Goal: Task Accomplishment & Management: Manage account settings

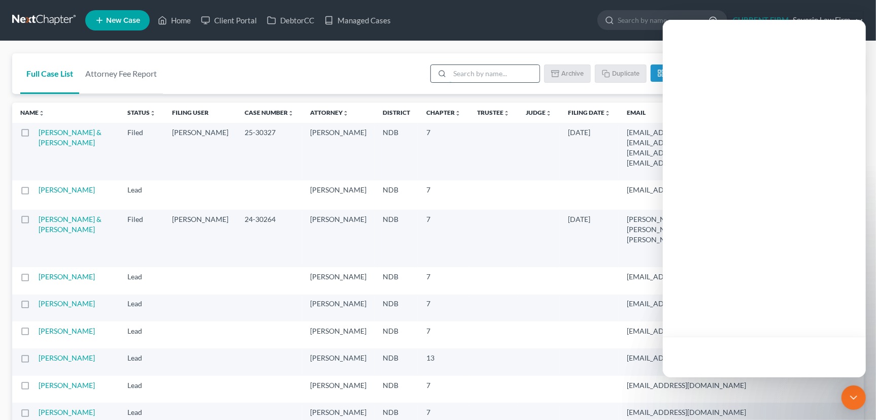
click at [469, 74] on input "search" at bounding box center [495, 73] width 90 height 17
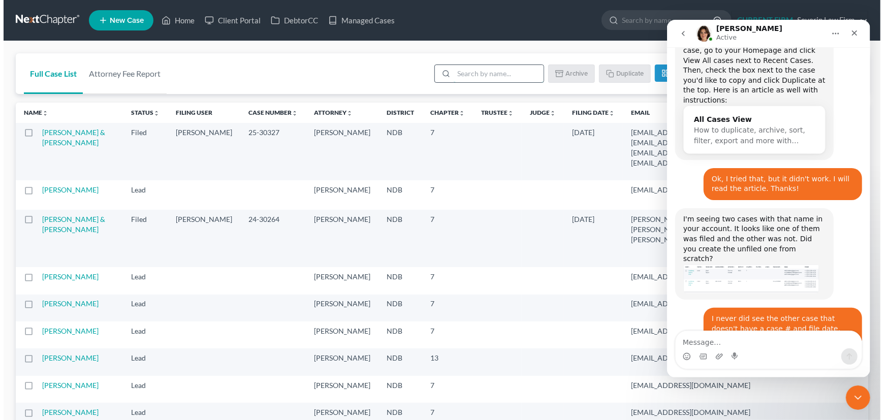
scroll to position [339, 0]
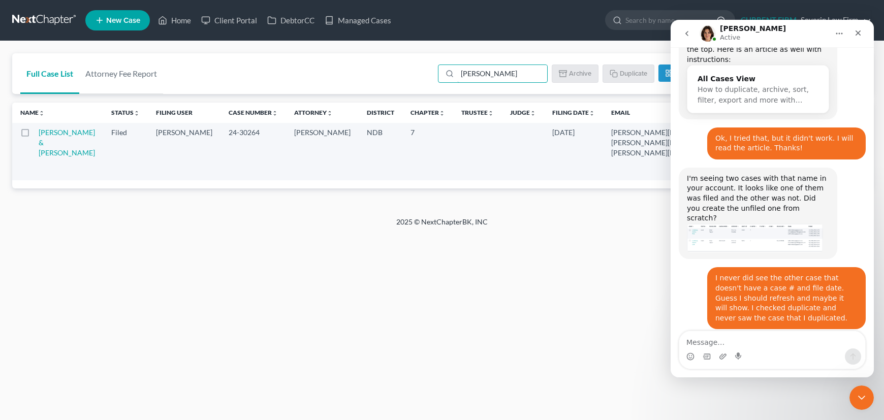
type input "[PERSON_NAME]"
click at [750, 223] on img "Emma says…" at bounding box center [755, 238] width 136 height 30
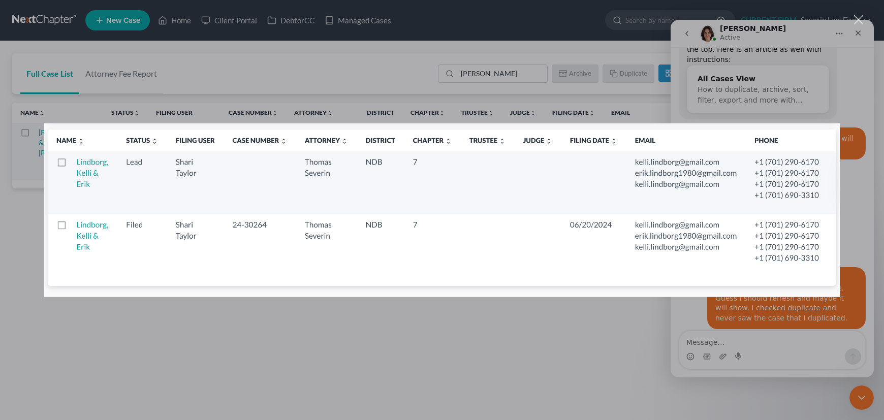
click at [786, 345] on div "Intercom messenger" at bounding box center [442, 210] width 884 height 420
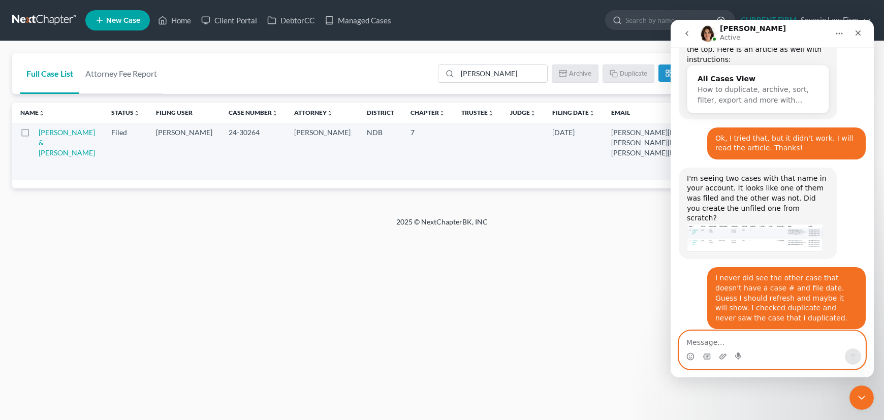
click at [720, 338] on textarea "Message…" at bounding box center [772, 339] width 186 height 17
type textarea "It still isn't showing it for me at all."
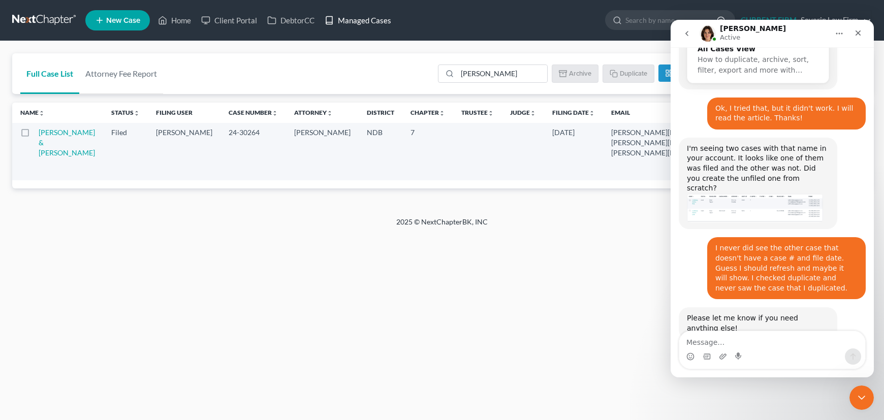
click at [365, 20] on link "Managed Cases" at bounding box center [357, 20] width 77 height 18
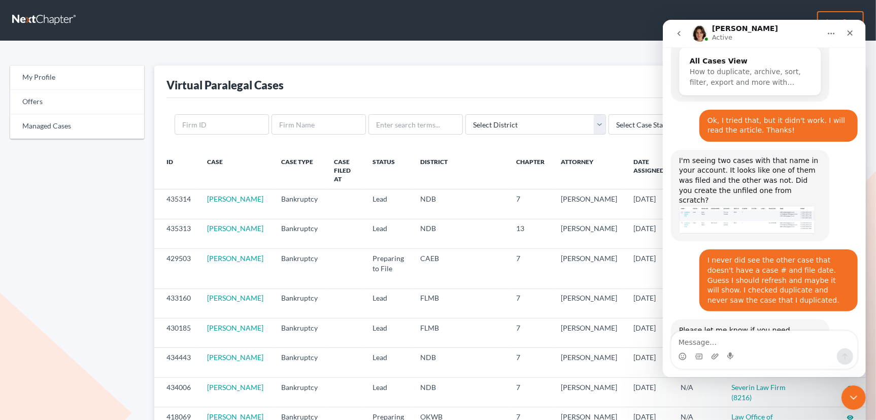
scroll to position [369, 0]
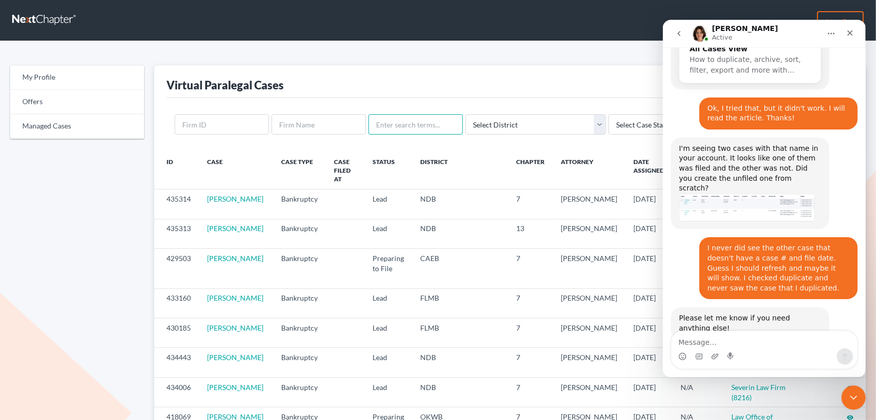
click at [399, 127] on input "text" at bounding box center [416, 124] width 94 height 20
type input "lindborn"
click at [712, 115] on input "Search" at bounding box center [734, 125] width 45 height 20
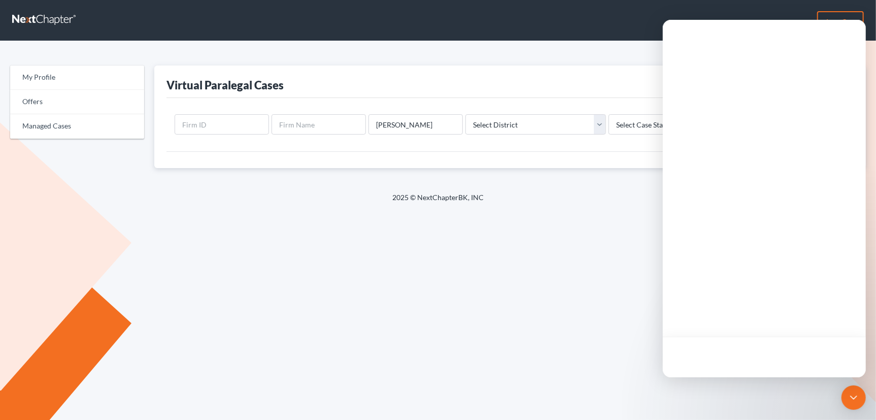
type input "[PERSON_NAME]"
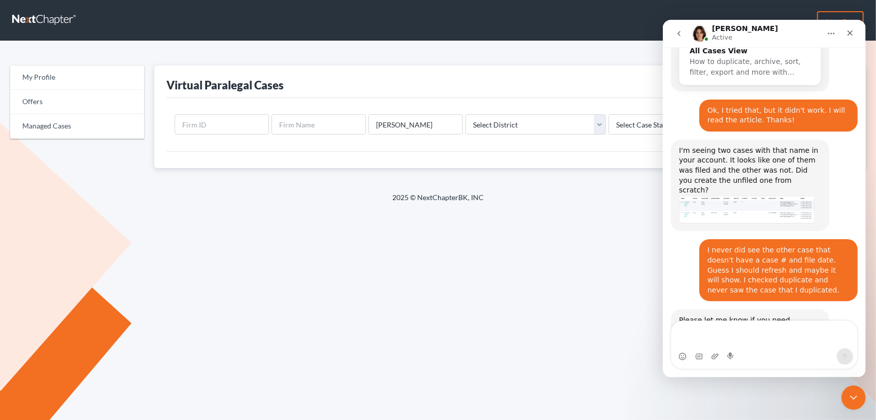
scroll to position [379, 0]
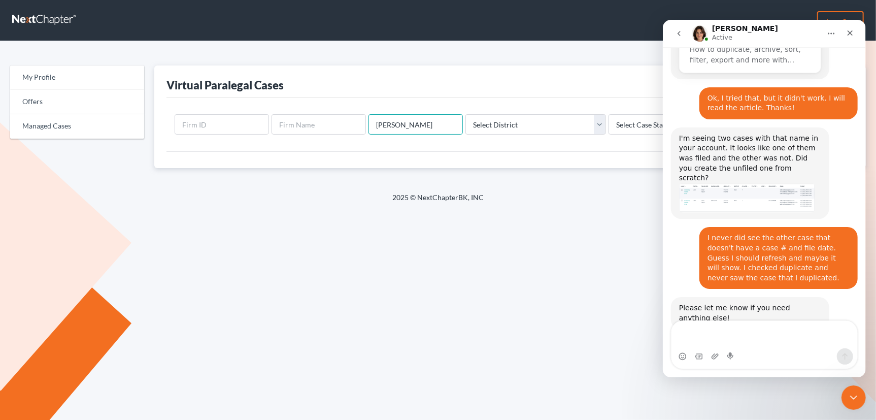
click at [404, 125] on input "[PERSON_NAME]" at bounding box center [416, 124] width 94 height 20
click at [712, 115] on input "Search" at bounding box center [734, 125] width 45 height 20
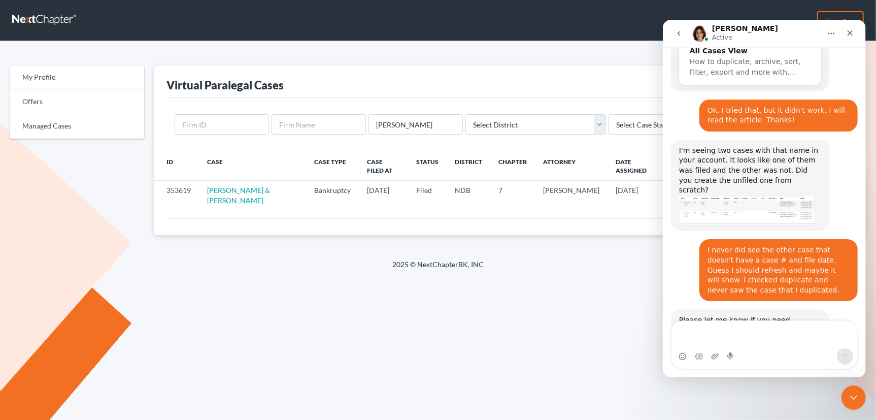
scroll to position [379, 0]
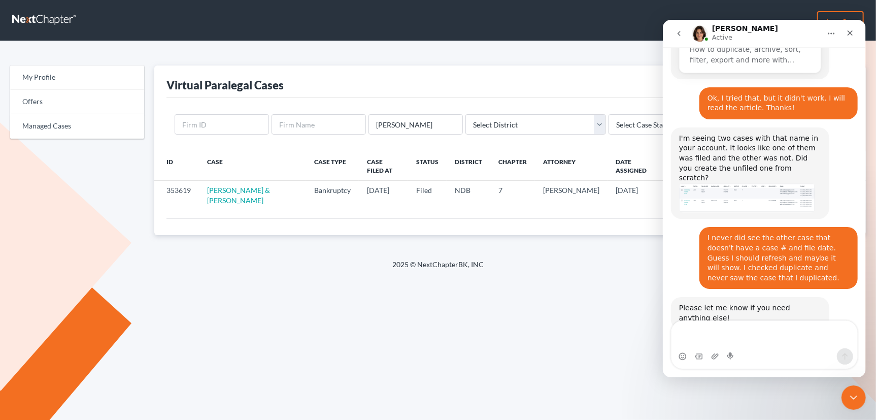
click at [478, 218] on div at bounding box center [511, 226] width 688 height 17
click at [60, 123] on link "Managed Cases" at bounding box center [77, 126] width 134 height 24
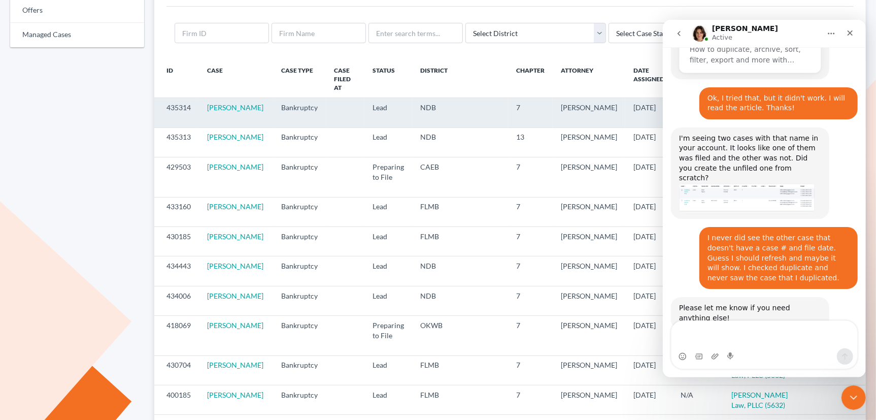
scroll to position [92, 0]
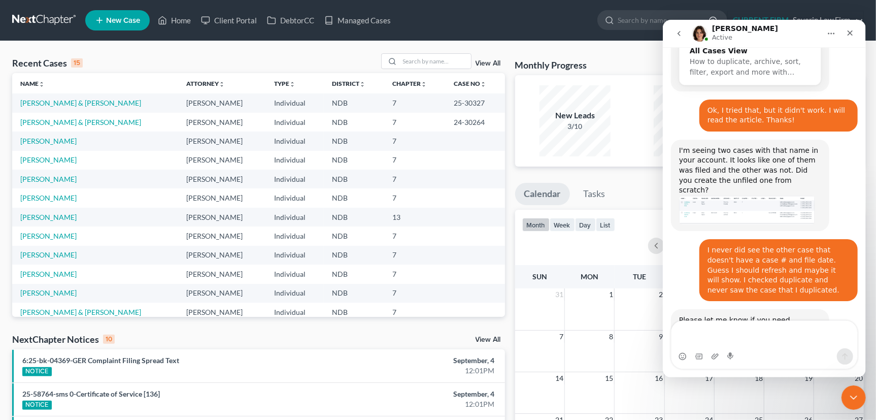
scroll to position [379, 0]
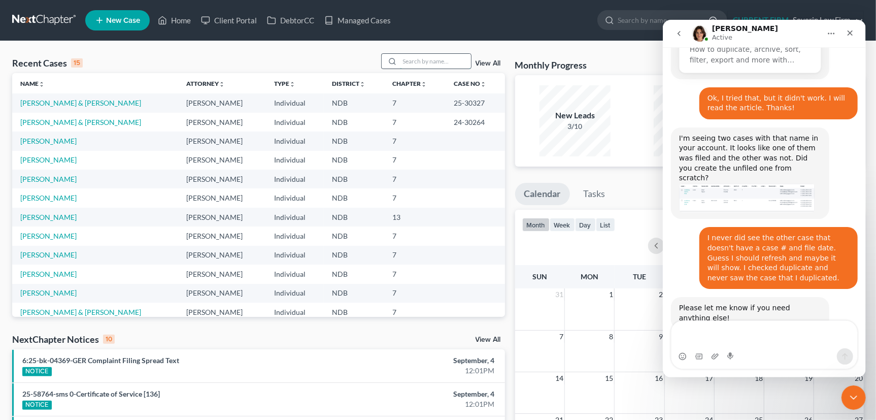
click at [416, 59] on input "search" at bounding box center [435, 61] width 71 height 15
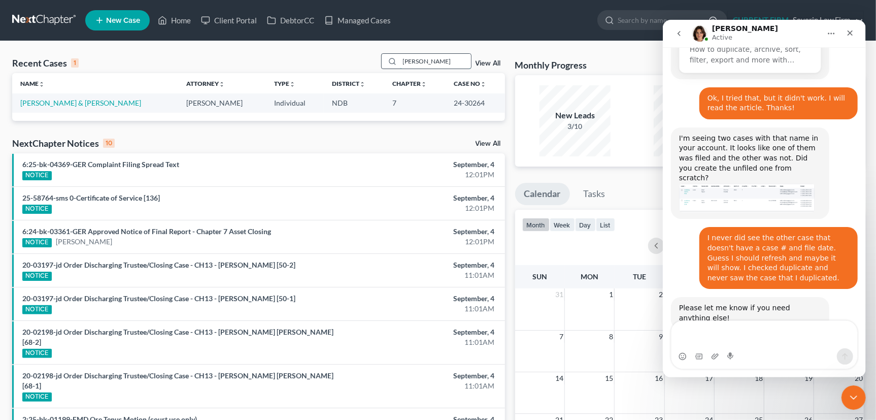
scroll to position [418, 0]
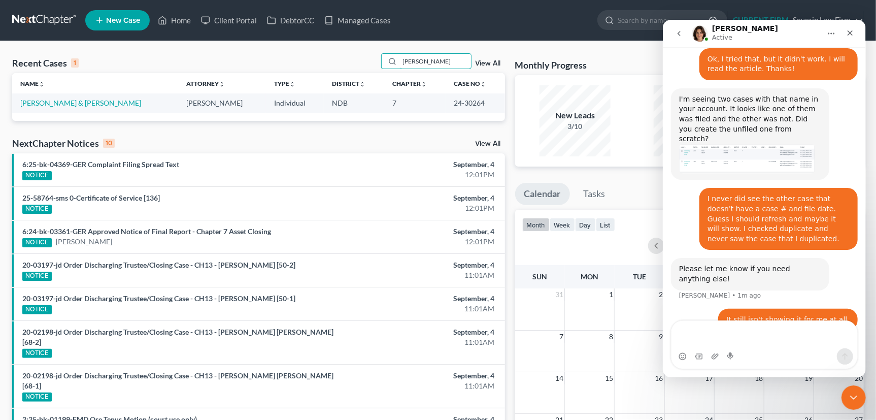
type input "[PERSON_NAME]"
click at [493, 62] on link "View All" at bounding box center [488, 63] width 25 height 7
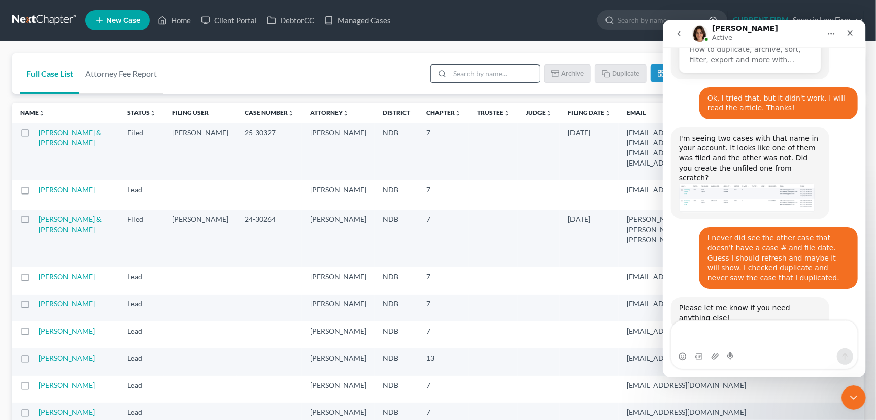
click at [465, 72] on input "search" at bounding box center [495, 73] width 90 height 17
type input "[PERSON_NAME]"
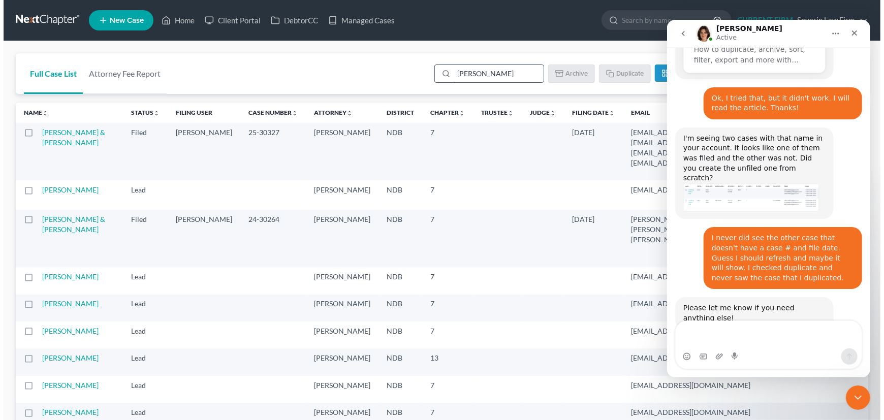
scroll to position [418, 0]
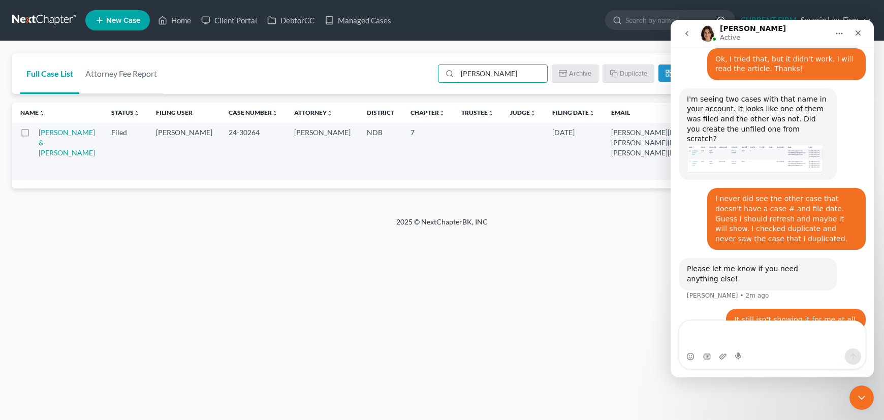
drag, startPoint x: 496, startPoint y: 74, endPoint x: 432, endPoint y: 81, distance: 64.4
click at [432, 81] on div "lindborg Batch Download Archive Un-archive Duplicate Columns Attorney Case Numb…" at bounding box center [648, 73] width 432 height 41
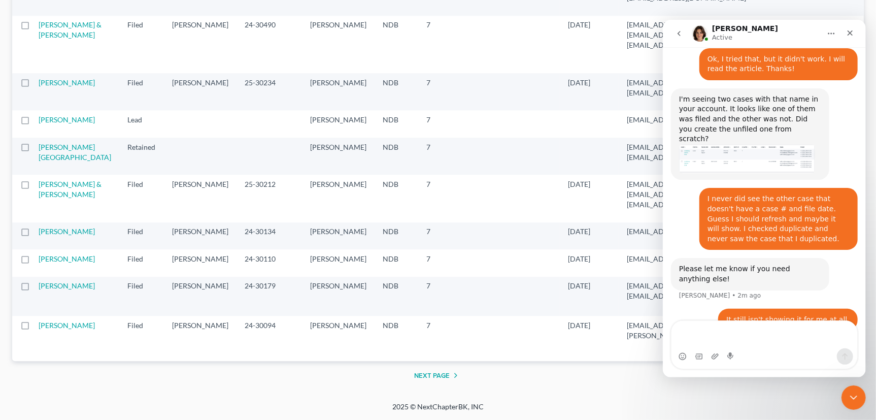
scroll to position [1887, 0]
click at [441, 372] on button "Next Page" at bounding box center [438, 375] width 48 height 12
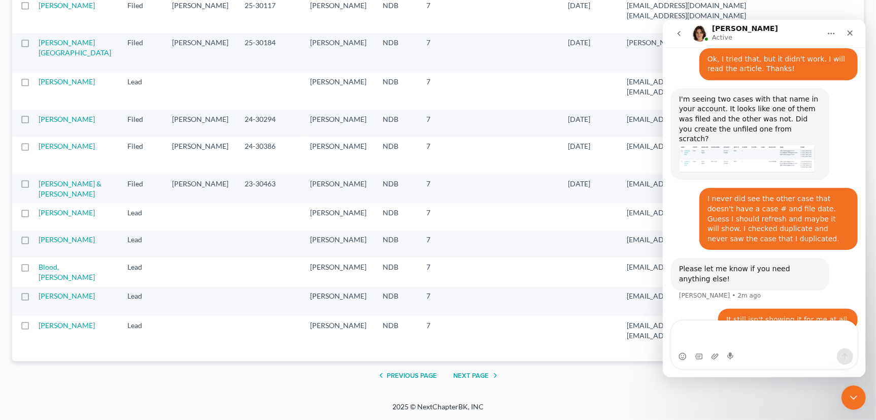
scroll to position [2062, 0]
click at [474, 376] on button "Next Page" at bounding box center [478, 375] width 48 height 12
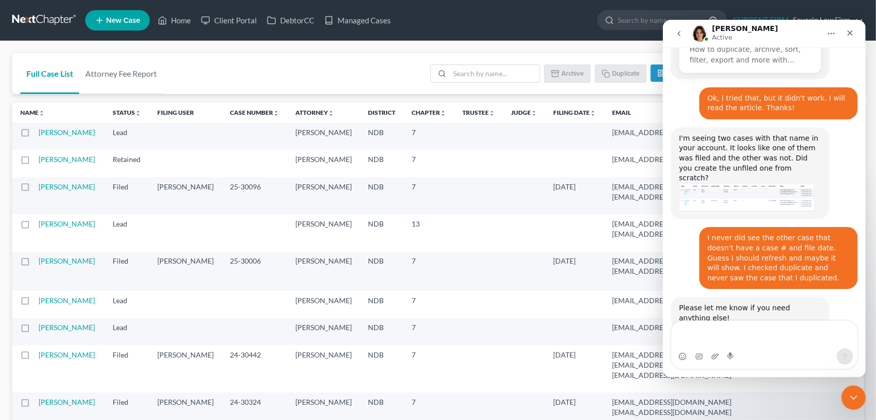
scroll to position [0, 0]
click at [493, 73] on input "search" at bounding box center [495, 73] width 90 height 17
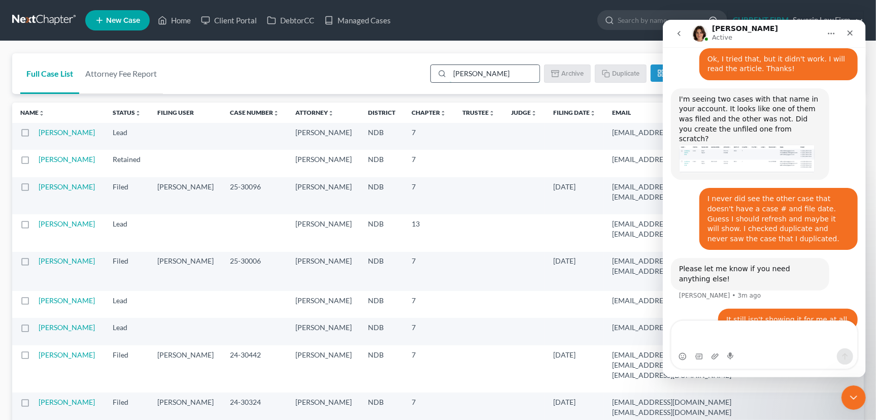
type input "[PERSON_NAME]"
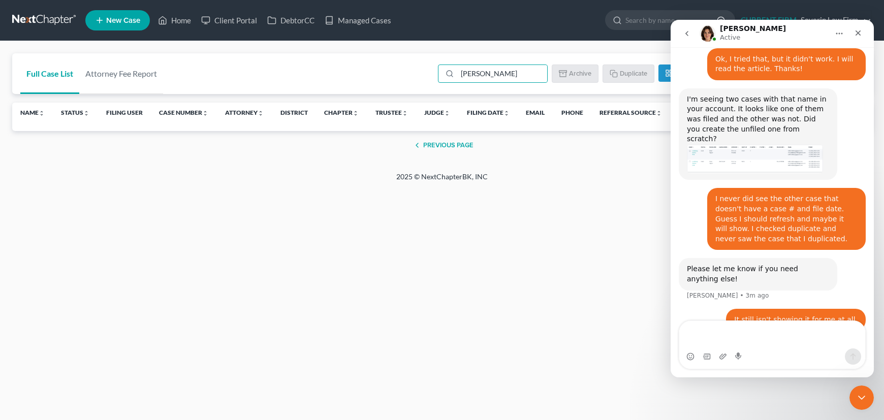
click at [442, 144] on button "Previous Page" at bounding box center [442, 145] width 62 height 12
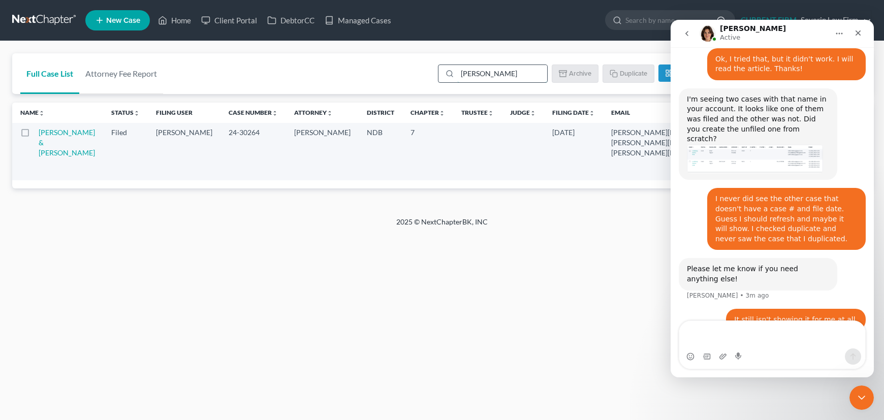
drag, startPoint x: 493, startPoint y: 71, endPoint x: 438, endPoint y: 74, distance: 54.5
click at [438, 74] on div "[PERSON_NAME]" at bounding box center [493, 73] width 110 height 18
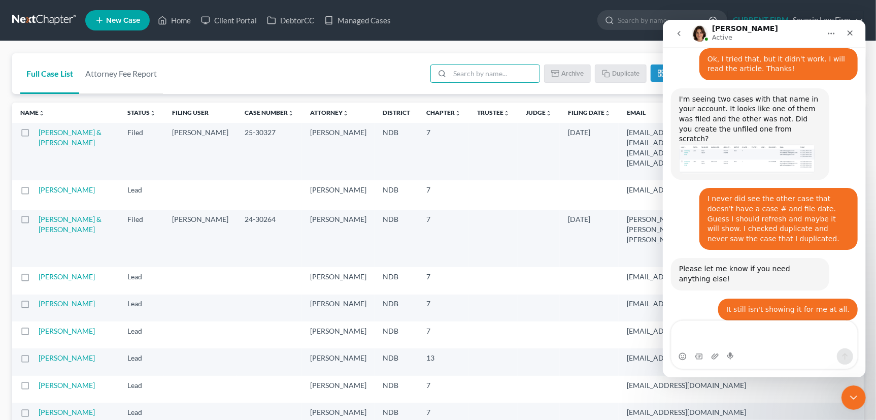
scroll to position [429, 0]
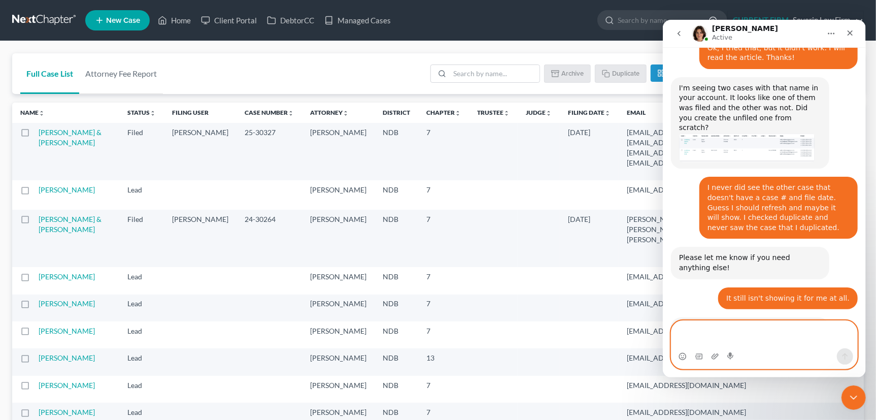
click at [793, 336] on textarea "Message…" at bounding box center [764, 333] width 186 height 27
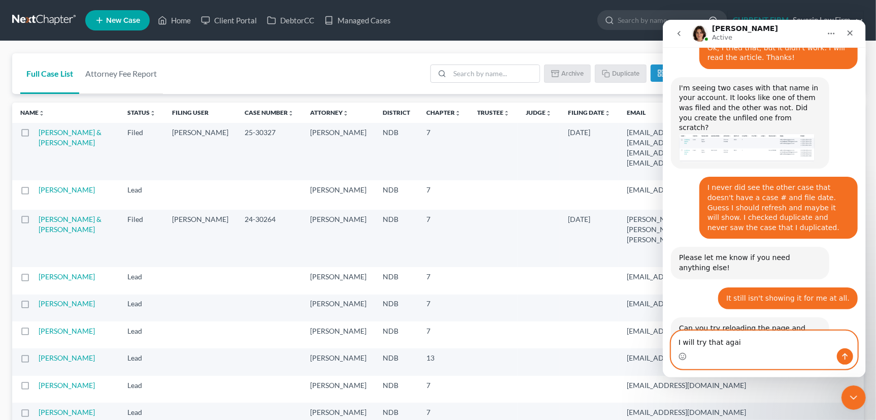
type textarea "I will try that again"
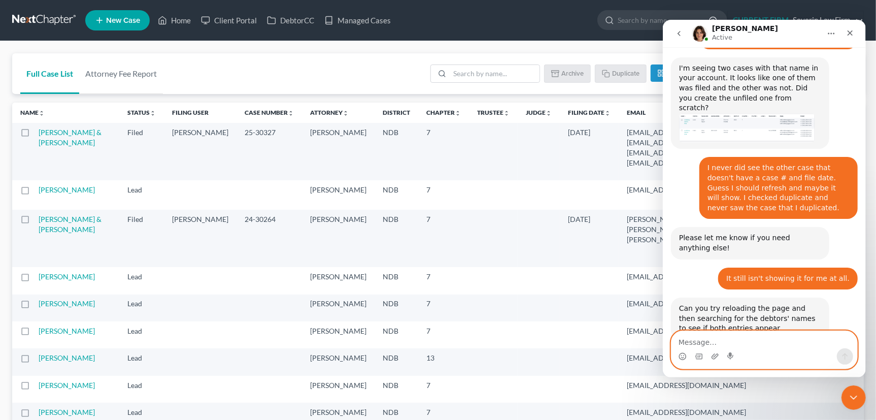
scroll to position [459, 0]
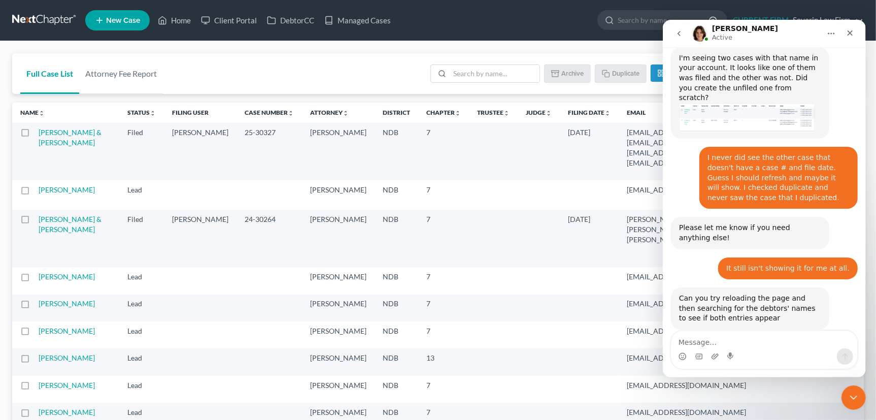
click at [834, 31] on icon "Home" at bounding box center [831, 33] width 8 height 8
click at [850, 394] on icon "Close Intercom Messenger" at bounding box center [852, 396] width 12 height 12
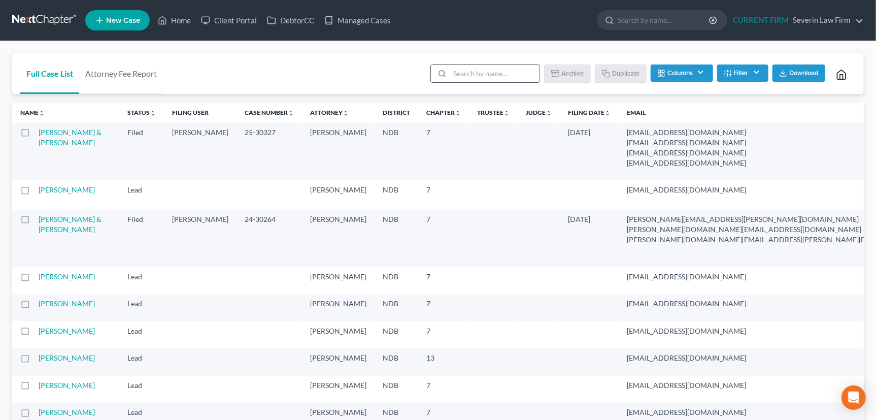
click at [463, 73] on input "search" at bounding box center [495, 73] width 90 height 17
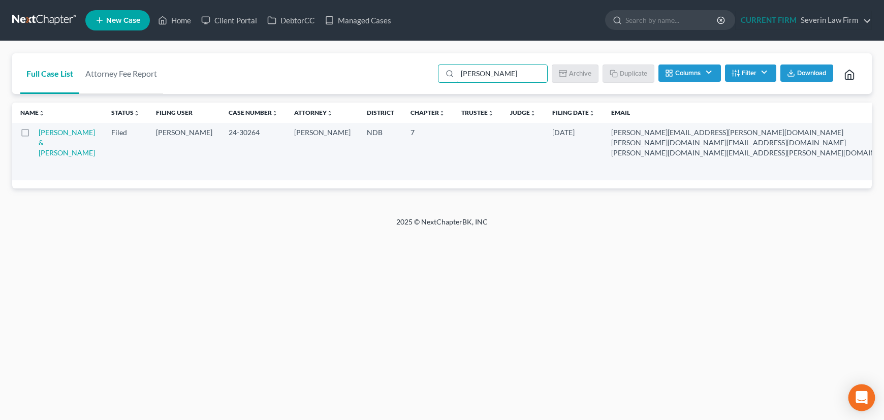
type input "[PERSON_NAME]"
click at [864, 397] on icon "Open Intercom Messenger" at bounding box center [861, 397] width 12 height 13
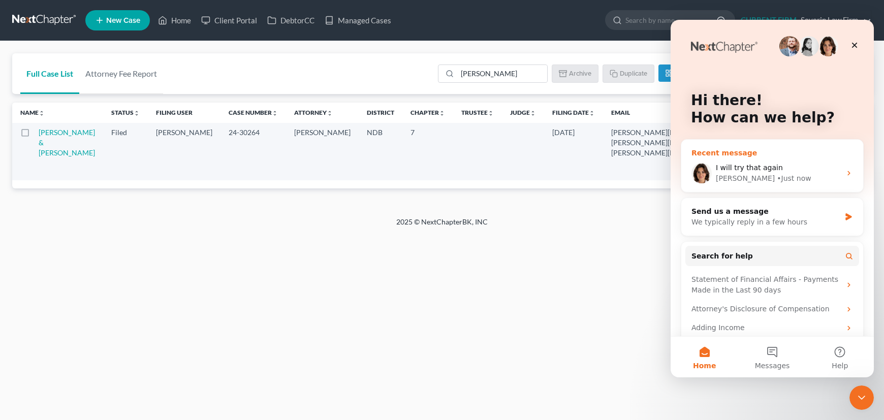
click at [741, 170] on span "I will try that again ​" at bounding box center [749, 168] width 69 height 8
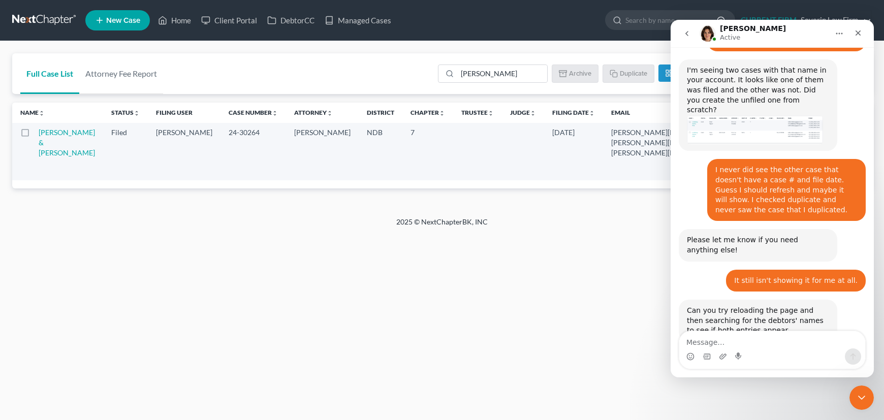
click at [739, 339] on textarea "Message…" at bounding box center [772, 339] width 186 height 17
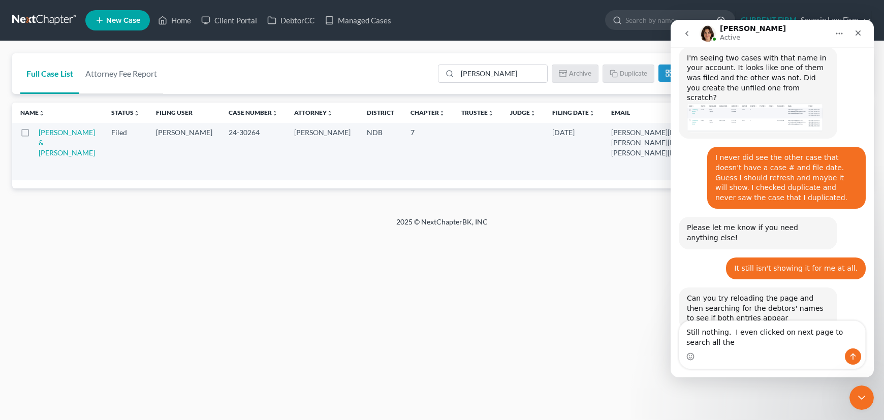
scroll to position [469, 0]
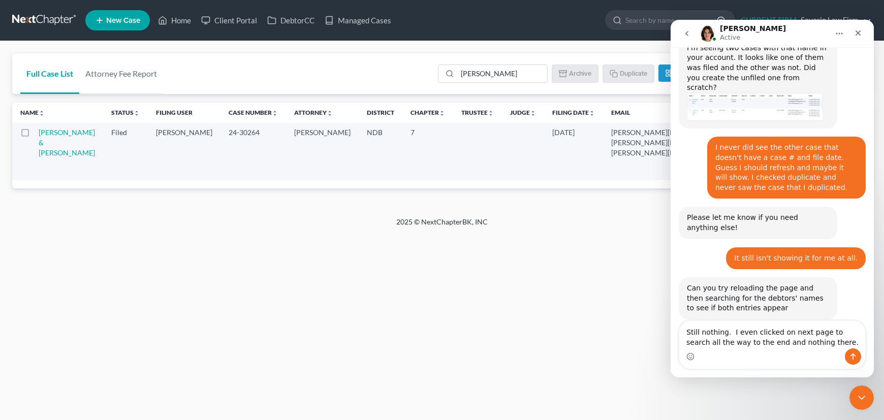
type textarea "Still nothing. I even clicked on next page to search all the way to the end and…"
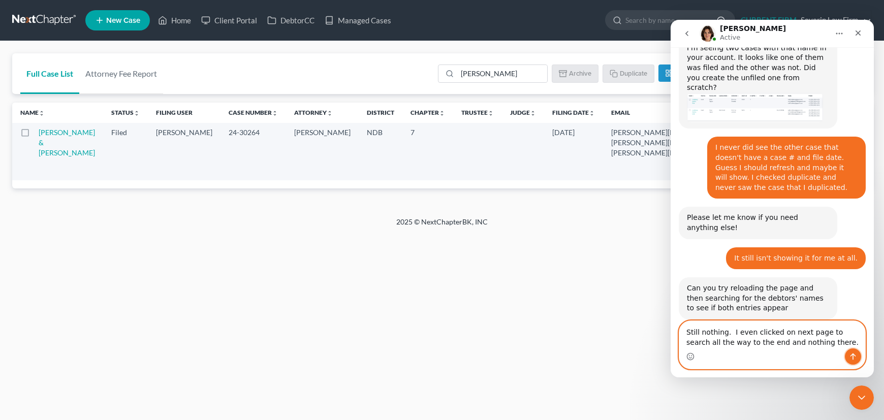
click at [852, 355] on icon "Send a message…" at bounding box center [853, 356] width 8 height 8
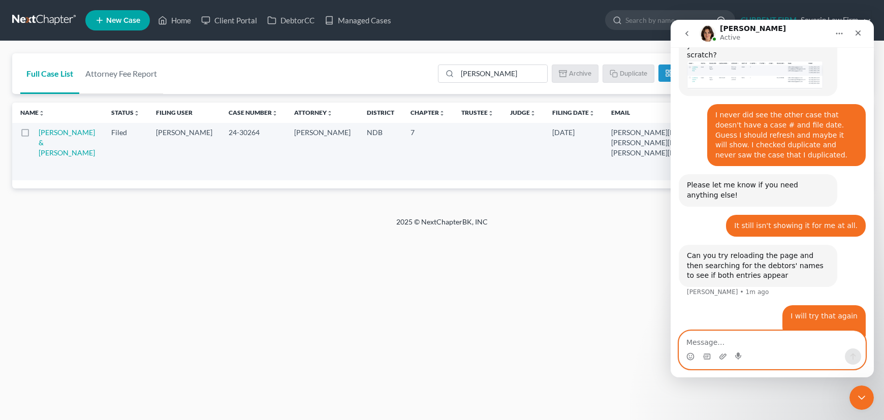
scroll to position [502, 0]
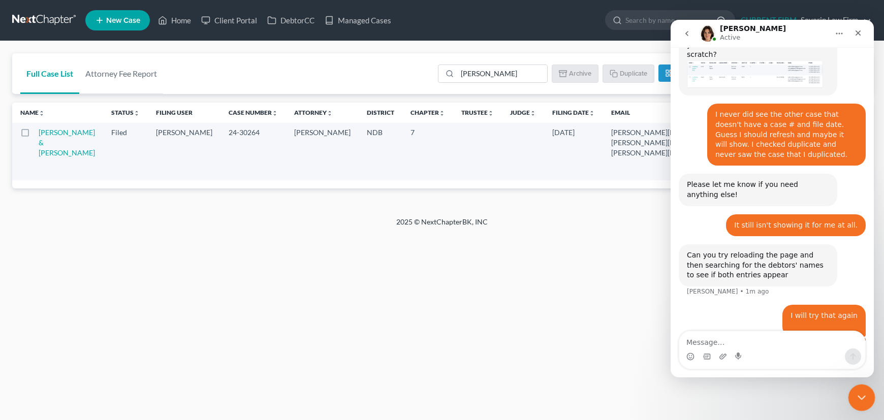
click at [862, 394] on icon "Close Intercom Messenger" at bounding box center [860, 396] width 12 height 12
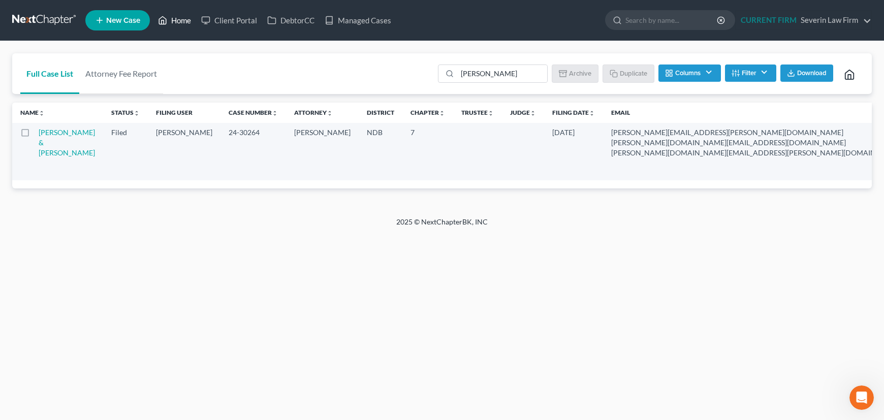
click at [181, 18] on link "Home" at bounding box center [174, 20] width 43 height 18
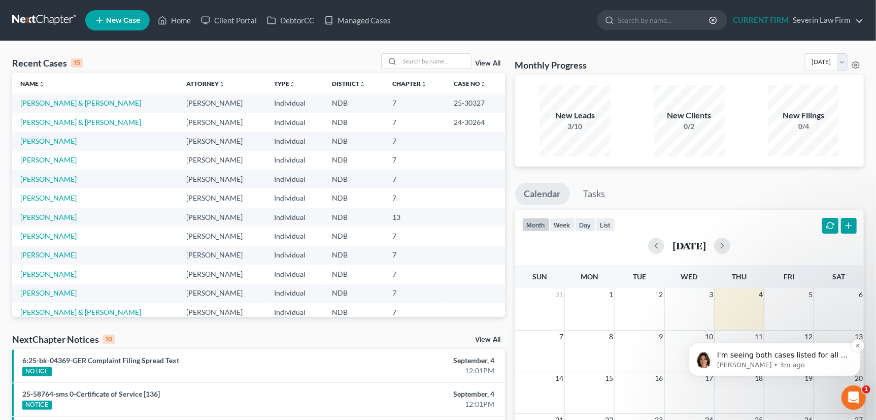
click at [781, 355] on p "I'm seeing both cases listed for all of the 3 attorney accounts we have for thi…" at bounding box center [782, 355] width 131 height 10
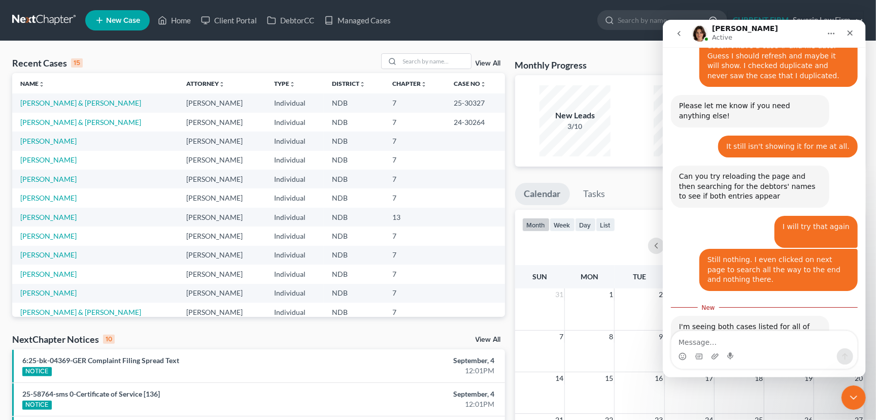
scroll to position [589, 0]
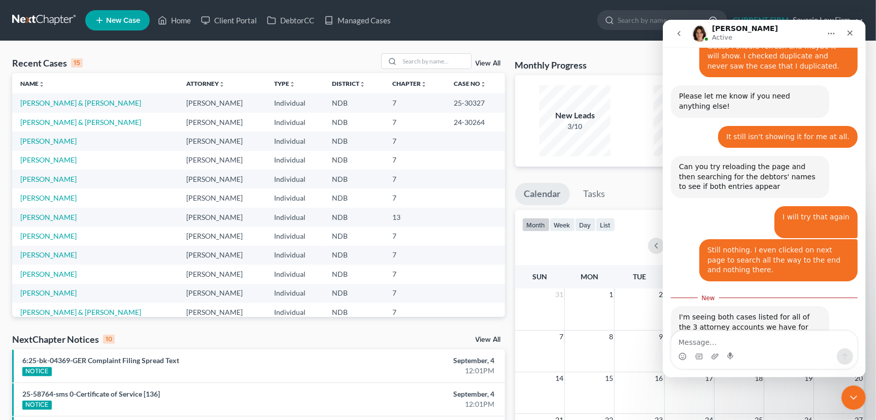
click at [722, 335] on textarea "Message…" at bounding box center [764, 339] width 186 height 17
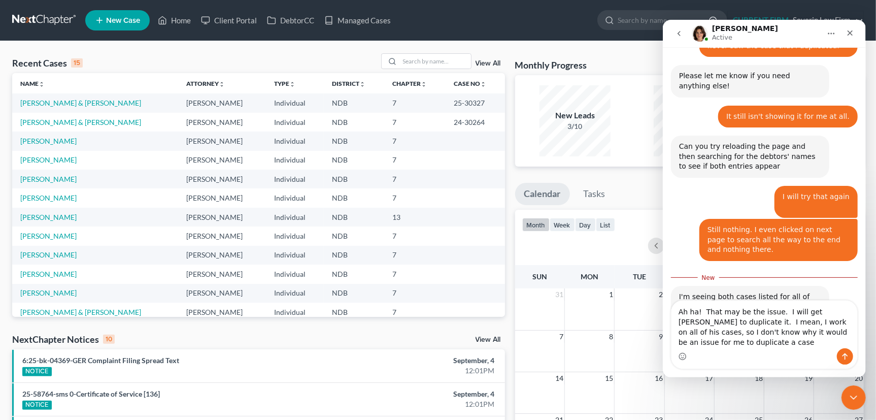
scroll to position [620, 0]
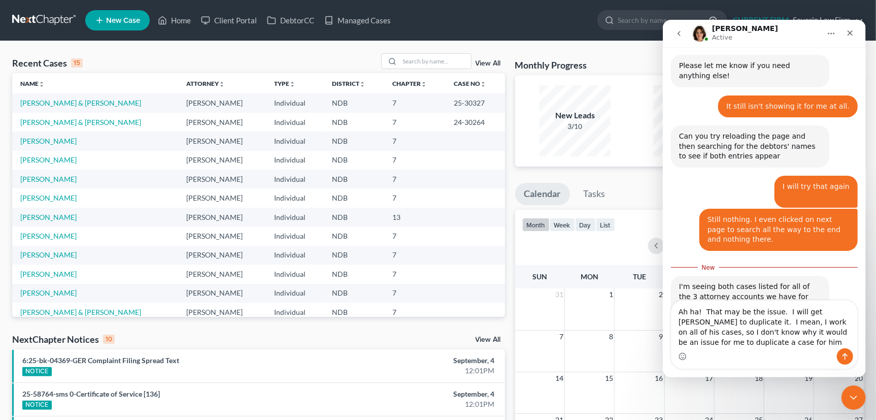
type textarea "Ah ha! That may be the issue. I will get Tom to duplicate it. I mean, I work on…"
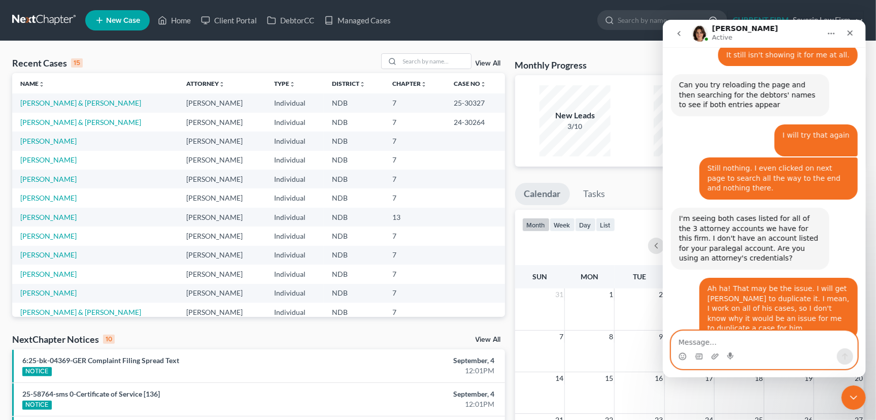
scroll to position [672, 0]
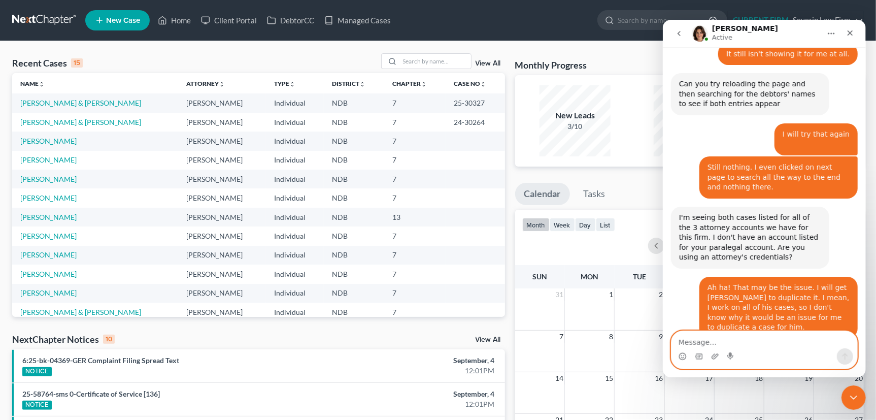
click at [719, 344] on textarea "Message…" at bounding box center [764, 339] width 186 height 17
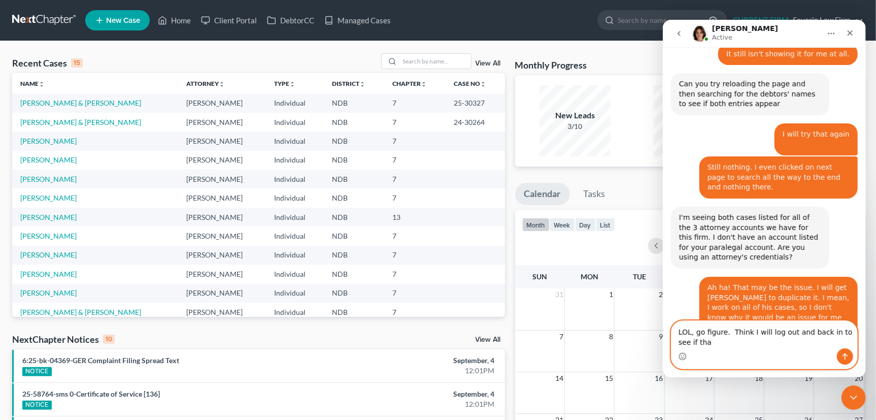
scroll to position [682, 0]
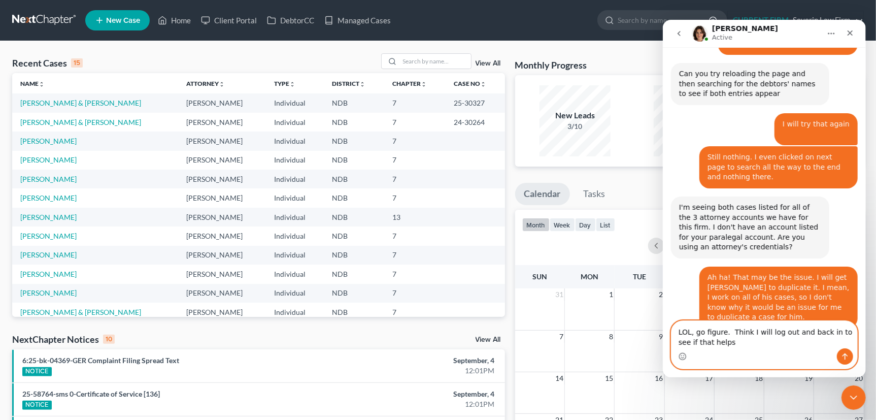
type textarea "LOL, go figure. Think I will log out and back in to see if that helps."
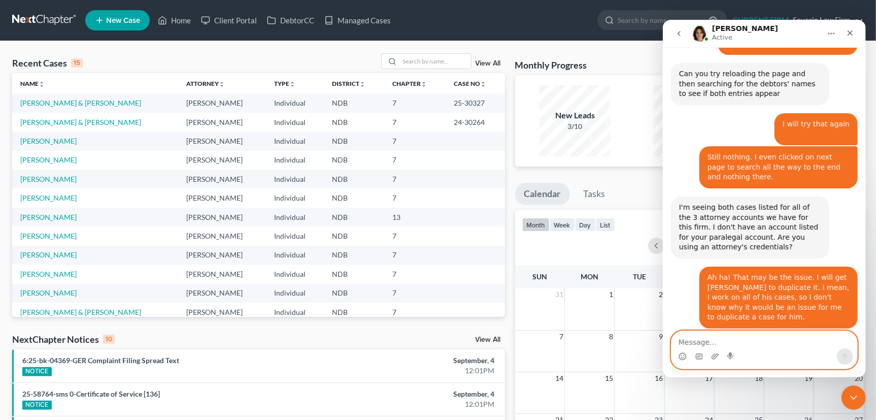
scroll to position [712, 0]
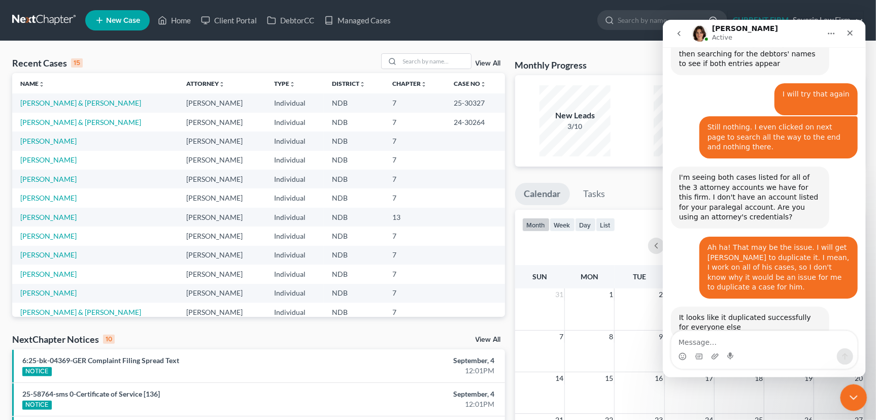
click at [848, 393] on icon "Close Intercom Messenger" at bounding box center [852, 396] width 12 height 12
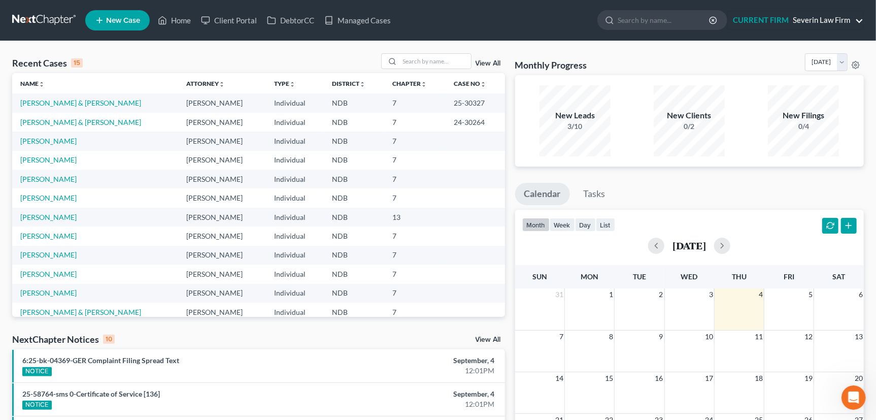
click at [862, 18] on link "CURRENT FIRM Severin Law Firm" at bounding box center [796, 20] width 136 height 18
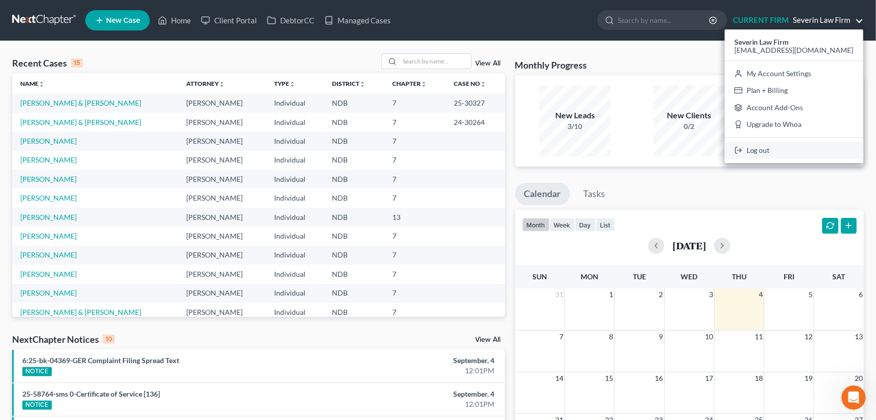
click at [777, 152] on link "Log out" at bounding box center [794, 150] width 139 height 17
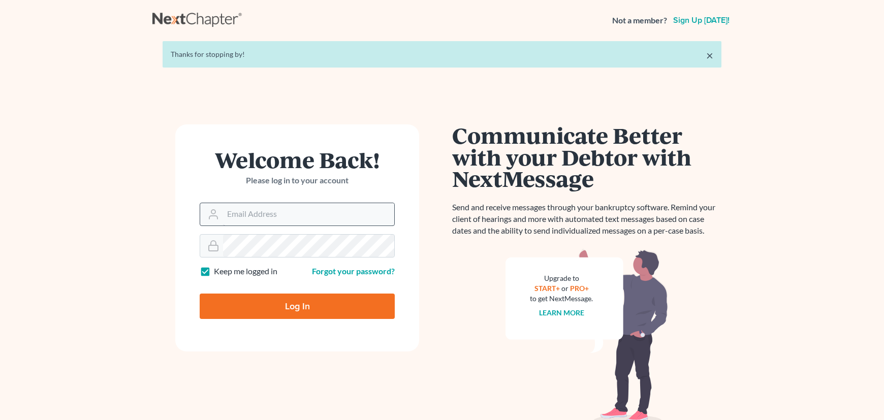
click at [282, 216] on input "Email Address" at bounding box center [308, 214] width 171 height 22
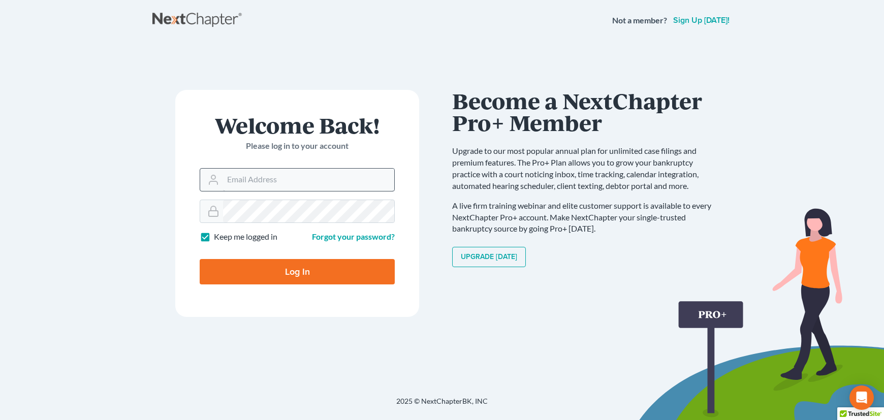
click at [261, 179] on input "Email Address" at bounding box center [308, 180] width 171 height 22
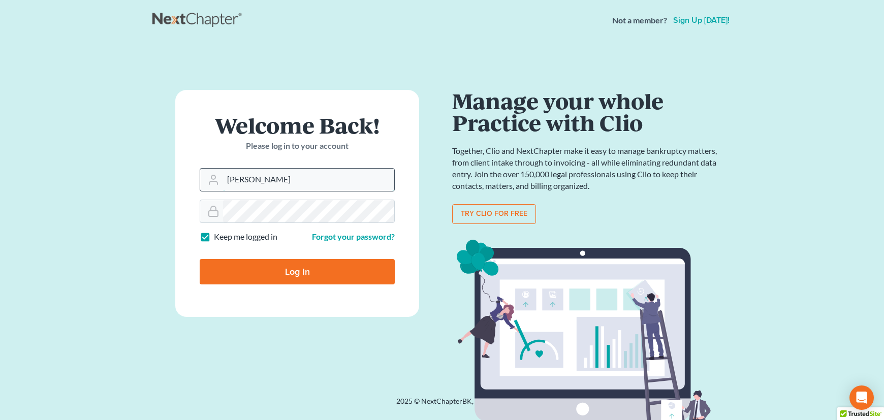
type input "[EMAIL_ADDRESS][DOMAIN_NAME]"
click at [291, 266] on input "Log In" at bounding box center [297, 271] width 195 height 25
type input "Thinking..."
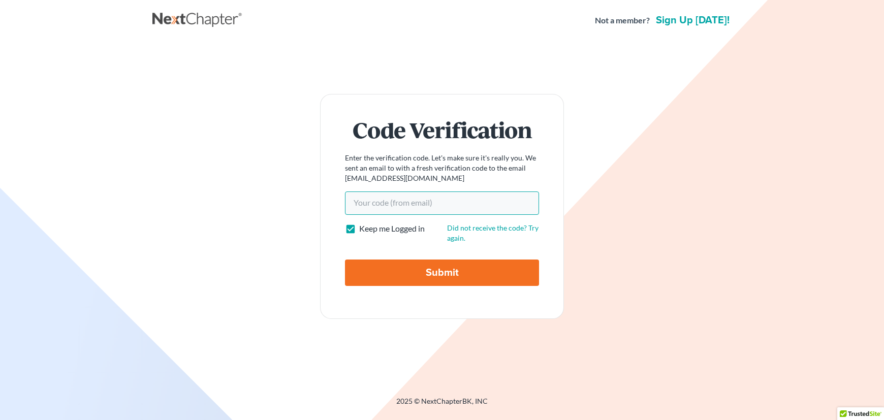
click at [380, 202] on input "Your code(from email)" at bounding box center [442, 202] width 194 height 23
paste input "b1e6d6"
type input "b1e6d6"
click at [466, 271] on input "Submit" at bounding box center [442, 272] width 194 height 26
type input "Thinking..."
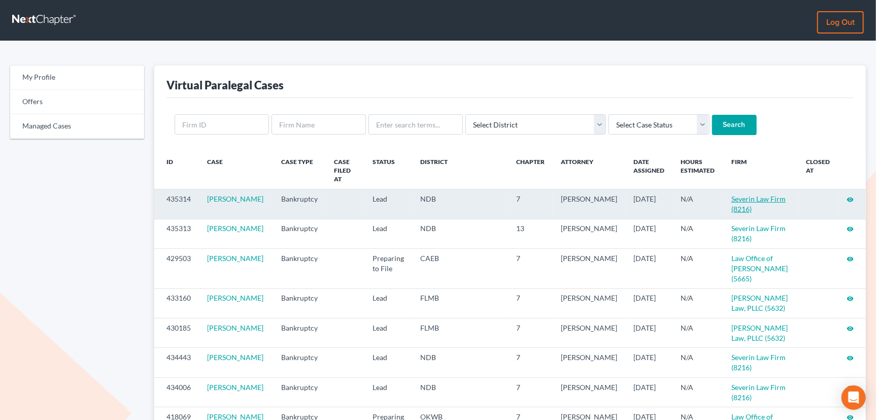
click at [746, 194] on link "Severin Law Firm (8216)" at bounding box center [759, 203] width 54 height 19
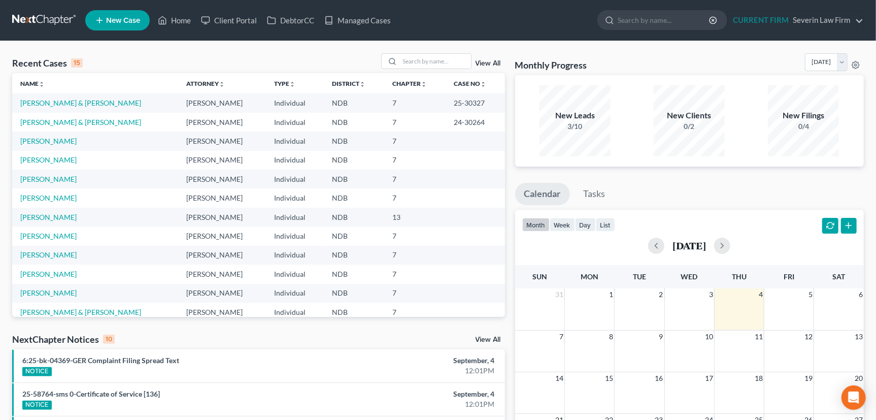
click at [489, 62] on link "View All" at bounding box center [488, 63] width 25 height 7
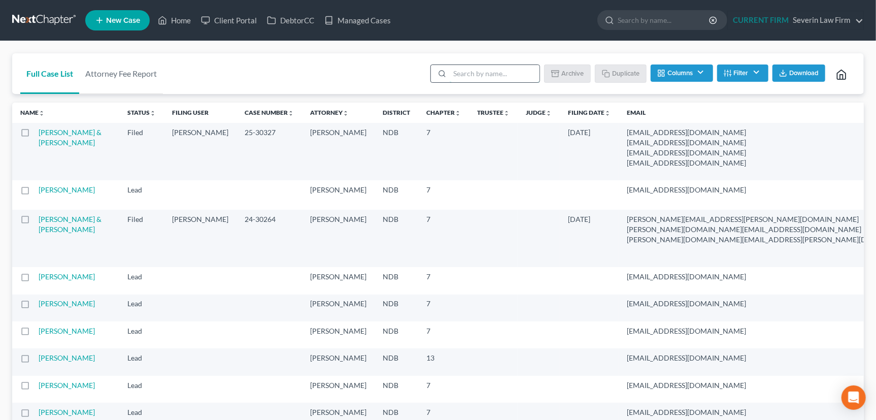
click at [466, 70] on input "search" at bounding box center [495, 73] width 90 height 17
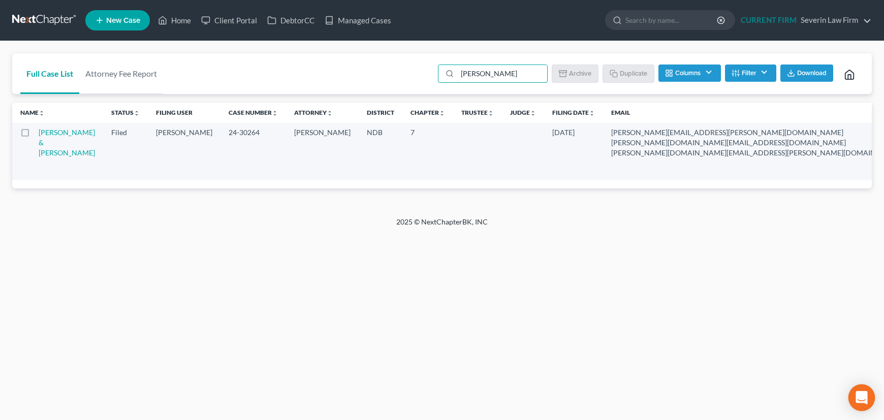
type input "lindborg"
click at [859, 394] on icon "Open Intercom Messenger" at bounding box center [861, 397] width 12 height 13
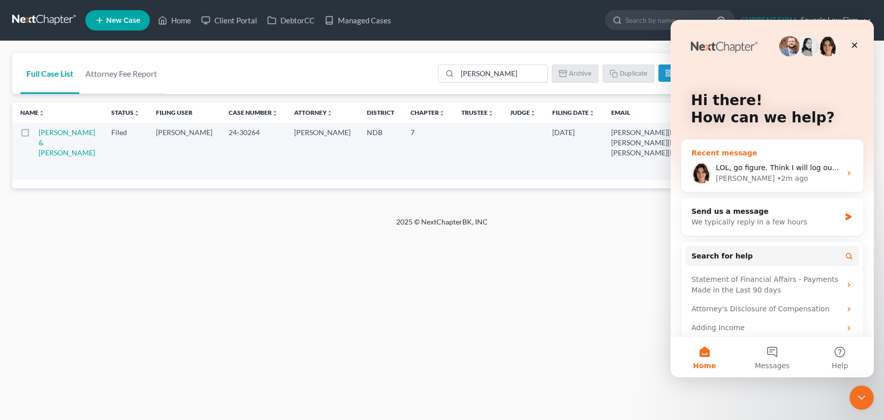
click at [755, 168] on span "LOL, go figure. Think I will log out and back in to see if that helps." at bounding box center [832, 168] width 234 height 8
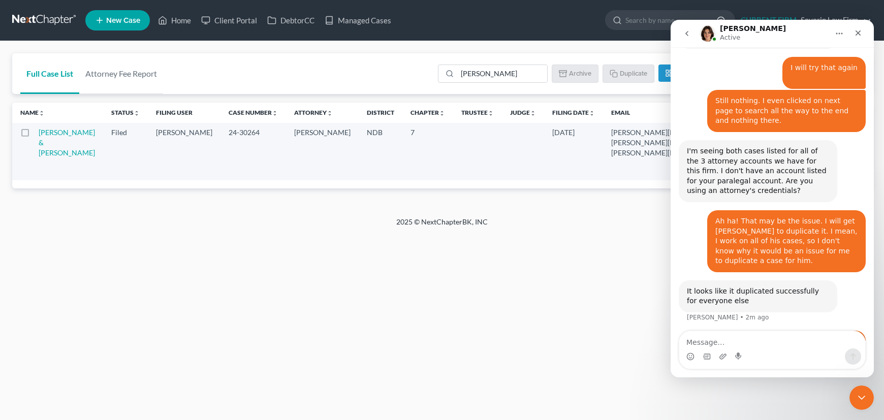
scroll to position [752, 0]
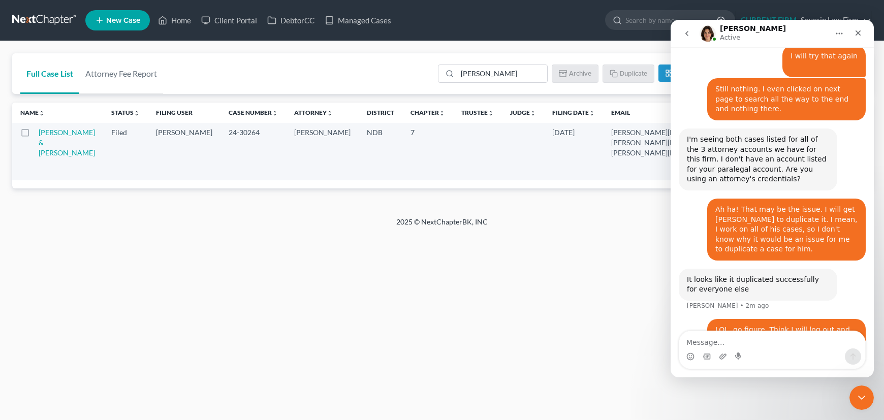
click at [758, 339] on textarea "Message…" at bounding box center [772, 339] width 186 height 17
type textarea "That didn't work either."
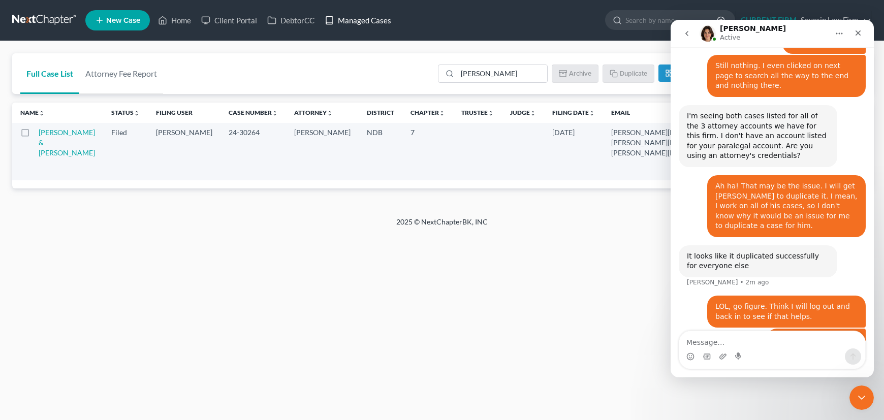
click at [362, 20] on link "Managed Cases" at bounding box center [357, 20] width 77 height 18
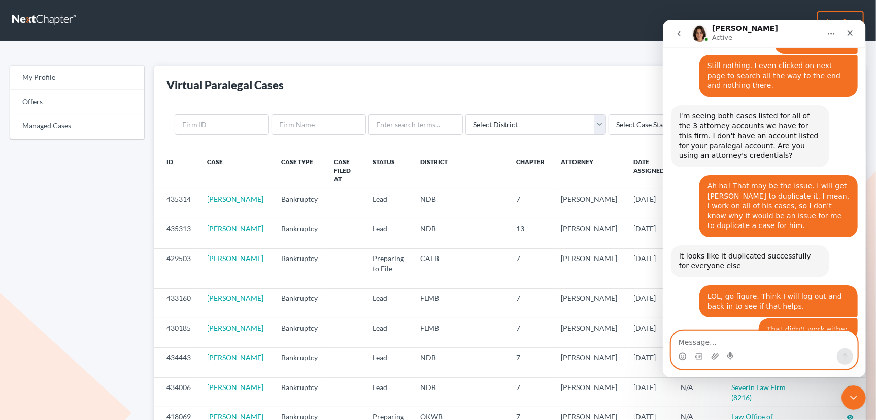
scroll to position [852, 0]
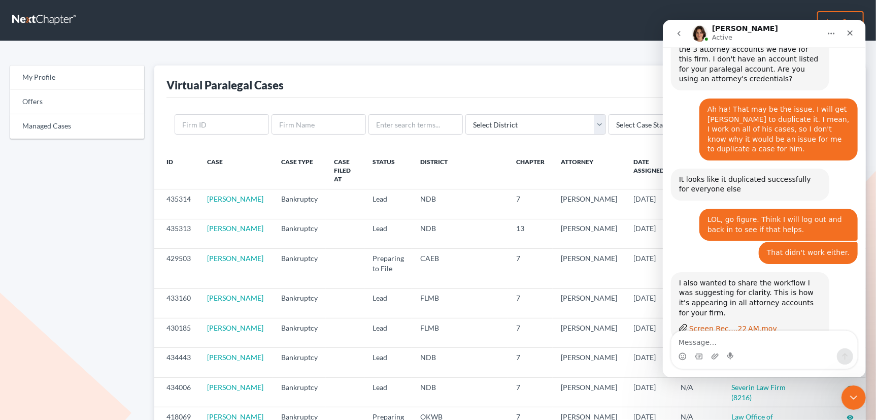
click at [730, 323] on div "Screen Rec....22 AM.mov" at bounding box center [733, 328] width 88 height 11
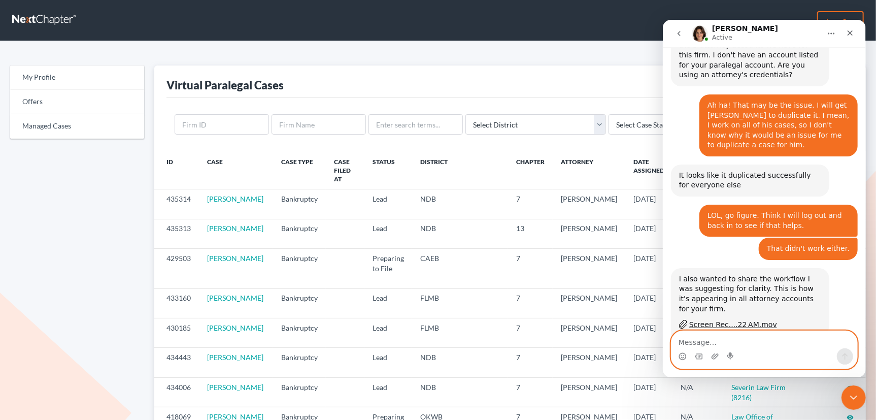
click at [705, 336] on textarea "Message…" at bounding box center [764, 339] width 186 height 17
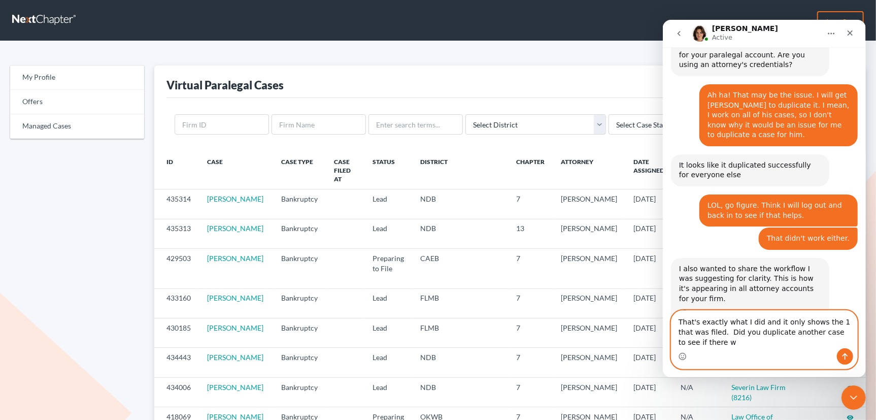
scroll to position [876, 0]
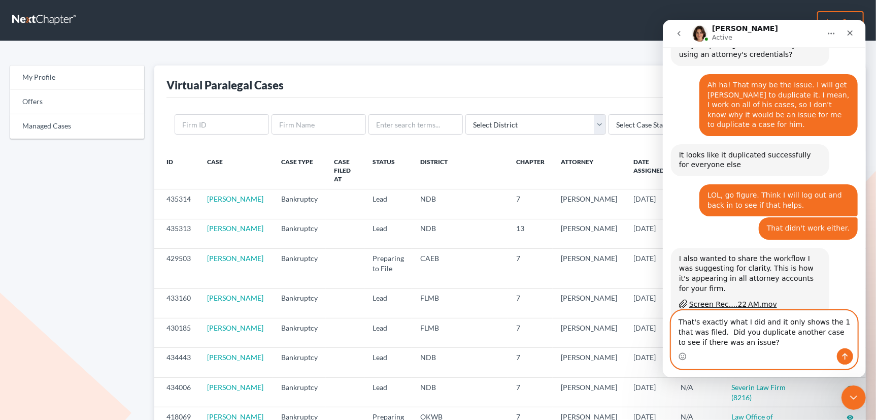
type textarea "That's exactly what I did and it only shows the 1 that was filed. Did you dupli…"
click at [844, 352] on icon "Send a message…" at bounding box center [845, 356] width 8 height 8
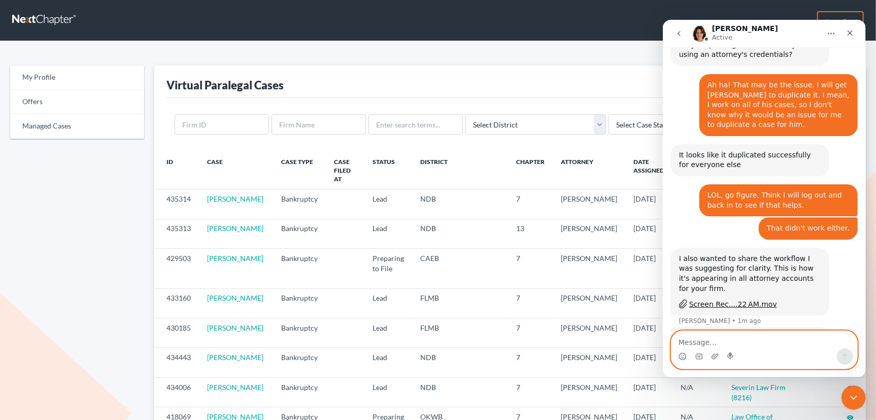
scroll to position [905, 0]
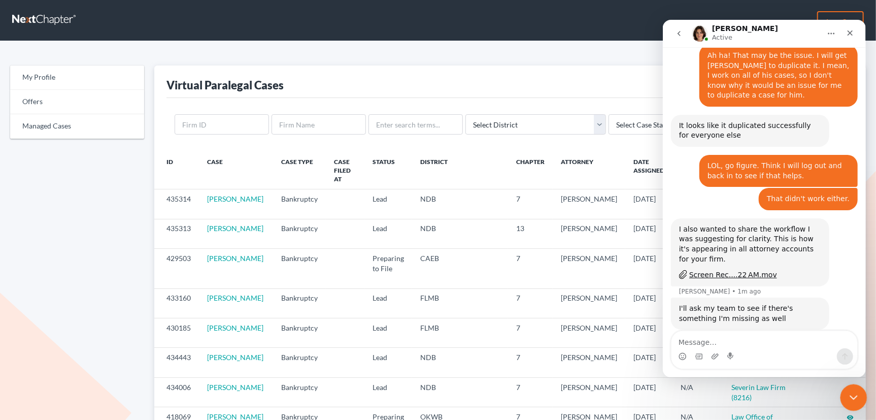
click at [855, 394] on icon "Close Intercom Messenger" at bounding box center [852, 396] width 12 height 12
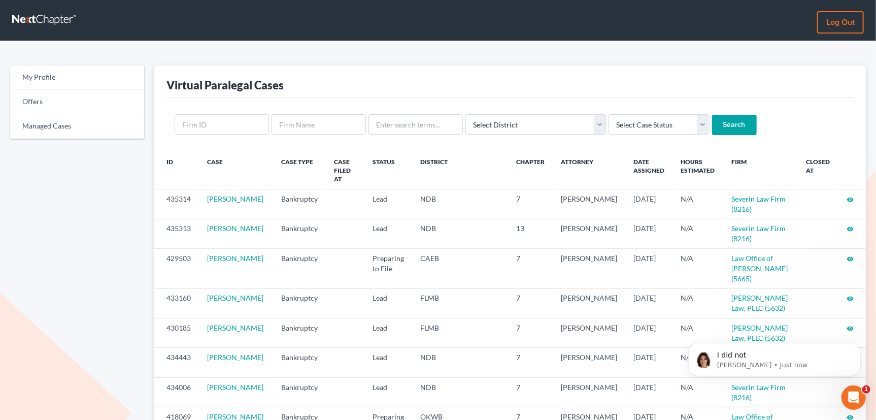
scroll to position [0, 0]
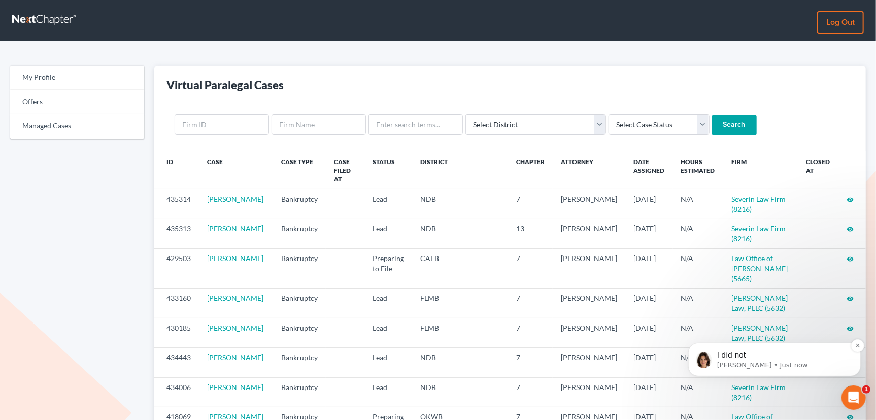
click at [755, 353] on p "I did not" at bounding box center [782, 355] width 131 height 10
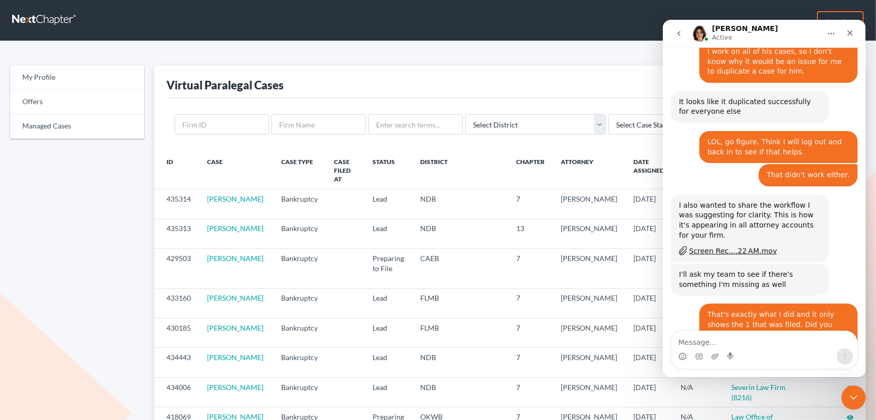
scroll to position [942, 0]
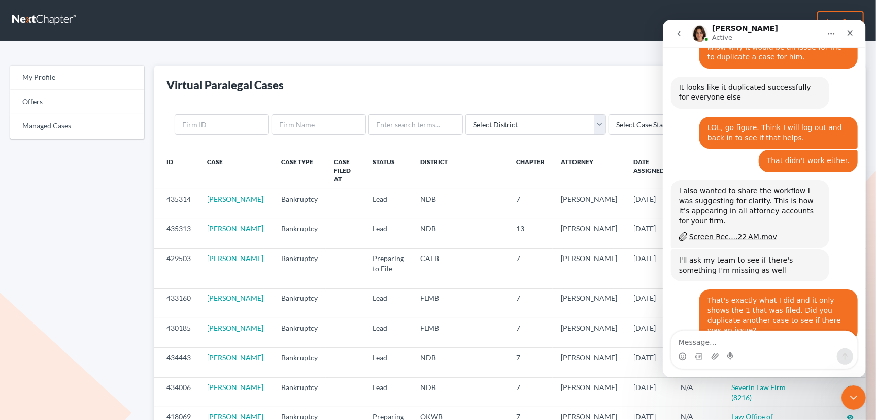
click at [762, 342] on textarea "Message…" at bounding box center [764, 339] width 186 height 17
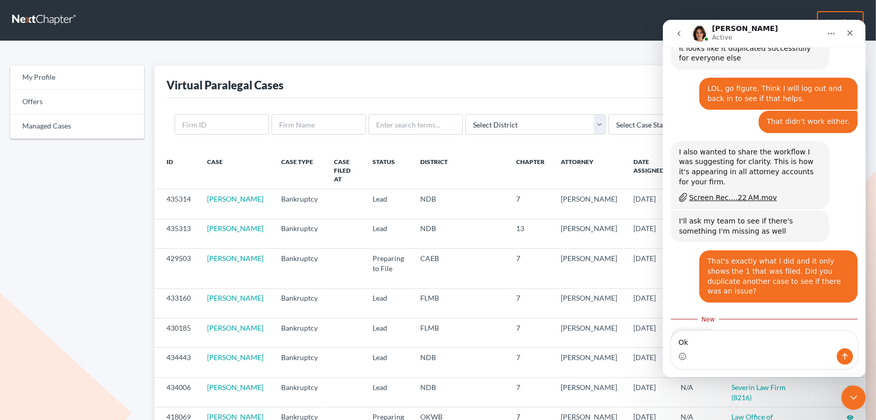
type textarea "Ok."
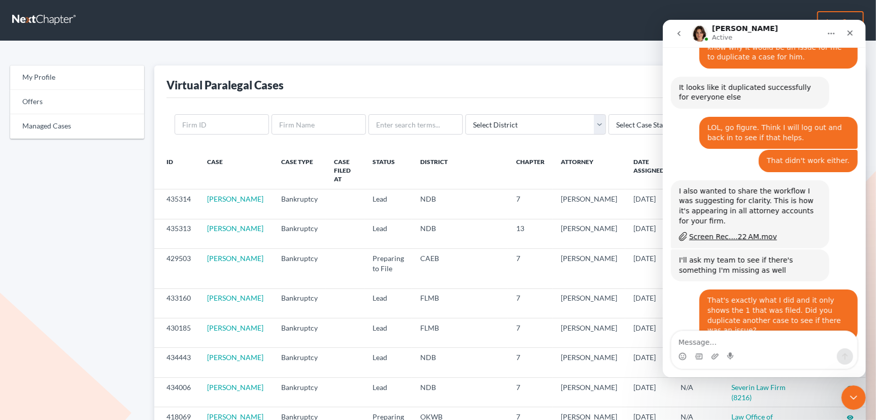
scroll to position [956, 0]
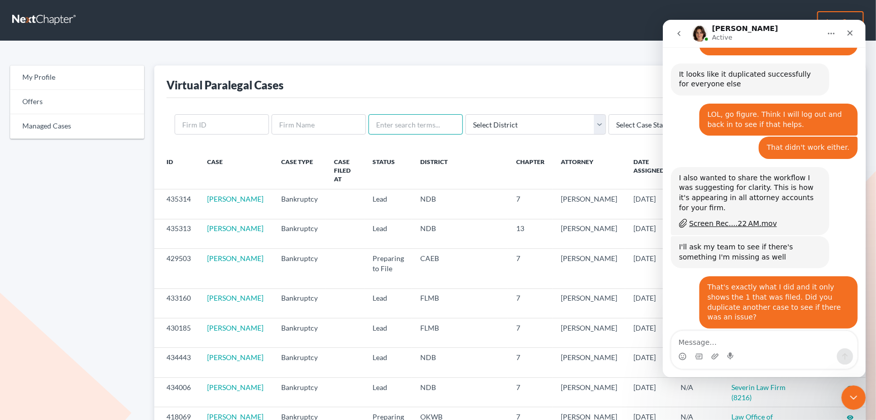
click at [417, 124] on input "text" at bounding box center [416, 124] width 94 height 20
type input "ayme"
click at [712, 115] on input "Search" at bounding box center [734, 125] width 45 height 20
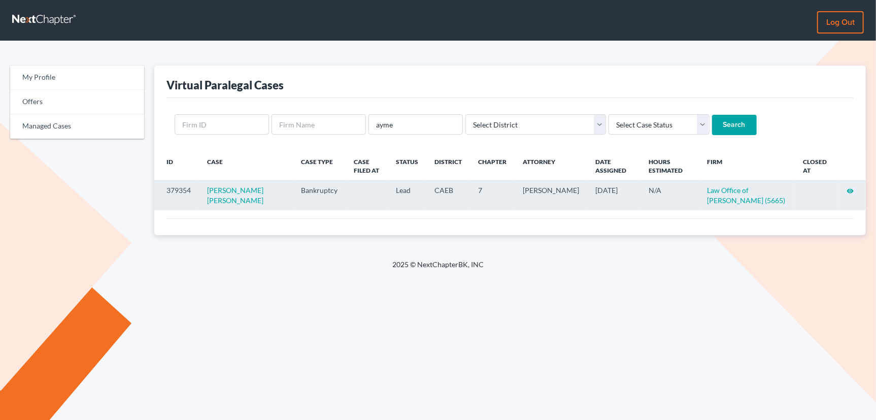
click at [848, 189] on icon "visibility" at bounding box center [850, 190] width 7 height 7
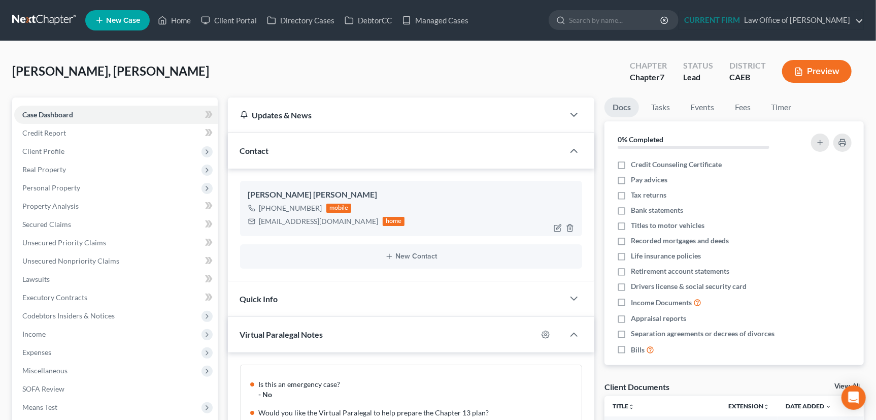
scroll to position [133, 0]
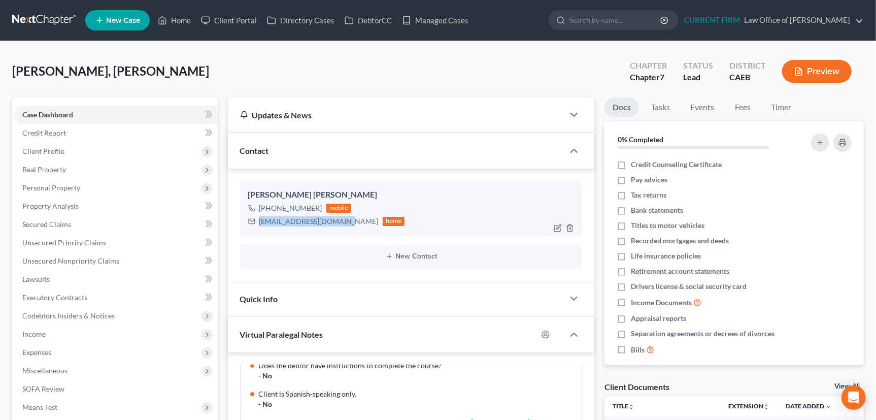
drag, startPoint x: 259, startPoint y: 223, endPoint x: 341, endPoint y: 223, distance: 82.3
click at [341, 223] on div "zea_katherine@yahoo.com" at bounding box center [318, 221] width 119 height 10
copy div "zea_katherine@yahoo.com"
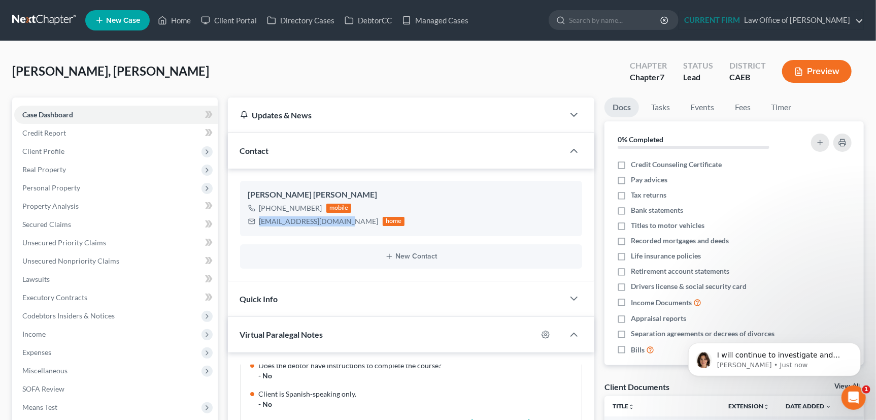
scroll to position [0, 0]
click at [764, 353] on p "I will continue to investigate and update you with what I find!" at bounding box center [782, 355] width 131 height 10
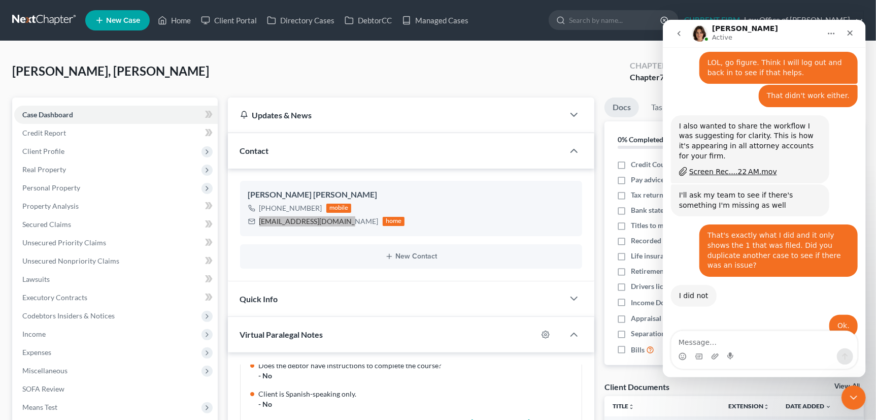
scroll to position [1013, 0]
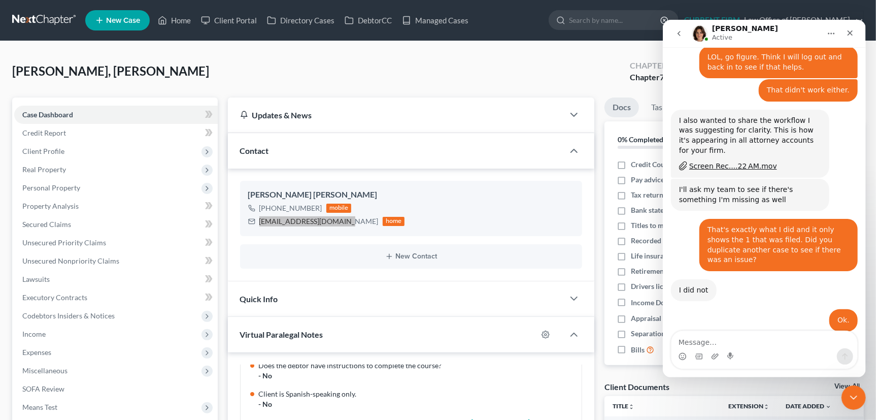
click at [769, 344] on textarea "Message…" at bounding box center [764, 339] width 186 height 17
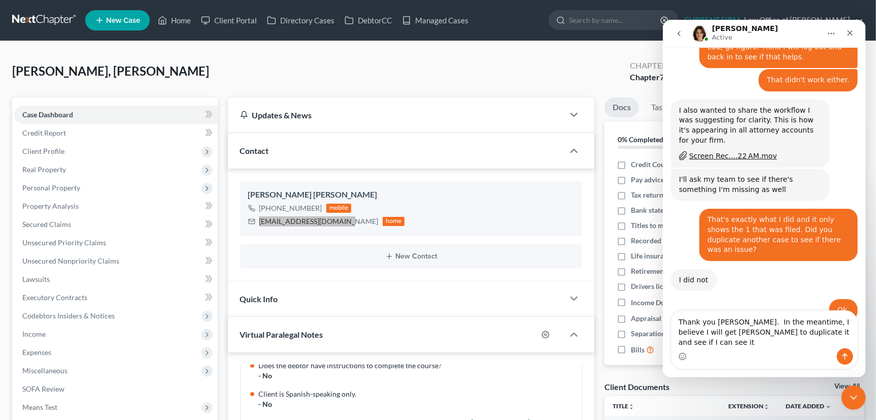
type textarea "Thank you Emma. In the meantime, I believe I will get Tom to duplicate it and s…"
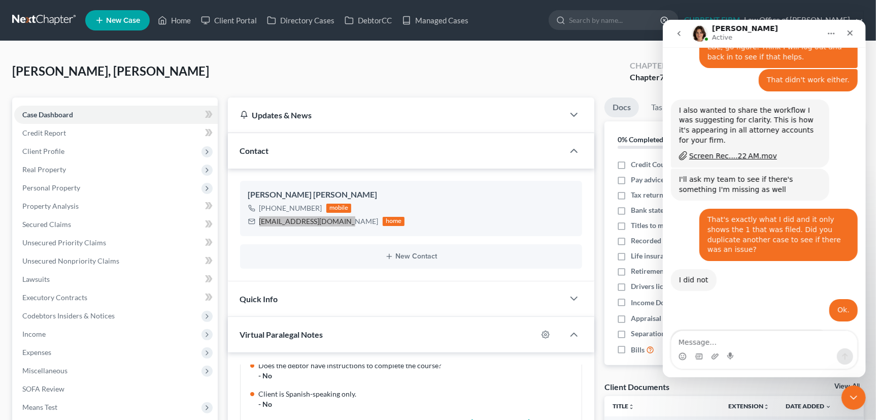
scroll to position [1046, 0]
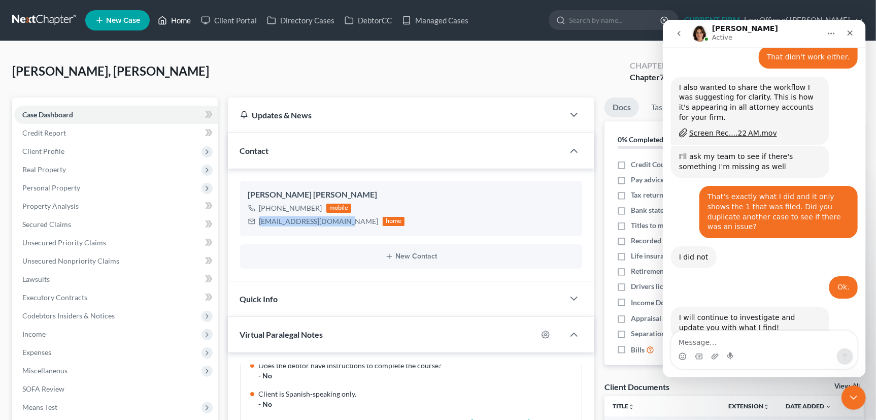
click at [178, 17] on link "Home" at bounding box center [174, 20] width 43 height 18
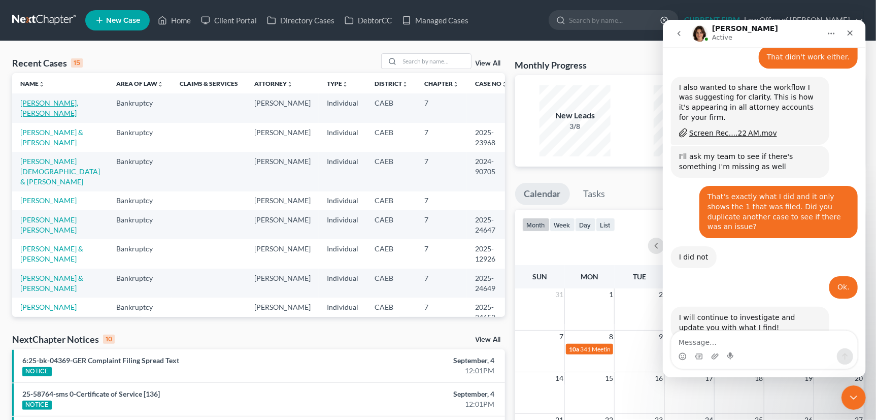
click at [67, 102] on link "Ayme, Katherine Zea" at bounding box center [49, 108] width 58 height 19
click at [850, 395] on icon "Close Intercom Messenger" at bounding box center [852, 396] width 7 height 4
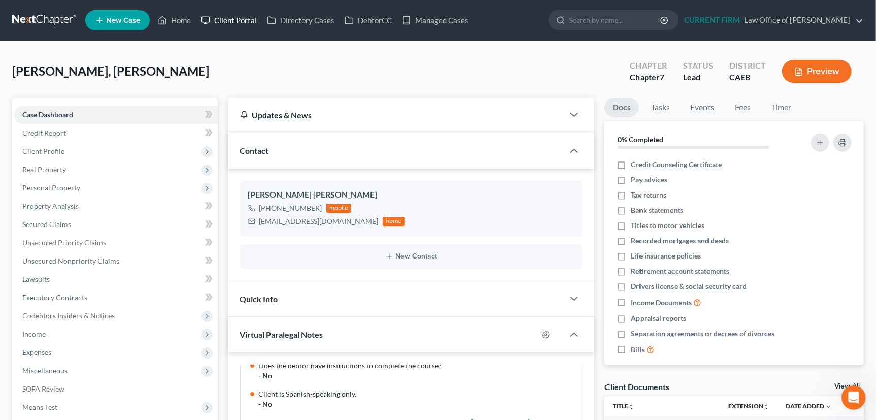
click at [231, 20] on link "Client Portal" at bounding box center [229, 20] width 66 height 18
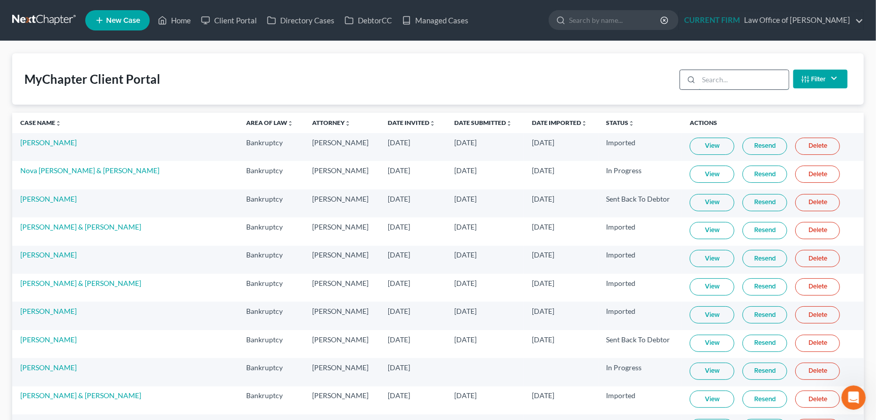
click at [707, 80] on input "search" at bounding box center [744, 79] width 90 height 19
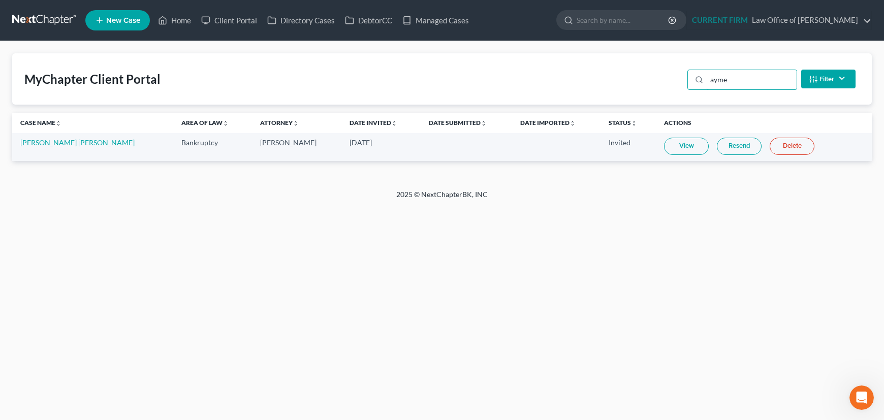
type input "ayme"
click at [719, 144] on link "Resend" at bounding box center [738, 146] width 45 height 17
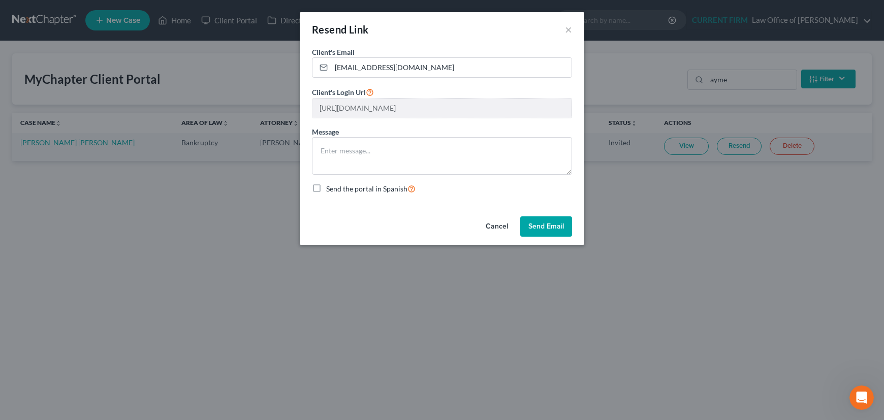
click at [544, 225] on button "Send Email" at bounding box center [546, 226] width 52 height 20
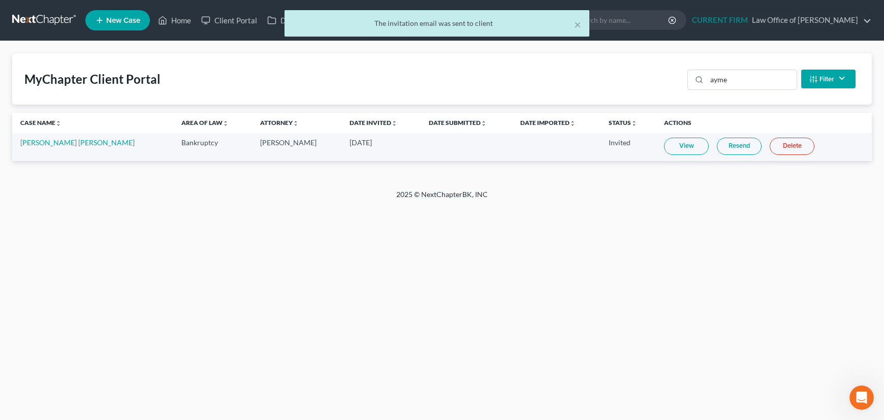
click at [178, 48] on div "× The invitation email was sent to client MyChapter Client Portal ayme Filter S…" at bounding box center [442, 115] width 884 height 148
click at [175, 19] on div "× The invitation email was sent to client" at bounding box center [437, 25] width 884 height 31
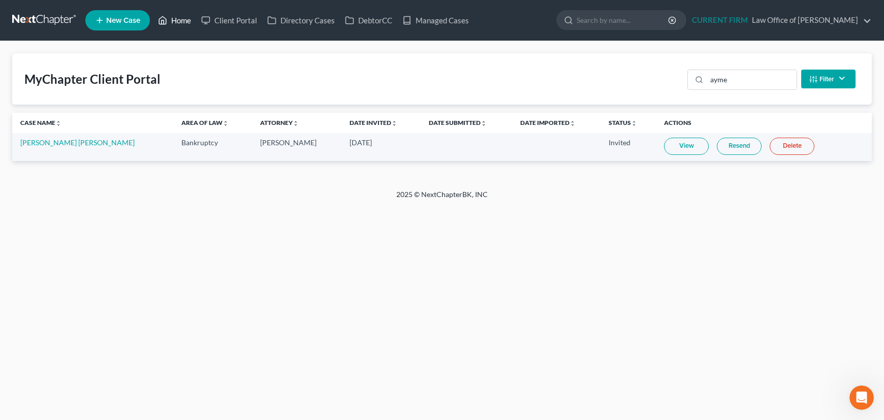
click at [175, 19] on link "Home" at bounding box center [174, 20] width 43 height 18
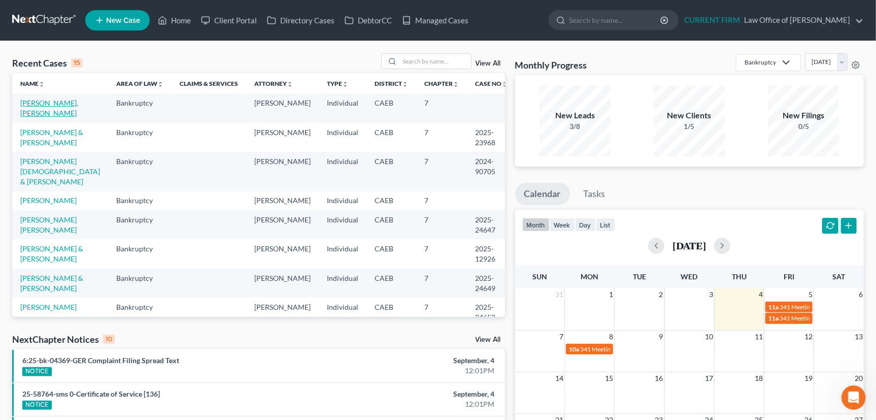
click at [62, 101] on link "Ayme, Katherine Zea" at bounding box center [49, 108] width 58 height 19
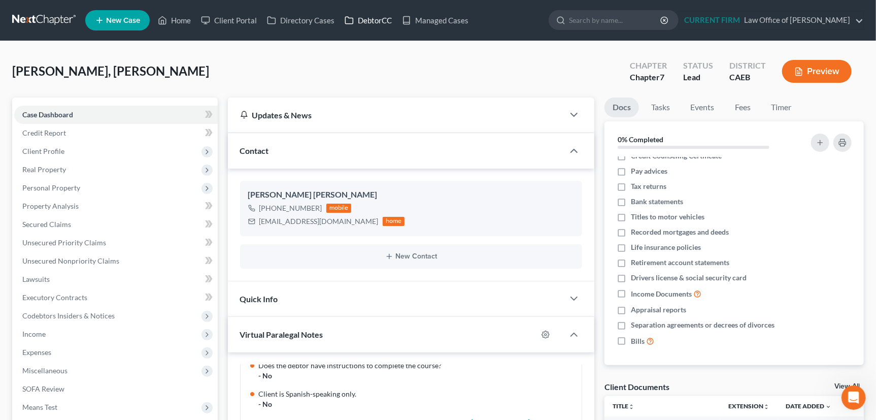
click at [371, 17] on link "DebtorCC" at bounding box center [368, 20] width 57 height 18
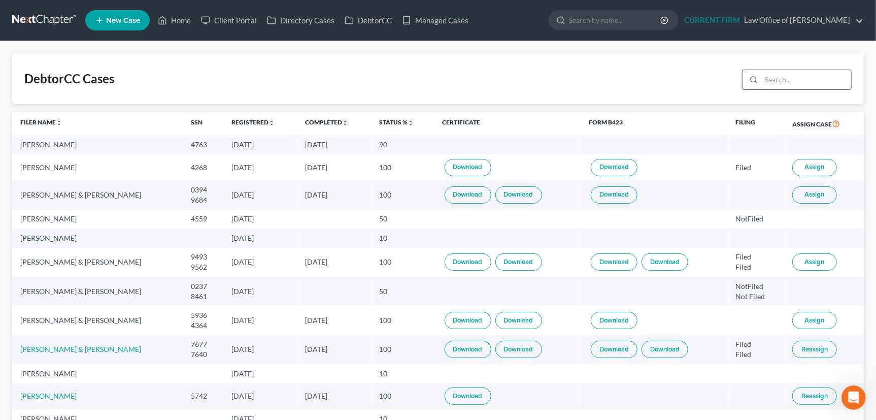
click at [781, 81] on input "search" at bounding box center [807, 79] width 90 height 19
type input "ayme"
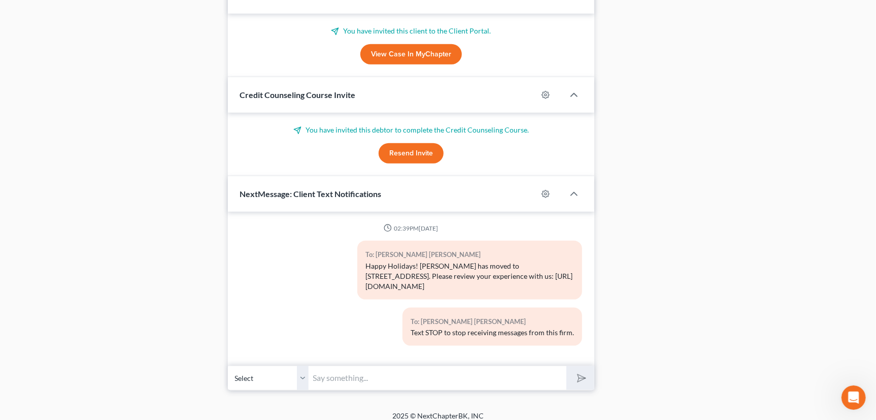
scroll to position [644, 0]
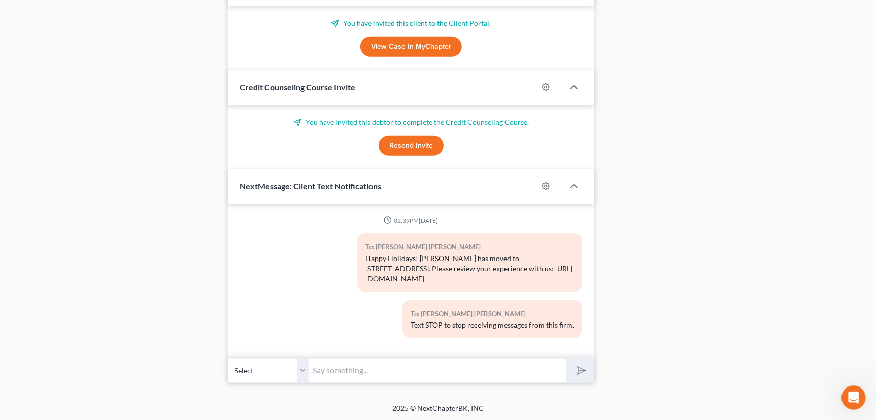
click at [413, 142] on button "Resend Invite" at bounding box center [411, 146] width 65 height 20
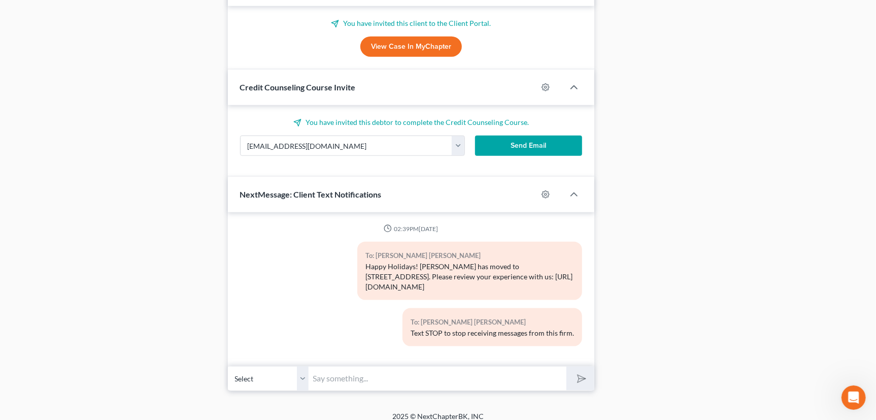
click at [541, 140] on button "Send Email" at bounding box center [529, 146] width 108 height 20
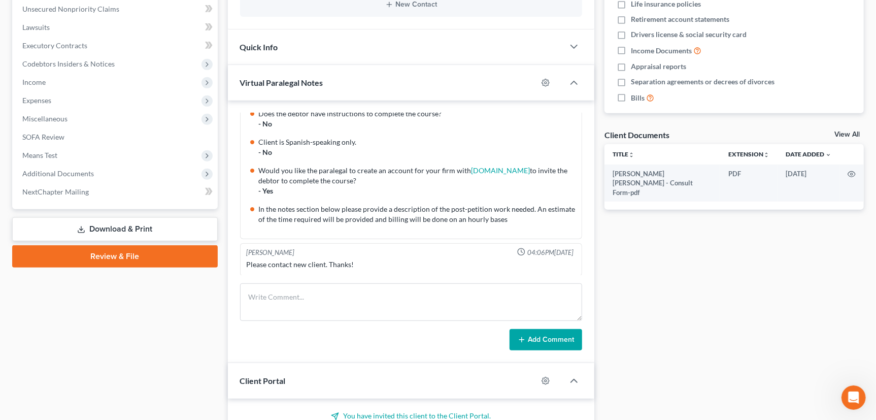
scroll to position [0, 0]
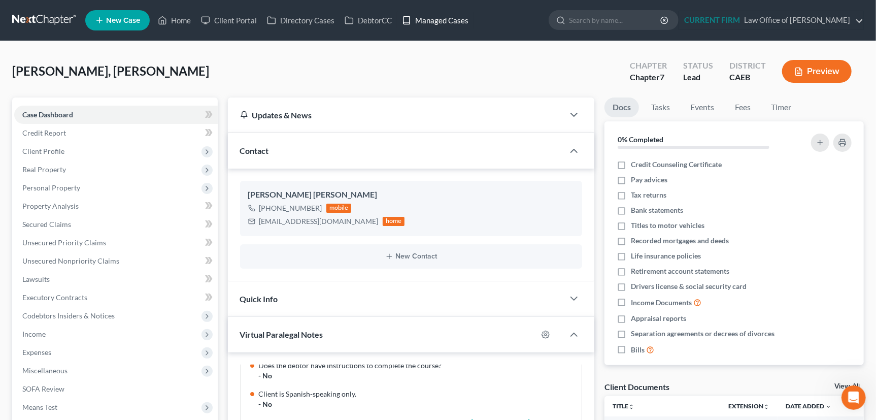
click at [437, 22] on link "Managed Cases" at bounding box center [435, 20] width 77 height 18
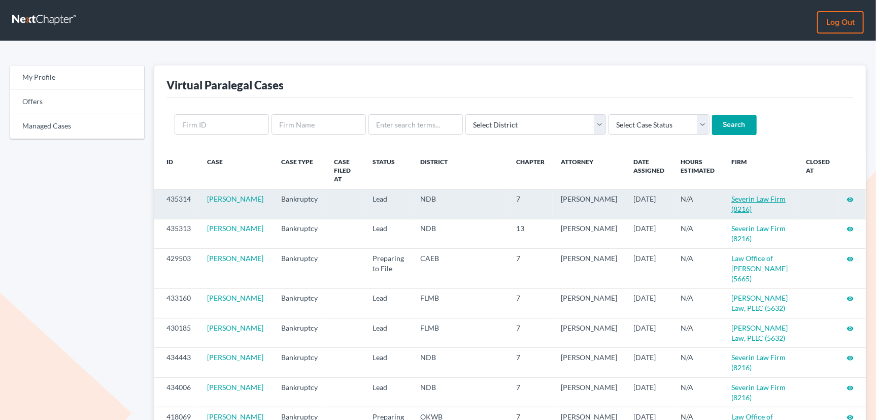
click at [741, 194] on link "Severin Law Firm (8216)" at bounding box center [759, 203] width 54 height 19
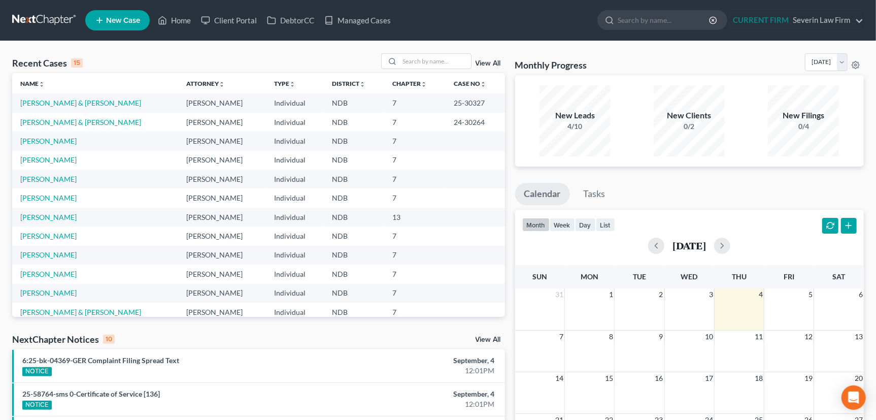
click at [486, 63] on link "View All" at bounding box center [488, 63] width 25 height 7
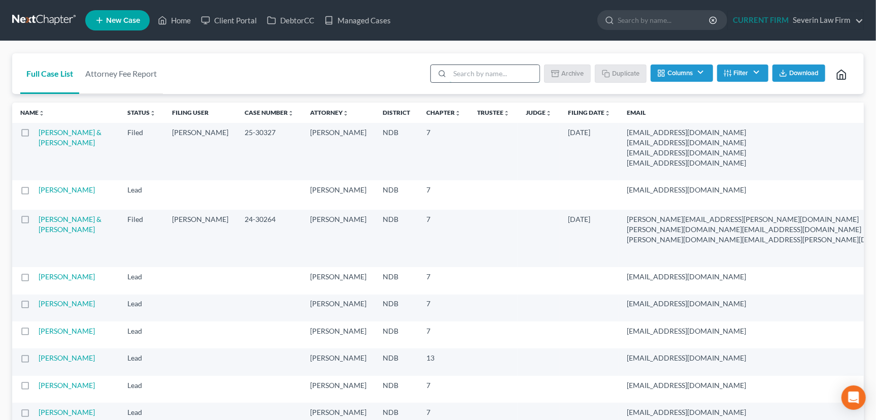
click at [469, 72] on input "search" at bounding box center [495, 73] width 90 height 17
type input "lindborg"
click at [492, 75] on input "search" at bounding box center [495, 73] width 90 height 17
type input "[PERSON_NAME]"
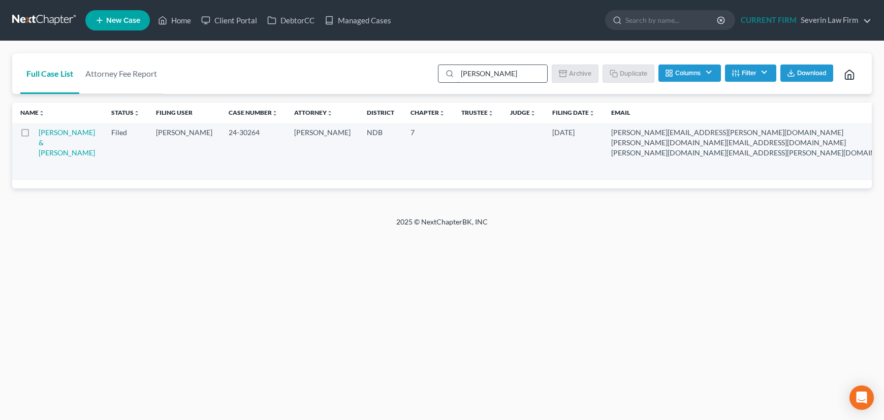
drag, startPoint x: 470, startPoint y: 74, endPoint x: 441, endPoint y: 74, distance: 28.9
click at [441, 74] on div "[PERSON_NAME]" at bounding box center [493, 73] width 110 height 18
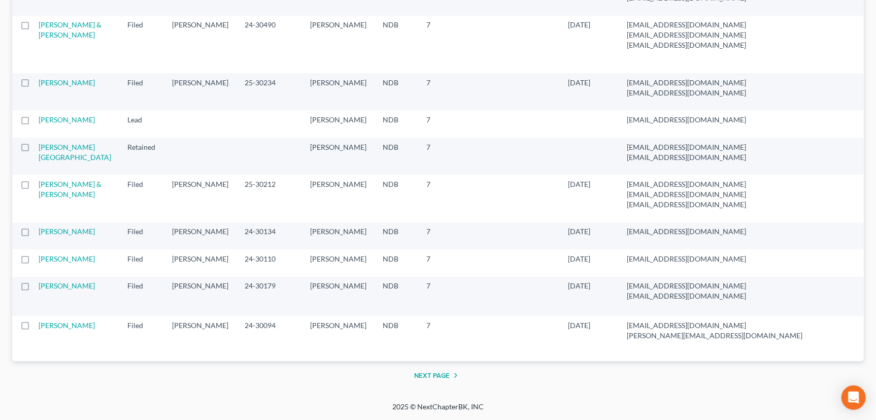
scroll to position [1887, 0]
click at [432, 373] on button "Next Page" at bounding box center [438, 375] width 48 height 12
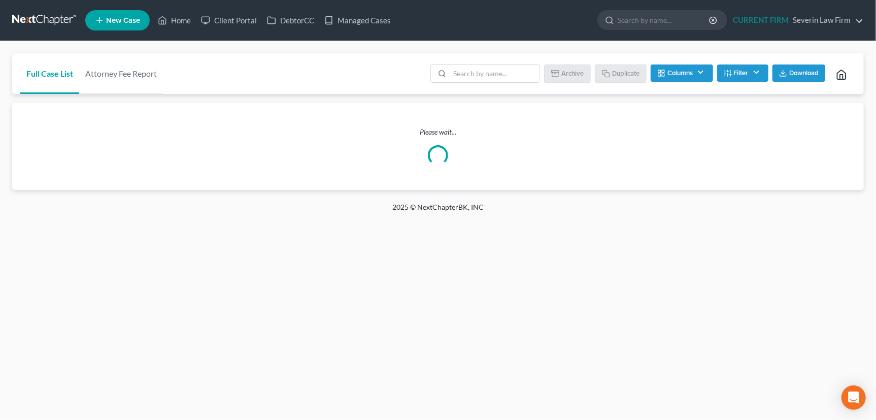
scroll to position [0, 0]
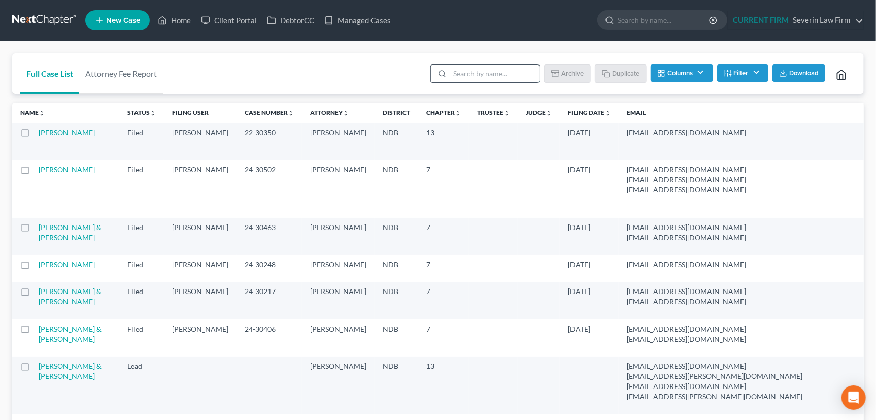
click at [489, 74] on input "search" at bounding box center [495, 73] width 90 height 17
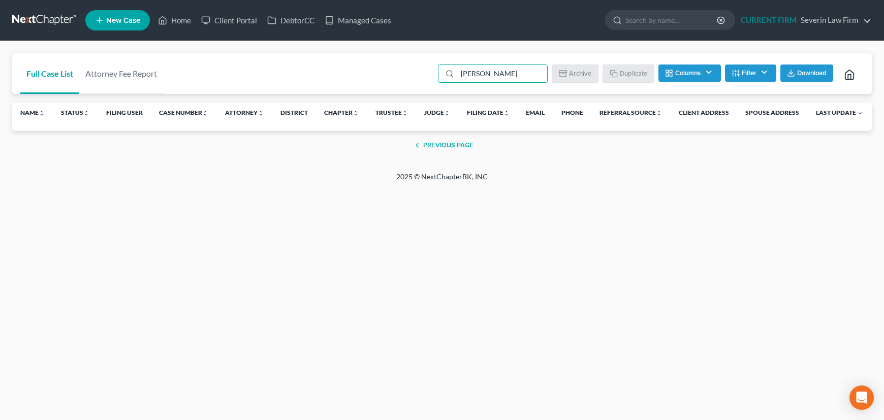
type input "lindborg"
click at [468, 145] on button "Previous Page" at bounding box center [442, 145] width 62 height 12
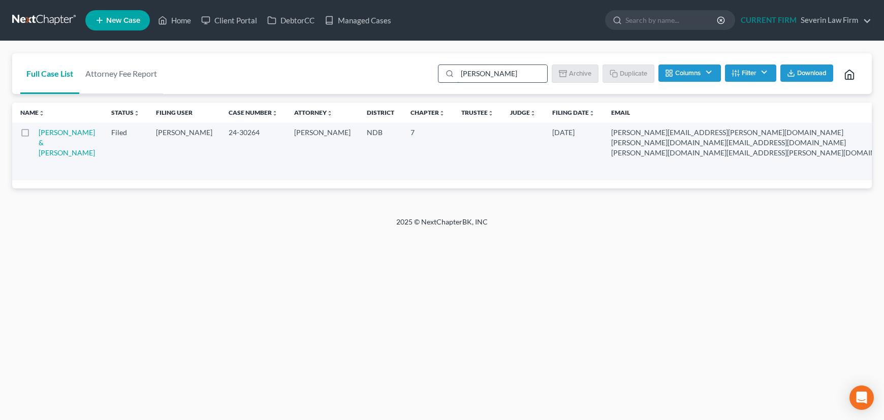
drag, startPoint x: 499, startPoint y: 76, endPoint x: 441, endPoint y: 76, distance: 57.9
click at [441, 76] on div "lindborg" at bounding box center [493, 73] width 110 height 18
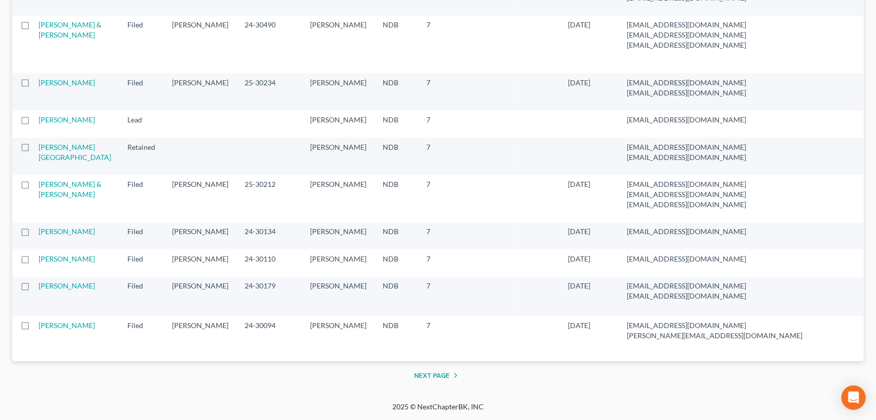
scroll to position [1887, 0]
click at [440, 373] on button "Next Page" at bounding box center [438, 375] width 48 height 12
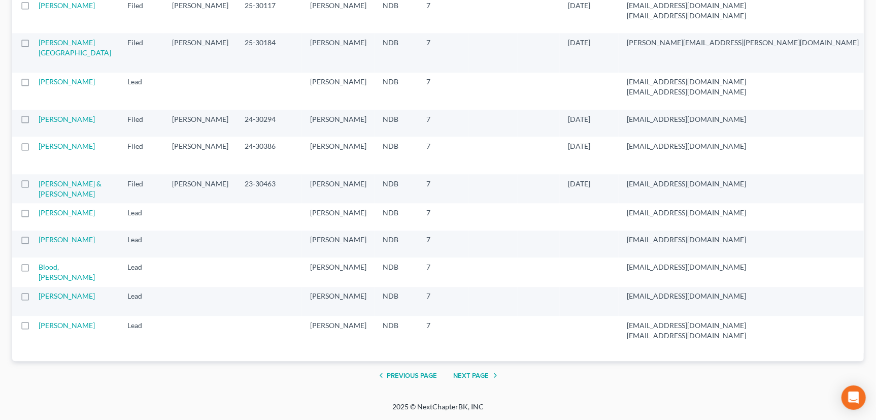
scroll to position [2062, 0]
click at [474, 376] on button "Next Page" at bounding box center [478, 375] width 48 height 12
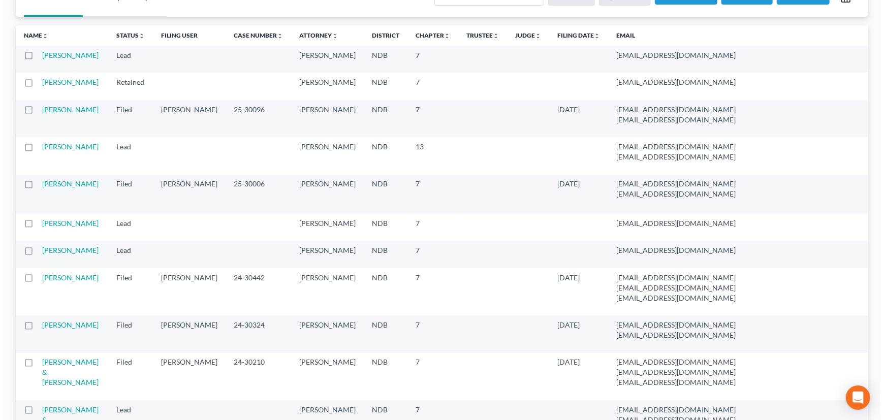
scroll to position [0, 0]
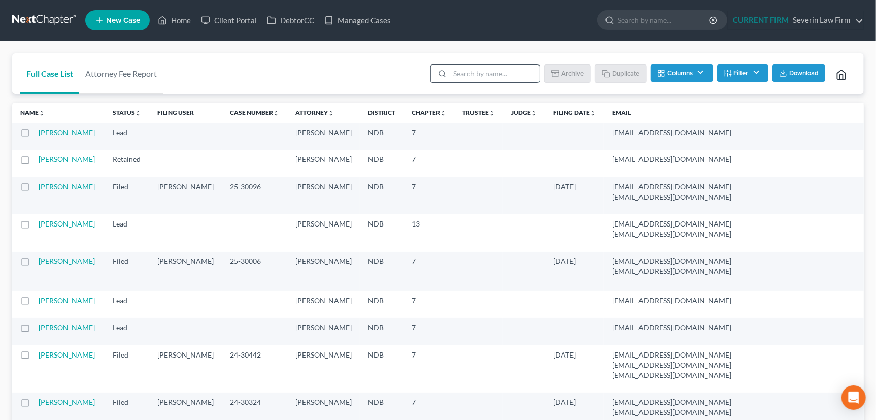
click at [484, 74] on input "search" at bounding box center [495, 73] width 90 height 17
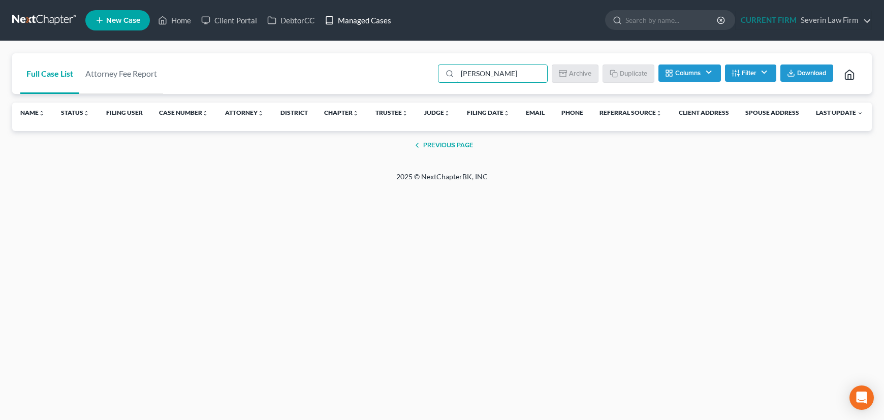
type input "lindborg"
click at [363, 19] on link "Managed Cases" at bounding box center [357, 20] width 77 height 18
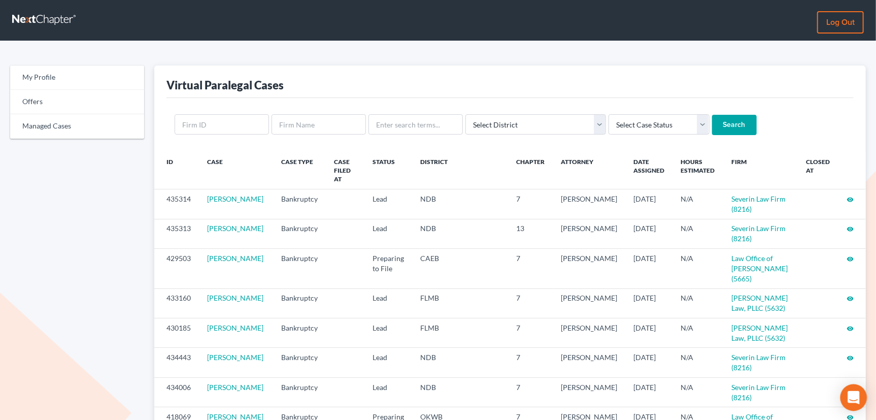
click at [862, 397] on div "Open Intercom Messenger" at bounding box center [854, 397] width 27 height 27
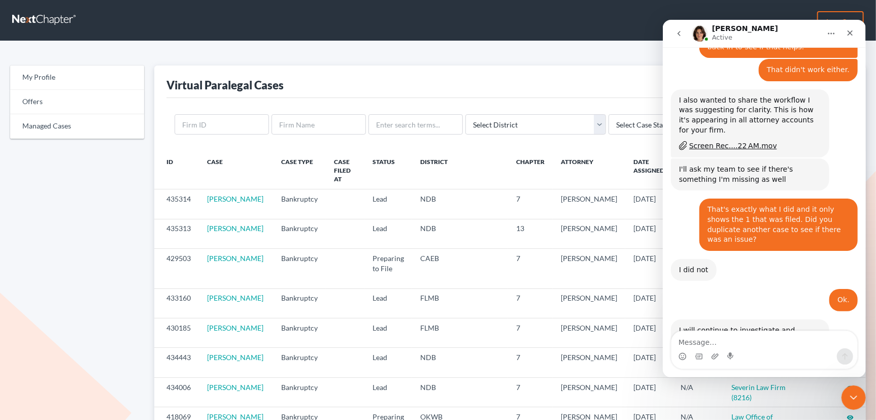
click at [742, 338] on textarea "Message…" at bounding box center [764, 339] width 186 height 17
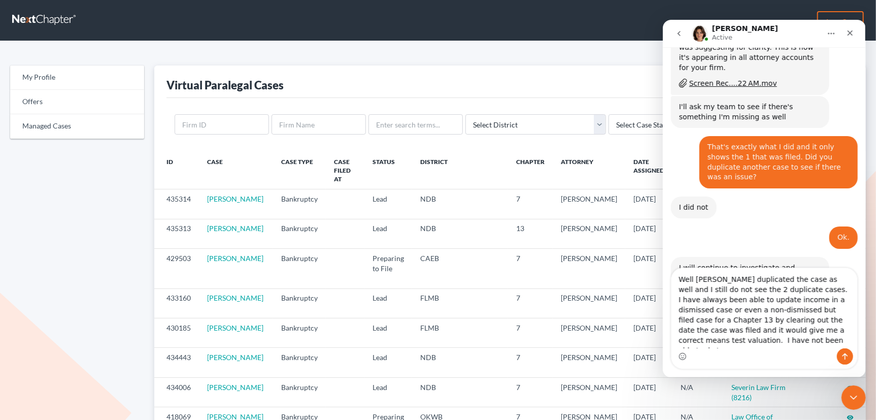
scroll to position [1107, 0]
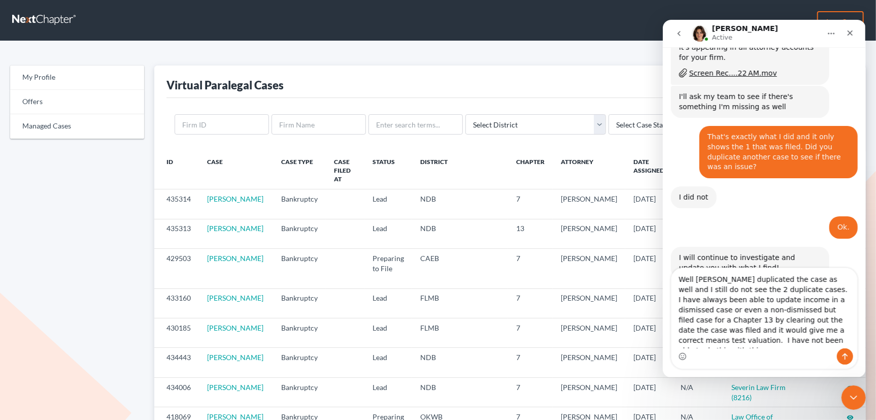
type textarea "Well Tom duplicated the case as well and I still do not see the 2 duplicate cas…"
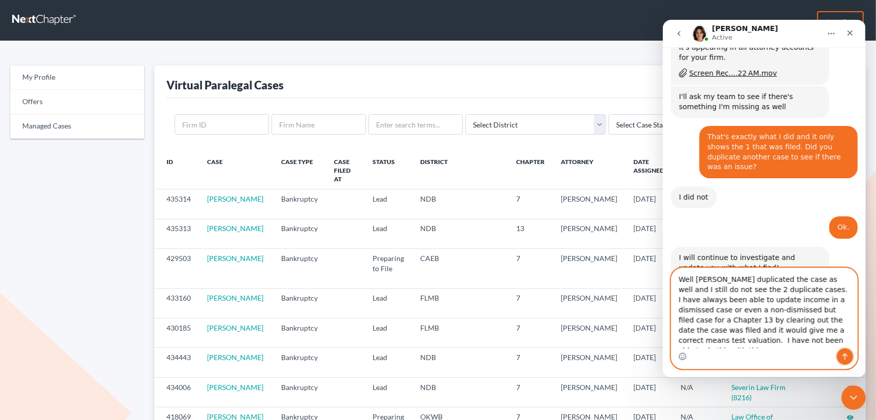
click at [848, 352] on icon "Send a message…" at bounding box center [845, 356] width 8 height 8
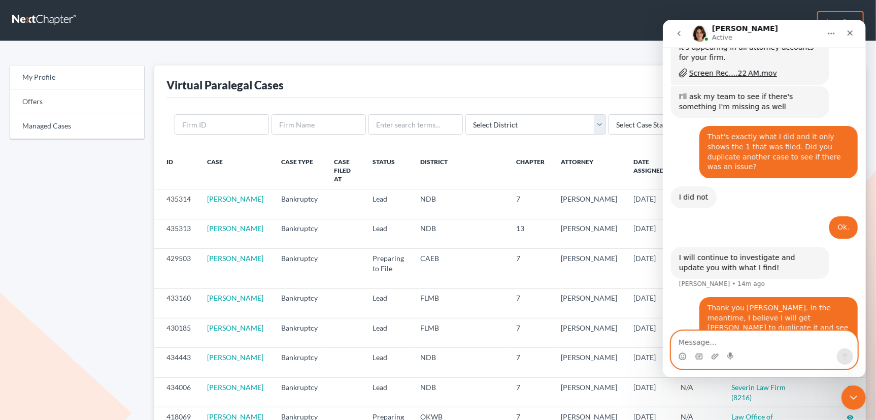
scroll to position [1139, 0]
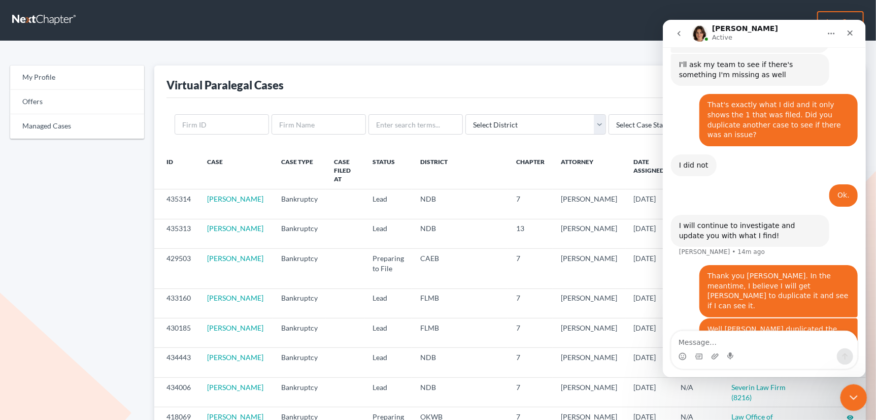
drag, startPoint x: 852, startPoint y: 395, endPoint x: 1443, endPoint y: 609, distance: 628.7
click at [852, 395] on icon "Close Intercom Messenger" at bounding box center [852, 396] width 12 height 12
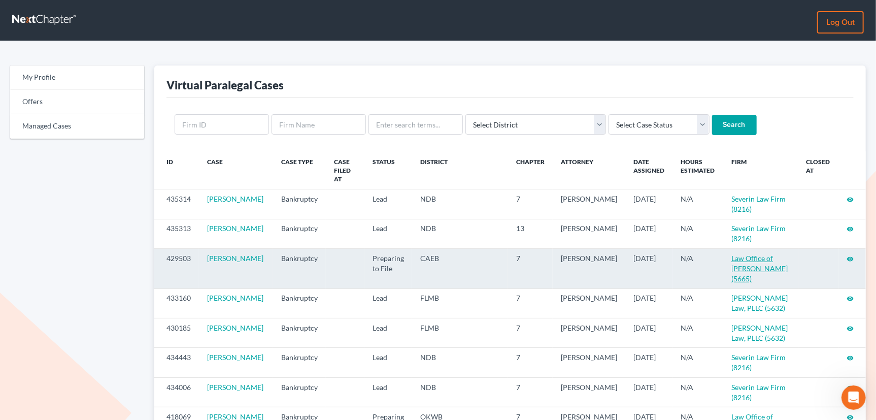
click at [757, 254] on link "Law Office of Flor A. Tataje (5665)" at bounding box center [760, 268] width 56 height 29
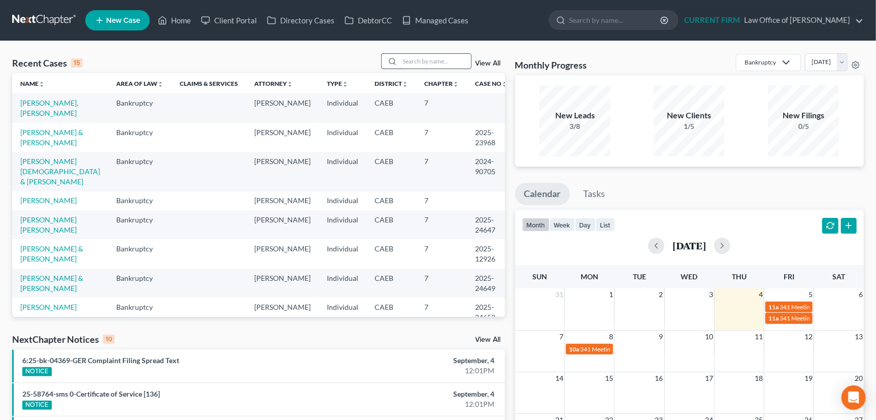
click at [417, 61] on input "search" at bounding box center [435, 61] width 71 height 15
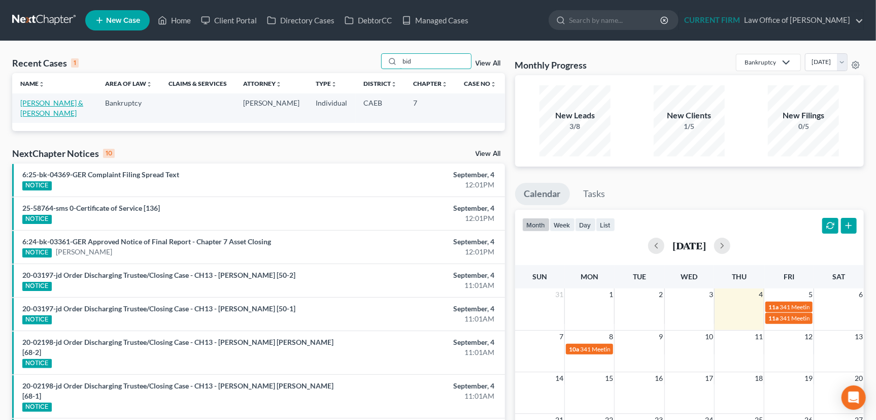
type input "bid"
click at [67, 102] on link "[PERSON_NAME] & [PERSON_NAME]" at bounding box center [51, 108] width 63 height 19
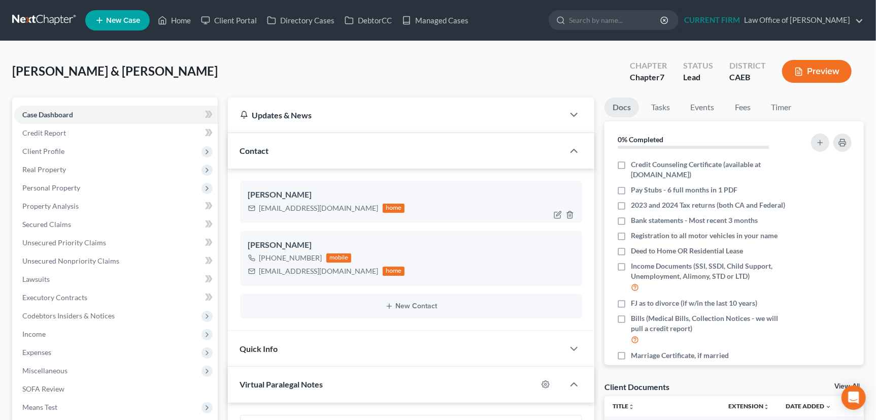
scroll to position [170, 0]
drag, startPoint x: 258, startPoint y: 208, endPoint x: 325, endPoint y: 209, distance: 67.0
click at [325, 209] on div "[EMAIL_ADDRESS][DOMAIN_NAME] home" at bounding box center [326, 208] width 157 height 13
copy div "[EMAIL_ADDRESS][DOMAIN_NAME]"
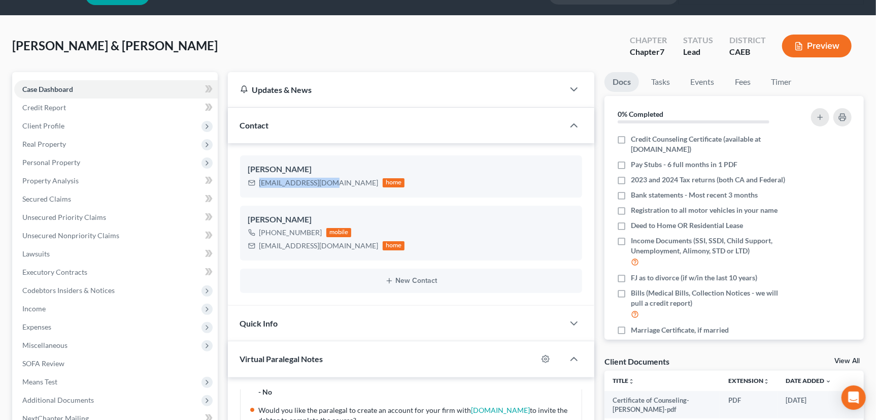
scroll to position [0, 0]
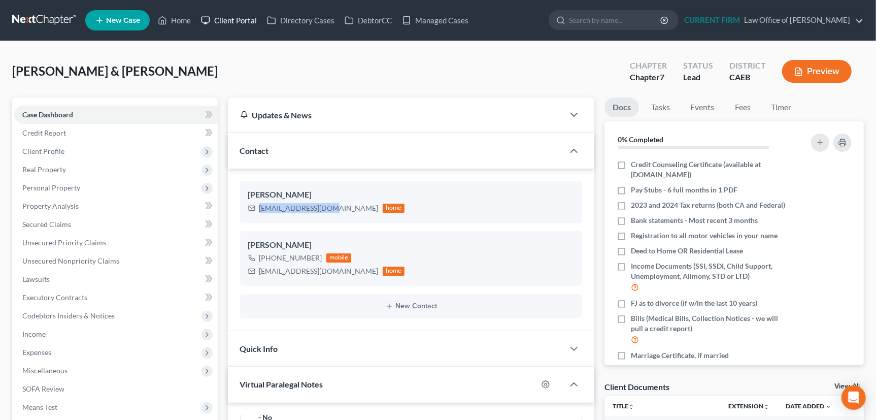
click at [230, 19] on link "Client Portal" at bounding box center [229, 20] width 66 height 18
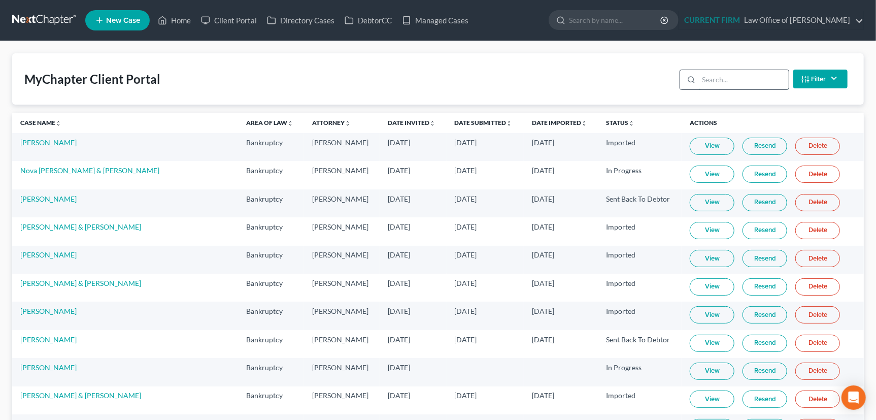
click at [708, 79] on input "search" at bounding box center [744, 79] width 90 height 19
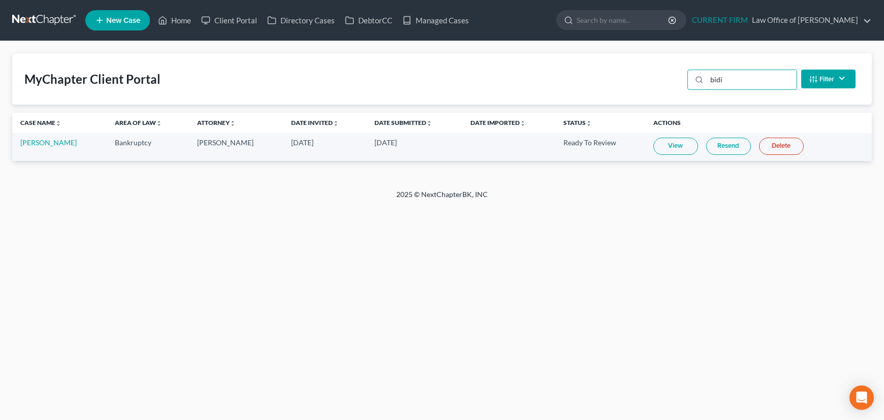
type input "bidi"
click at [666, 145] on link "View" at bounding box center [675, 146] width 45 height 17
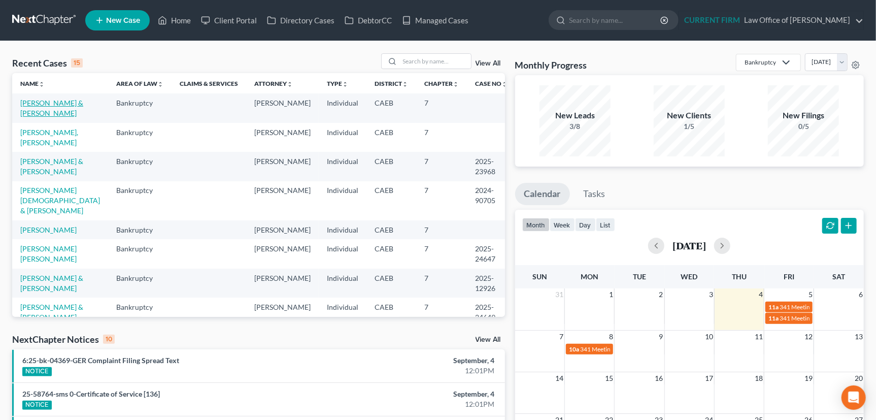
click at [59, 101] on link "Bidinost, Ryan & Kylie" at bounding box center [51, 108] width 63 height 19
click at [58, 105] on link "Bidinost, Ryan & Kylie" at bounding box center [51, 108] width 63 height 19
click at [62, 102] on link "Bidinost, Ryan & Kylie" at bounding box center [51, 108] width 63 height 19
click at [56, 105] on link "Bidinost, Ryan & Kylie" at bounding box center [51, 108] width 63 height 19
click at [27, 104] on link "Bidinost, Ryan & Kylie" at bounding box center [51, 108] width 63 height 19
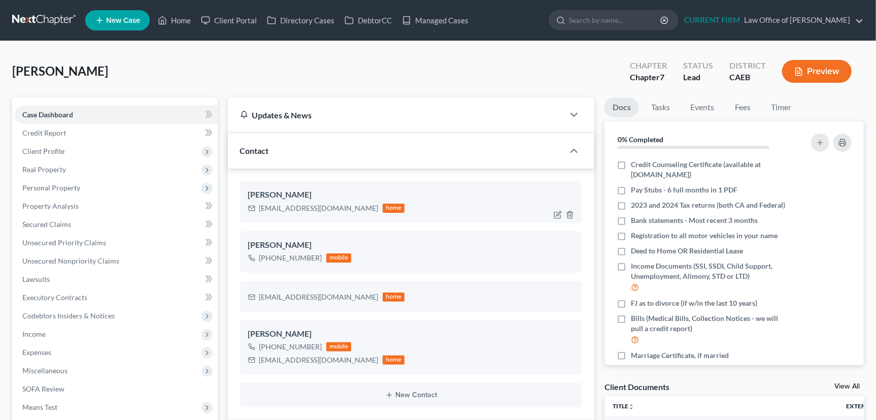
scroll to position [512, 0]
click at [45, 152] on span "Client Profile" at bounding box center [43, 151] width 42 height 9
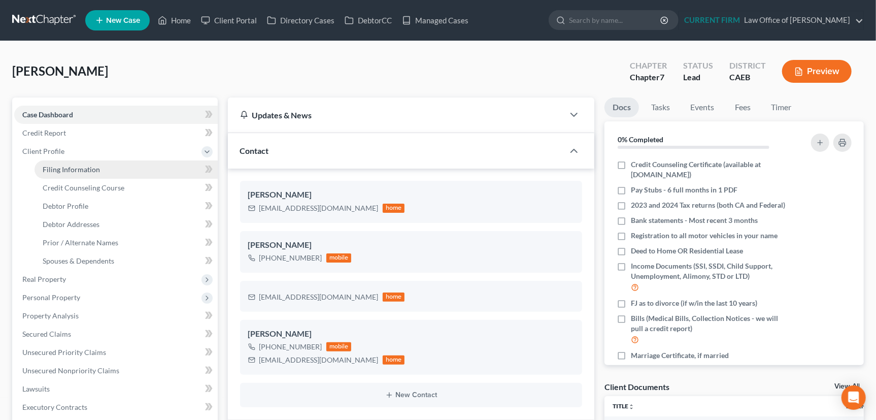
click at [49, 167] on span "Filing Information" at bounding box center [71, 169] width 57 height 9
select select "1"
select select "0"
select select "4"
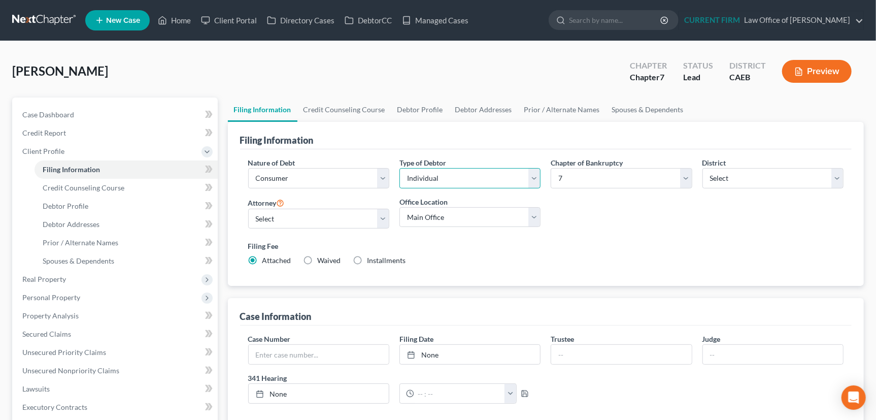
click at [442, 178] on select "Select Individual Joint" at bounding box center [470, 178] width 141 height 20
select select "1"
click at [400, 168] on select "Select Individual Joint" at bounding box center [470, 178] width 141 height 20
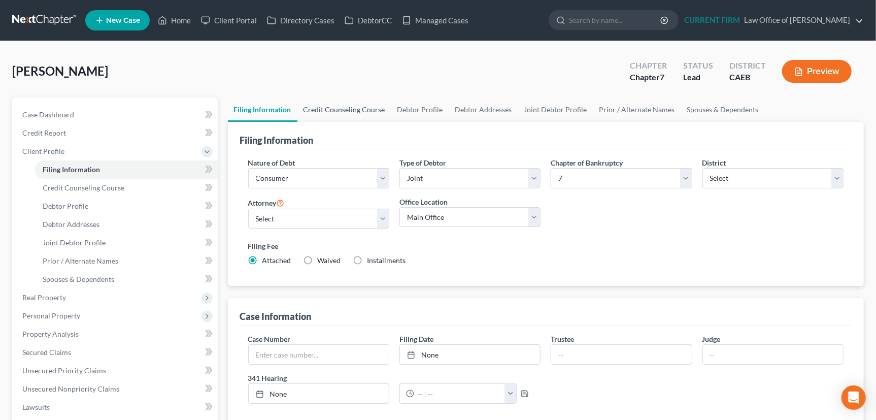
click at [346, 106] on link "Credit Counseling Course" at bounding box center [345, 109] width 94 height 24
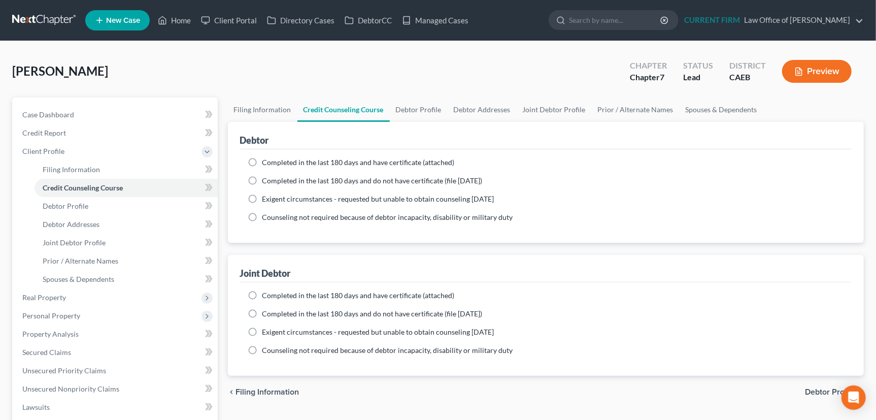
click at [263, 160] on label "Completed in the last 180 days and have certificate (attached)" at bounding box center [359, 162] width 192 height 10
click at [267, 160] on input "Completed in the last 180 days and have certificate (attached)" at bounding box center [270, 160] width 7 height 7
radio input "true"
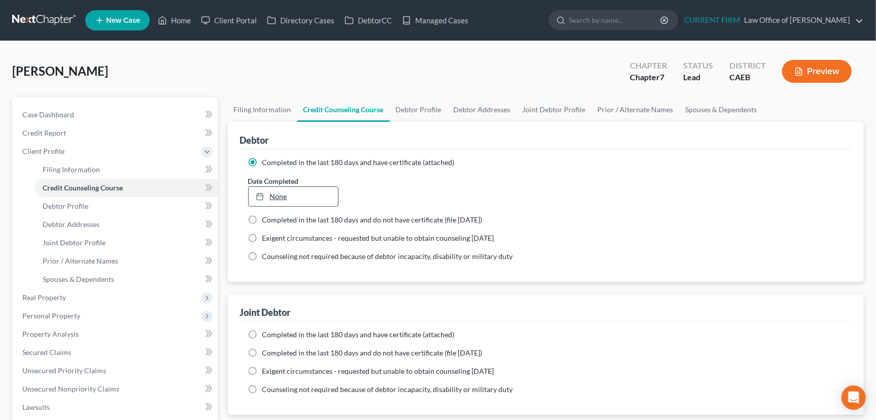
click at [278, 198] on link "None" at bounding box center [294, 196] width 90 height 19
type input "9/4/2025"
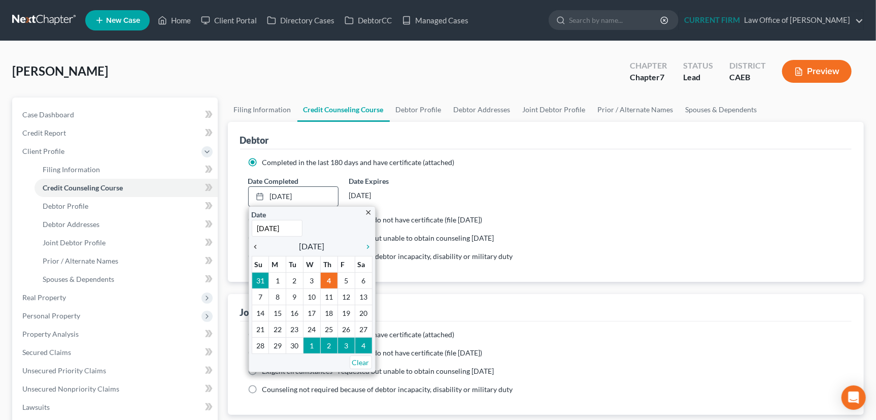
click at [255, 245] on icon "chevron_left" at bounding box center [258, 247] width 13 height 8
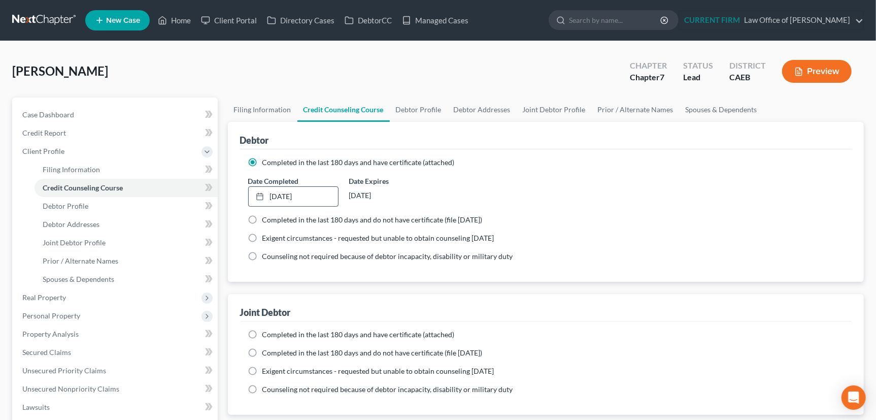
click at [263, 332] on label "Completed in the last 180 days and have certificate (attached)" at bounding box center [359, 335] width 192 height 10
click at [267, 332] on input "Completed in the last 180 days and have certificate (attached)" at bounding box center [270, 333] width 7 height 7
radio input "true"
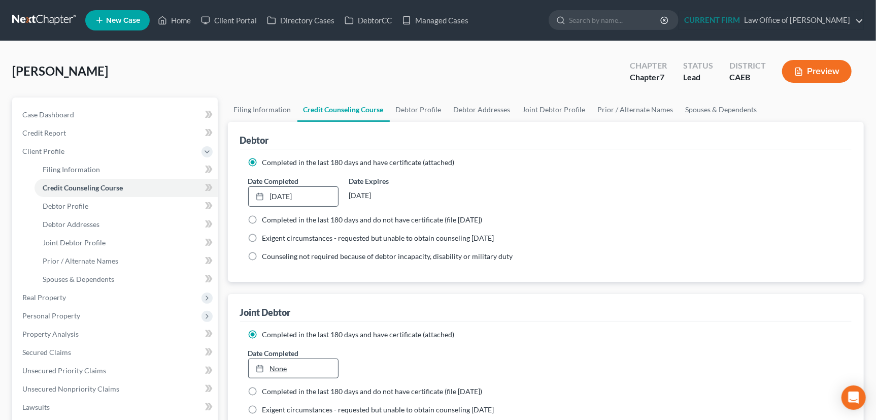
click at [277, 364] on link "None" at bounding box center [294, 368] width 90 height 19
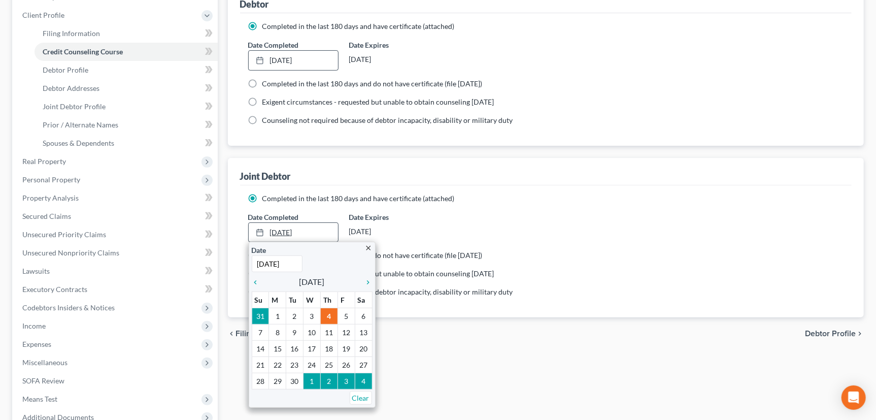
scroll to position [138, 0]
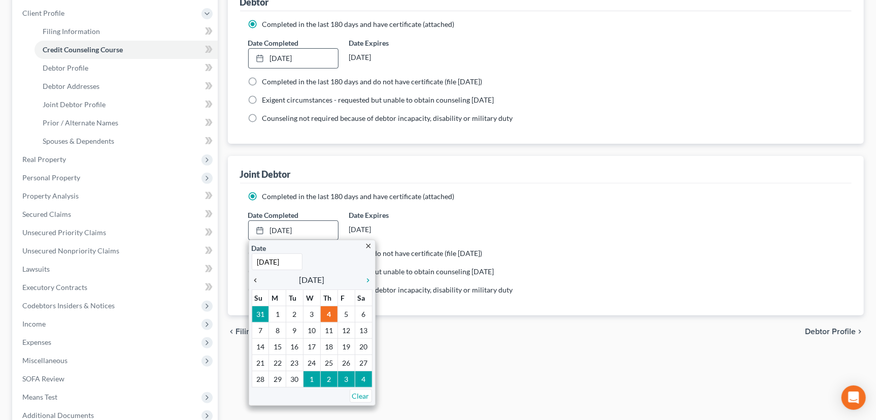
click at [255, 280] on icon "chevron_left" at bounding box center [258, 280] width 13 height 8
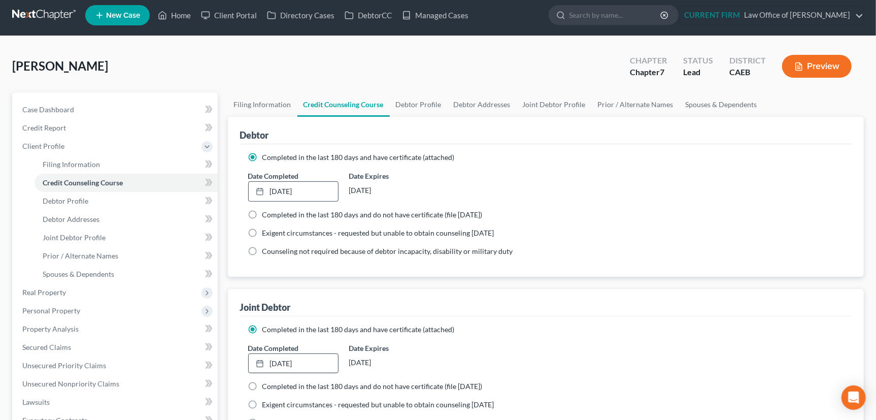
scroll to position [0, 0]
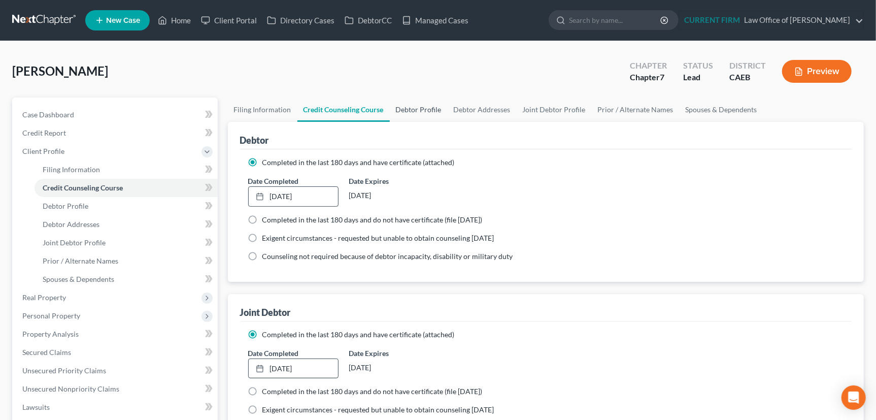
click at [408, 108] on link "Debtor Profile" at bounding box center [419, 109] width 58 height 24
select select "1"
select select "3"
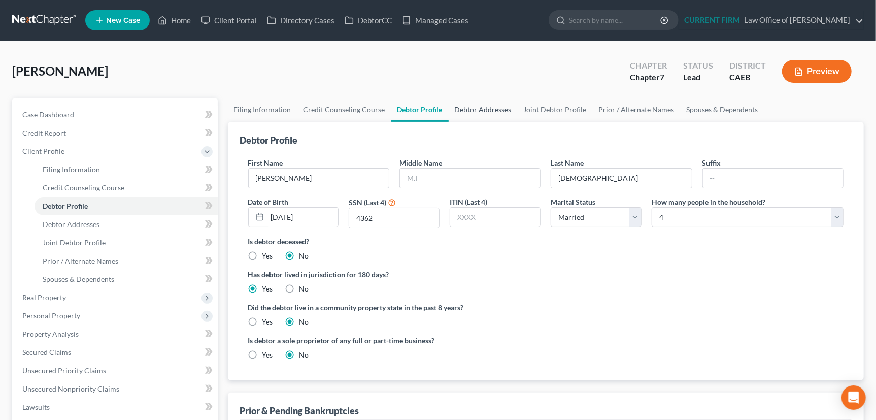
click at [488, 107] on link "Debtor Addresses" at bounding box center [483, 109] width 69 height 24
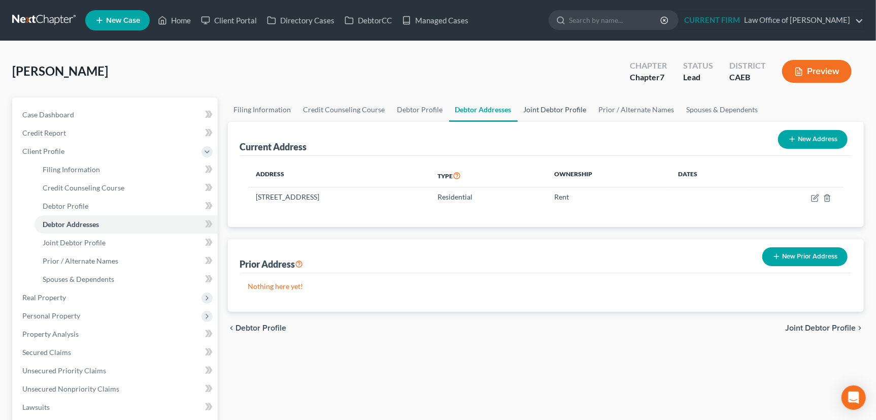
click at [569, 109] on link "Joint Debtor Profile" at bounding box center [555, 109] width 75 height 24
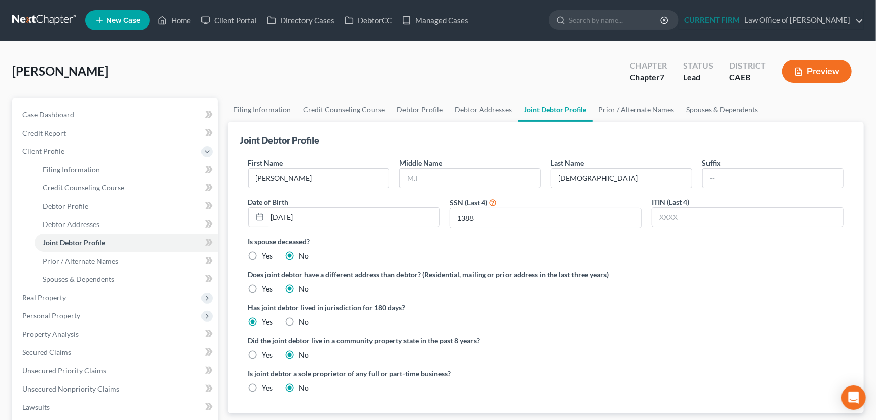
click at [263, 355] on label "Yes" at bounding box center [268, 355] width 11 height 10
click at [267, 355] on input "Yes" at bounding box center [270, 353] width 7 height 7
radio input "true"
radio input "false"
click at [413, 105] on link "Debtor Profile" at bounding box center [421, 109] width 58 height 24
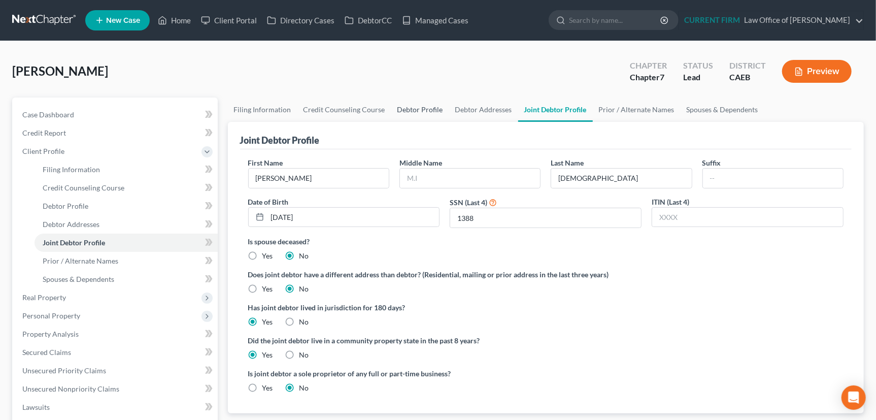
select select "1"
select select "3"
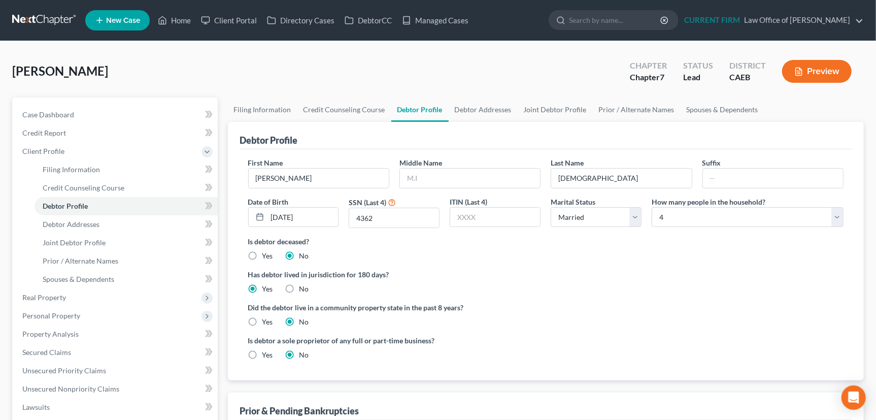
click at [263, 320] on label "Yes" at bounding box center [268, 322] width 11 height 10
click at [267, 320] on input "Yes" at bounding box center [270, 320] width 7 height 7
radio input "true"
radio input "false"
click at [561, 108] on link "Joint Debtor Profile" at bounding box center [555, 109] width 75 height 24
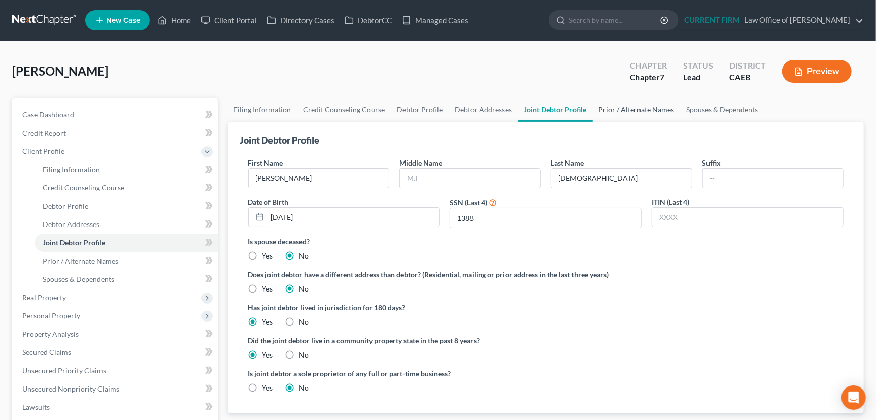
click at [638, 106] on link "Prior / Alternate Names" at bounding box center [637, 109] width 88 height 24
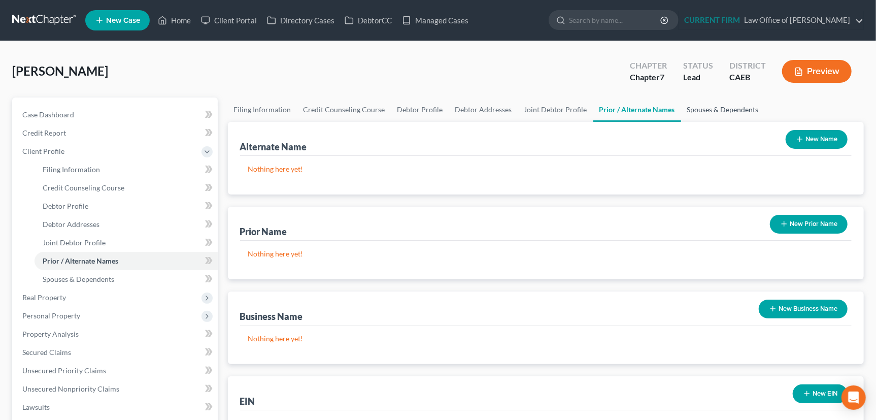
click at [705, 107] on link "Spouses & Dependents" at bounding box center [723, 109] width 84 height 24
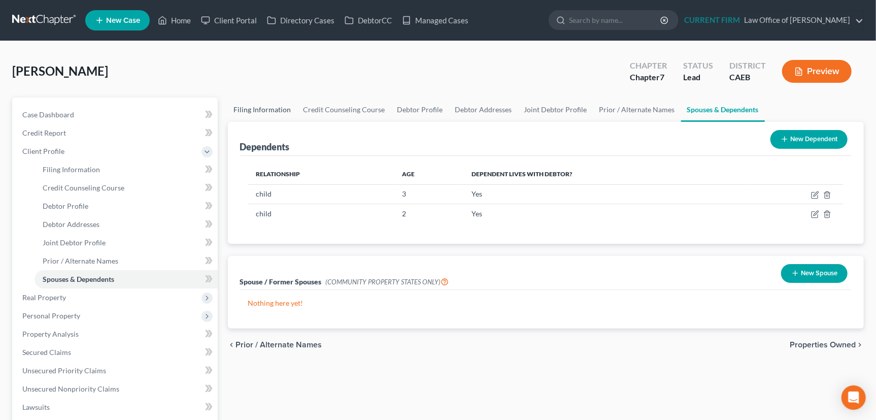
click at [256, 109] on link "Filing Information" at bounding box center [263, 109] width 70 height 24
select select "1"
select select "0"
select select "8"
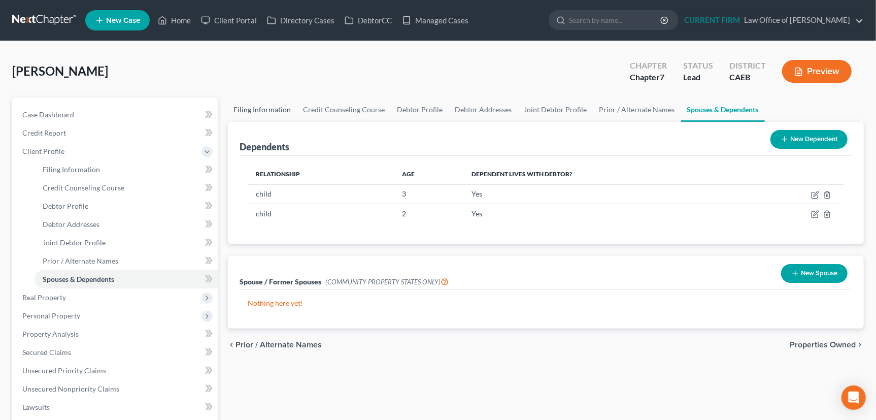
select select "0"
select select "4"
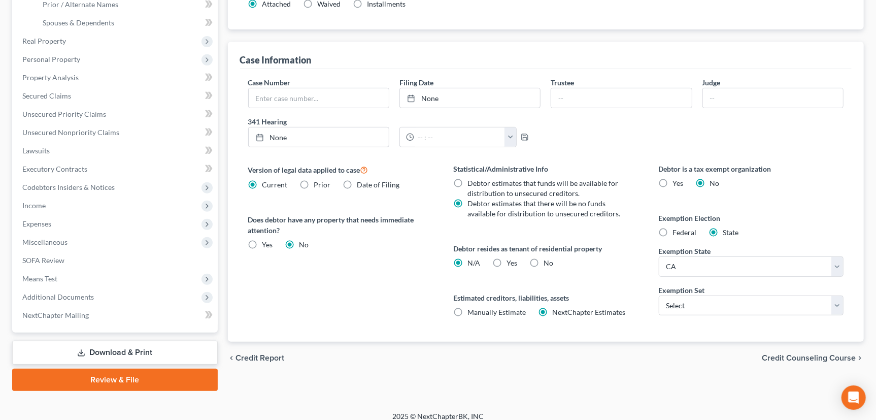
scroll to position [265, 0]
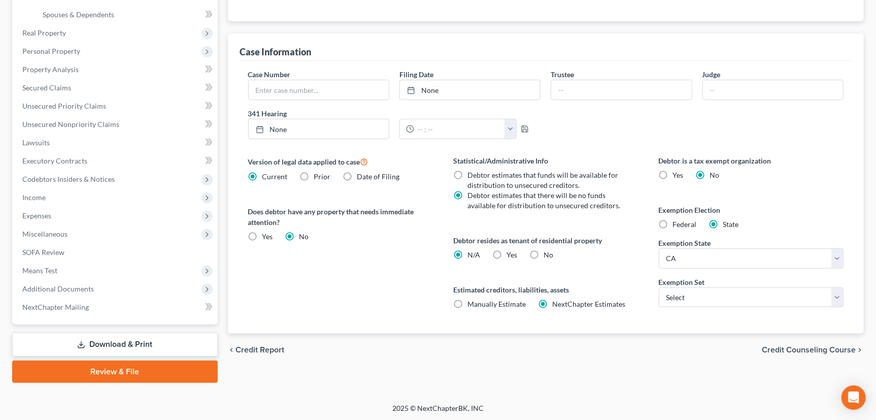
click at [507, 253] on label "Yes Yes" at bounding box center [512, 255] width 11 height 10
click at [511, 253] on input "Yes Yes" at bounding box center [514, 253] width 7 height 7
radio input "true"
radio input "false"
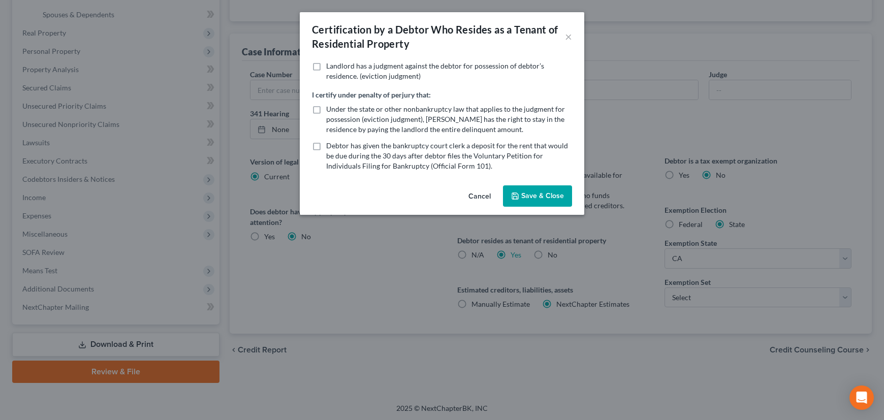
click at [536, 196] on button "Save & Close" at bounding box center [537, 195] width 69 height 21
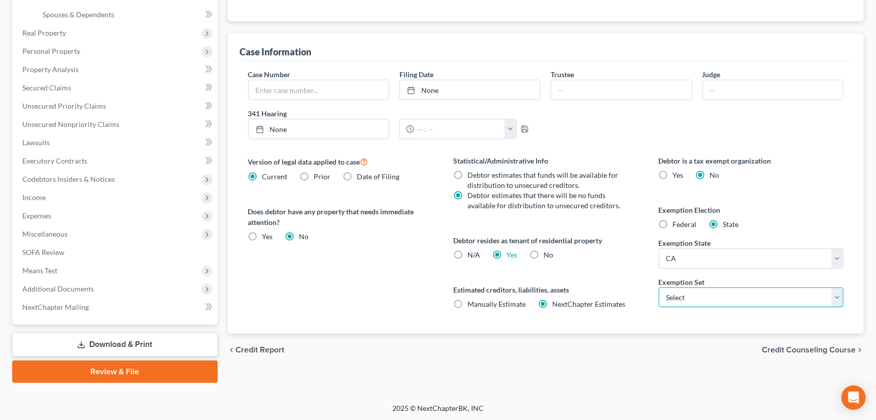
click at [699, 295] on select "Select 703 704" at bounding box center [751, 297] width 185 height 20
select select "0"
click at [659, 287] on select "Select 703 704" at bounding box center [751, 297] width 185 height 20
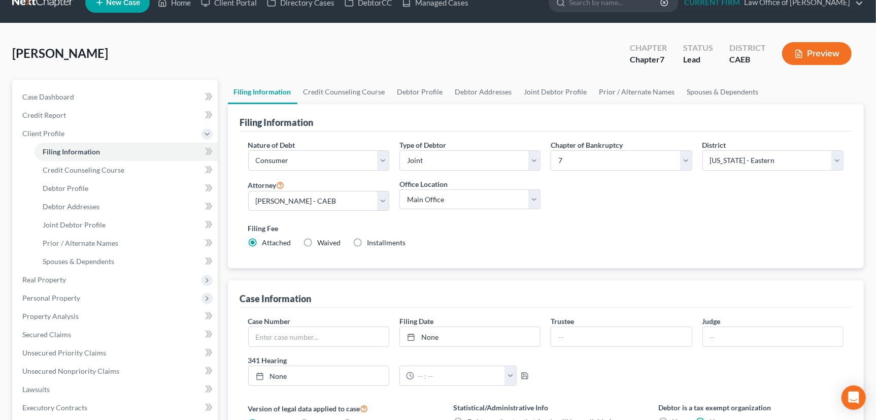
scroll to position [0, 0]
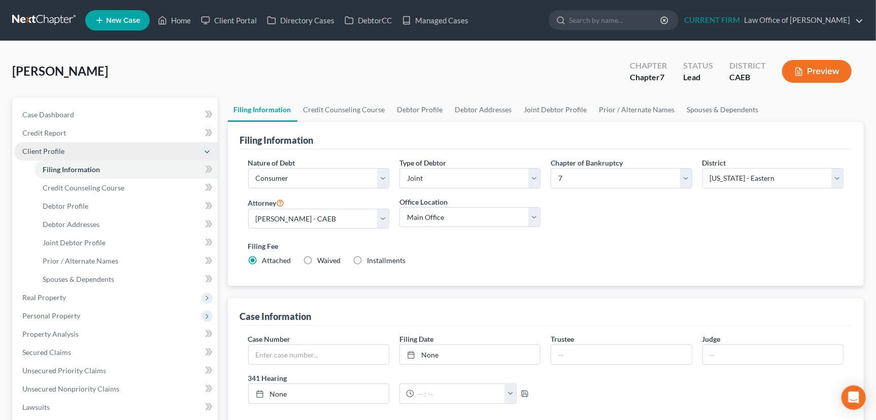
click at [50, 152] on span "Client Profile" at bounding box center [43, 151] width 42 height 9
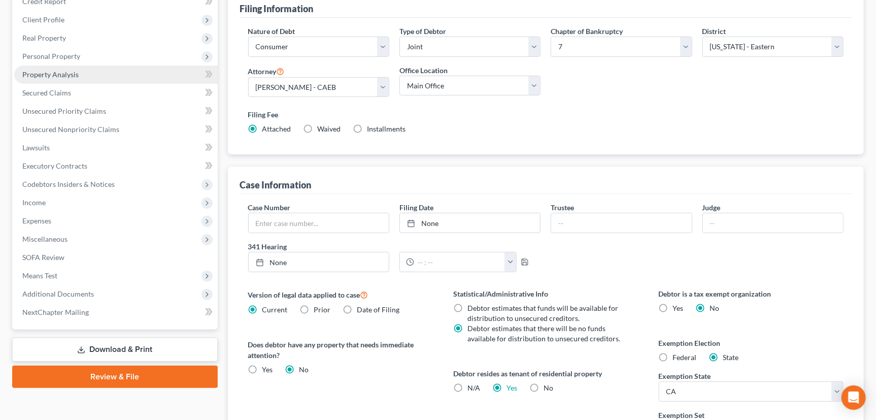
scroll to position [184, 0]
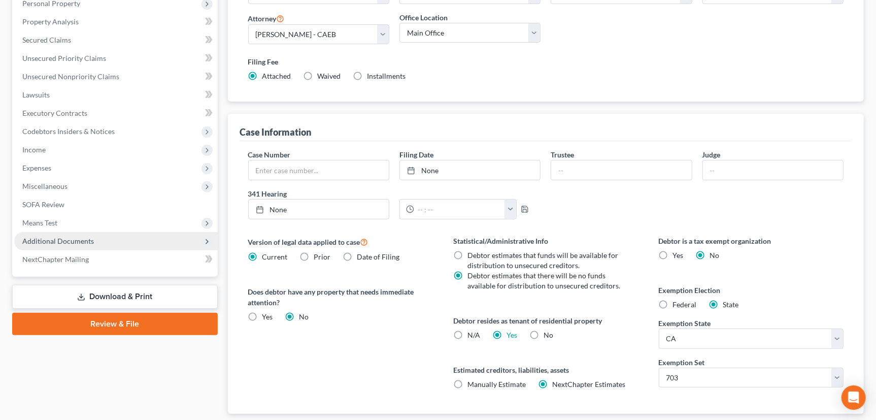
click at [63, 238] on span "Additional Documents" at bounding box center [58, 241] width 72 height 9
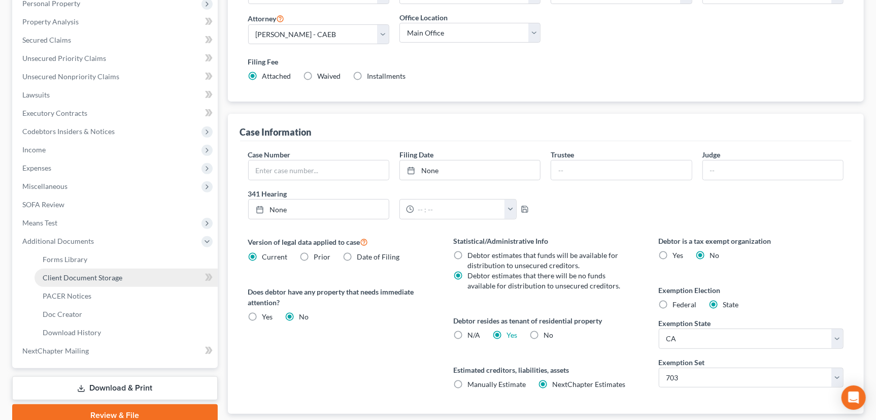
click at [63, 275] on span "Client Document Storage" at bounding box center [83, 277] width 80 height 9
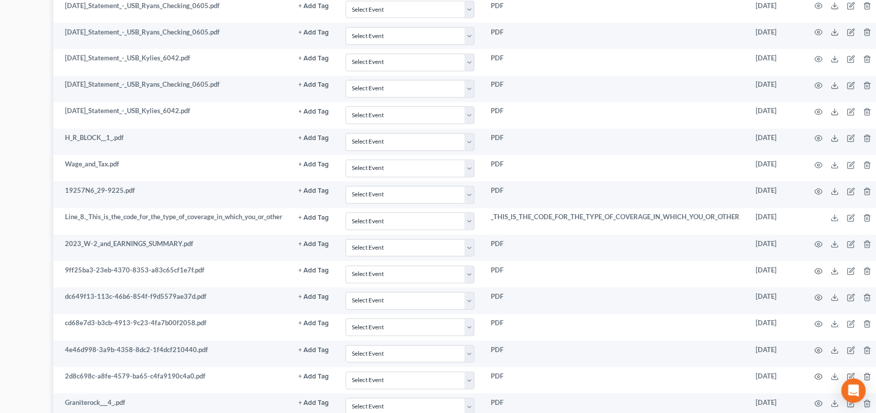
scroll to position [1150, 189]
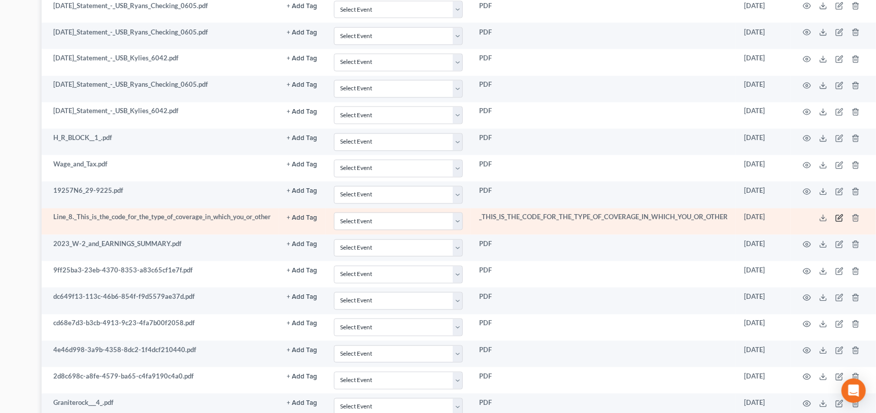
click at [840, 215] on icon "button" at bounding box center [841, 217] width 5 height 5
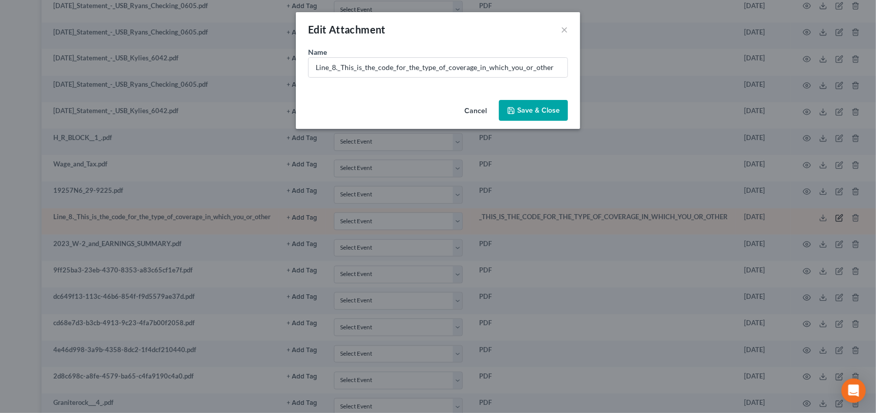
scroll to position [1150, 184]
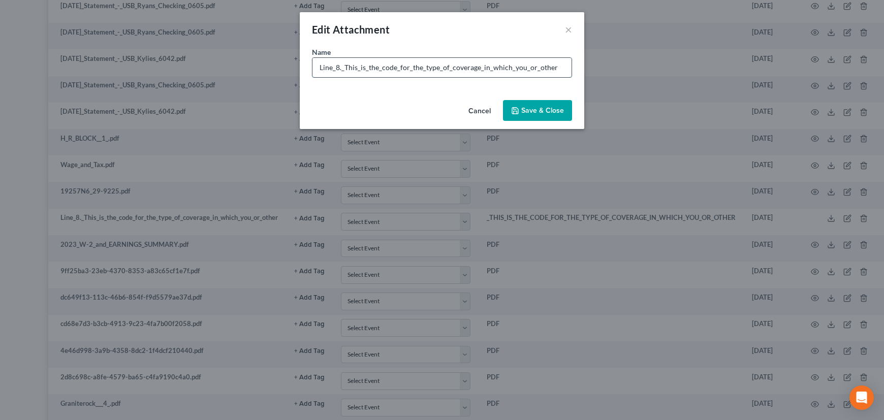
click at [555, 68] on input "Line_8._This_is_the_code_for_the_type_of_coverage_in_which_you_or_other" at bounding box center [441, 67] width 259 height 19
click at [486, 110] on button "Cancel" at bounding box center [479, 111] width 39 height 20
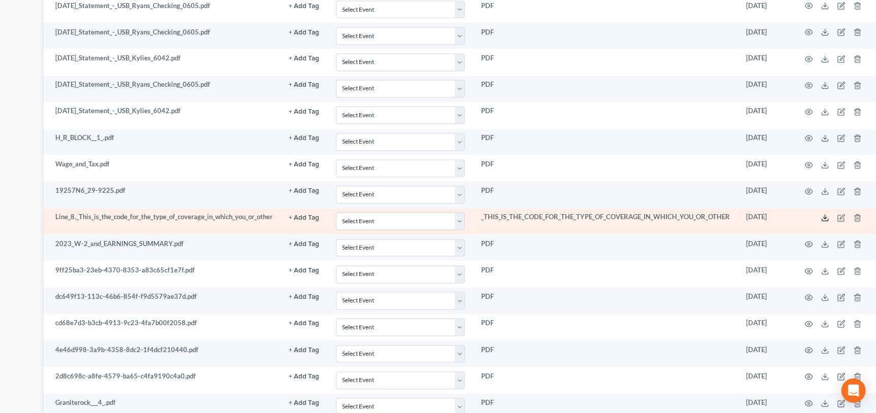
click at [830, 215] on icon at bounding box center [826, 218] width 8 height 8
click at [861, 215] on icon "button" at bounding box center [858, 218] width 5 height 7
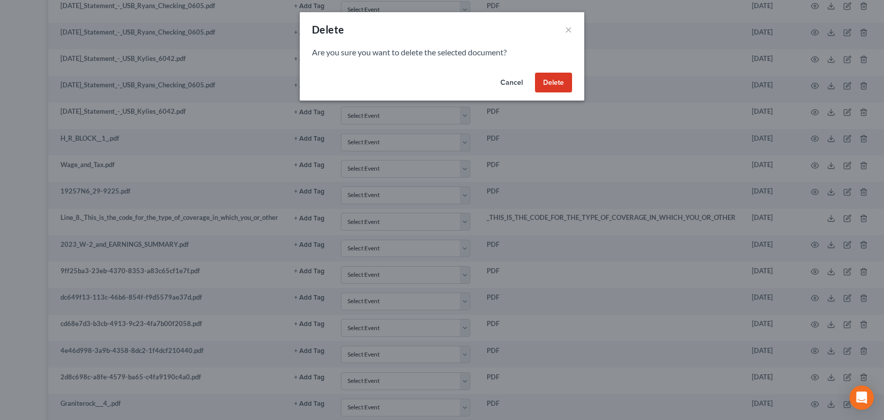
click at [554, 81] on button "Delete" at bounding box center [553, 83] width 37 height 20
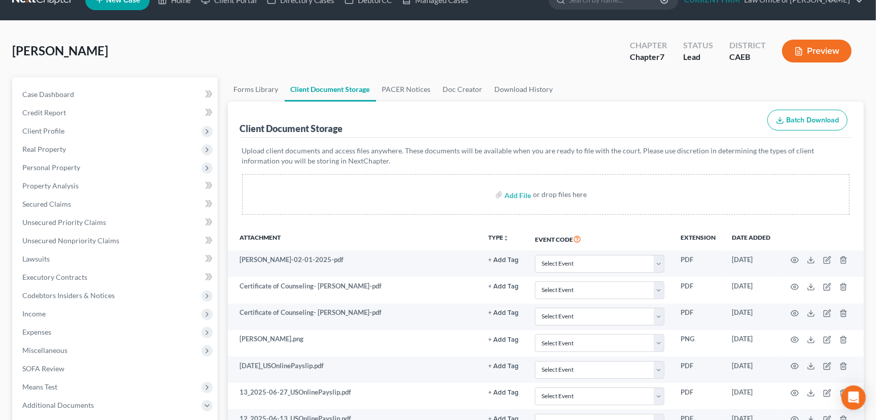
scroll to position [0, 0]
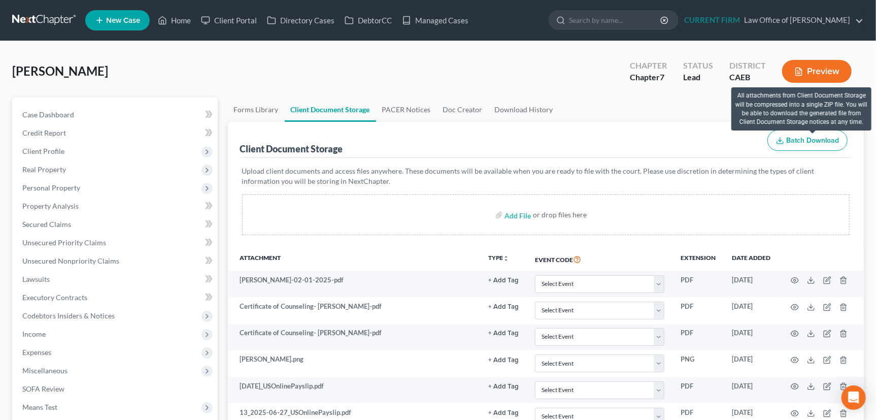
click at [816, 140] on span "Batch Download" at bounding box center [813, 140] width 53 height 9
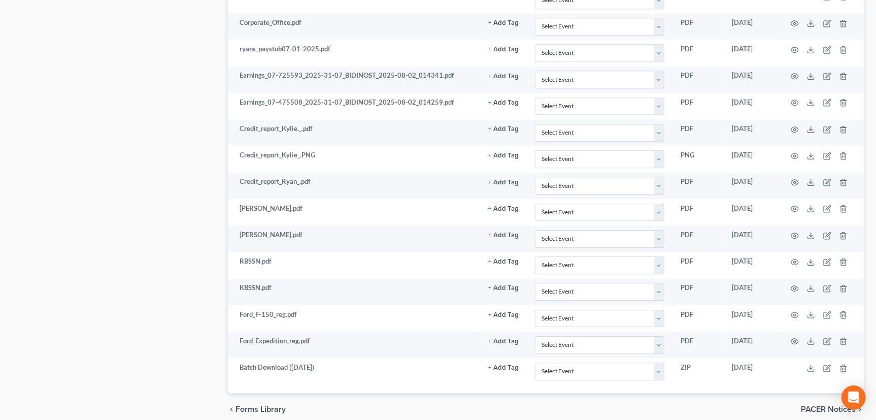
scroll to position [1674, 0]
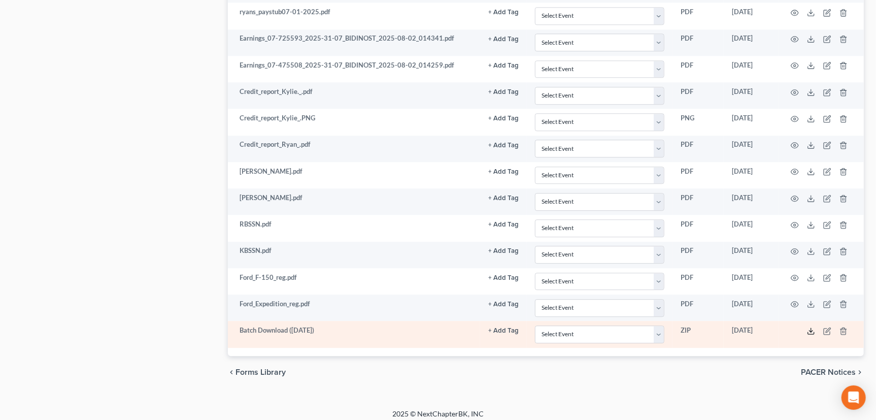
click at [810, 327] on icon at bounding box center [811, 331] width 8 height 8
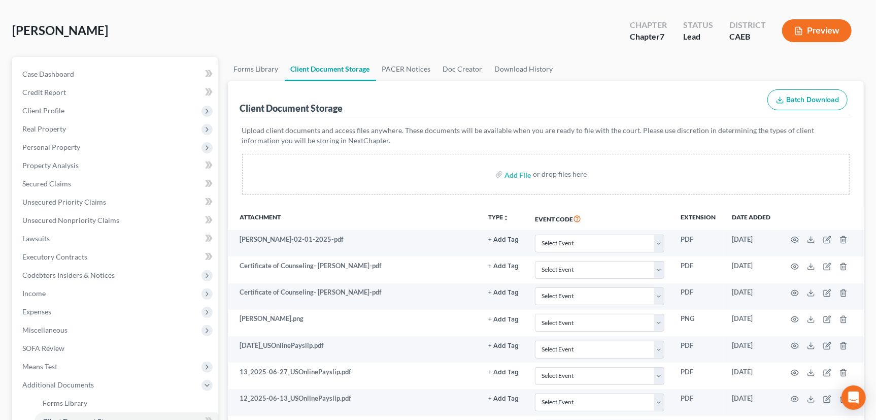
scroll to position [0, 0]
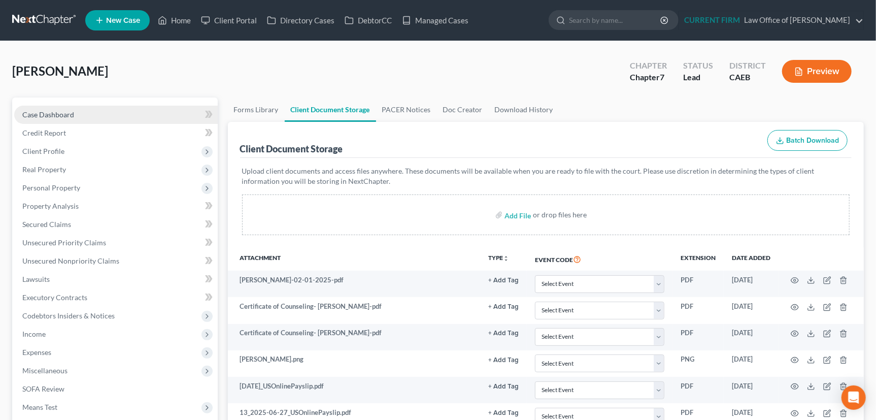
click at [59, 114] on span "Case Dashboard" at bounding box center [48, 114] width 52 height 9
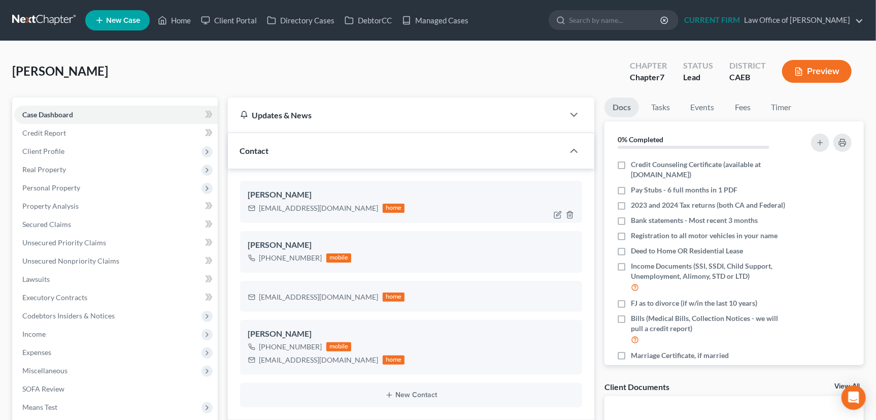
scroll to position [512, 0]
drag, startPoint x: 259, startPoint y: 207, endPoint x: 325, endPoint y: 208, distance: 66.0
click at [325, 208] on div "bidinostr@gmail.com home" at bounding box center [326, 208] width 157 height 13
copy div "bidinostr@gmail.com"
drag, startPoint x: 259, startPoint y: 362, endPoint x: 338, endPoint y: 366, distance: 79.3
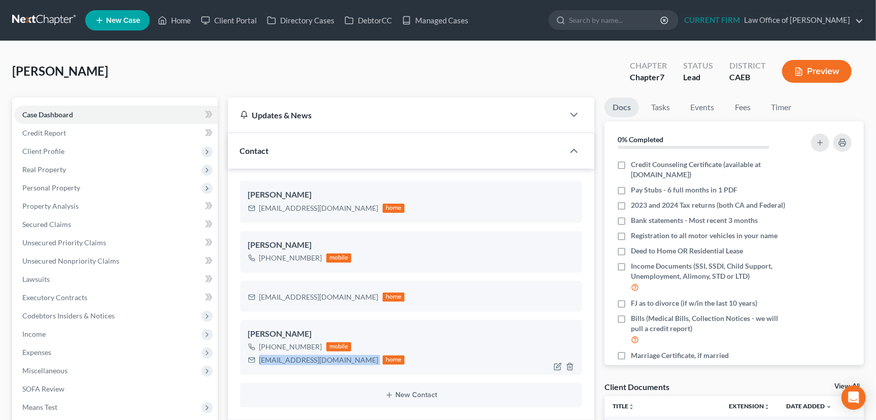
click at [338, 366] on div "Ryan Bidinost +1 (209) 768-6666 mobile kyliekitchell@icloud.com home" at bounding box center [411, 347] width 343 height 55
copy div "kyliekitchell@icloud.com"
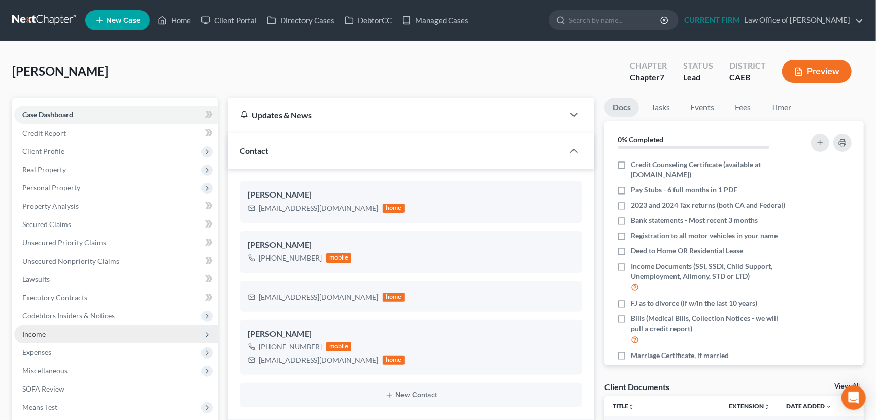
click at [42, 335] on span "Income" at bounding box center [33, 334] width 23 height 9
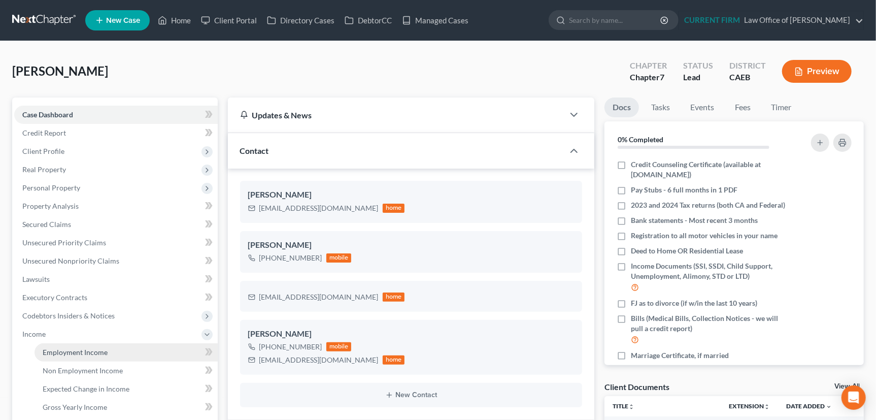
click at [60, 355] on span "Employment Income" at bounding box center [75, 352] width 65 height 9
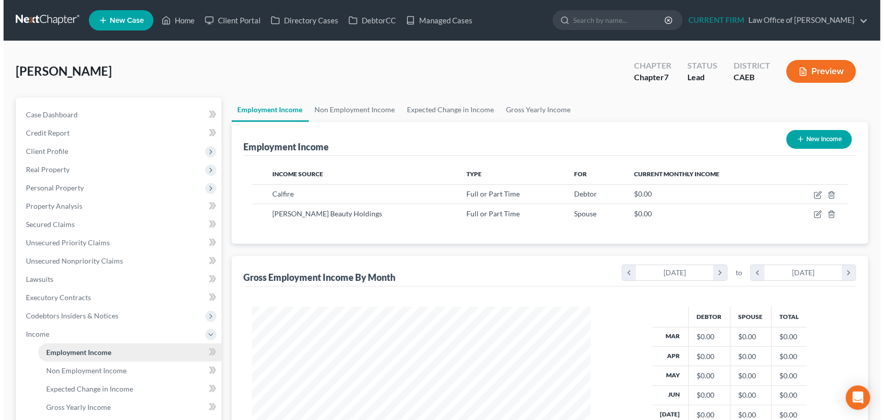
scroll to position [182, 360]
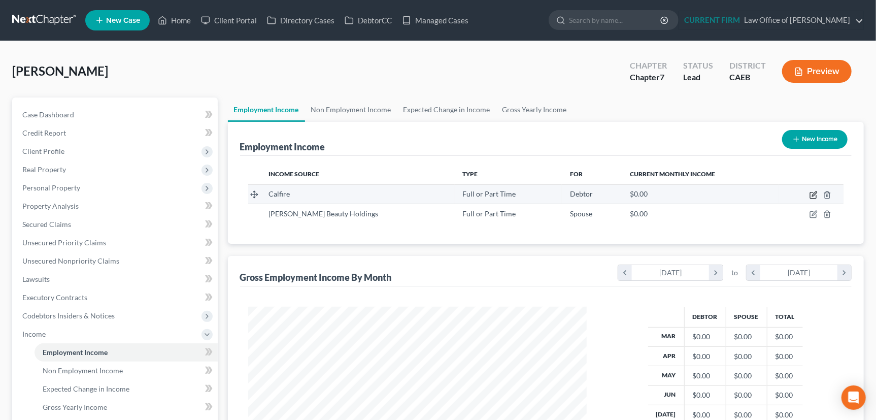
click at [817, 193] on icon "button" at bounding box center [814, 193] width 5 height 5
select select "0"
select select "4"
select select "0"
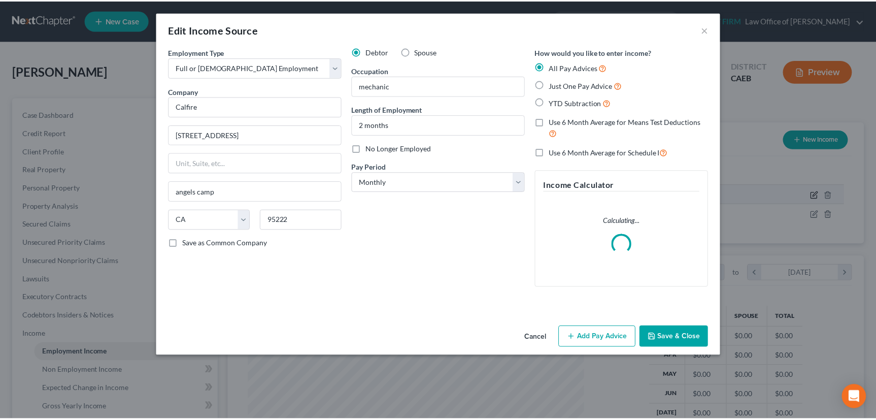
scroll to position [182, 363]
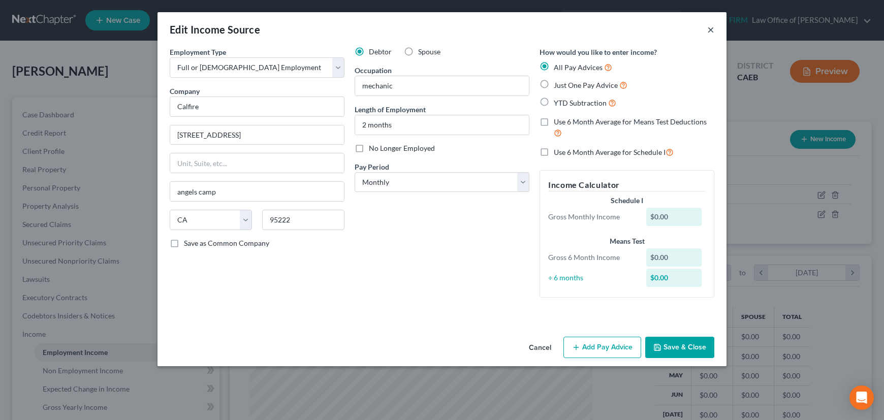
click at [711, 27] on button "×" at bounding box center [710, 29] width 7 height 12
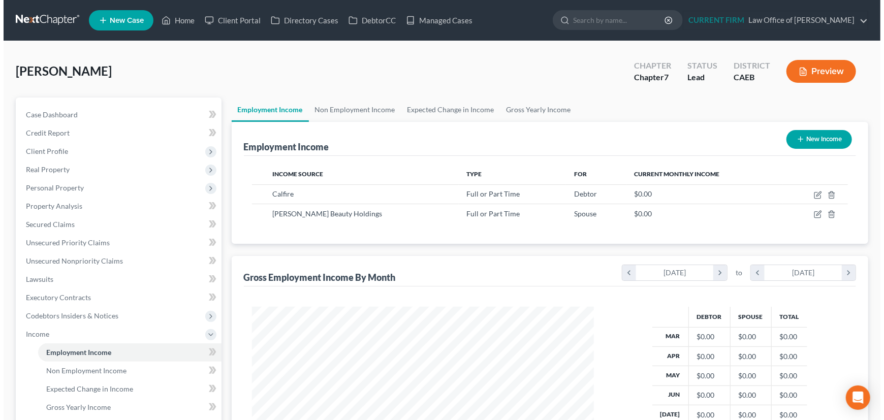
scroll to position [507612, 507433]
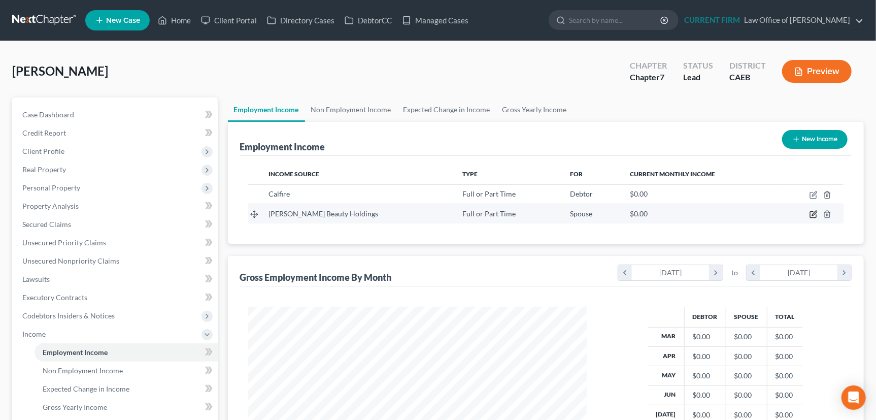
click at [815, 213] on icon "button" at bounding box center [814, 213] width 5 height 5
select select "0"
select select "4"
select select "2"
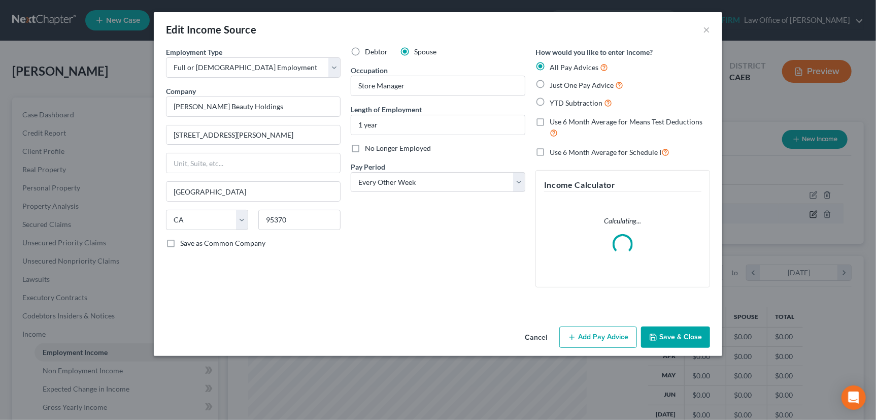
scroll to position [182, 363]
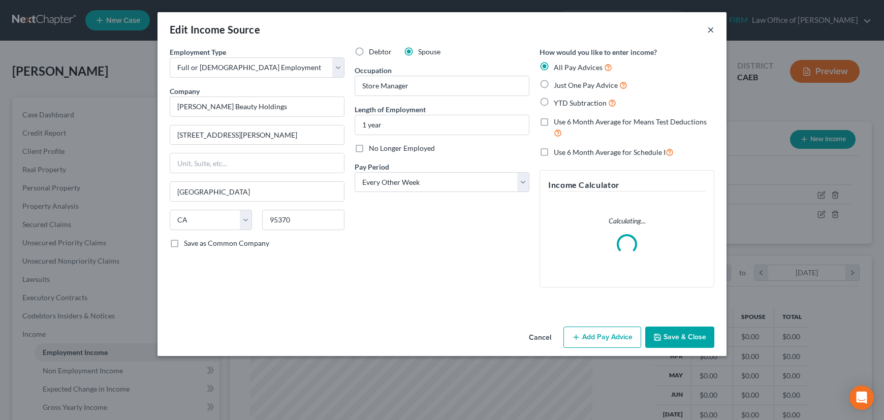
click at [711, 31] on button "×" at bounding box center [710, 29] width 7 height 12
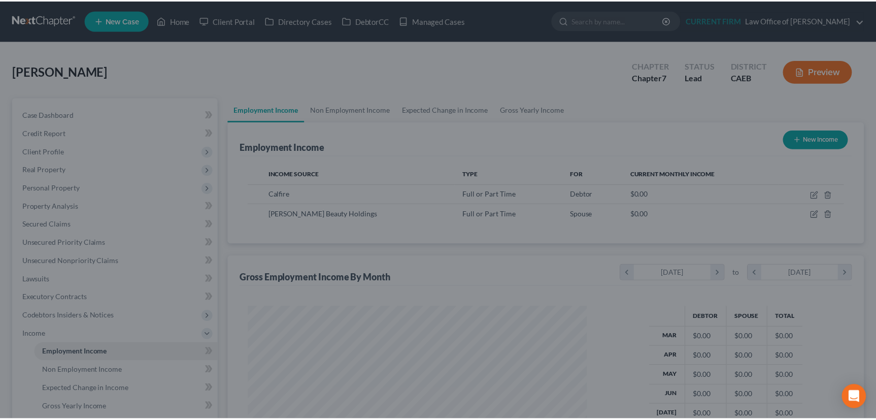
scroll to position [507612, 507433]
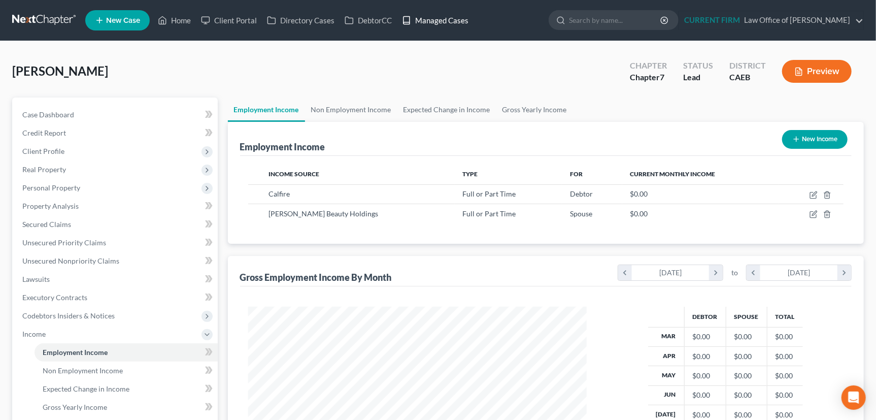
click at [449, 20] on link "Managed Cases" at bounding box center [435, 20] width 77 height 18
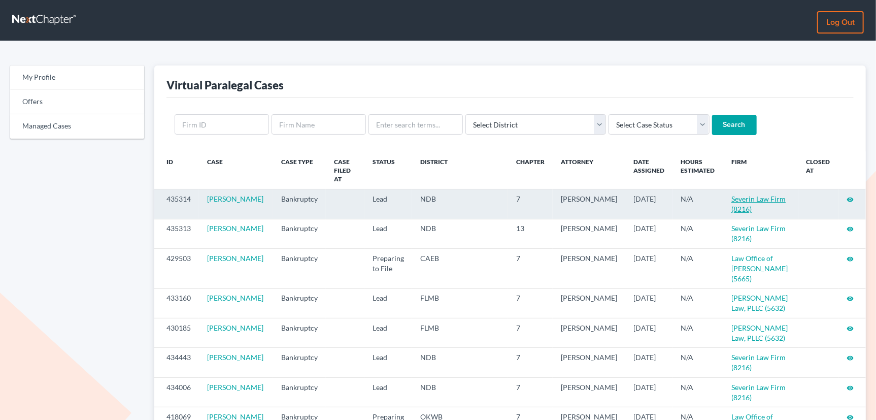
click at [741, 194] on link "Severin Law Firm (8216)" at bounding box center [759, 203] width 54 height 19
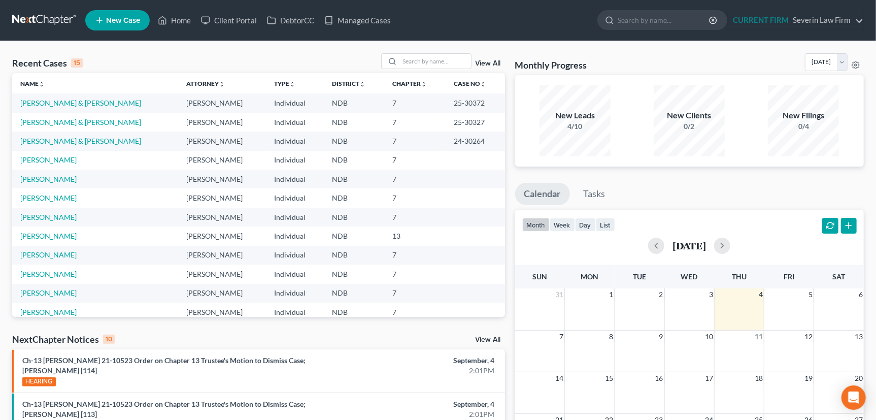
click at [482, 62] on link "View All" at bounding box center [488, 63] width 25 height 7
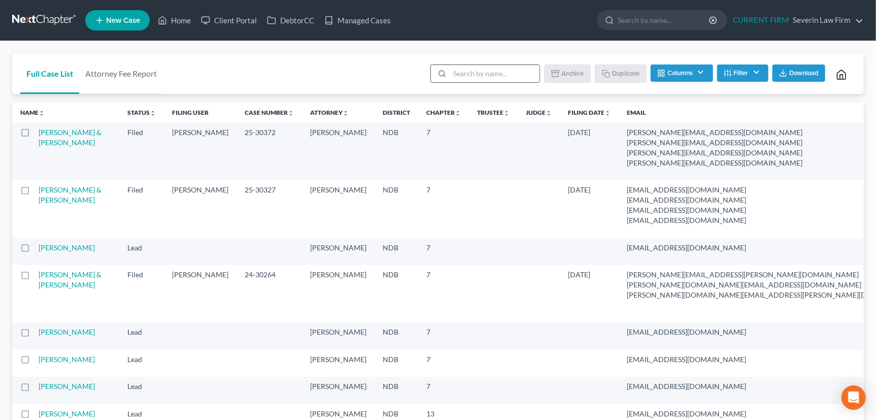
click at [465, 71] on input "search" at bounding box center [495, 73] width 90 height 17
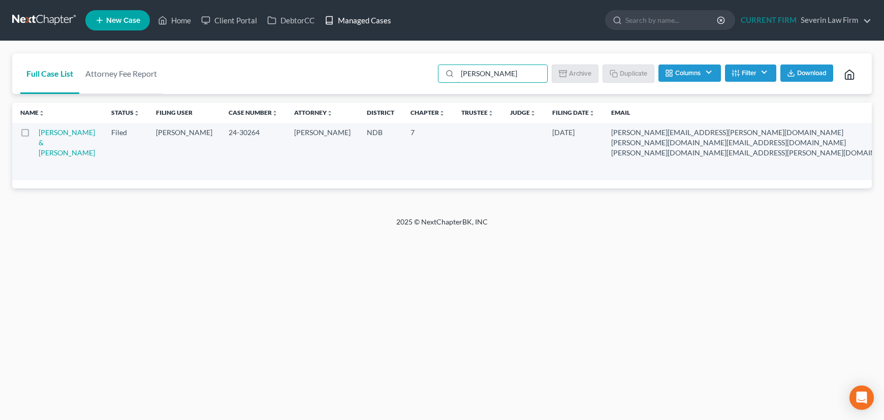
type input "lindborg"
click at [365, 20] on link "Managed Cases" at bounding box center [357, 20] width 77 height 18
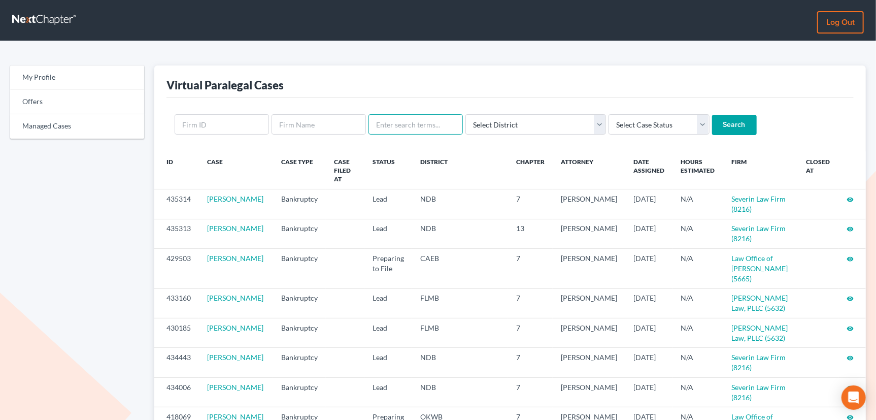
click at [399, 124] on input "text" at bounding box center [416, 124] width 94 height 20
type input "[PERSON_NAME]"
click at [712, 115] on input "Search" at bounding box center [734, 125] width 45 height 20
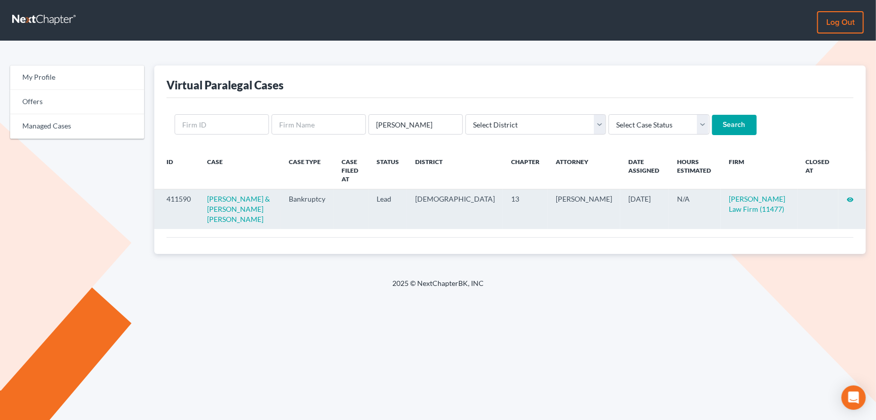
click at [852, 196] on icon "visibility" at bounding box center [850, 199] width 7 height 7
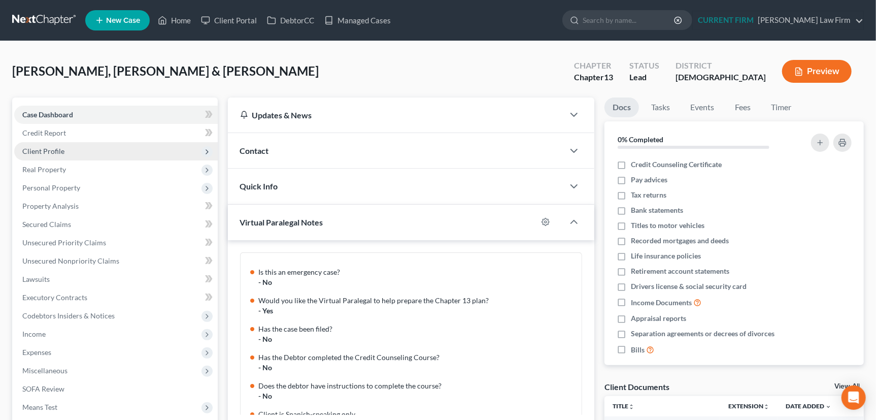
scroll to position [143, 0]
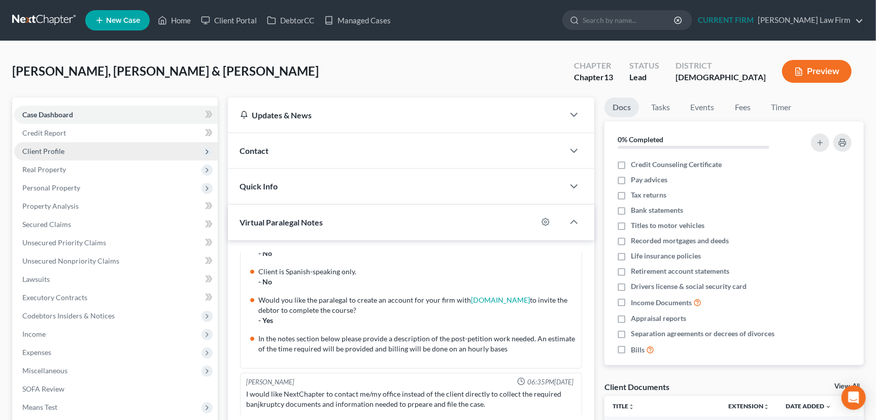
click at [39, 149] on span "Client Profile" at bounding box center [43, 151] width 42 height 9
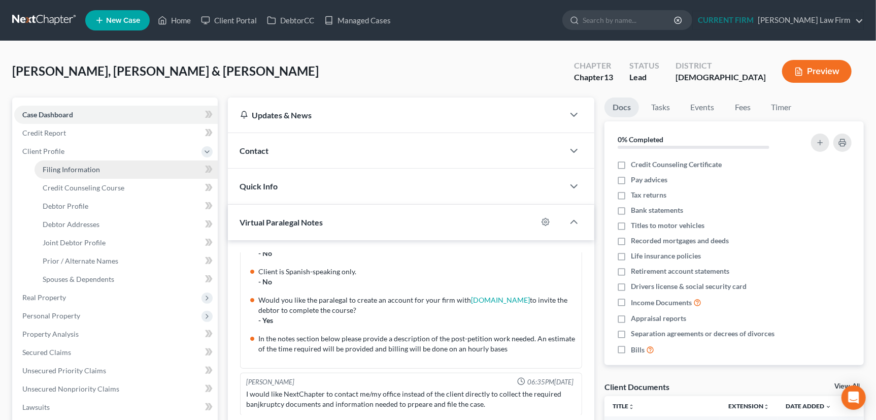
click at [68, 169] on span "Filing Information" at bounding box center [71, 169] width 57 height 9
select select "1"
select select "3"
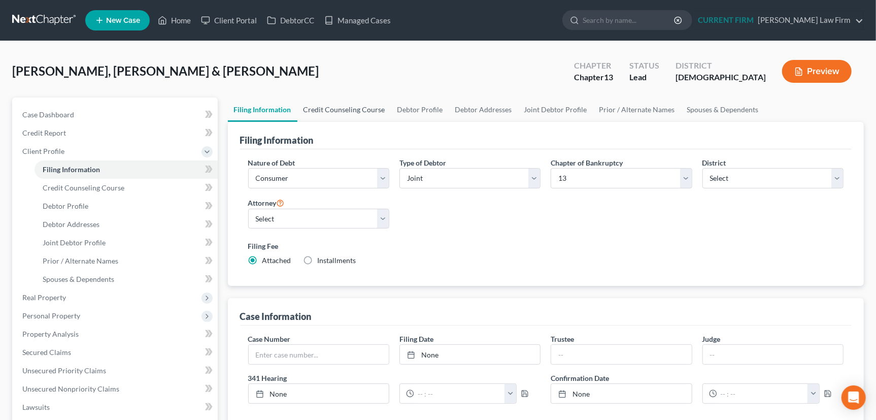
click at [346, 108] on link "Credit Counseling Course" at bounding box center [345, 109] width 94 height 24
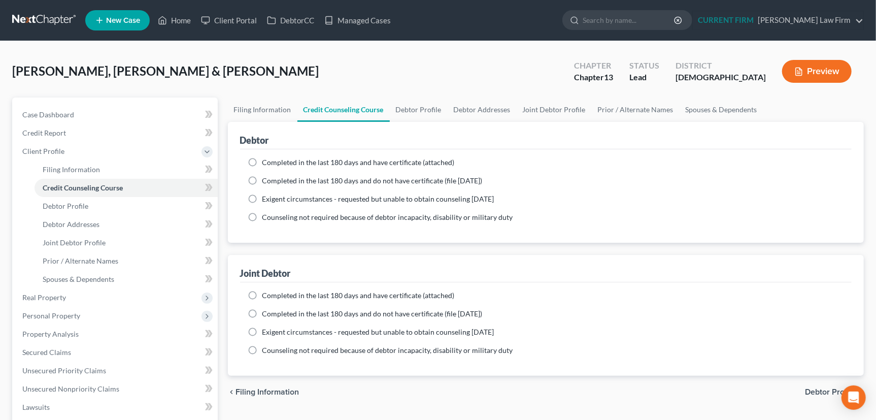
click at [263, 159] on label "Completed in the last 180 days and have certificate (attached)" at bounding box center [359, 162] width 192 height 10
click at [267, 159] on input "Completed in the last 180 days and have certificate (attached)" at bounding box center [270, 160] width 7 height 7
radio input "true"
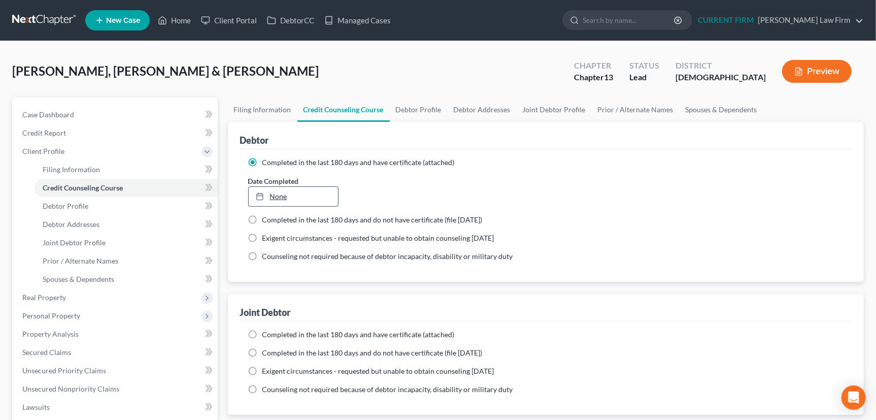
click at [277, 197] on link "None" at bounding box center [294, 196] width 90 height 19
type input "9/4/2025"
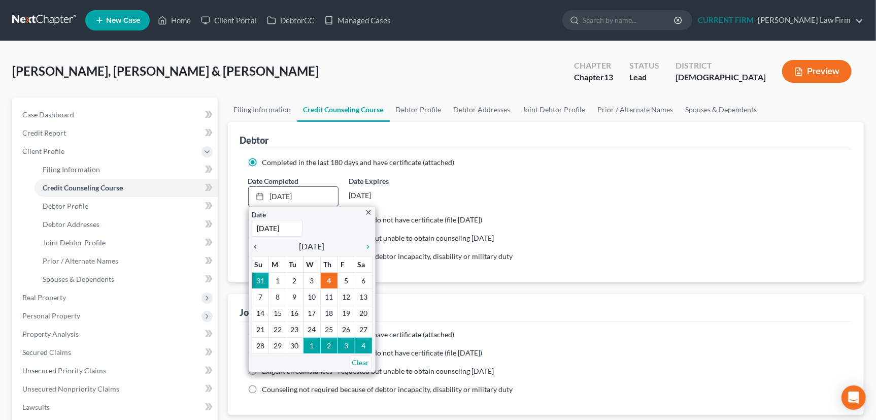
click at [256, 245] on icon "chevron_left" at bounding box center [258, 247] width 13 height 8
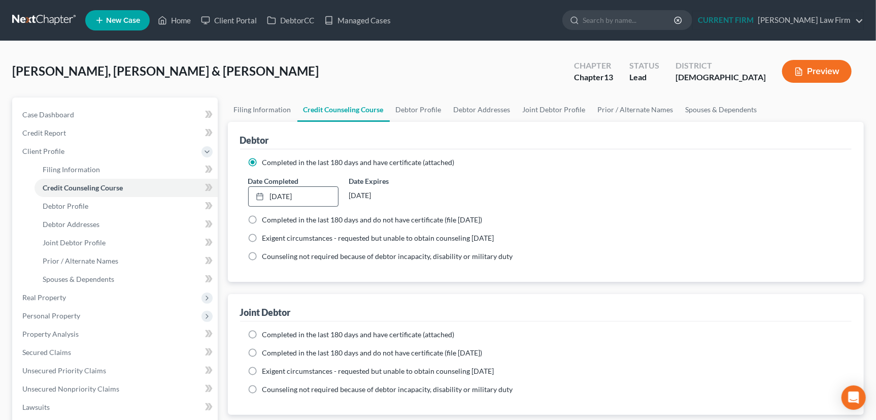
click at [263, 334] on label "Completed in the last 180 days and have certificate (attached)" at bounding box center [359, 335] width 192 height 10
click at [267, 334] on input "Completed in the last 180 days and have certificate (attached)" at bounding box center [270, 333] width 7 height 7
radio input "true"
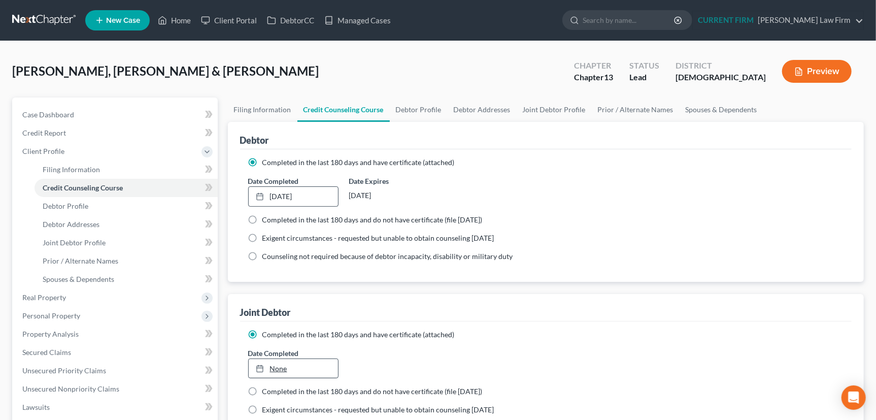
type input "9/4/2025"
click at [278, 369] on link "None" at bounding box center [294, 368] width 90 height 19
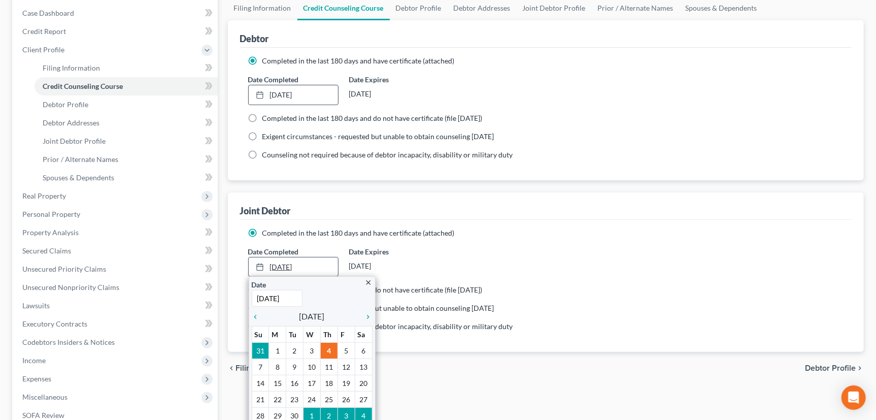
scroll to position [138, 0]
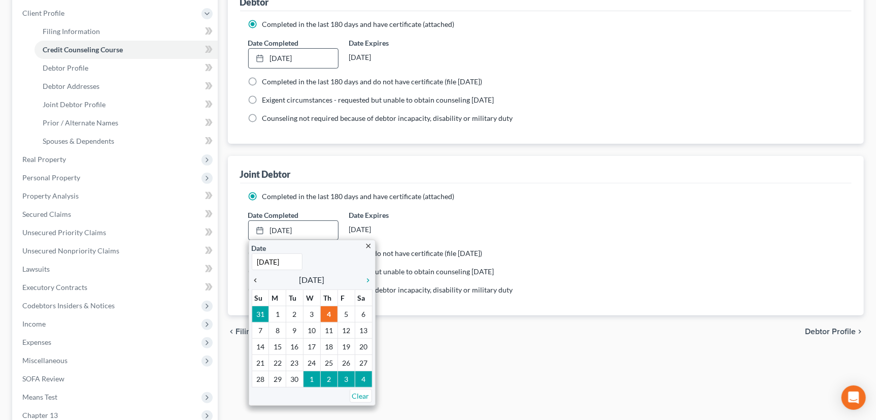
click at [255, 277] on icon "chevron_left" at bounding box center [258, 280] width 13 height 8
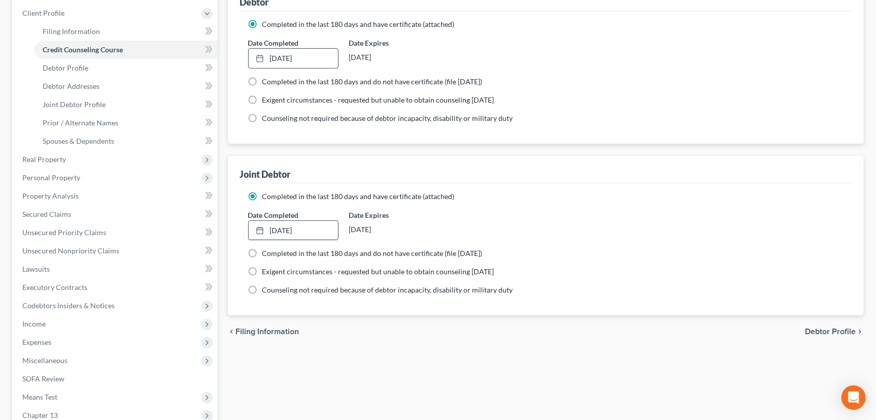
click at [458, 381] on div "Filing Information Credit Counseling Course Debtor Profile Debtor Addresses Joi…" at bounding box center [546, 234] width 647 height 550
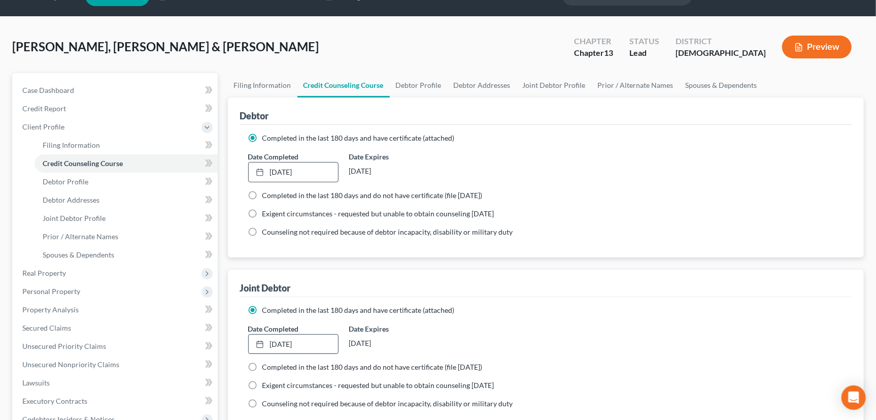
scroll to position [0, 0]
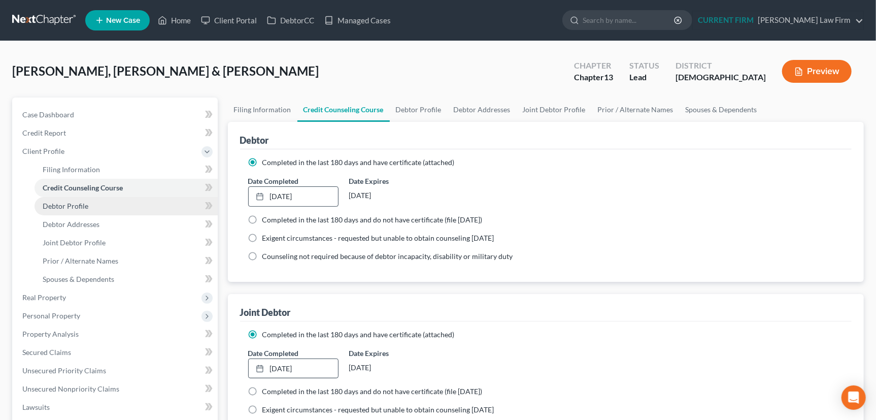
click at [71, 204] on span "Debtor Profile" at bounding box center [66, 206] width 46 height 9
select select "1"
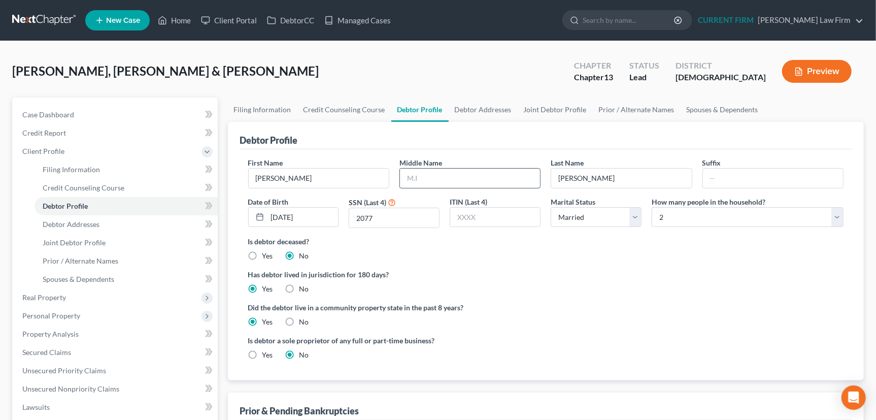
click at [436, 178] on input "text" at bounding box center [470, 178] width 140 height 19
type input "Kinsella"
drag, startPoint x: 315, startPoint y: 175, endPoint x: 282, endPoint y: 177, distance: 33.1
click at [282, 177] on input "Charity Kinsella" at bounding box center [319, 178] width 140 height 19
type input "Charity"
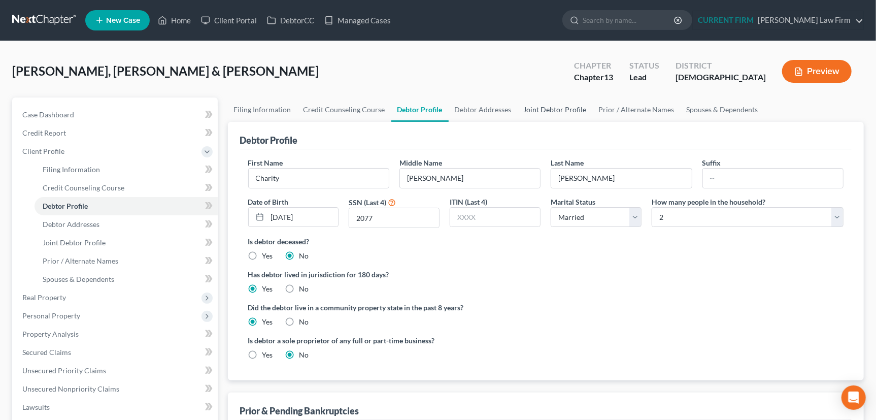
click at [549, 107] on link "Joint Debtor Profile" at bounding box center [555, 109] width 75 height 24
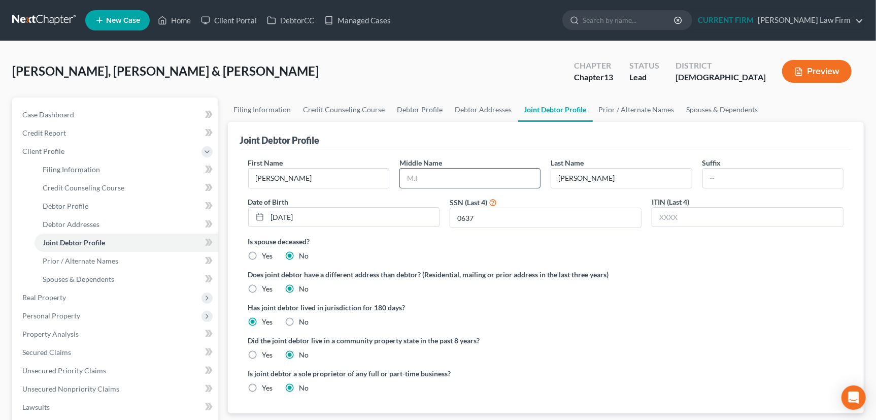
click at [419, 176] on input "text" at bounding box center [470, 178] width 140 height 19
type input "Tai"
drag, startPoint x: 293, startPoint y: 177, endPoint x: 284, endPoint y: 177, distance: 8.6
click at [284, 177] on input "Brian Tai" at bounding box center [319, 178] width 140 height 19
type input "Brian"
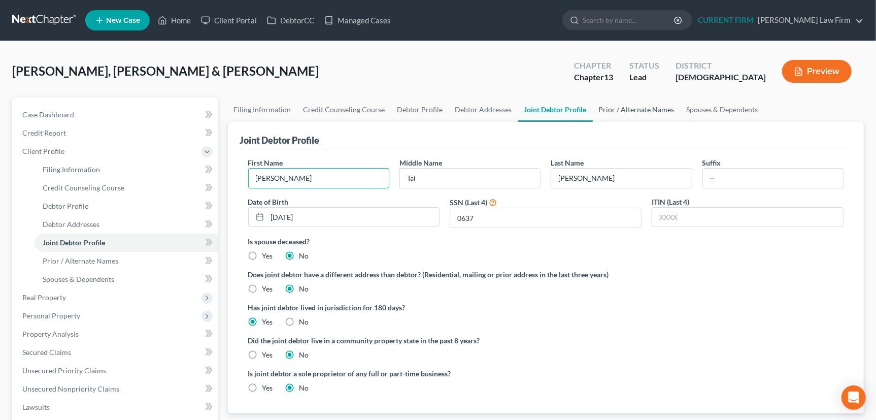
click at [623, 108] on link "Prior / Alternate Names" at bounding box center [637, 109] width 88 height 24
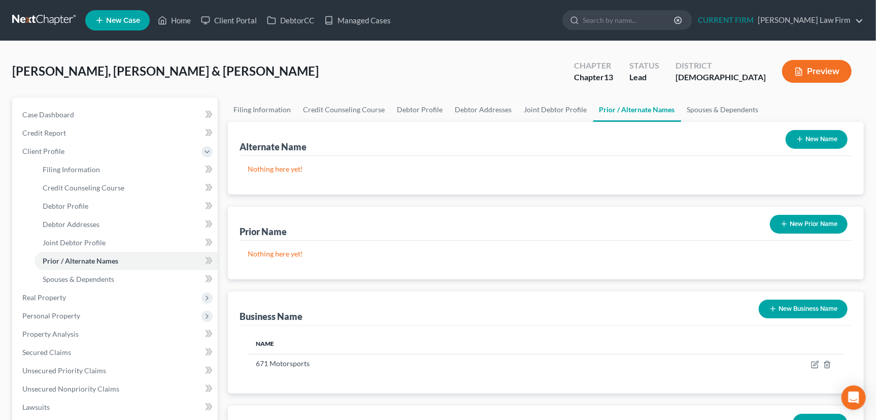
click at [797, 135] on icon "button" at bounding box center [800, 139] width 8 height 8
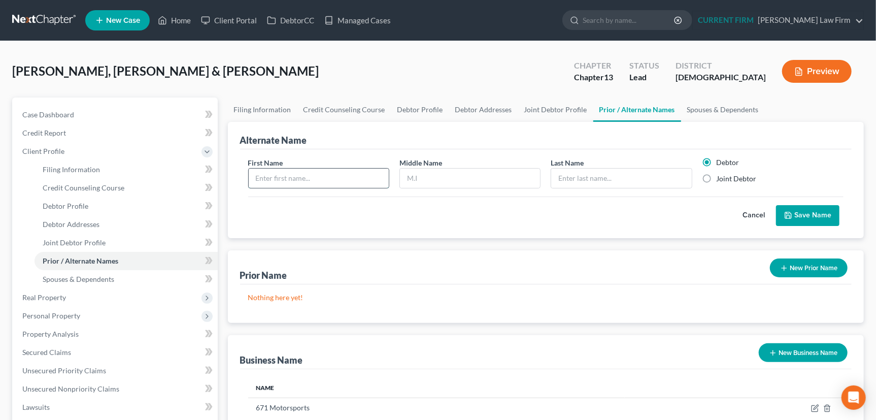
click at [346, 177] on input "text" at bounding box center [319, 178] width 140 height 19
click at [312, 175] on input "text" at bounding box center [319, 178] width 140 height 19
type input "Charity"
type input "K"
type input "Cabaccang"
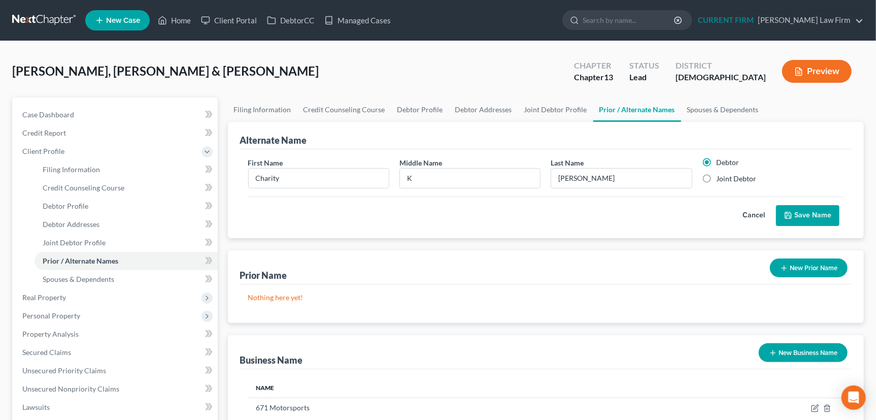
click at [816, 213] on button "Save Name" at bounding box center [807, 215] width 63 height 21
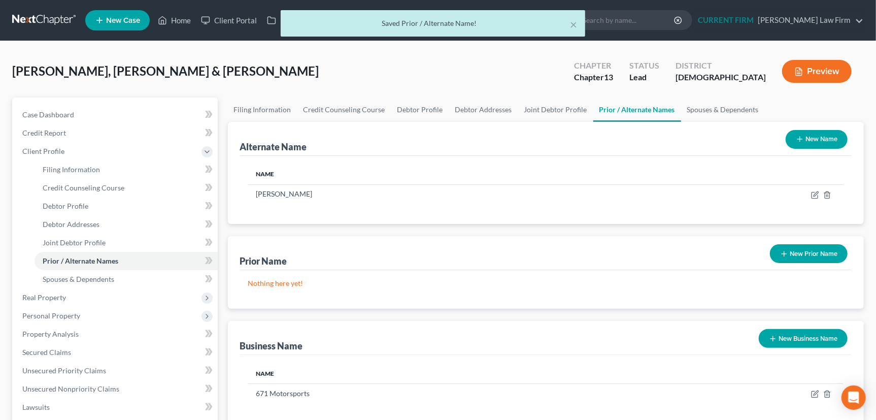
click at [797, 137] on icon "button" at bounding box center [800, 139] width 8 height 8
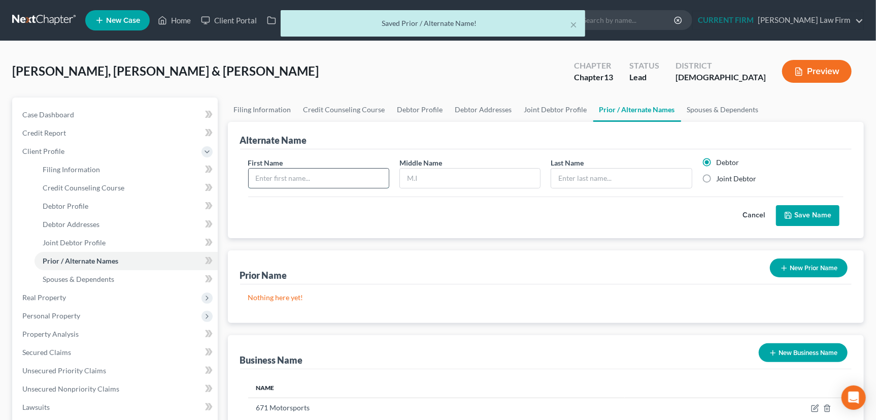
click at [340, 175] on input "text" at bounding box center [319, 178] width 140 height 19
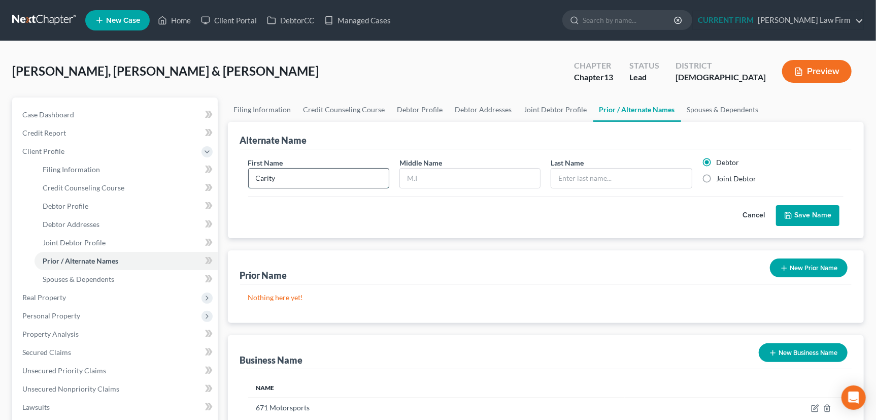
type input "Carity"
type input "Cabaccang"
click at [820, 215] on button "Save Name" at bounding box center [807, 215] width 63 height 21
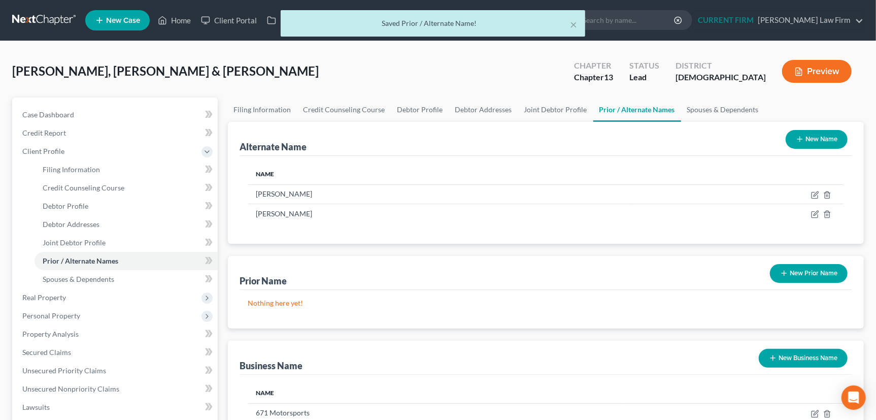
click at [798, 132] on button "New Name" at bounding box center [817, 139] width 62 height 19
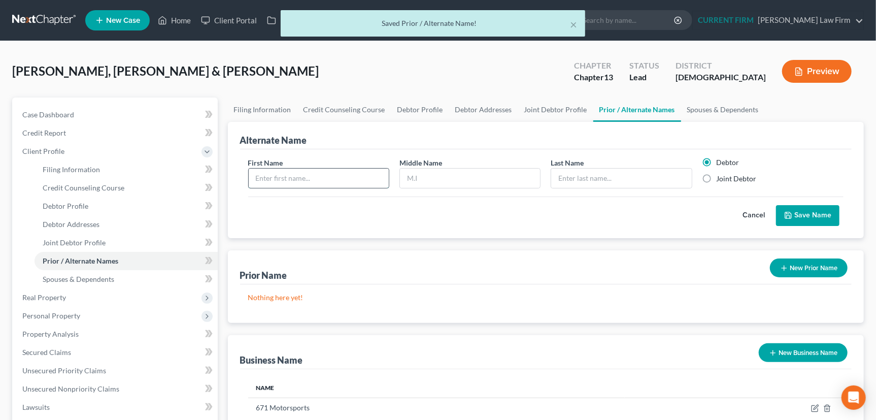
click at [324, 175] on input "text" at bounding box center [319, 178] width 140 height 19
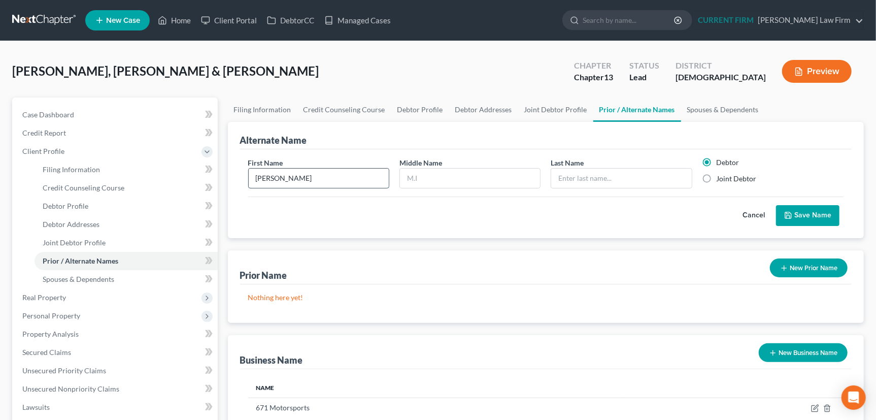
type input "Brian"
type input "T"
type input "Cabaccang"
click at [717, 175] on label "Joint Debtor" at bounding box center [737, 179] width 40 height 10
click at [721, 175] on input "Joint Debtor" at bounding box center [724, 177] width 7 height 7
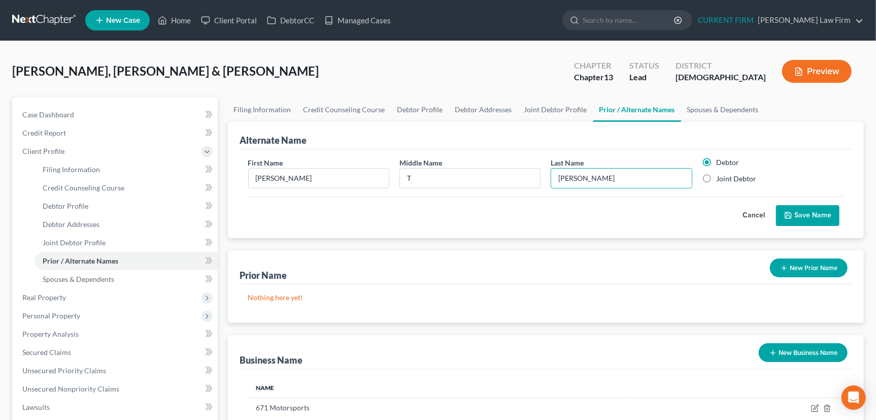
radio input "true"
radio input "false"
click at [808, 215] on button "Save Name" at bounding box center [807, 215] width 63 height 21
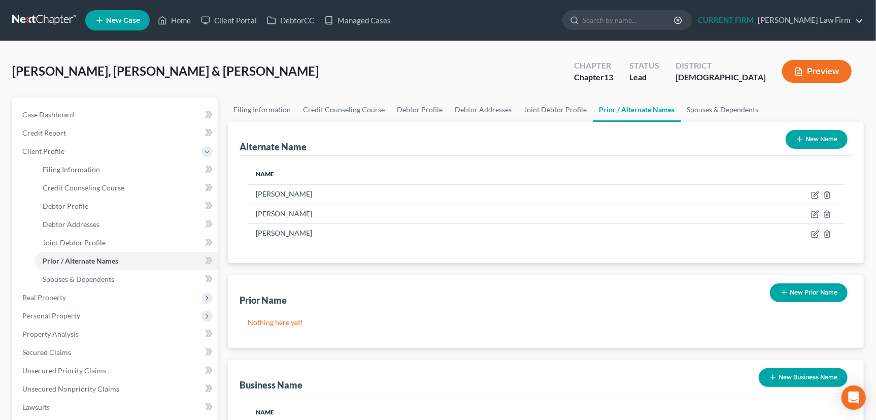
click at [810, 138] on button "New Name" at bounding box center [817, 139] width 62 height 19
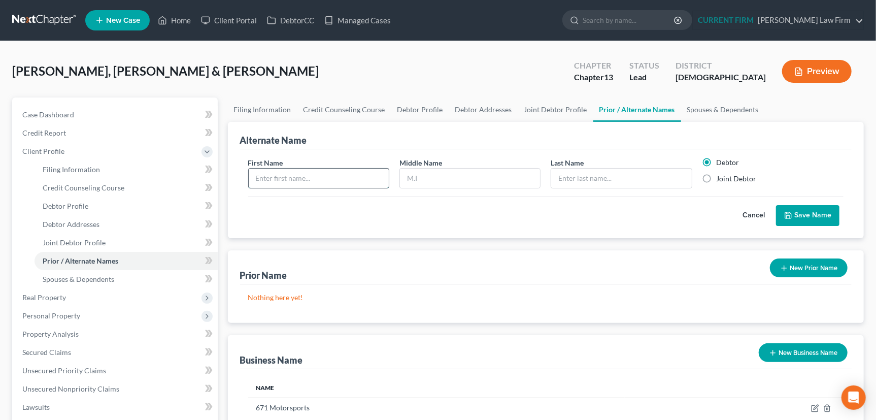
click at [300, 178] on input "text" at bounding box center [319, 178] width 140 height 19
type input "Brian"
type input "Cabaccang"
click at [717, 174] on label "Joint Debtor" at bounding box center [737, 179] width 40 height 10
click at [721, 174] on input "Joint Debtor" at bounding box center [724, 177] width 7 height 7
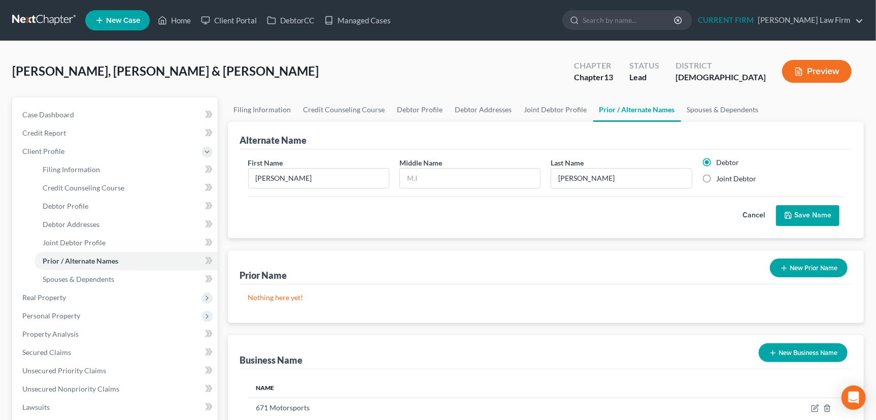
radio input "true"
radio input "false"
click at [809, 213] on button "Save Name" at bounding box center [807, 215] width 63 height 21
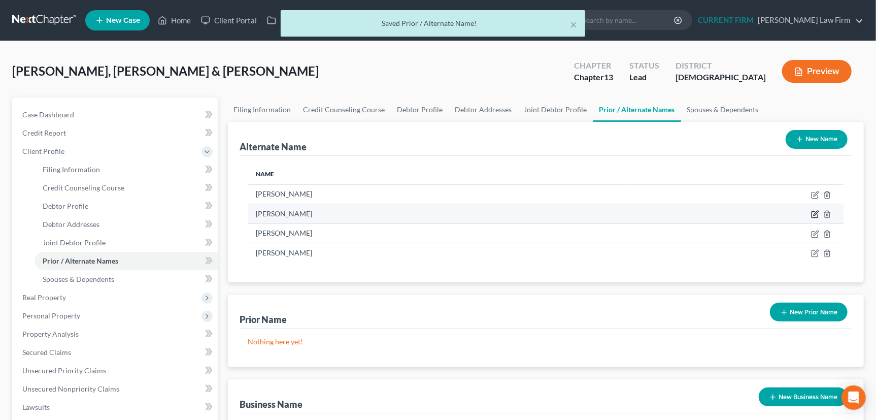
click at [813, 213] on icon at bounding box center [815, 214] width 8 height 8
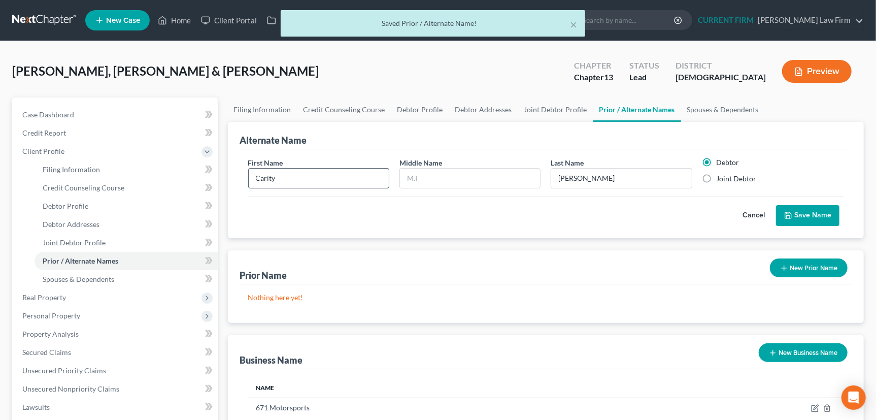
click at [262, 178] on input "Carity" at bounding box center [319, 178] width 140 height 19
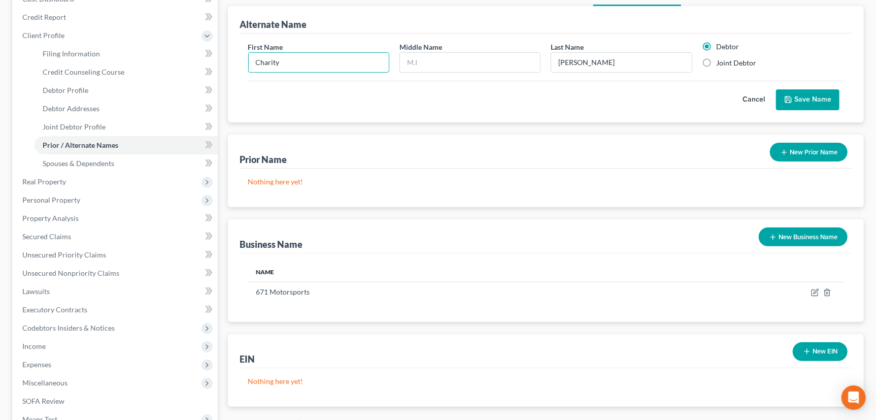
scroll to position [138, 0]
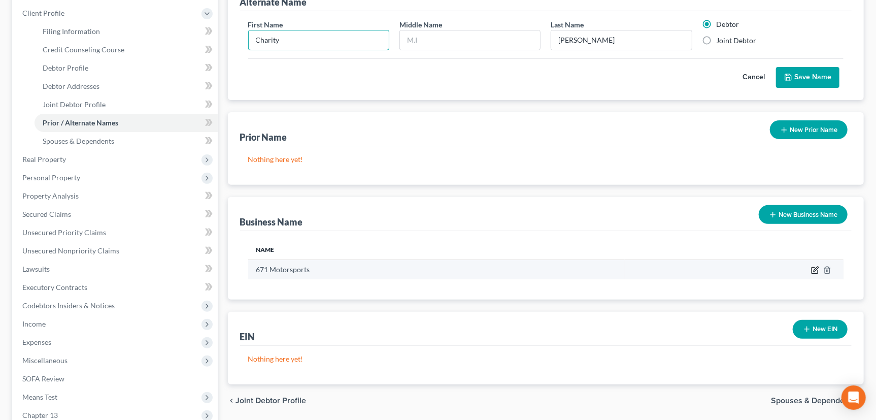
type input "Charity"
click at [813, 269] on icon "button" at bounding box center [815, 270] width 8 height 8
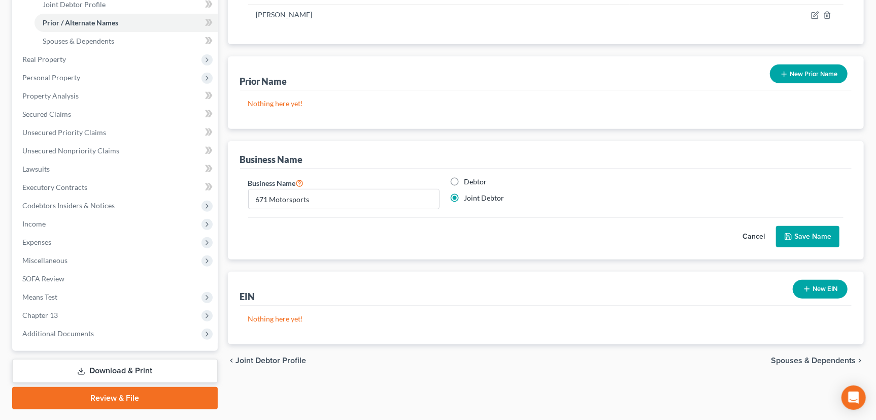
scroll to position [265, 0]
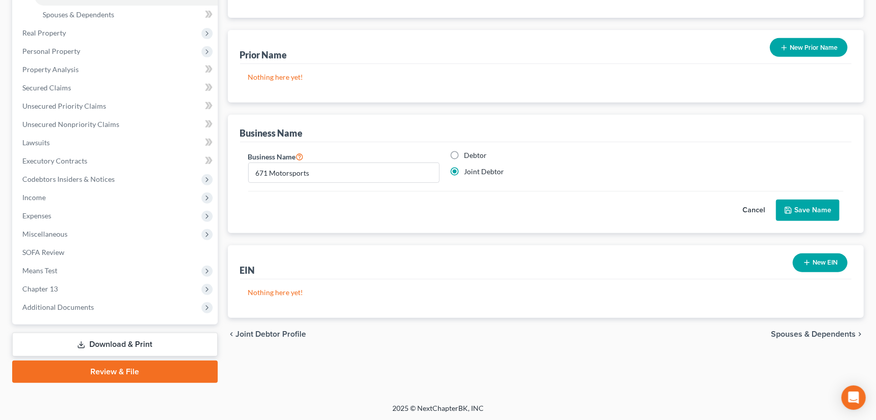
click at [813, 330] on span "Spouses & Dependents" at bounding box center [813, 334] width 85 height 8
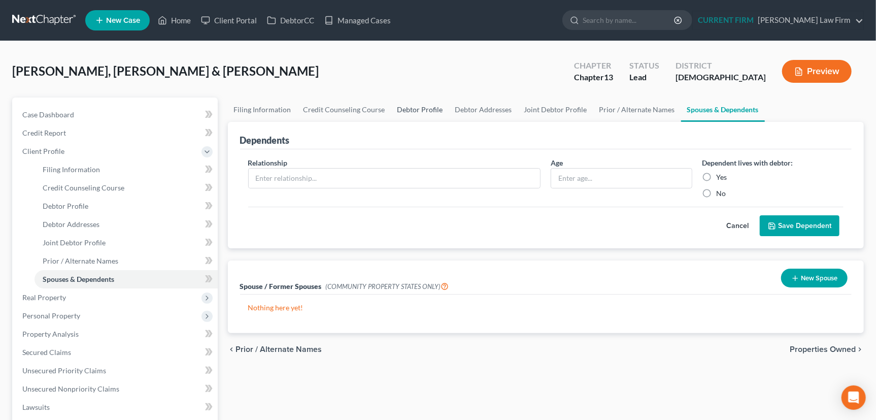
click at [420, 108] on link "Debtor Profile" at bounding box center [421, 109] width 58 height 24
select select "1"
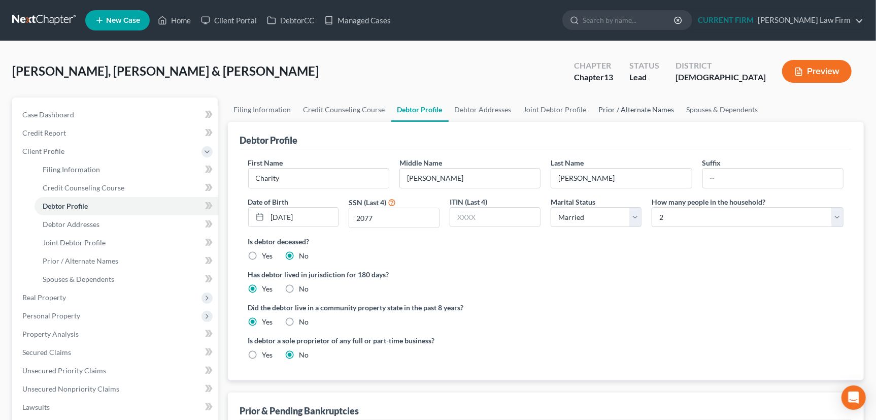
click at [634, 108] on link "Prior / Alternate Names" at bounding box center [637, 109] width 88 height 24
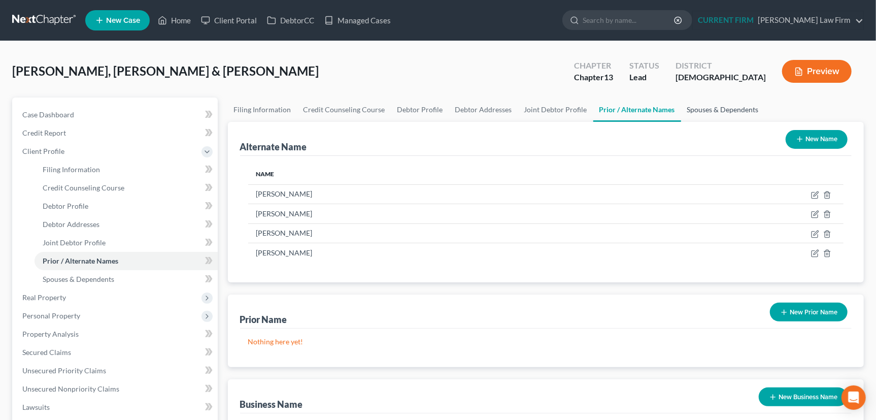
click at [707, 107] on link "Spouses & Dependents" at bounding box center [723, 109] width 84 height 24
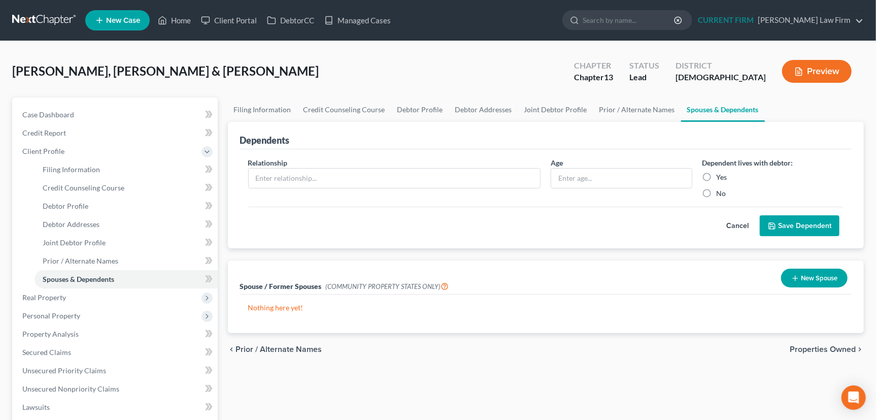
click at [794, 274] on icon "button" at bounding box center [796, 278] width 8 height 8
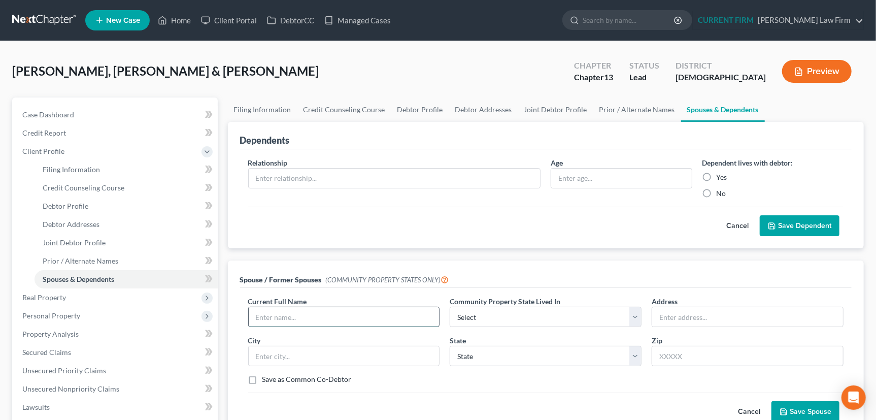
click at [374, 316] on input "text" at bounding box center [344, 316] width 191 height 19
click at [326, 319] on input "Charity" at bounding box center [344, 316] width 191 height 19
type input "Charity Cabaccang"
select select "2"
click at [263, 378] on label "Save as Common Co-Debtor" at bounding box center [307, 379] width 89 height 10
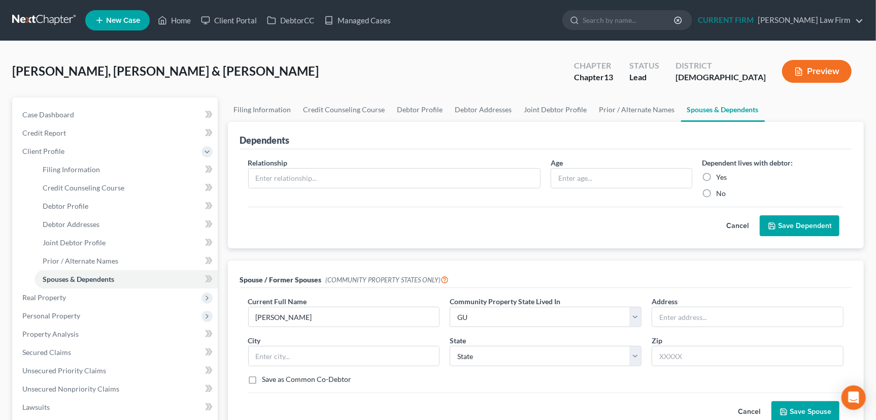
click at [267, 378] on input "Save as Common Co-Debtor" at bounding box center [270, 377] width 7 height 7
checkbox input "true"
click at [800, 409] on button "Save Spouse" at bounding box center [806, 411] width 68 height 21
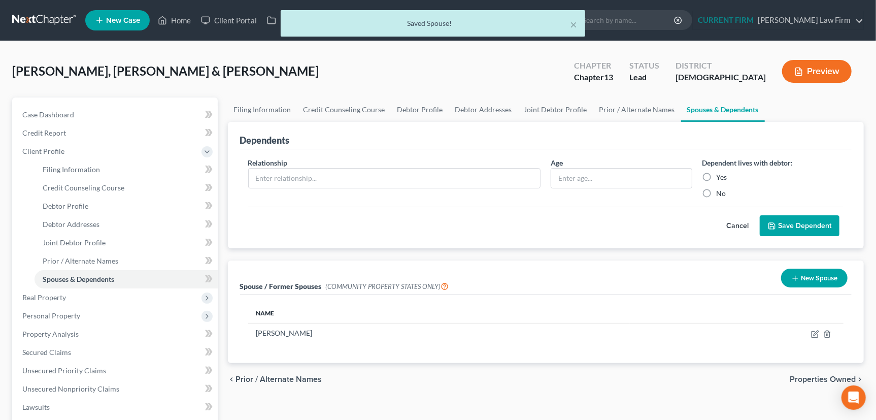
click at [796, 276] on icon "button" at bounding box center [796, 278] width 8 height 8
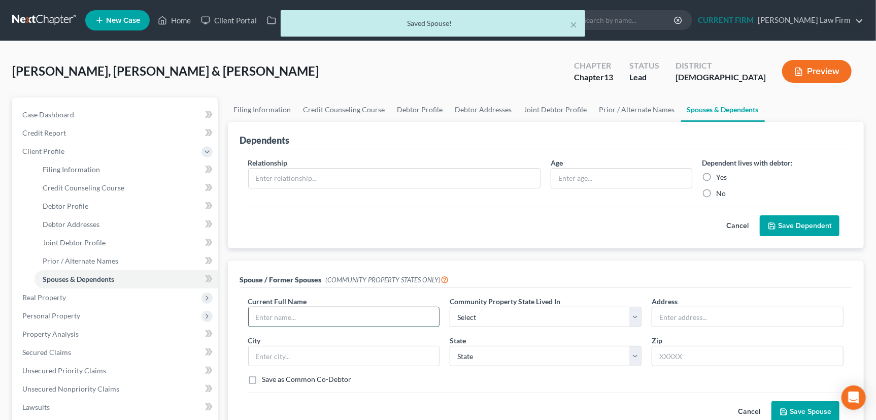
click at [368, 311] on input "text" at bounding box center [344, 316] width 191 height 19
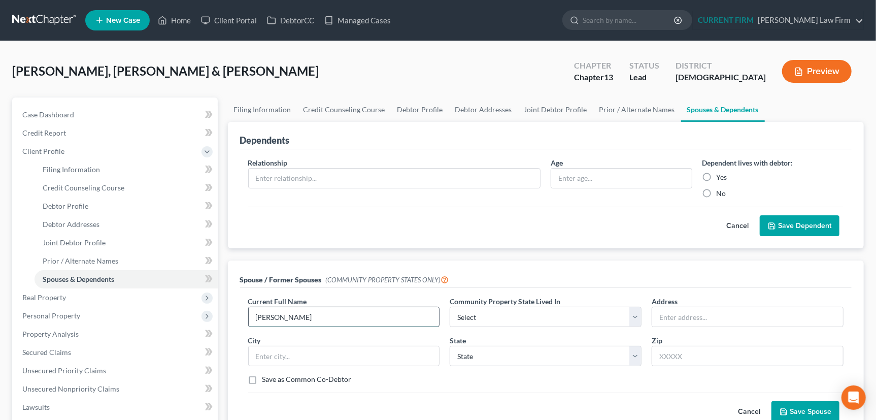
type input "Brian Cabaccabg"
select select "2"
click at [263, 376] on label "Save as Common Co-Debtor" at bounding box center [307, 379] width 89 height 10
click at [267, 376] on input "Save as Common Co-Debtor" at bounding box center [270, 377] width 7 height 7
checkbox input "true"
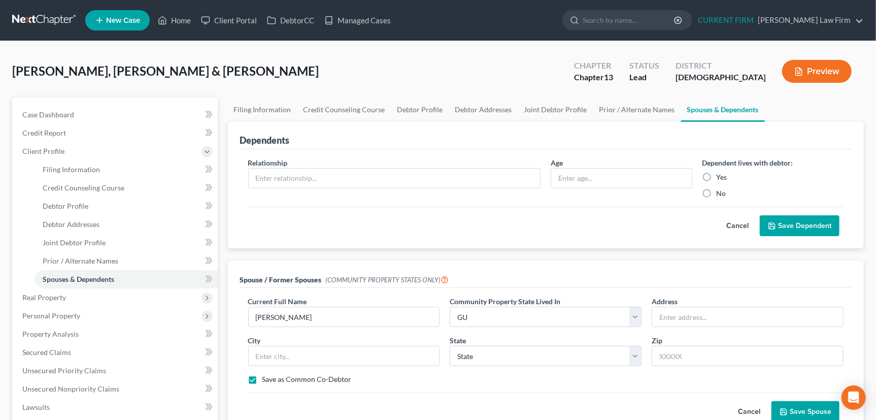
click at [803, 406] on button "Save Spouse" at bounding box center [806, 411] width 68 height 21
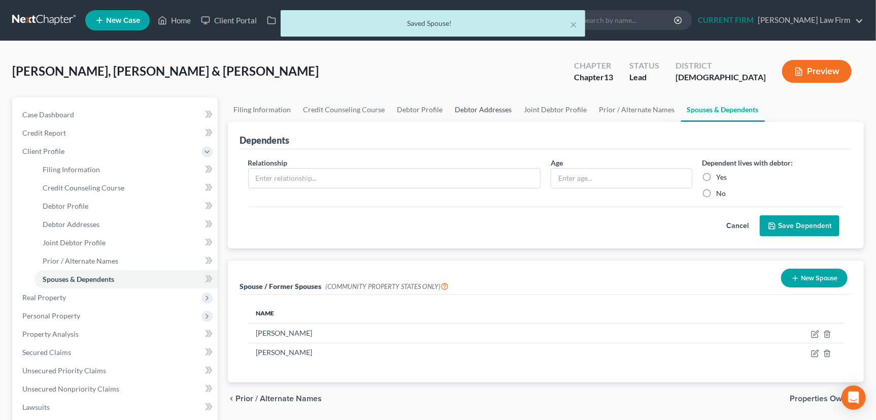
click at [475, 108] on link "Debtor Addresses" at bounding box center [483, 109] width 69 height 24
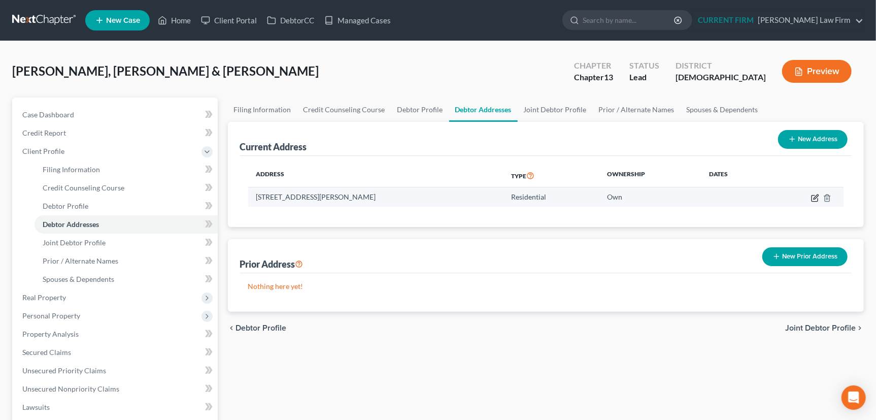
click at [814, 194] on icon "button" at bounding box center [815, 198] width 8 height 8
select select "11"
select select "0"
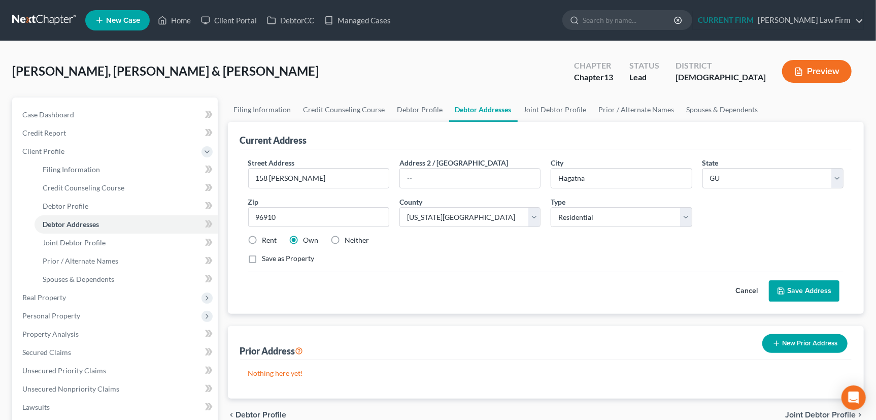
click at [811, 291] on button "Save Address" at bounding box center [804, 290] width 71 height 21
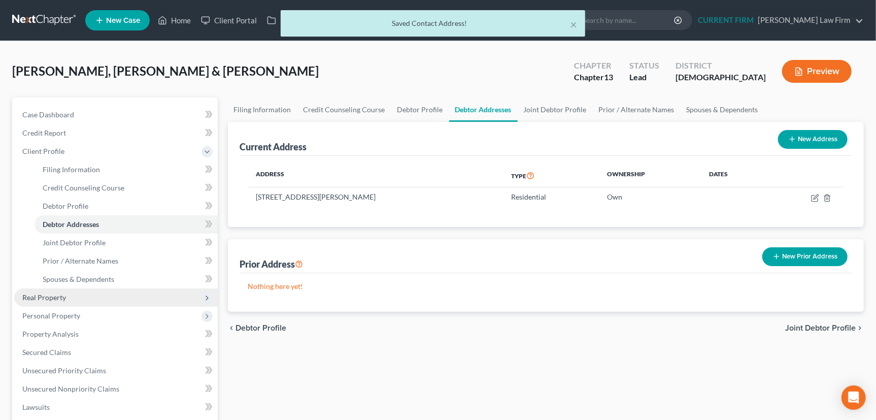
click at [48, 296] on span "Real Property" at bounding box center [44, 297] width 44 height 9
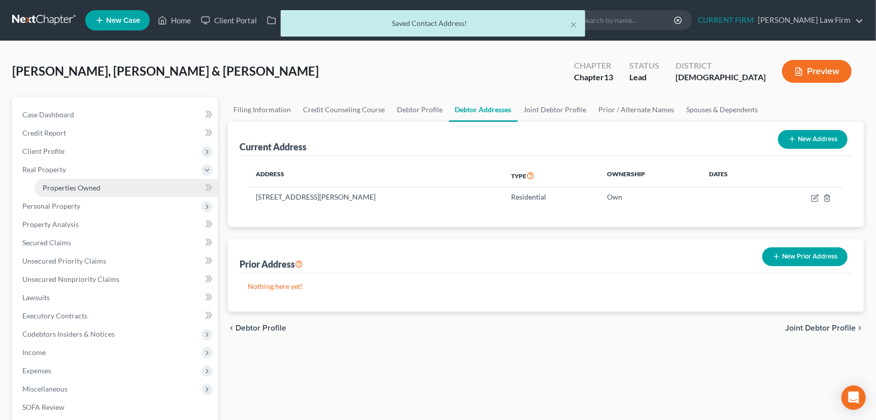
click at [71, 185] on span "Properties Owned" at bounding box center [72, 187] width 58 height 9
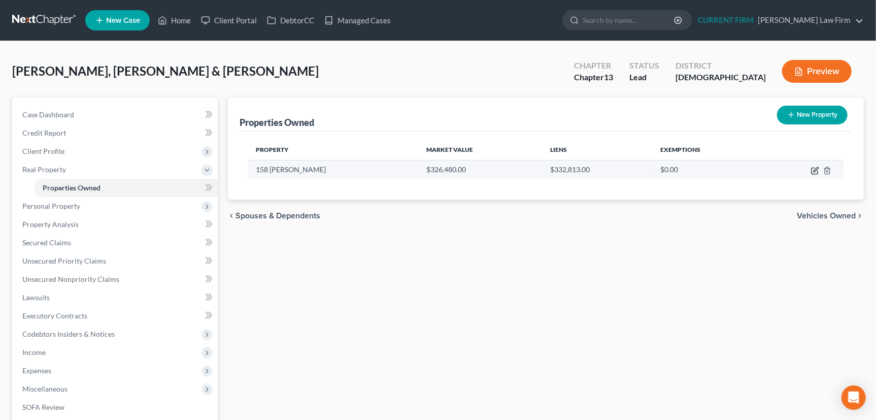
click at [813, 169] on icon "button" at bounding box center [815, 171] width 8 height 8
select select "11"
select select "0"
select select "2"
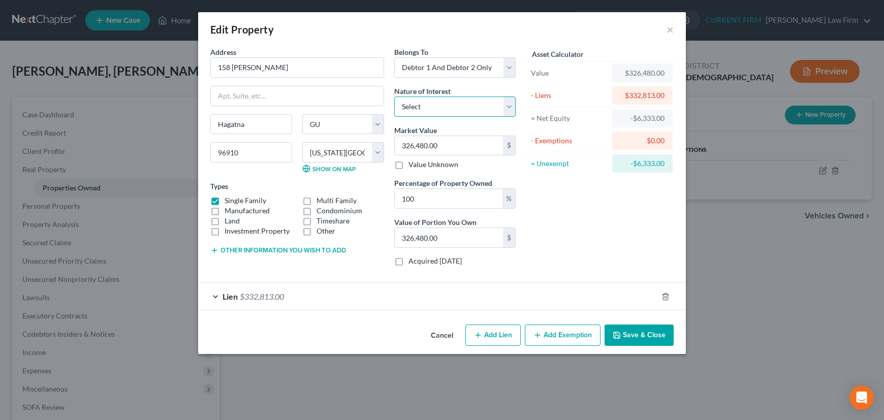
click at [506, 105] on select "Select Fee Simple Joint Tenant Life Estate Equitable Interest Future Interest T…" at bounding box center [454, 106] width 121 height 20
select select "5"
click at [394, 96] on select "Select Fee Simple Joint Tenant Life Estate Equitable Interest Future Interest T…" at bounding box center [454, 106] width 121 height 20
click at [386, 298] on div "Lien $332,813.00" at bounding box center [427, 296] width 459 height 27
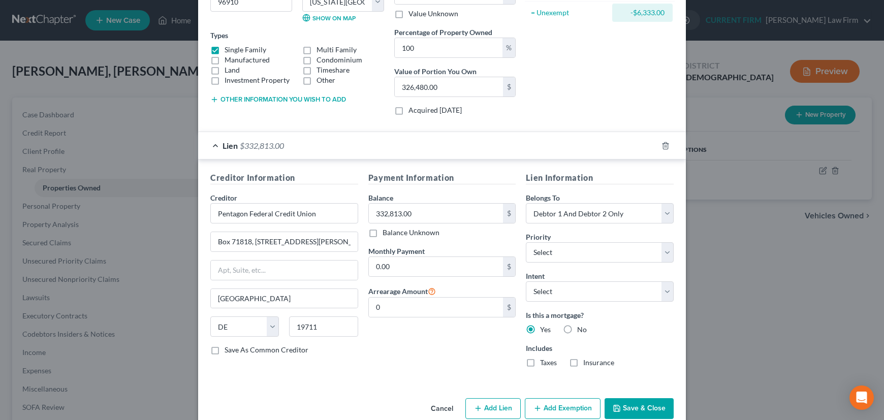
scroll to position [169, 0]
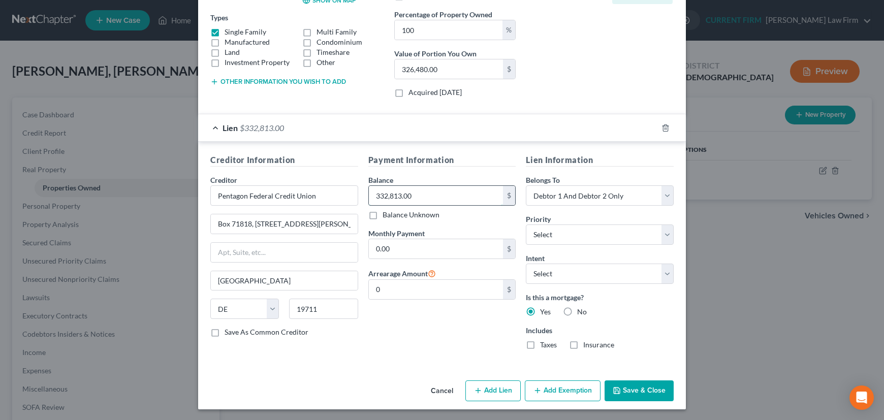
click at [417, 192] on input "332,813.00" at bounding box center [436, 195] width 135 height 19
type input "320,700"
click at [400, 248] on input "0.00" at bounding box center [436, 248] width 135 height 19
type input "1,785"
drag, startPoint x: 338, startPoint y: 220, endPoint x: 195, endPoint y: 221, distance: 142.7
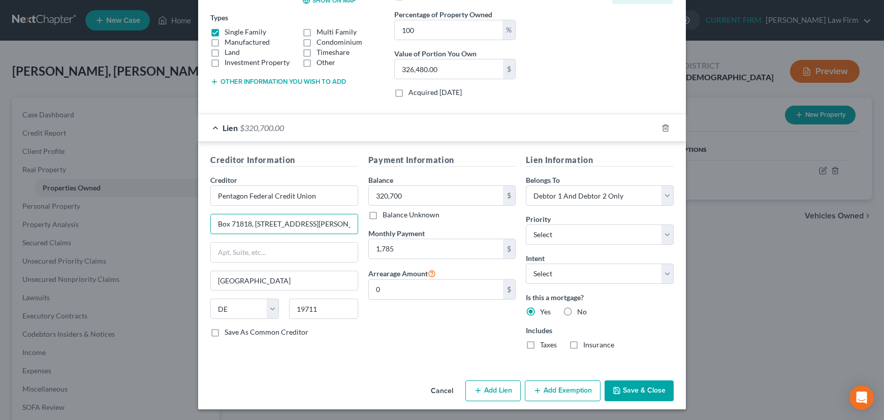
click at [198, 221] on div "Creditor Information Creditor * Pentagon Federal Credit Union Box 71818, 400 Wh…" at bounding box center [441, 254] width 487 height 224
type input "PO Box 1432"
type input "22313"
type input "Alexandria"
select select "48"
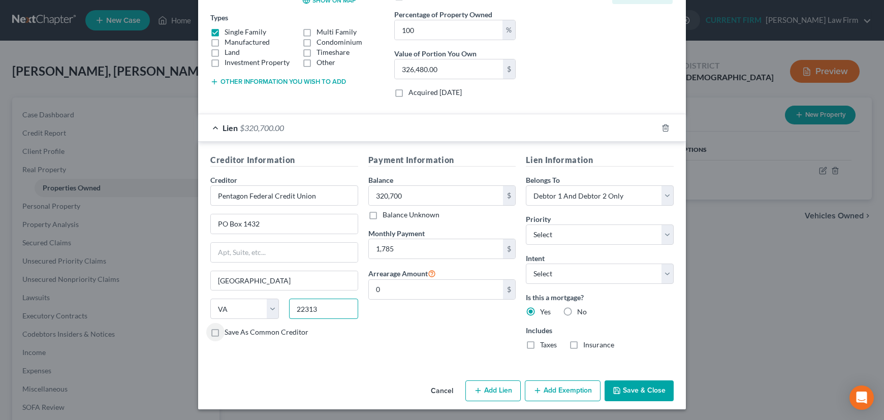
click at [330, 305] on input "22313" at bounding box center [323, 309] width 69 height 20
type input "22313-1432"
click at [445, 329] on div "Payment Information Balance 320,700.00 $ Balance Unknown Balance Undetermined 3…" at bounding box center [442, 256] width 158 height 204
click at [540, 344] on label "Taxes" at bounding box center [548, 345] width 17 height 10
click at [544, 344] on input "Taxes" at bounding box center [547, 343] width 7 height 7
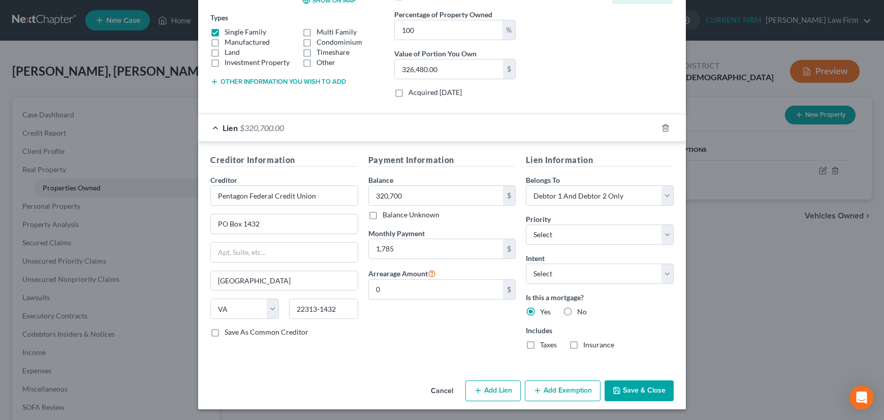
checkbox input "true"
drag, startPoint x: 569, startPoint y: 342, endPoint x: 649, endPoint y: 298, distance: 92.0
click at [583, 342] on label "Insurance" at bounding box center [598, 345] width 31 height 10
click at [587, 342] on input "Insurance" at bounding box center [590, 343] width 7 height 7
checkbox input "true"
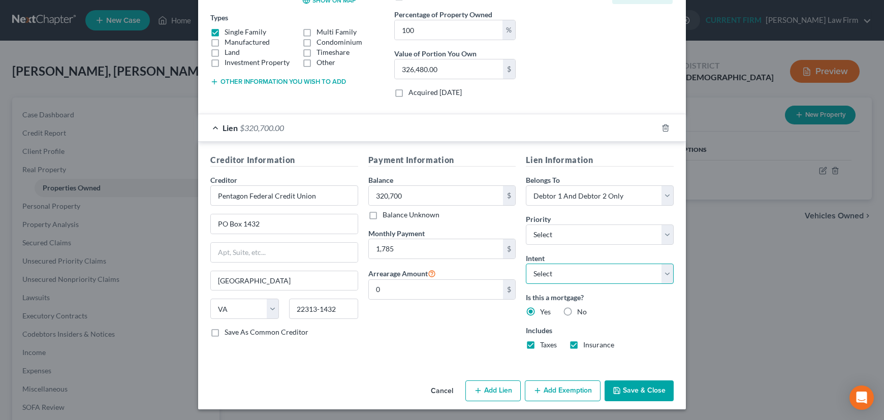
click at [666, 270] on select "Select Surrender Redeem Reaffirm Avoid Other" at bounding box center [600, 274] width 148 height 20
click at [526, 264] on select "Select Surrender Redeem Reaffirm Avoid Other" at bounding box center [600, 274] width 148 height 20
click at [627, 273] on select "Select Surrender Redeem Reaffirm Avoid Other" at bounding box center [600, 274] width 148 height 20
select select "4"
click at [526, 264] on select "Select Surrender Redeem Reaffirm Avoid Other" at bounding box center [600, 274] width 148 height 20
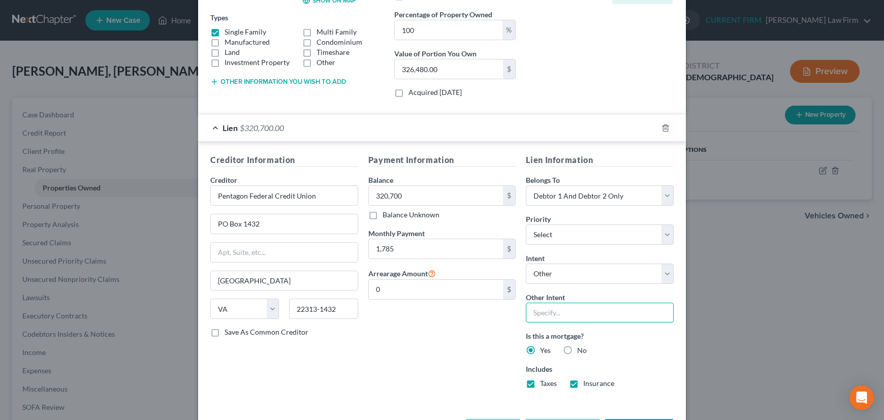
click at [548, 313] on input "text" at bounding box center [600, 313] width 148 height 20
type input "Retain and Pay"
click at [524, 126] on div "Lien $320,700.00" at bounding box center [427, 127] width 459 height 27
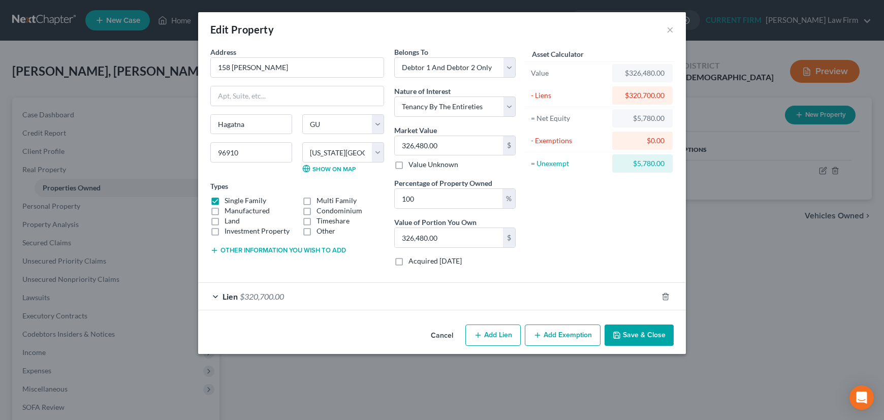
scroll to position [0, 0]
click at [562, 335] on button "Add Exemption" at bounding box center [563, 334] width 76 height 21
select select "2"
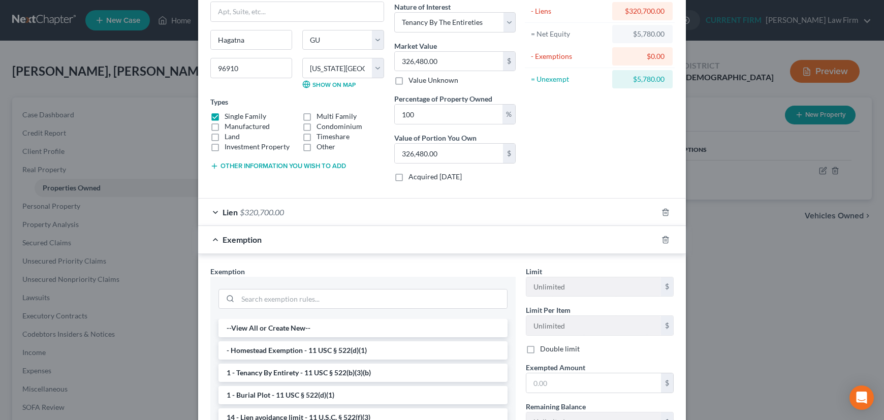
scroll to position [138, 0]
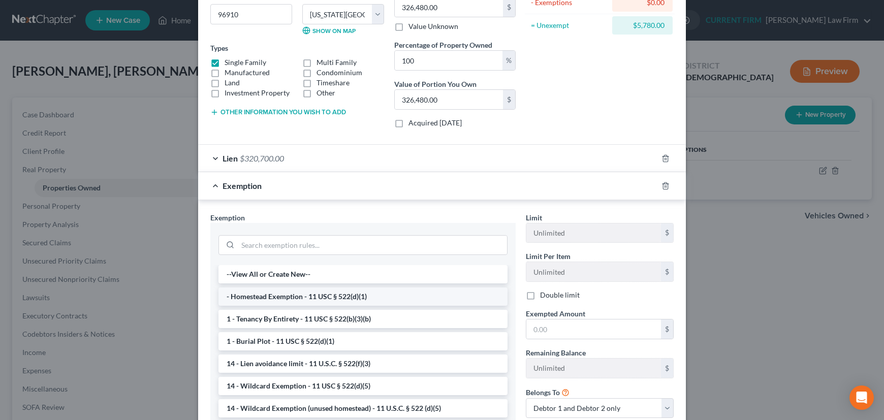
click at [299, 296] on li "- Homestead Exemption - 11 USC § 522(d)(1)" at bounding box center [362, 296] width 289 height 18
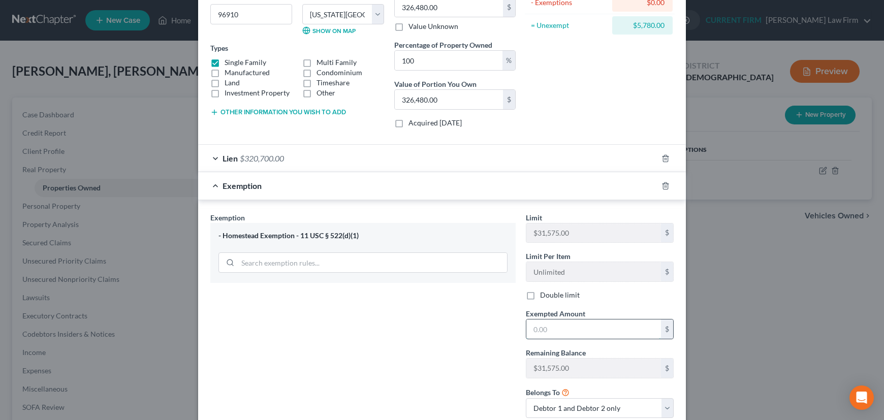
click at [551, 328] on input "text" at bounding box center [593, 328] width 135 height 19
type input "5,780"
click at [669, 407] on select "Debtor 1 only Debtor 2 only Debtor 1 and Debtor 2 only" at bounding box center [600, 408] width 148 height 20
select select "0"
click at [526, 398] on select "Debtor 1 only Debtor 2 only Debtor 1 and Debtor 2 only" at bounding box center [600, 408] width 148 height 20
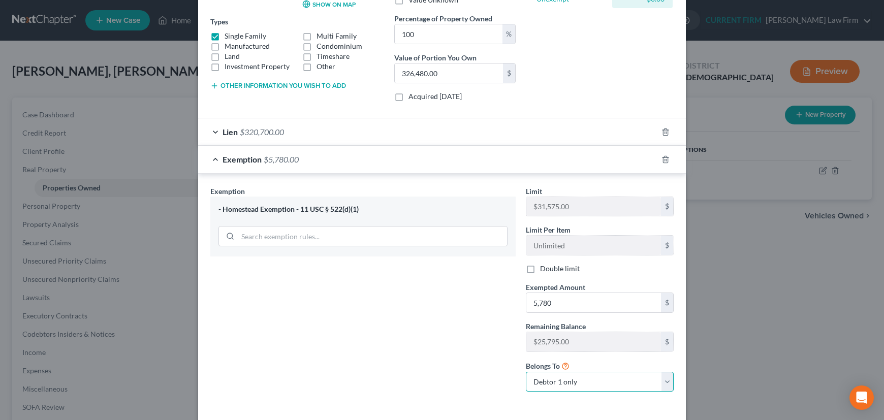
scroll to position [207, 0]
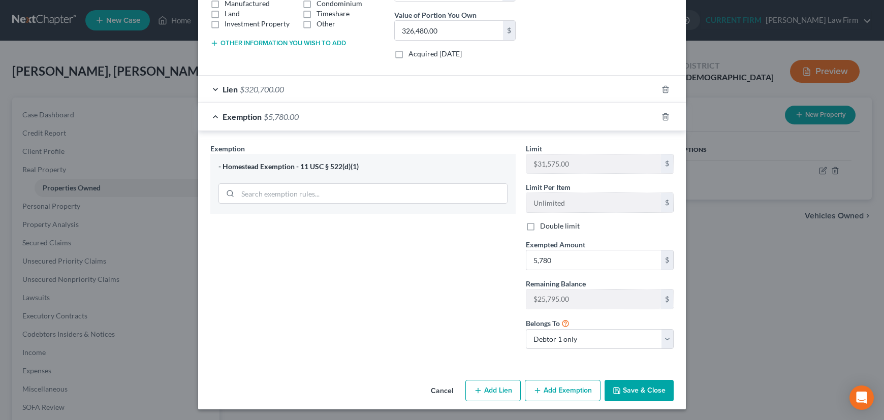
click at [655, 388] on button "Save & Close" at bounding box center [638, 390] width 69 height 21
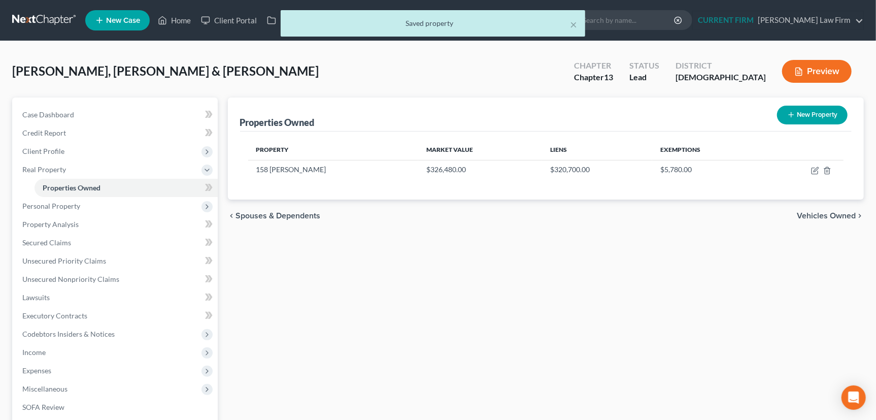
click at [827, 216] on span "Vehicles Owned" at bounding box center [826, 216] width 59 height 8
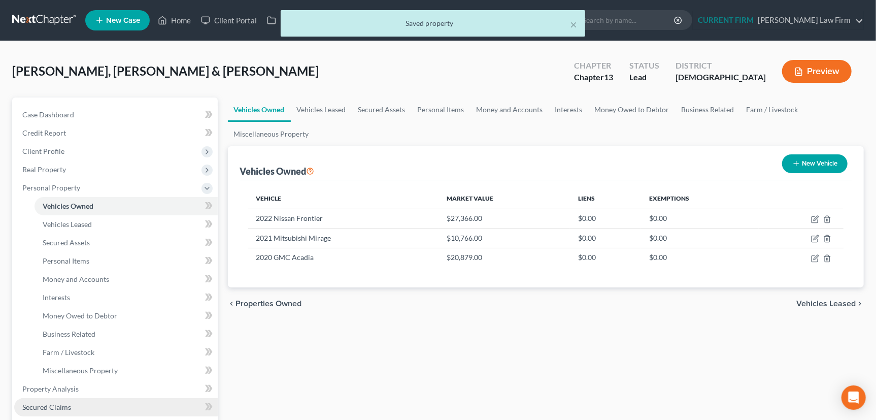
click at [40, 403] on span "Secured Claims" at bounding box center [46, 407] width 49 height 9
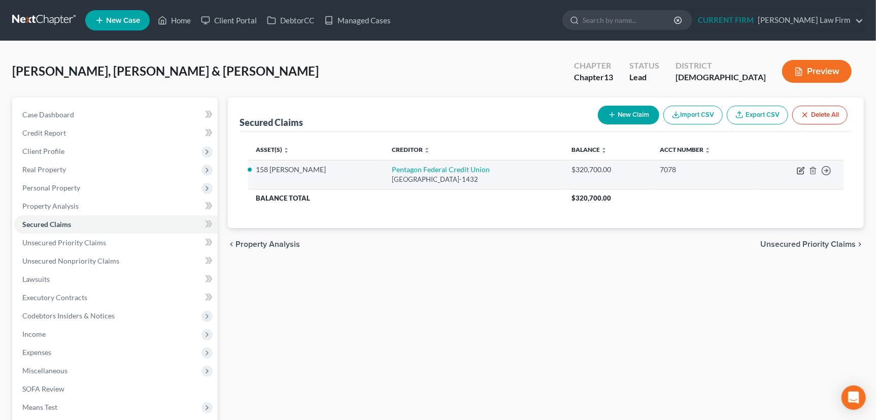
click at [798, 169] on icon "button" at bounding box center [801, 171] width 6 height 6
select select "48"
select select "4"
select select "2"
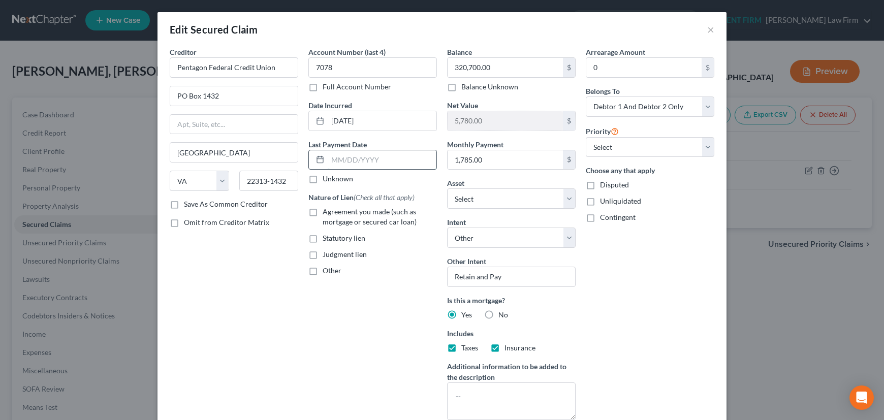
drag, startPoint x: 351, startPoint y: 158, endPoint x: 396, endPoint y: 160, distance: 44.7
click at [351, 158] on input "text" at bounding box center [382, 159] width 109 height 19
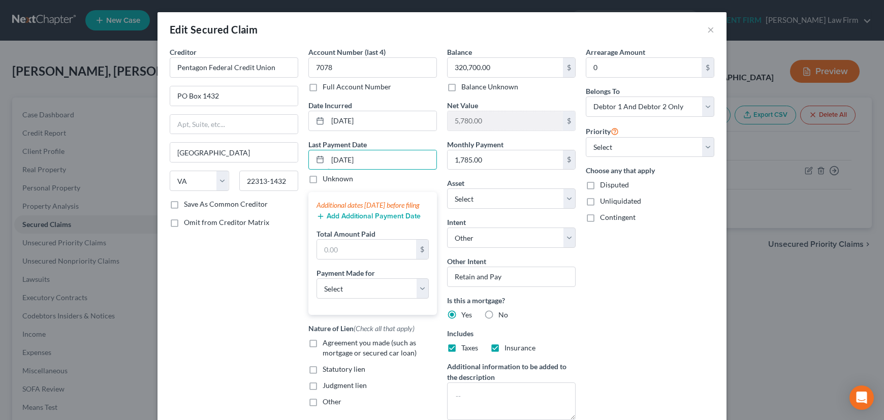
type input "[DATE]"
click at [389, 220] on button "Add Additional Payment Date" at bounding box center [368, 216] width 104 height 8
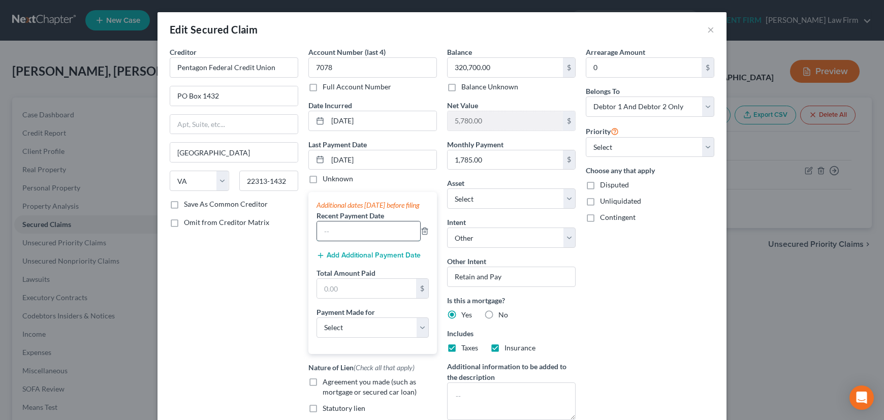
click at [376, 240] on input "text" at bounding box center [368, 230] width 103 height 19
type input "[DATE]"
click at [355, 259] on button "Add Additional Payment Date" at bounding box center [368, 255] width 104 height 8
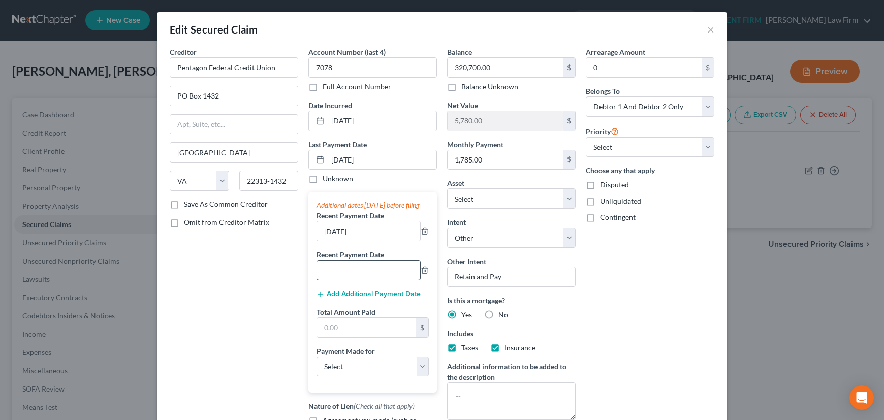
click at [351, 277] on input "text" at bounding box center [368, 269] width 103 height 19
type input "[DATE]"
click at [356, 332] on input "text" at bounding box center [366, 327] width 99 height 19
type input "5,355"
click at [371, 375] on select "Select Car Credit Card Loan Repayment Mortgage Other Suppliers Or Vendors" at bounding box center [372, 366] width 112 height 20
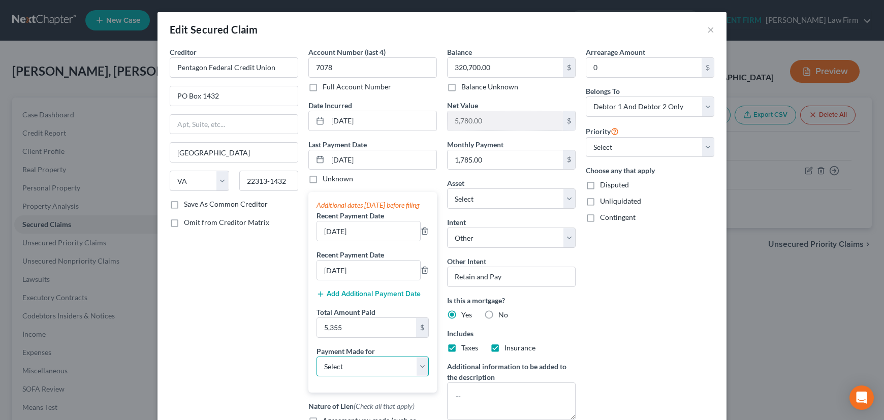
select select "3"
click at [316, 366] on select "Select Car Credit Card Loan Repayment Mortgage Other Suppliers Or Vendors" at bounding box center [372, 366] width 112 height 20
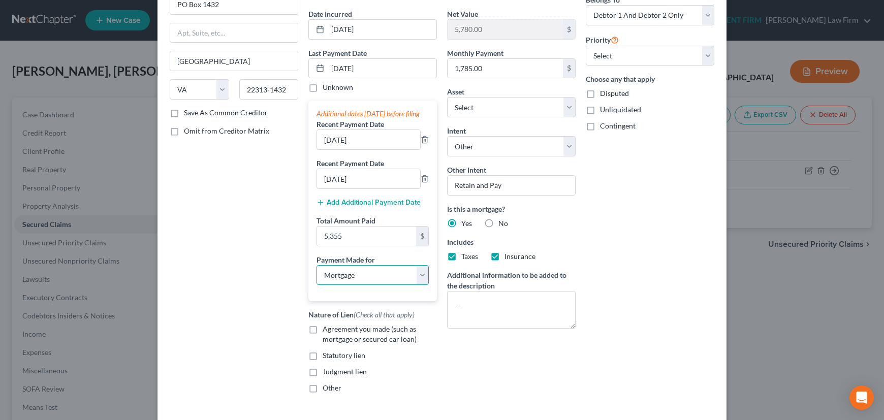
scroll to position [92, 0]
click at [322, 335] on label "Agreement you made (such as mortgage or secured car loan)" at bounding box center [379, 333] width 114 height 20
click at [327, 330] on input "Agreement you made (such as mortgage or secured car loan)" at bounding box center [330, 326] width 7 height 7
checkbox input "true"
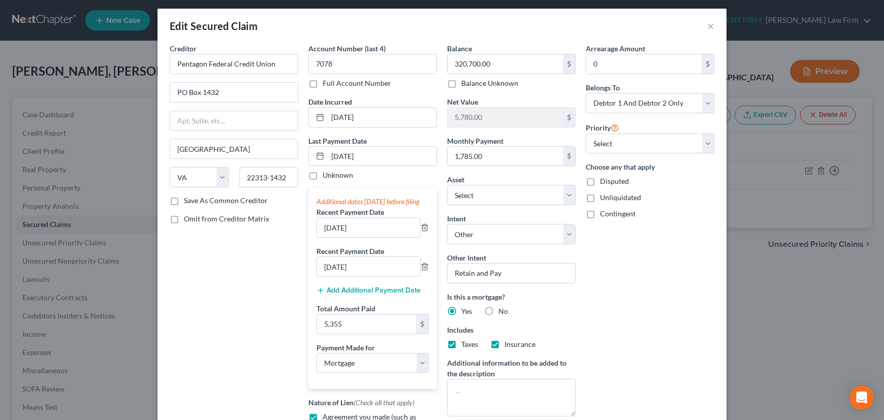
scroll to position [0, 0]
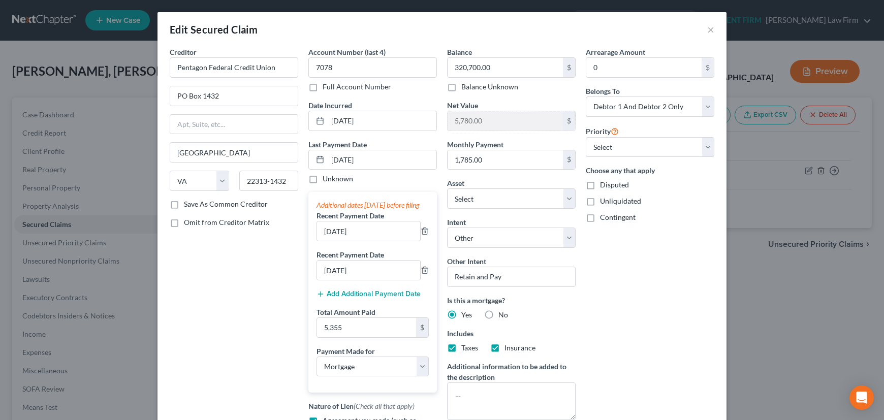
click at [184, 202] on label "Save As Common Creditor" at bounding box center [226, 204] width 84 height 10
click at [188, 202] on input "Save As Common Creditor" at bounding box center [191, 202] width 7 height 7
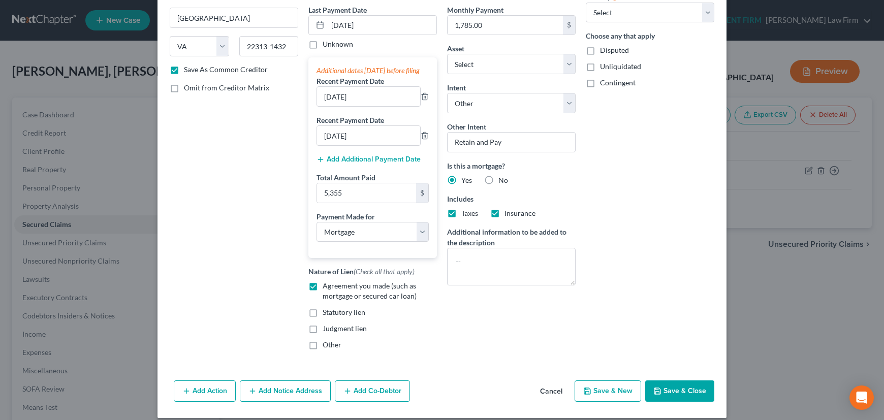
scroll to position [154, 0]
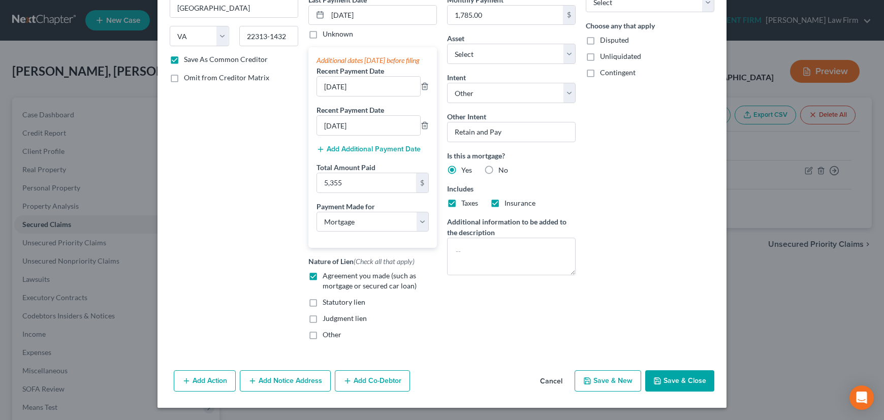
click at [671, 379] on button "Save & Close" at bounding box center [679, 380] width 69 height 21
checkbox input "false"
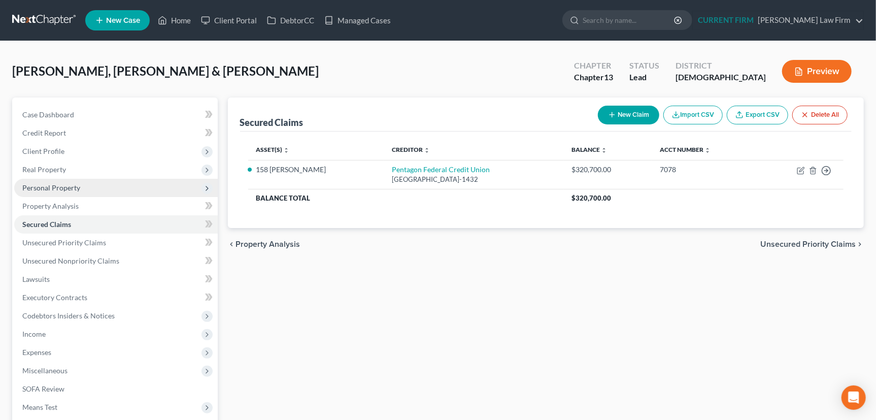
click at [61, 184] on span "Personal Property" at bounding box center [51, 187] width 58 height 9
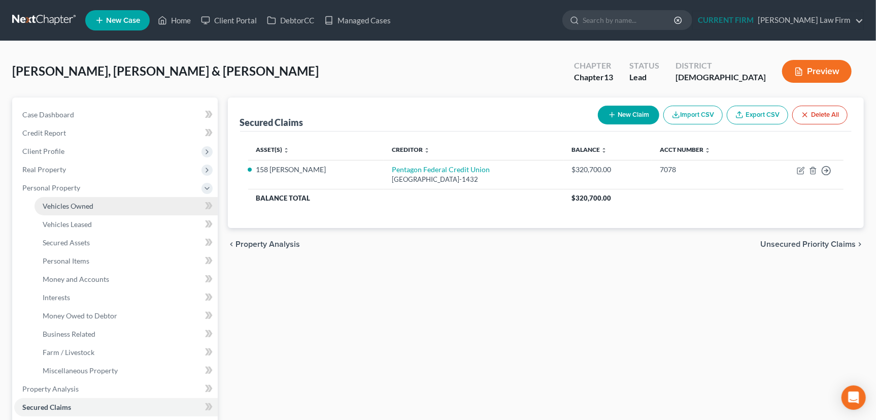
click at [62, 203] on span "Vehicles Owned" at bounding box center [68, 206] width 51 height 9
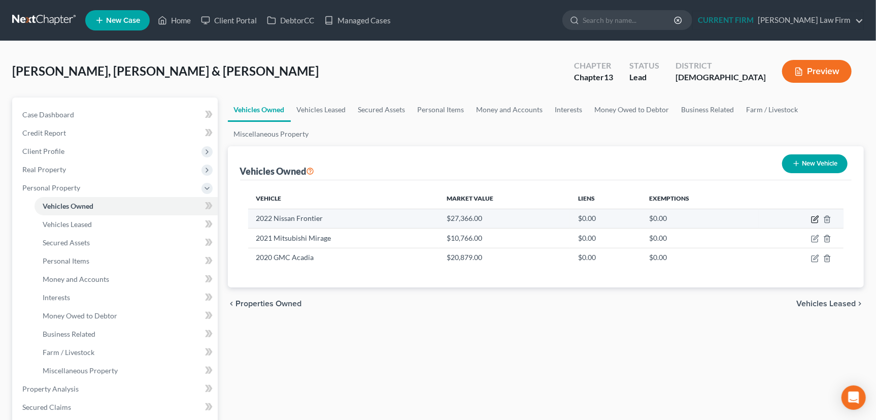
click at [812, 218] on icon "button" at bounding box center [815, 219] width 8 height 8
select select "0"
select select "4"
select select "2"
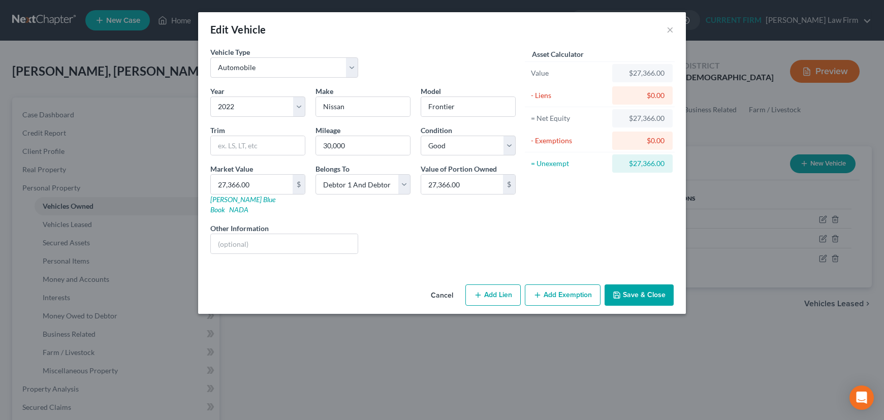
click at [443, 285] on button "Cancel" at bounding box center [441, 295] width 39 height 20
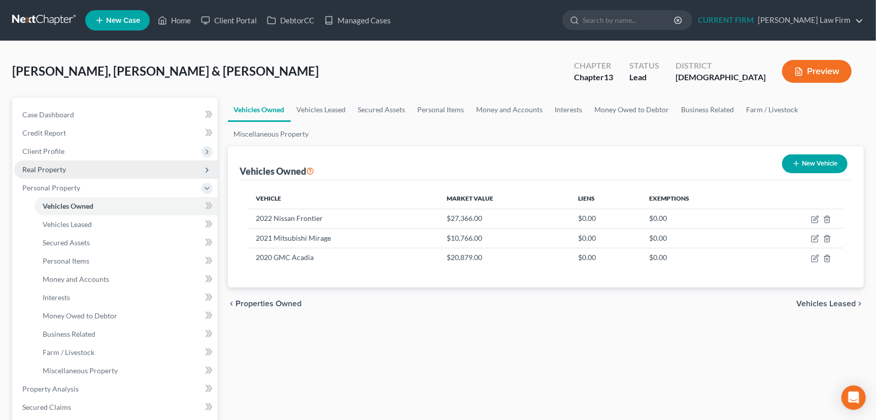
click at [50, 166] on span "Real Property" at bounding box center [44, 169] width 44 height 9
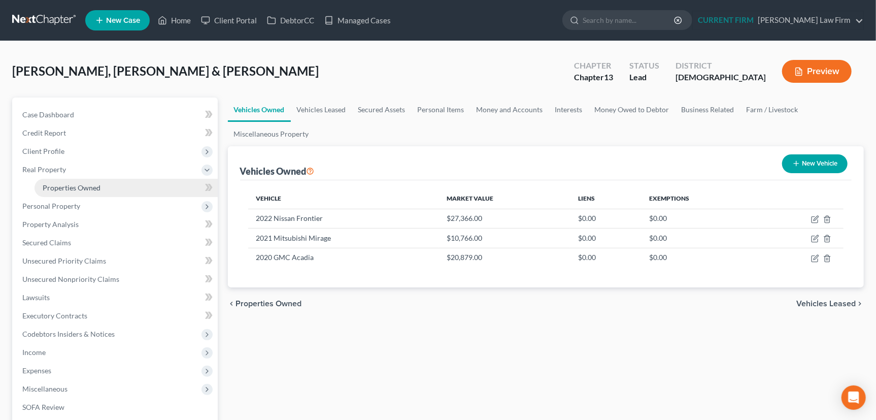
click at [59, 186] on span "Properties Owned" at bounding box center [72, 187] width 58 height 9
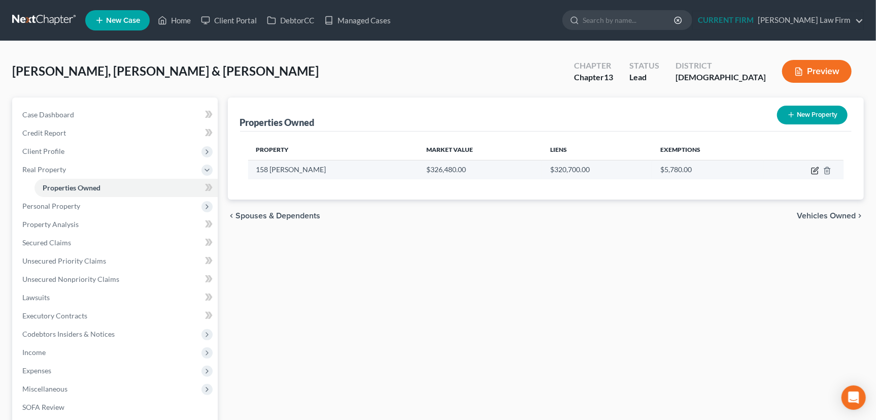
click at [816, 167] on icon "button" at bounding box center [815, 171] width 8 height 8
select select "11"
select select "0"
select select "2"
select select "5"
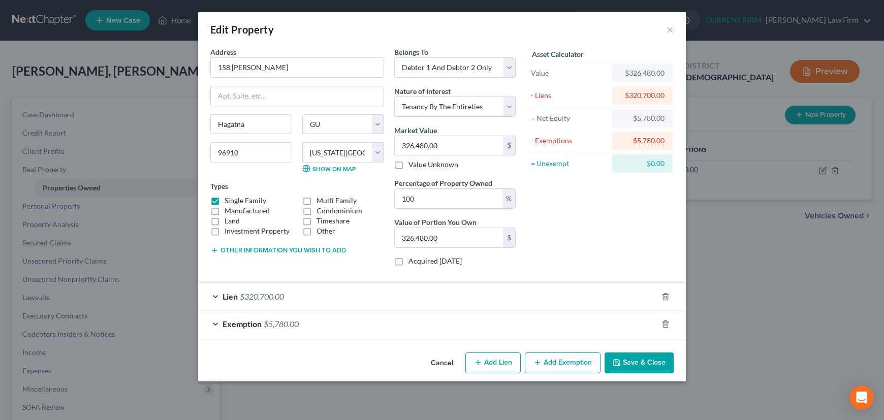
click at [406, 300] on div "Lien $320,700.00" at bounding box center [427, 296] width 459 height 27
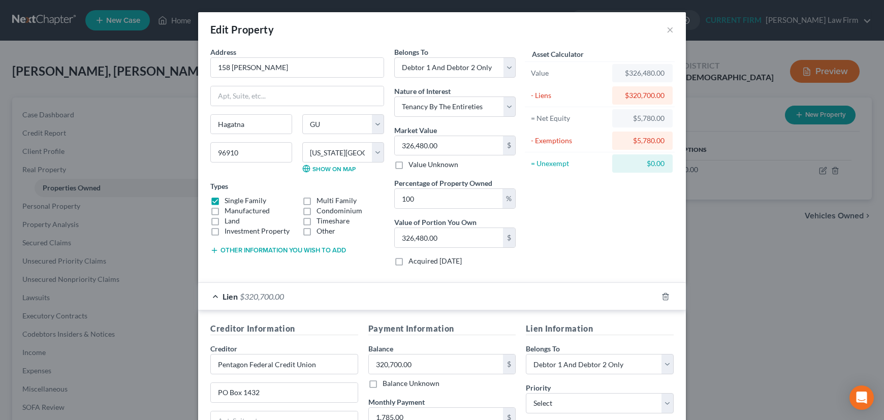
scroll to position [46, 0]
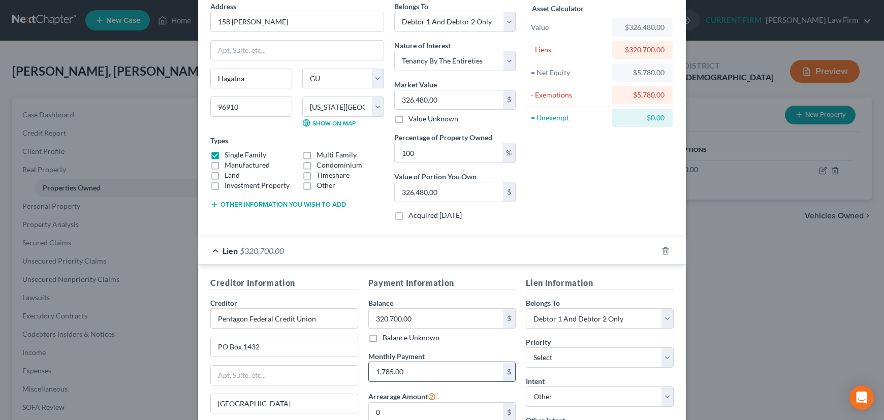
click at [407, 372] on input "1,785.00" at bounding box center [436, 371] width 135 height 19
type input "1,640.31"
click at [516, 229] on form "Address * 158 Bradley PI Hagatna State AL AK AR AZ CA CO CT DE DC FL GA GU HI I…" at bounding box center [441, 278] width 463 height 555
click at [520, 244] on div "Lien $320,700.00" at bounding box center [427, 250] width 459 height 27
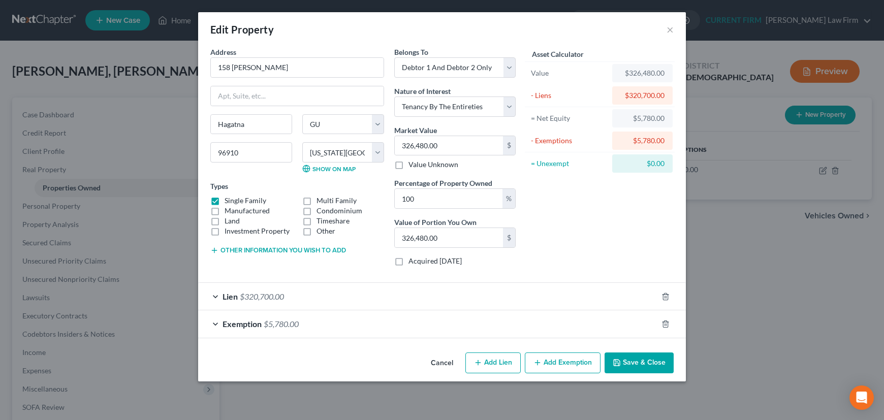
scroll to position [0, 0]
click at [644, 361] on button "Save & Close" at bounding box center [638, 362] width 69 height 21
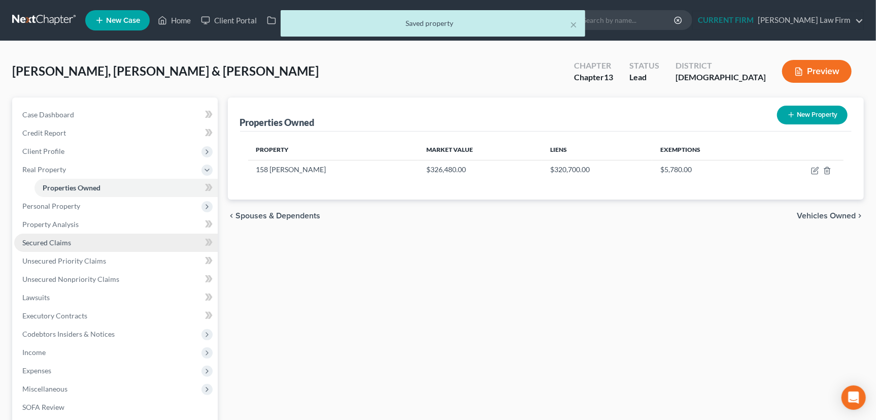
click at [48, 242] on span "Secured Claims" at bounding box center [46, 242] width 49 height 9
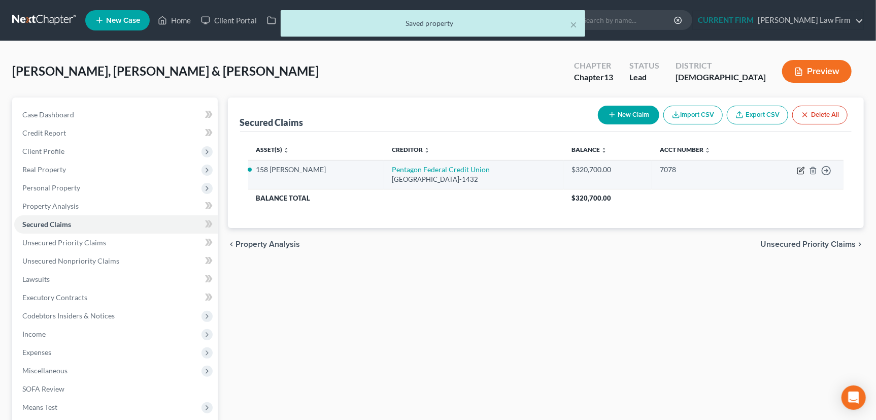
click at [800, 168] on icon "button" at bounding box center [801, 171] width 8 height 8
select select "48"
select select "3"
select select "4"
select select "2"
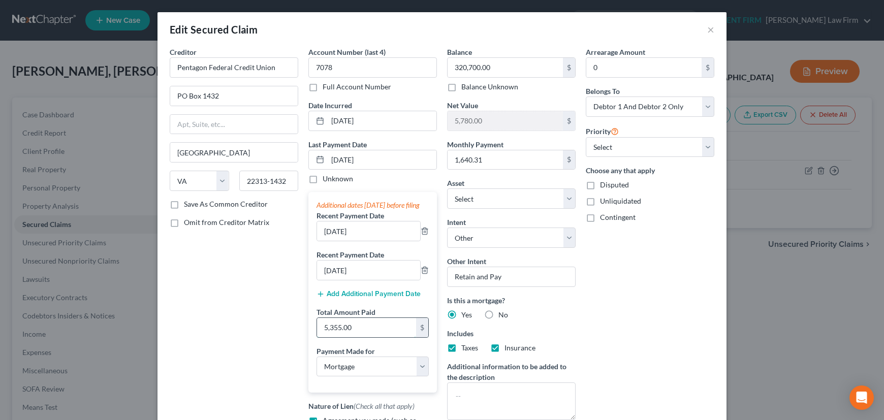
click at [354, 337] on input "5,355.00" at bounding box center [366, 327] width 99 height 19
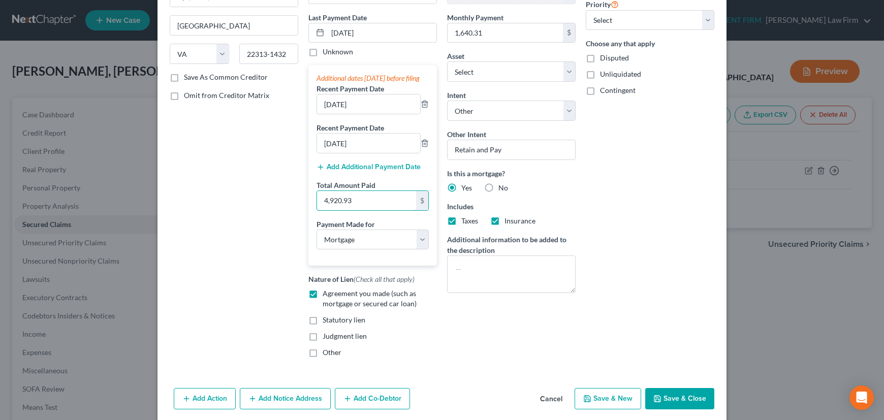
scroll to position [138, 0]
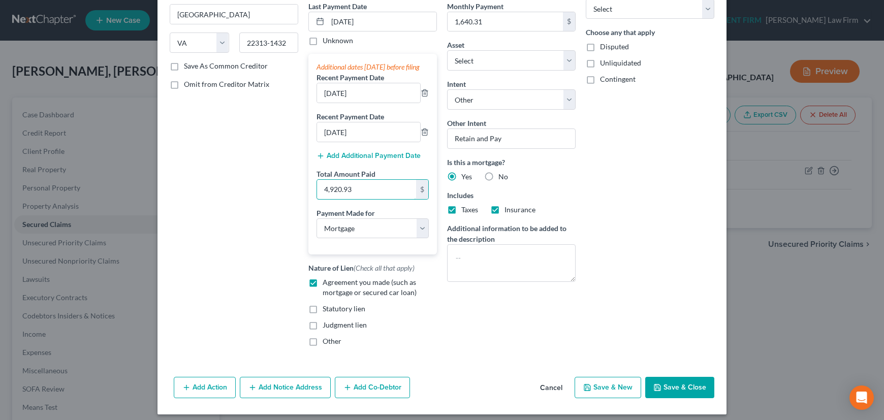
type input "4,920.93"
click at [670, 394] on button "Save & Close" at bounding box center [679, 387] width 69 height 21
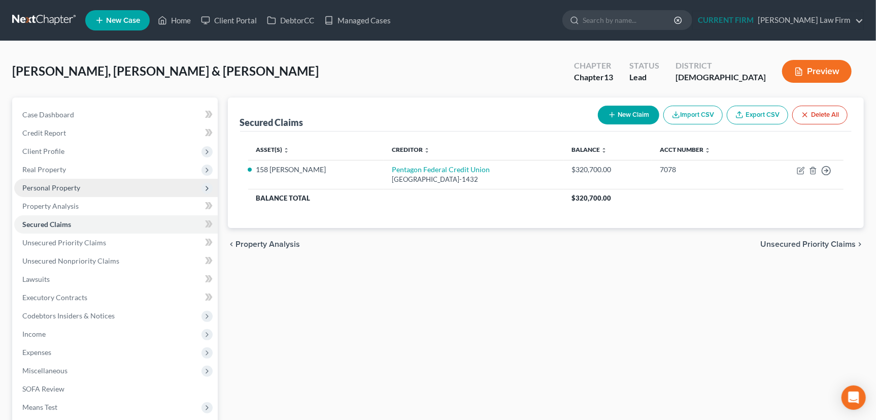
click at [55, 186] on span "Personal Property" at bounding box center [51, 187] width 58 height 9
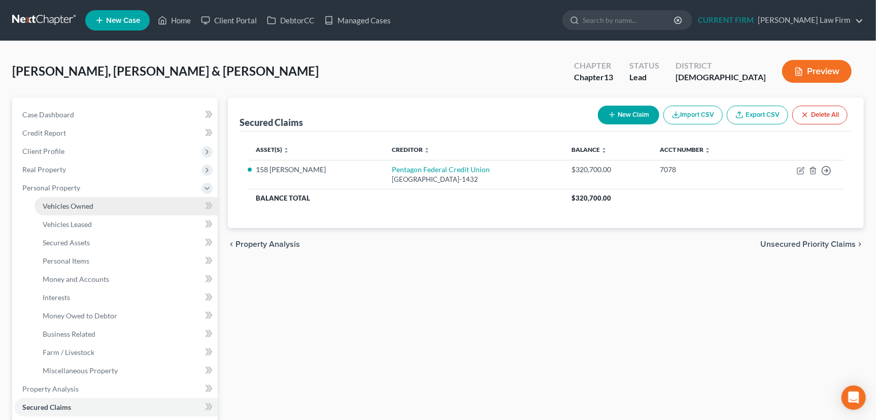
click at [57, 205] on span "Vehicles Owned" at bounding box center [68, 206] width 51 height 9
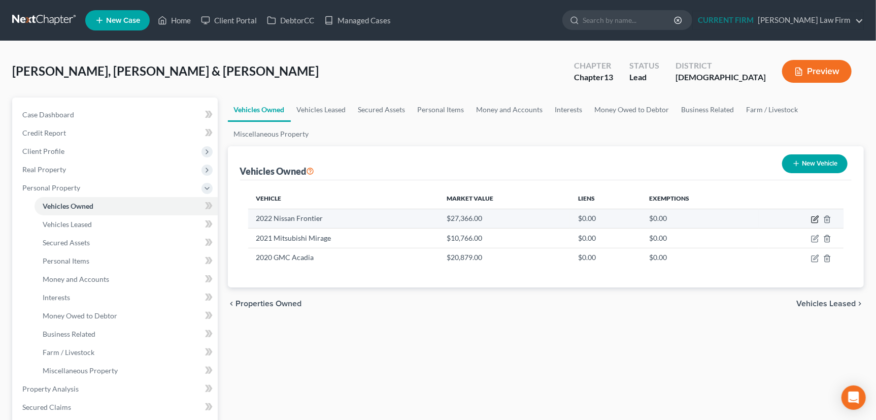
click at [814, 219] on icon "button" at bounding box center [816, 218] width 5 height 5
select select "0"
select select "4"
select select "2"
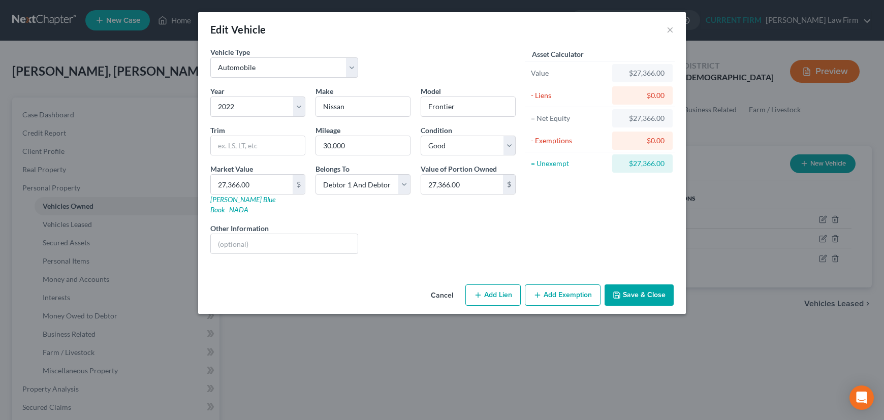
click at [485, 284] on button "Add Lien" at bounding box center [492, 294] width 55 height 21
select select "2"
select select "0"
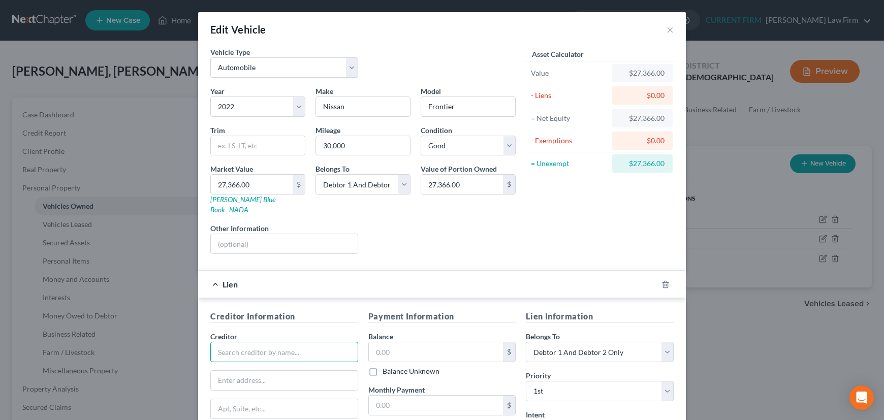
click at [287, 342] on input "text" at bounding box center [284, 352] width 148 height 20
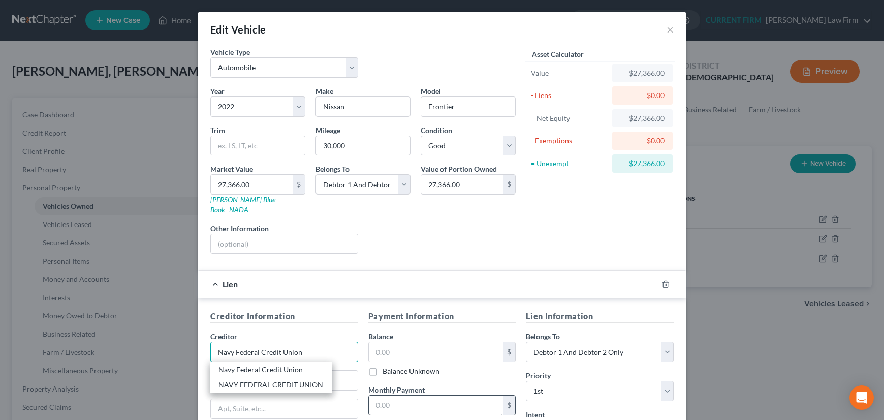
type input "Navy Federal Credit Union"
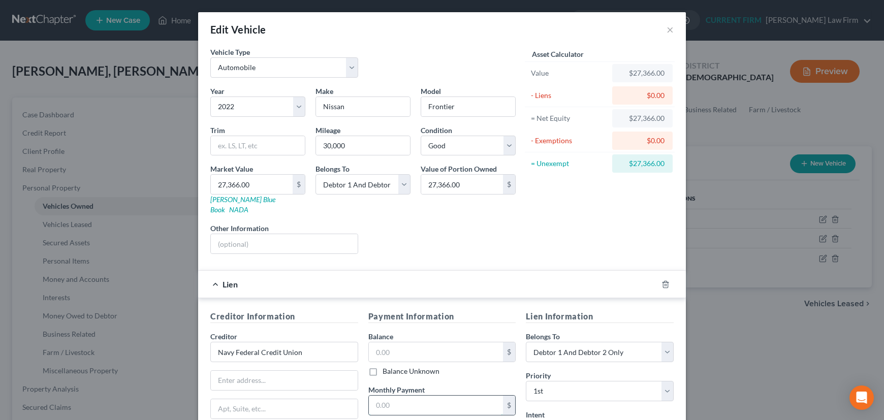
click at [408, 397] on input "text" at bounding box center [436, 405] width 135 height 19
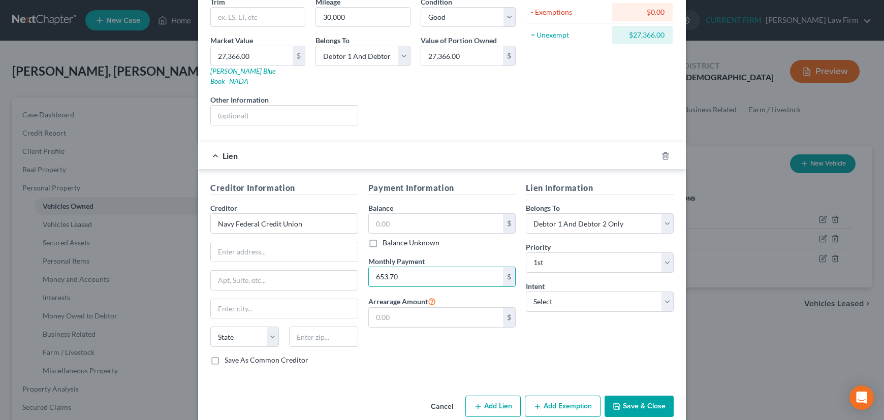
scroll to position [134, 0]
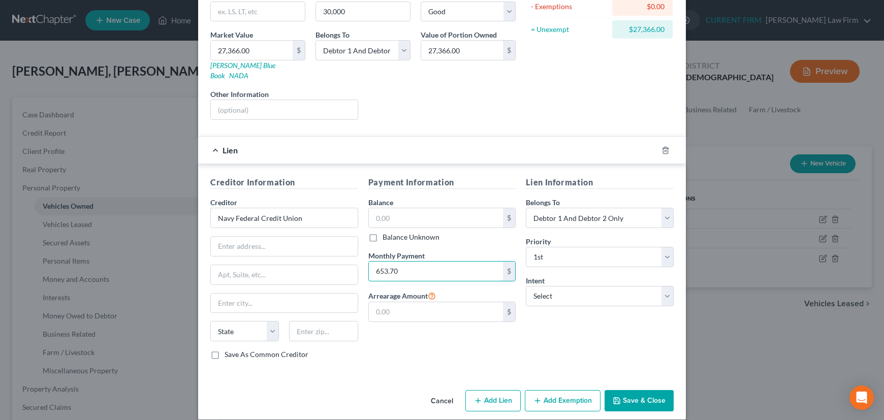
type input "653.70"
click at [651, 392] on button "Save & Close" at bounding box center [638, 400] width 69 height 21
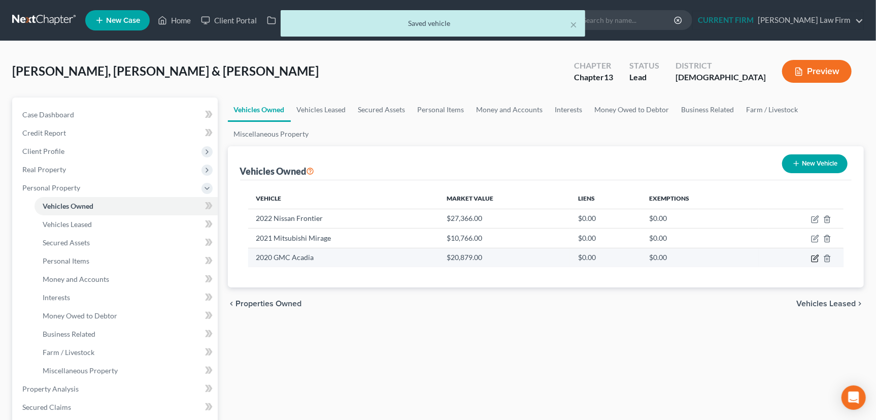
click at [816, 257] on icon "button" at bounding box center [815, 258] width 8 height 8
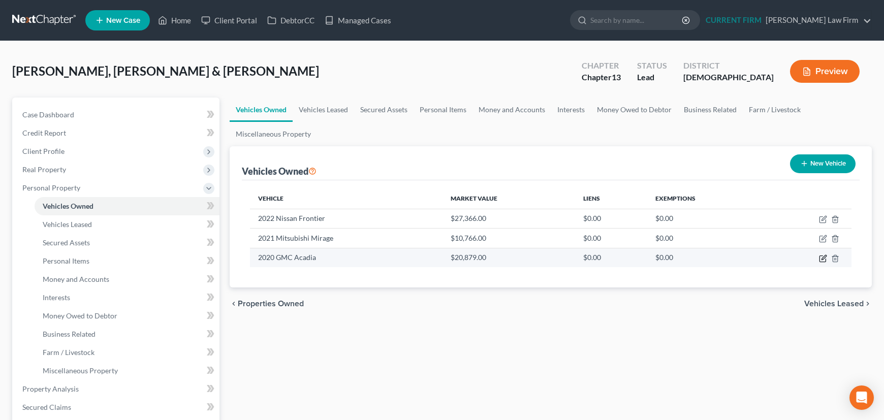
select select "0"
select select "6"
select select "2"
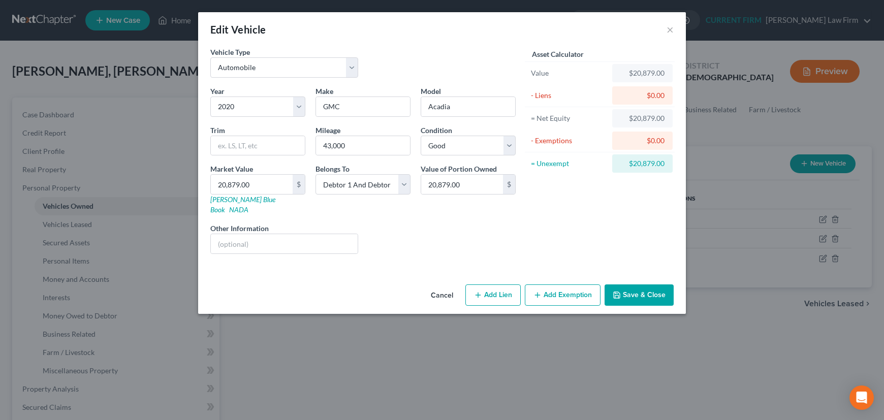
click at [650, 284] on button "Save & Close" at bounding box center [638, 294] width 69 height 21
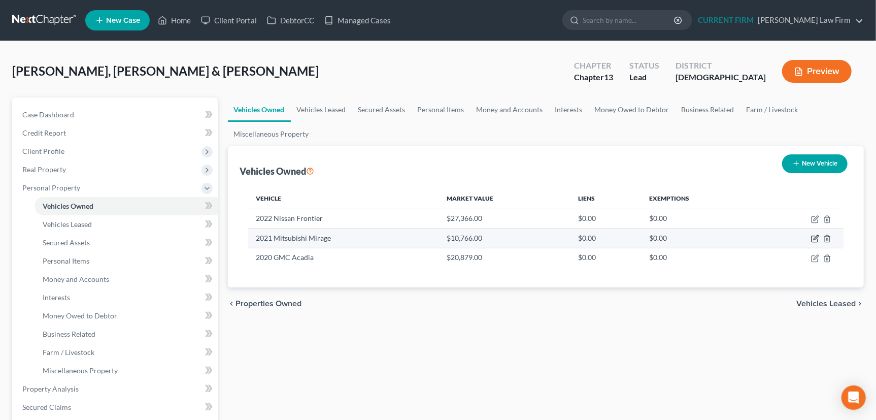
click at [814, 236] on icon "button" at bounding box center [815, 239] width 8 height 8
select select "0"
select select "5"
select select "2"
select select "3"
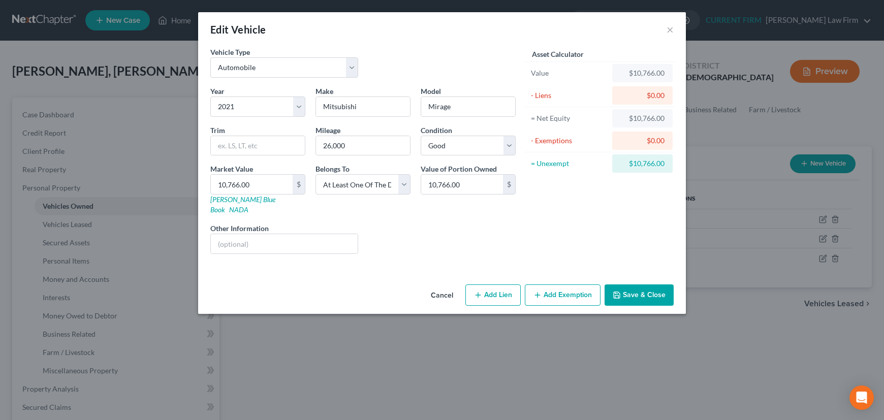
click at [486, 284] on button "Add Lien" at bounding box center [492, 294] width 55 height 21
select select "3"
select select "0"
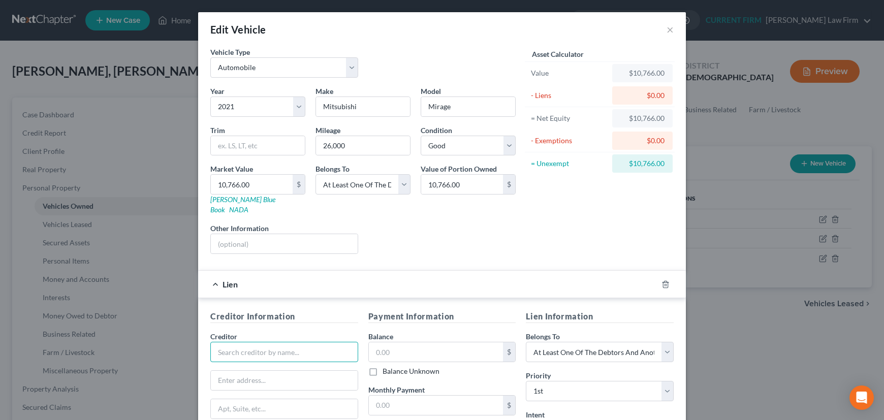
click at [308, 342] on input "text" at bounding box center [284, 352] width 148 height 20
type input "Navy Federal Credit Union"
click at [390, 396] on input "text" at bounding box center [436, 405] width 135 height 19
type input "151.53"
click at [400, 342] on input "text" at bounding box center [436, 351] width 135 height 19
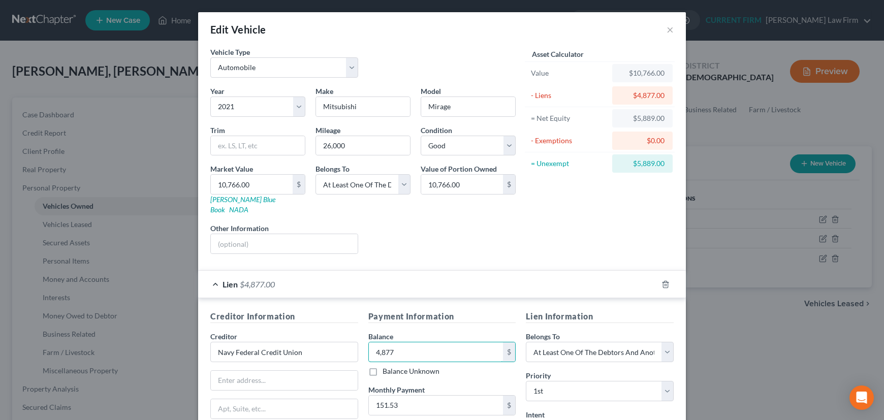
type input "4,877"
type input "Navy Federal Credit Union"
click at [459, 276] on div "Lien $0.00" at bounding box center [427, 284] width 459 height 27
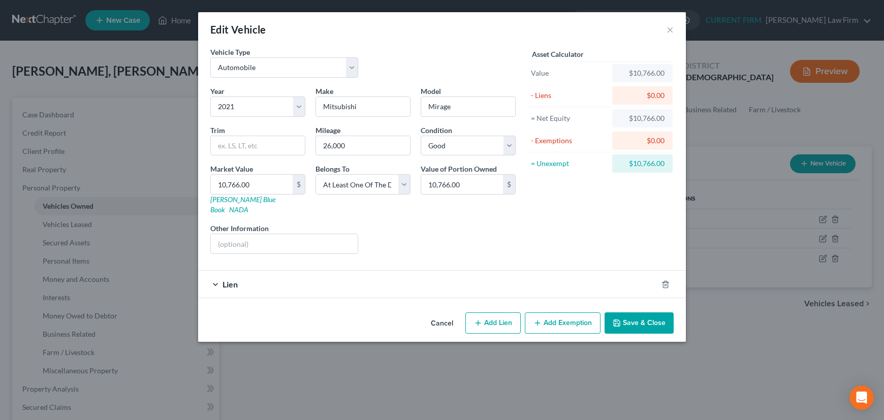
click at [639, 312] on button "Save & Close" at bounding box center [638, 322] width 69 height 21
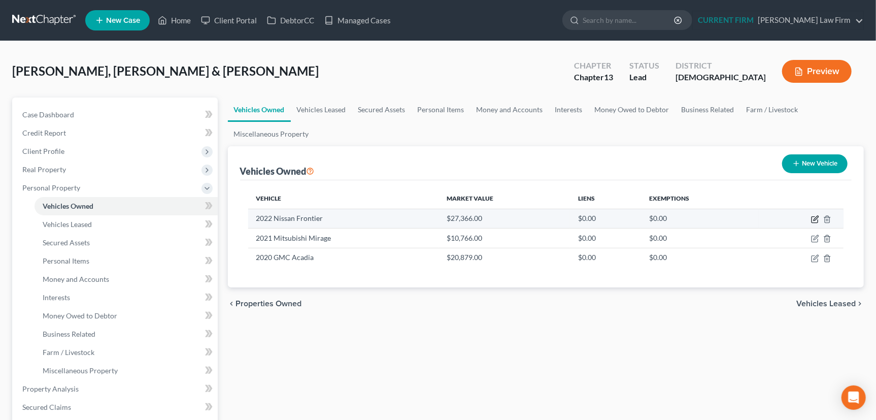
click at [816, 215] on icon "button" at bounding box center [815, 219] width 8 height 8
select select "0"
select select "4"
select select "2"
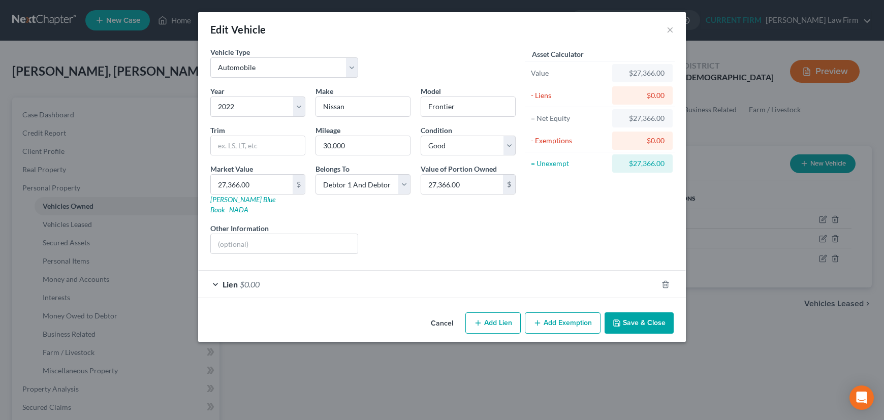
click at [442, 313] on button "Cancel" at bounding box center [441, 323] width 39 height 20
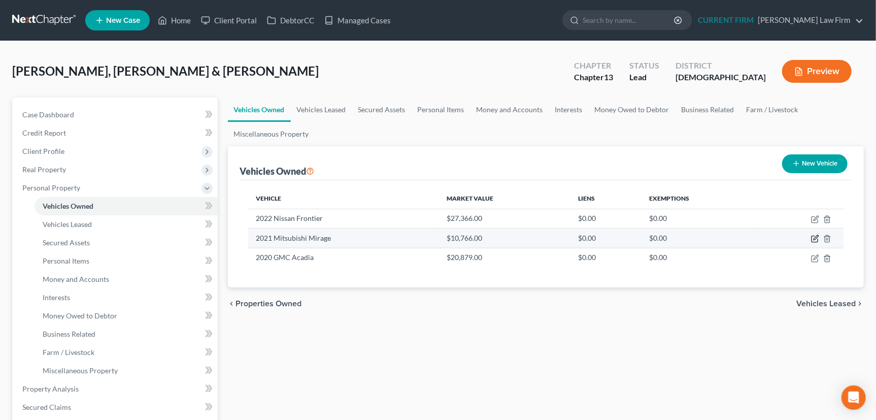
click at [819, 236] on icon "button" at bounding box center [816, 238] width 5 height 5
select select "0"
select select "5"
select select "2"
select select "3"
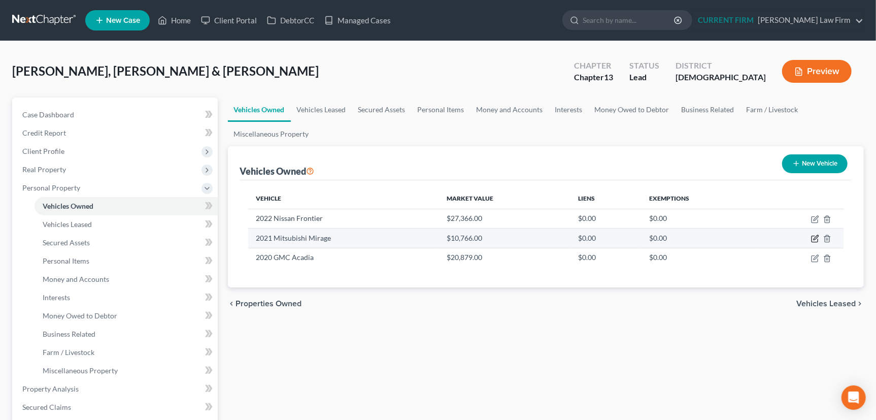
select select "3"
select select "0"
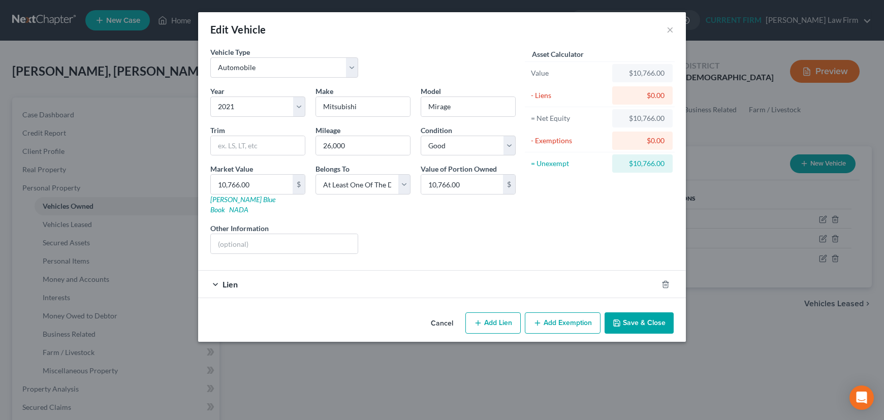
click at [462, 271] on div "Lien" at bounding box center [427, 284] width 459 height 27
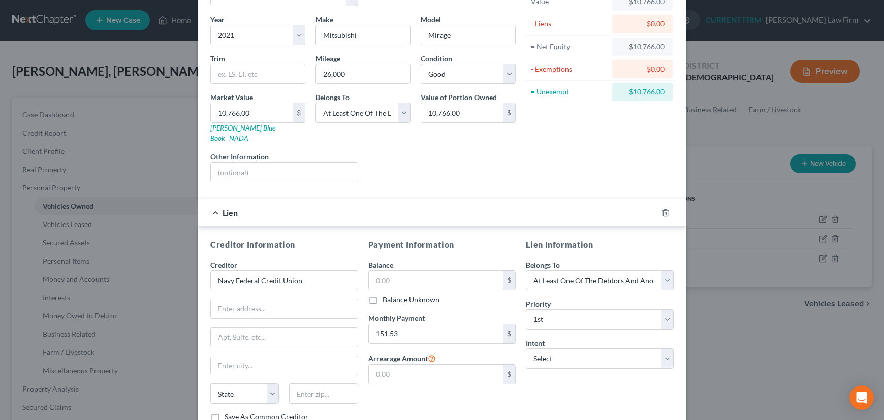
scroll to position [92, 0]
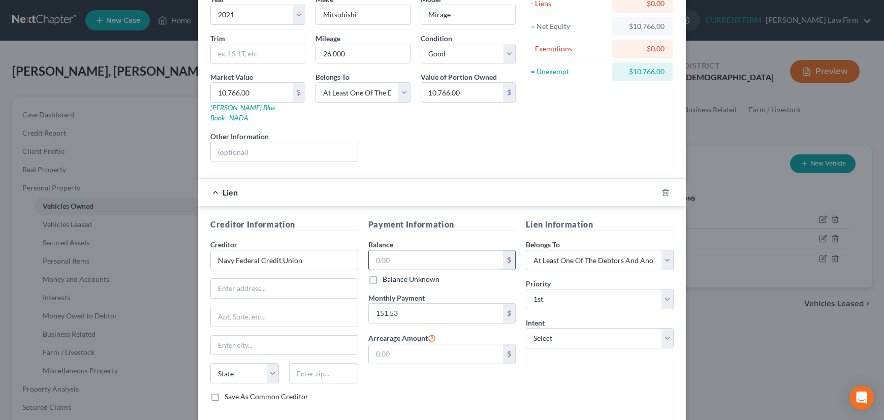
click at [396, 250] on input "text" at bounding box center [436, 259] width 135 height 19
type input "4,479.83"
click at [255, 279] on input "text" at bounding box center [284, 288] width 147 height 19
type input "PO Box 3700"
type input "ATTN: CBR Disputes"
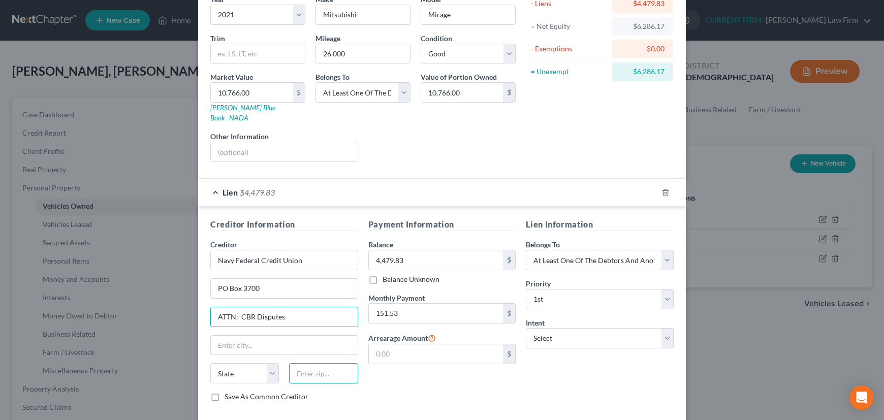
click at [306, 364] on input "text" at bounding box center [323, 373] width 69 height 20
type input "22119"
type input "Merrifield"
select select "48"
click at [333, 366] on input "22119" at bounding box center [323, 373] width 69 height 20
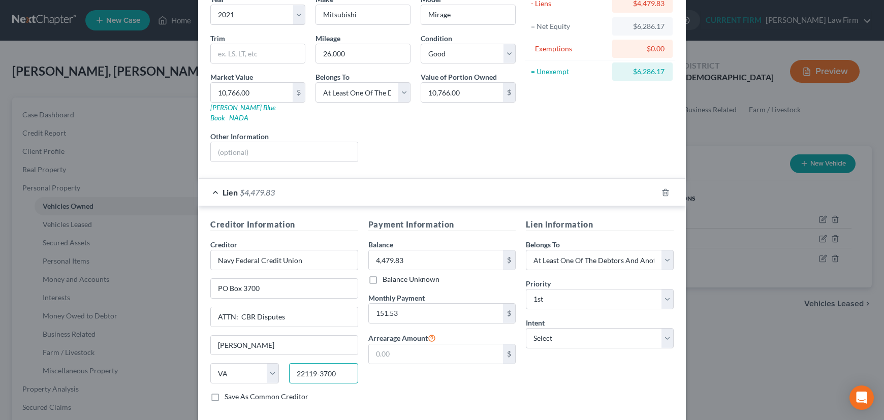
type input "22119-3700"
click at [501, 180] on div "Lien $4,479.83" at bounding box center [427, 192] width 459 height 27
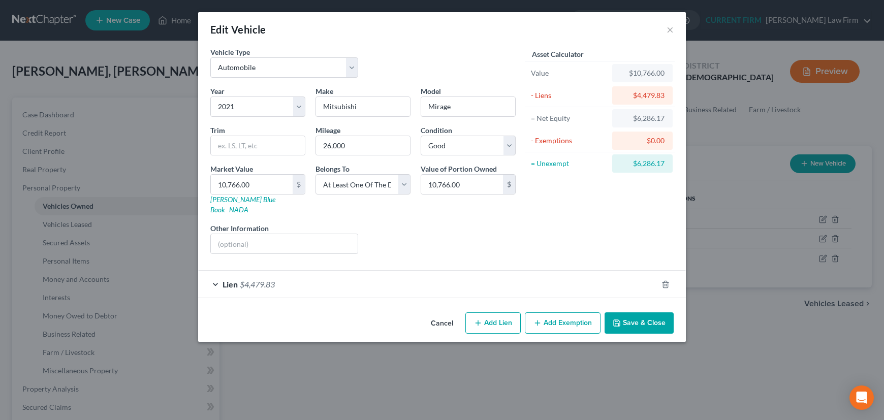
scroll to position [0, 0]
click at [628, 317] on button "Save & Close" at bounding box center [638, 322] width 69 height 21
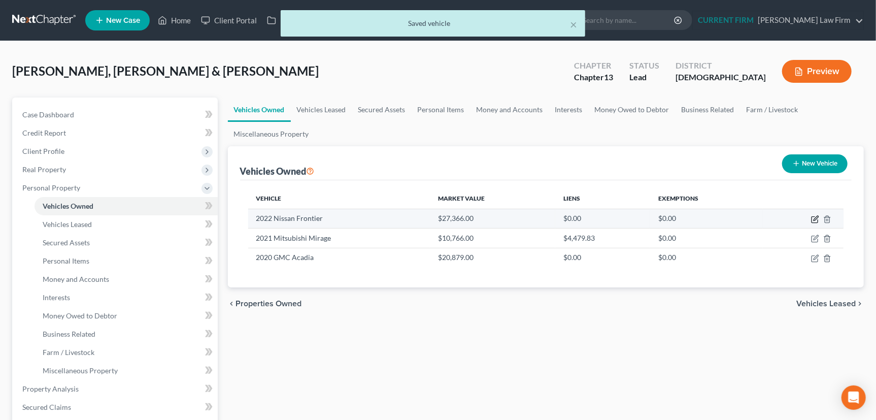
click at [817, 215] on icon "button" at bounding box center [815, 219] width 8 height 8
select select "0"
select select "4"
select select "2"
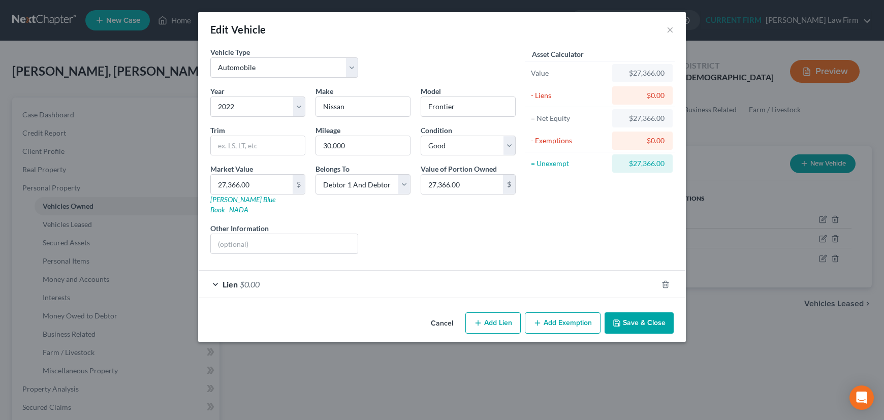
click at [359, 278] on div "Lien $0.00" at bounding box center [427, 284] width 459 height 27
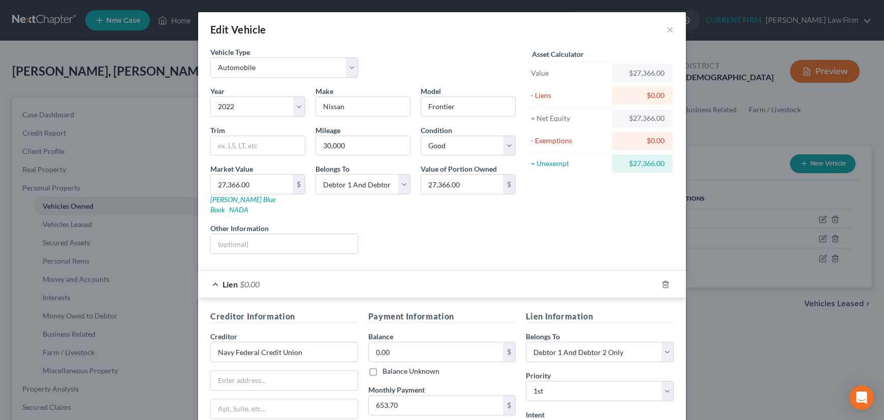
click at [548, 273] on div "Lien $0.00" at bounding box center [427, 284] width 459 height 27
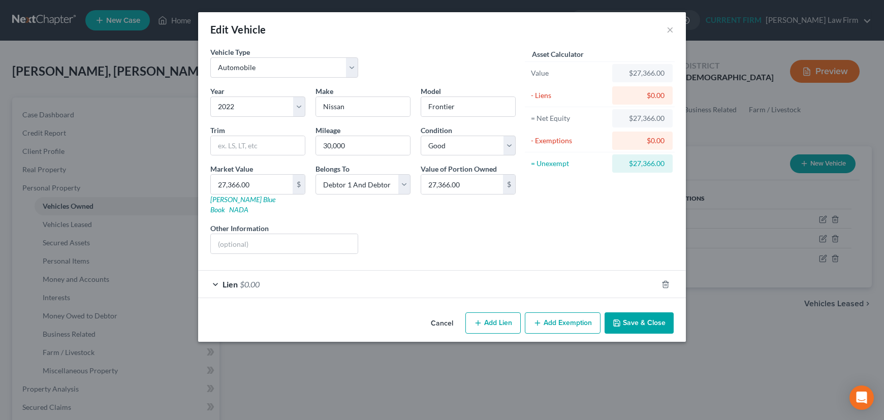
click at [628, 312] on button "Save & Close" at bounding box center [638, 322] width 69 height 21
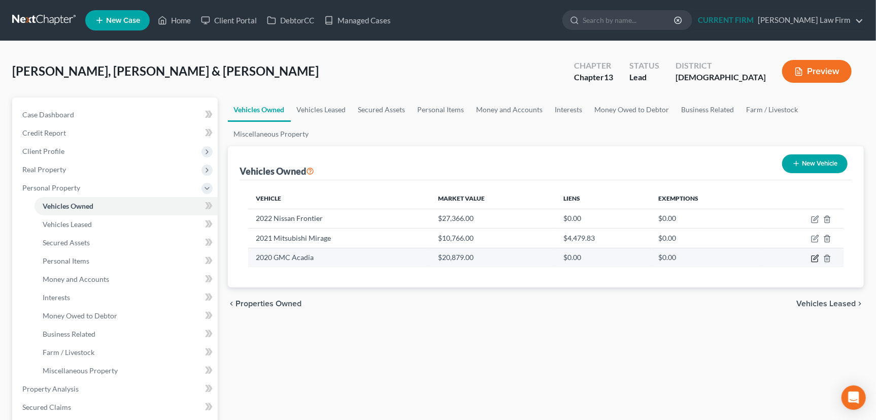
click at [816, 255] on icon "button" at bounding box center [815, 258] width 8 height 8
select select "0"
select select "6"
select select "2"
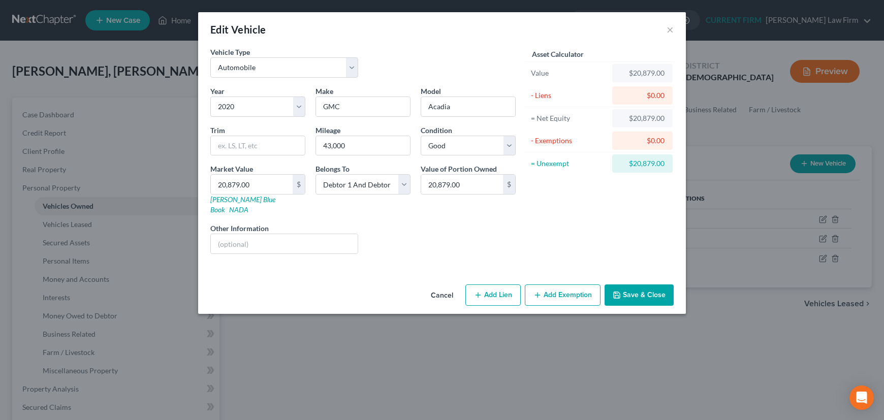
click at [489, 284] on button "Add Lien" at bounding box center [492, 294] width 55 height 21
select select "2"
select select "0"
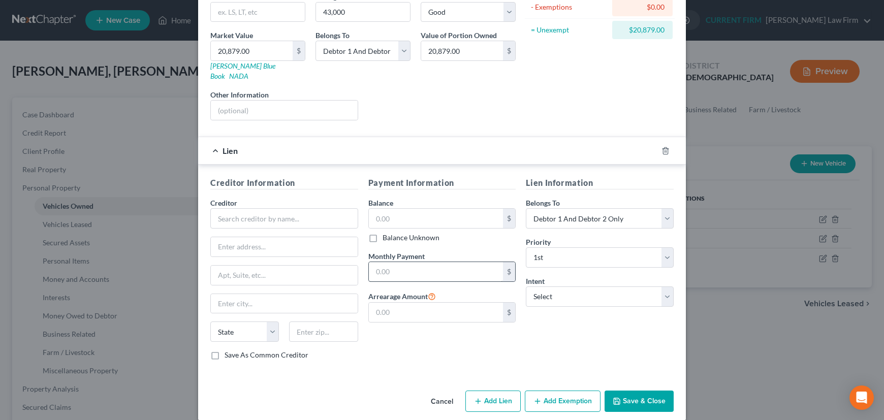
scroll to position [134, 0]
click at [277, 208] on input "text" at bounding box center [284, 218] width 148 height 20
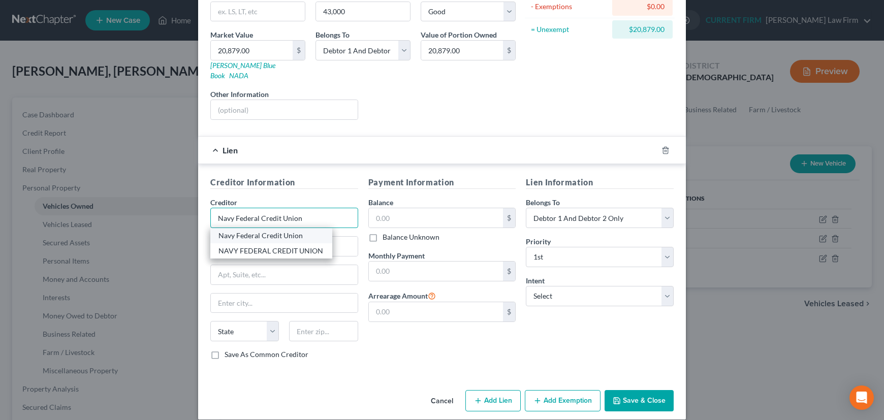
type input "Navy Federal Credit Union"
click at [276, 231] on div "Navy Federal Credit Union" at bounding box center [271, 236] width 106 height 10
type input "PO Box 3000"
type input "Merrifield"
select select "48"
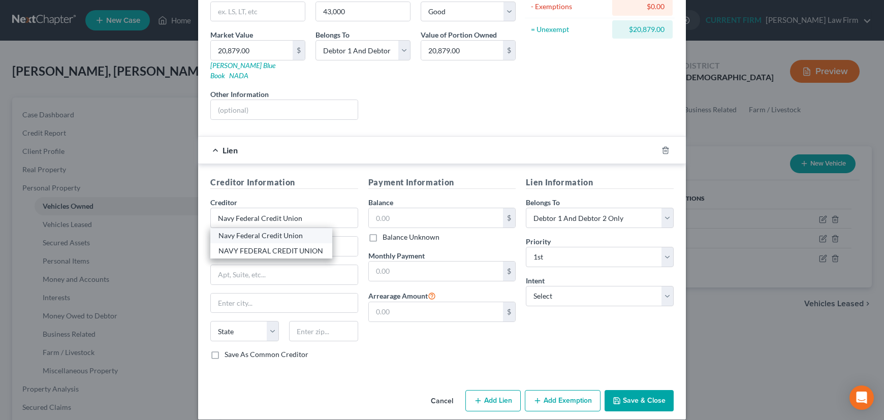
type input "22119"
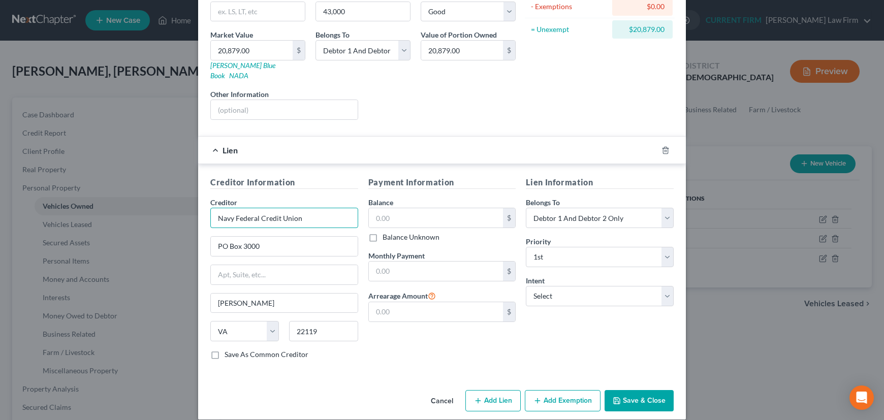
click at [303, 208] on input "Navy Federal Credit Union" at bounding box center [284, 218] width 148 height 20
click at [224, 349] on label "Save As Common Creditor" at bounding box center [266, 354] width 84 height 10
click at [229, 349] on input "Save As Common Creditor" at bounding box center [232, 352] width 7 height 7
checkbox input "true"
click at [395, 208] on input "text" at bounding box center [436, 217] width 135 height 19
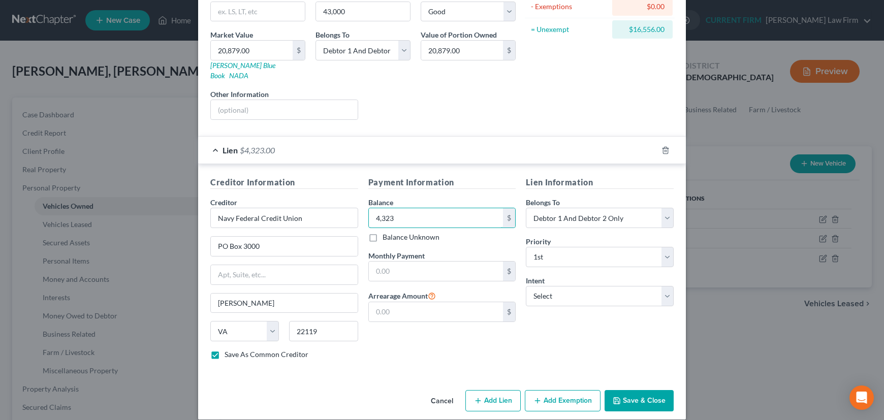
type input "4,323"
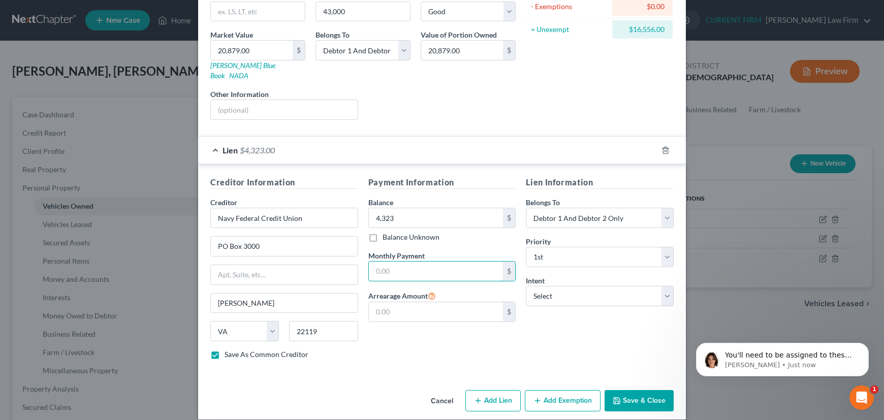
scroll to position [0, 0]
click at [783, 352] on p "You'll need to be assigned to these cases manually to be able to see them. Sara…" at bounding box center [790, 355] width 131 height 10
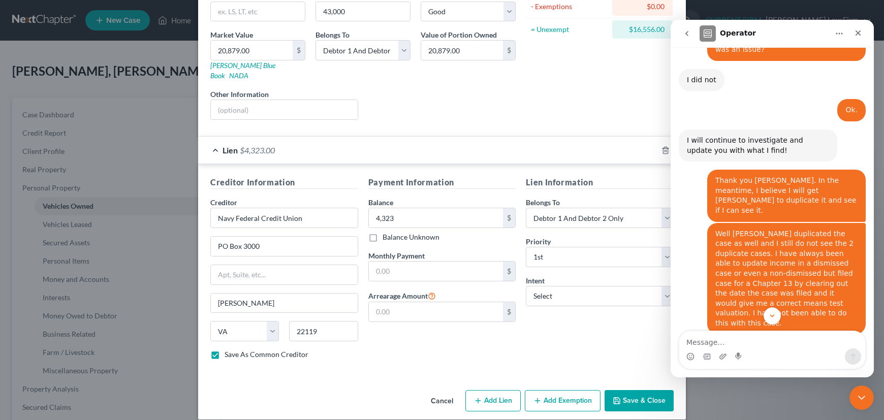
scroll to position [1226, 0]
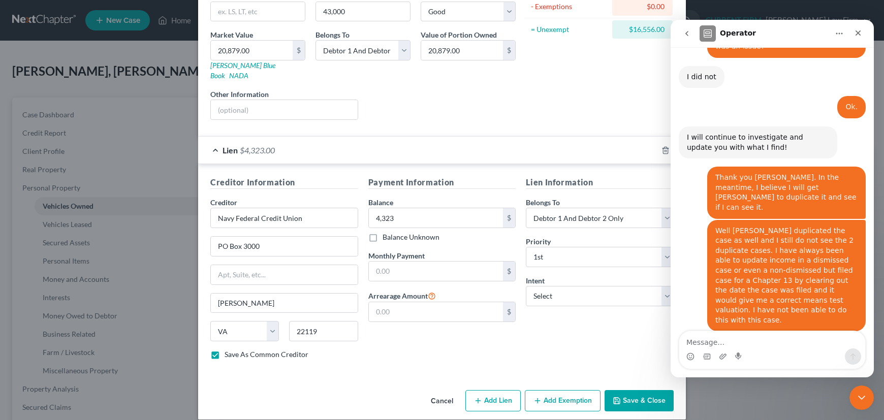
click at [764, 345] on textarea "Message…" at bounding box center [772, 339] width 186 height 17
type textarea "Yes, thank you."
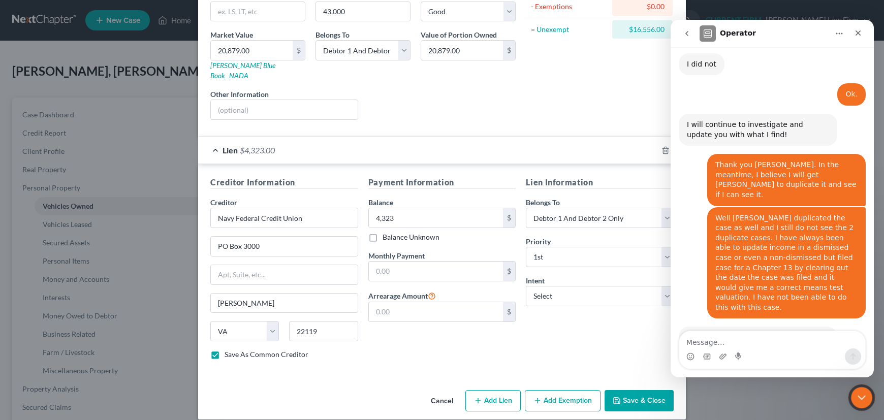
click at [858, 393] on icon "Close Intercom Messenger" at bounding box center [860, 396] width 12 height 12
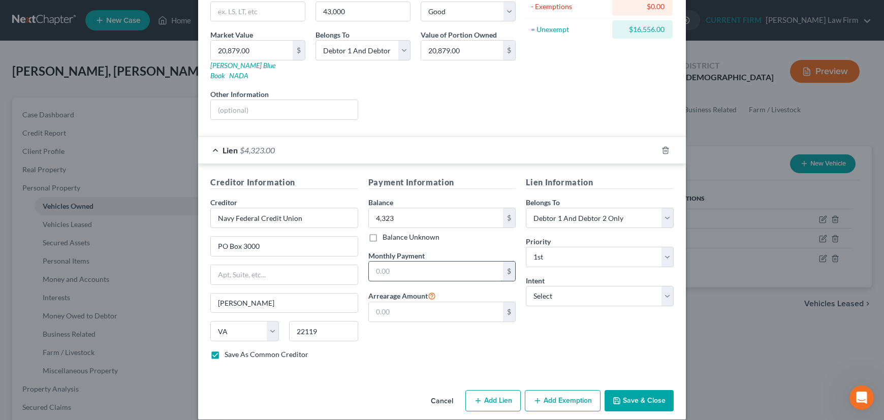
click at [408, 264] on input "text" at bounding box center [436, 271] width 135 height 19
type input "319"
click at [584, 286] on select "Select Surrender Redeem Reaffirm Avoid Other" at bounding box center [600, 296] width 148 height 20
select select "4"
click at [526, 286] on select "Select Surrender Redeem Reaffirm Avoid Other" at bounding box center [600, 296] width 148 height 20
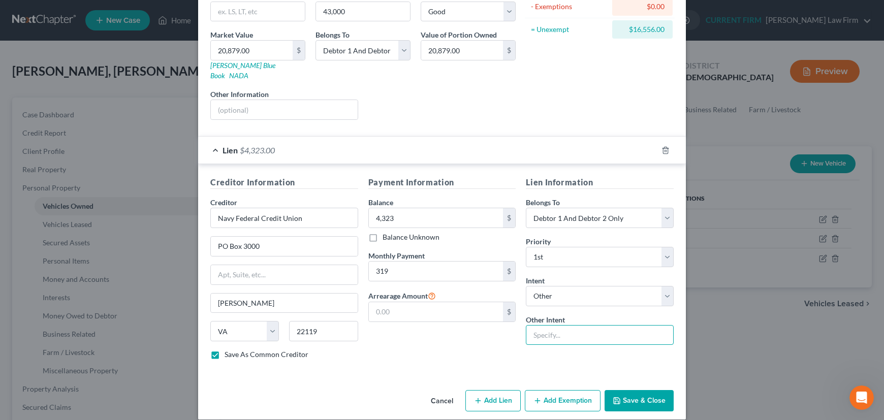
click at [550, 327] on input "text" at bounding box center [600, 335] width 148 height 20
type input "Retain and Pay"
click at [643, 390] on button "Save & Close" at bounding box center [638, 400] width 69 height 21
checkbox input "false"
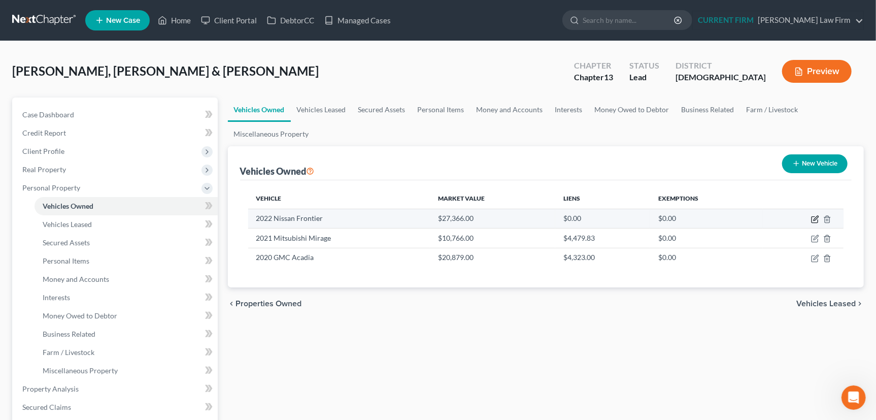
click at [815, 218] on icon "button" at bounding box center [815, 219] width 8 height 8
select select "0"
select select "4"
select select "2"
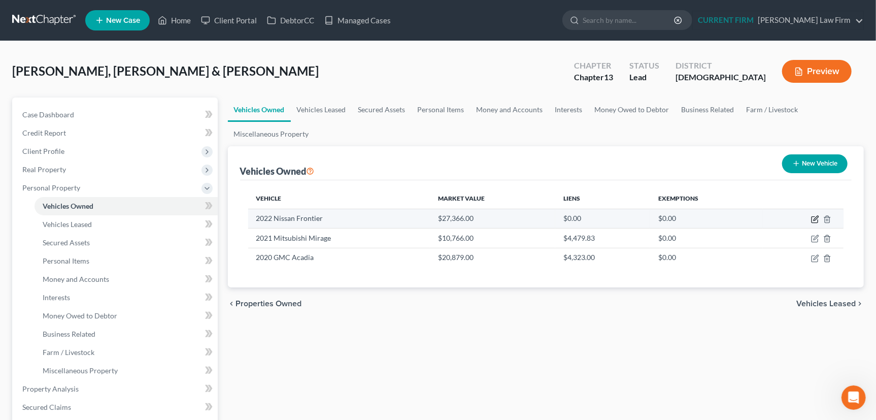
select select "2"
select select "0"
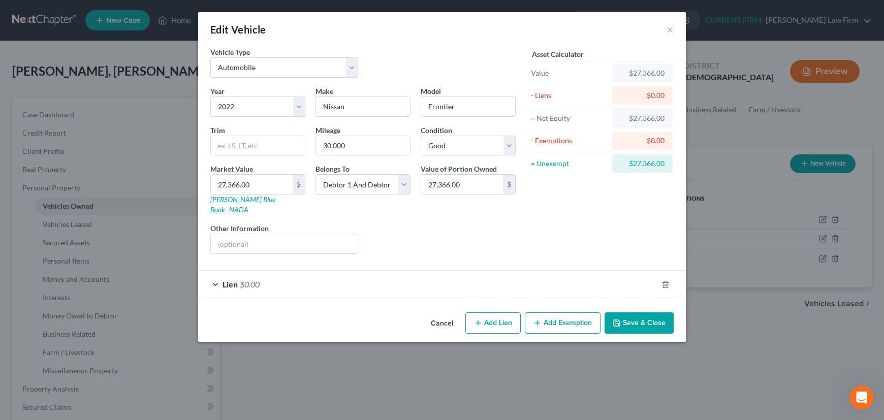
click at [450, 274] on div "Lien $0.00" at bounding box center [427, 284] width 459 height 27
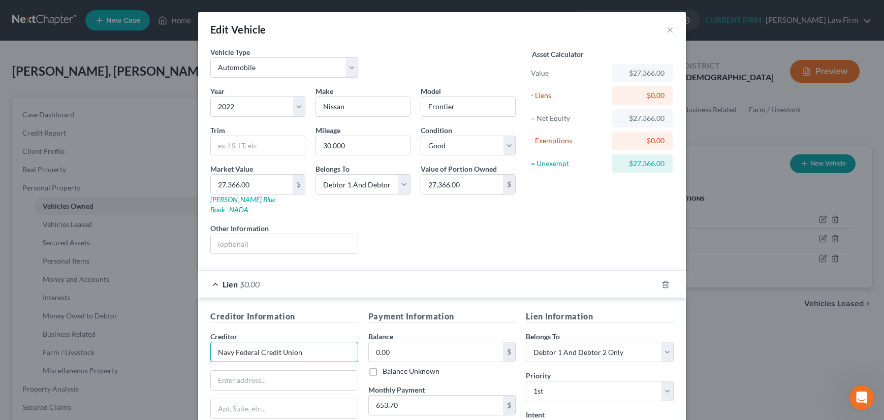
click at [304, 343] on input "Navy Federal Credit Union" at bounding box center [284, 352] width 148 height 20
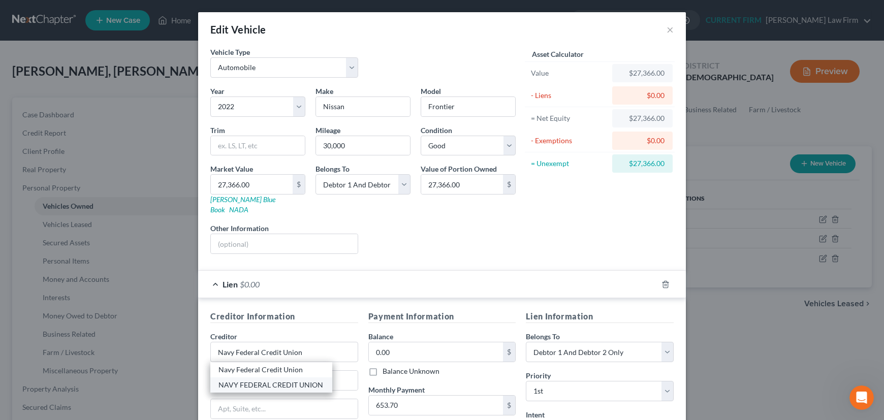
click at [273, 380] on div "NAVY FEDERAL CREDIT UNION" at bounding box center [271, 385] width 106 height 10
type input "NAVY FEDERAL CREDIT UNION"
type input "P.O. BOX 10587"
type input "Greenville"
select select "42"
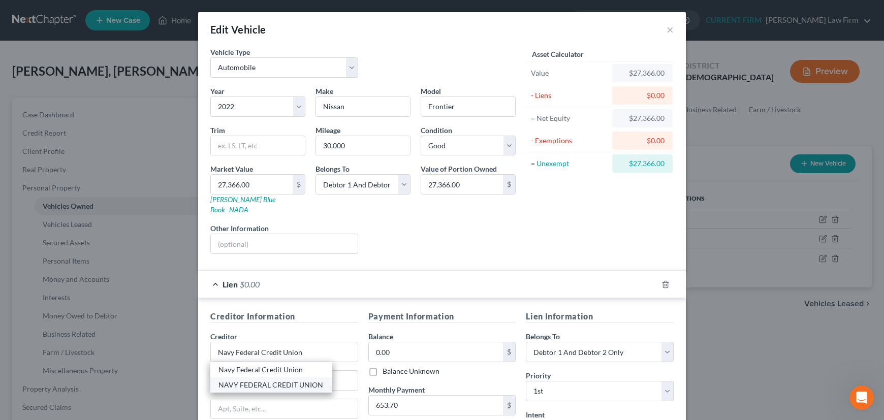
type input "29603"
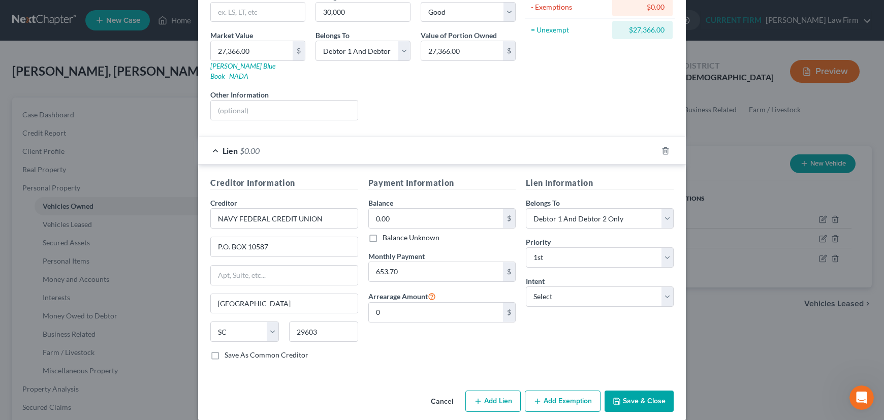
scroll to position [134, 0]
click at [327, 208] on input "NAVY FEDERAL CREDIT UNION" at bounding box center [284, 218] width 148 height 20
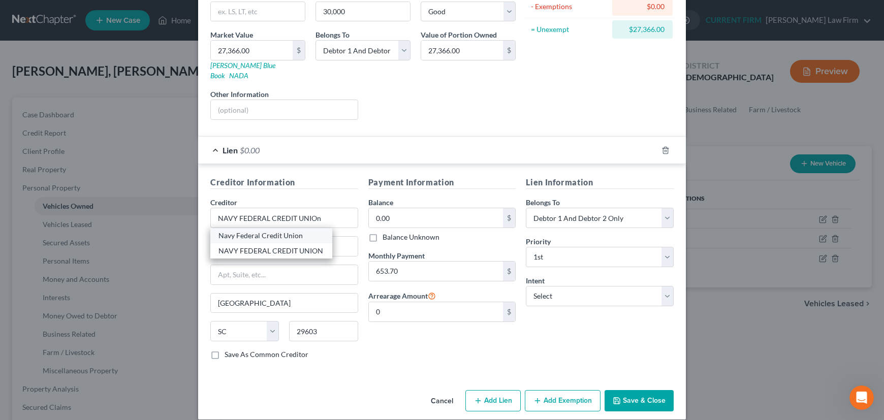
click at [290, 231] on div "Navy Federal Credit Union" at bounding box center [271, 236] width 106 height 10
type input "Navy Federal Credit Union"
type input "PO Box 3000"
type input "Merrifield"
select select "48"
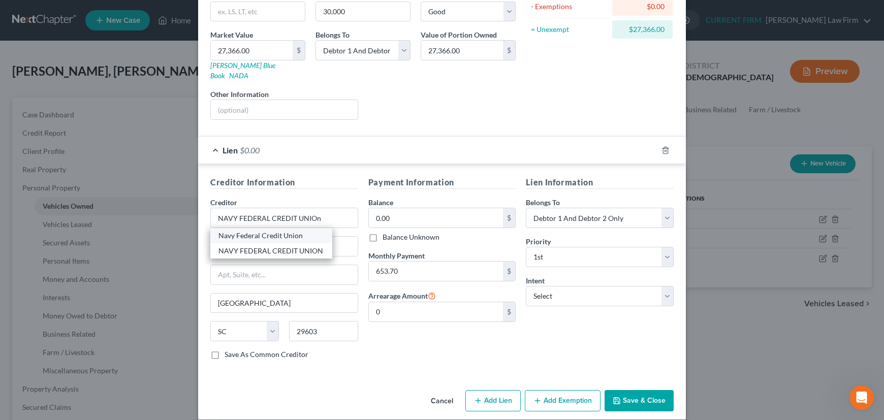
type input "22119"
click at [406, 211] on input "0.00" at bounding box center [436, 217] width 135 height 19
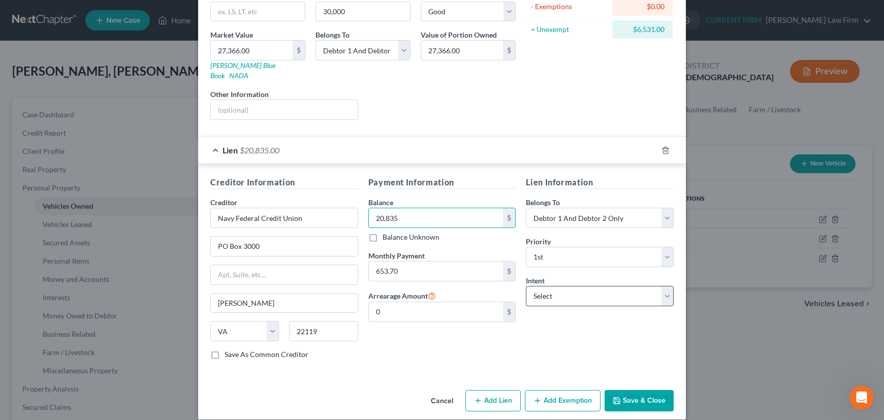
type input "20,835"
click at [569, 288] on select "Select Surrender Redeem Reaffirm Avoid Other" at bounding box center [600, 296] width 148 height 20
select select "4"
click at [526, 286] on select "Select Surrender Redeem Reaffirm Avoid Other" at bounding box center [600, 296] width 148 height 20
click at [556, 325] on input "text" at bounding box center [600, 335] width 148 height 20
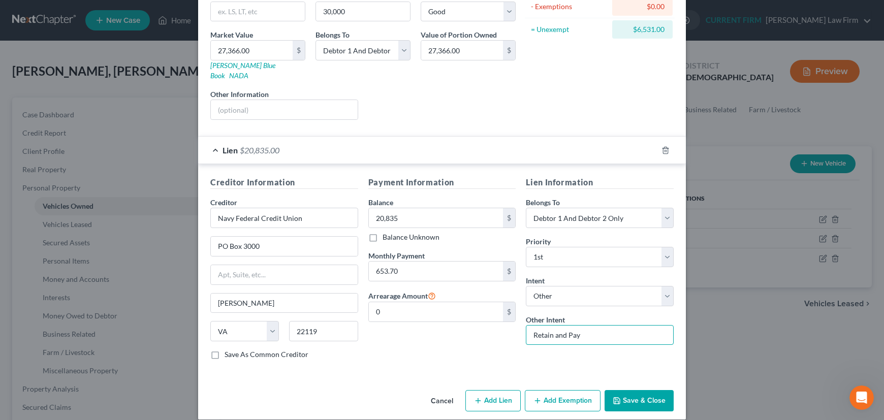
type input "Retain and Pay"
click at [642, 390] on button "Save & Close" at bounding box center [638, 400] width 69 height 21
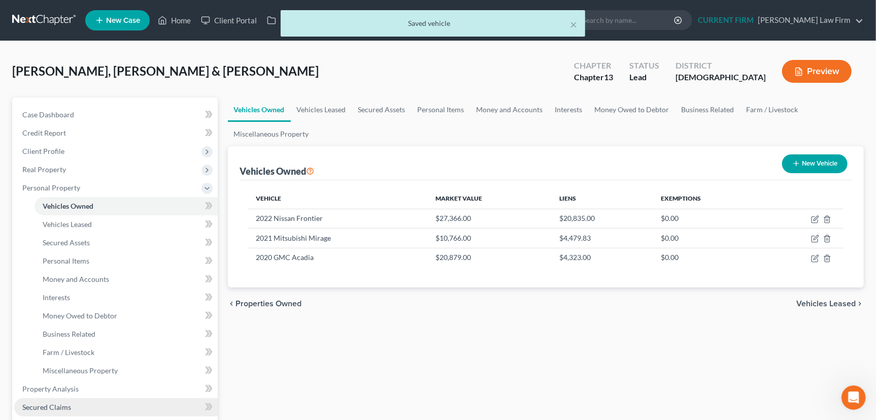
click at [56, 406] on span "Secured Claims" at bounding box center [46, 407] width 49 height 9
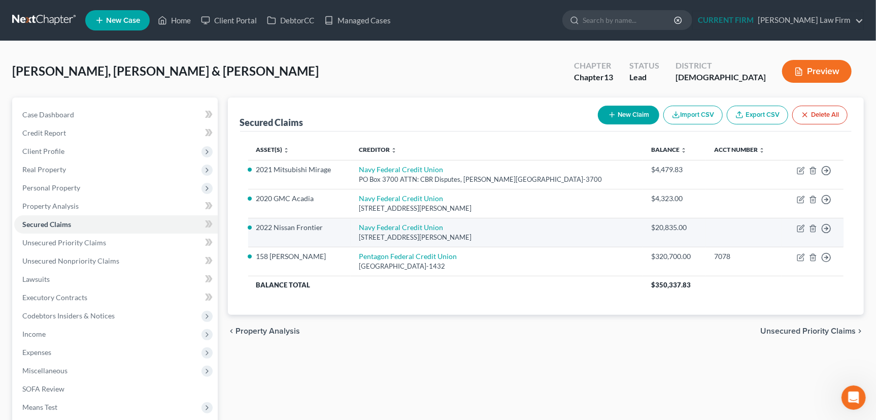
click at [797, 226] on td "Move to E Move to F Move to G Move to Notice Only" at bounding box center [813, 232] width 62 height 29
click at [801, 227] on icon "button" at bounding box center [801, 228] width 8 height 8
select select "48"
select select "4"
select select "2"
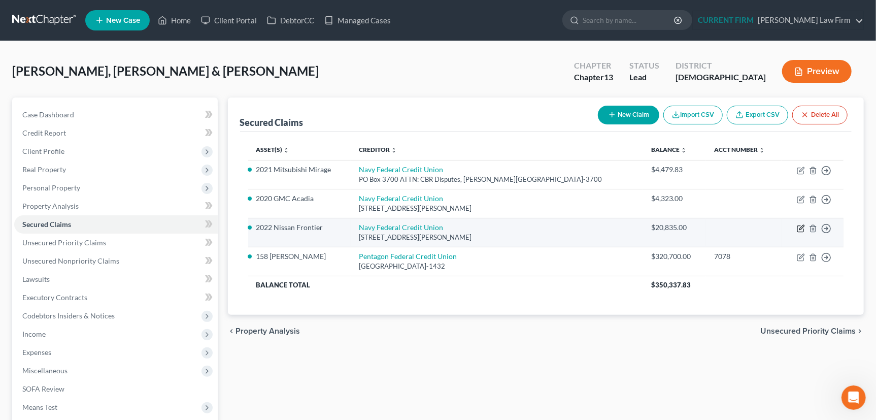
select select "0"
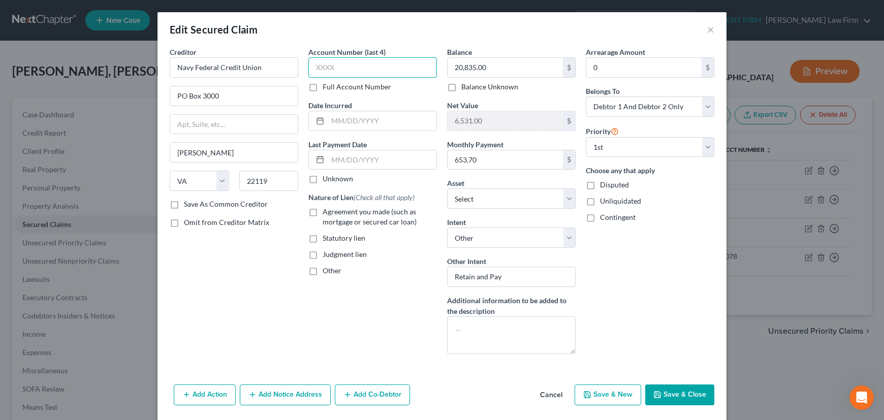
click at [344, 72] on input "text" at bounding box center [372, 67] width 128 height 20
type input "0046"
click at [349, 119] on input "text" at bounding box center [382, 120] width 109 height 19
type input "2021"
click at [347, 157] on input "text" at bounding box center [382, 159] width 109 height 19
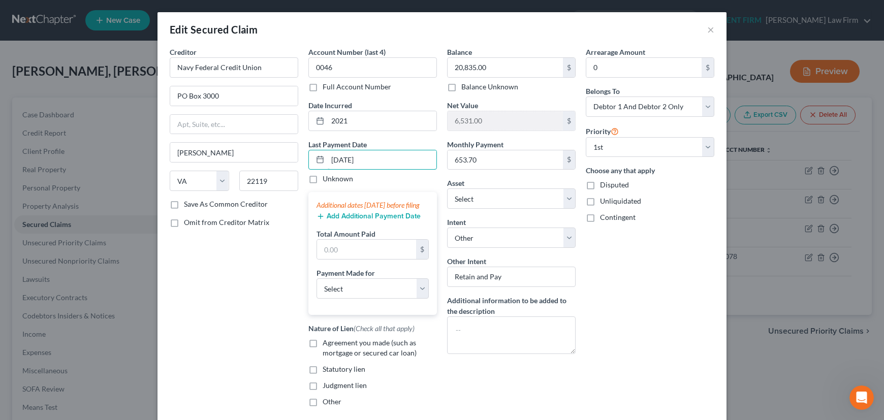
type input "09/01/2025"
click at [353, 220] on button "Add Additional Payment Date" at bounding box center [368, 216] width 104 height 8
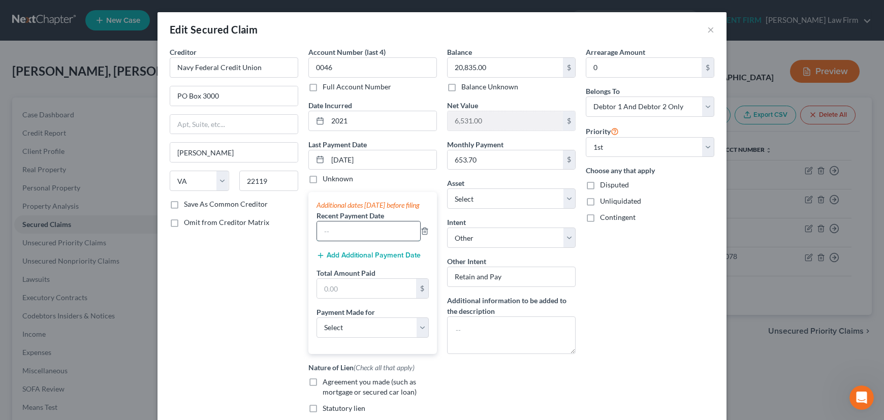
click at [353, 238] on input "text" at bounding box center [368, 230] width 103 height 19
type input "08/01/2025"
click at [359, 259] on button "Add Additional Payment Date" at bounding box center [368, 255] width 104 height 8
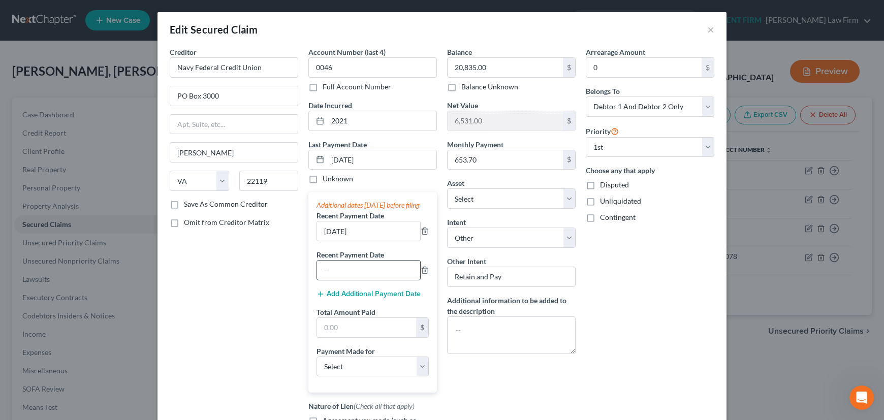
click at [351, 280] on input "text" at bounding box center [368, 269] width 103 height 19
type input "07/01/2025"
click at [340, 337] on input "text" at bounding box center [366, 327] width 99 height 19
click at [359, 337] on input "text" at bounding box center [366, 327] width 99 height 19
type input "1,961.10"
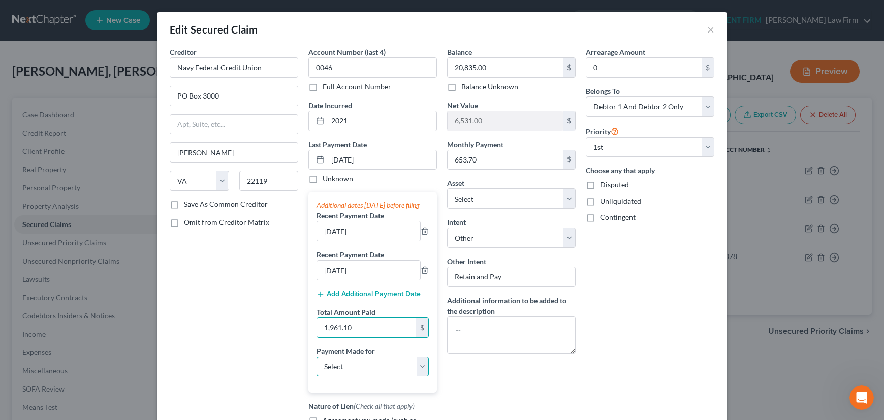
click at [355, 373] on select "Select Car Credit Card Loan Repayment Mortgage Other Suppliers Or Vendors" at bounding box center [372, 366] width 112 height 20
select select "0"
click at [316, 366] on select "Select Car Credit Card Loan Repayment Mortgage Other Suppliers Or Vendors" at bounding box center [372, 366] width 112 height 20
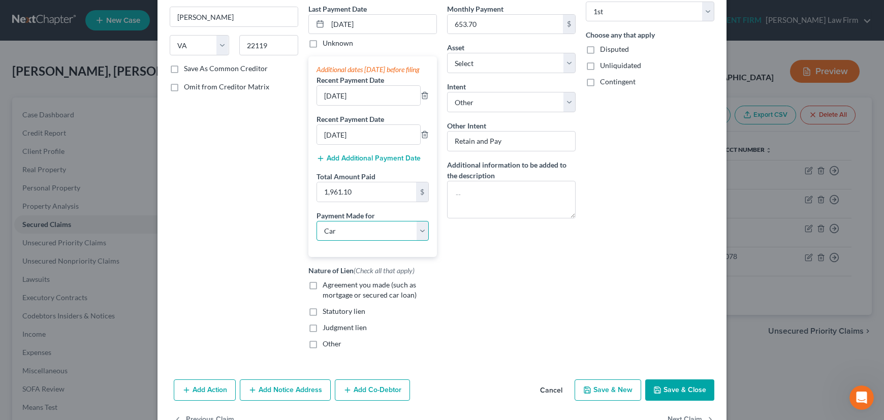
scroll to position [138, 0]
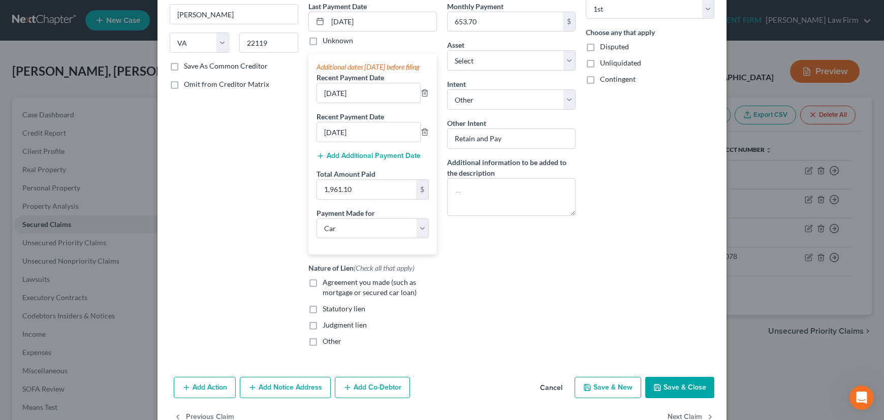
click at [322, 291] on label "Agreement you made (such as mortgage or secured car loan)" at bounding box center [379, 287] width 114 height 20
click at [327, 284] on input "Agreement you made (such as mortgage or secured car loan)" at bounding box center [330, 280] width 7 height 7
checkbox input "true"
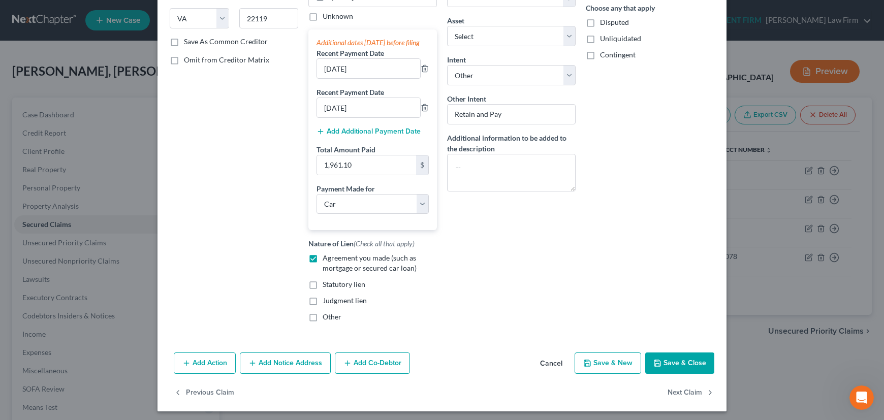
scroll to position [175, 0]
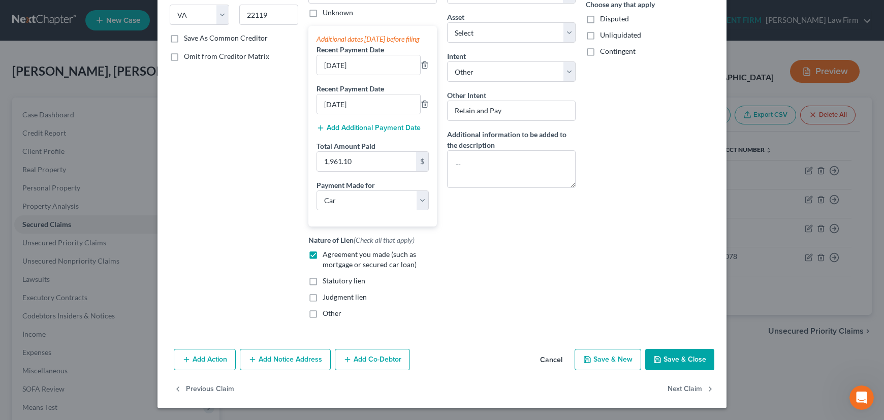
click at [680, 359] on button "Save & Close" at bounding box center [679, 359] width 69 height 21
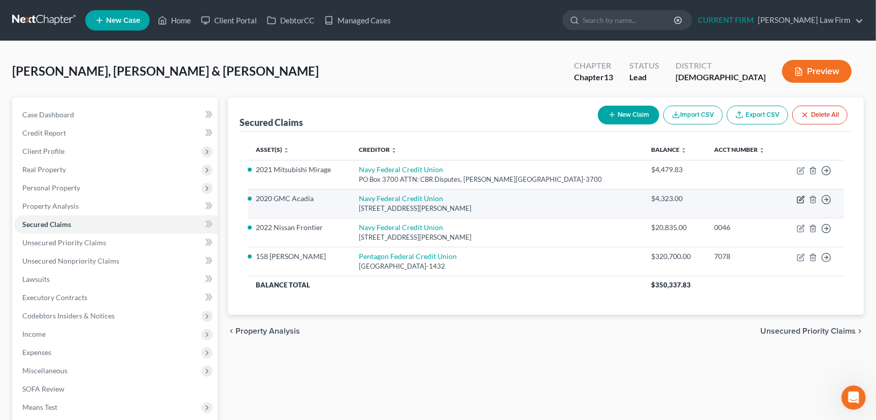
click at [801, 198] on icon "button" at bounding box center [802, 198] width 5 height 5
select select "48"
select select "4"
select select "2"
select select "0"
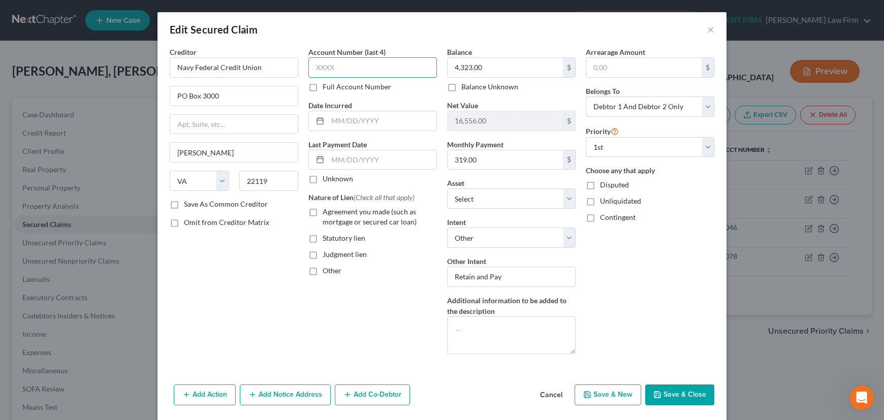
click at [336, 63] on input "text" at bounding box center [372, 67] width 128 height 20
type input "0635"
click at [347, 121] on input "text" at bounding box center [382, 120] width 109 height 19
click at [366, 121] on input "text" at bounding box center [382, 120] width 109 height 19
type input "2021"
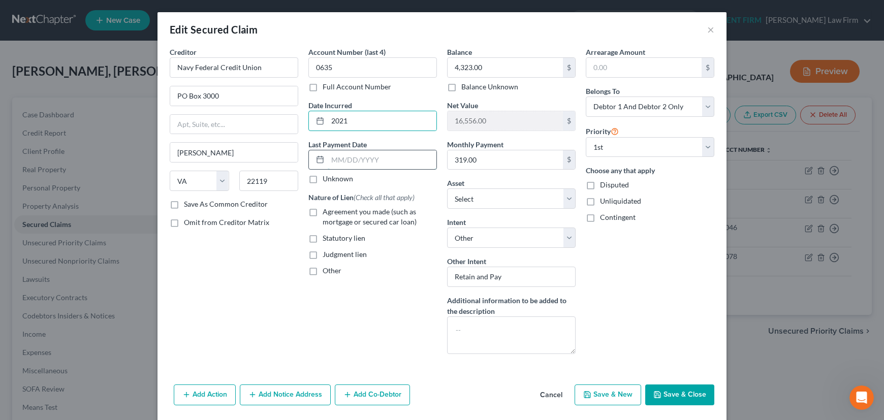
click at [353, 159] on input "text" at bounding box center [382, 159] width 109 height 19
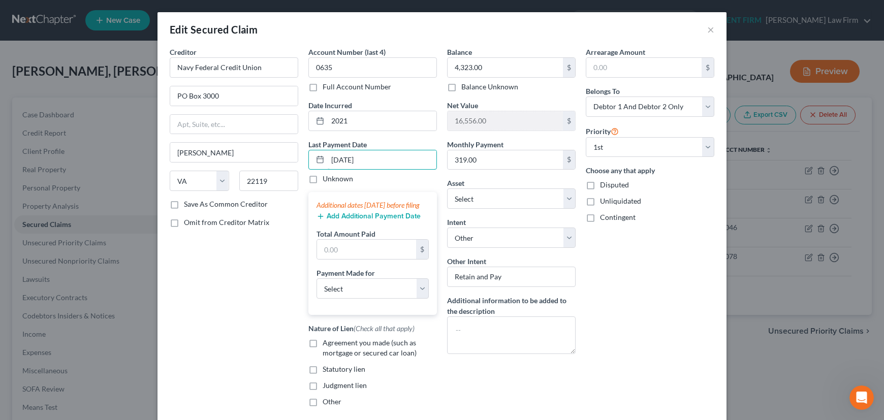
type input "09/01/2025"
click at [351, 220] on button "Add Additional Payment Date" at bounding box center [368, 216] width 104 height 8
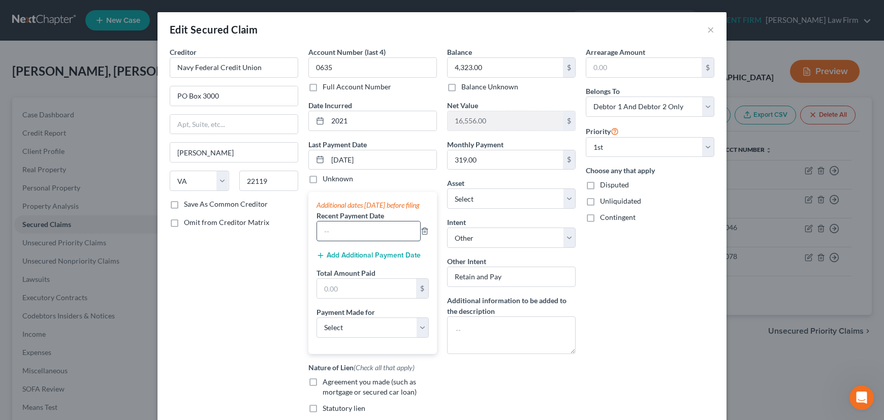
click at [350, 237] on input "text" at bounding box center [368, 230] width 103 height 19
type input "08/01/2025"
click at [391, 259] on button "Add Additional Payment Date" at bounding box center [368, 255] width 104 height 8
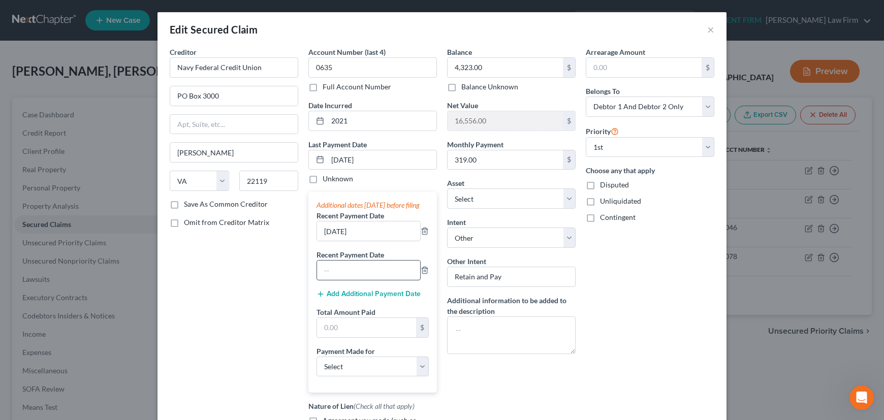
click at [359, 280] on input "text" at bounding box center [368, 269] width 103 height 19
type input "07/01/2025"
click at [334, 333] on input "text" at bounding box center [366, 327] width 99 height 19
click at [366, 335] on input "text" at bounding box center [366, 327] width 99 height 19
type input "957"
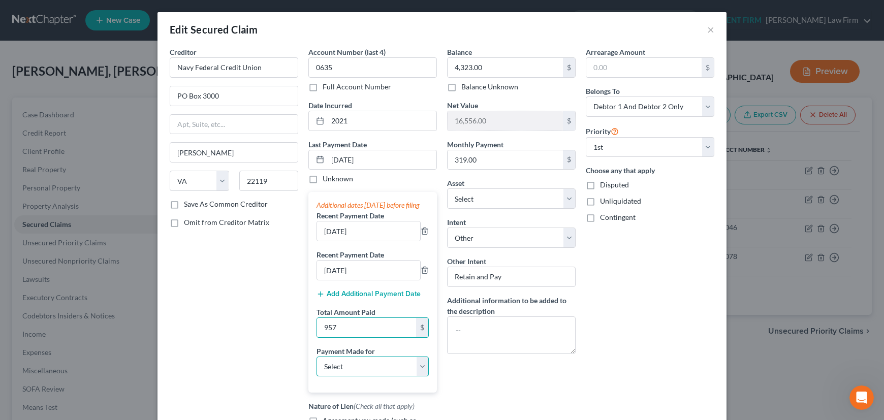
click at [329, 373] on select "Select Car Credit Card Loan Repayment Mortgage Other Suppliers Or Vendors" at bounding box center [372, 366] width 112 height 20
select select "0"
click at [316, 366] on select "Select Car Credit Card Loan Repayment Mortgage Other Suppliers Or Vendors" at bounding box center [372, 366] width 112 height 20
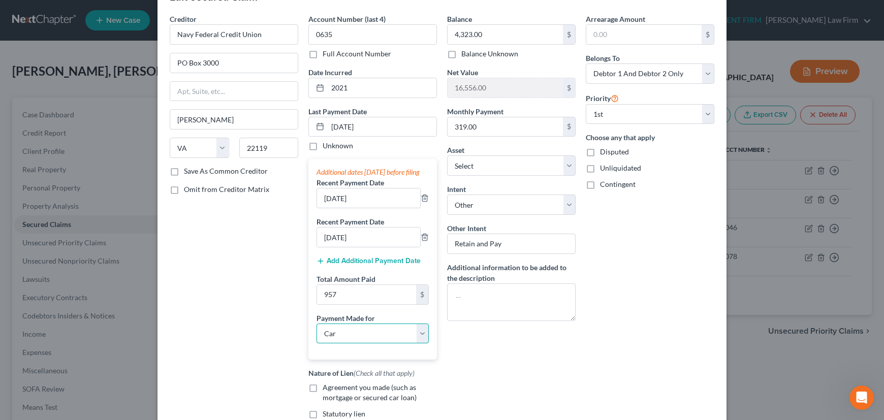
scroll to position [92, 0]
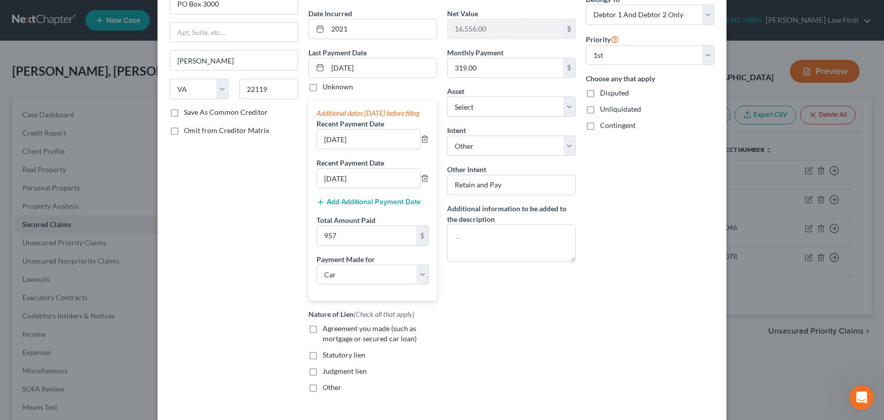
click at [322, 338] on label "Agreement you made (such as mortgage or secured car loan)" at bounding box center [379, 333] width 114 height 20
click at [327, 330] on input "Agreement you made (such as mortgage or secured car loan)" at bounding box center [330, 326] width 7 height 7
checkbox input "true"
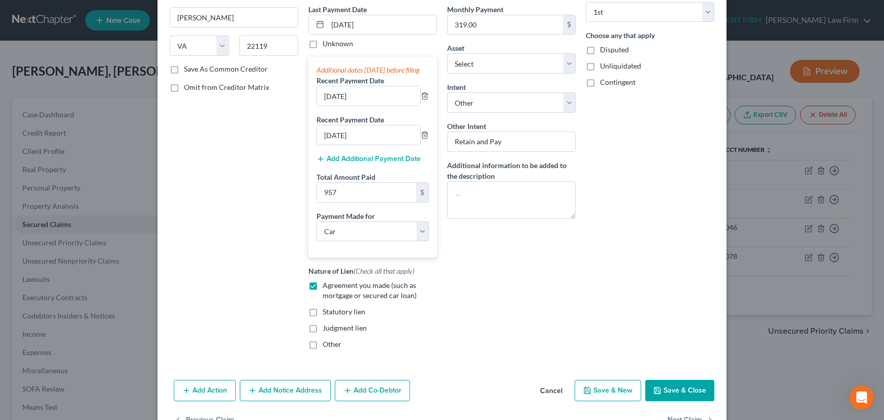
scroll to position [138, 0]
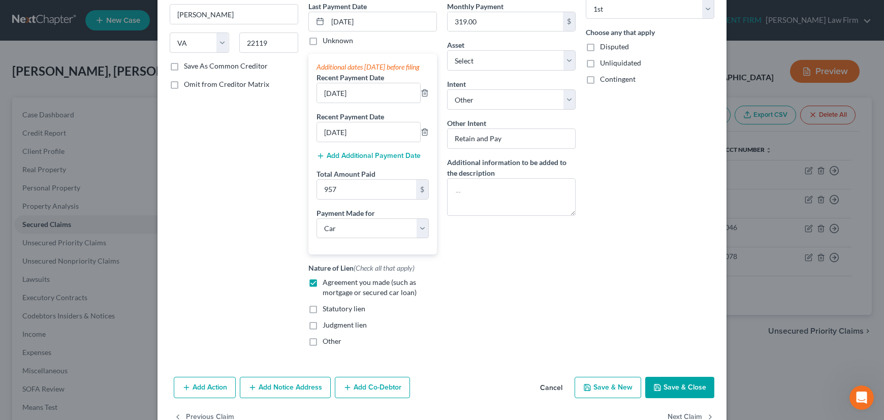
click at [673, 393] on button "Save & Close" at bounding box center [679, 387] width 69 height 21
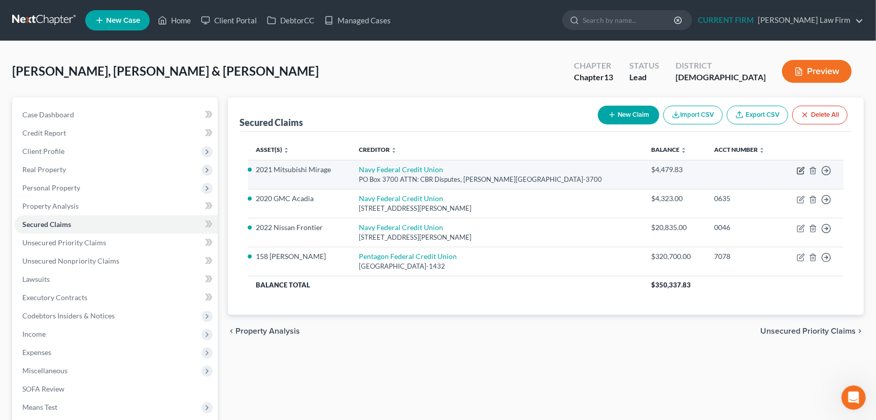
click at [801, 168] on icon "button" at bounding box center [801, 171] width 8 height 8
select select "48"
select select "3"
select select "0"
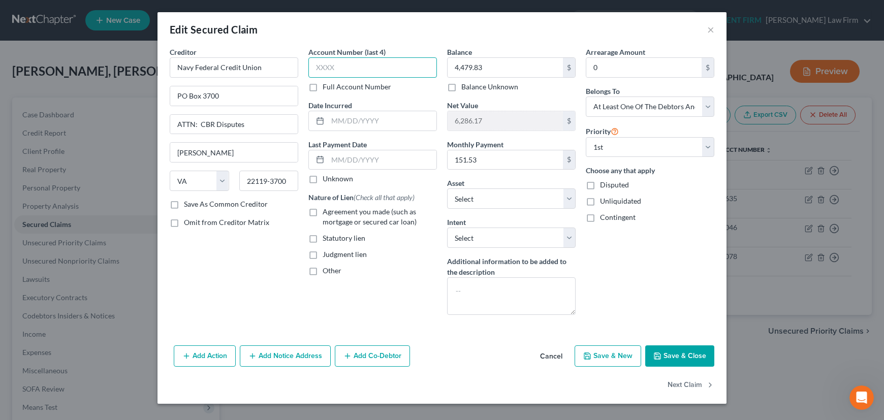
click at [320, 67] on input "text" at bounding box center [372, 67] width 128 height 20
type input "0635"
type input "4,323"
click at [666, 353] on button "Save & Close" at bounding box center [679, 355] width 69 height 21
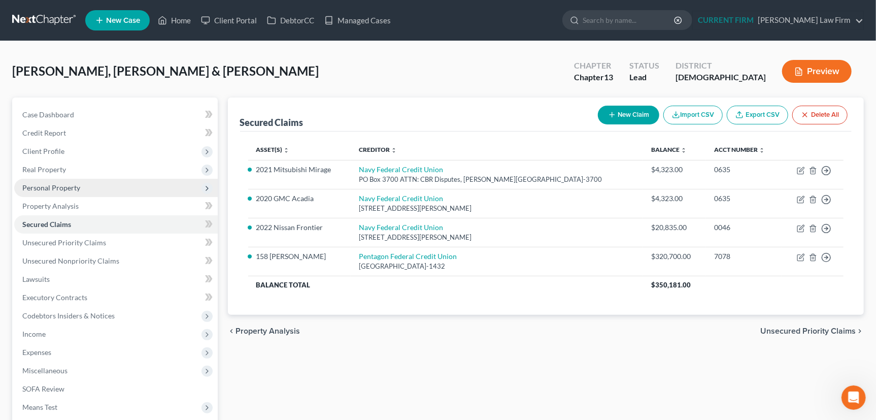
click at [51, 185] on span "Personal Property" at bounding box center [51, 187] width 58 height 9
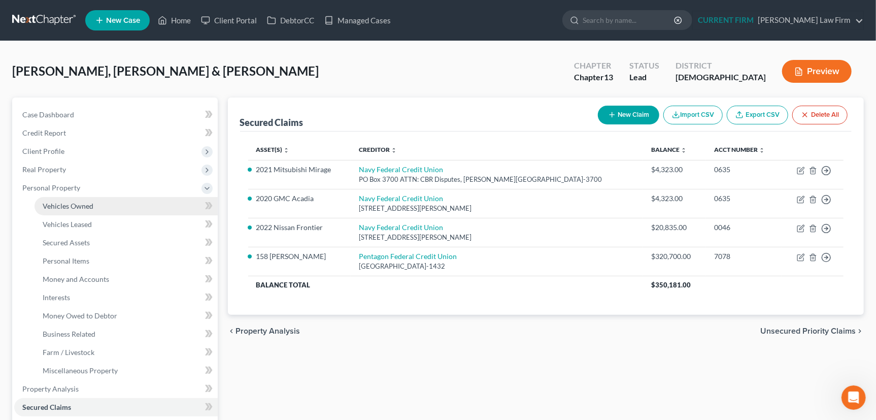
click at [53, 205] on span "Vehicles Owned" at bounding box center [68, 206] width 51 height 9
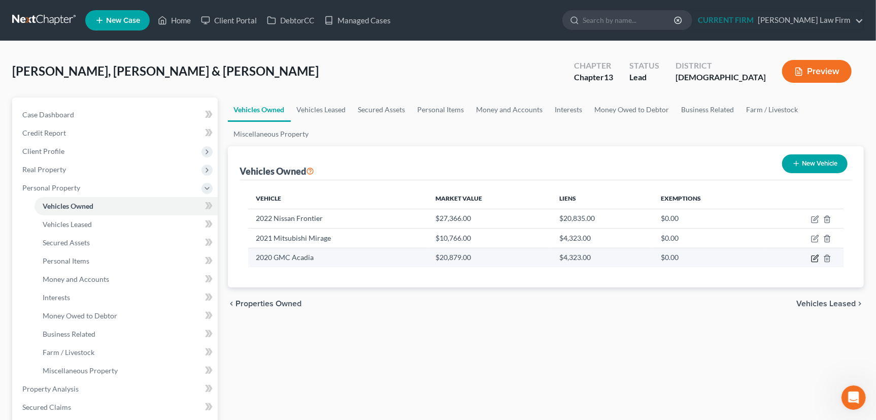
click at [816, 257] on icon "button" at bounding box center [815, 258] width 8 height 8
select select "0"
select select "6"
select select "2"
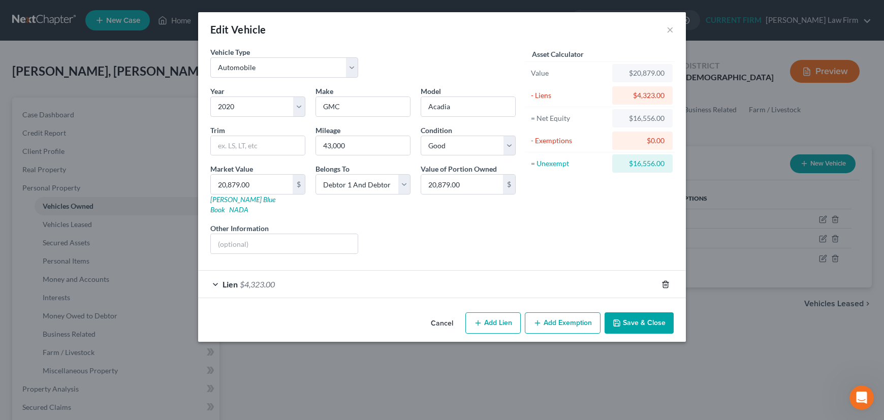
click at [666, 281] on icon "button" at bounding box center [665, 284] width 5 height 7
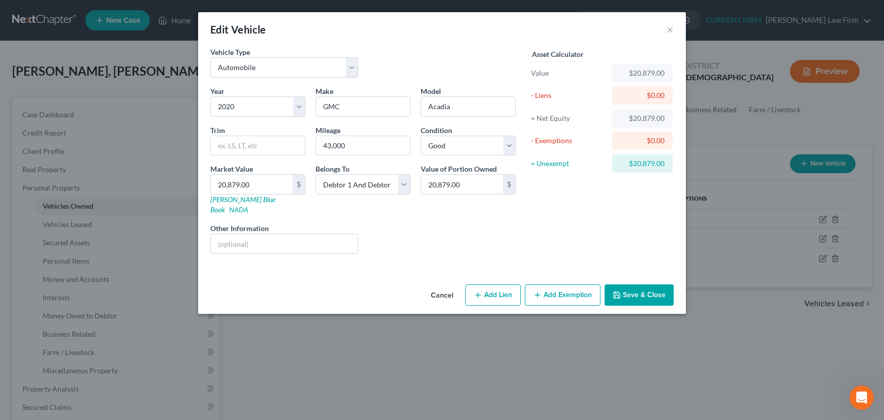
click at [637, 284] on button "Save & Close" at bounding box center [638, 294] width 69 height 21
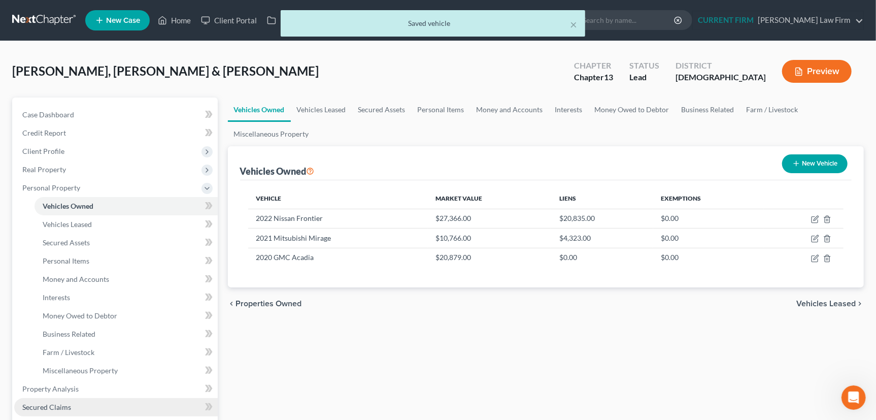
click at [31, 404] on span "Secured Claims" at bounding box center [46, 407] width 49 height 9
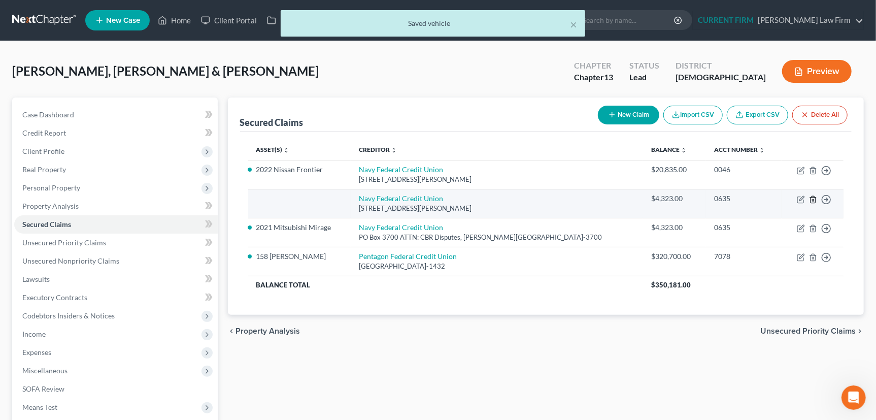
click at [816, 196] on icon "button" at bounding box center [813, 200] width 8 height 8
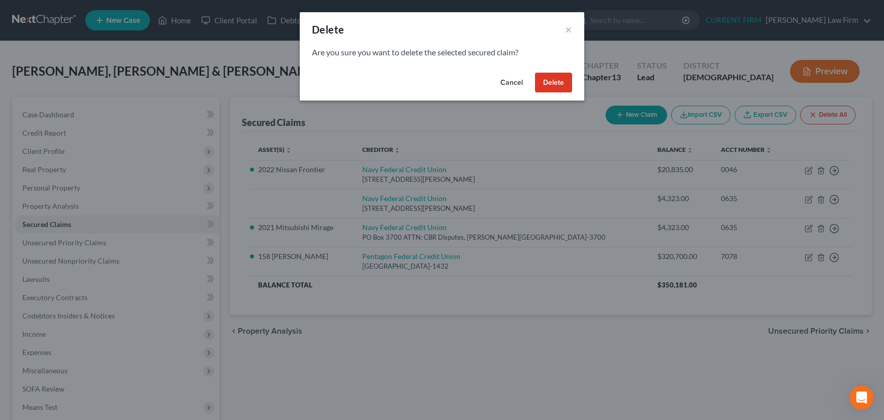
click at [544, 81] on button "Delete" at bounding box center [553, 83] width 37 height 20
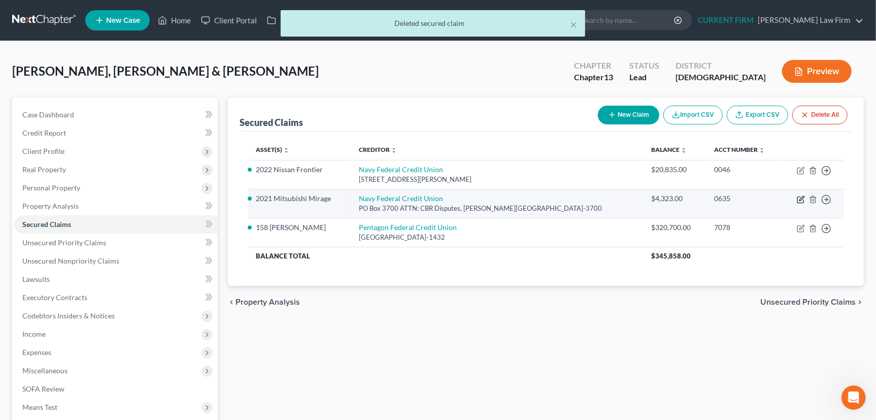
click at [799, 198] on icon "button" at bounding box center [801, 200] width 8 height 8
select select "48"
select select "14"
select select "3"
select select "0"
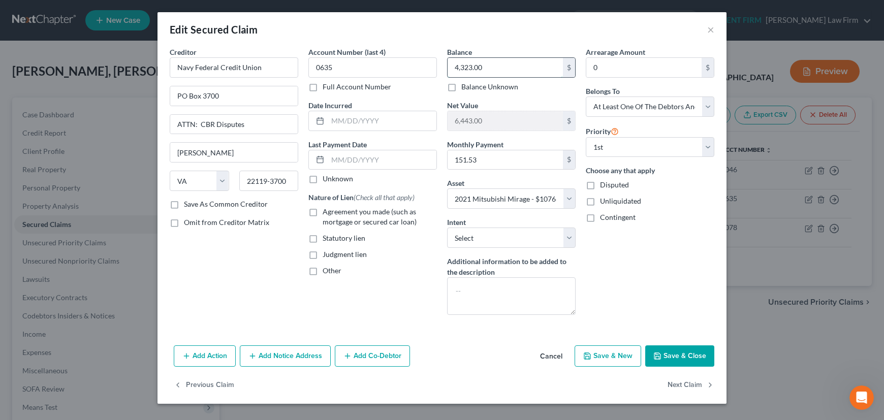
click at [487, 66] on input "4,323.00" at bounding box center [504, 67] width 115 height 19
click at [479, 161] on input "151.53" at bounding box center [504, 159] width 115 height 19
click at [341, 159] on input "text" at bounding box center [382, 159] width 109 height 19
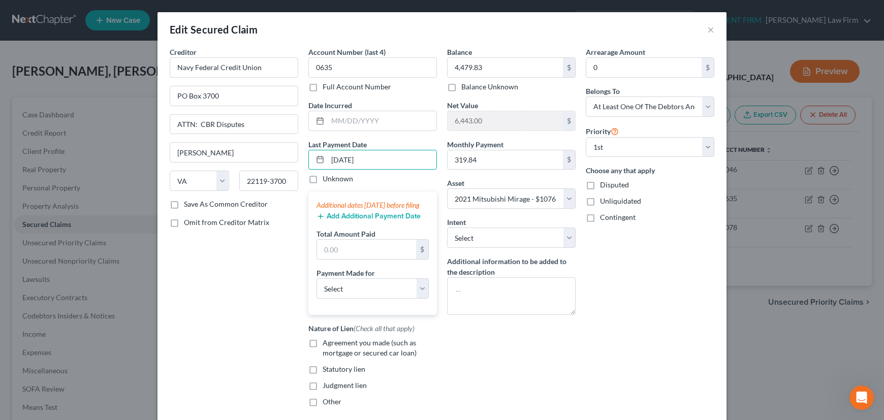
click at [341, 220] on button "Add Additional Payment Date" at bounding box center [368, 216] width 104 height 8
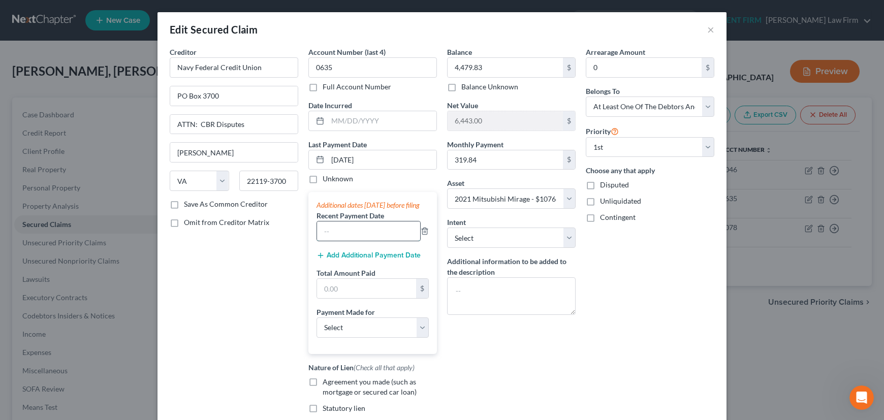
click at [335, 236] on input "text" at bounding box center [368, 230] width 103 height 19
click at [338, 259] on button "Add Additional Payment Date" at bounding box center [368, 255] width 104 height 8
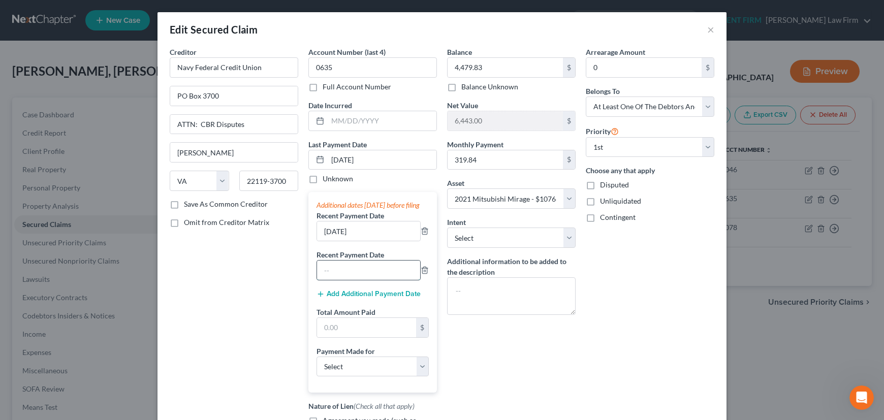
click at [340, 277] on input "text" at bounding box center [368, 269] width 103 height 19
click at [345, 337] on input "text" at bounding box center [366, 327] width 99 height 19
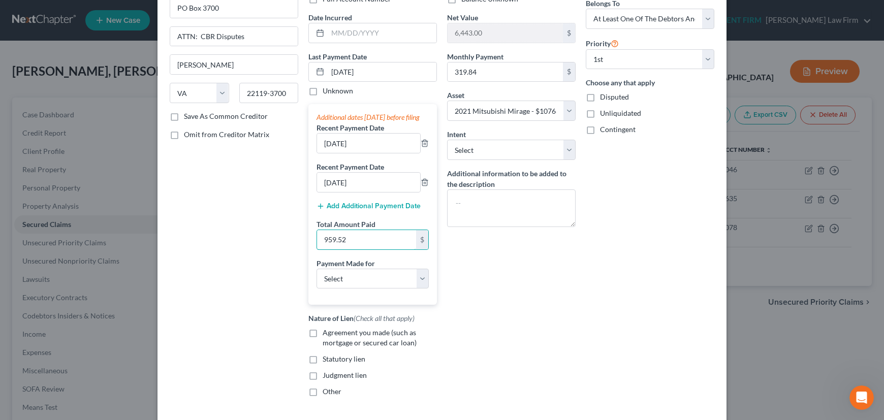
scroll to position [92, 0]
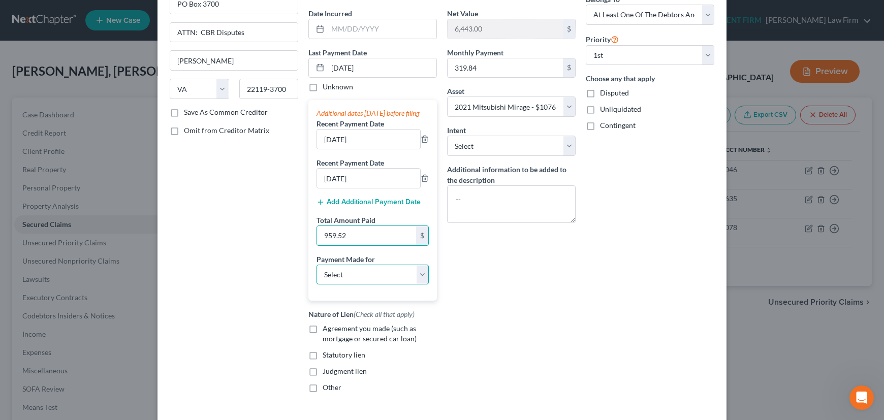
click at [371, 285] on select "Select Car Credit Card Loan Repayment Mortgage Other Suppliers Or Vendors" at bounding box center [372, 275] width 112 height 20
click at [316, 273] on select "Select Car Credit Card Loan Repayment Mortgage Other Suppliers Or Vendors" at bounding box center [372, 275] width 112 height 20
click at [322, 336] on label "Agreement you made (such as mortgage or secured car loan)" at bounding box center [379, 333] width 114 height 20
click at [327, 330] on input "Agreement you made (such as mortgage or secured car loan)" at bounding box center [330, 326] width 7 height 7
click at [558, 142] on select "Select Surrender Redeem Reaffirm Avoid Other" at bounding box center [511, 146] width 128 height 20
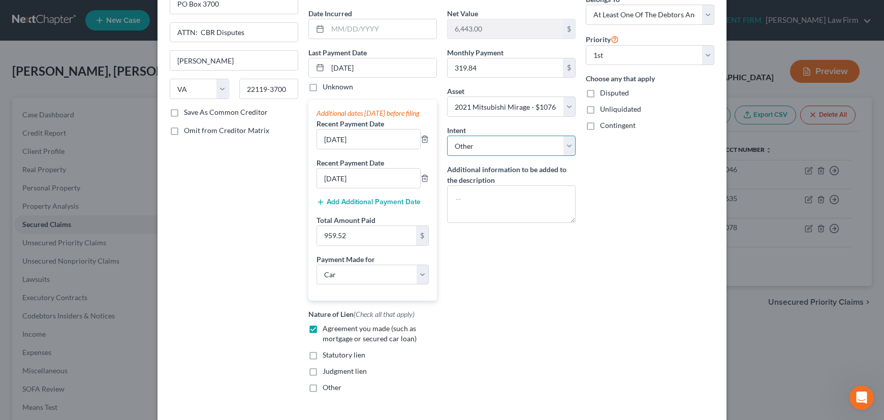
click at [447, 136] on select "Select Surrender Redeem Reaffirm Avoid Other" at bounding box center [511, 146] width 128 height 20
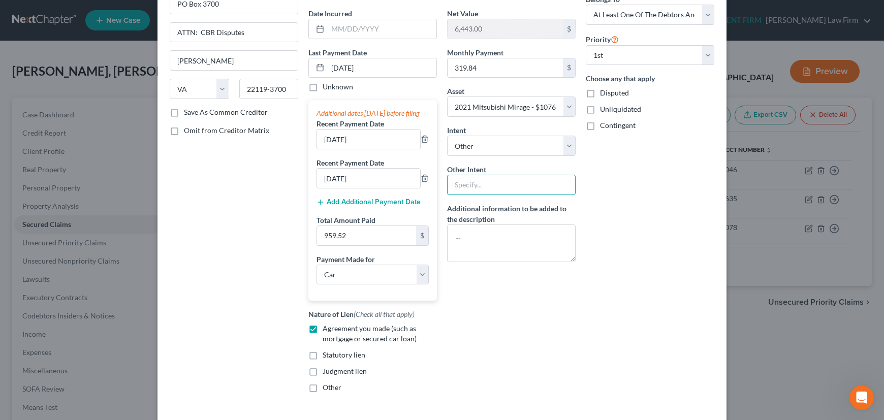
click at [478, 186] on input "text" at bounding box center [511, 185] width 128 height 20
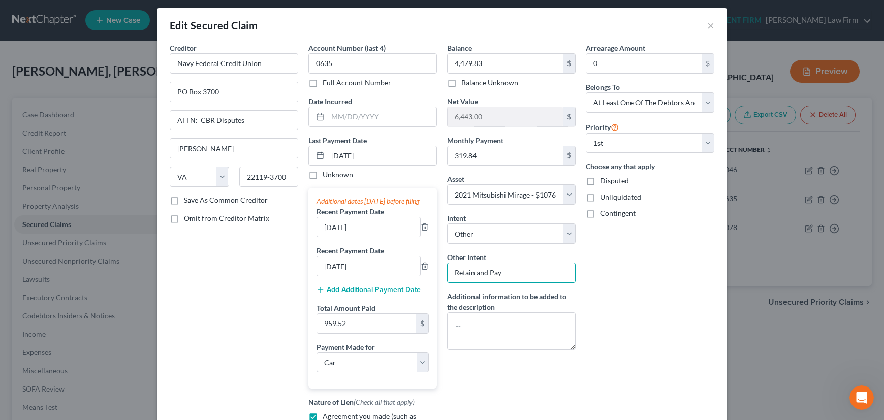
scroll to position [0, 0]
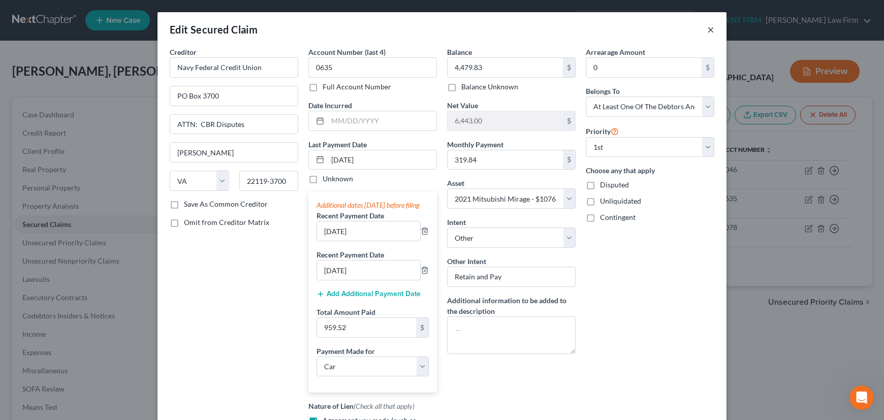
click at [707, 29] on button "×" at bounding box center [710, 29] width 7 height 12
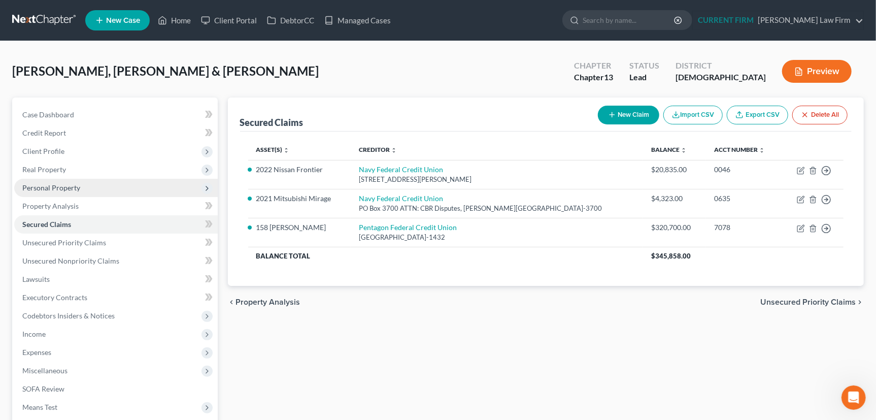
click at [45, 189] on span "Personal Property" at bounding box center [51, 187] width 58 height 9
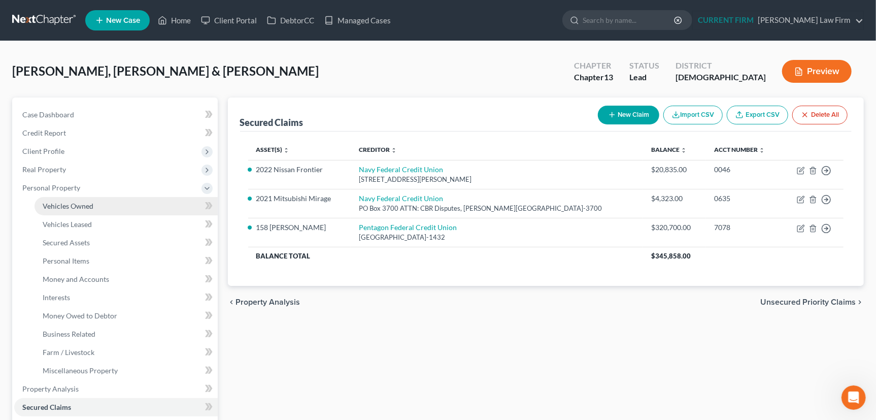
click at [52, 202] on span "Vehicles Owned" at bounding box center [68, 206] width 51 height 9
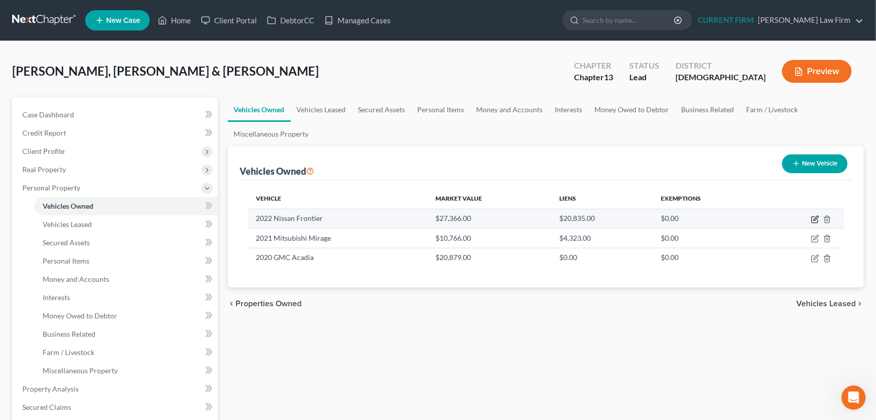
click at [815, 215] on icon "button" at bounding box center [815, 219] width 8 height 8
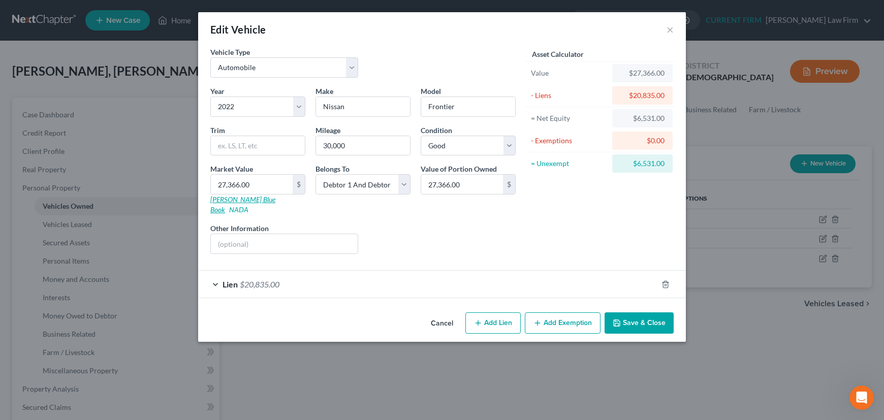
click at [228, 200] on link "Kelly Blue Book" at bounding box center [242, 204] width 65 height 19
click at [247, 183] on input "27,366.00" at bounding box center [252, 184] width 82 height 19
click at [248, 182] on input "27,366.00" at bounding box center [252, 184] width 82 height 19
click at [371, 272] on div "Lien $20,835.00" at bounding box center [427, 284] width 459 height 27
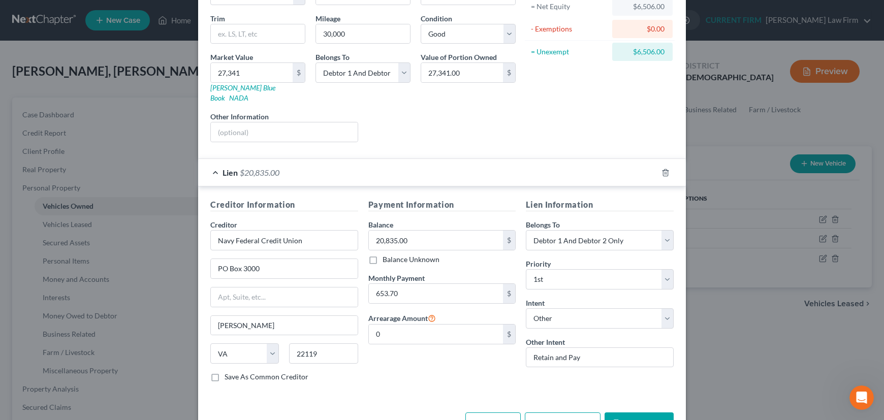
scroll to position [134, 0]
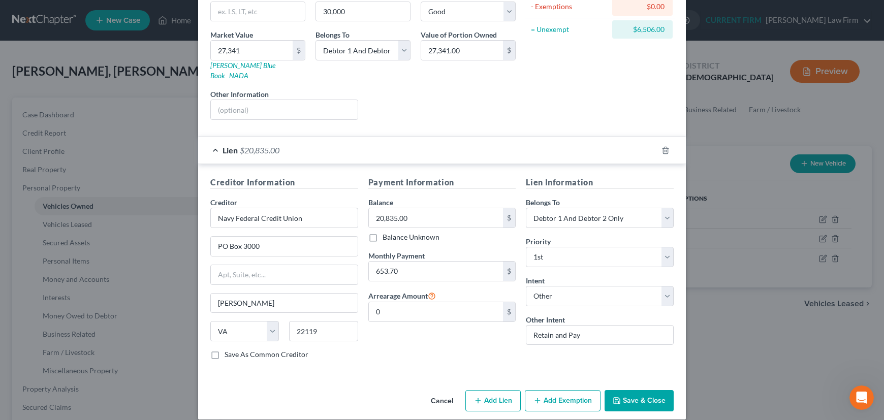
click at [224, 349] on label "Save As Common Creditor" at bounding box center [266, 354] width 84 height 10
click at [229, 349] on input "Save As Common Creditor" at bounding box center [232, 352] width 7 height 7
click at [503, 145] on div "Lien $20,835.00" at bounding box center [427, 150] width 459 height 27
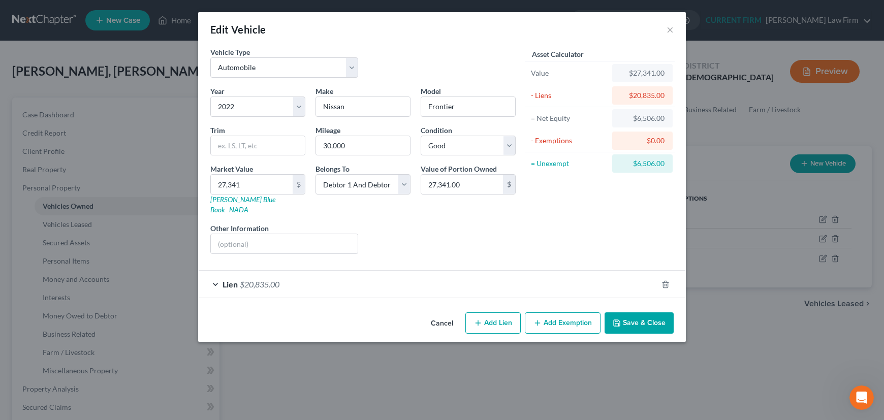
scroll to position [0, 0]
click at [558, 312] on button "Add Exemption" at bounding box center [563, 322] width 76 height 21
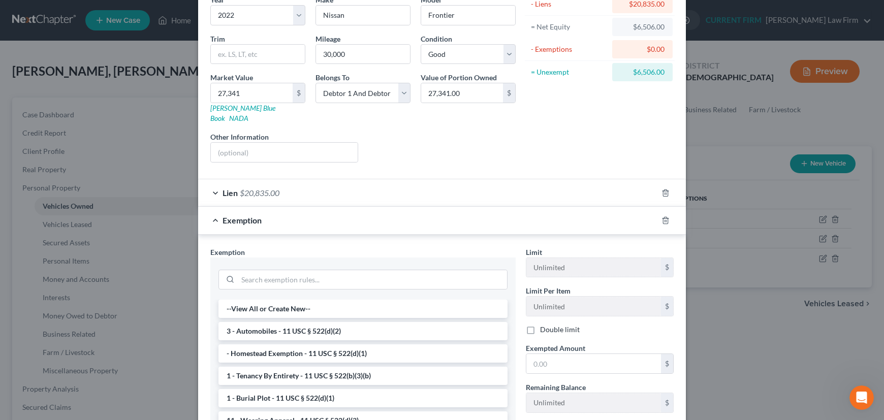
scroll to position [92, 0]
click at [252, 321] on li "3 - Automobiles - 11 USC § 522(d)(2)" at bounding box center [362, 330] width 289 height 18
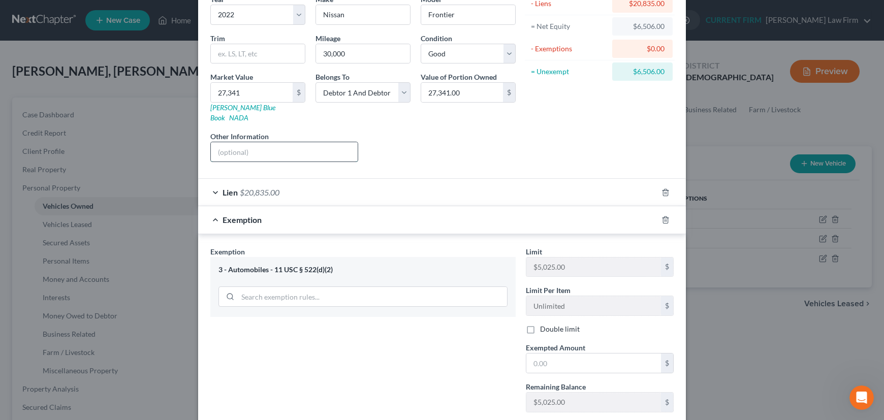
click at [261, 142] on input "text" at bounding box center [284, 151] width 147 height 19
click at [320, 213] on div "Exemption" at bounding box center [427, 219] width 459 height 27
click at [661, 216] on icon "button" at bounding box center [665, 220] width 8 height 8
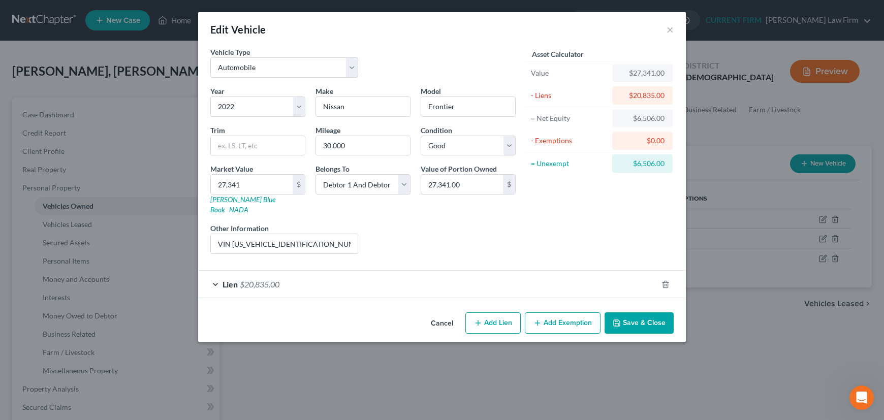
scroll to position [0, 0]
click at [556, 312] on button "Add Exemption" at bounding box center [563, 322] width 76 height 21
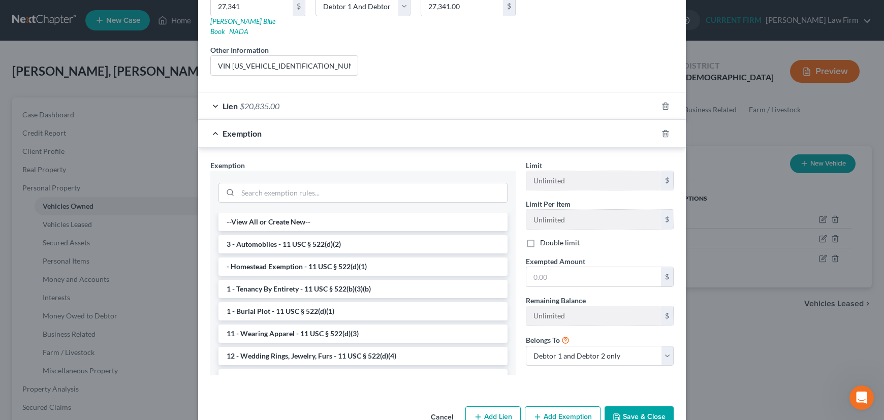
scroll to position [195, 0]
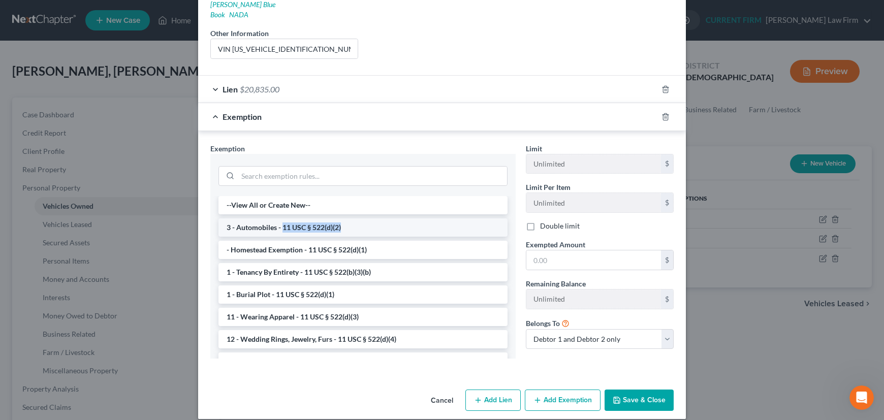
drag, startPoint x: 279, startPoint y: 216, endPoint x: 340, endPoint y: 218, distance: 61.5
click at [340, 218] on li "3 - Automobiles - 11 USC § 522(d)(2)" at bounding box center [362, 227] width 289 height 18
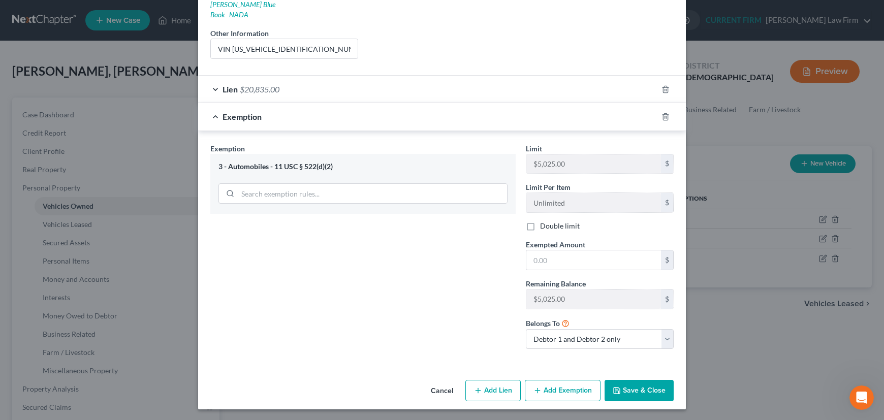
scroll to position [185, 0]
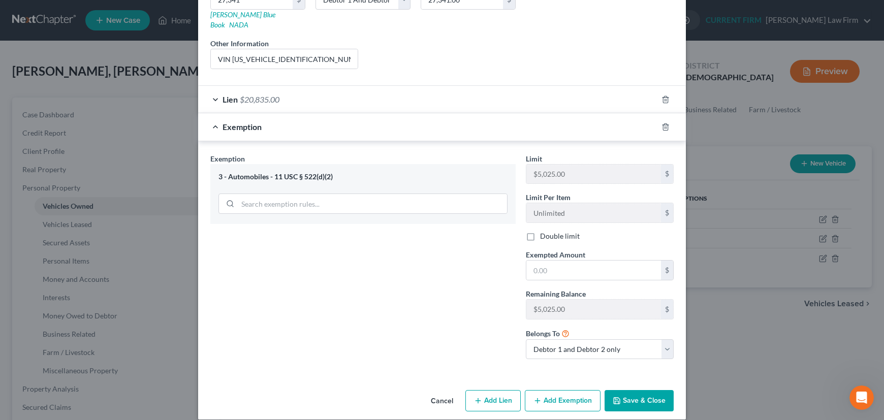
drag, startPoint x: 325, startPoint y: 215, endPoint x: 274, endPoint y: 236, distance: 56.0
click at [274, 236] on div "Exemption Set must be selected for CA. Exemption * 3 - Automobiles - 11 USC § 5…" at bounding box center [362, 260] width 315 height 214
drag, startPoint x: 271, startPoint y: 167, endPoint x: 336, endPoint y: 165, distance: 65.0
click at [336, 172] on div "3 - Automobiles - 11 USC § 522(d)(2)" at bounding box center [362, 177] width 289 height 10
copy div "11 USC § 522(d)(2)"
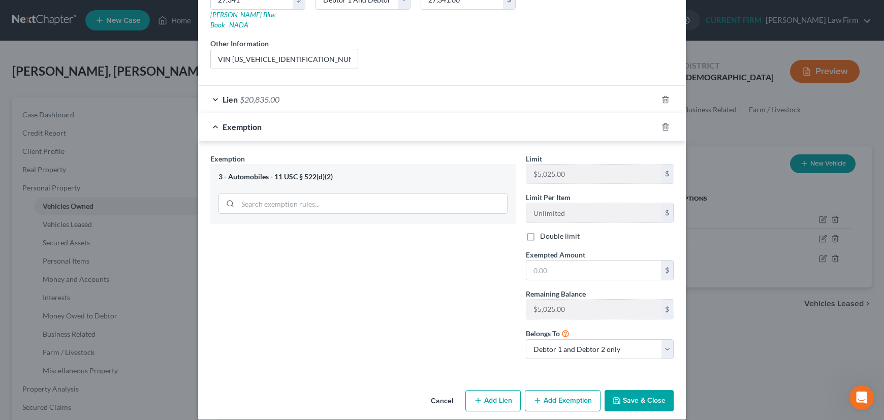
click at [540, 231] on label "Double limit" at bounding box center [560, 236] width 40 height 10
click at [544, 231] on input "Double limit" at bounding box center [547, 234] width 7 height 7
click at [623, 339] on select "Debtor 1 only Debtor 2 only Debtor 1 and Debtor 2 only" at bounding box center [600, 349] width 148 height 20
click at [526, 339] on select "Debtor 1 only Debtor 2 only Debtor 1 and Debtor 2 only" at bounding box center [600, 349] width 148 height 20
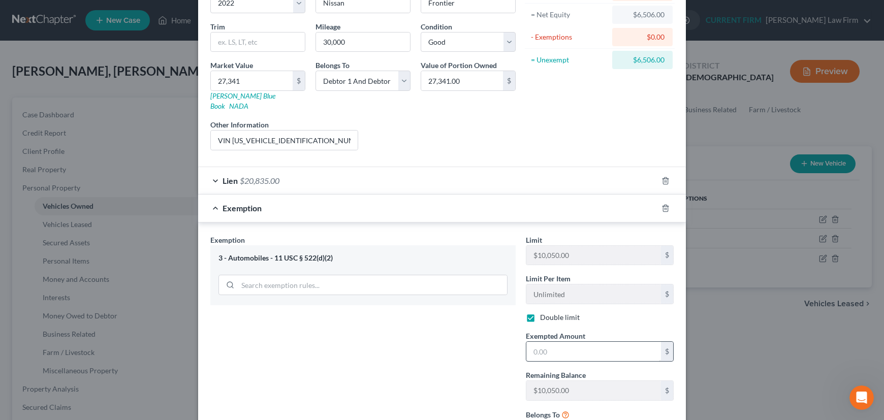
scroll to position [92, 0]
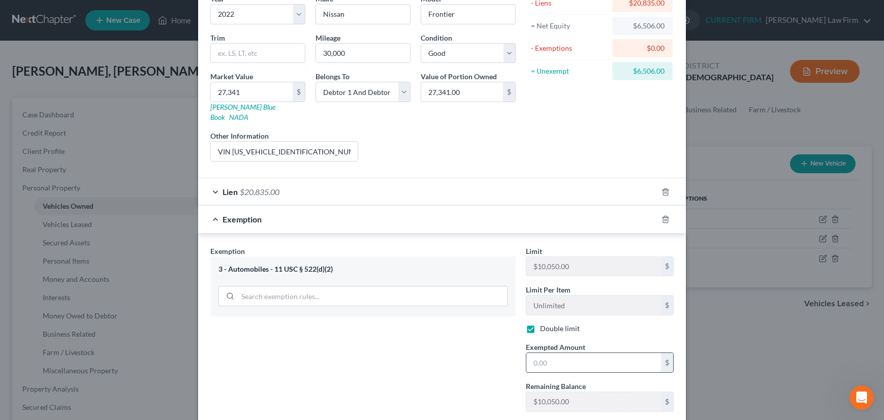
click at [573, 353] on input "text" at bounding box center [593, 362] width 135 height 19
click at [570, 213] on div "Exemption $6,506.00" at bounding box center [427, 219] width 459 height 27
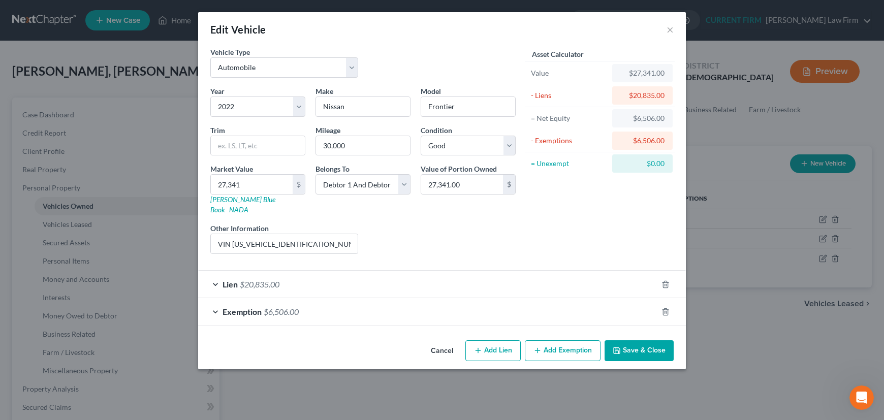
scroll to position [0, 0]
click at [650, 343] on button "Save & Close" at bounding box center [638, 350] width 69 height 21
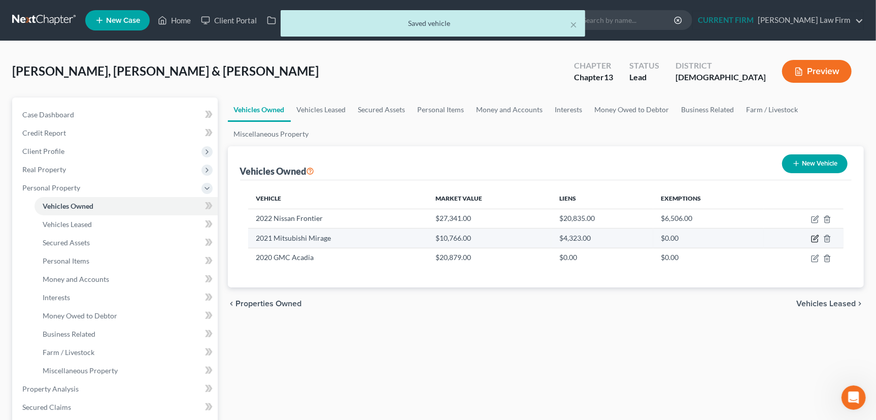
click at [816, 237] on icon "button" at bounding box center [816, 238] width 5 height 5
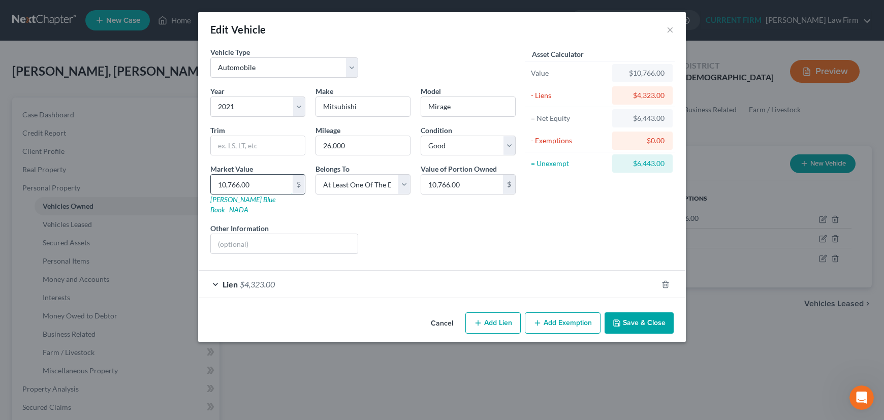
click at [260, 184] on input "10,766.00" at bounding box center [252, 184] width 82 height 19
click at [565, 278] on div "Lien $4,323.00" at bounding box center [427, 284] width 459 height 27
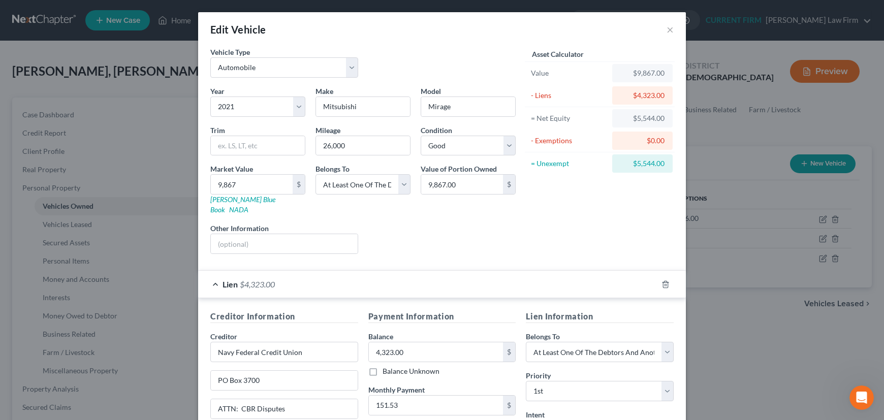
click at [565, 278] on div "Lien $4,323.00" at bounding box center [427, 284] width 459 height 27
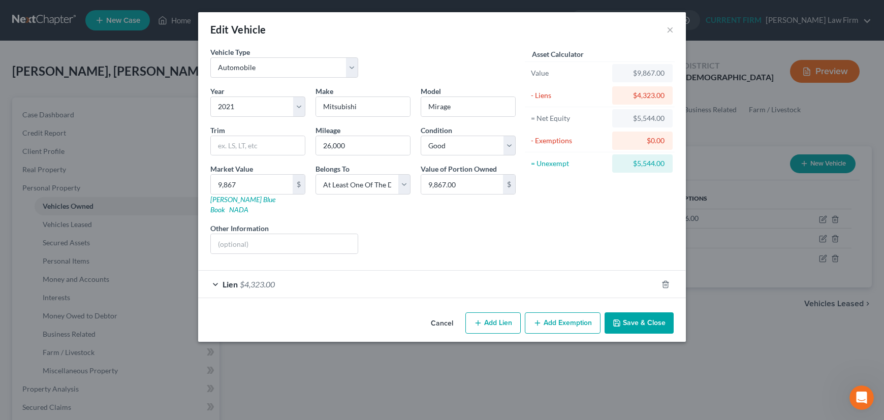
click at [562, 316] on button "Add Exemption" at bounding box center [563, 322] width 76 height 21
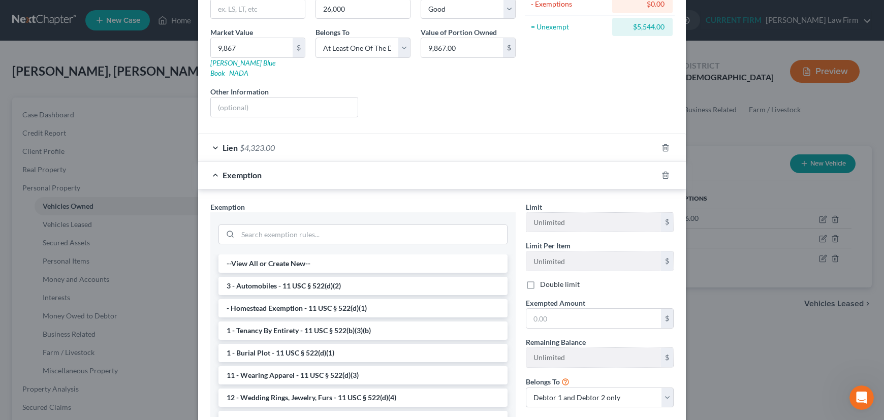
scroll to position [138, 0]
click at [257, 275] on li "3 - Automobiles - 11 USC § 522(d)(2)" at bounding box center [362, 284] width 289 height 18
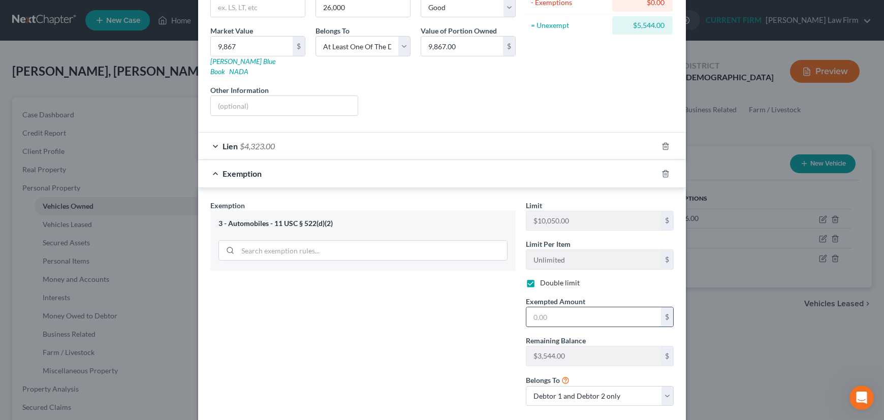
click at [564, 307] on input "text" at bounding box center [593, 316] width 135 height 19
click at [624, 386] on select "Debtor 1 only Debtor 2 only Debtor 1 and Debtor 2 only" at bounding box center [600, 396] width 148 height 20
click at [526, 386] on select "Debtor 1 only Debtor 2 only Debtor 1 and Debtor 2 only" at bounding box center [600, 396] width 148 height 20
click at [584, 160] on div "Exemption $3,544.00" at bounding box center [427, 173] width 459 height 27
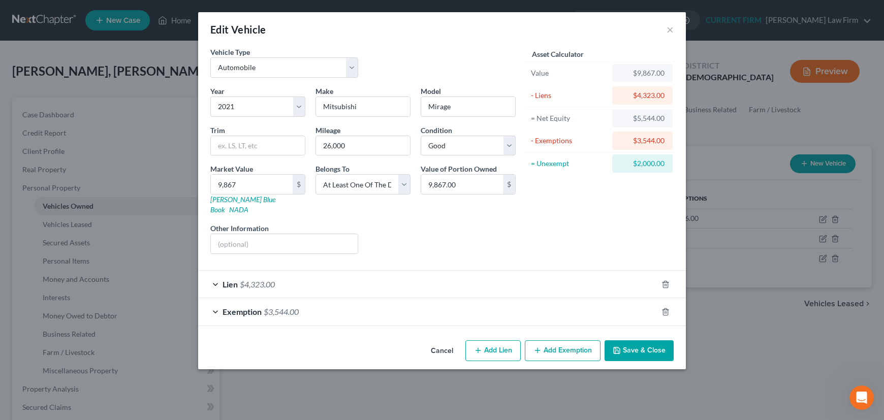
scroll to position [0, 0]
click at [630, 340] on button "Save & Close" at bounding box center [638, 350] width 69 height 21
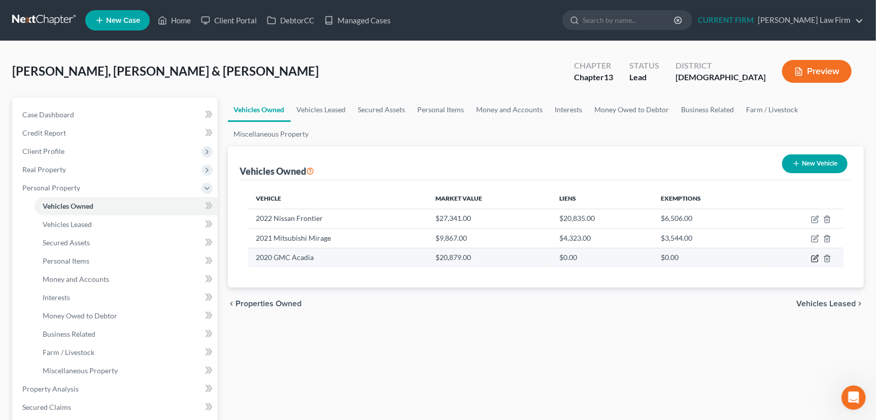
click at [816, 255] on icon "button" at bounding box center [815, 258] width 8 height 8
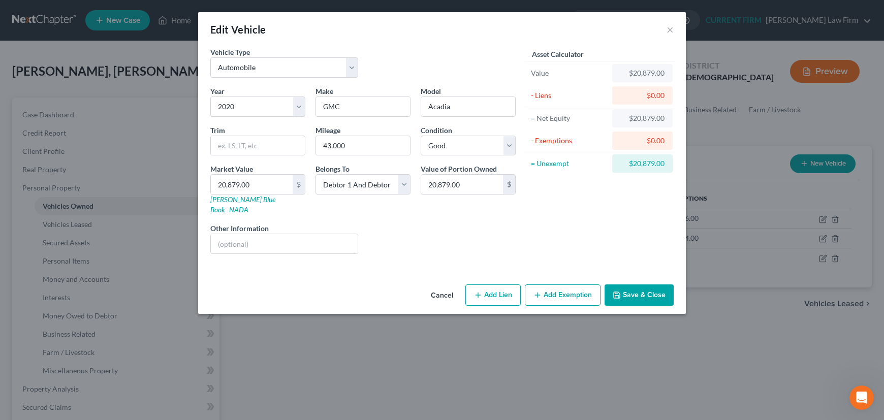
click at [645, 284] on button "Save & Close" at bounding box center [638, 294] width 69 height 21
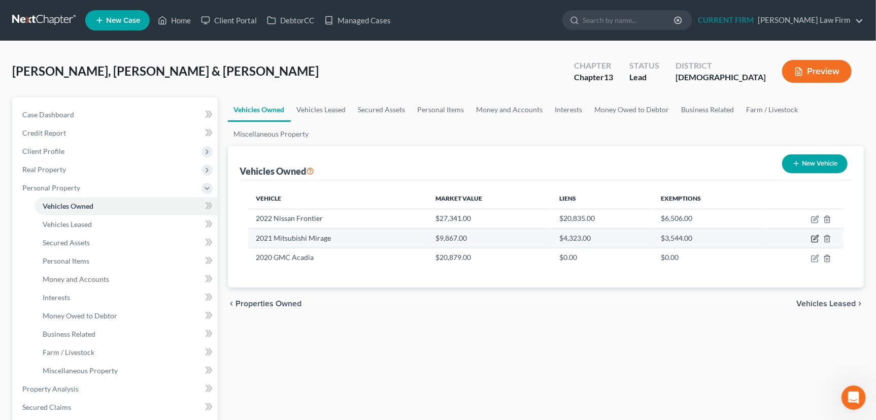
click at [813, 236] on icon "button" at bounding box center [815, 239] width 8 height 8
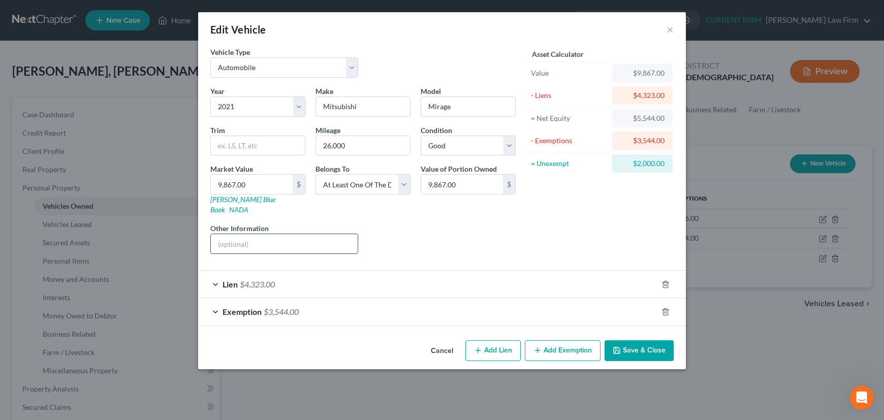
click at [313, 234] on input "text" at bounding box center [284, 243] width 147 height 19
click at [642, 340] on button "Save & Close" at bounding box center [638, 350] width 69 height 21
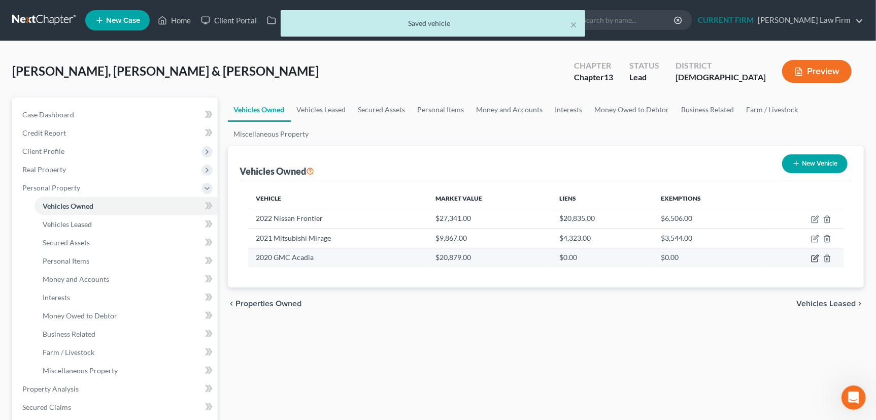
click at [813, 256] on icon "button" at bounding box center [815, 258] width 8 height 8
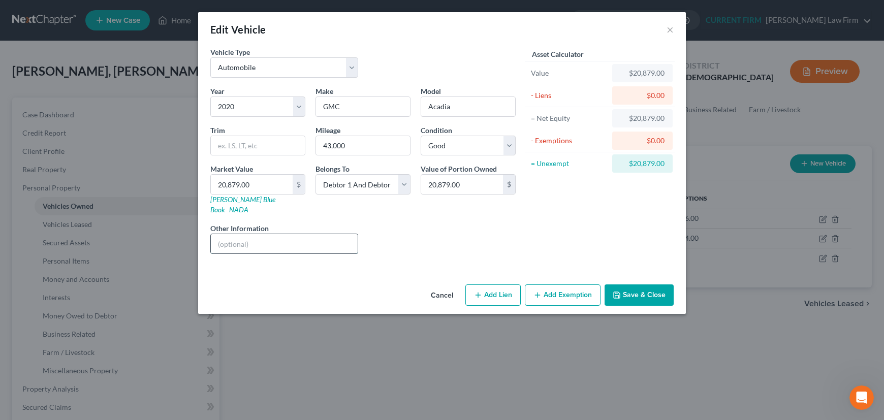
click at [265, 234] on input "text" at bounding box center [284, 243] width 147 height 19
drag, startPoint x: 243, startPoint y: 231, endPoint x: 205, endPoint y: 233, distance: 38.6
click at [205, 233] on div "Other Information vin" at bounding box center [284, 238] width 158 height 31
click at [255, 183] on input "20,879.00" at bounding box center [252, 184] width 82 height 19
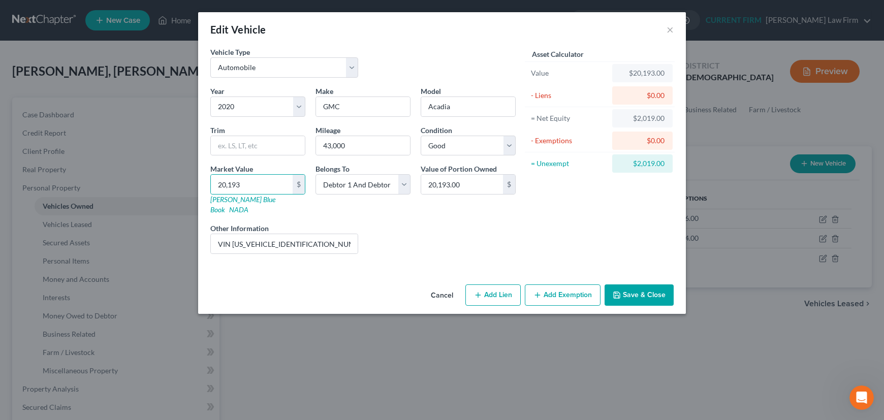
click at [646, 284] on button "Save & Close" at bounding box center [638, 294] width 69 height 21
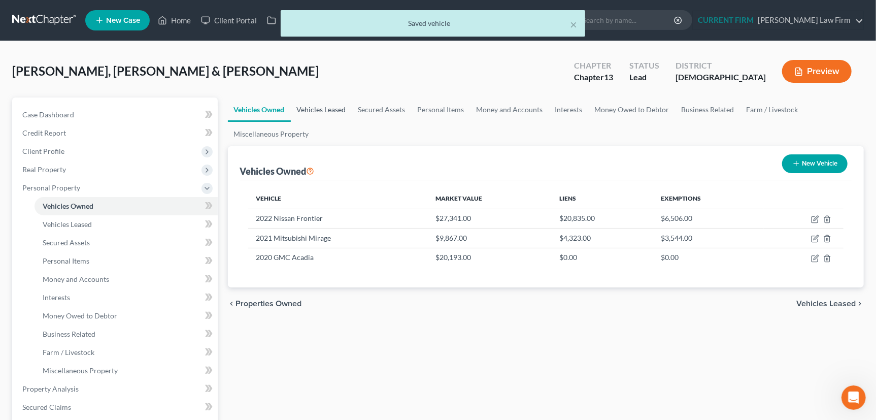
click at [325, 107] on link "Vehicles Leased" at bounding box center [321, 109] width 61 height 24
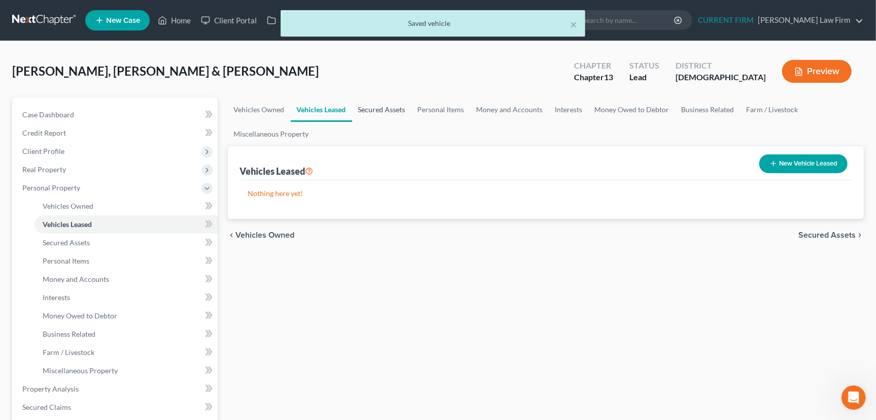
click at [380, 105] on link "Secured Assets" at bounding box center [381, 109] width 59 height 24
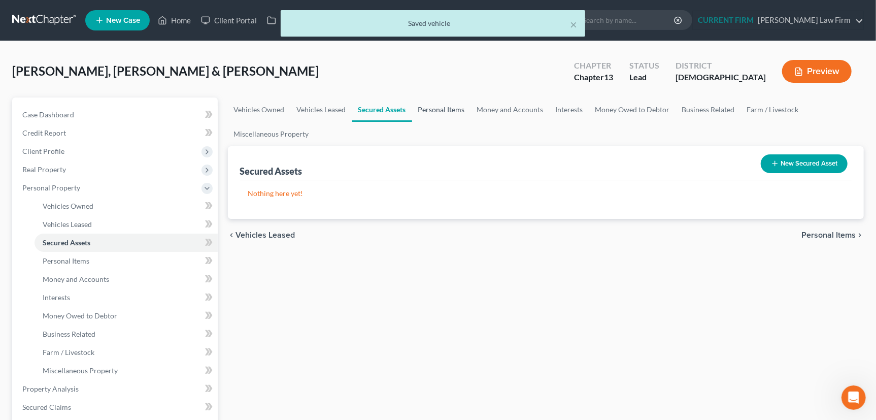
click at [440, 109] on link "Personal Items" at bounding box center [441, 109] width 59 height 24
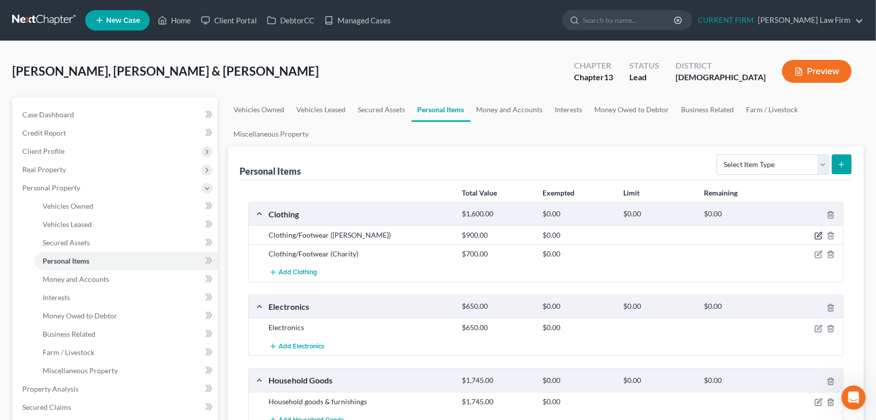
click at [818, 233] on icon "button" at bounding box center [819, 236] width 8 height 8
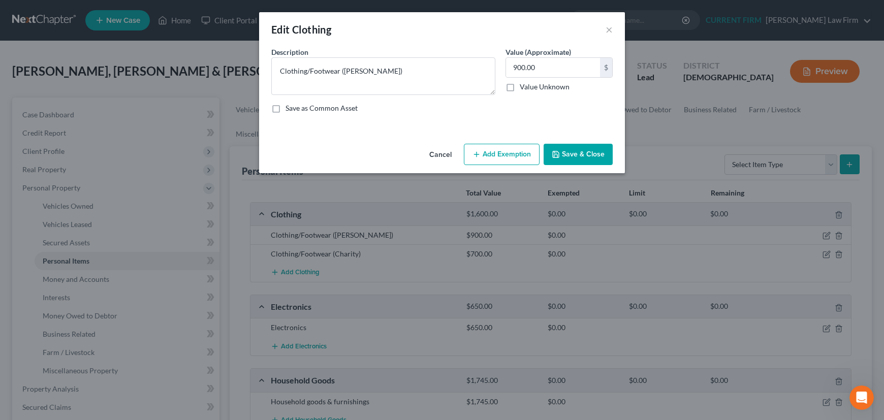
click at [492, 152] on button "Add Exemption" at bounding box center [502, 154] width 76 height 21
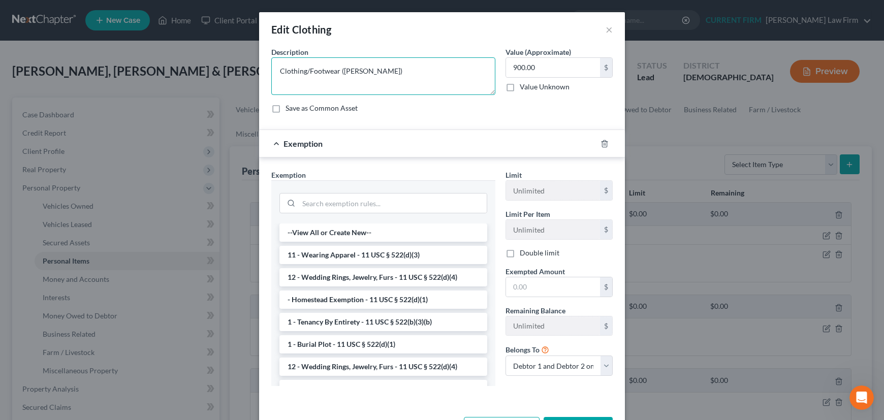
drag, startPoint x: 274, startPoint y: 73, endPoint x: 378, endPoint y: 69, distance: 103.7
click at [378, 69] on textarea "Clothing/Footwear (Brian)" at bounding box center [383, 76] width 224 height 38
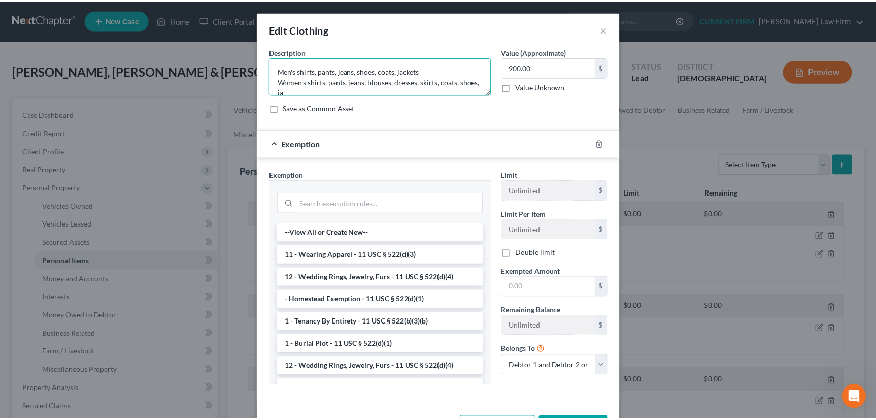
scroll to position [2, 0]
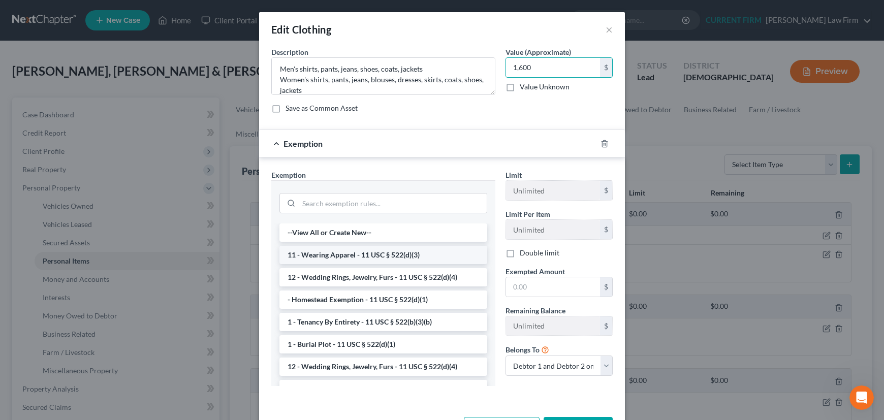
click at [366, 254] on li "11 - Wearing Apparel - 11 USC § 522(d)(3)" at bounding box center [383, 255] width 208 height 18
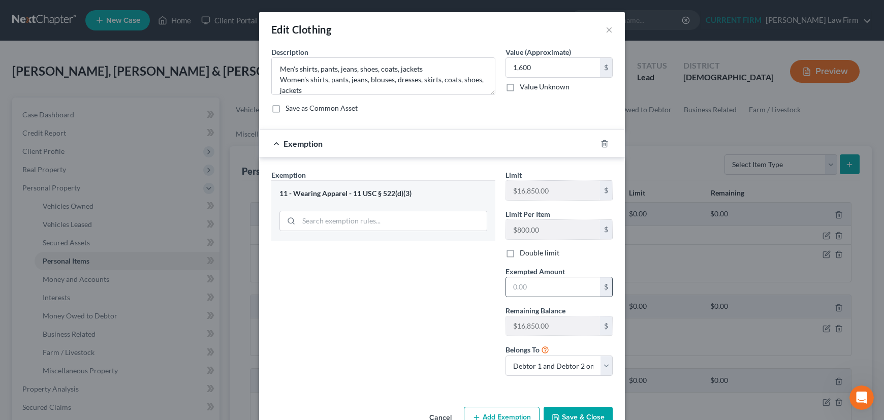
click at [534, 277] on div "$" at bounding box center [558, 287] width 107 height 20
click at [535, 287] on input "text" at bounding box center [553, 286] width 94 height 19
click at [543, 364] on select "Debtor 1 only Debtor 2 only Debtor 1 and Debtor 2 only" at bounding box center [558, 365] width 107 height 20
click at [505, 355] on select "Debtor 1 only Debtor 2 only Debtor 1 and Debtor 2 only" at bounding box center [558, 365] width 107 height 20
click at [566, 411] on button "Save & Close" at bounding box center [577, 417] width 69 height 21
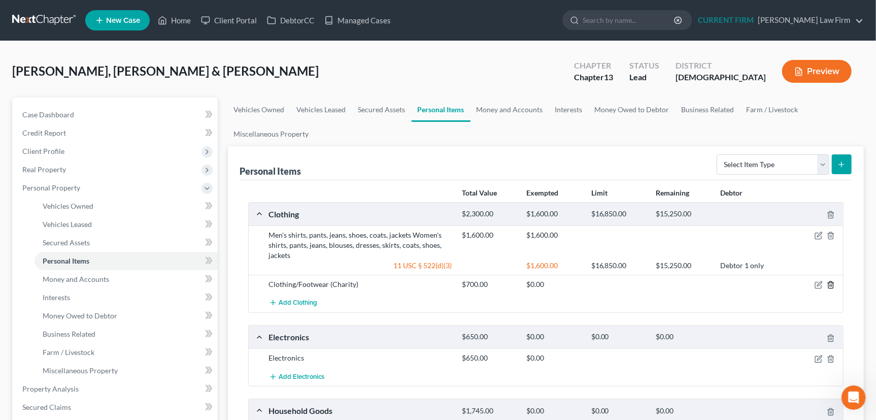
click at [833, 283] on icon "button" at bounding box center [831, 285] width 8 height 8
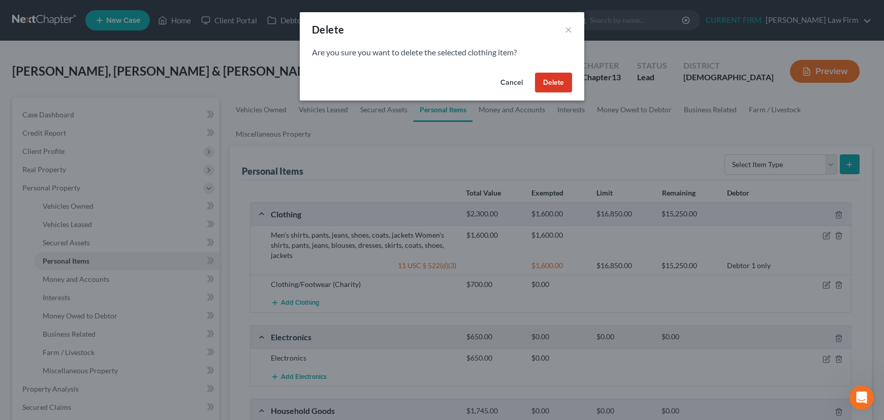
click at [547, 81] on button "Delete" at bounding box center [553, 83] width 37 height 20
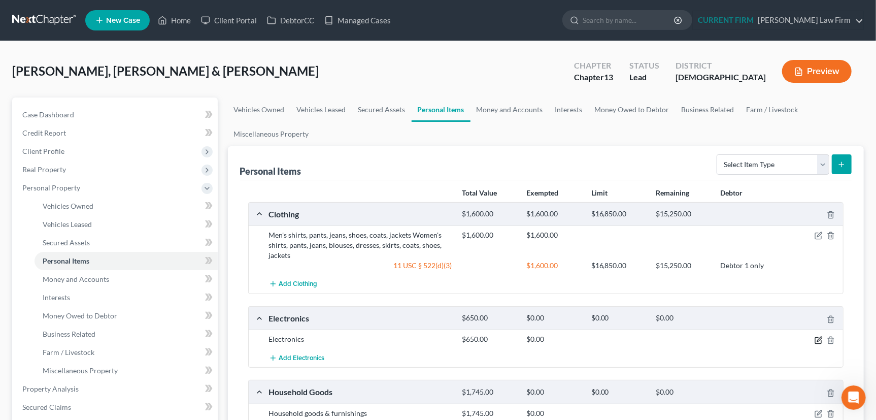
click at [818, 339] on icon "button" at bounding box center [820, 339] width 5 height 5
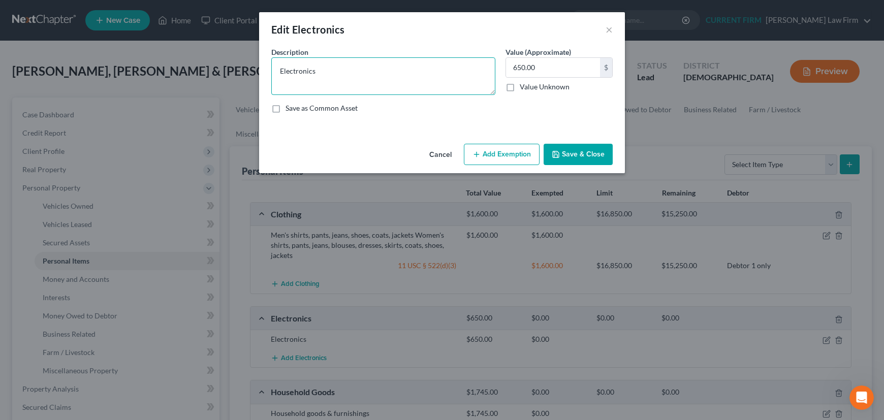
drag, startPoint x: 337, startPoint y: 74, endPoint x: 262, endPoint y: 71, distance: 75.2
click at [262, 71] on div "An exemption set must first be selected from the Filing Information section. Co…" at bounding box center [442, 93] width 366 height 93
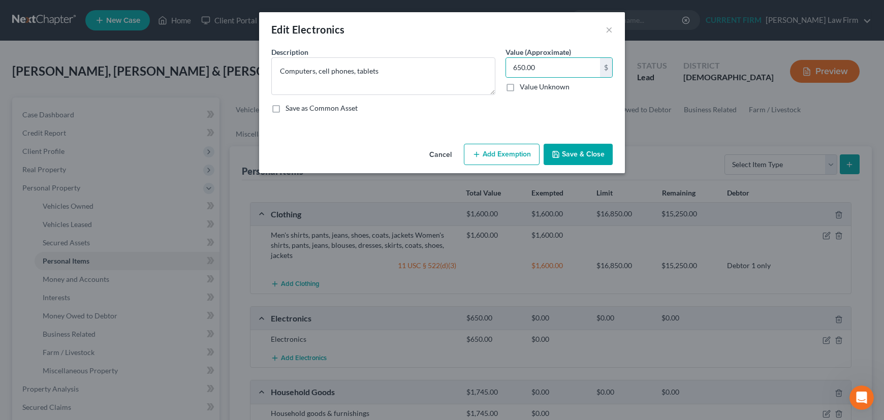
click at [499, 155] on button "Add Exemption" at bounding box center [502, 154] width 76 height 21
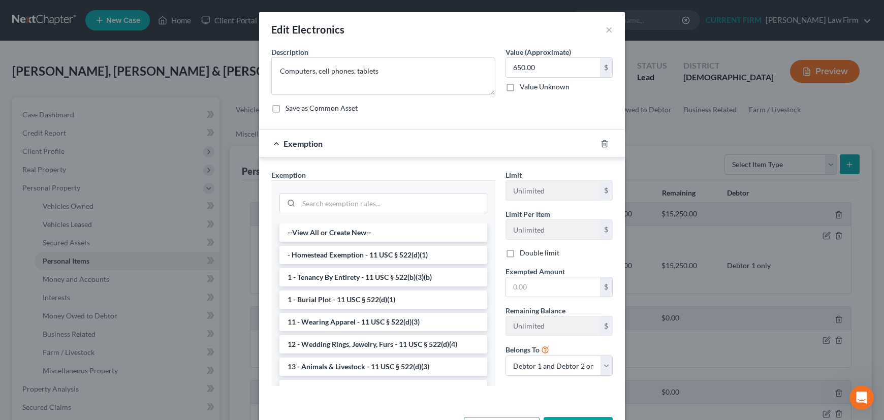
click at [410, 217] on div at bounding box center [383, 201] width 224 height 43
click at [408, 201] on input "search" at bounding box center [393, 202] width 188 height 19
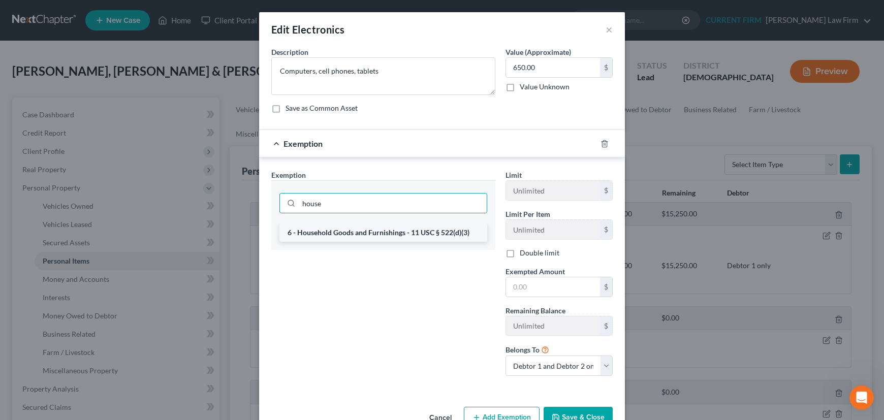
click at [415, 231] on li "6 - Household Goods and Furnishings - 11 USC § 522(d)(3)" at bounding box center [383, 232] width 208 height 18
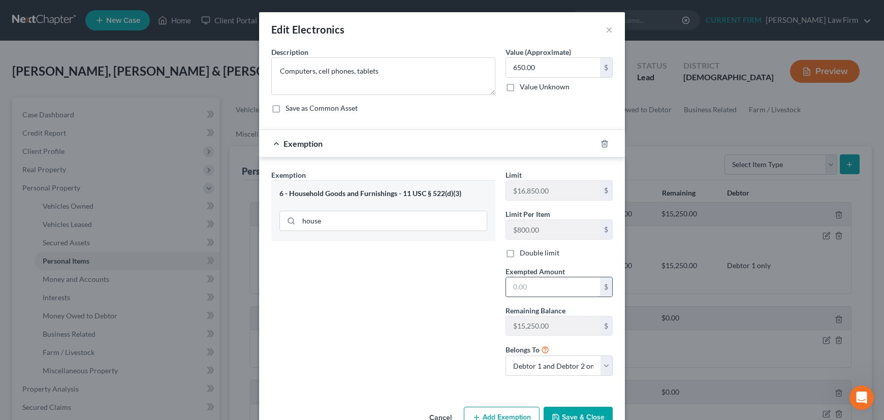
click at [539, 284] on input "text" at bounding box center [553, 286] width 94 height 19
click at [572, 364] on select "Debtor 1 only Debtor 2 only Debtor 1 and Debtor 2 only" at bounding box center [558, 365] width 107 height 20
click at [505, 355] on select "Debtor 1 only Debtor 2 only Debtor 1 and Debtor 2 only" at bounding box center [558, 365] width 107 height 20
click at [572, 413] on button "Save & Close" at bounding box center [577, 417] width 69 height 21
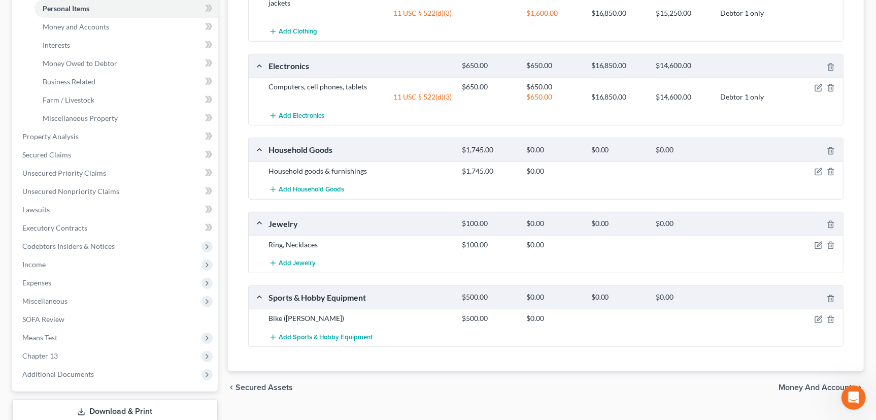
scroll to position [277, 0]
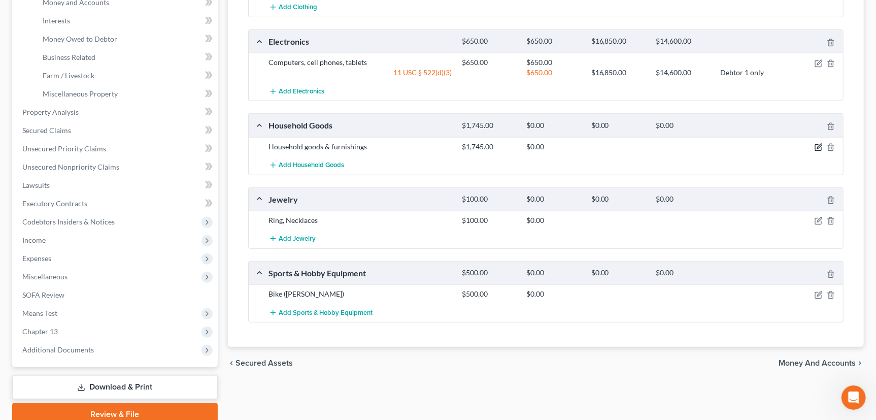
click at [819, 143] on icon "button" at bounding box center [819, 147] width 8 height 8
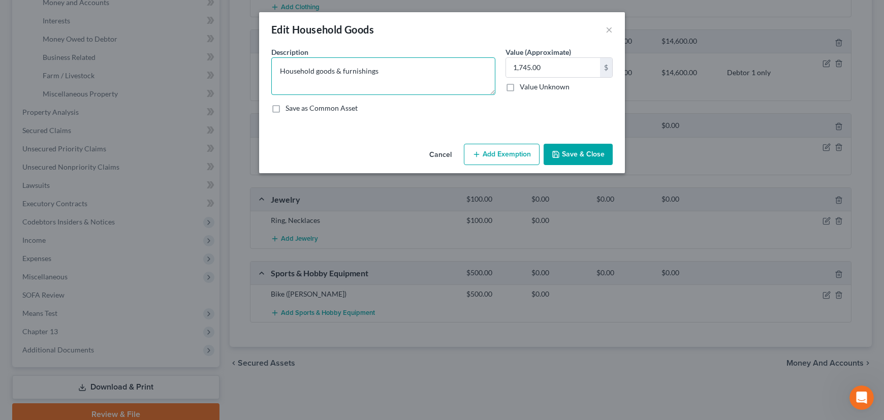
click at [335, 71] on textarea "Household goods & furnishings" at bounding box center [383, 76] width 224 height 38
click at [332, 71] on textarea "Household goods & furnishings" at bounding box center [383, 76] width 224 height 38
click at [499, 152] on button "Add Exemption" at bounding box center [502, 154] width 76 height 21
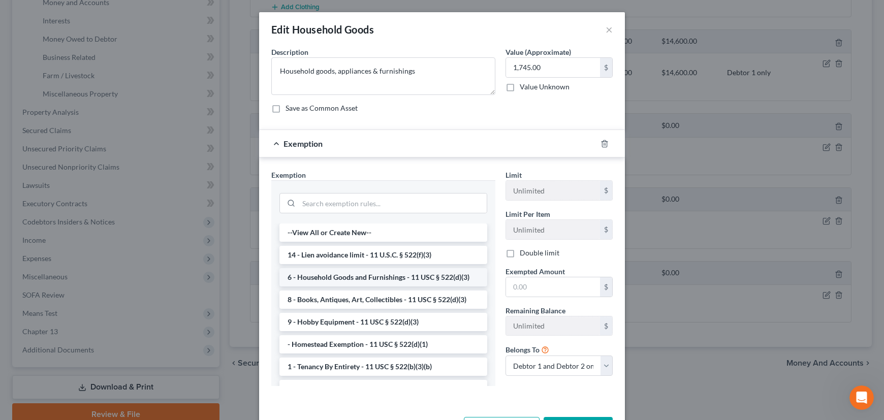
click at [391, 278] on li "6 - Household Goods and Furnishings - 11 USC § 522(d)(3)" at bounding box center [383, 277] width 208 height 18
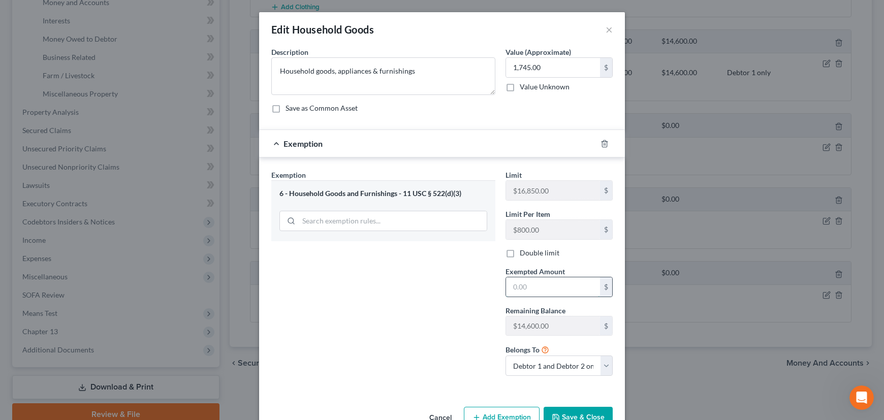
click at [529, 285] on input "text" at bounding box center [553, 286] width 94 height 19
click at [528, 365] on select "Debtor 1 only Debtor 2 only Debtor 1 and Debtor 2 only" at bounding box center [558, 365] width 107 height 20
click at [505, 355] on select "Debtor 1 only Debtor 2 only Debtor 1 and Debtor 2 only" at bounding box center [558, 365] width 107 height 20
click at [564, 408] on button "Save & Close" at bounding box center [577, 417] width 69 height 21
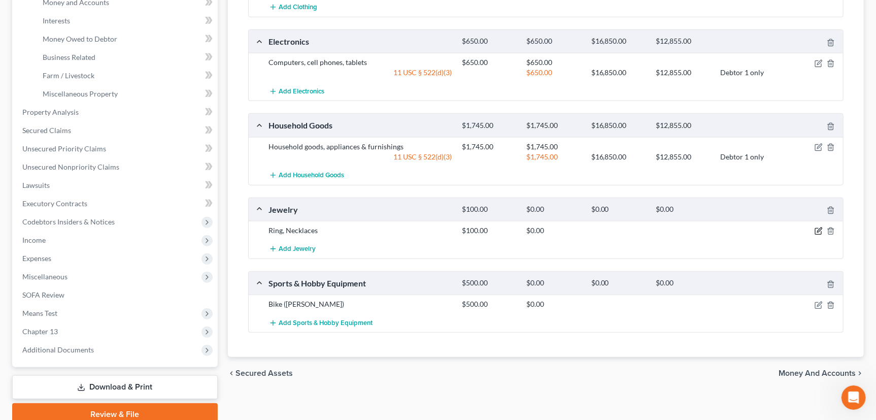
click at [819, 229] on icon "button" at bounding box center [819, 231] width 8 height 8
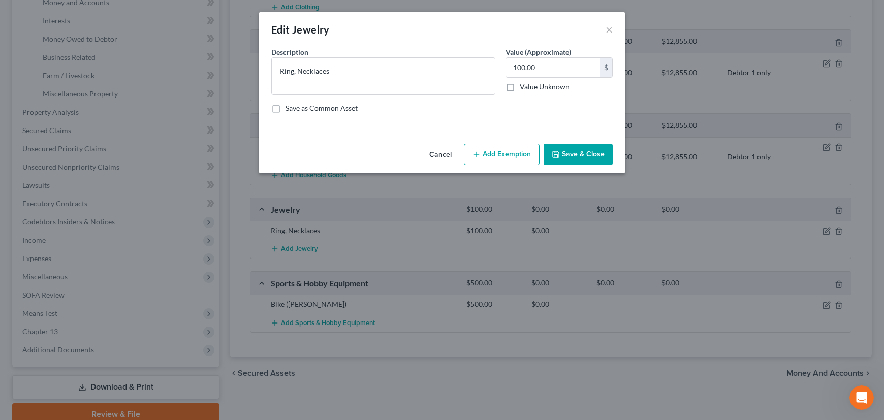
click at [518, 155] on button "Add Exemption" at bounding box center [502, 154] width 76 height 21
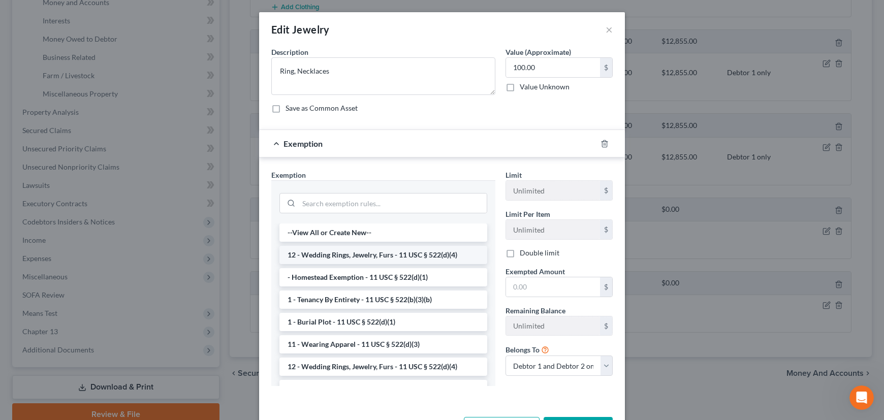
click at [393, 254] on li "12 - Wedding Rings, Jewelry, Furs - 11 USC § 522(d)(4)" at bounding box center [383, 255] width 208 height 18
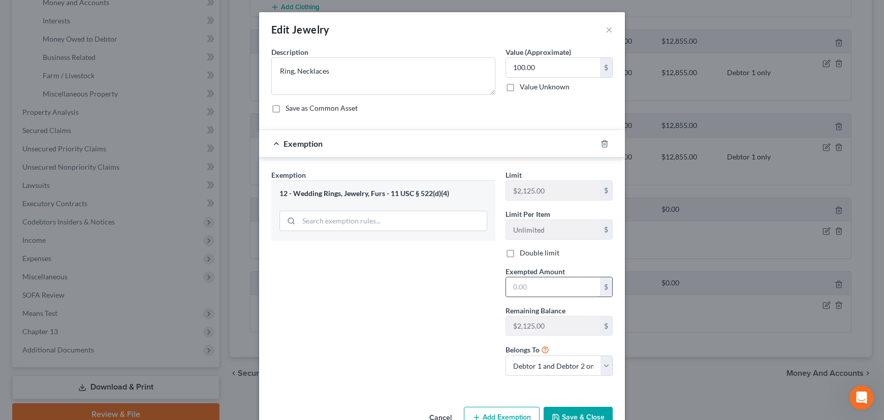
click at [544, 288] on input "text" at bounding box center [553, 286] width 94 height 19
click at [549, 367] on select "Debtor 1 only Debtor 2 only Debtor 1 and Debtor 2 only" at bounding box center [558, 365] width 107 height 20
click at [505, 355] on select "Debtor 1 only Debtor 2 only Debtor 1 and Debtor 2 only" at bounding box center [558, 365] width 107 height 20
click at [566, 410] on button "Save & Close" at bounding box center [577, 417] width 69 height 21
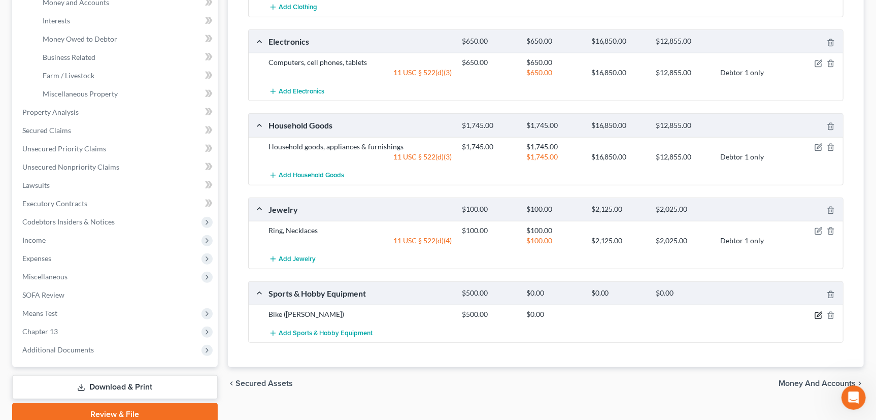
click at [819, 312] on icon "button" at bounding box center [820, 314] width 5 height 5
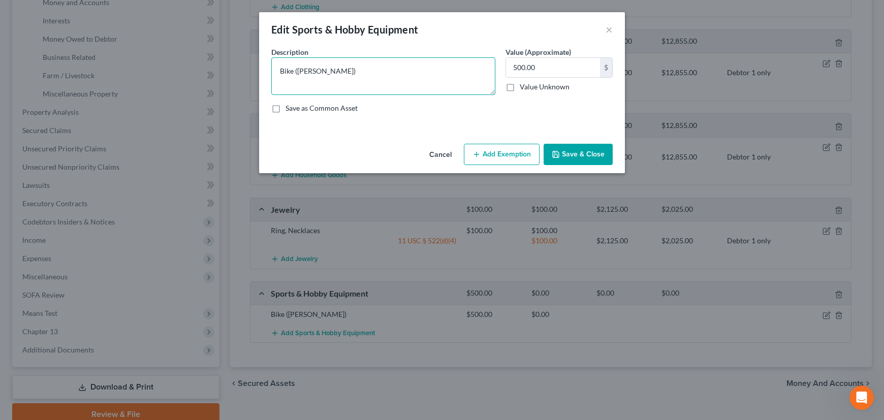
click at [320, 74] on textarea "Bike (Brian)" at bounding box center [383, 76] width 224 height 38
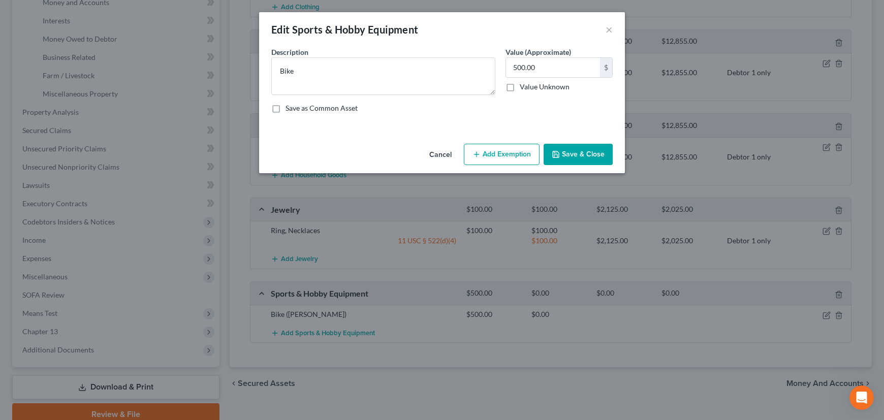
click at [509, 157] on button "Add Exemption" at bounding box center [502, 154] width 76 height 21
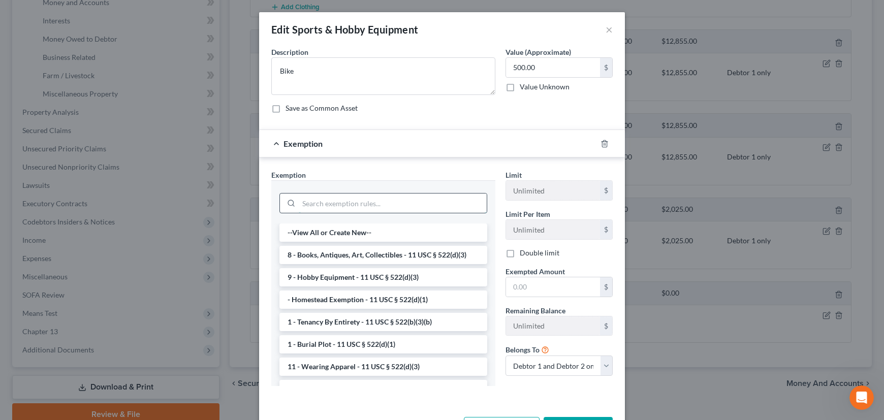
click at [395, 206] on input "search" at bounding box center [393, 202] width 188 height 19
click at [362, 274] on li "9 - Hobby Equipment - 11 USC § 522(d)(3)" at bounding box center [383, 277] width 208 height 18
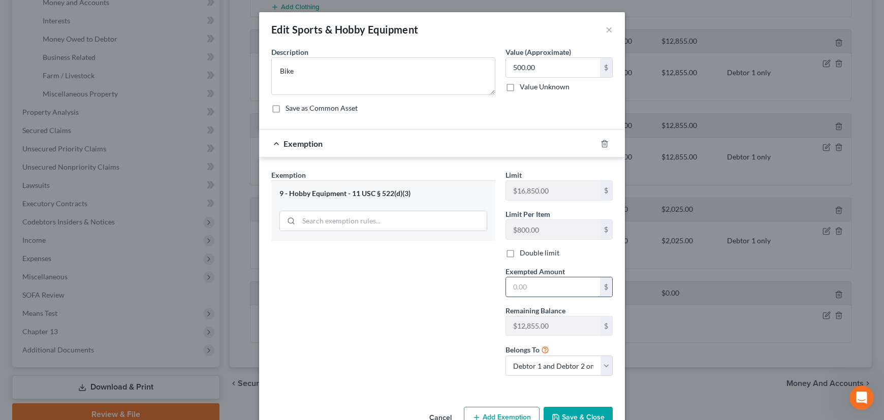
click at [543, 286] on input "text" at bounding box center [553, 286] width 94 height 19
click at [551, 368] on select "Debtor 1 only Debtor 2 only Debtor 1 and Debtor 2 only" at bounding box center [558, 365] width 107 height 20
click at [505, 355] on select "Debtor 1 only Debtor 2 only Debtor 1 and Debtor 2 only" at bounding box center [558, 365] width 107 height 20
click at [573, 411] on button "Save & Close" at bounding box center [577, 417] width 69 height 21
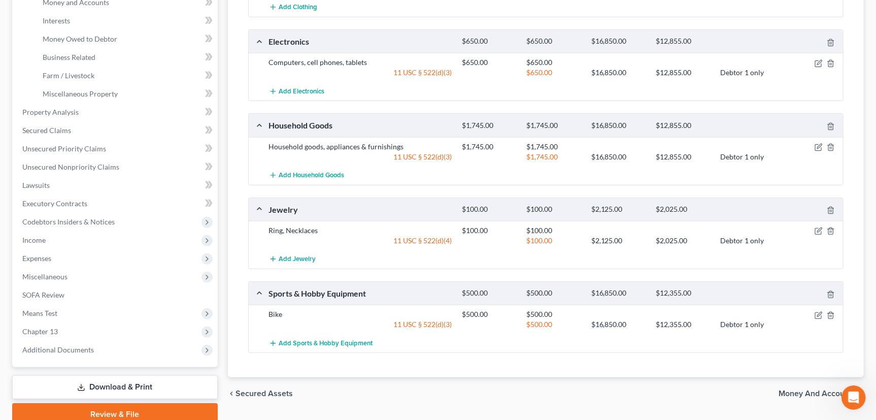
click at [806, 390] on span "Money and Accounts" at bounding box center [817, 393] width 77 height 8
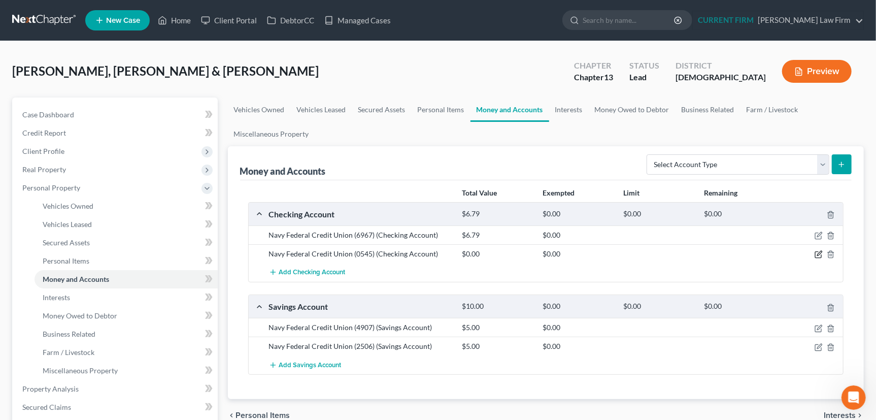
click at [818, 252] on icon "button" at bounding box center [819, 255] width 6 height 6
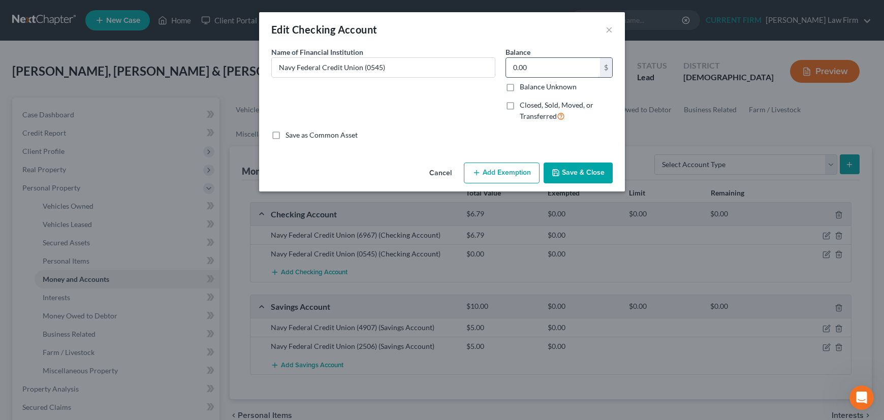
click at [551, 70] on input "0.00" at bounding box center [553, 67] width 94 height 19
click at [499, 173] on button "Add Exemption" at bounding box center [502, 172] width 76 height 21
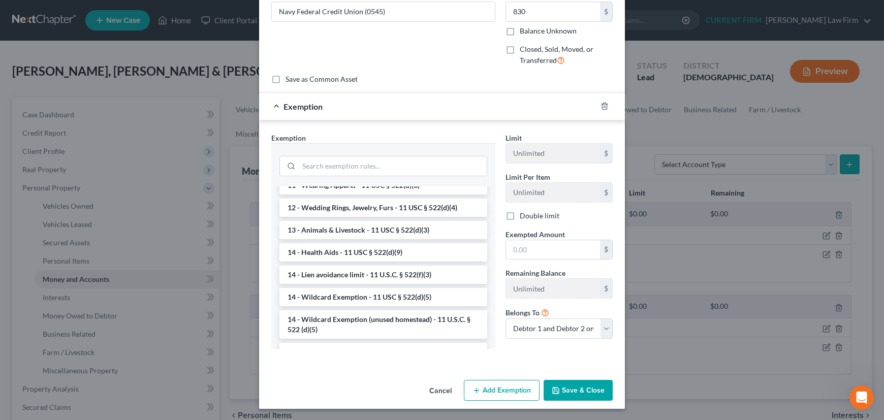
scroll to position [138, 0]
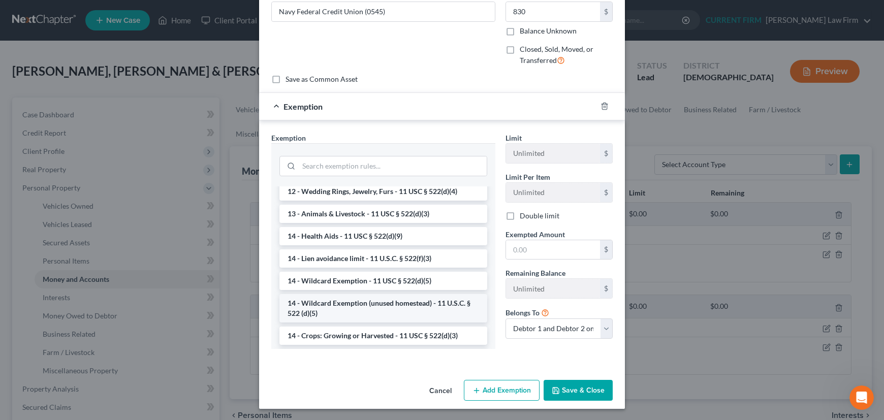
click at [415, 301] on li "14 - Wildcard Exemption (unused homestead) - 11 U.S.C. § 522 (d)(5)" at bounding box center [383, 308] width 208 height 28
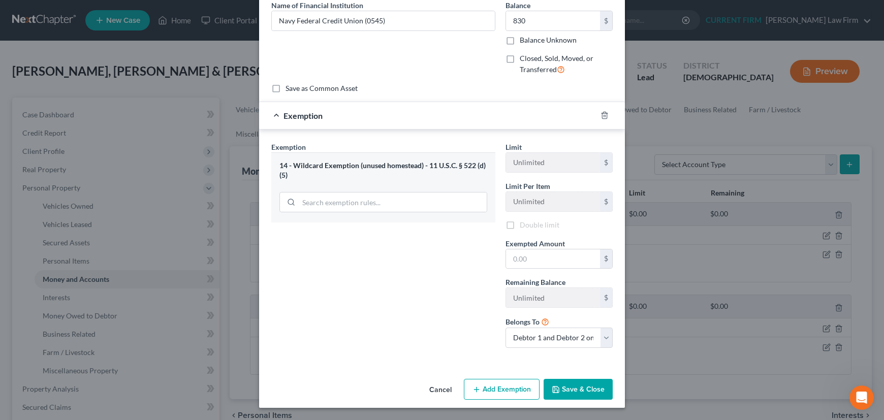
scroll to position [46, 0]
click at [541, 253] on input "text" at bounding box center [553, 259] width 94 height 19
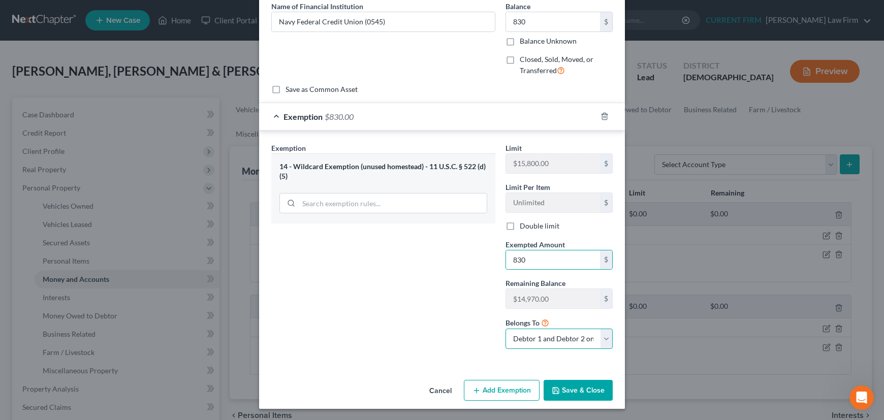
click at [538, 337] on select "Debtor 1 only Debtor 2 only Debtor 1 and Debtor 2 only" at bounding box center [558, 339] width 107 height 20
click at [505, 329] on select "Debtor 1 only Debtor 2 only Debtor 1 and Debtor 2 only" at bounding box center [558, 339] width 107 height 20
click at [579, 386] on button "Save & Close" at bounding box center [577, 390] width 69 height 21
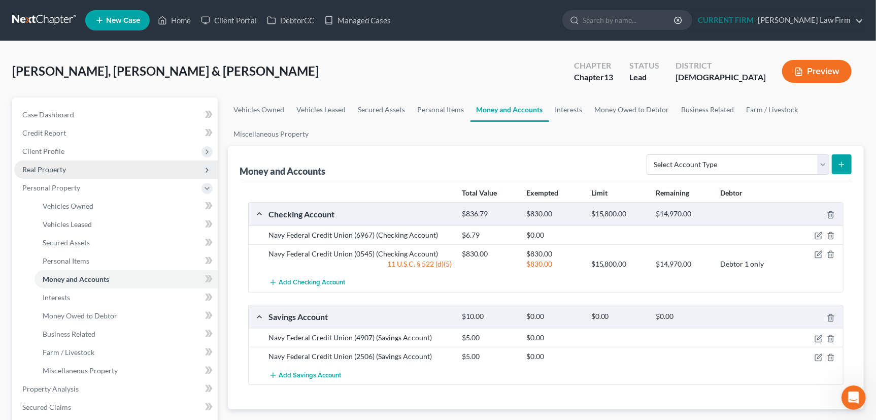
click at [41, 171] on span "Real Property" at bounding box center [44, 169] width 44 height 9
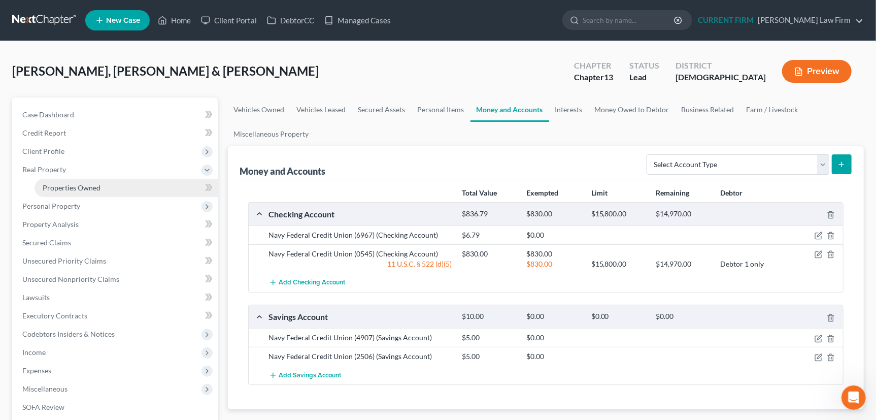
click at [51, 189] on span "Properties Owned" at bounding box center [72, 187] width 58 height 9
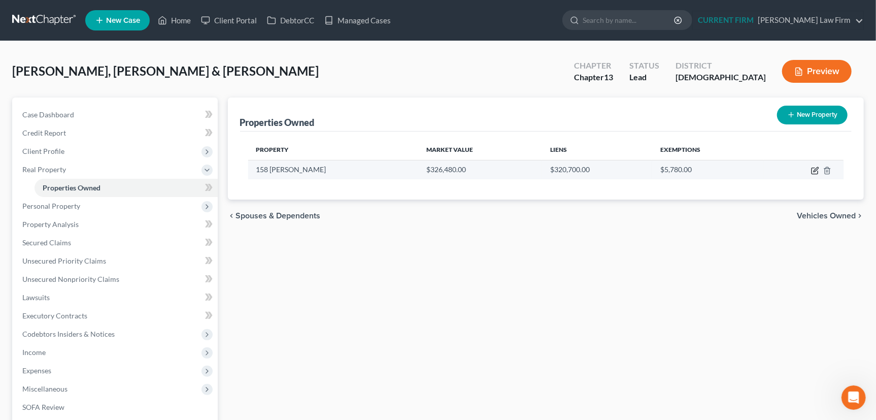
click at [813, 169] on icon "button" at bounding box center [815, 171] width 8 height 8
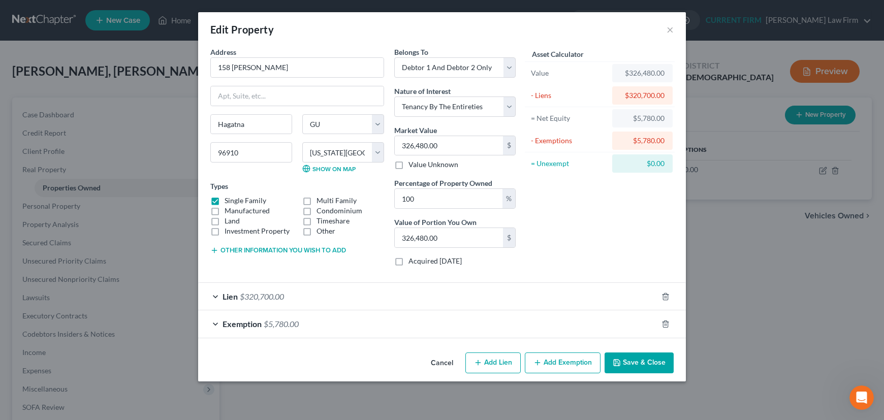
click at [574, 320] on div "Exemption $5,780.00" at bounding box center [427, 323] width 459 height 27
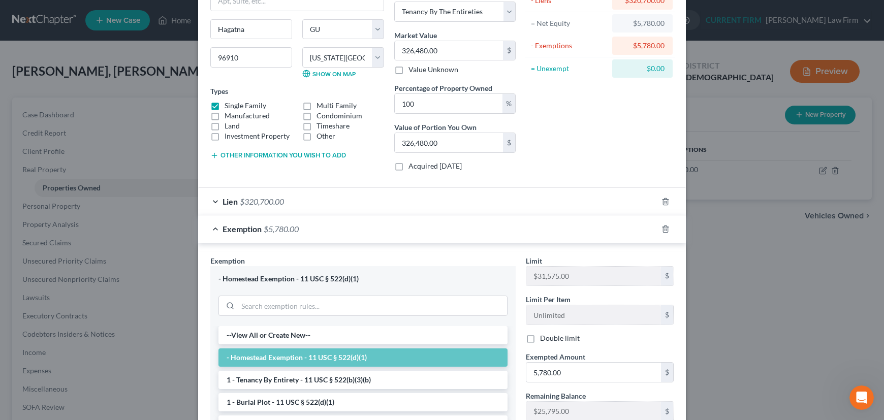
scroll to position [138, 0]
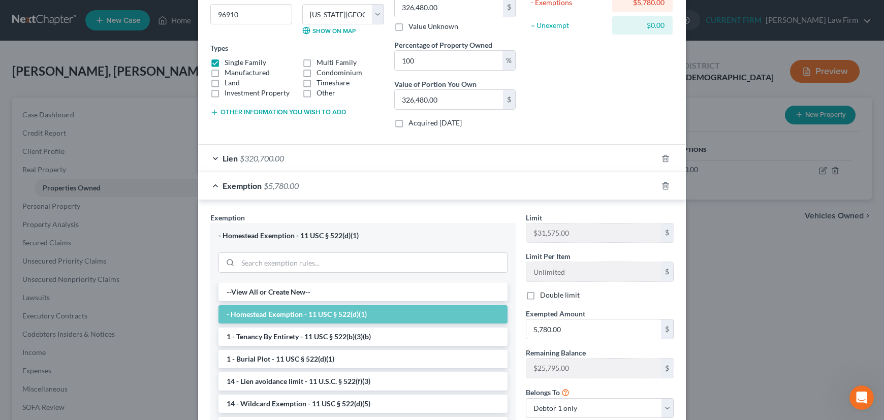
click at [599, 188] on div "Exemption $5,780.00" at bounding box center [427, 185] width 459 height 27
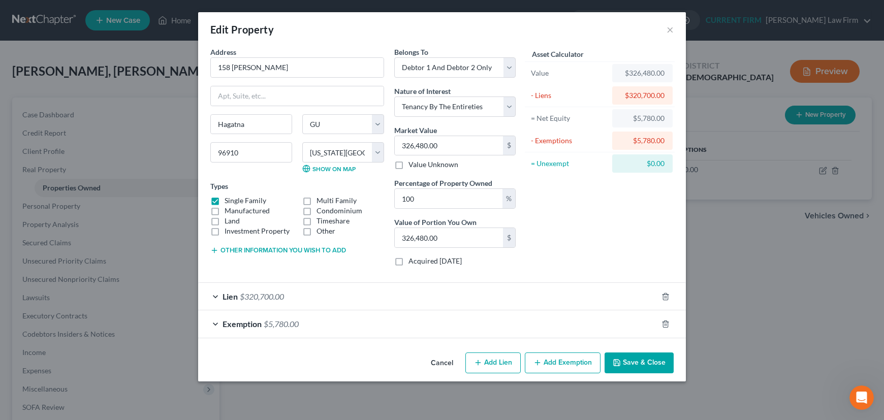
scroll to position [0, 0]
click at [645, 363] on button "Save & Close" at bounding box center [638, 362] width 69 height 21
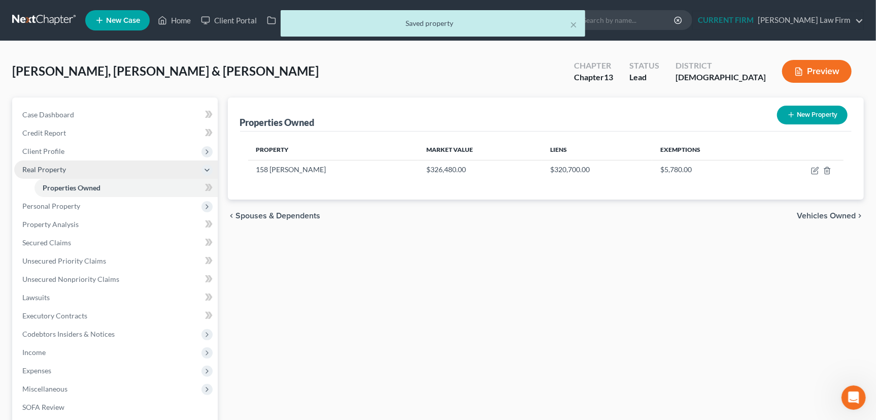
click at [30, 167] on span "Real Property" at bounding box center [44, 169] width 44 height 9
click at [36, 190] on span "Personal Property" at bounding box center [51, 187] width 58 height 9
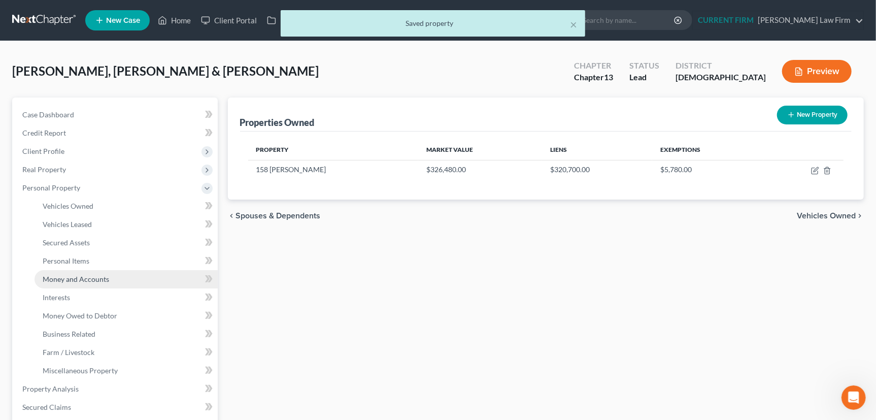
click at [53, 275] on span "Money and Accounts" at bounding box center [76, 279] width 67 height 9
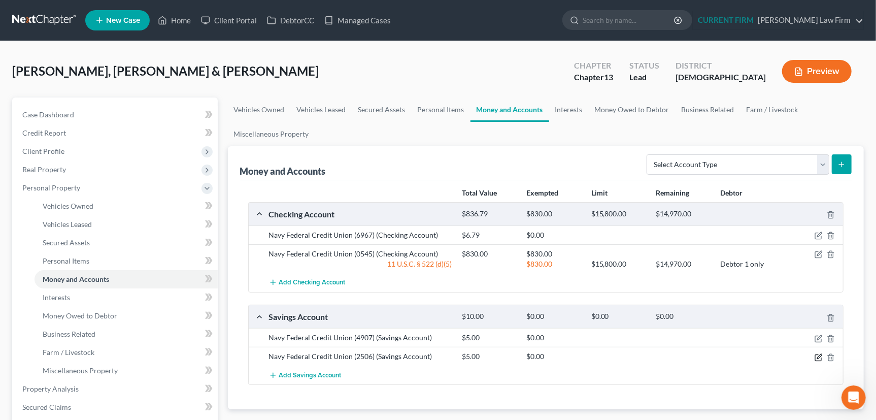
click at [821, 354] on icon "button" at bounding box center [819, 357] width 8 height 8
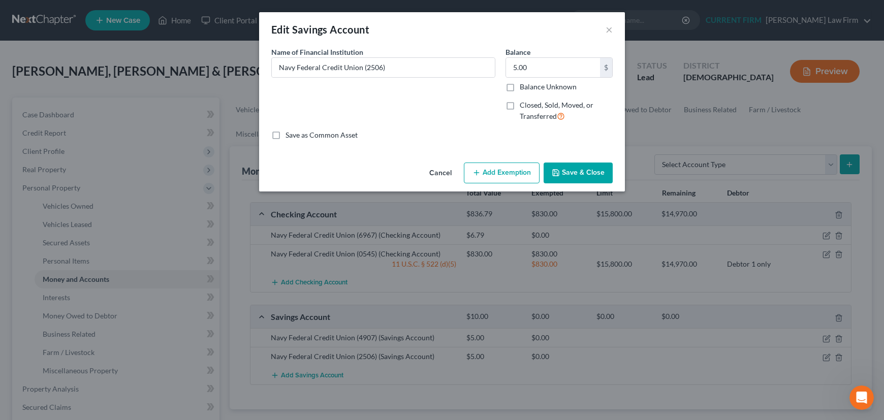
click at [502, 174] on button "Add Exemption" at bounding box center [502, 172] width 76 height 21
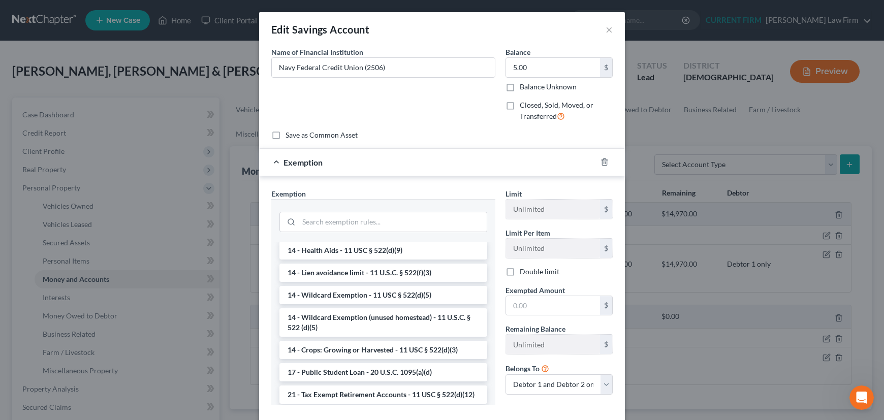
scroll to position [231, 0]
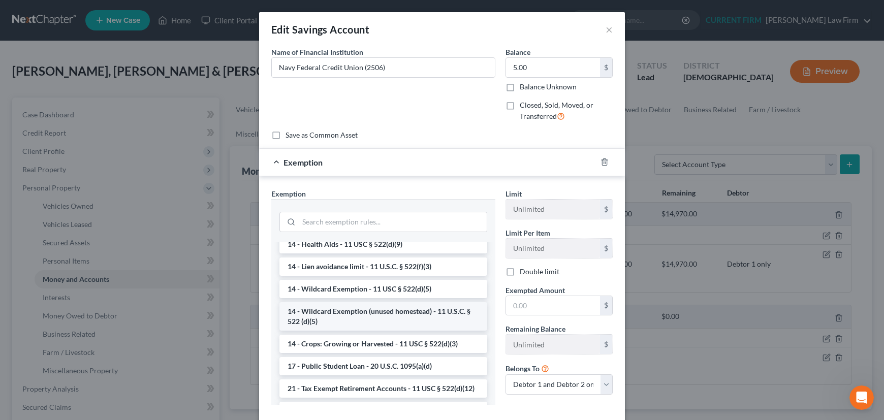
click at [382, 321] on li "14 - Wildcard Exemption (unused homestead) - 11 U.S.C. § 522 (d)(5)" at bounding box center [383, 316] width 208 height 28
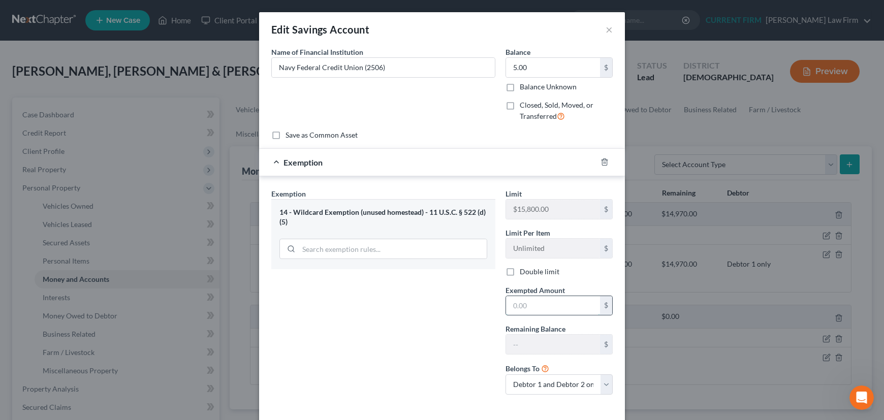
click at [538, 304] on input "text" at bounding box center [553, 305] width 94 height 19
click at [533, 382] on select "Debtor 1 only Debtor 2 only Debtor 1 and Debtor 2 only" at bounding box center [558, 384] width 107 height 20
click at [505, 374] on select "Debtor 1 only Debtor 2 only Debtor 1 and Debtor 2 only" at bounding box center [558, 384] width 107 height 20
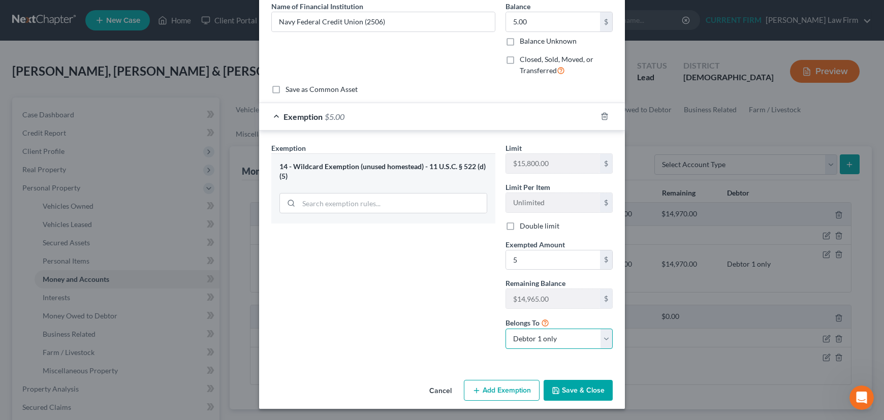
scroll to position [46, 0]
click at [571, 391] on button "Save & Close" at bounding box center [577, 390] width 69 height 21
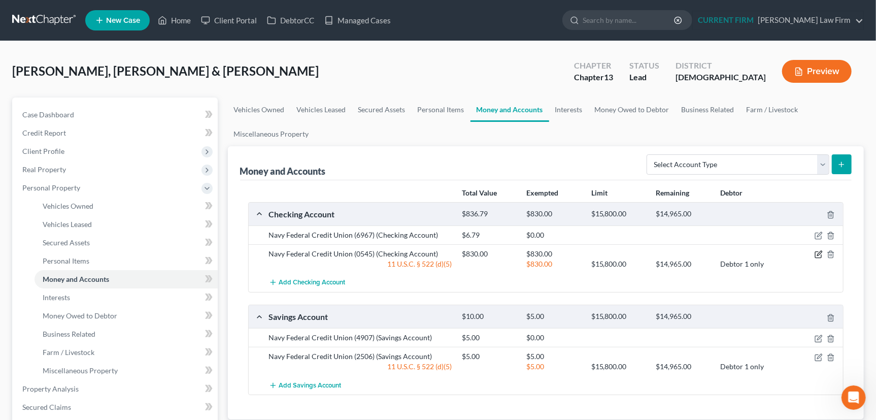
click at [818, 251] on icon "button" at bounding box center [819, 254] width 8 height 8
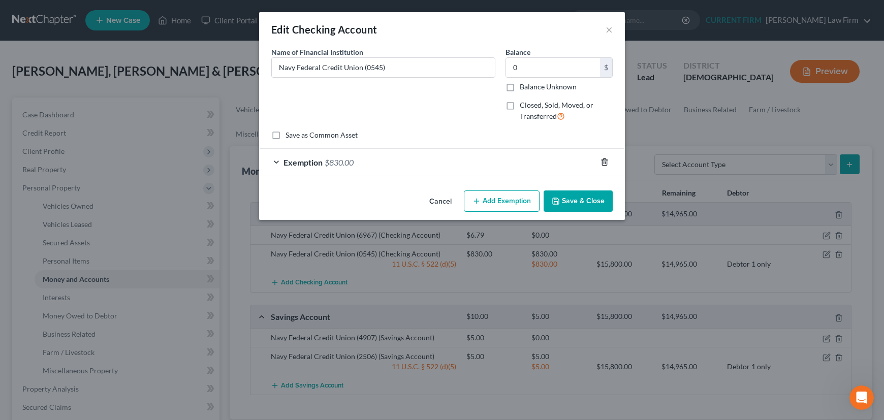
click at [602, 161] on icon "button" at bounding box center [604, 162] width 8 height 8
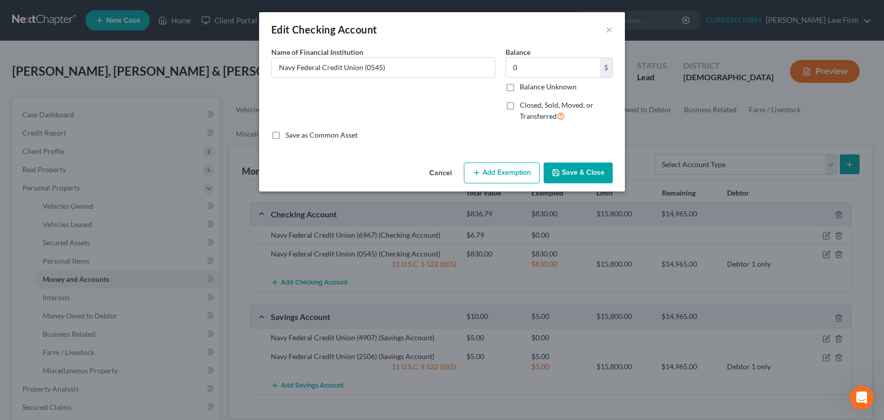
click at [589, 168] on button "Save & Close" at bounding box center [577, 172] width 69 height 21
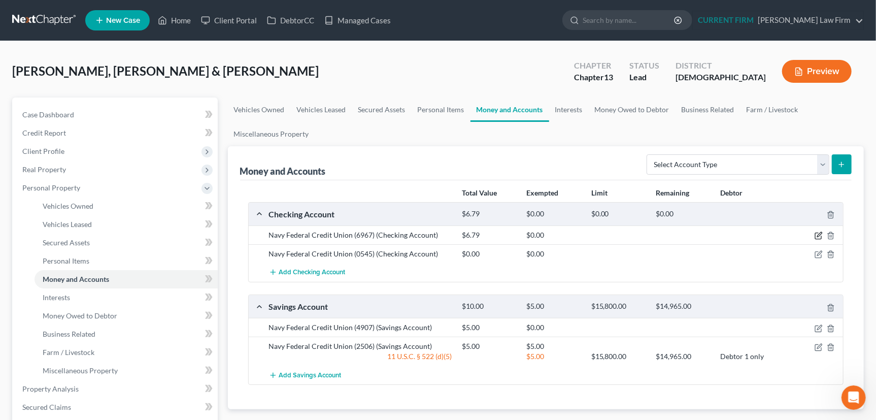
click at [817, 233] on icon "button" at bounding box center [819, 236] width 8 height 8
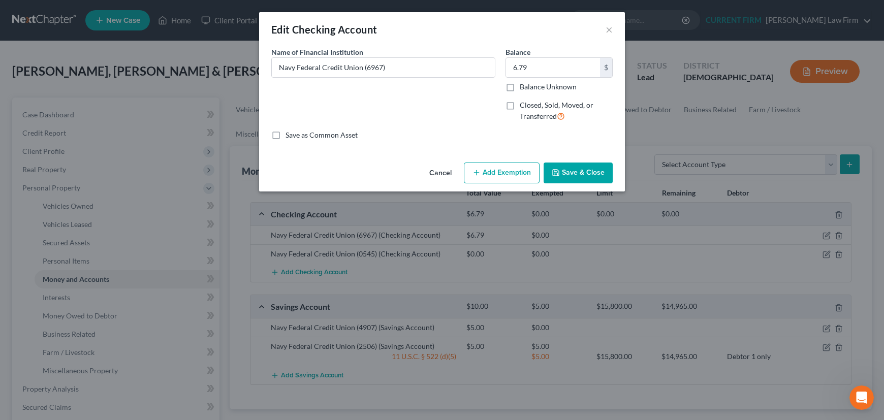
click at [504, 176] on button "Add Exemption" at bounding box center [502, 172] width 76 height 21
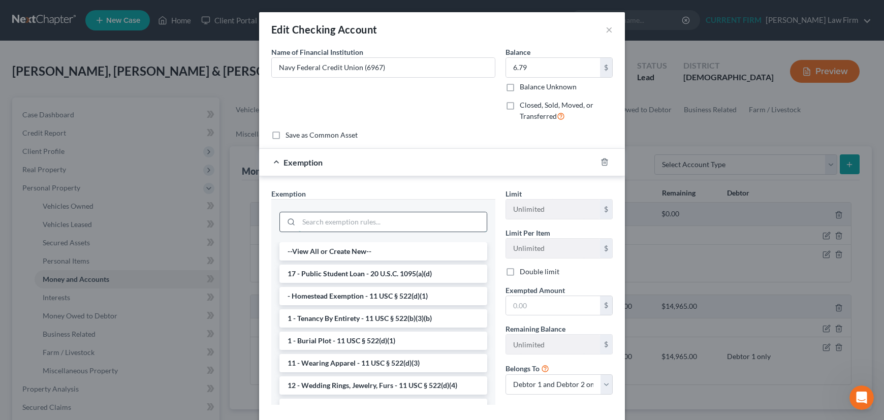
click at [381, 222] on input "search" at bounding box center [393, 221] width 188 height 19
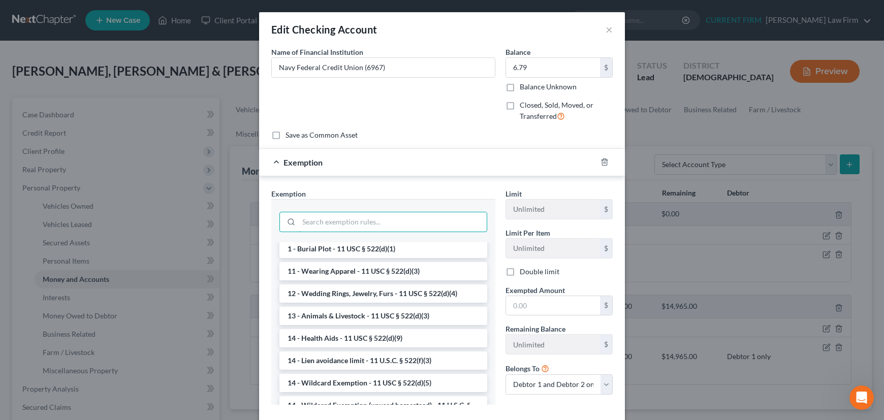
scroll to position [138, 0]
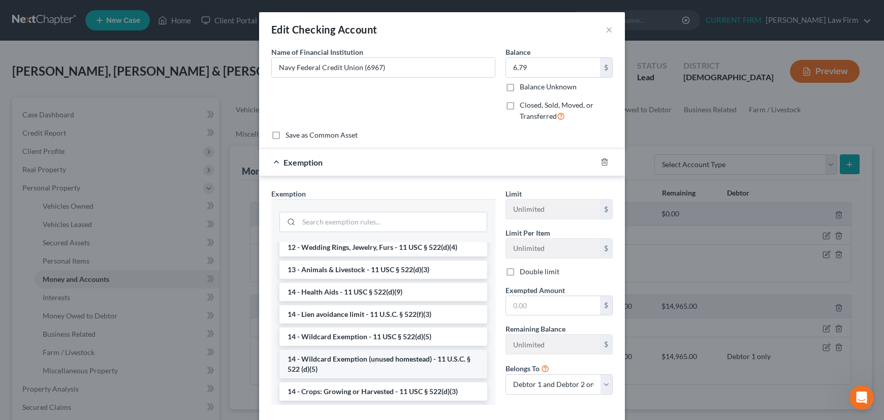
click at [374, 360] on li "14 - Wildcard Exemption (unused homestead) - 11 U.S.C. § 522 (d)(5)" at bounding box center [383, 364] width 208 height 28
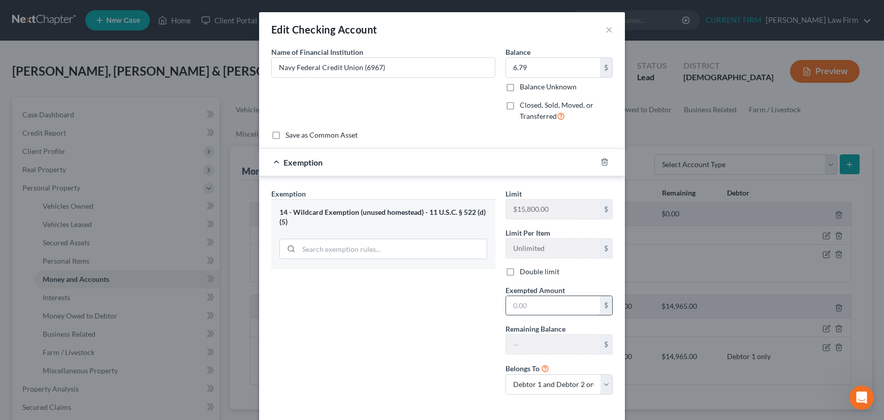
click at [538, 310] on input "text" at bounding box center [553, 305] width 94 height 19
click at [603, 381] on select "Debtor 1 only Debtor 2 only Debtor 1 and Debtor 2 only" at bounding box center [558, 384] width 107 height 20
click at [505, 374] on select "Debtor 1 only Debtor 2 only Debtor 1 and Debtor 2 only" at bounding box center [558, 384] width 107 height 20
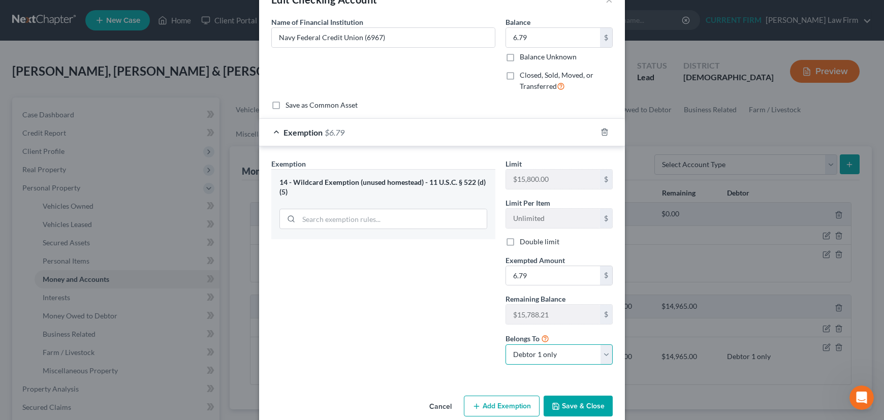
scroll to position [46, 0]
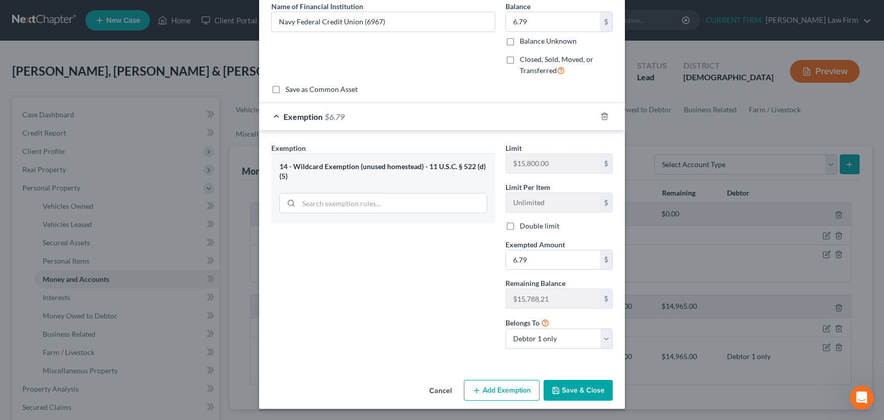
click at [563, 386] on button "Save & Close" at bounding box center [577, 390] width 69 height 21
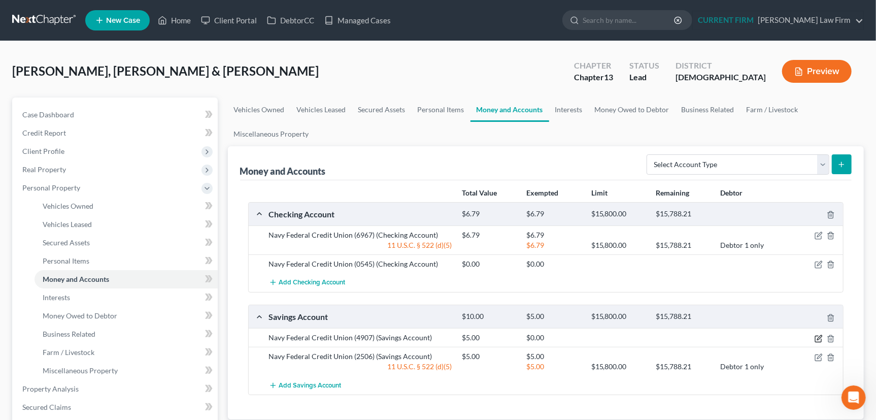
click at [818, 335] on icon "button" at bounding box center [819, 339] width 8 height 8
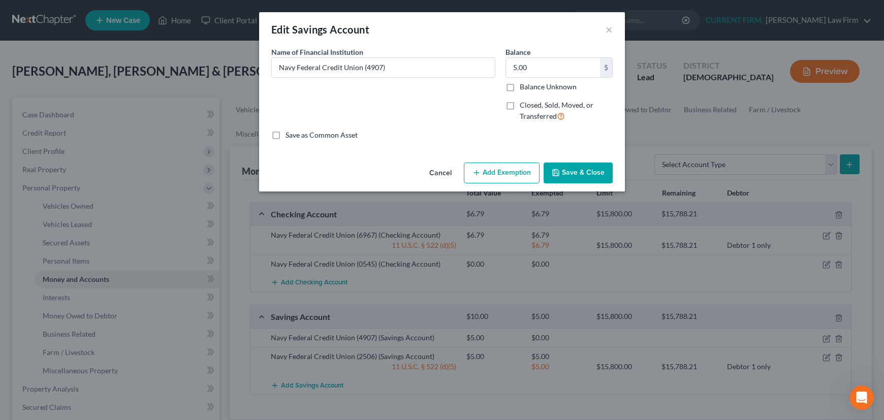
click at [499, 173] on button "Add Exemption" at bounding box center [502, 172] width 76 height 21
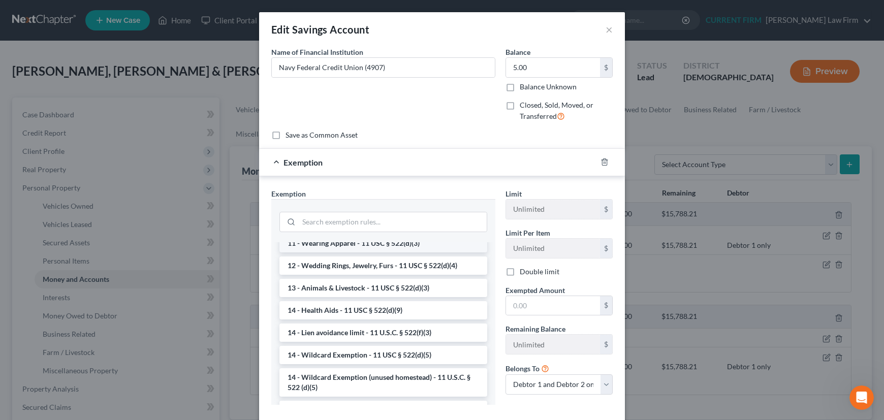
scroll to position [184, 0]
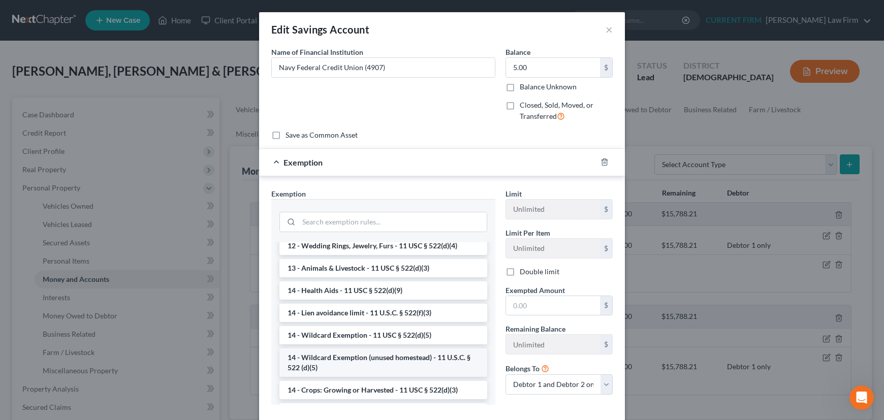
click at [377, 365] on li "14 - Wildcard Exemption (unused homestead) - 11 U.S.C. § 522 (d)(5)" at bounding box center [383, 362] width 208 height 28
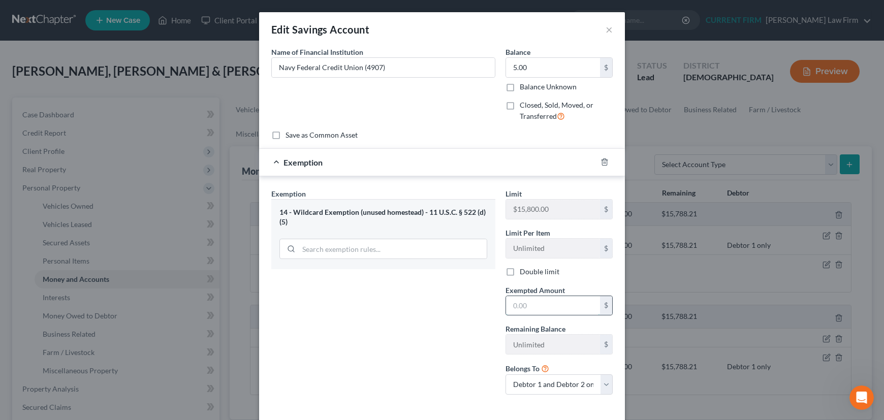
click at [539, 306] on input "text" at bounding box center [553, 305] width 94 height 19
click at [599, 382] on select "Debtor 1 only Debtor 2 only Debtor 1 and Debtor 2 only" at bounding box center [558, 384] width 107 height 20
click at [505, 374] on select "Debtor 1 only Debtor 2 only Debtor 1 and Debtor 2 only" at bounding box center [558, 384] width 107 height 20
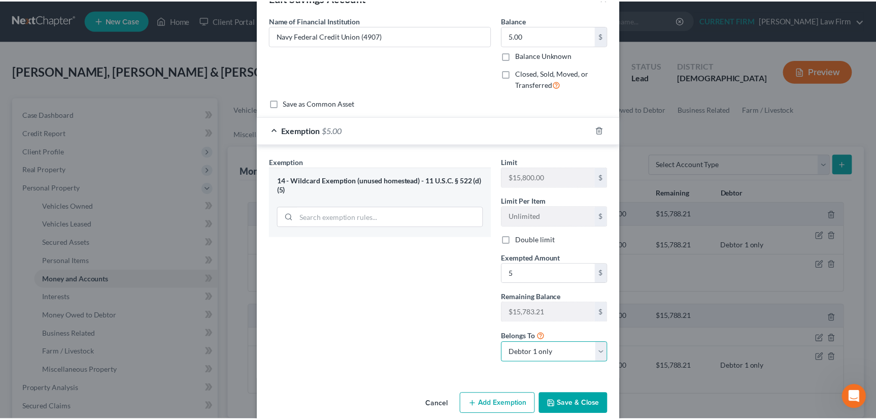
scroll to position [46, 0]
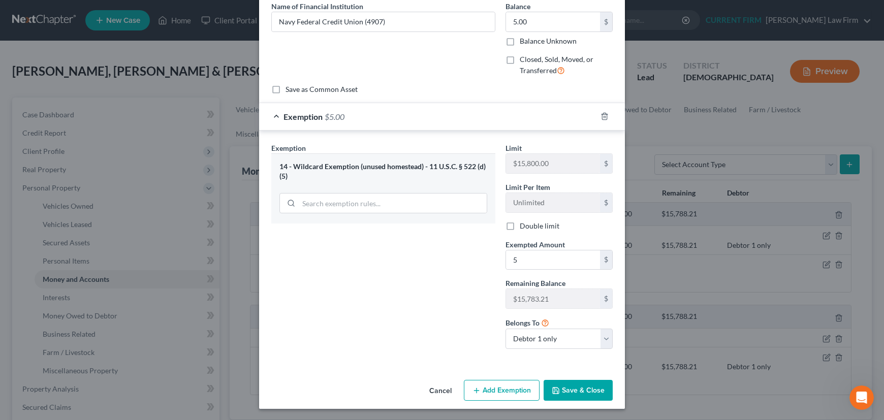
click at [585, 386] on button "Save & Close" at bounding box center [577, 390] width 69 height 21
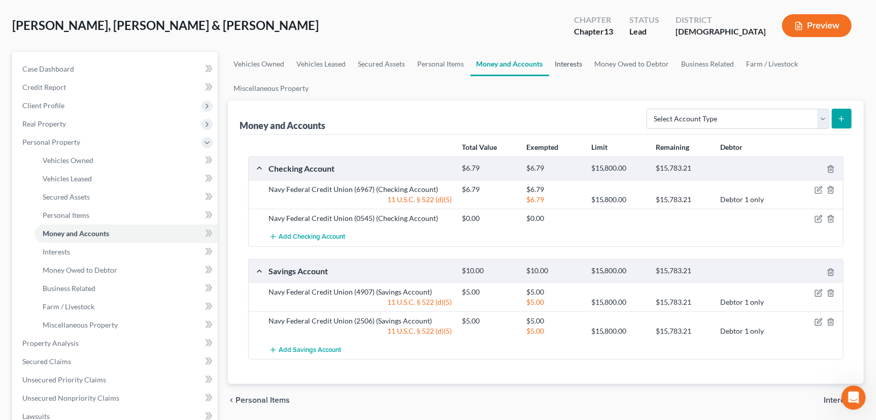
click at [574, 60] on link "Interests" at bounding box center [569, 64] width 40 height 24
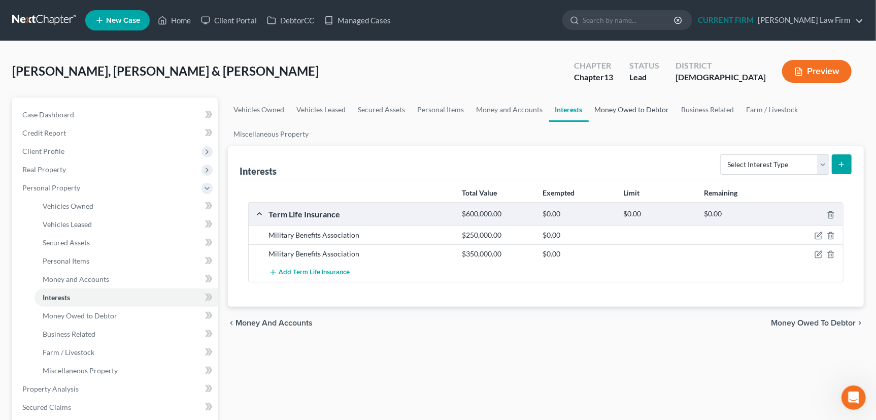
click at [639, 108] on link "Money Owed to Debtor" at bounding box center [632, 109] width 87 height 24
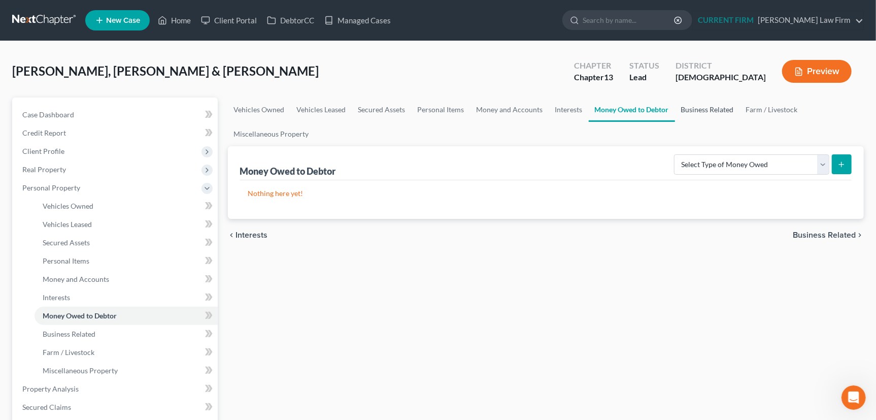
click at [719, 111] on link "Business Related" at bounding box center [707, 109] width 65 height 24
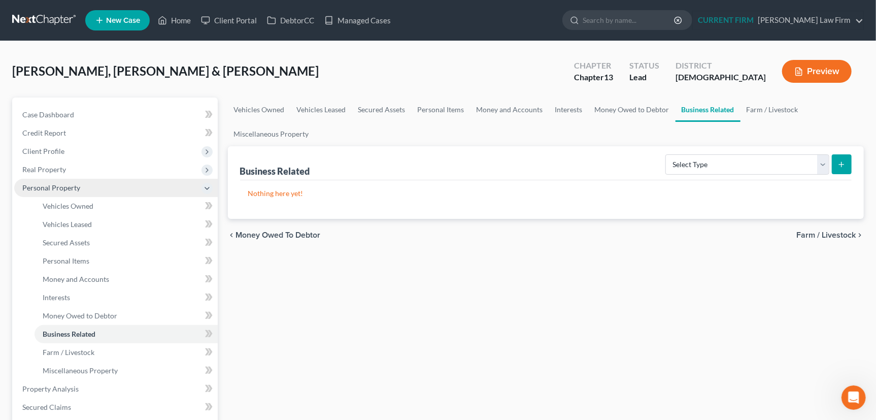
click at [57, 184] on span "Personal Property" at bounding box center [51, 187] width 58 height 9
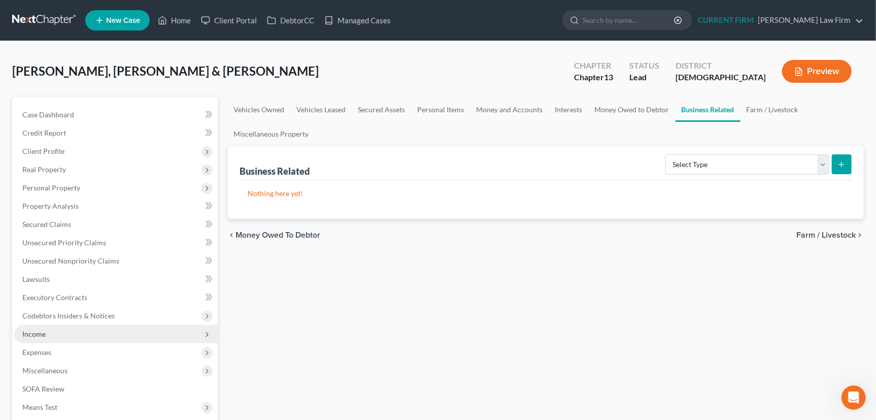
click at [41, 334] on span "Income" at bounding box center [33, 334] width 23 height 9
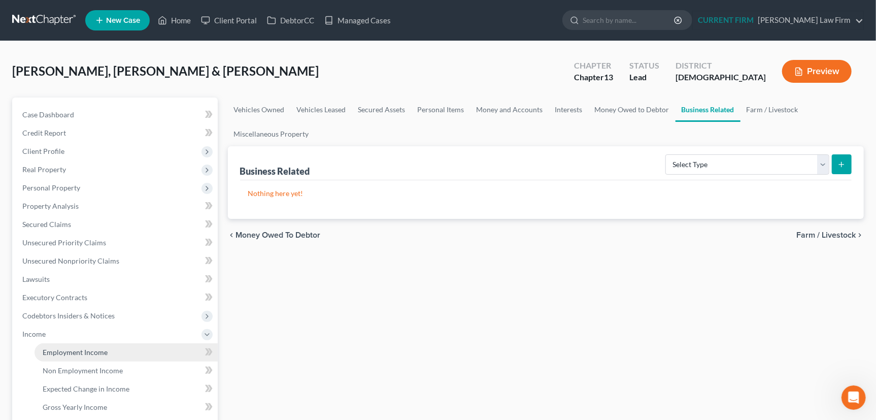
click at [61, 351] on span "Employment Income" at bounding box center [75, 352] width 65 height 9
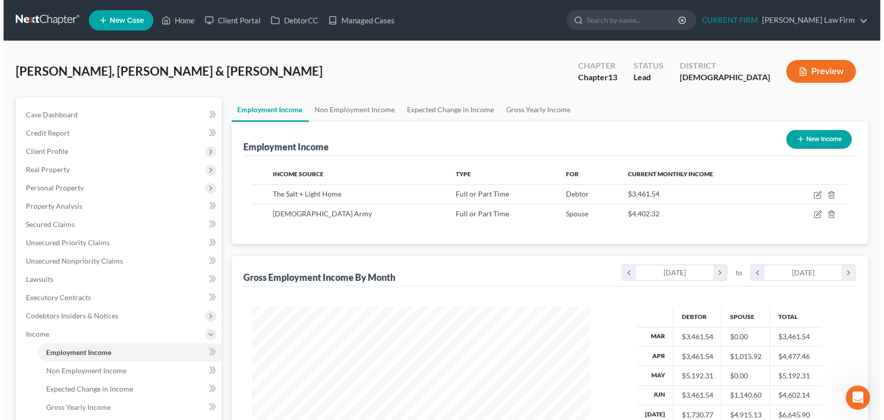
scroll to position [182, 360]
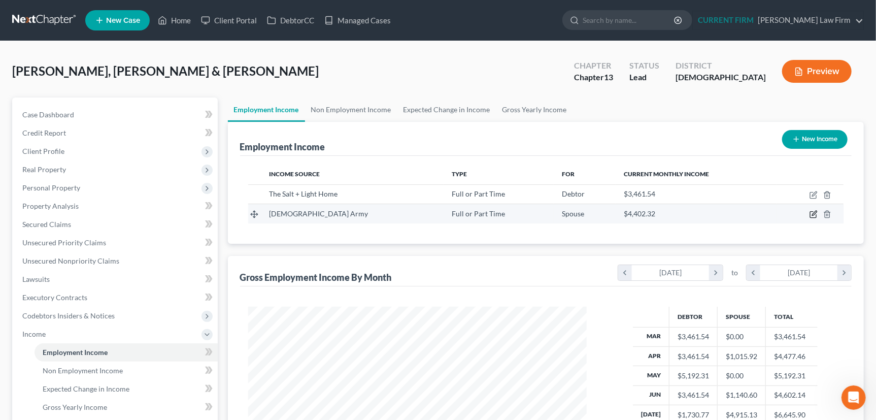
click at [813, 212] on icon "button" at bounding box center [814, 214] width 8 height 8
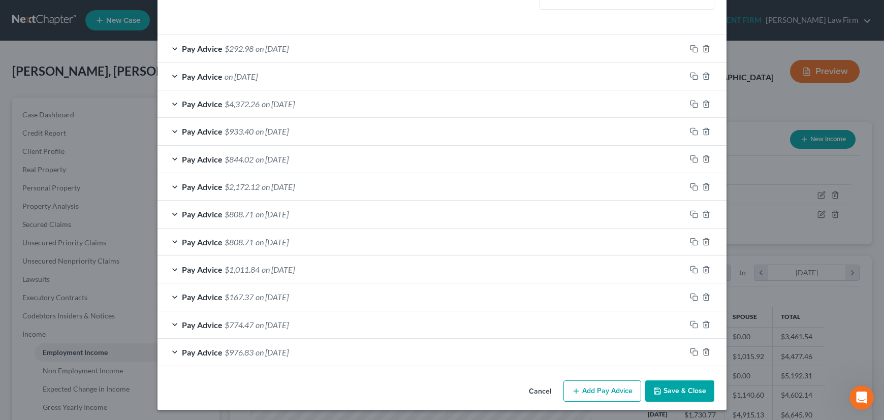
scroll to position [327, 0]
click at [706, 351] on line "button" at bounding box center [706, 352] width 0 height 2
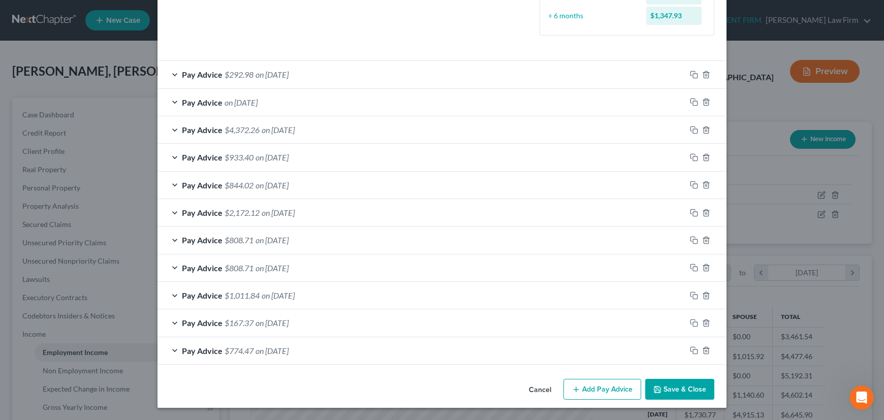
scroll to position [300, 0]
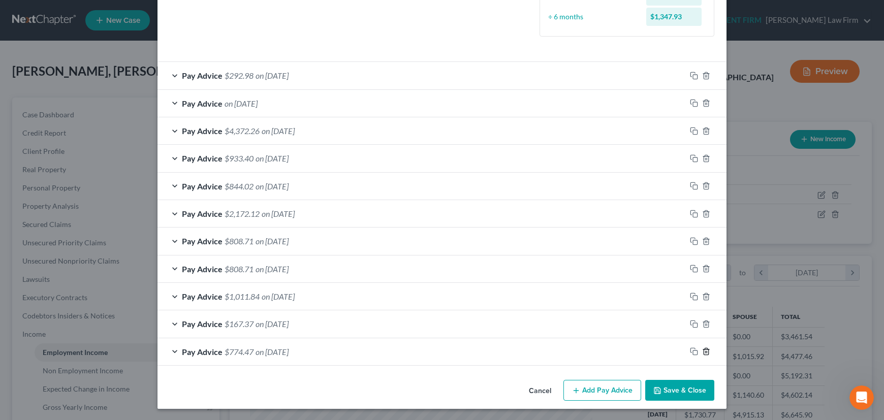
click at [703, 350] on icon "button" at bounding box center [706, 351] width 8 height 8
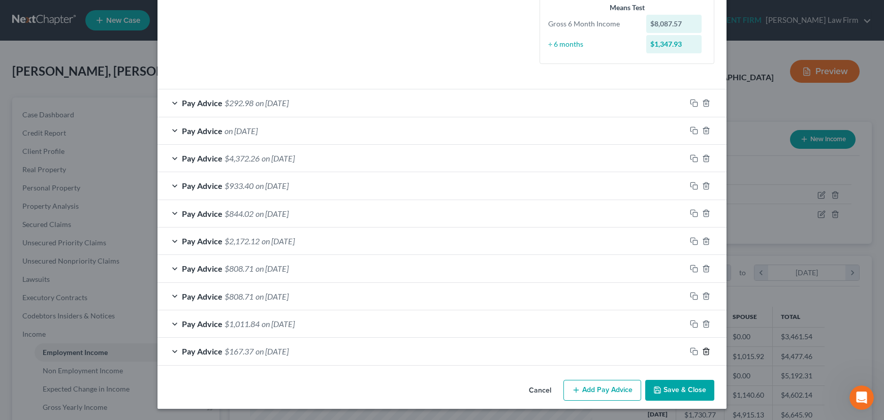
click at [706, 351] on line "button" at bounding box center [706, 352] width 0 height 2
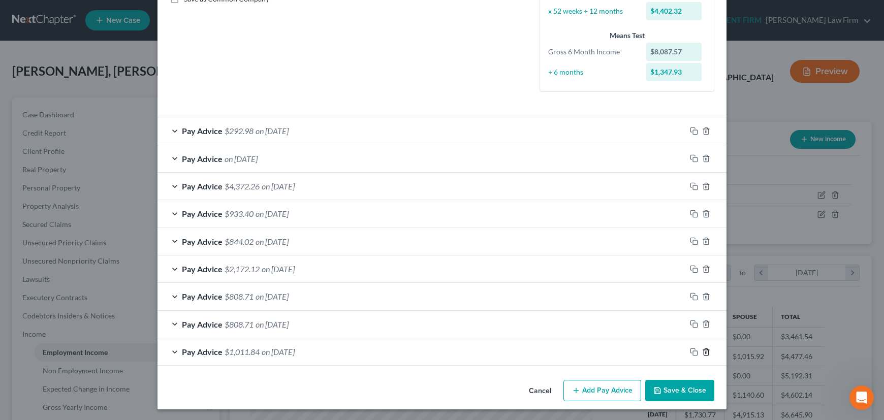
click at [706, 351] on line "button" at bounding box center [706, 352] width 0 height 2
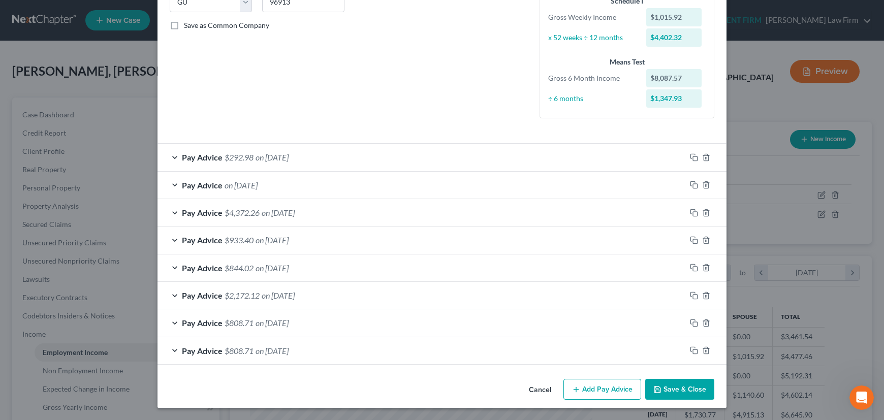
scroll to position [217, 0]
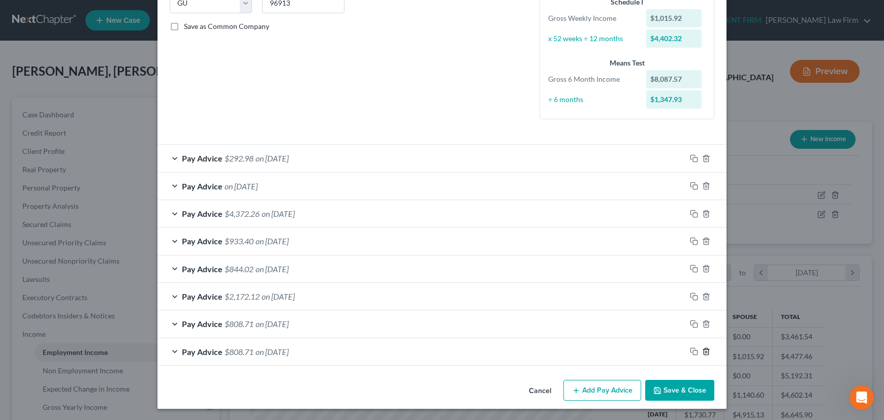
click at [703, 350] on icon "button" at bounding box center [706, 351] width 8 height 8
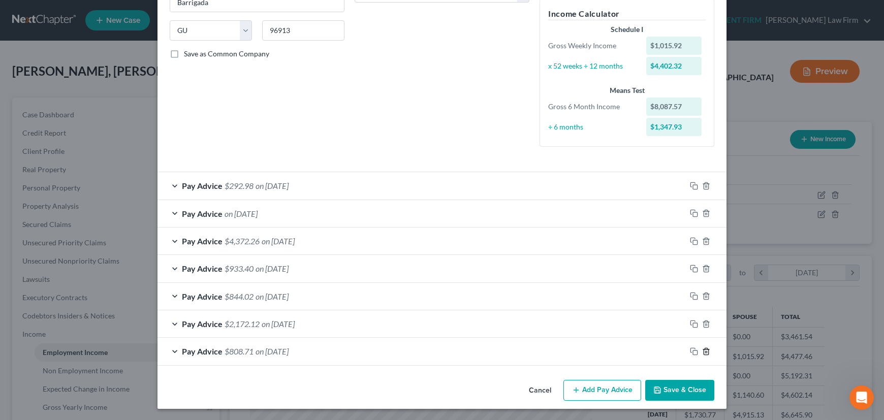
click at [706, 351] on line "button" at bounding box center [706, 352] width 0 height 2
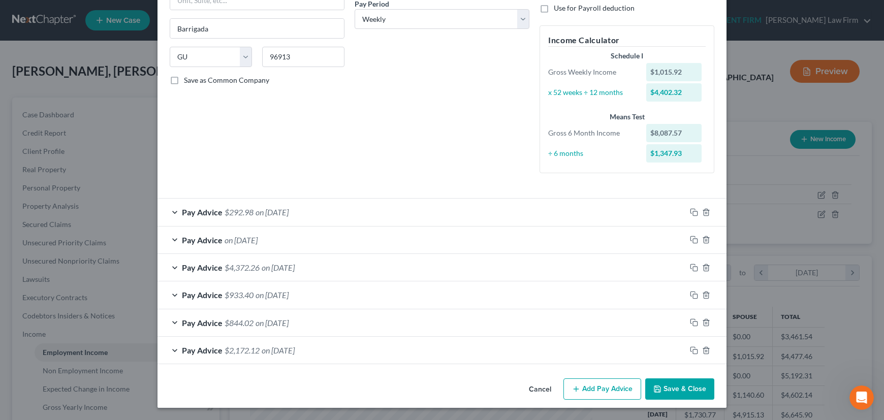
scroll to position [162, 0]
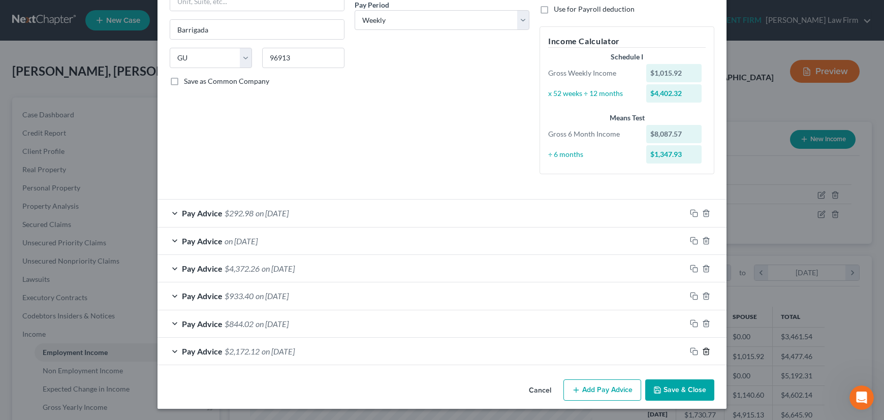
click at [706, 351] on line "button" at bounding box center [706, 352] width 0 height 2
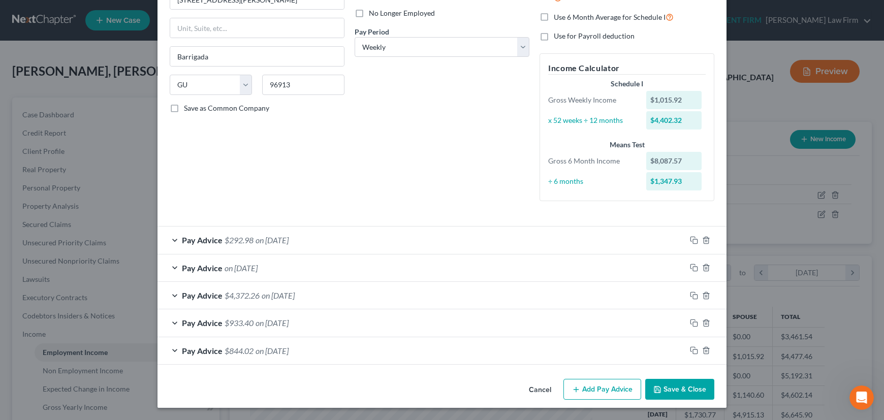
scroll to position [135, 0]
click at [546, 357] on div "Pay Advice $844.02 on 04/01/2025" at bounding box center [421, 351] width 528 height 27
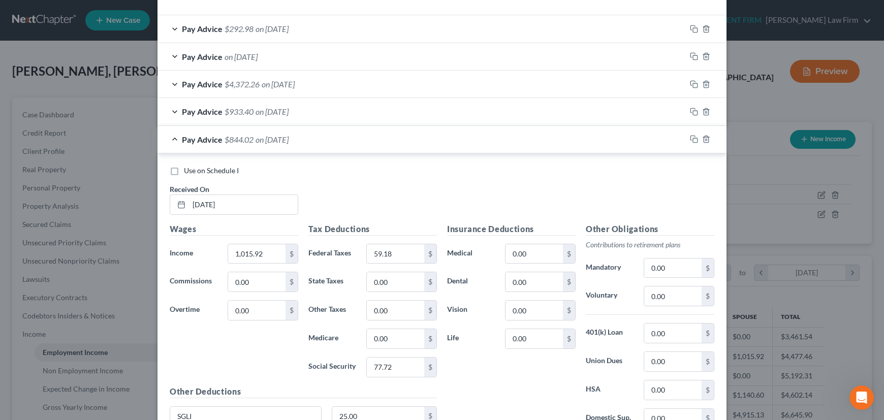
scroll to position [393, 0]
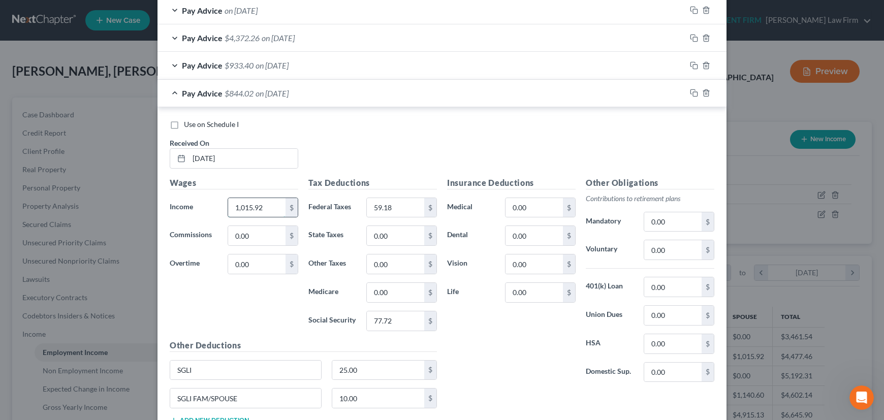
click at [265, 206] on input "1,015.92" at bounding box center [256, 207] width 57 height 19
click at [405, 316] on input "77.72" at bounding box center [395, 320] width 57 height 19
click at [366, 371] on input "25.00" at bounding box center [378, 370] width 92 height 19
click at [369, 394] on input "10.00" at bounding box center [378, 397] width 92 height 19
click at [537, 204] on input "0.00" at bounding box center [533, 207] width 57 height 19
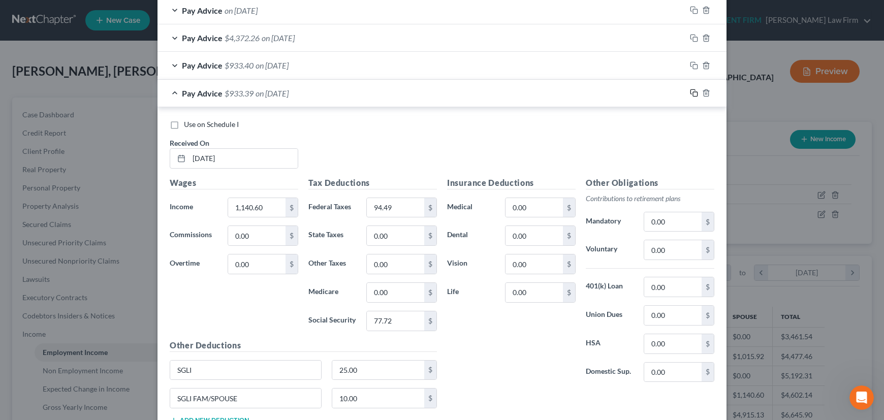
drag, startPoint x: 689, startPoint y: 91, endPoint x: 681, endPoint y: 96, distance: 9.9
click at [690, 91] on icon "button" at bounding box center [694, 93] width 8 height 8
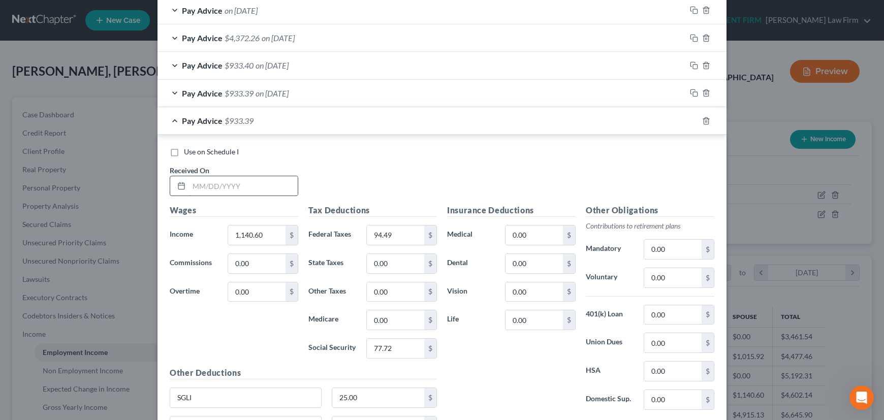
click at [231, 185] on input "text" at bounding box center [243, 185] width 109 height 19
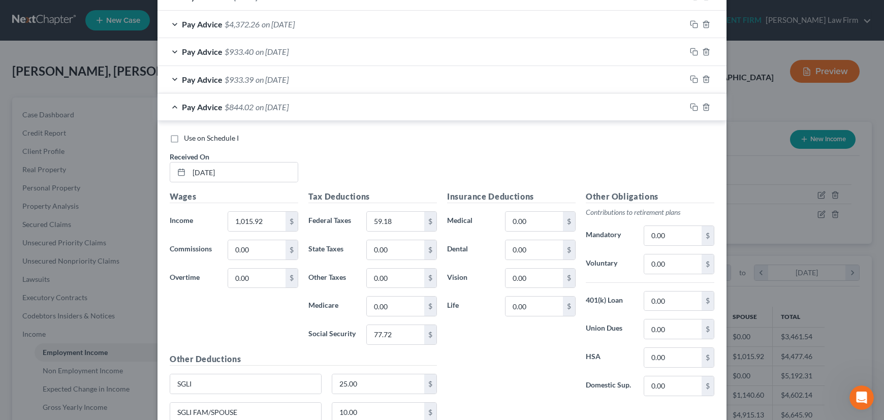
click at [461, 110] on div "Pay Advice $844.02 on 05/15/2025" at bounding box center [421, 106] width 528 height 27
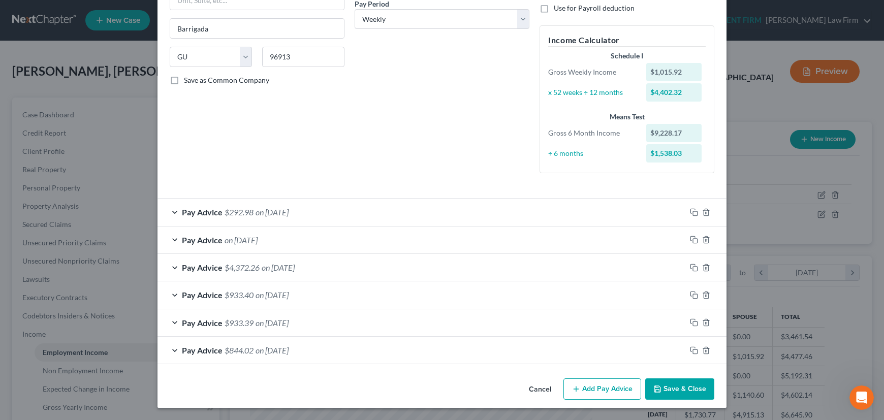
scroll to position [162, 0]
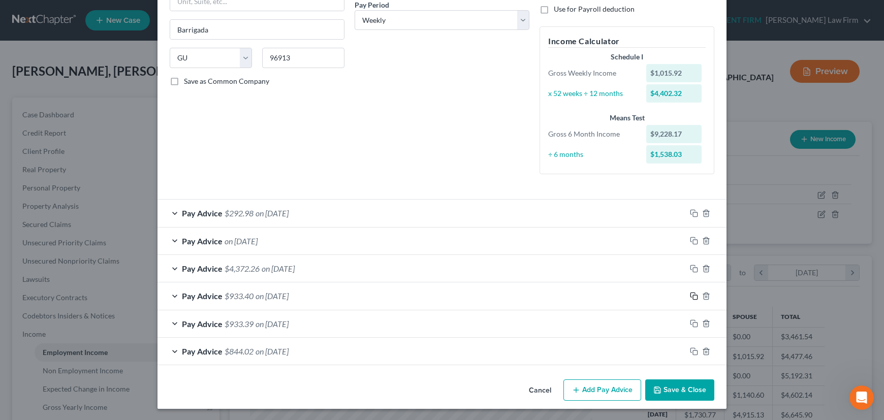
click at [692, 295] on icon "button" at bounding box center [694, 296] width 8 height 8
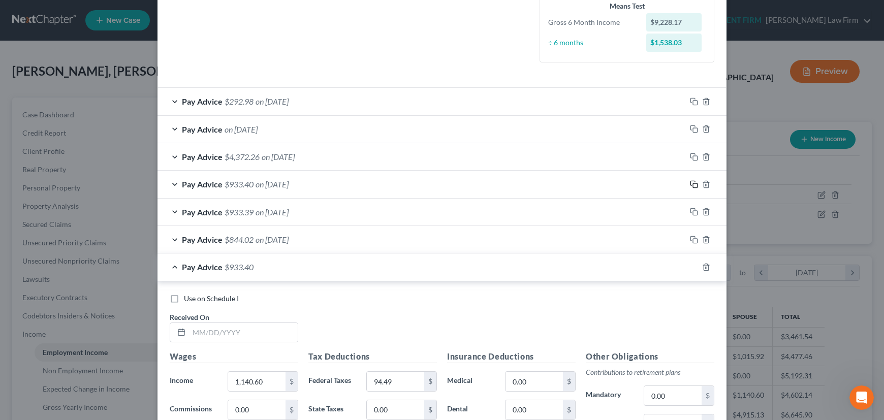
scroll to position [254, 0]
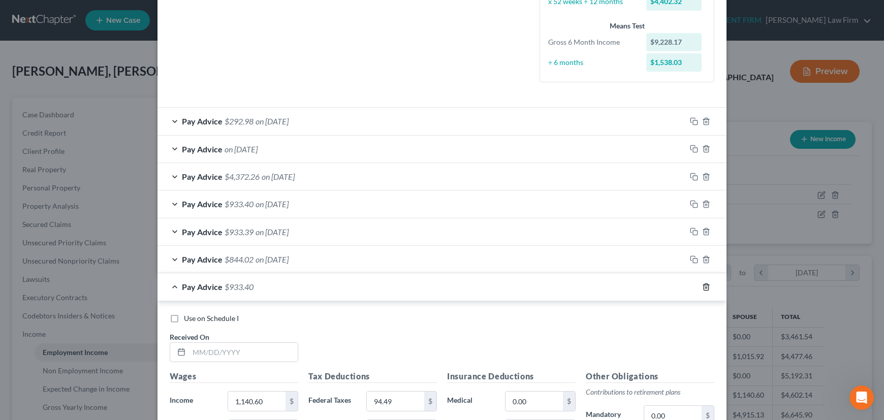
click at [703, 285] on icon "button" at bounding box center [706, 287] width 8 height 8
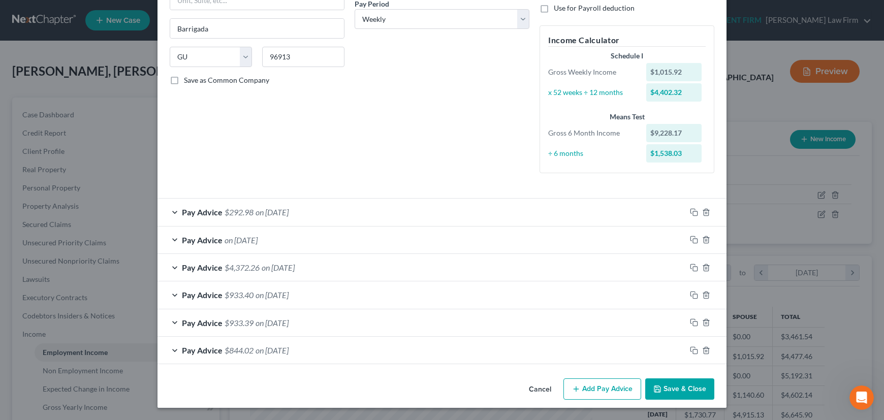
scroll to position [162, 0]
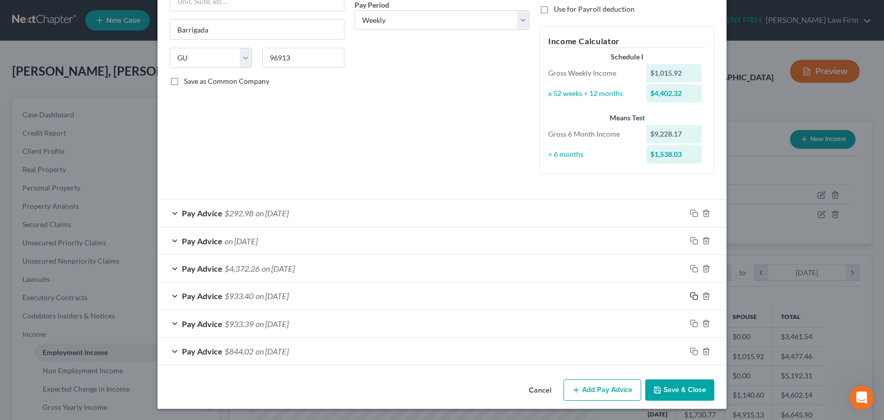
click at [690, 294] on icon "button" at bounding box center [694, 296] width 8 height 8
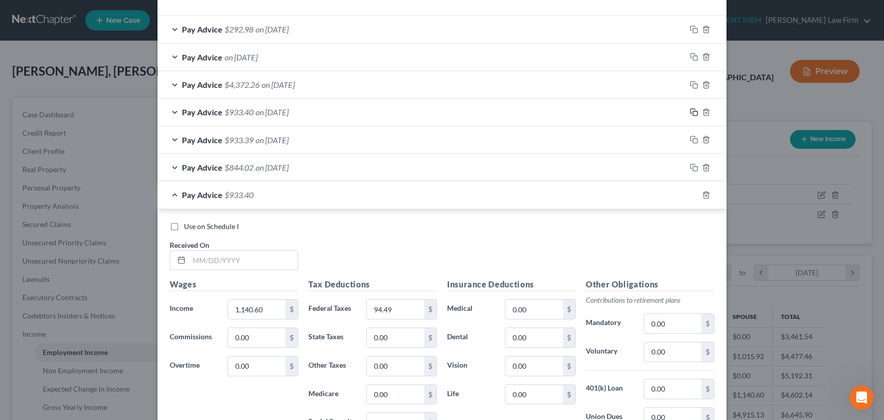
scroll to position [346, 0]
click at [703, 193] on icon "button" at bounding box center [706, 194] width 8 height 8
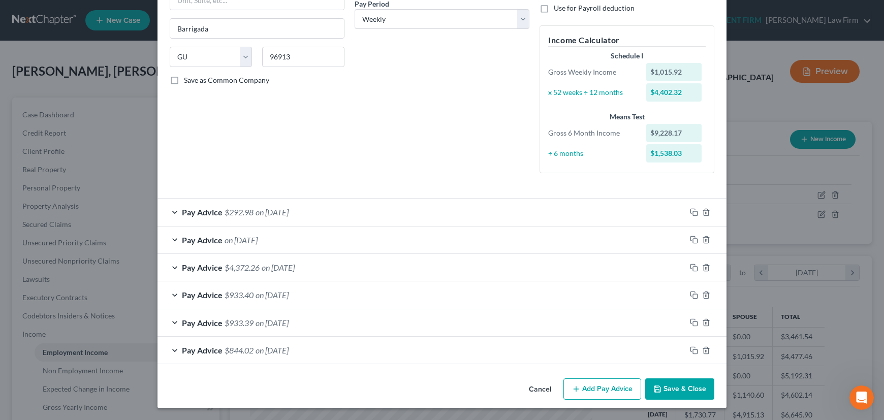
scroll to position [162, 0]
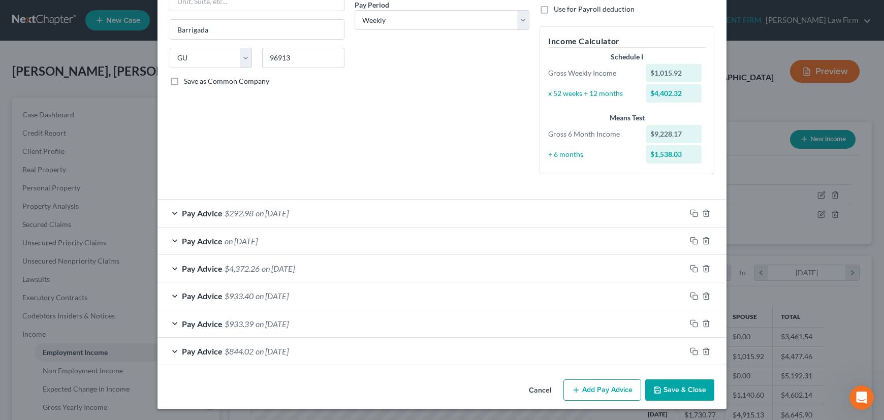
click at [371, 290] on div "Pay Advice $933.40 on 06/20/2025" at bounding box center [421, 295] width 528 height 27
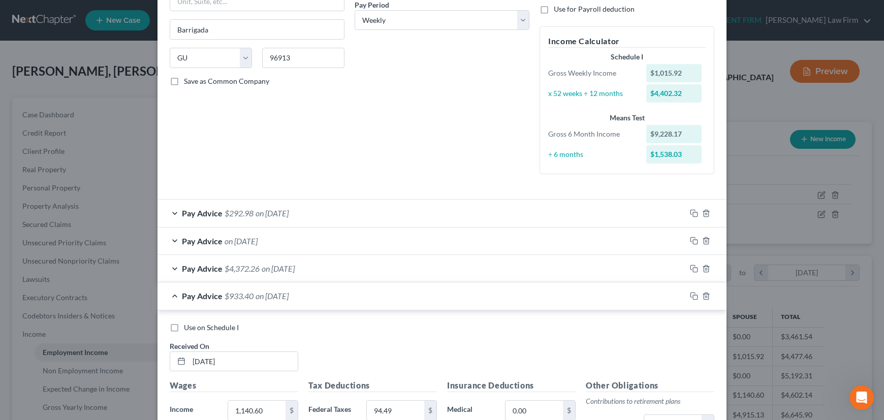
scroll to position [346, 0]
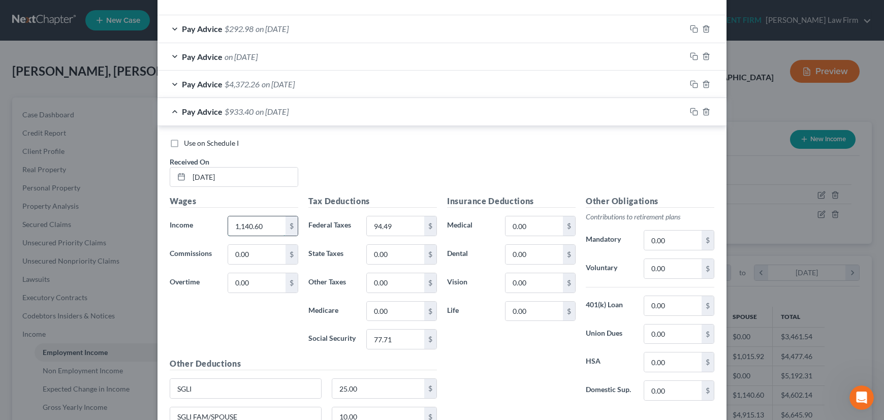
click at [267, 224] on input "1,140.60" at bounding box center [256, 225] width 57 height 19
click at [447, 87] on div "Pay Advice $4,372.26 on 07/02/2025" at bounding box center [421, 84] width 528 height 27
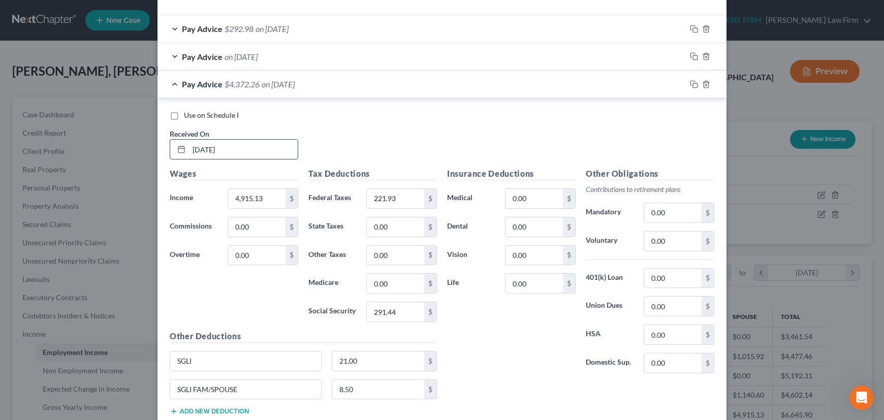
click at [207, 149] on input "07/02/2025" at bounding box center [243, 149] width 109 height 19
click at [392, 84] on div "Pay Advice $4,372.26 on 07/03/2025" at bounding box center [421, 84] width 528 height 27
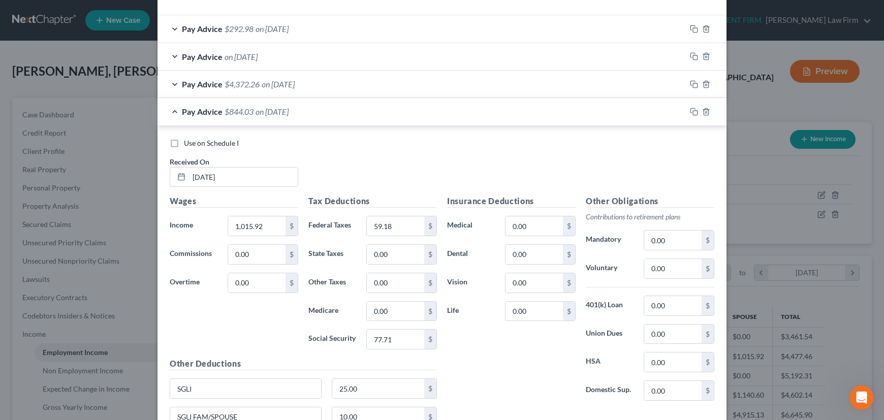
click at [395, 106] on div "Pay Advice $844.03 on 06/20/2025" at bounding box center [421, 111] width 528 height 27
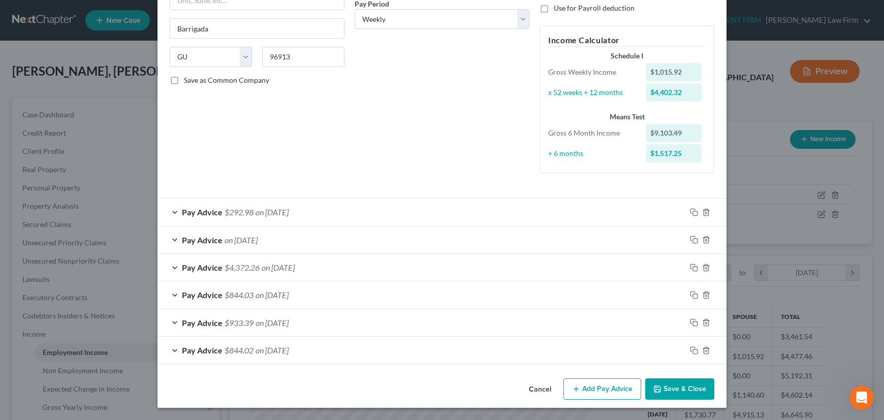
scroll to position [162, 0]
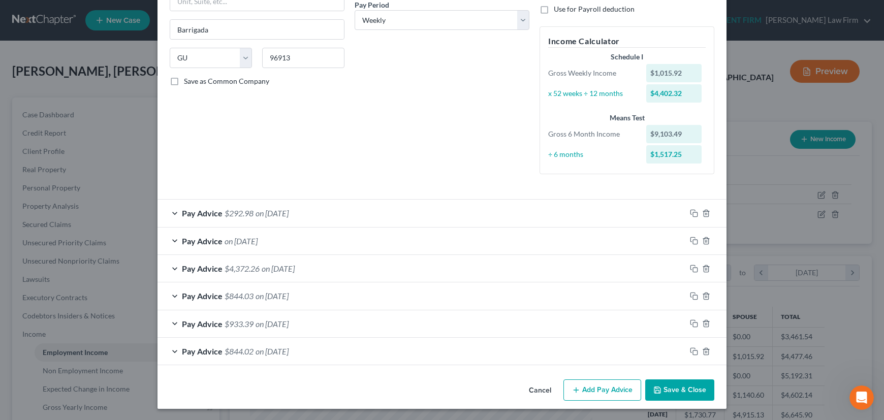
click at [408, 241] on div "Pay Advice on 07/15/2025" at bounding box center [421, 240] width 528 height 27
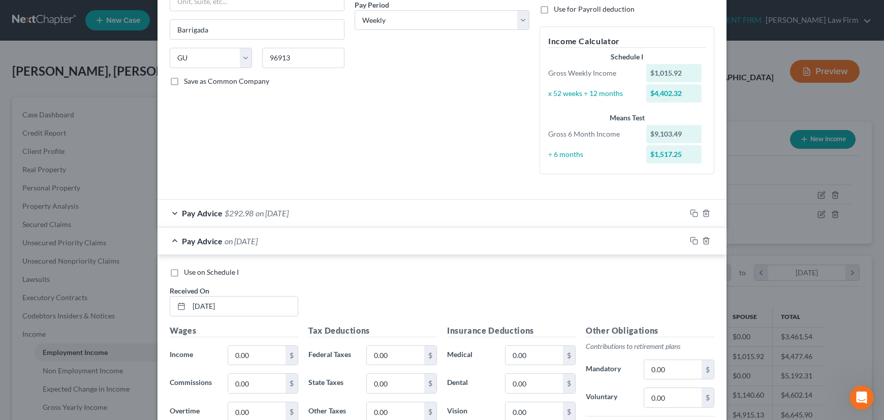
scroll to position [346, 0]
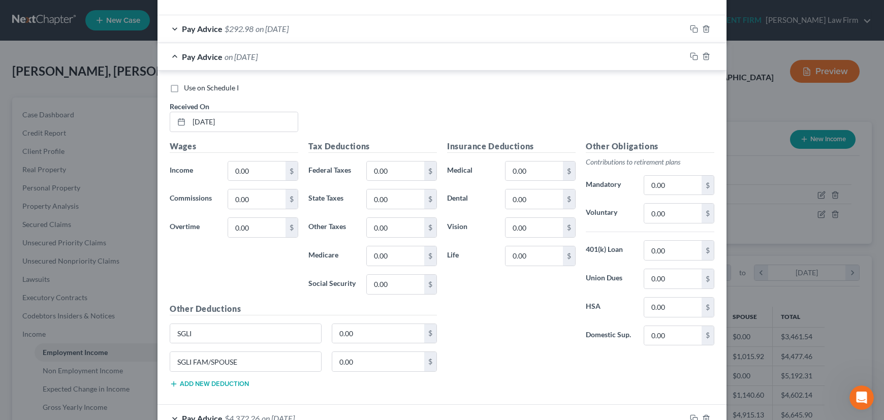
click at [455, 57] on div "Pay Advice on 07/15/2025" at bounding box center [421, 56] width 528 height 27
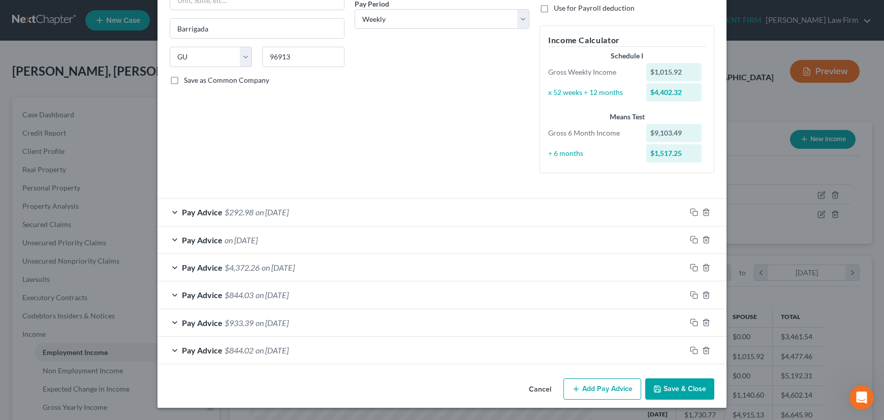
scroll to position [162, 0]
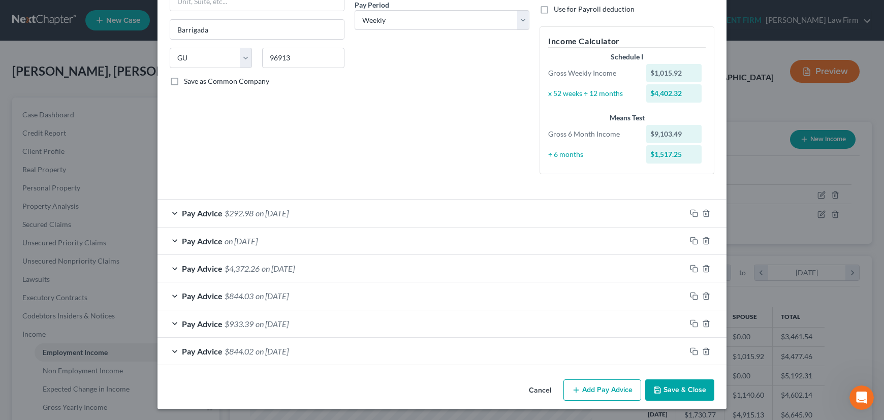
click at [438, 215] on div "Pay Advice $292.98 on 08/01/2025" at bounding box center [421, 213] width 528 height 27
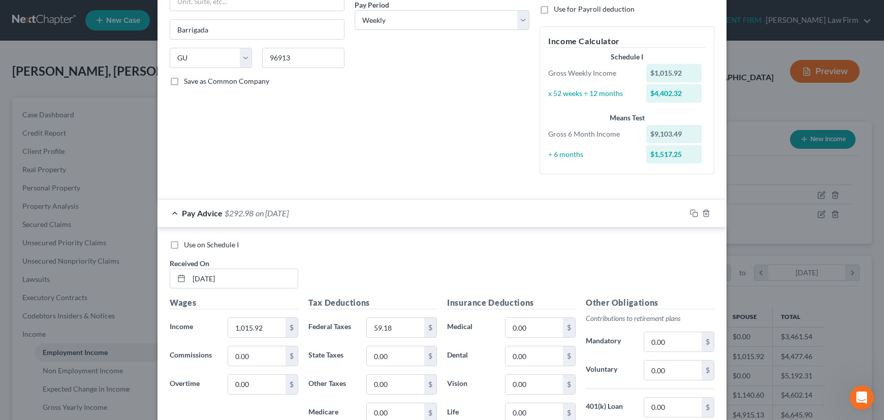
scroll to position [346, 0]
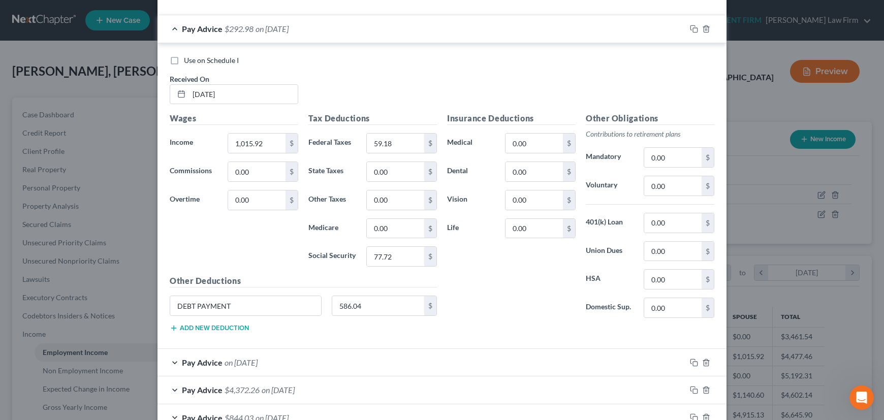
click at [525, 30] on div "Pay Advice $292.98 on 08/01/2025" at bounding box center [421, 28] width 528 height 27
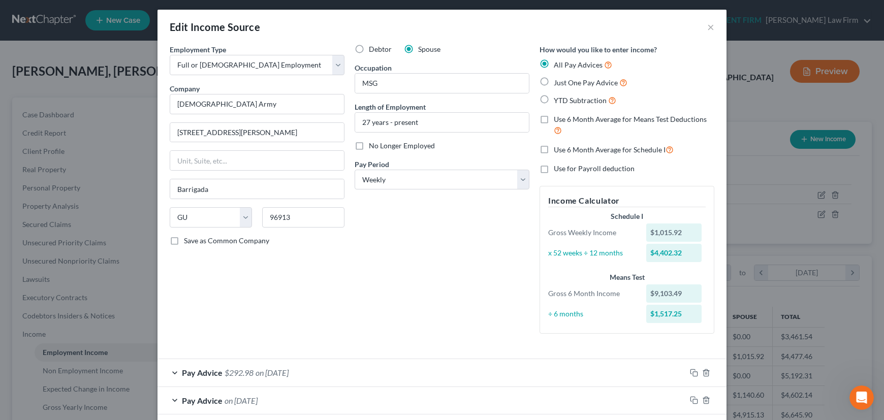
scroll to position [0, 0]
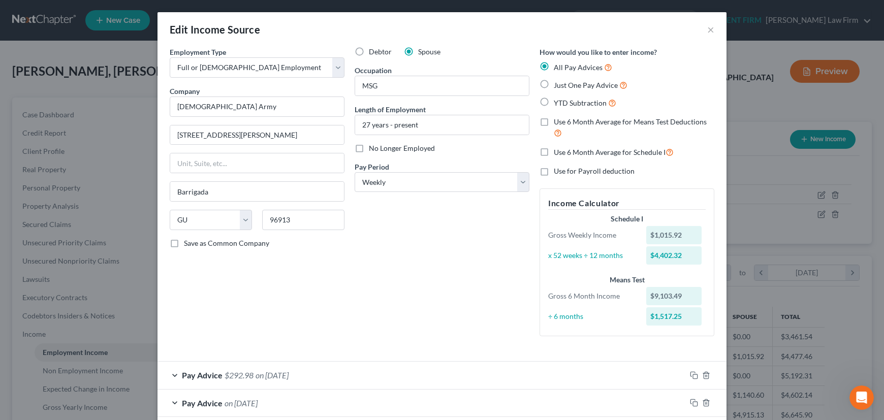
click at [553, 152] on label "Use 6 Month Average for Schedule I" at bounding box center [613, 152] width 120 height 12
click at [558, 152] on input "Use 6 Month Average for Schedule I" at bounding box center [561, 149] width 7 height 7
click at [184, 243] on label "Save as Common Company" at bounding box center [226, 243] width 85 height 10
click at [188, 243] on input "Save as Common Company" at bounding box center [191, 241] width 7 height 7
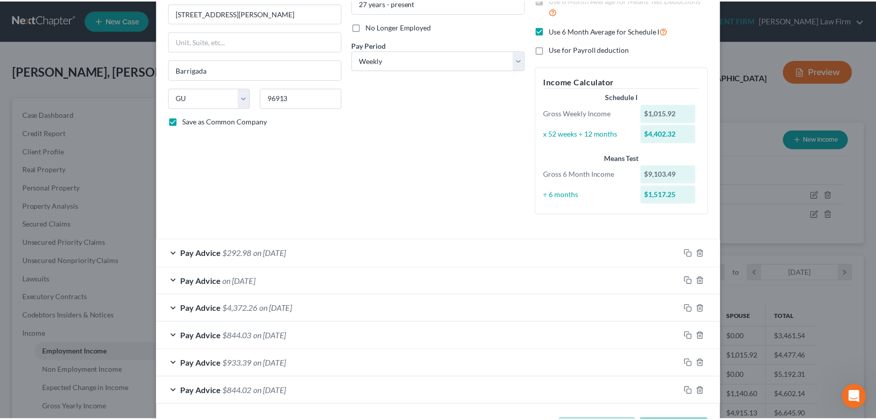
scroll to position [162, 0]
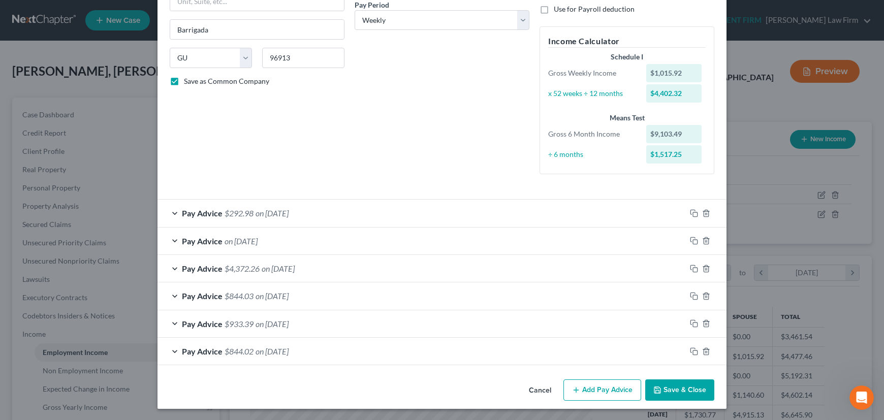
click at [678, 388] on button "Save & Close" at bounding box center [679, 389] width 69 height 21
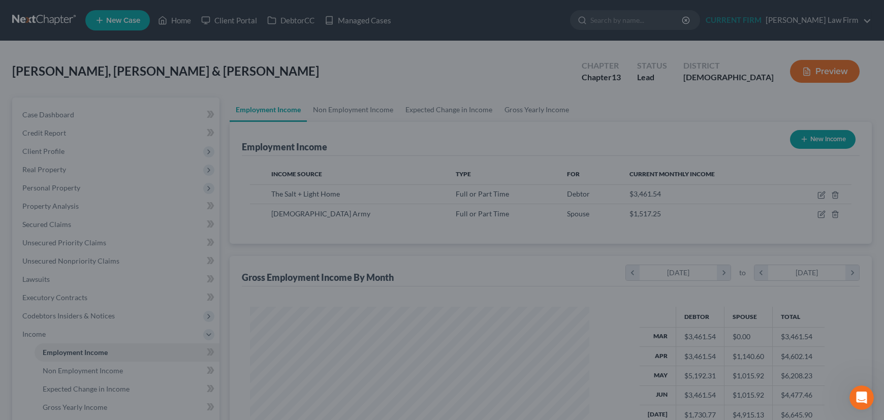
scroll to position [507612, 507433]
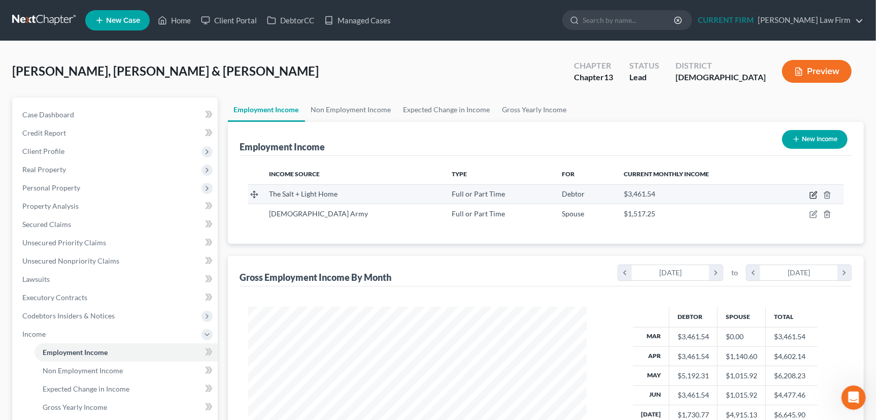
click at [813, 192] on icon "button" at bounding box center [814, 195] width 8 height 8
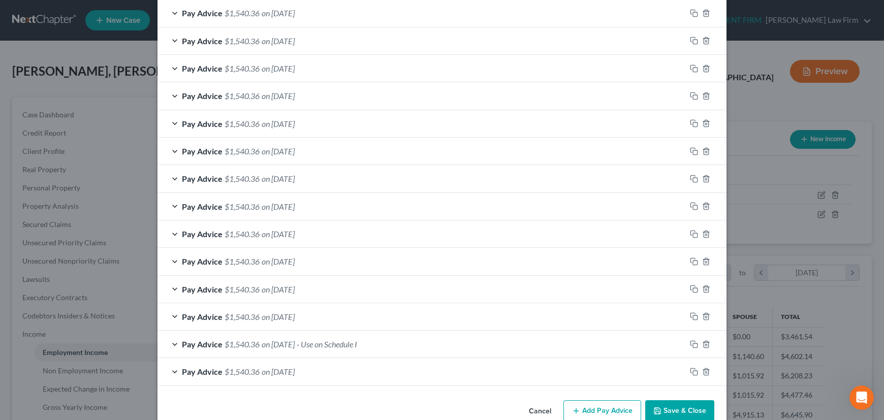
scroll to position [382, 0]
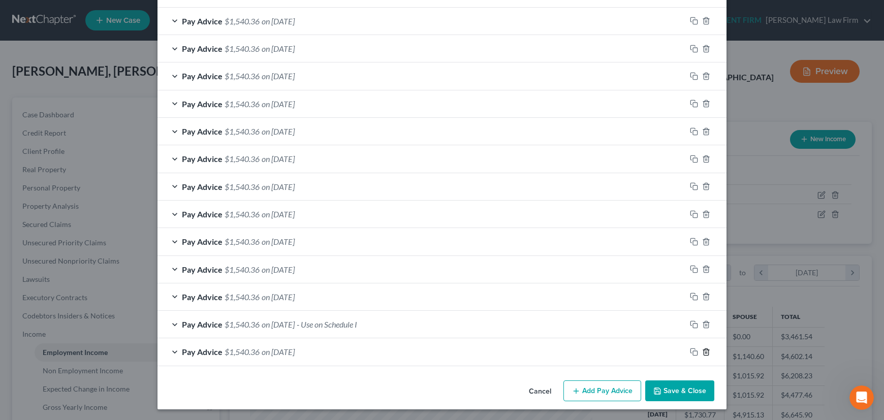
click at [703, 350] on icon "button" at bounding box center [706, 352] width 8 height 8
click at [706, 351] on line "button" at bounding box center [706, 352] width 0 height 2
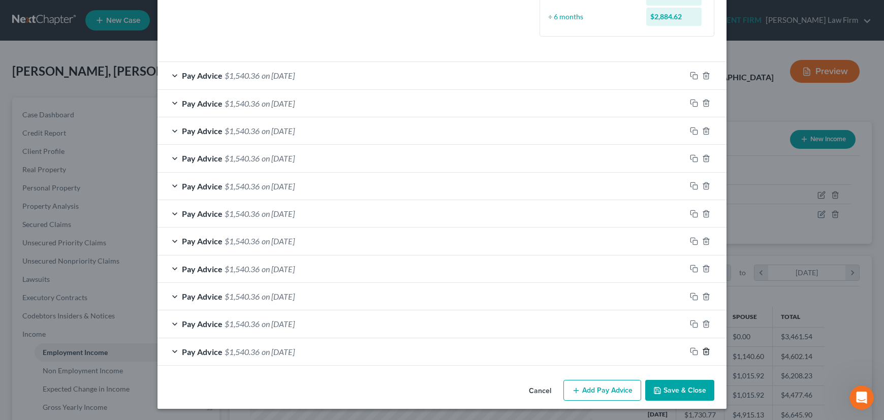
click at [703, 350] on icon "button" at bounding box center [706, 351] width 8 height 8
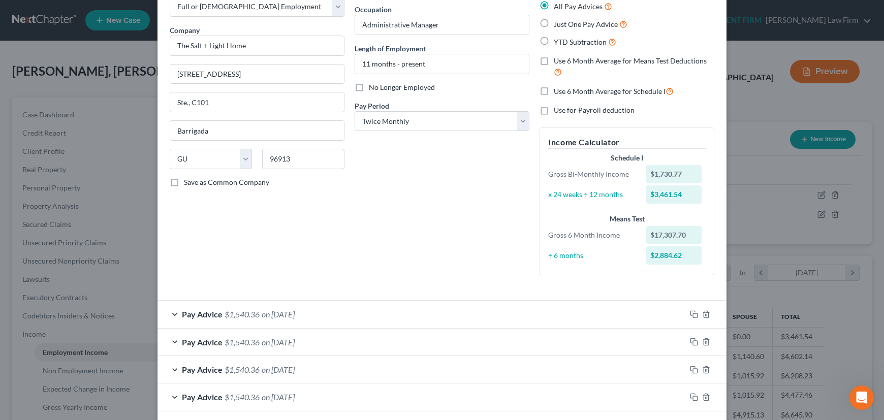
scroll to position [0, 0]
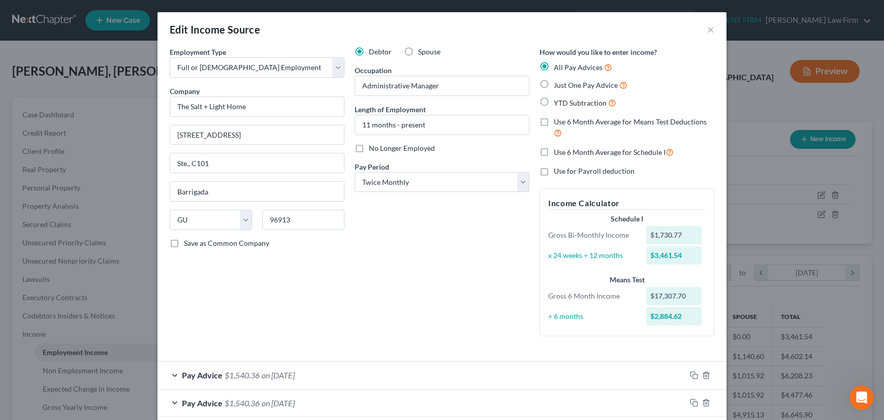
click at [553, 151] on label "Use 6 Month Average for Schedule I" at bounding box center [613, 152] width 120 height 12
click at [558, 151] on input "Use 6 Month Average for Schedule I" at bounding box center [561, 149] width 7 height 7
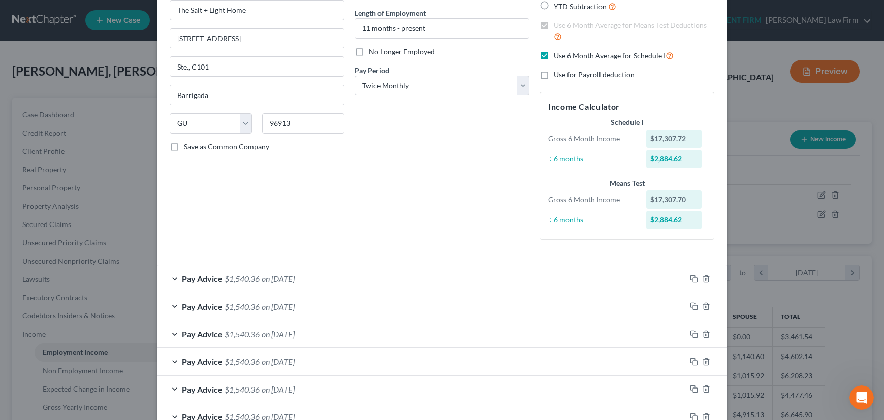
scroll to position [92, 0]
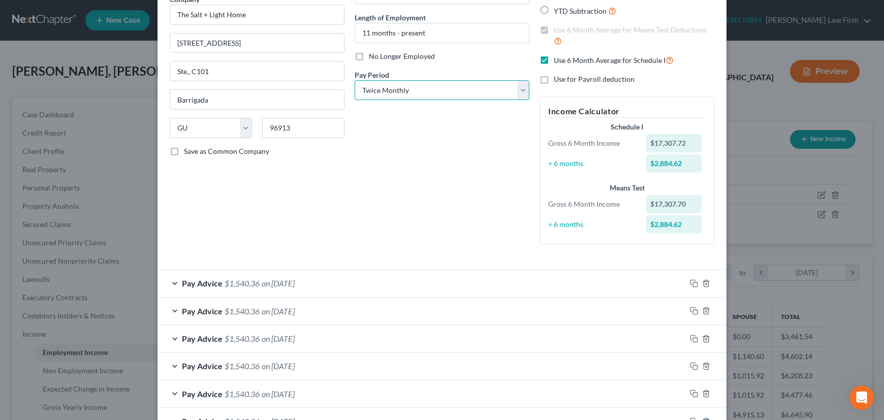
click at [446, 87] on select "Select Monthly Twice Monthly Every Other Week Weekly" at bounding box center [441, 90] width 175 height 20
click at [354, 80] on select "Select Monthly Twice Monthly Every Other Week Weekly" at bounding box center [441, 90] width 175 height 20
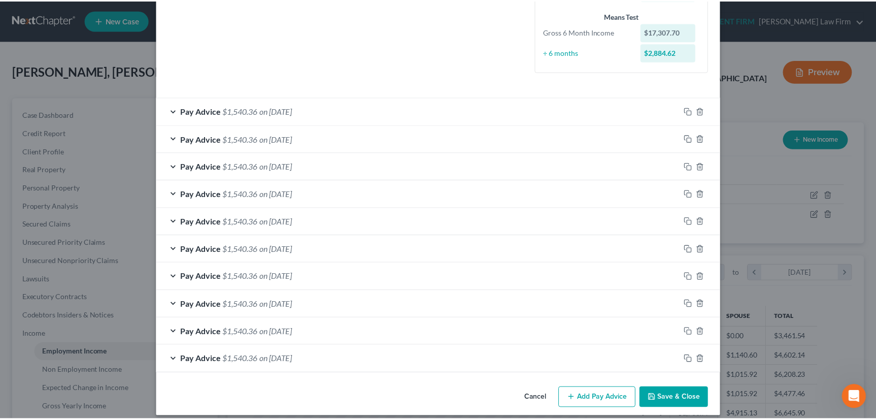
scroll to position [272, 0]
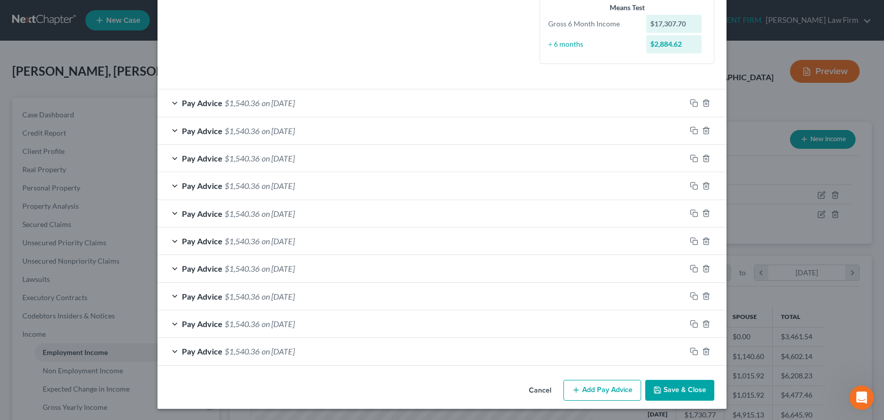
click at [681, 387] on button "Save & Close" at bounding box center [679, 390] width 69 height 21
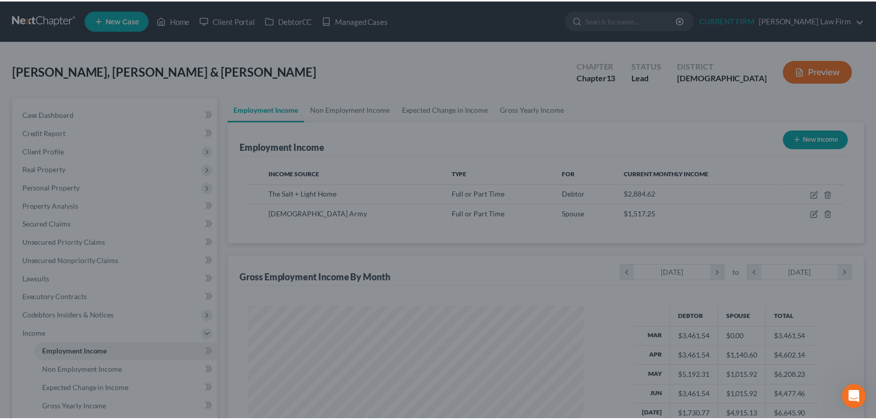
scroll to position [507612, 507433]
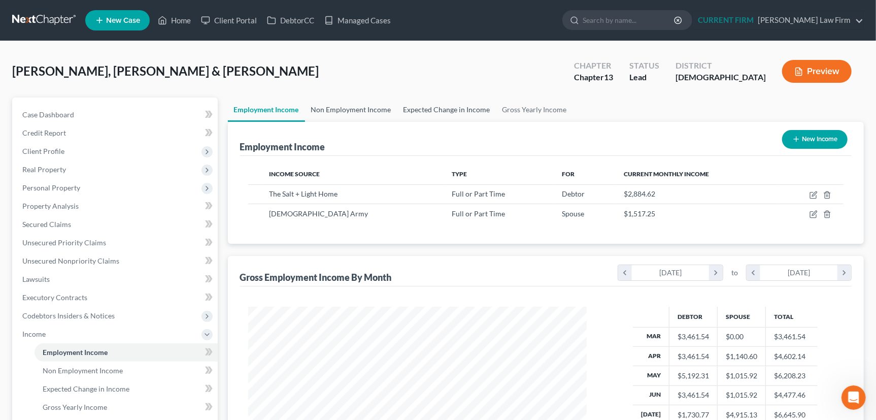
drag, startPoint x: 357, startPoint y: 106, endPoint x: 404, endPoint y: 107, distance: 46.7
click at [357, 106] on link "Non Employment Income" at bounding box center [351, 109] width 92 height 24
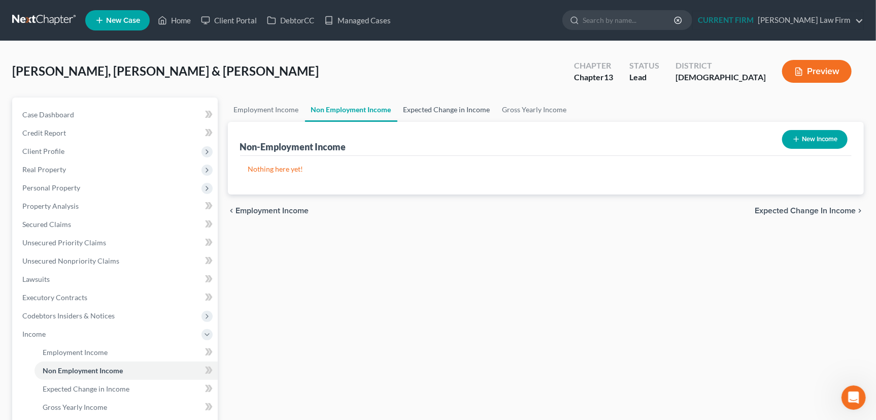
click at [438, 107] on link "Expected Change in Income" at bounding box center [447, 109] width 99 height 24
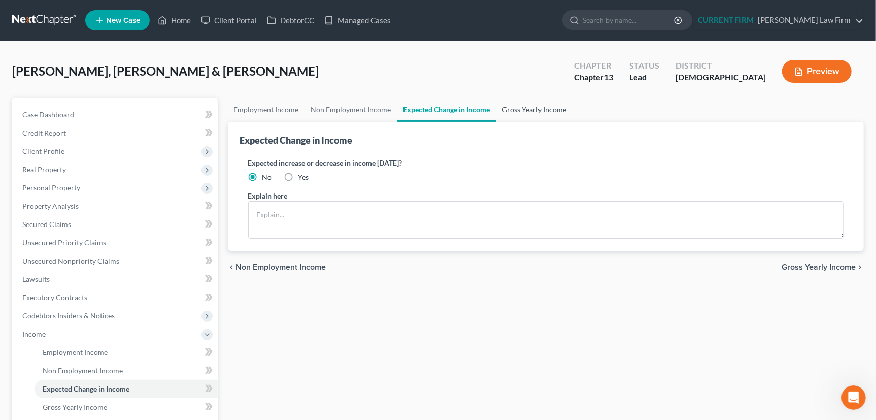
click at [518, 108] on link "Gross Yearly Income" at bounding box center [535, 109] width 77 height 24
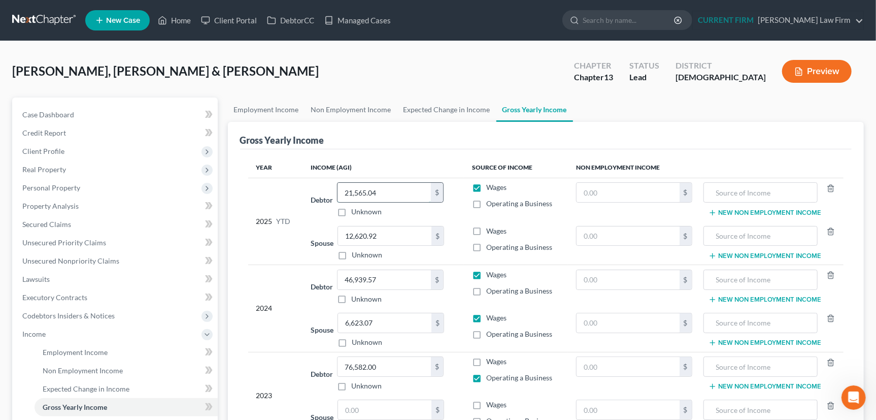
click at [384, 193] on input "21,565.04" at bounding box center [384, 192] width 93 height 19
click at [486, 228] on label "Wages" at bounding box center [496, 231] width 20 height 10
click at [491, 228] on input "Wages" at bounding box center [494, 229] width 7 height 7
click at [378, 236] on input "12,620.92" at bounding box center [384, 235] width 93 height 19
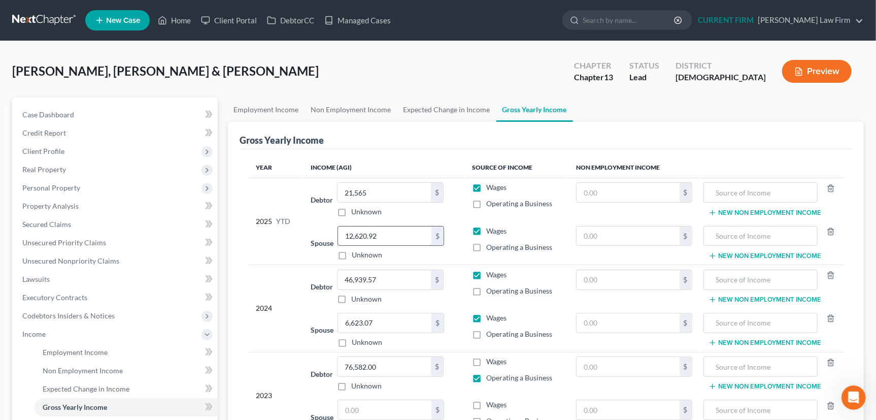
click at [379, 233] on input "12,620.92" at bounding box center [384, 235] width 93 height 19
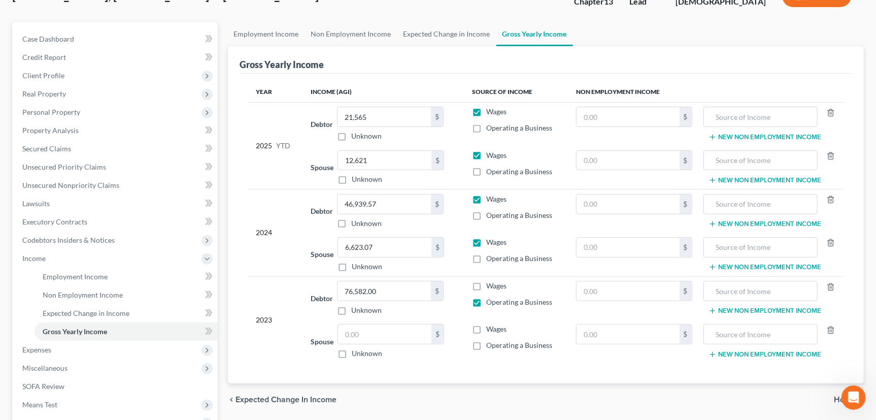
scroll to position [92, 0]
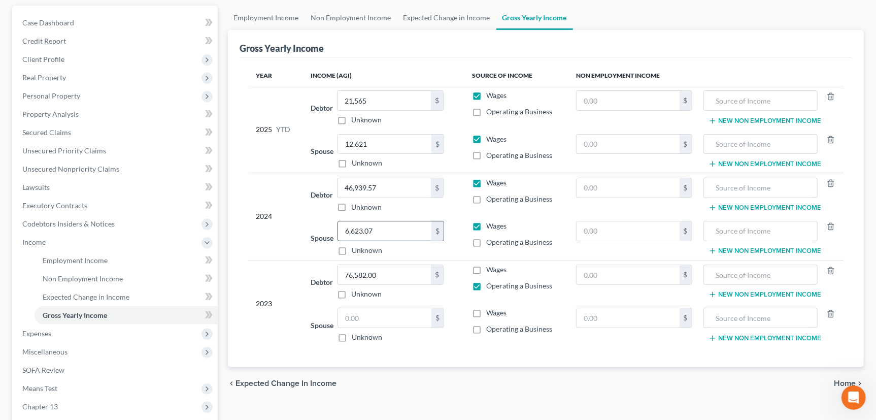
click at [386, 232] on input "6,623.07" at bounding box center [384, 230] width 93 height 19
click at [377, 185] on input "46,939.57" at bounding box center [384, 187] width 93 height 19
click at [377, 184] on input "46,939.57" at bounding box center [384, 187] width 93 height 19
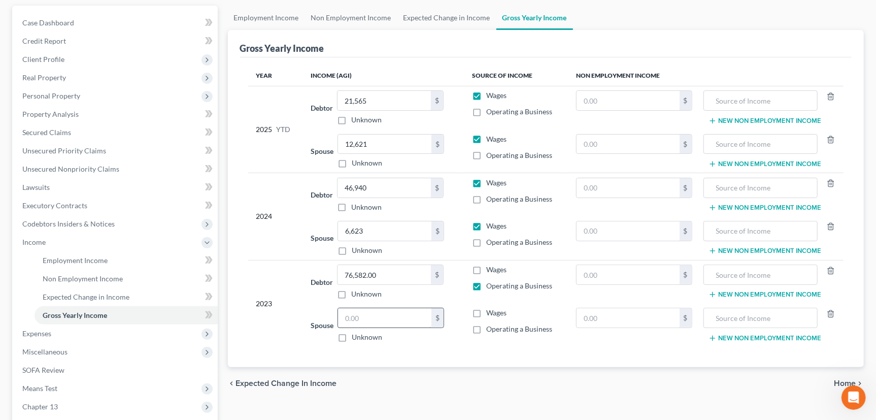
drag, startPoint x: 477, startPoint y: 325, endPoint x: 386, endPoint y: 320, distance: 91.6
click at [486, 325] on label "Operating a Business" at bounding box center [519, 329] width 66 height 10
click at [491, 325] on input "Operating a Business" at bounding box center [494, 327] width 7 height 7
click at [375, 315] on input "text" at bounding box center [384, 317] width 93 height 19
click at [843, 380] on span "Home" at bounding box center [845, 383] width 22 height 8
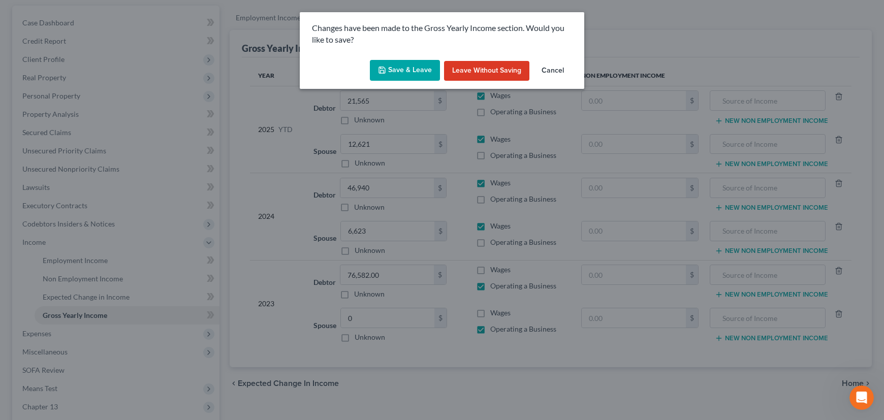
click at [406, 69] on button "Save & Leave" at bounding box center [405, 70] width 70 height 21
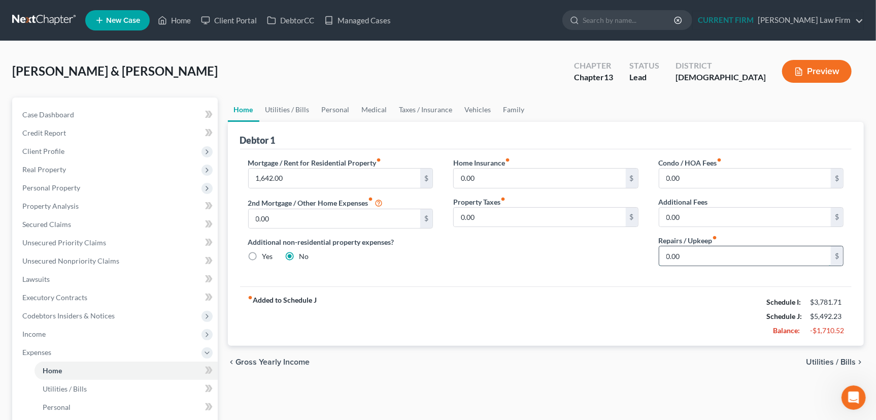
click at [690, 256] on input "0.00" at bounding box center [746, 255] width 172 height 19
click at [298, 107] on link "Utilities / Bills" at bounding box center [287, 109] width 56 height 24
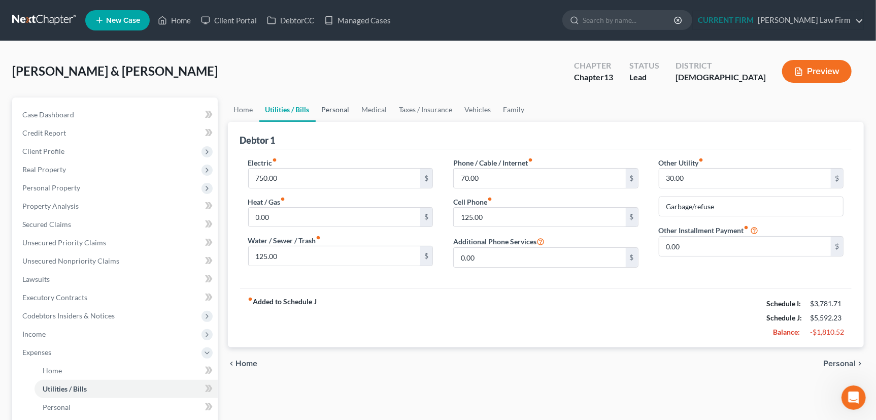
click at [345, 110] on link "Personal" at bounding box center [336, 109] width 40 height 24
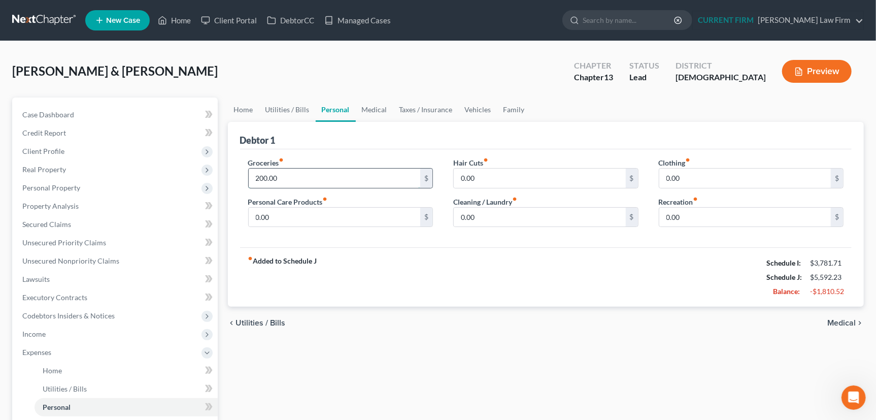
click at [284, 177] on input "200.00" at bounding box center [335, 178] width 172 height 19
click at [680, 173] on input "0.00" at bounding box center [746, 178] width 172 height 19
click at [486, 182] on input "0.00" at bounding box center [540, 178] width 172 height 19
click at [279, 221] on input "0.00" at bounding box center [335, 217] width 172 height 19
click at [500, 216] on input "0.00" at bounding box center [540, 217] width 172 height 19
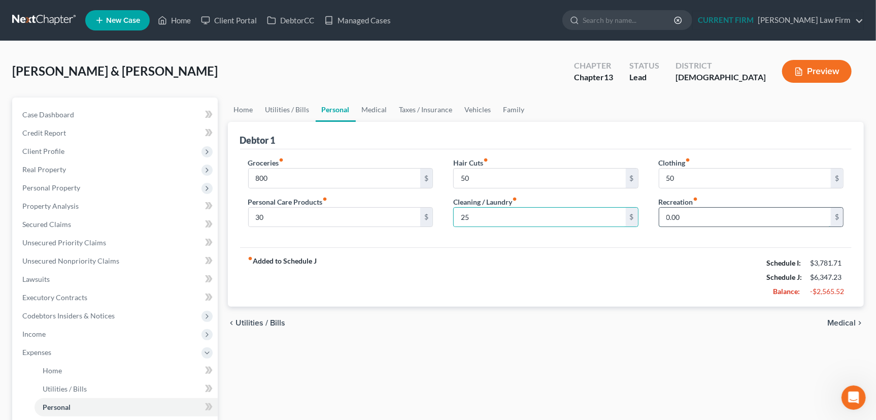
click at [686, 215] on input "0.00" at bounding box center [746, 217] width 172 height 19
click at [375, 107] on link "Medical" at bounding box center [375, 109] width 38 height 24
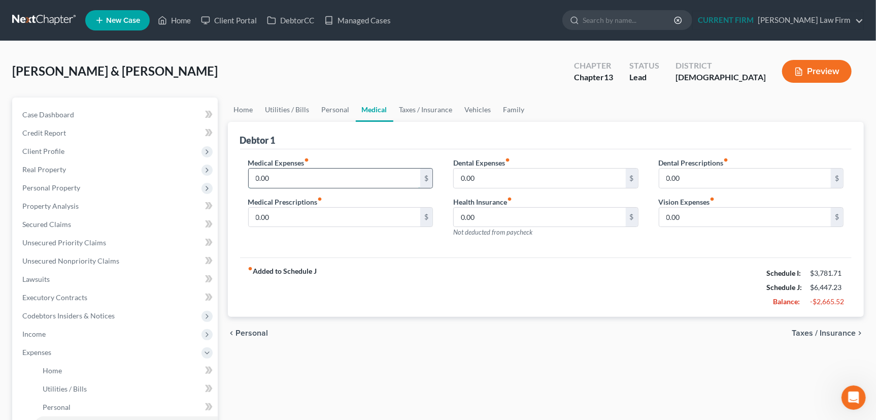
click at [276, 177] on input "0.00" at bounding box center [335, 178] width 172 height 19
click at [430, 106] on link "Taxes / Insurance" at bounding box center [427, 109] width 66 height 24
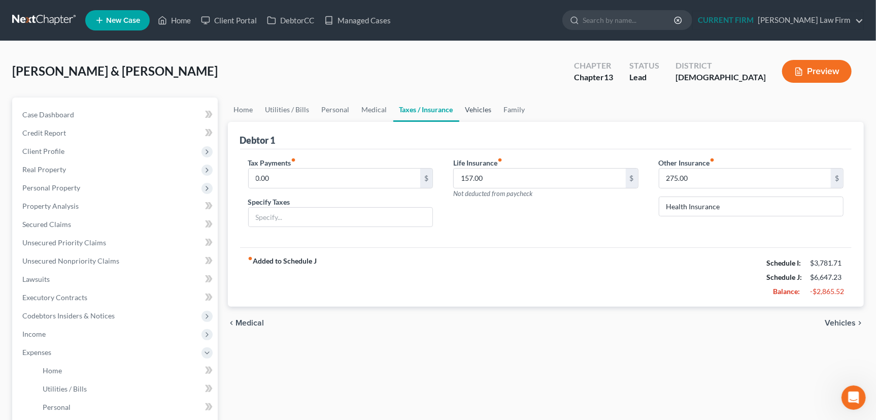
click at [483, 107] on link "Vehicles" at bounding box center [479, 109] width 39 height 24
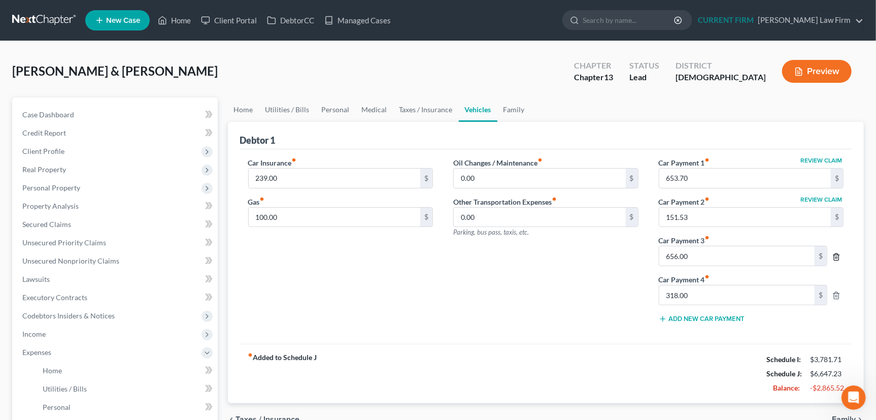
click at [835, 255] on polyline "button" at bounding box center [837, 255] width 6 height 0
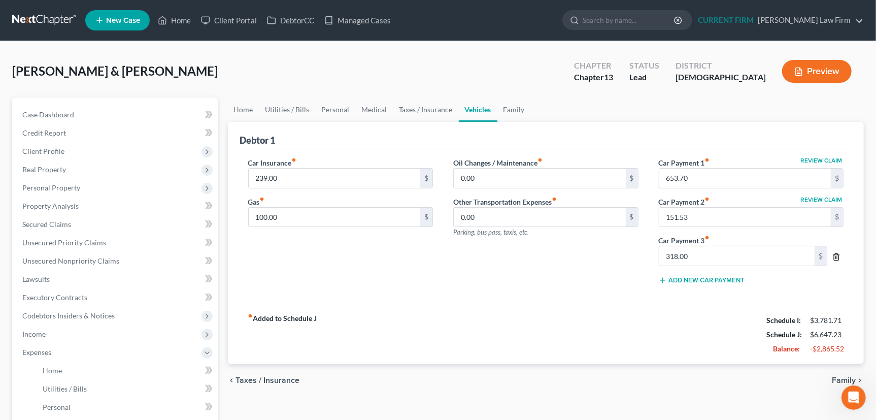
click at [835, 255] on polyline "button" at bounding box center [837, 255] width 6 height 0
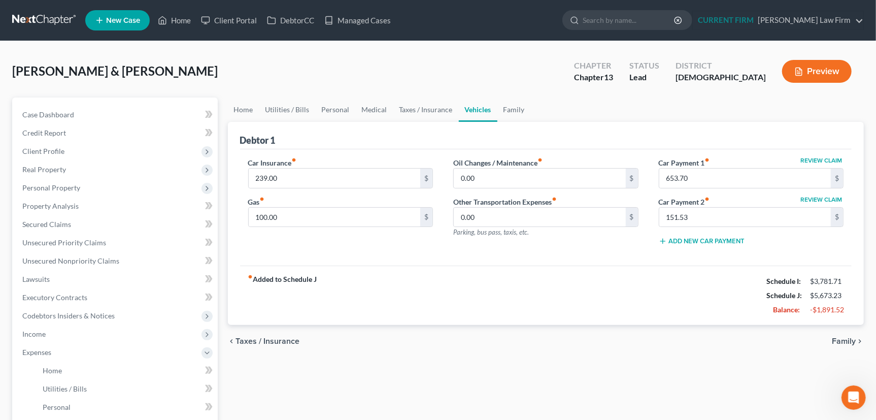
click at [820, 155] on div "Car Insurance fiber_manual_record 239.00 $ Gas fiber_manual_record 100.00 $ Oil…" at bounding box center [546, 207] width 612 height 117
click at [820, 158] on button "Review Claim" at bounding box center [821, 160] width 45 height 6
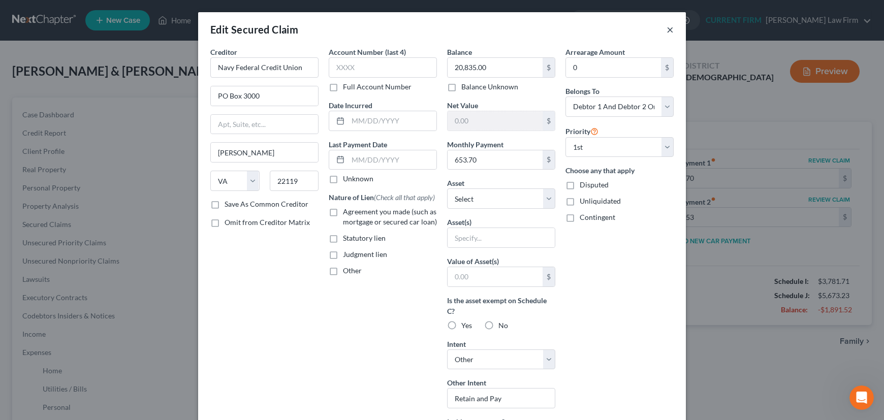
click at [666, 28] on button "×" at bounding box center [669, 29] width 7 height 12
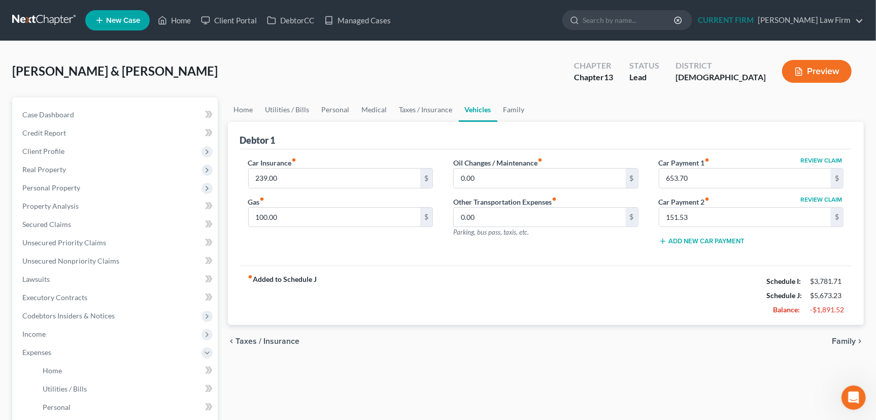
click at [824, 197] on button "Review Claim" at bounding box center [821, 200] width 45 height 6
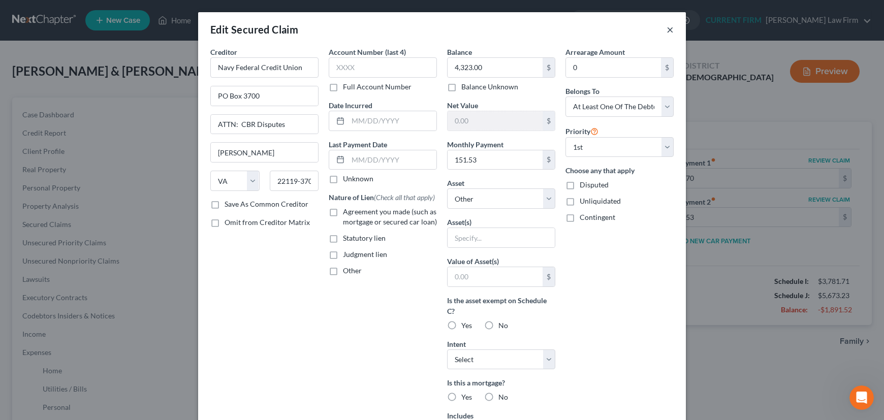
click at [666, 29] on button "×" at bounding box center [669, 29] width 7 height 12
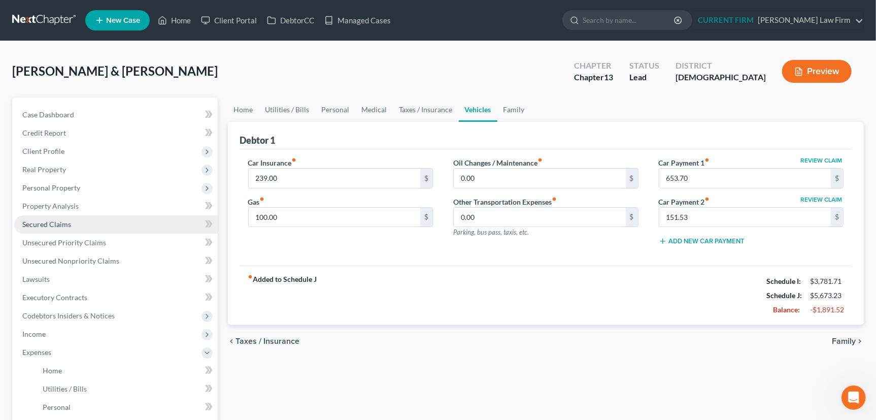
click at [48, 223] on span "Secured Claims" at bounding box center [46, 224] width 49 height 9
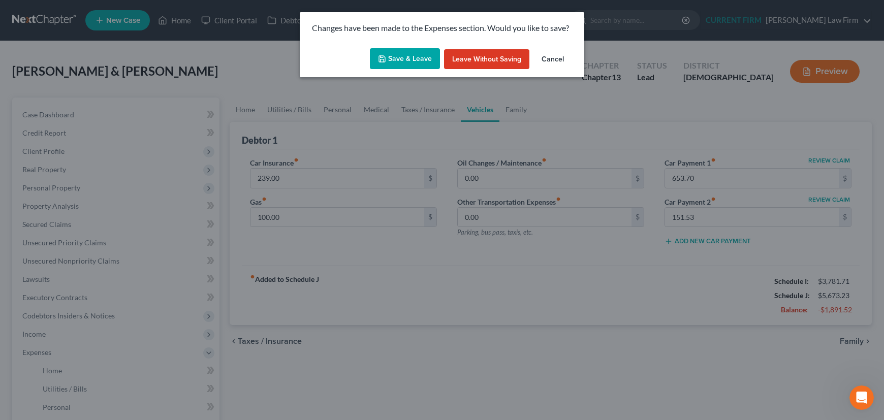
click at [406, 58] on button "Save & Leave" at bounding box center [405, 58] width 70 height 21
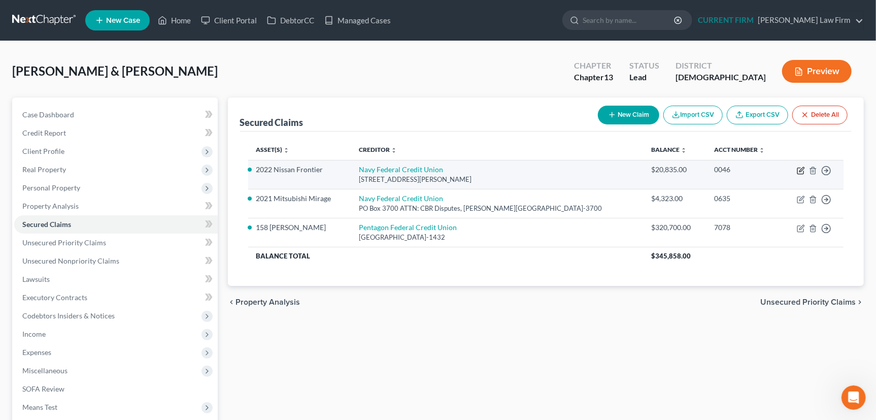
click at [799, 170] on icon "button" at bounding box center [801, 171] width 8 height 8
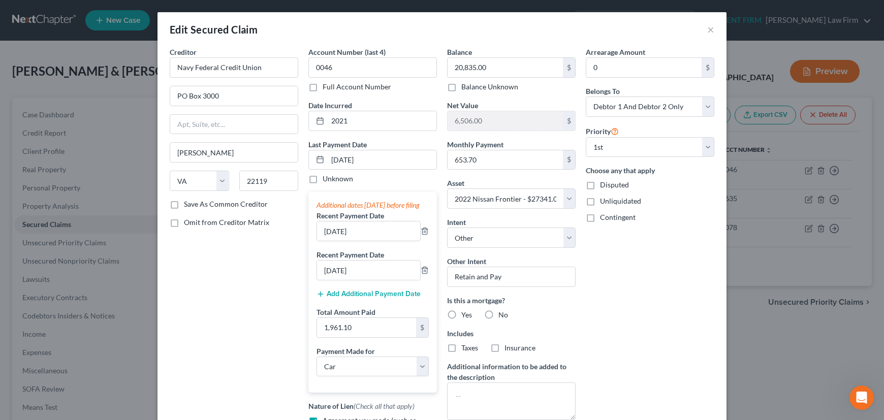
click at [498, 312] on label "No" at bounding box center [503, 315] width 10 height 10
click at [502, 312] on input "No" at bounding box center [505, 313] width 7 height 7
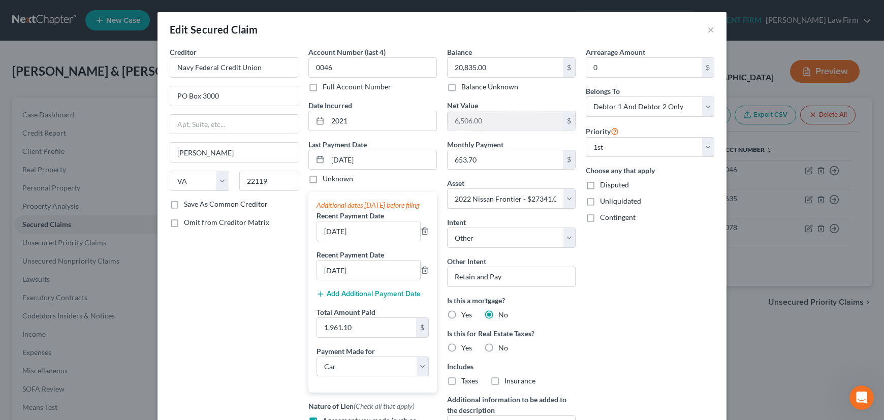
click at [498, 346] on label "No" at bounding box center [503, 348] width 10 height 10
click at [502, 346] on input "No" at bounding box center [505, 346] width 7 height 7
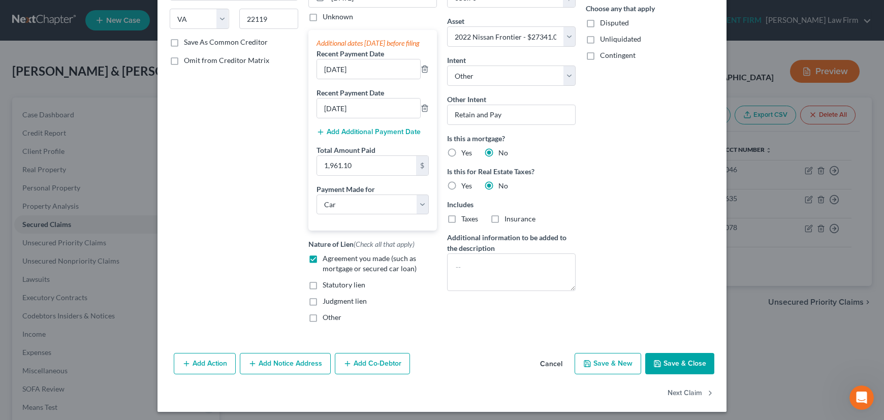
scroll to position [175, 0]
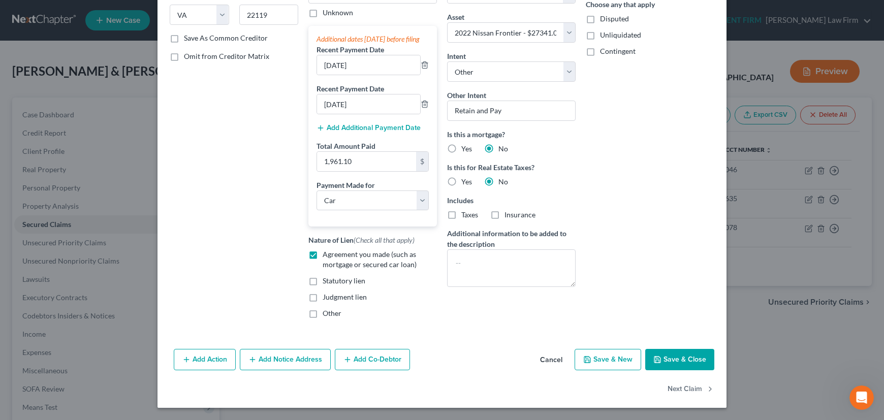
click at [675, 355] on button "Save & Close" at bounding box center [679, 359] width 69 height 21
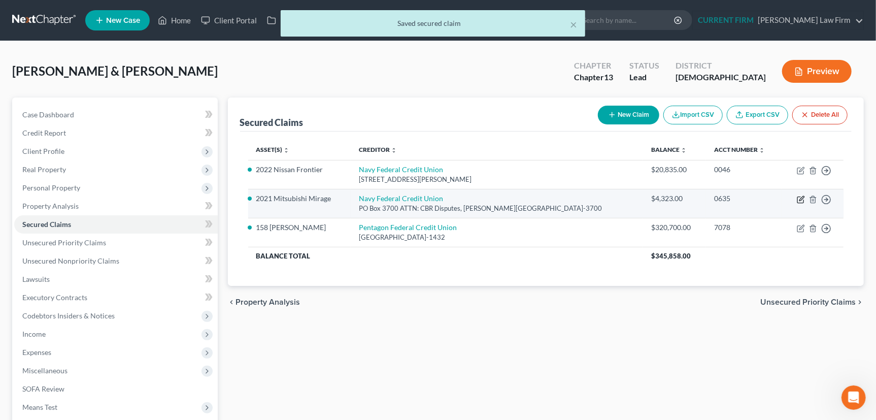
click at [801, 199] on icon "button" at bounding box center [801, 200] width 8 height 8
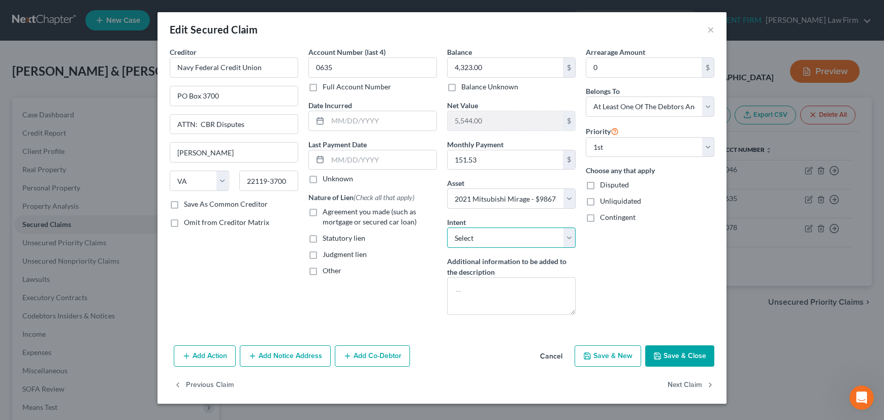
click at [566, 239] on select "Select Surrender Redeem Reaffirm Avoid Other" at bounding box center [511, 237] width 128 height 20
click at [447, 227] on select "Select Surrender Redeem Reaffirm Avoid Other" at bounding box center [511, 237] width 128 height 20
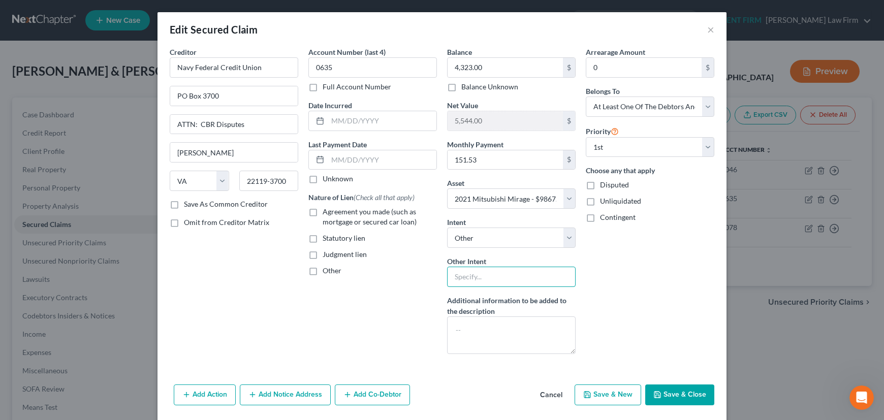
click at [508, 277] on input "text" at bounding box center [511, 277] width 128 height 20
click at [329, 159] on input "text" at bounding box center [382, 159] width 109 height 19
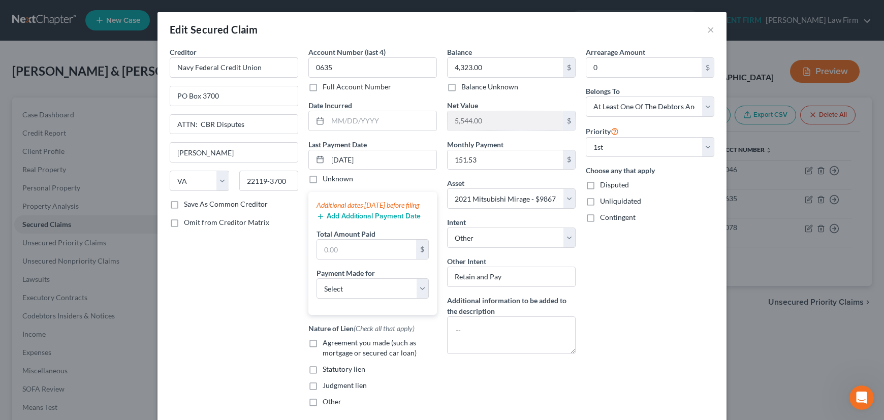
click at [389, 220] on button "Add Additional Payment Date" at bounding box center [368, 216] width 104 height 8
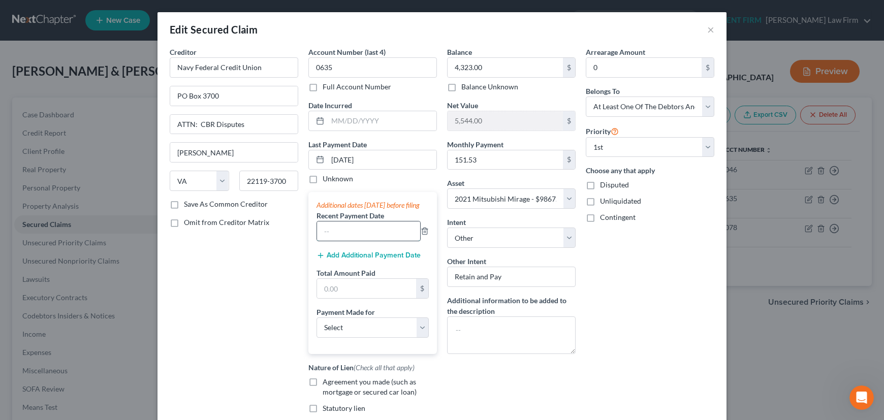
click at [371, 236] on input "text" at bounding box center [368, 230] width 103 height 19
click at [366, 259] on button "Add Additional Payment Date" at bounding box center [368, 255] width 104 height 8
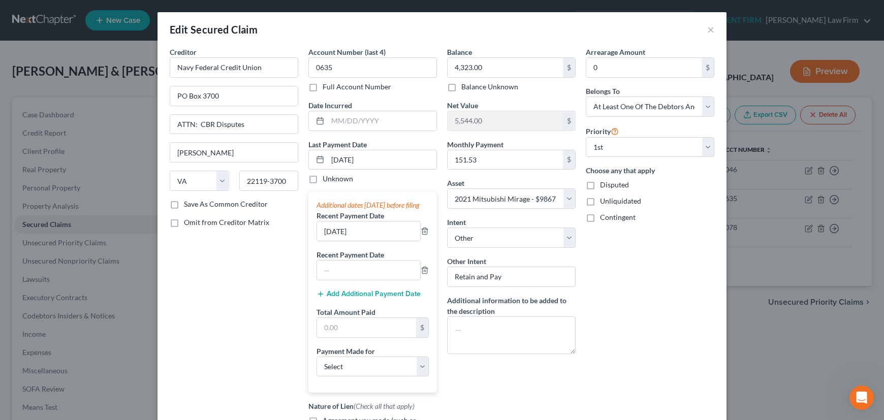
click at [366, 260] on label "Recent Payment Date" at bounding box center [350, 254] width 68 height 11
click at [363, 277] on input "text" at bounding box center [368, 269] width 103 height 19
click at [351, 333] on input "text" at bounding box center [366, 327] width 99 height 19
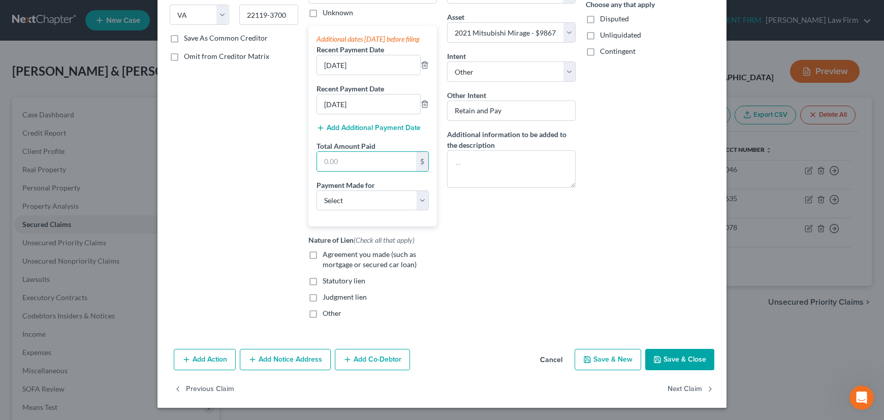
click at [675, 358] on button "Save & Close" at bounding box center [679, 359] width 69 height 21
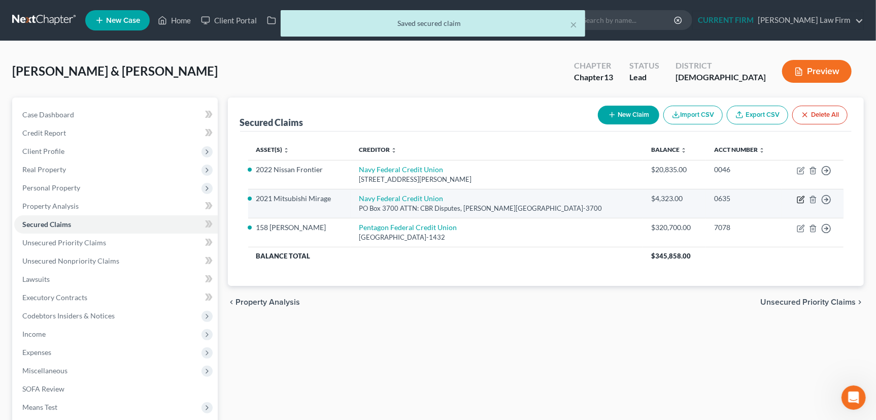
click at [801, 198] on icon "button" at bounding box center [802, 198] width 5 height 5
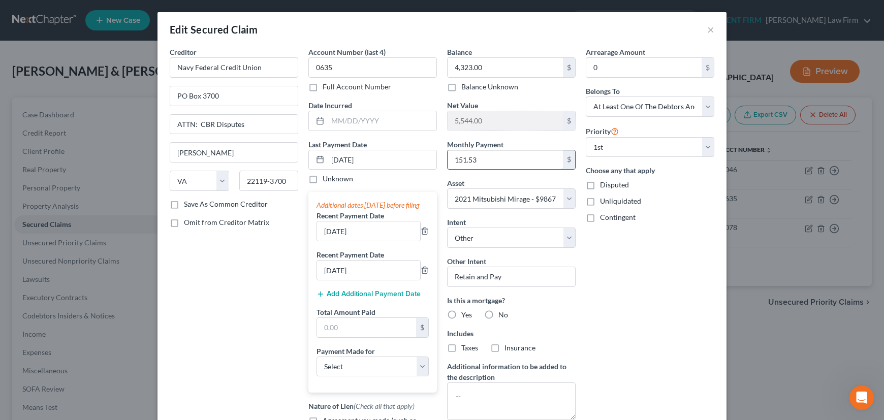
click at [478, 158] on input "151.53" at bounding box center [504, 159] width 115 height 19
click at [355, 337] on input "text" at bounding box center [366, 327] width 99 height 19
drag, startPoint x: 357, startPoint y: 373, endPoint x: 355, endPoint y: 368, distance: 5.5
click at [357, 373] on select "Select Car Credit Card Loan Repayment Mortgage Other Suppliers Or Vendors" at bounding box center [372, 366] width 112 height 20
click at [316, 366] on select "Select Car Credit Card Loan Repayment Mortgage Other Suppliers Or Vendors" at bounding box center [372, 366] width 112 height 20
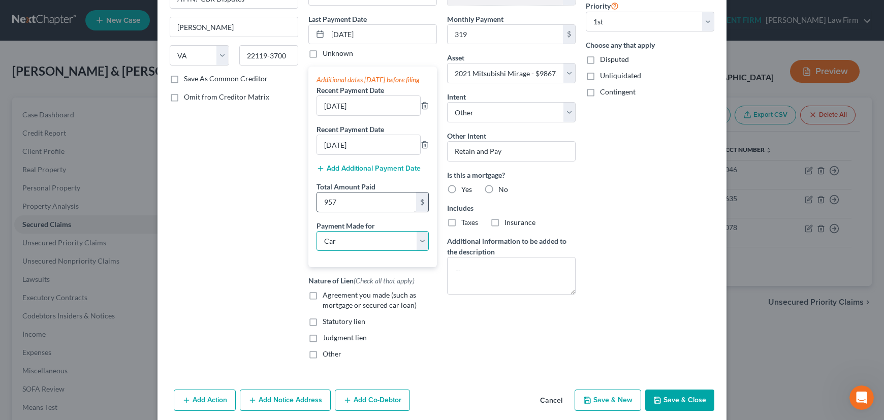
scroll to position [138, 0]
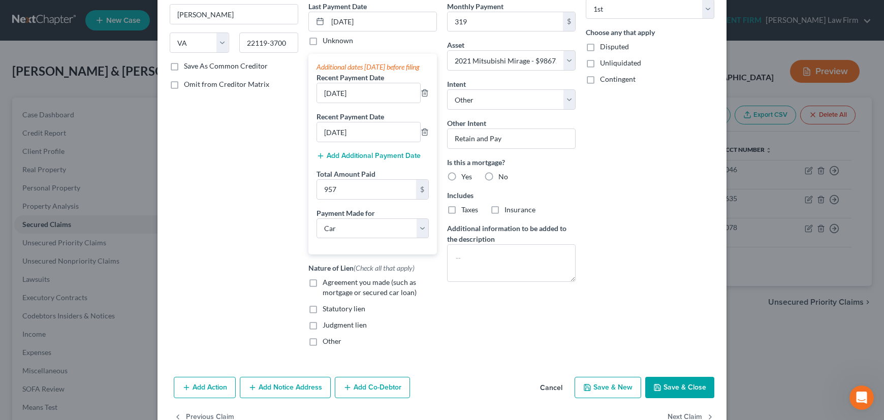
click at [322, 290] on label "Agreement you made (such as mortgage or secured car loan)" at bounding box center [379, 287] width 114 height 20
click at [327, 284] on input "Agreement you made (such as mortgage or secured car loan)" at bounding box center [330, 280] width 7 height 7
click at [498, 172] on label "No" at bounding box center [503, 177] width 10 height 10
click at [502, 172] on input "No" at bounding box center [505, 175] width 7 height 7
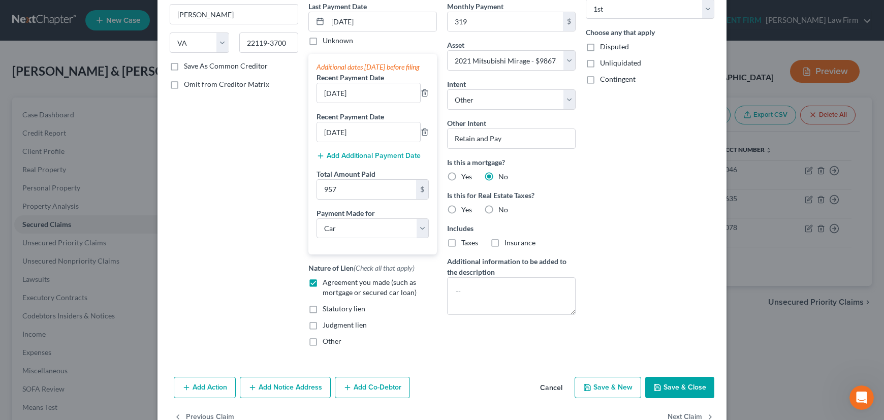
click at [498, 205] on label "No" at bounding box center [503, 210] width 10 height 10
click at [502, 205] on input "No" at bounding box center [505, 208] width 7 height 7
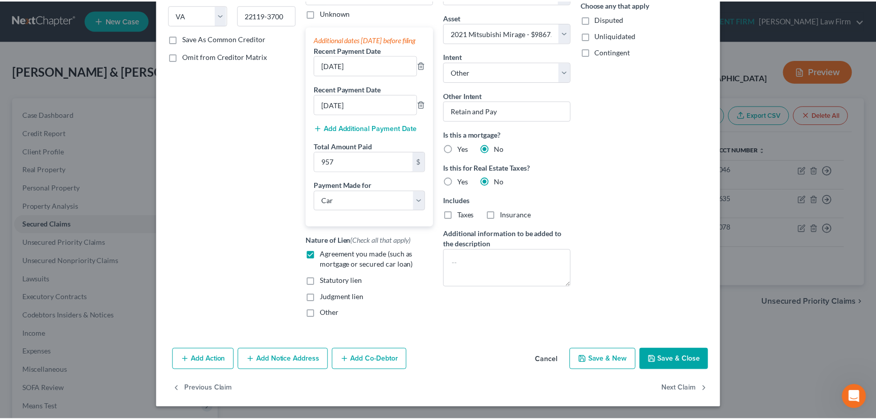
scroll to position [175, 0]
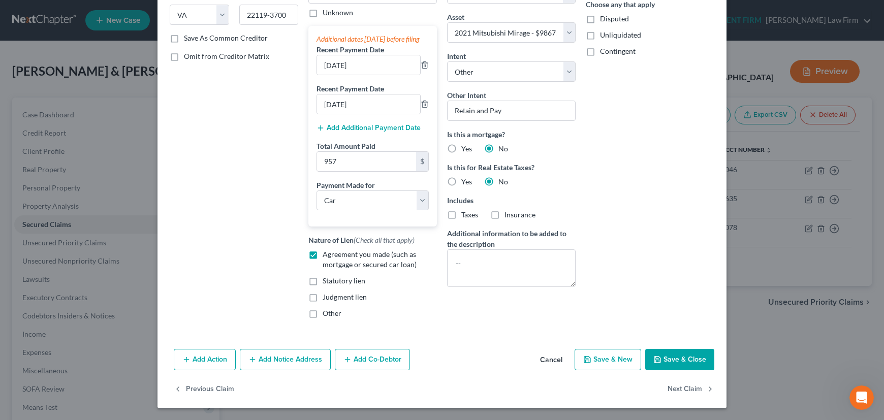
click at [670, 355] on button "Save & Close" at bounding box center [679, 359] width 69 height 21
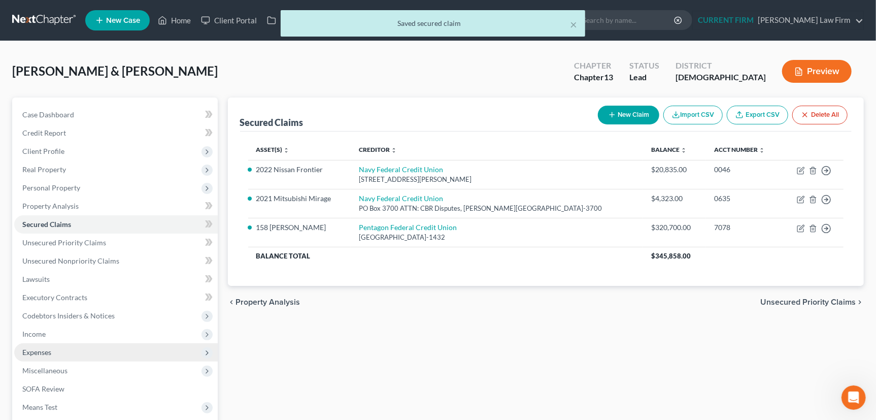
click at [40, 349] on span "Expenses" at bounding box center [36, 352] width 29 height 9
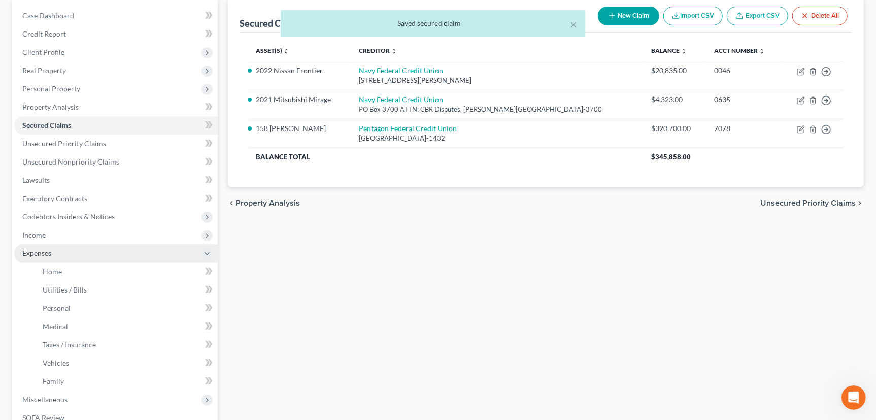
scroll to position [138, 0]
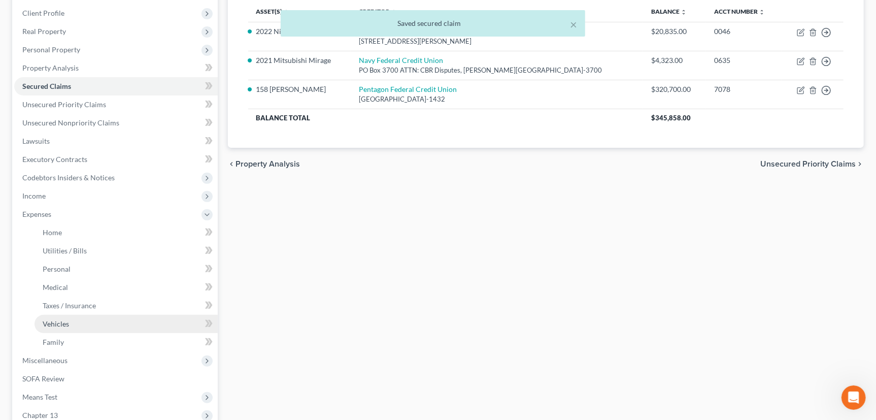
click at [66, 324] on span "Vehicles" at bounding box center [56, 323] width 26 height 9
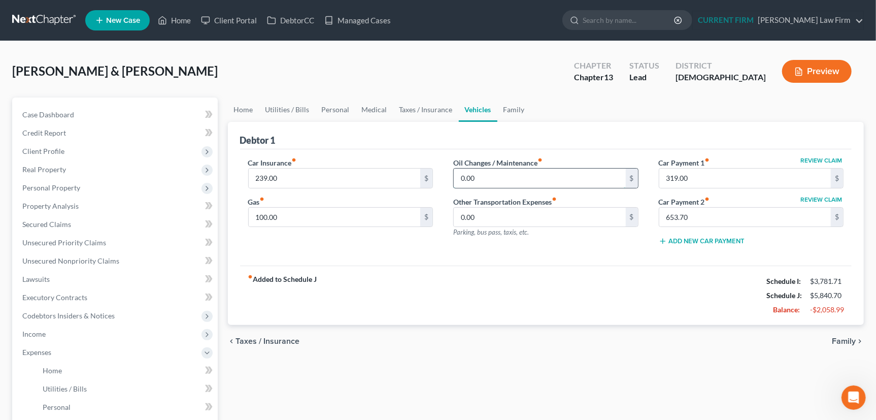
click at [481, 174] on input "0.00" at bounding box center [540, 178] width 172 height 19
click at [513, 107] on link "Family" at bounding box center [515, 109] width 34 height 24
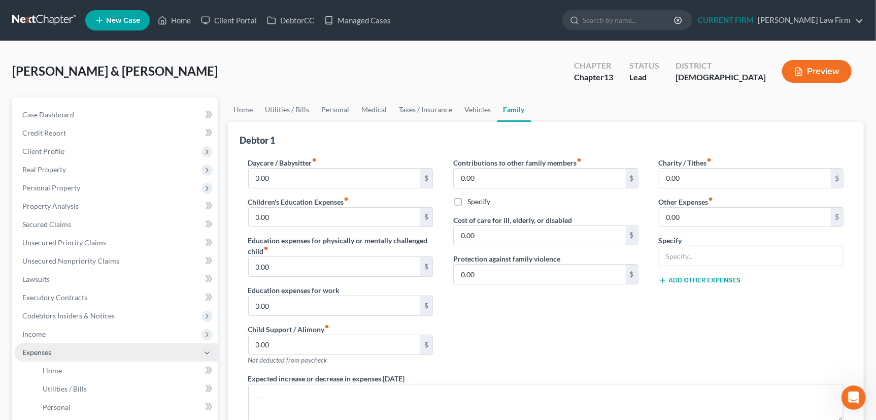
click at [42, 351] on span "Expenses" at bounding box center [36, 352] width 29 height 9
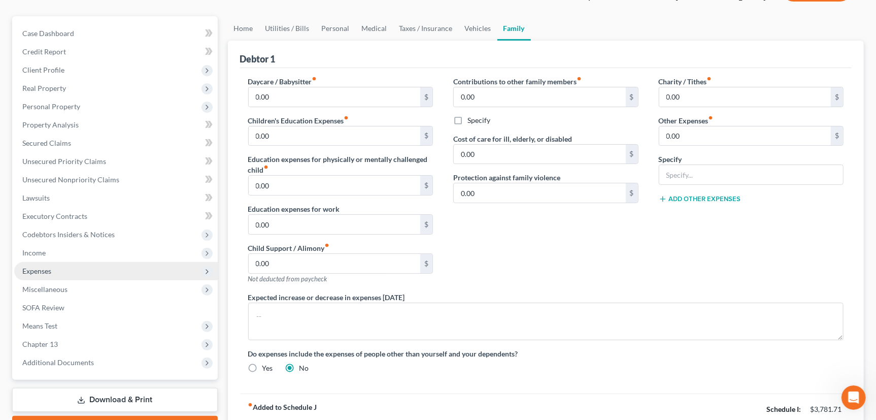
scroll to position [92, 0]
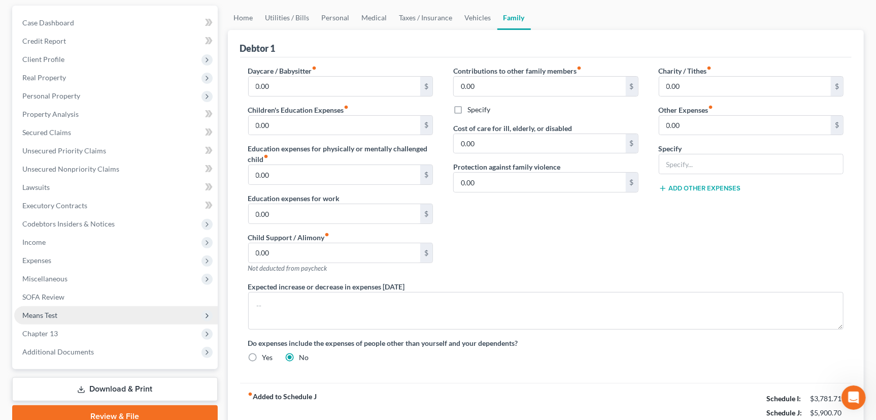
click at [48, 312] on span "Means Test" at bounding box center [39, 315] width 35 height 9
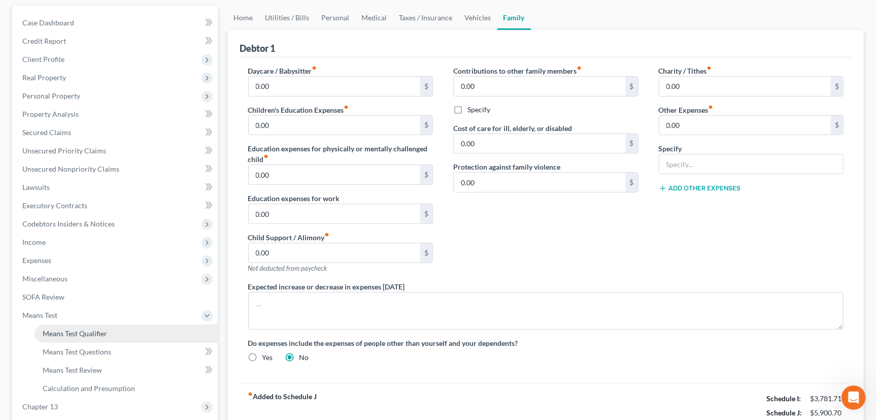
click at [55, 332] on span "Means Test Qualifier" at bounding box center [75, 333] width 64 height 9
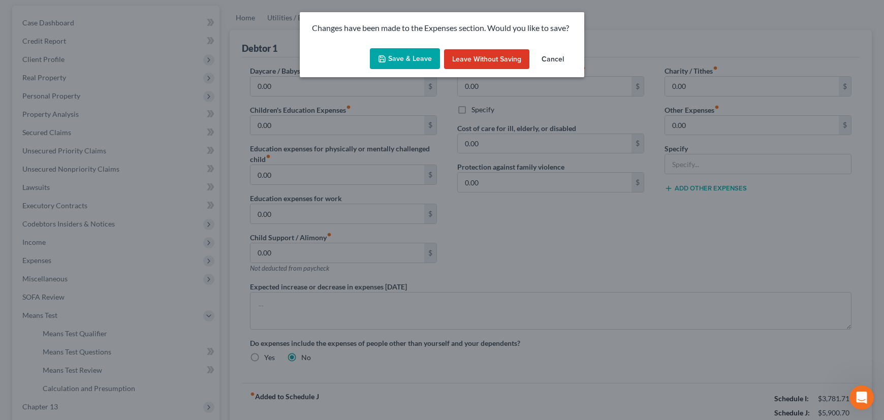
click at [409, 59] on button "Save & Leave" at bounding box center [405, 58] width 70 height 21
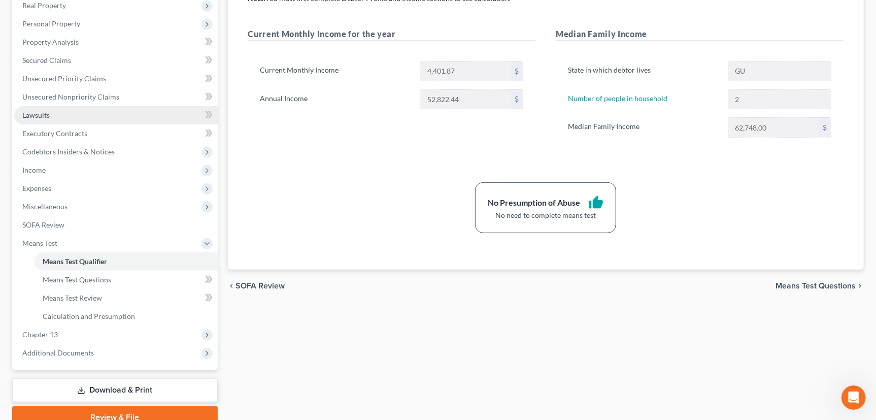
scroll to position [184, 0]
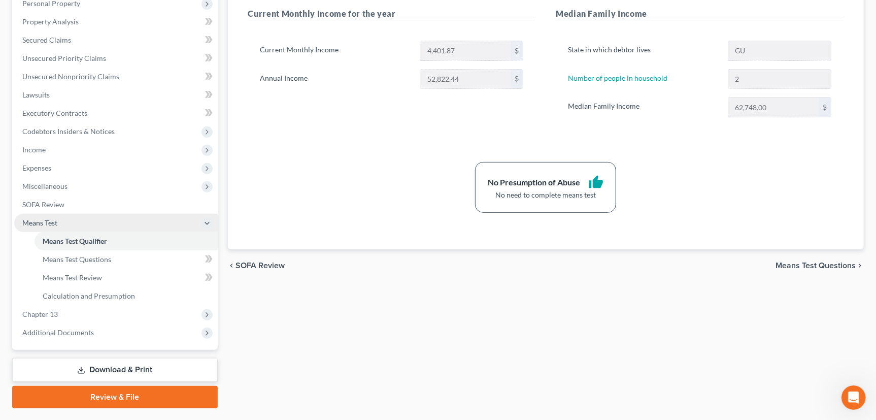
click at [48, 222] on span "Means Test" at bounding box center [39, 222] width 35 height 9
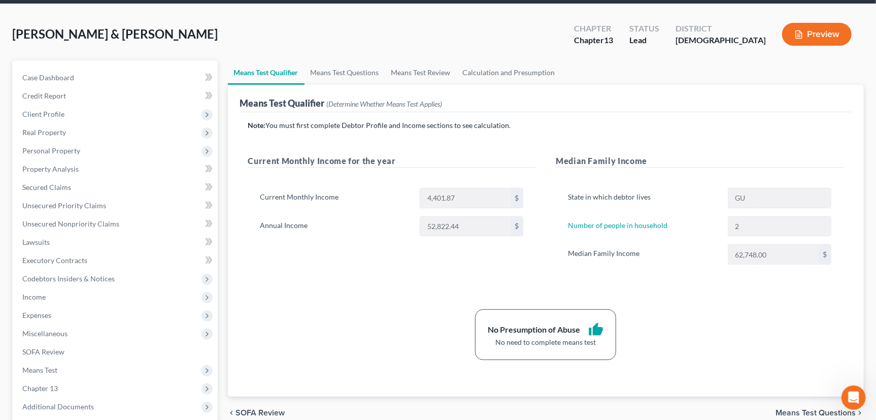
scroll to position [0, 0]
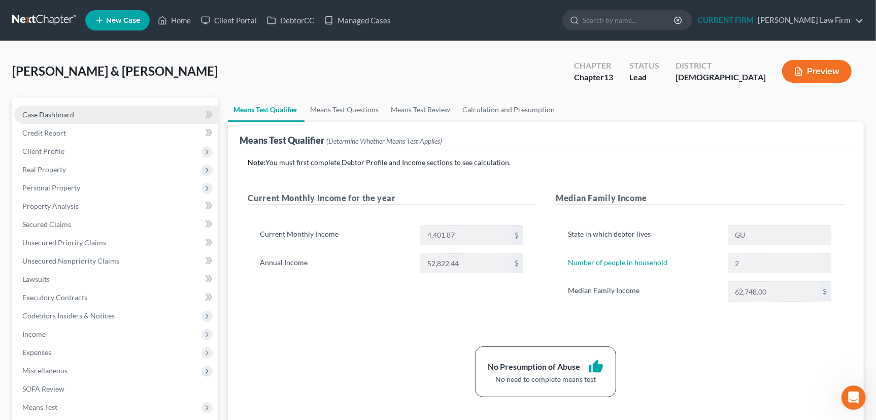
click at [53, 111] on span "Case Dashboard" at bounding box center [48, 114] width 52 height 9
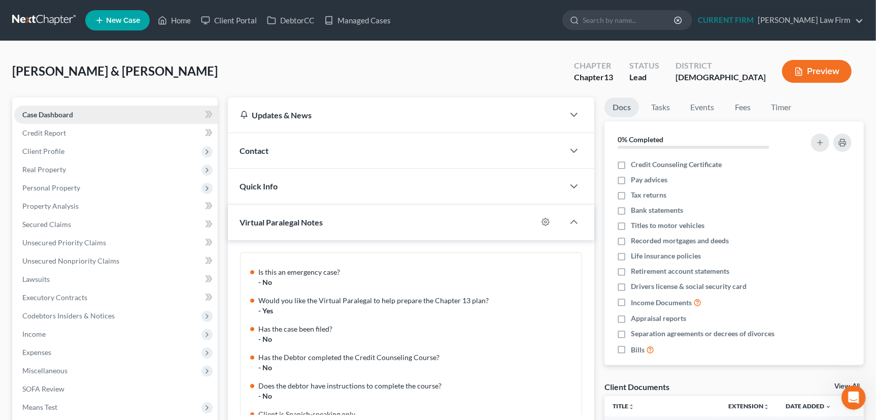
scroll to position [143, 0]
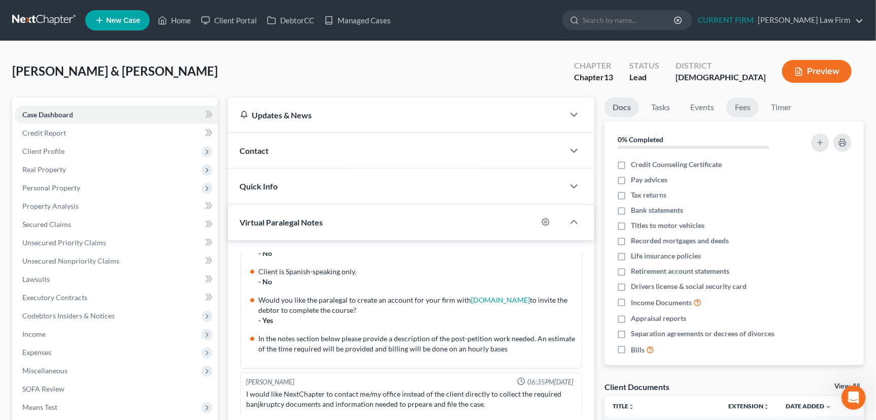
click at [743, 108] on link "Fees" at bounding box center [743, 107] width 32 height 20
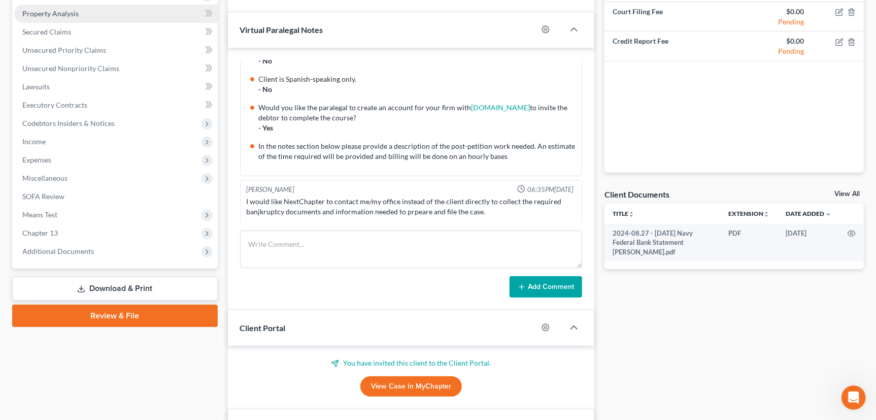
scroll to position [231, 0]
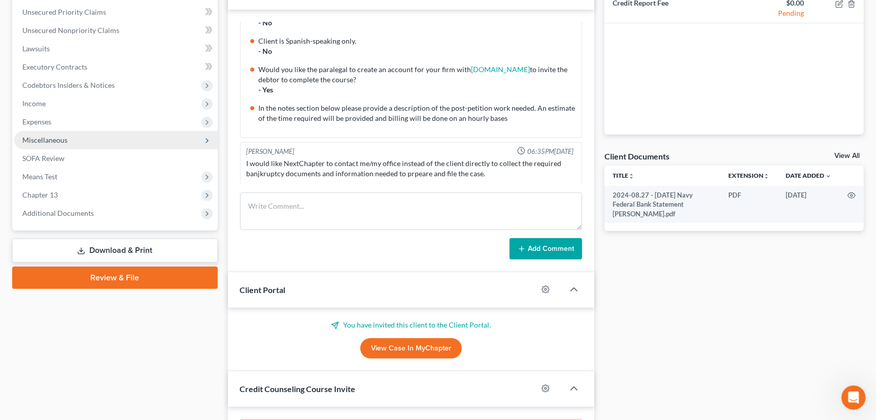
click at [54, 137] on span "Miscellaneous" at bounding box center [44, 140] width 45 height 9
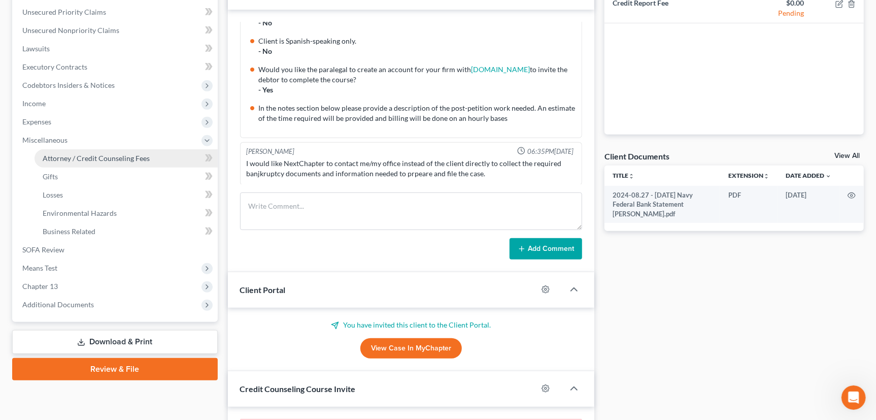
click at [63, 156] on span "Attorney / Credit Counseling Fees" at bounding box center [96, 158] width 107 height 9
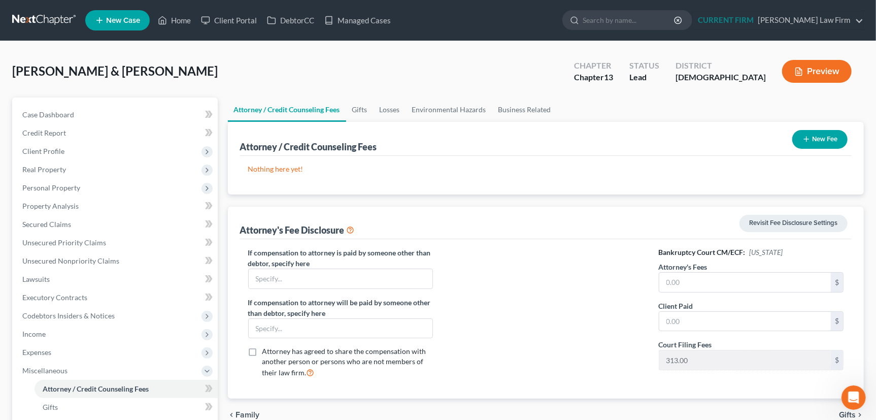
click at [804, 137] on icon "button" at bounding box center [807, 139] width 8 height 8
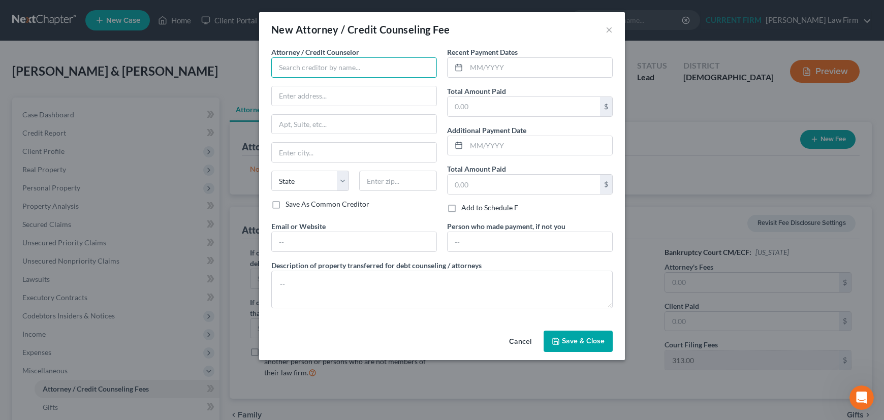
click at [371, 61] on input "text" at bounding box center [354, 67] width 166 height 20
drag, startPoint x: 341, startPoint y: 69, endPoint x: 268, endPoint y: 72, distance: 72.7
click at [268, 72] on div "Attorney / Credit Counselor * Vanessa Williams State AL AK AR AZ CA CO CT DE DC…" at bounding box center [354, 134] width 176 height 174
drag, startPoint x: 344, startPoint y: 66, endPoint x: 258, endPoint y: 69, distance: 86.4
click at [258, 69] on div "New Attorney / Credit Counseling Fee × Attorney / Credit Counselor * Williams L…" at bounding box center [442, 210] width 884 height 420
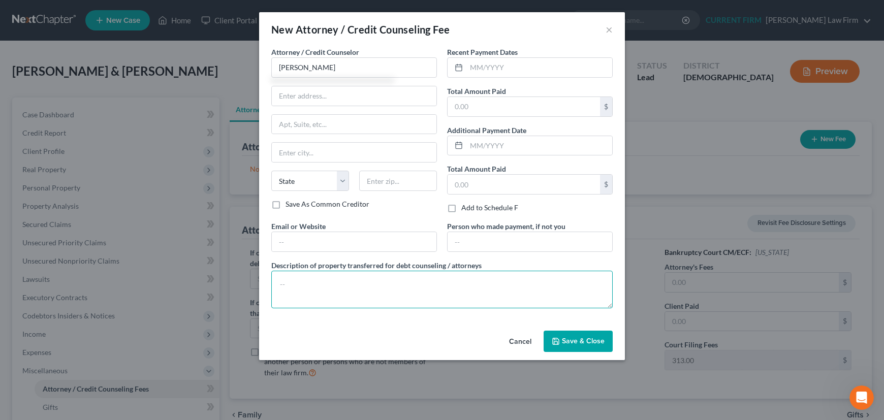
click at [384, 281] on textarea at bounding box center [441, 290] width 341 height 38
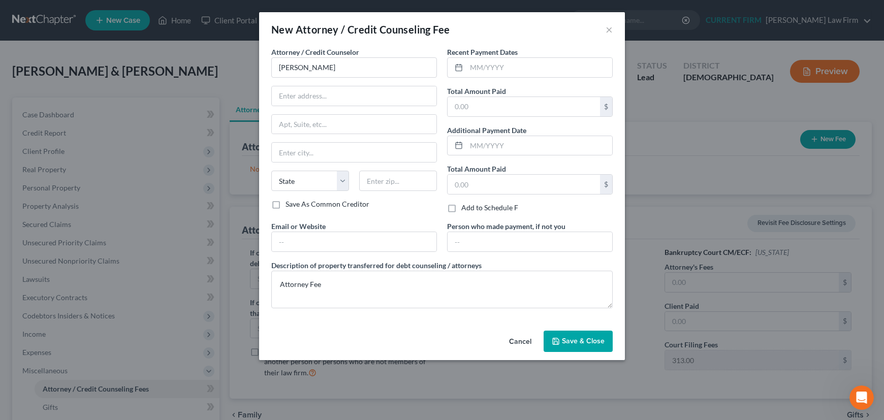
click at [586, 337] on span "Save & Close" at bounding box center [583, 341] width 43 height 9
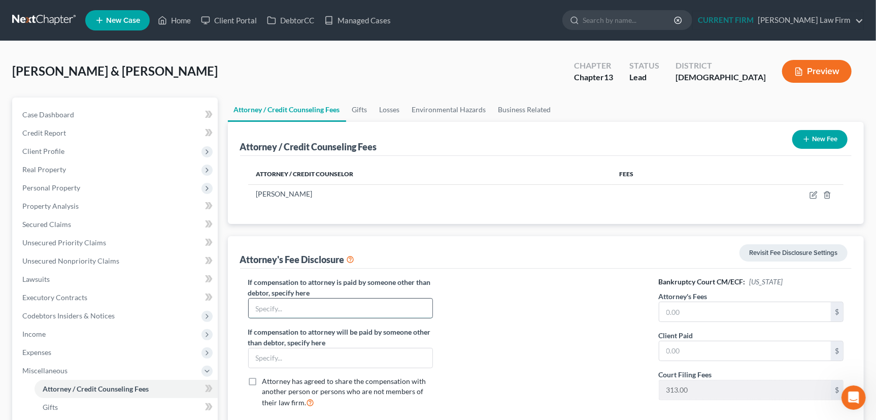
click at [289, 308] on input "text" at bounding box center [341, 308] width 184 height 19
click at [862, 19] on link "CURRENT FIRM Williams Law Firm" at bounding box center [778, 20] width 171 height 18
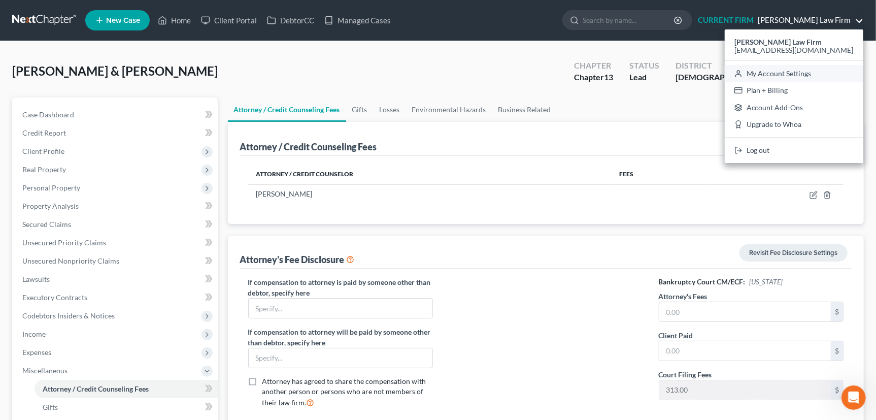
click at [809, 71] on link "My Account Settings" at bounding box center [794, 73] width 139 height 17
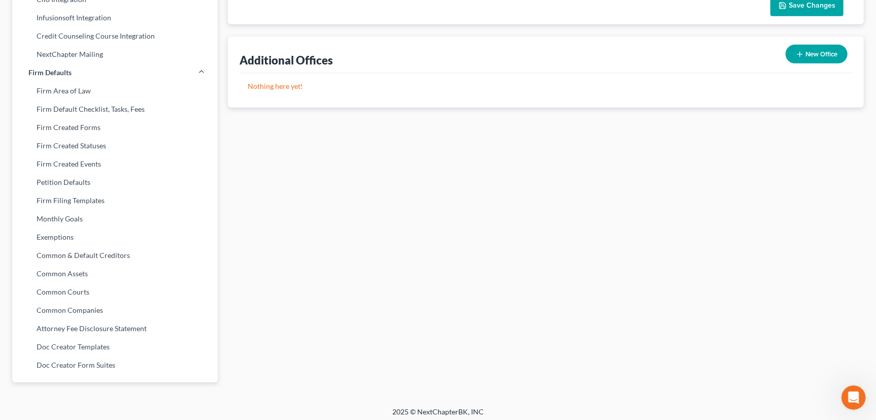
scroll to position [313, 0]
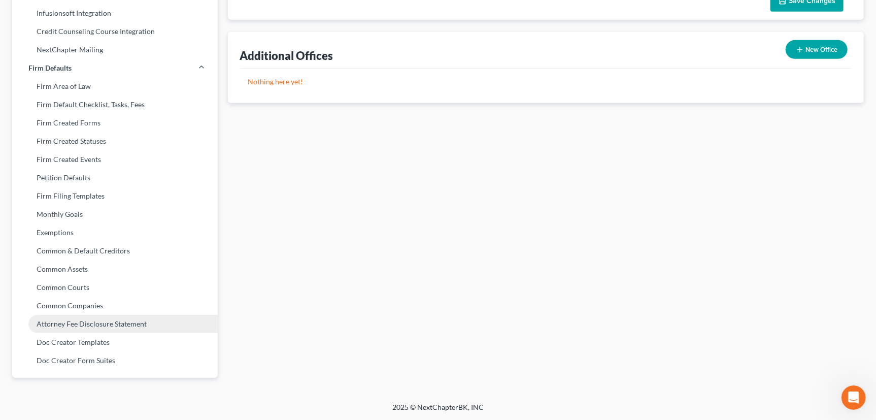
click at [118, 322] on link "Attorney Fee Disclosure Statement" at bounding box center [115, 324] width 206 height 18
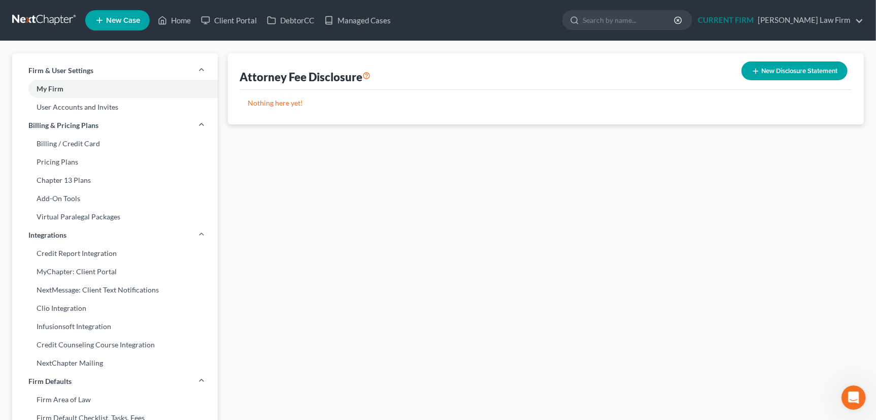
click at [753, 69] on icon "button" at bounding box center [756, 71] width 8 height 8
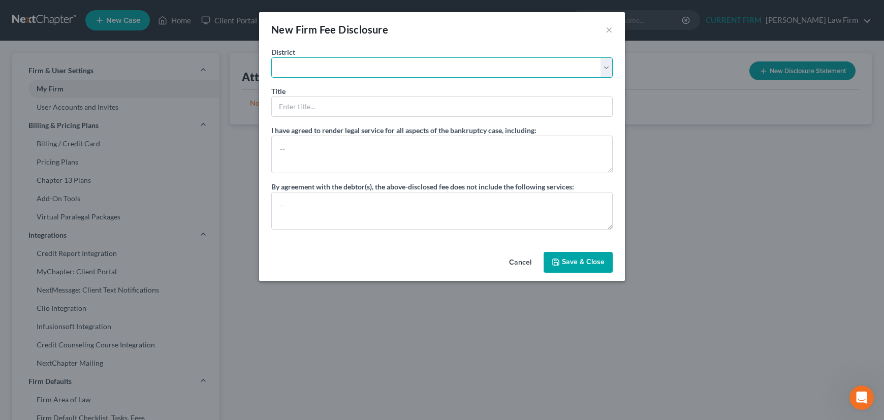
click at [607, 63] on select "Alabama - Middle Alabama - Northern Alabama - Southern Alaska Arizona Arkansas …" at bounding box center [441, 67] width 341 height 20
click at [271, 57] on select "Alabama - Middle Alabama - Northern Alabama - Southern Alaska Arizona Arkansas …" at bounding box center [441, 67] width 341 height 20
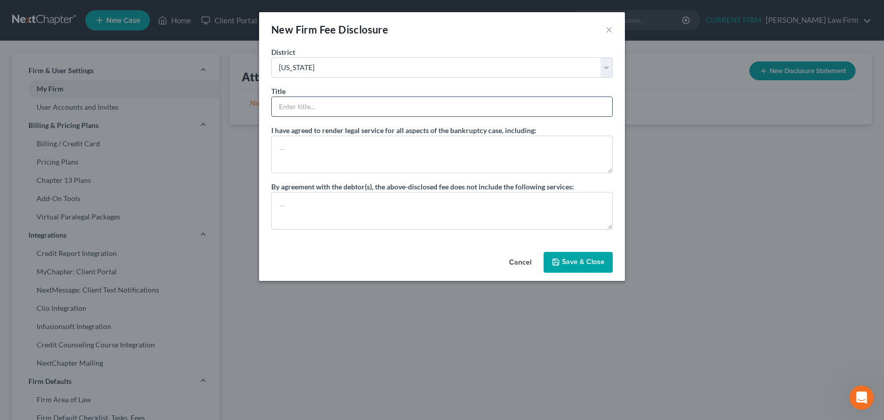
click at [337, 106] on input "text" at bounding box center [442, 106] width 340 height 19
click at [581, 257] on button "Save & Close" at bounding box center [577, 262] width 69 height 21
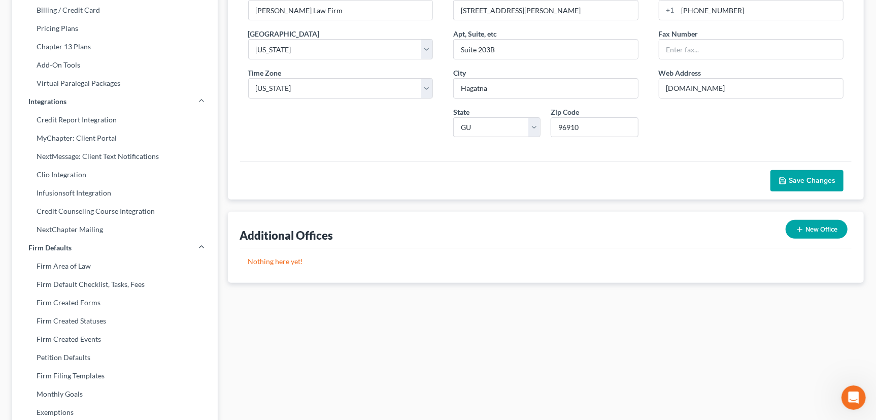
scroll to position [138, 0]
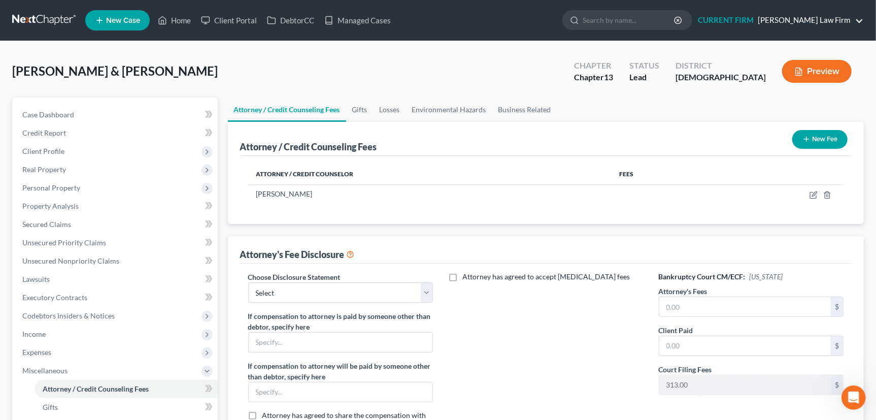
click at [860, 20] on link "CURRENT FIRM Williams Law Firm" at bounding box center [778, 20] width 171 height 18
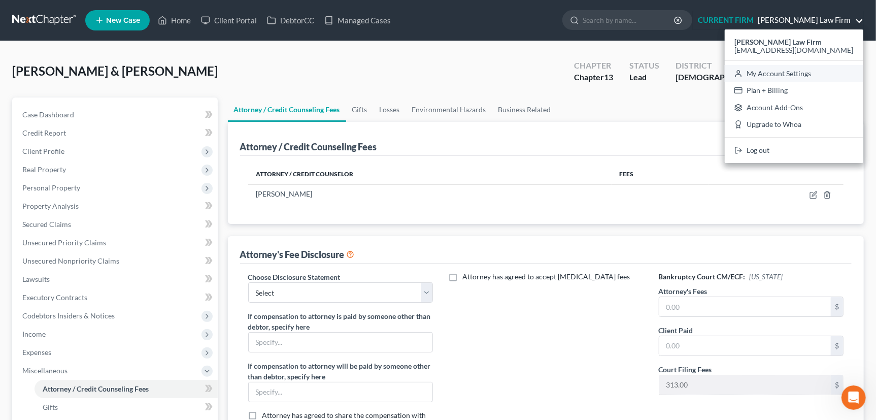
click at [807, 75] on link "My Account Settings" at bounding box center [794, 73] width 139 height 17
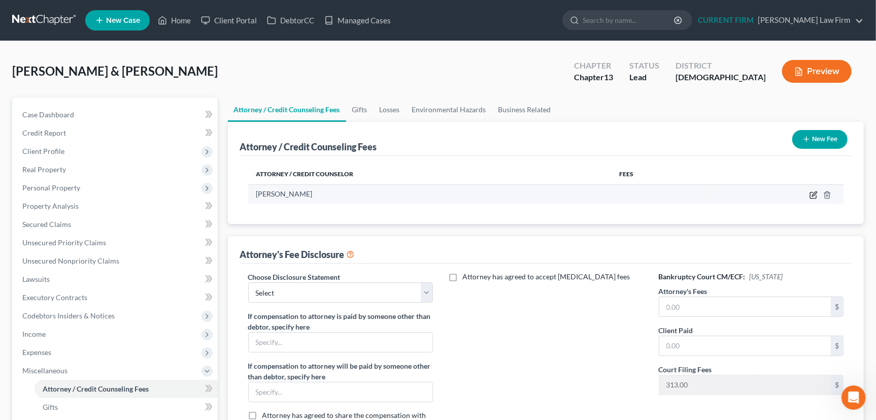
click at [813, 193] on icon "button" at bounding box center [814, 193] width 5 height 5
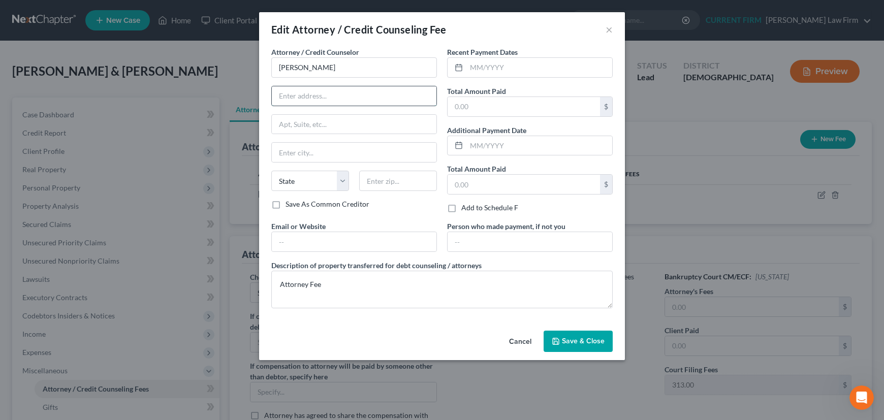
click at [295, 95] on input "text" at bounding box center [354, 95] width 165 height 19
click at [394, 181] on input "text" at bounding box center [398, 181] width 78 height 20
click at [389, 196] on div "State AL AK AR AZ CA CO CT DE DC FL GA GU HI ID IL IN IA KS KY LA ME MD MA MI M…" at bounding box center [354, 185] width 176 height 28
click at [285, 203] on label "Save As Common Creditor" at bounding box center [327, 204] width 84 height 10
click at [289, 203] on input "Save As Common Creditor" at bounding box center [292, 202] width 7 height 7
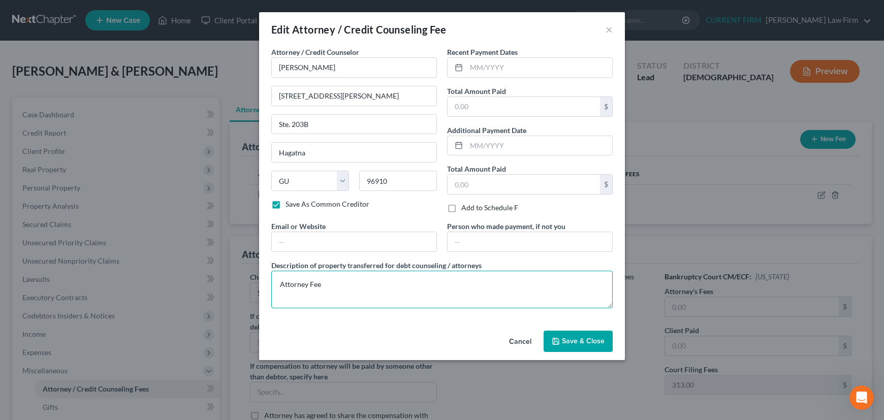
click at [329, 283] on textarea "Attorney Fee" at bounding box center [441, 290] width 341 height 38
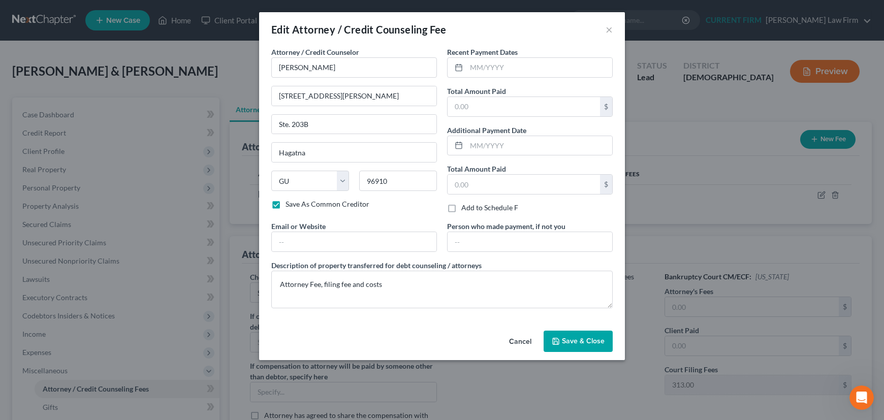
click at [578, 340] on span "Save & Close" at bounding box center [583, 341] width 43 height 9
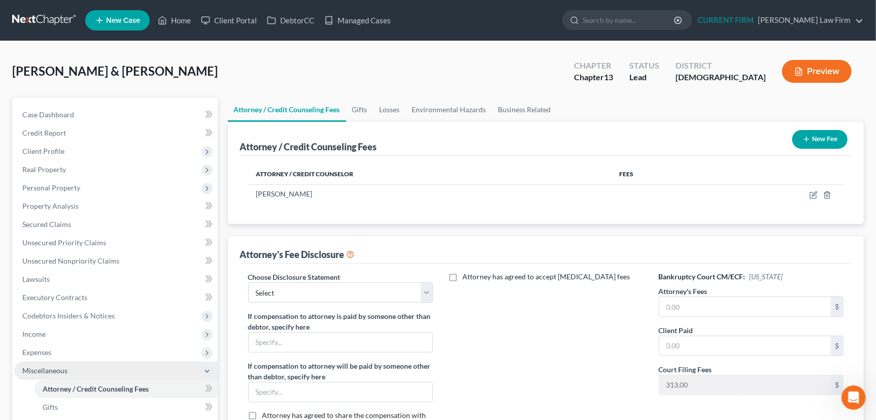
click at [49, 369] on span "Miscellaneous" at bounding box center [44, 370] width 45 height 9
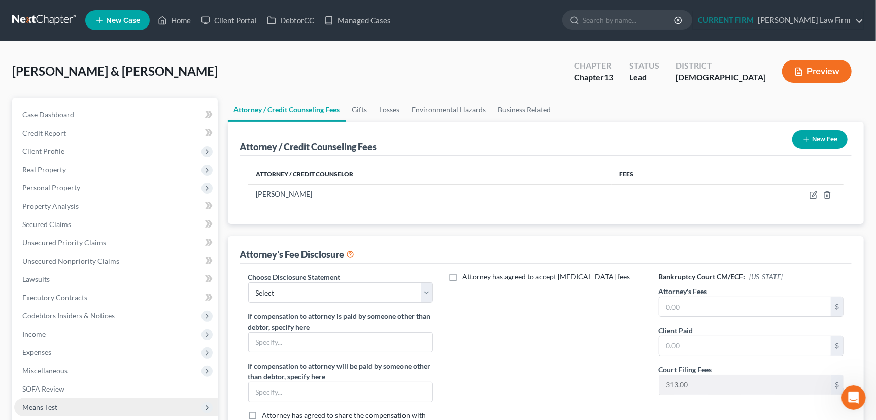
click at [49, 404] on span "Means Test" at bounding box center [39, 407] width 35 height 9
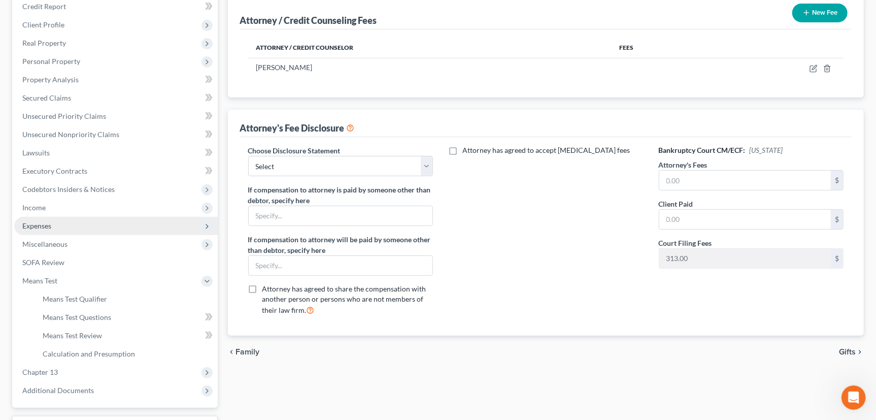
scroll to position [184, 0]
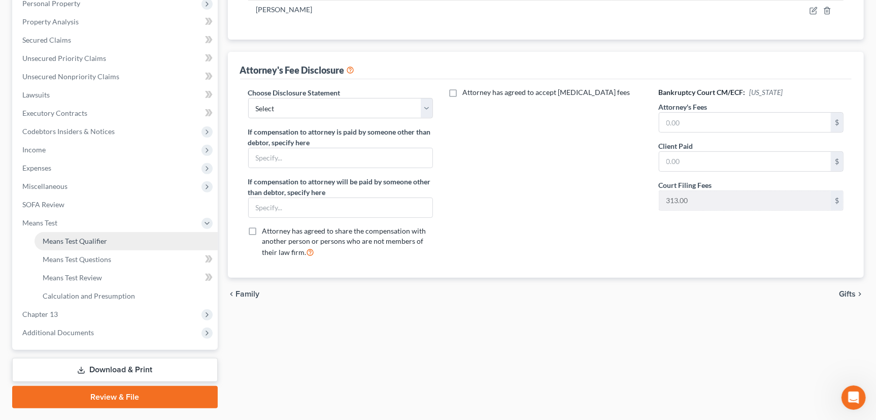
click at [90, 238] on span "Means Test Qualifier" at bounding box center [75, 241] width 64 height 9
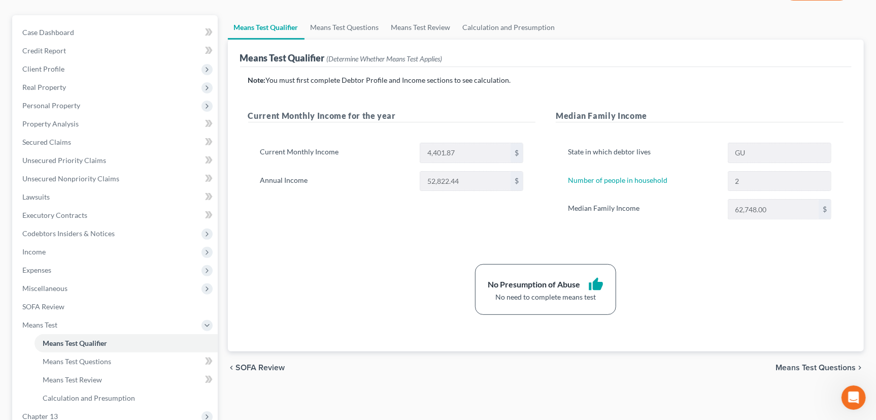
scroll to position [92, 0]
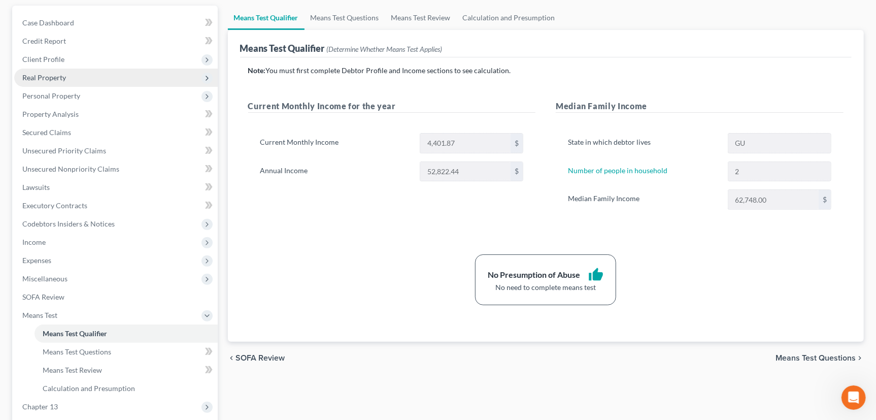
click at [53, 76] on span "Real Property" at bounding box center [44, 77] width 44 height 9
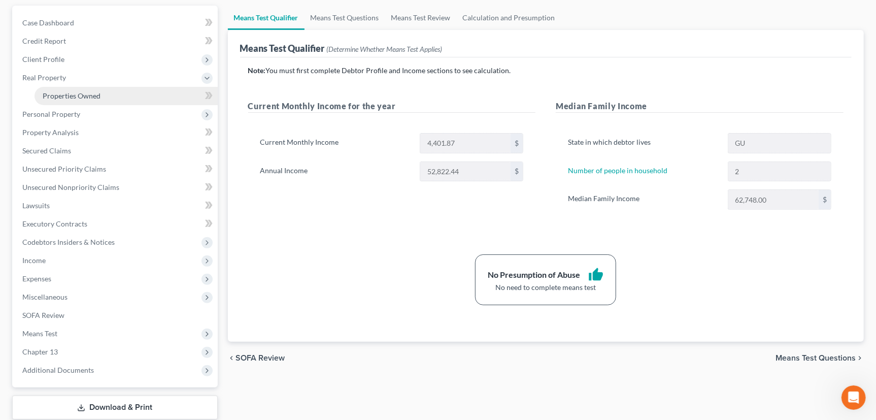
click at [59, 94] on span "Properties Owned" at bounding box center [72, 95] width 58 height 9
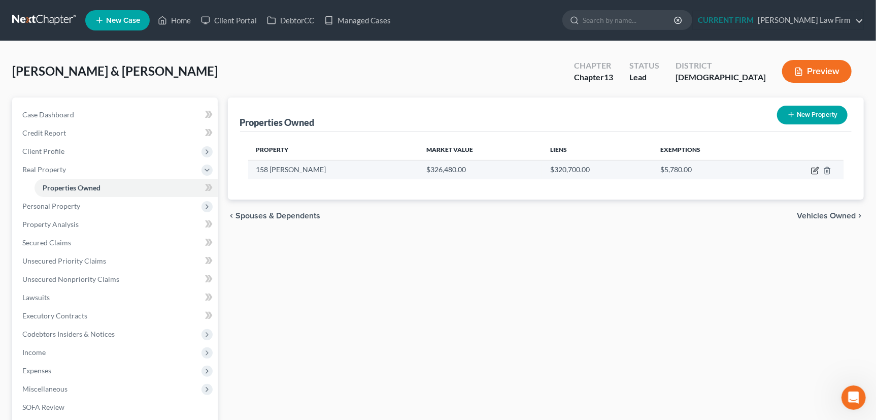
click at [814, 168] on icon "button" at bounding box center [815, 171] width 6 height 6
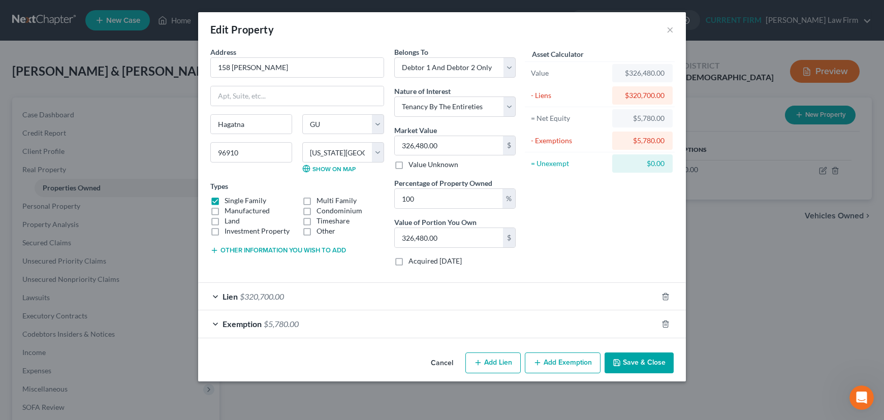
click at [633, 354] on button "Save & Close" at bounding box center [638, 362] width 69 height 21
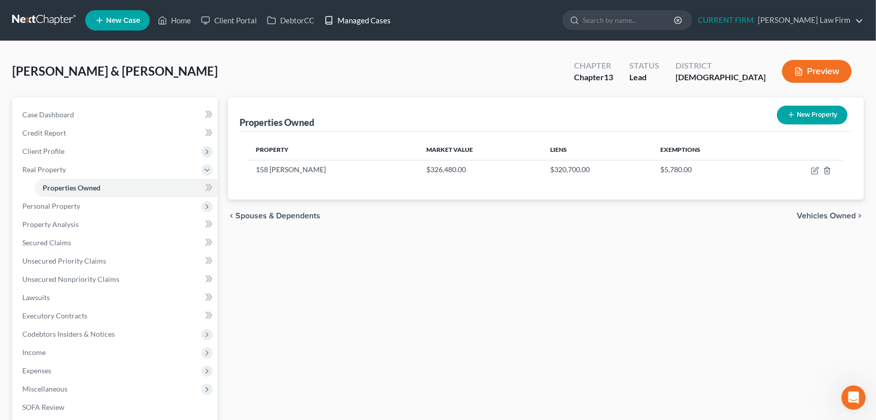
click at [360, 16] on link "Managed Cases" at bounding box center [357, 20] width 77 height 18
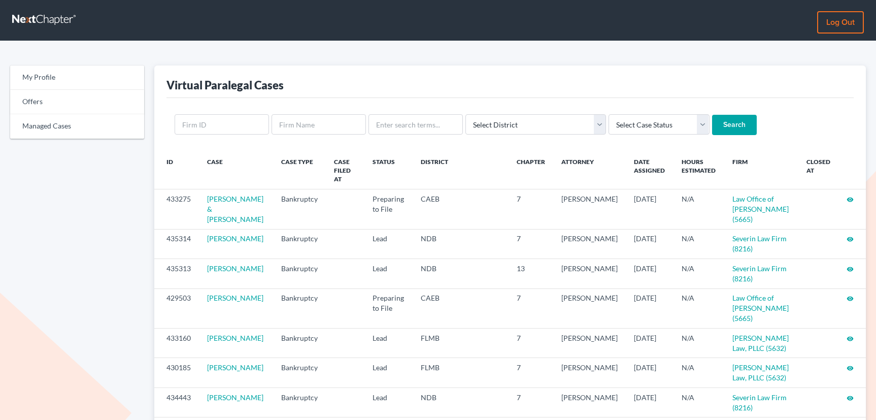
scroll to position [138, 0]
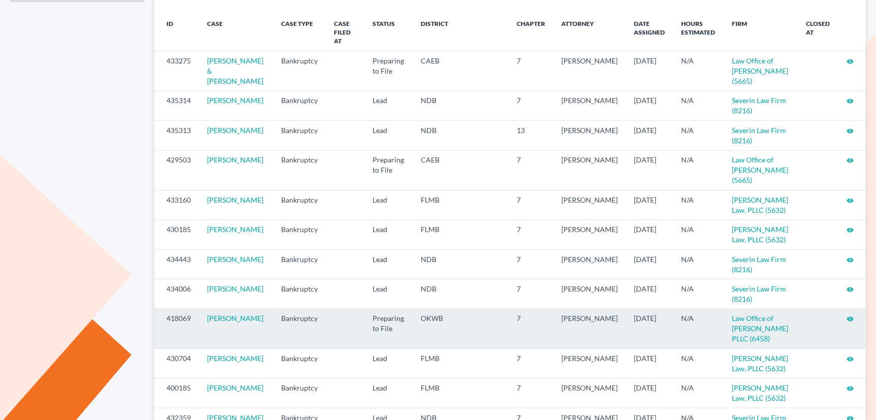
click at [849, 315] on icon "visibility" at bounding box center [850, 318] width 7 height 7
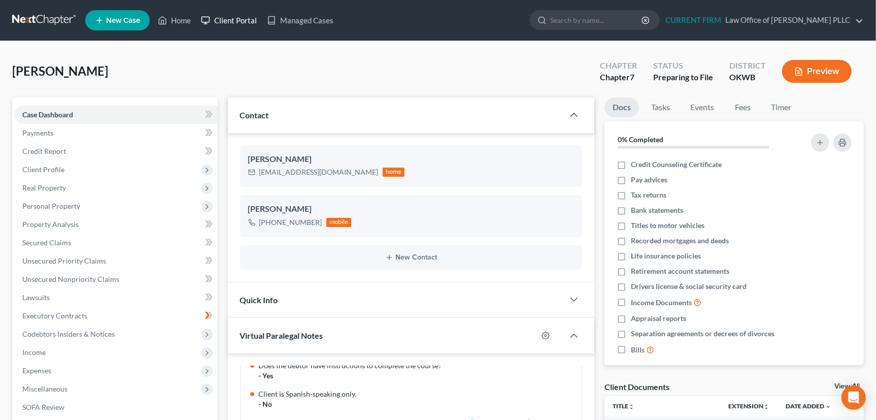
click at [230, 18] on link "Client Portal" at bounding box center [229, 20] width 66 height 18
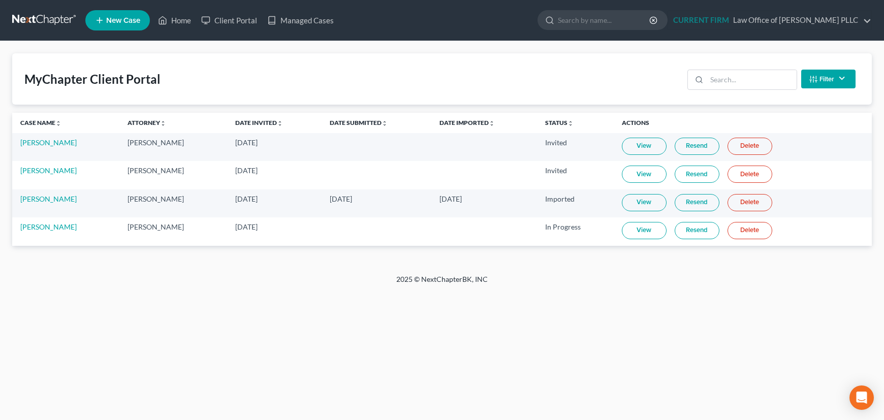
click at [638, 229] on link "View" at bounding box center [644, 230] width 45 height 17
click at [684, 229] on link "Resend" at bounding box center [696, 230] width 45 height 17
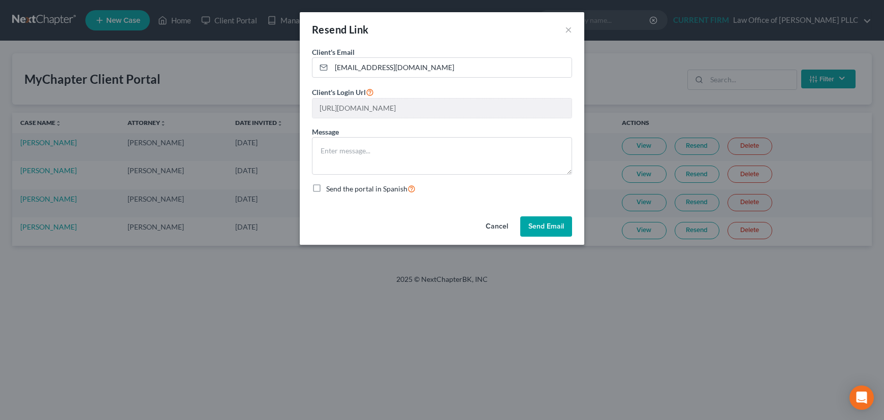
click at [539, 223] on button "Send Email" at bounding box center [546, 226] width 52 height 20
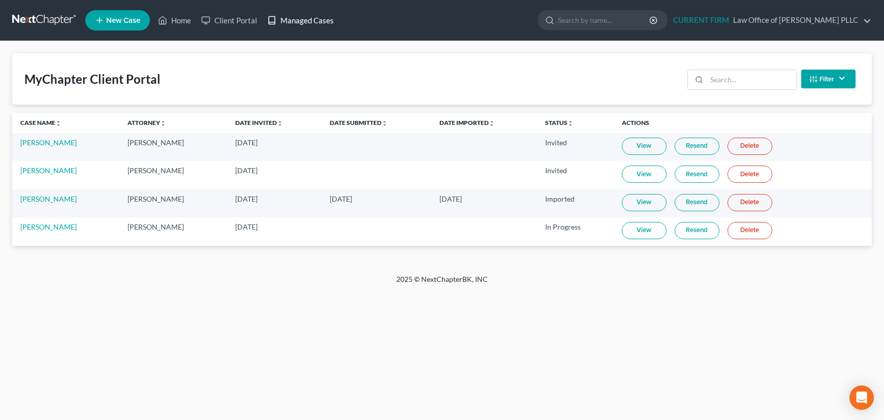
click at [306, 21] on link "Managed Cases" at bounding box center [300, 20] width 77 height 18
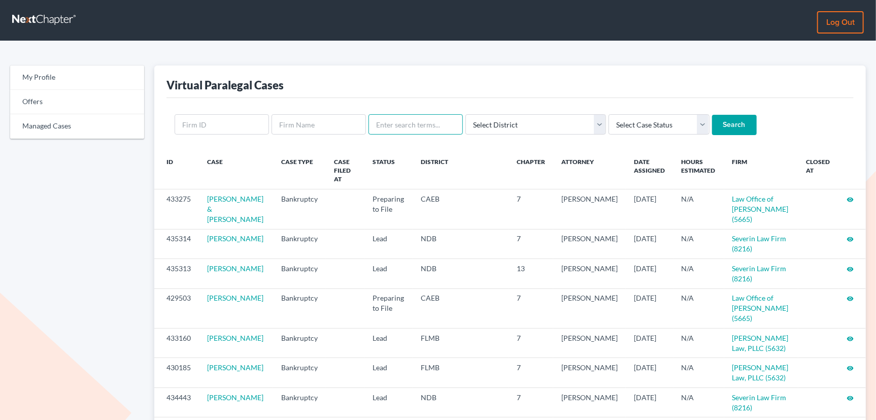
click at [409, 125] on input "text" at bounding box center [416, 124] width 94 height 20
type input "[PERSON_NAME]"
click at [712, 115] on input "Search" at bounding box center [734, 125] width 45 height 20
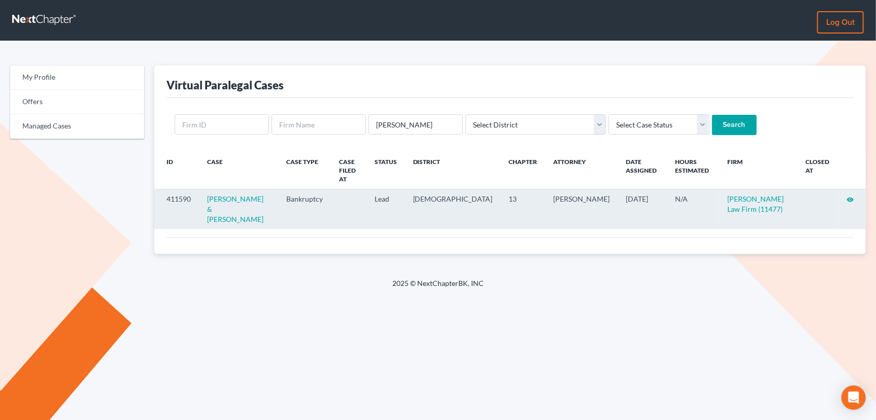
click at [851, 196] on icon "visibility" at bounding box center [850, 199] width 7 height 7
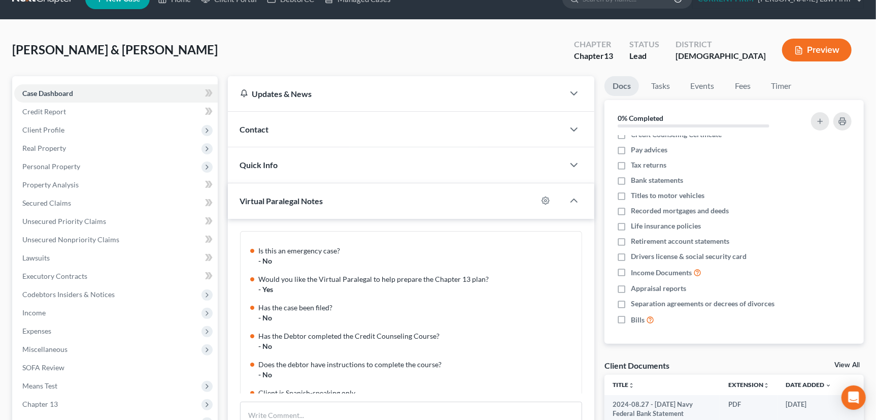
scroll to position [6, 0]
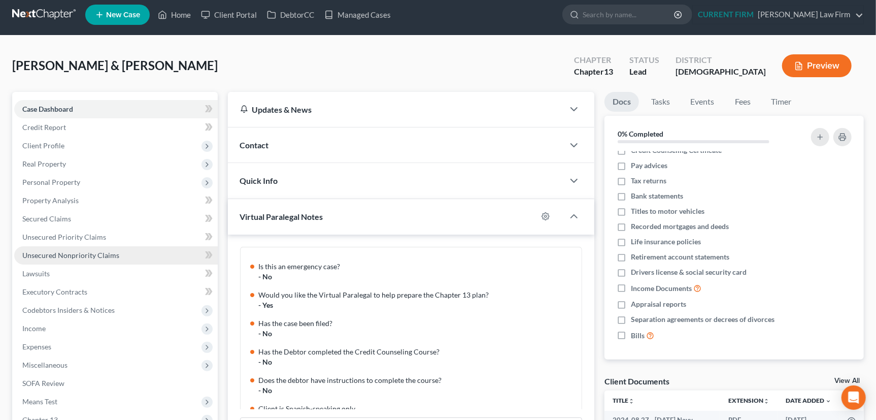
click at [56, 251] on span "Unsecured Nonpriority Claims" at bounding box center [70, 255] width 97 height 9
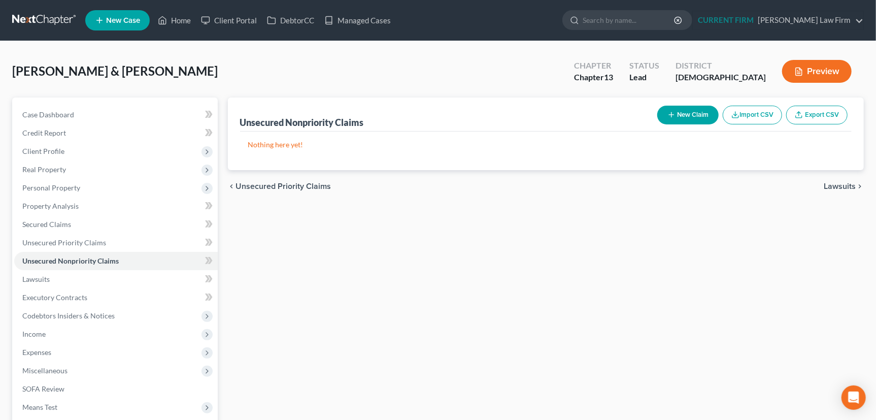
click at [675, 113] on button "New Claim" at bounding box center [688, 115] width 61 height 19
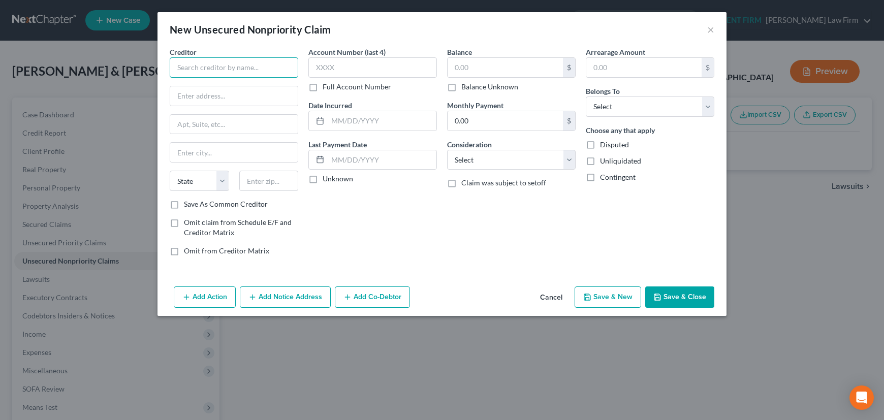
click at [201, 64] on input "text" at bounding box center [234, 67] width 128 height 20
click at [208, 89] on div "CITICARDS CBNA" at bounding box center [231, 85] width 106 height 10
type input "CITICARDS CBNA"
type input "[STREET_ADDRESS]"
type input "[GEOGRAPHIC_DATA]"
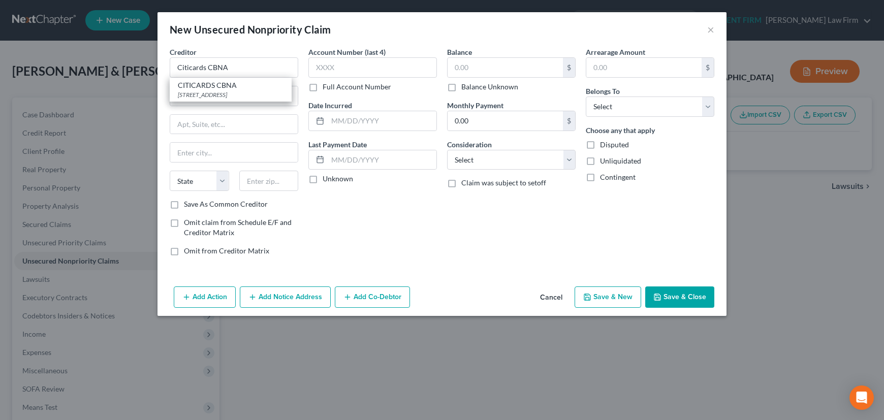
type input "[GEOGRAPHIC_DATA]"
select select "43"
type input "57108"
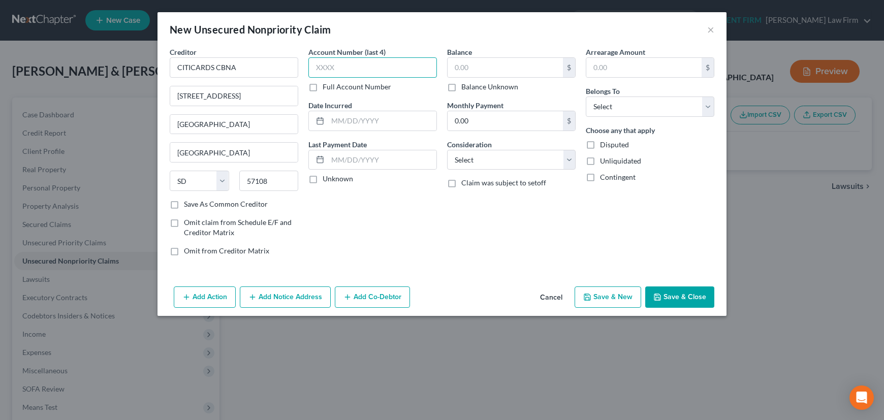
click at [373, 65] on input "text" at bounding box center [372, 67] width 128 height 20
type input "7852"
click at [497, 67] on input "text" at bounding box center [504, 67] width 115 height 19
type input "9,316"
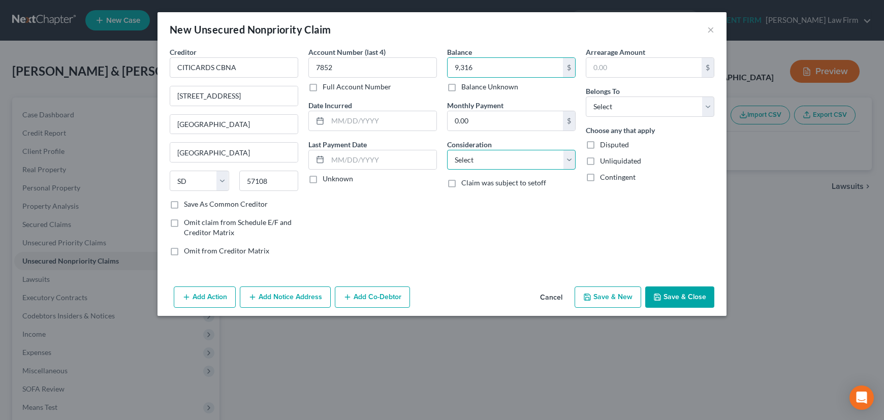
click at [486, 160] on select "Select Cable / Satellite Services Collection Agency Credit Card Debt Debt Couns…" at bounding box center [511, 160] width 128 height 20
select select "2"
click at [447, 150] on select "Select Cable / Satellite Services Collection Agency Credit Card Debt Debt Couns…" at bounding box center [511, 160] width 128 height 20
click at [322, 180] on label "Unknown" at bounding box center [337, 179] width 30 height 10
click at [327, 180] on input "Unknown" at bounding box center [330, 177] width 7 height 7
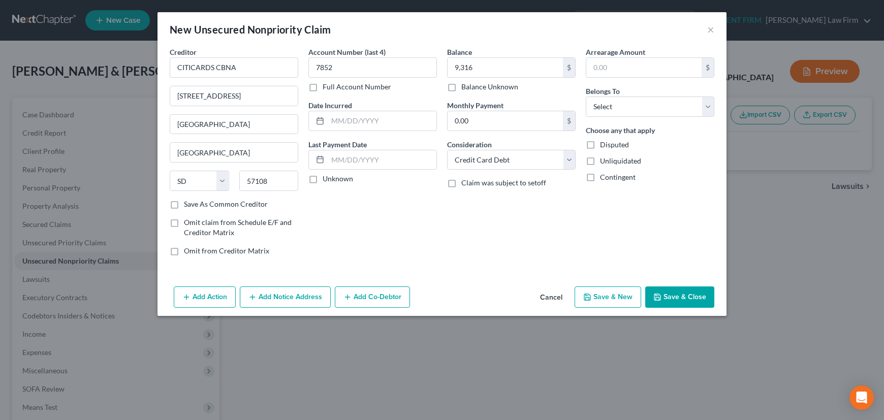
checkbox input "true"
click at [361, 121] on input "text" at bounding box center [382, 120] width 109 height 19
type input "2022"
click at [673, 104] on select "Select Debtor 1 Only Debtor 2 Only Debtor 1 And Debtor 2 Only At Least One Of T…" at bounding box center [649, 106] width 128 height 20
select select "2"
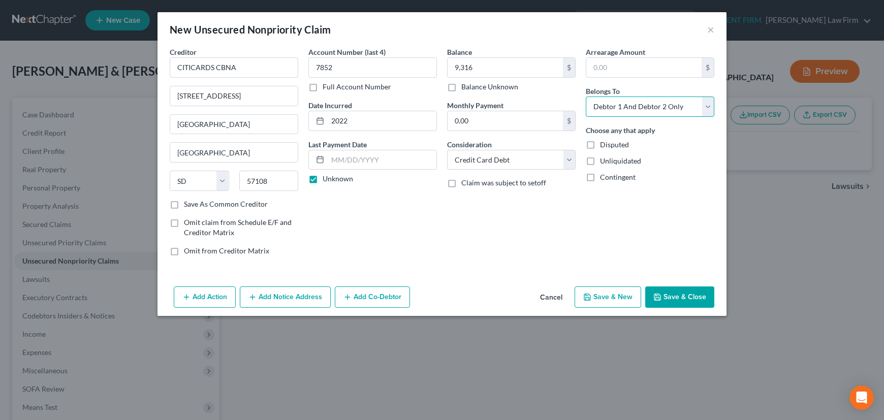
click at [585, 96] on select "Select Debtor 1 Only Debtor 2 Only Debtor 1 And Debtor 2 Only At Least One Of T…" at bounding box center [649, 106] width 128 height 20
drag, startPoint x: 196, startPoint y: 95, endPoint x: 297, endPoint y: 95, distance: 101.1
click at [297, 95] on input "[STREET_ADDRESS]" at bounding box center [233, 95] width 127 height 19
type input "[STREET_ADDRESS]"
click at [427, 235] on div "Account Number (last 4) 7852 Full Account Number Date Incurred 2022 Last Paymen…" at bounding box center [372, 155] width 139 height 217
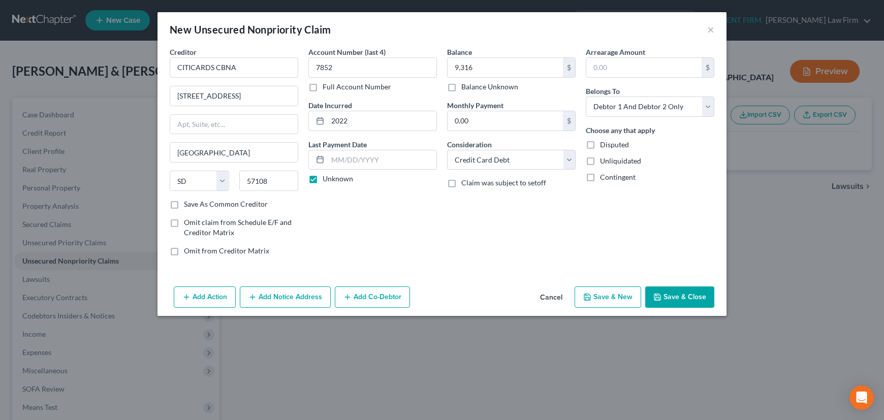
click at [184, 204] on label "Save As Common Creditor" at bounding box center [226, 204] width 84 height 10
click at [188, 204] on input "Save As Common Creditor" at bounding box center [191, 202] width 7 height 7
click at [601, 294] on button "Save & New" at bounding box center [607, 296] width 67 height 21
checkbox input "false"
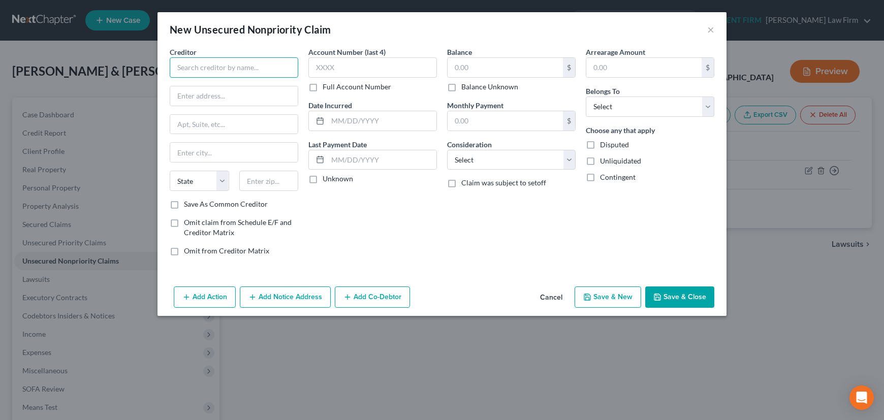
click at [248, 70] on input "text" at bounding box center [234, 67] width 128 height 20
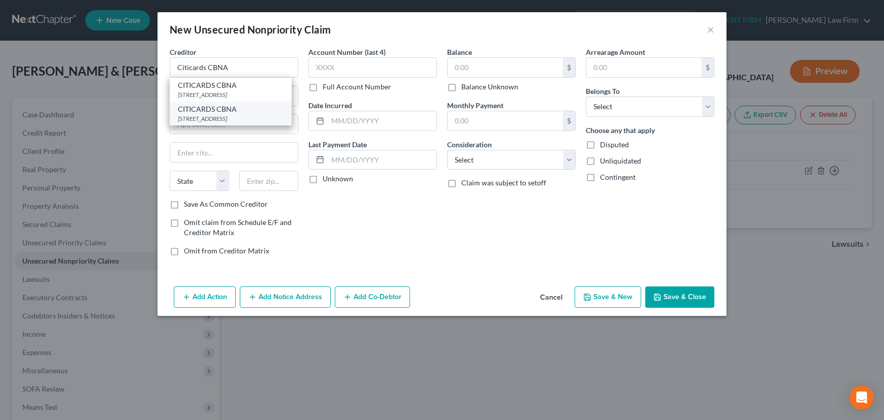
click at [244, 123] on div "[STREET_ADDRESS]" at bounding box center [231, 118] width 106 height 9
type input "CITICARDS CBNA"
type input "[STREET_ADDRESS]"
type input "[GEOGRAPHIC_DATA]"
select select "43"
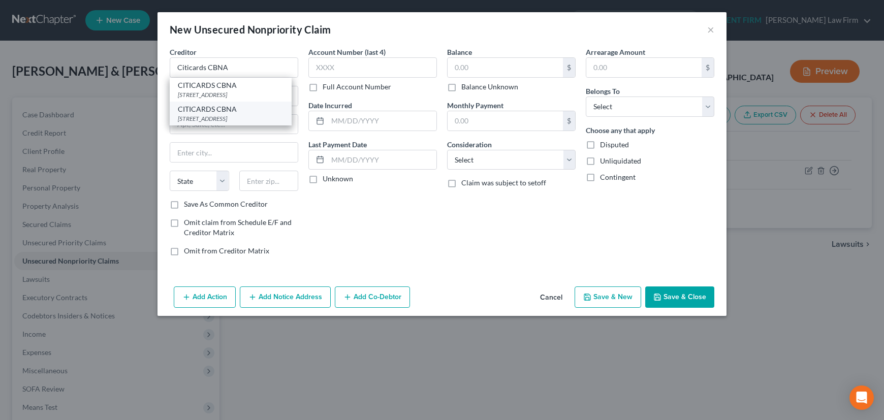
type input "57108"
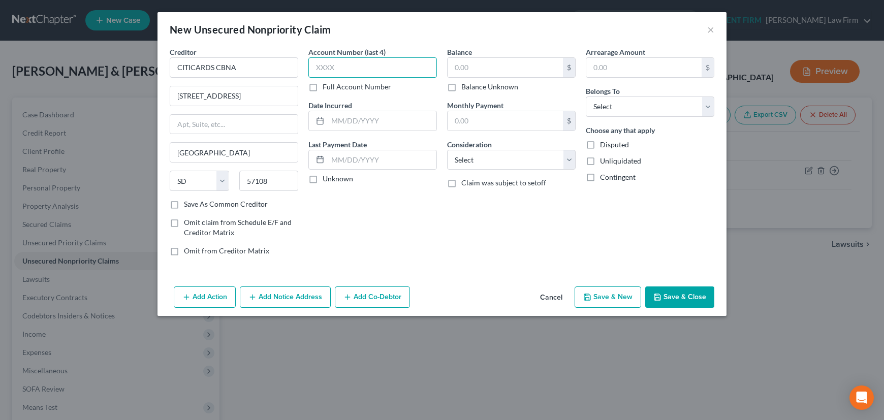
click at [350, 68] on input "text" at bounding box center [372, 67] width 128 height 20
type input "6159"
click at [469, 66] on input "text" at bounding box center [504, 67] width 115 height 19
type input "15,645"
click at [510, 162] on select "Select Cable / Satellite Services Collection Agency Credit Card Debt Debt Couns…" at bounding box center [511, 160] width 128 height 20
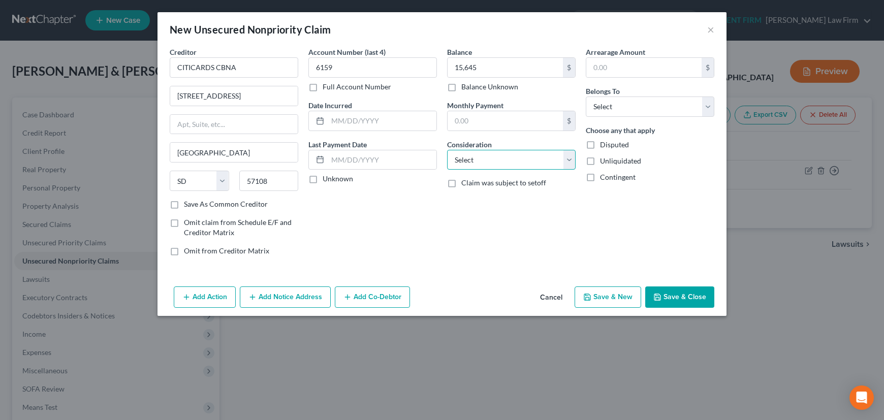
select select "2"
click at [447, 150] on select "Select Cable / Satellite Services Collection Agency Credit Card Debt Debt Couns…" at bounding box center [511, 160] width 128 height 20
click at [602, 110] on select "Select Debtor 1 Only Debtor 2 Only Debtor 1 And Debtor 2 Only At Least One Of T…" at bounding box center [649, 106] width 128 height 20
select select "2"
click at [585, 96] on select "Select Debtor 1 Only Debtor 2 Only Debtor 1 And Debtor 2 Only At Least One Of T…" at bounding box center [649, 106] width 128 height 20
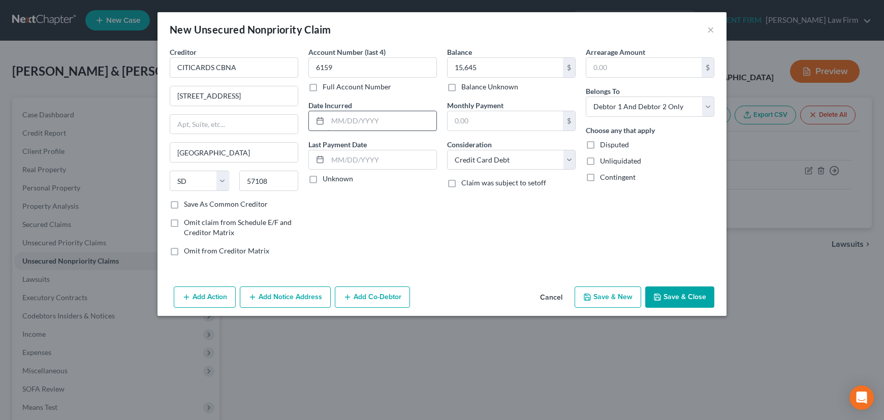
click at [353, 121] on input "text" at bounding box center [382, 120] width 109 height 19
type input "2022"
click at [322, 179] on label "Unknown" at bounding box center [337, 179] width 30 height 10
click at [327, 179] on input "Unknown" at bounding box center [330, 177] width 7 height 7
checkbox input "true"
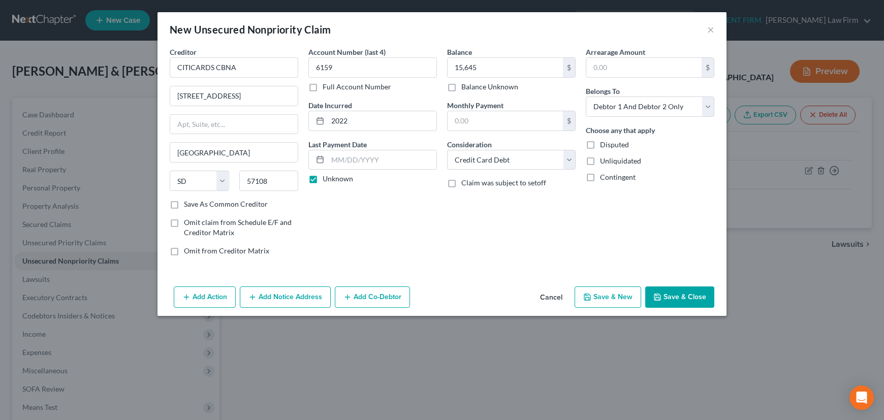
click at [607, 294] on button "Save & New" at bounding box center [607, 296] width 67 height 21
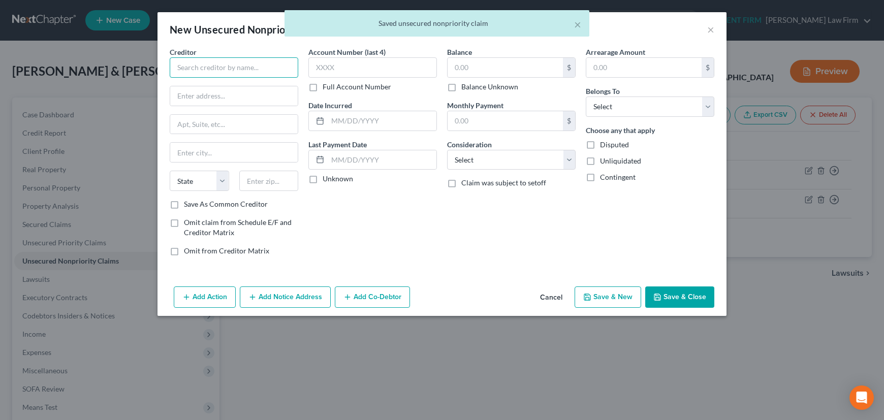
click at [252, 67] on input "text" at bounding box center [234, 67] width 128 height 20
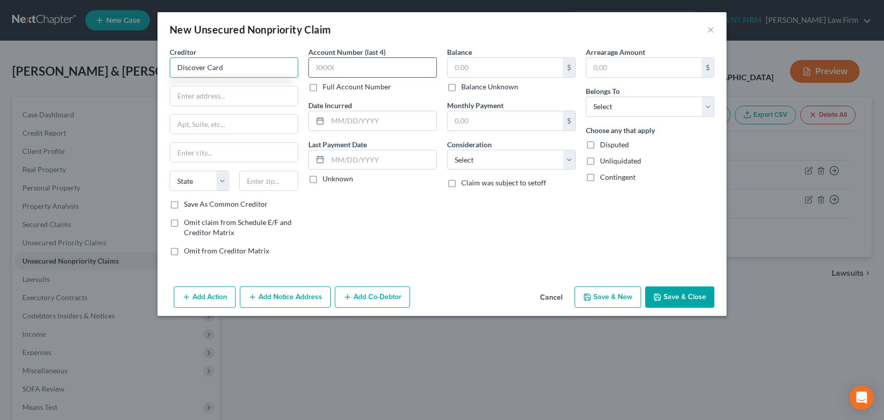
type input "Discover Card"
click at [348, 66] on input "text" at bounding box center [372, 67] width 128 height 20
type input "3055"
click at [489, 64] on input "text" at bounding box center [504, 67] width 115 height 19
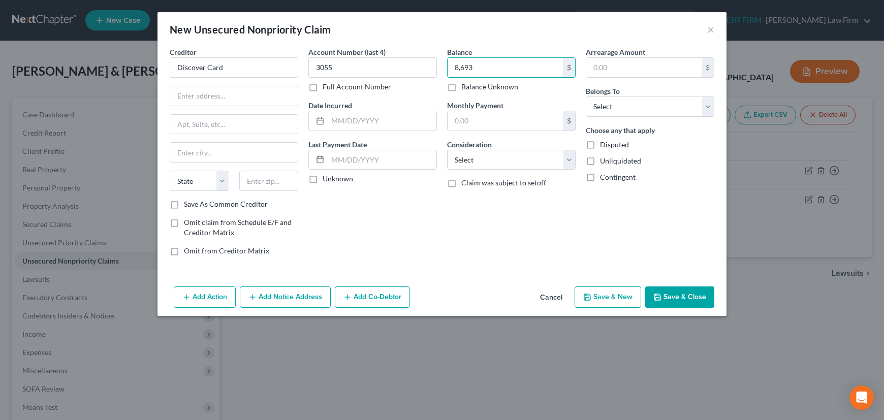
type input "8,693"
click at [370, 117] on input "text" at bounding box center [382, 120] width 109 height 19
type input "2022"
click at [322, 178] on label "Unknown" at bounding box center [337, 179] width 30 height 10
click at [327, 178] on input "Unknown" at bounding box center [330, 177] width 7 height 7
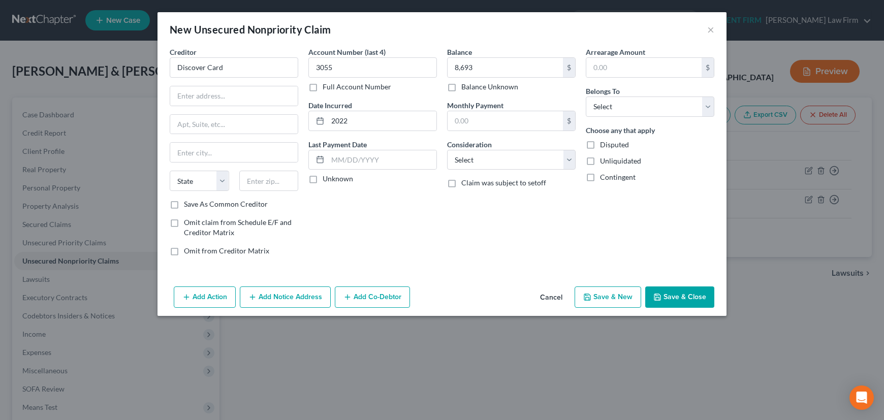
checkbox input "true"
click at [478, 163] on select "Select Cable / Satellite Services Collection Agency Credit Card Debt Debt Couns…" at bounding box center [511, 160] width 128 height 20
select select "2"
click at [447, 150] on select "Select Cable / Satellite Services Collection Agency Credit Card Debt Debt Couns…" at bounding box center [511, 160] width 128 height 20
click at [621, 105] on select "Select Debtor 1 Only Debtor 2 Only Debtor 1 And Debtor 2 Only At Least One Of T…" at bounding box center [649, 106] width 128 height 20
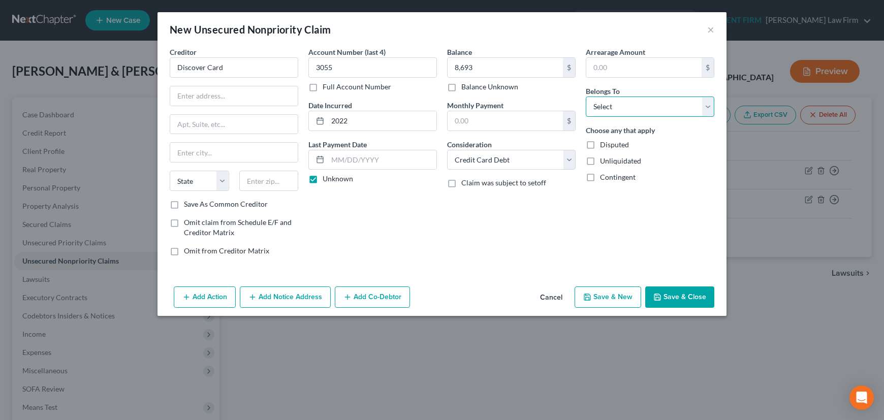
select select "2"
click at [585, 96] on select "Select Debtor 1 Only Debtor 2 Only Debtor 1 And Debtor 2 Only At Least One Of T…" at bounding box center [649, 106] width 128 height 20
click at [216, 100] on input "text" at bounding box center [233, 95] width 127 height 19
type input "PO Box 30939"
click at [259, 181] on input "text" at bounding box center [268, 181] width 59 height 20
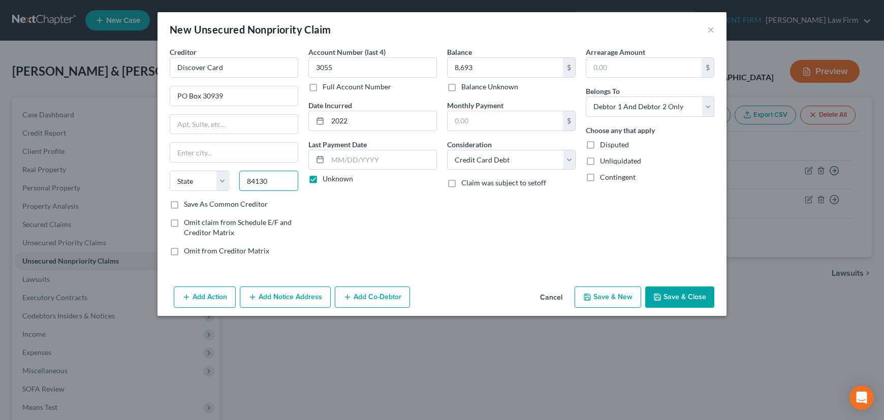
type input "84130"
type input "[GEOGRAPHIC_DATA]"
select select "46"
click at [278, 179] on input "84130" at bounding box center [268, 181] width 59 height 20
type input "84130-0939"
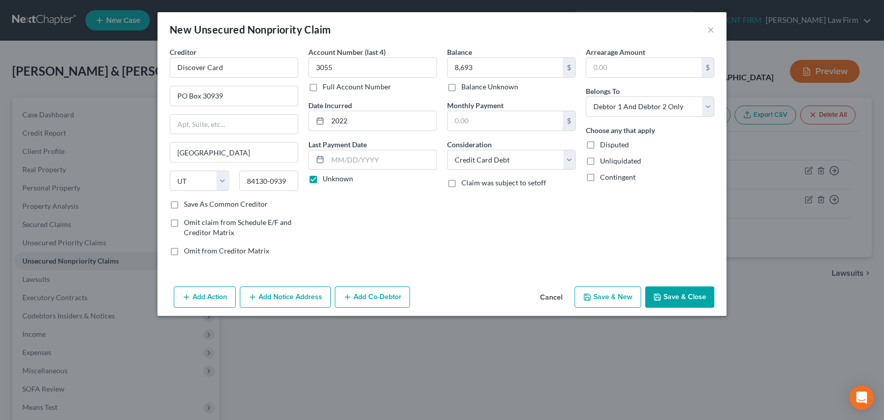
click at [474, 228] on div "Balance 8,693.00 $ Balance Unknown Balance Undetermined 8,693 $ Balance Unknown…" at bounding box center [511, 155] width 139 height 217
click at [184, 204] on label "Save As Common Creditor" at bounding box center [226, 204] width 84 height 10
click at [188, 204] on input "Save As Common Creditor" at bounding box center [191, 202] width 7 height 7
click at [613, 296] on button "Save & New" at bounding box center [607, 296] width 67 height 21
checkbox input "false"
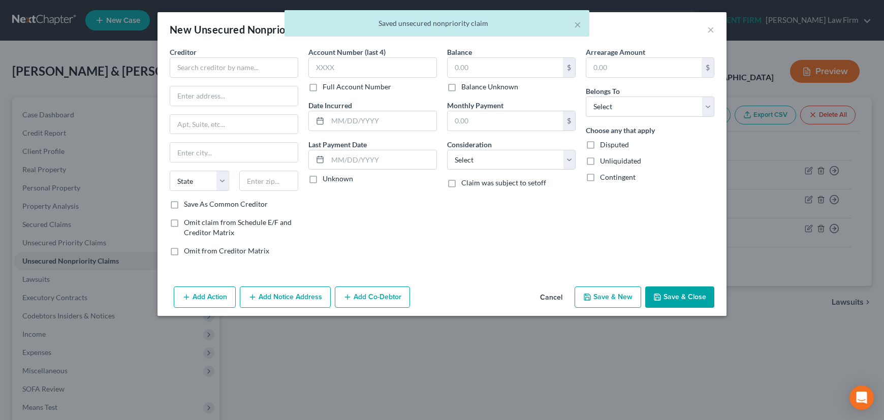
click at [553, 297] on button "Cancel" at bounding box center [551, 297] width 39 height 20
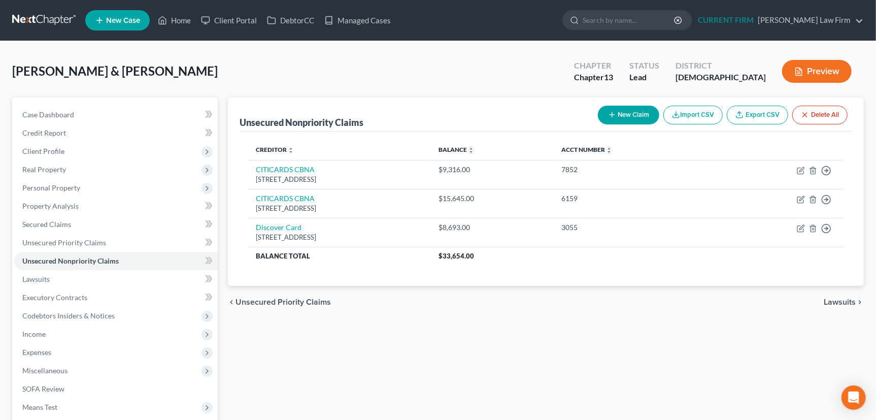
click at [617, 112] on button "New Claim" at bounding box center [628, 115] width 61 height 19
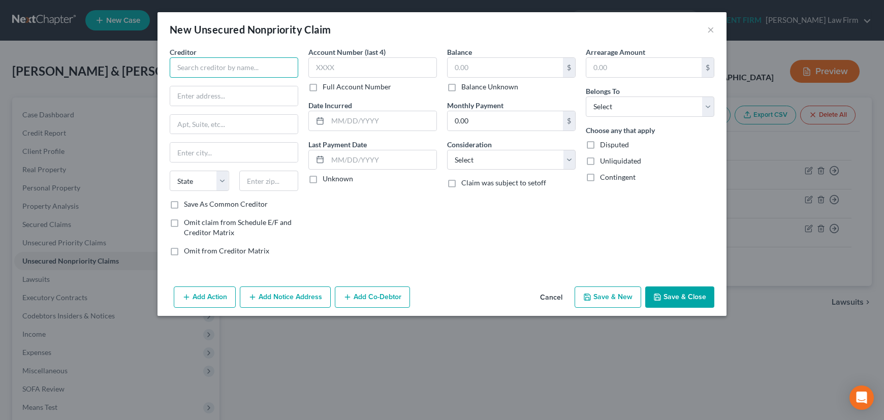
click at [239, 68] on input "text" at bounding box center [234, 67] width 128 height 20
type input "JPMCB Card Services"
click at [356, 68] on input "text" at bounding box center [372, 67] width 128 height 20
type input "6980"
click at [493, 67] on input "text" at bounding box center [504, 67] width 115 height 19
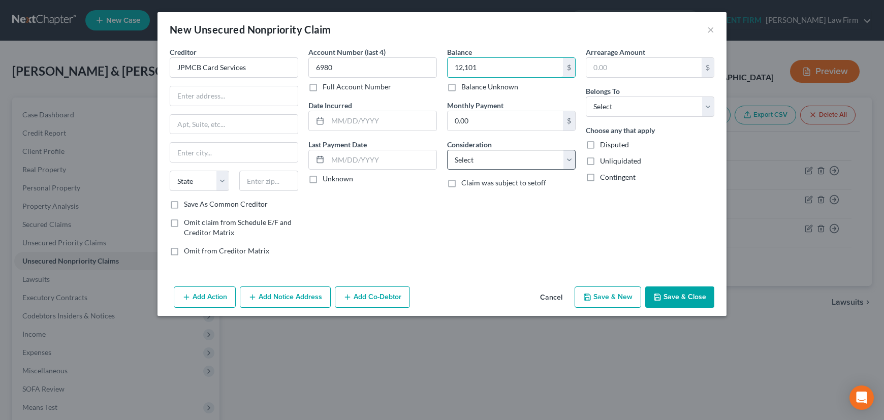
type input "12,101"
click at [488, 161] on select "Select Cable / Satellite Services Collection Agency Credit Card Debt Debt Couns…" at bounding box center [511, 160] width 128 height 20
select select "2"
click at [447, 150] on select "Select Cable / Satellite Services Collection Agency Credit Card Debt Debt Couns…" at bounding box center [511, 160] width 128 height 20
click at [625, 106] on select "Select Debtor 1 Only Debtor 2 Only Debtor 1 And Debtor 2 Only At Least One Of T…" at bounding box center [649, 106] width 128 height 20
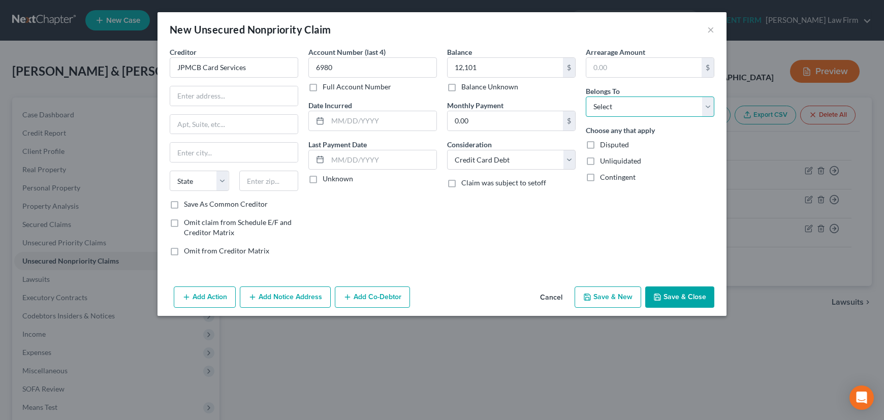
select select "2"
click at [585, 96] on select "Select Debtor 1 Only Debtor 2 Only Debtor 1 And Debtor 2 Only At Least One Of T…" at bounding box center [649, 106] width 128 height 20
click at [366, 121] on input "text" at bounding box center [382, 120] width 109 height 19
type input "2022"
click at [322, 180] on label "Unknown" at bounding box center [337, 179] width 30 height 10
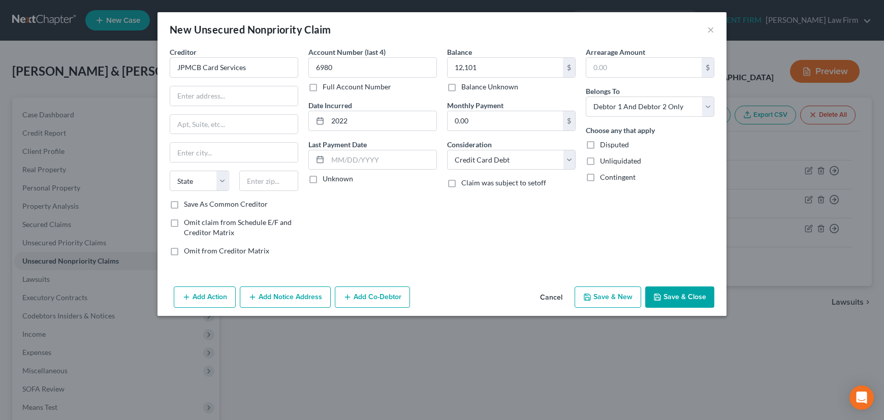
click at [327, 180] on input "Unknown" at bounding box center [330, 177] width 7 height 7
checkbox input "true"
click at [256, 94] on input "text" at bounding box center [233, 95] width 127 height 19
type input "PO Box 15369"
click at [258, 180] on input "text" at bounding box center [268, 181] width 59 height 20
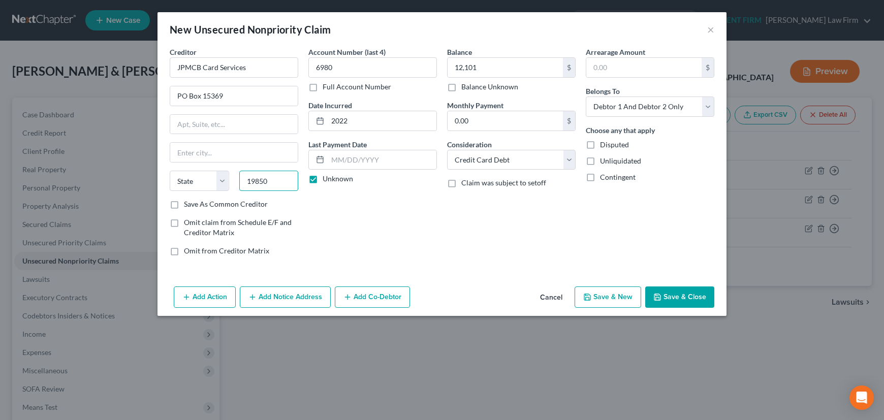
type input "19850"
type input "Wilmington"
select select "7"
click at [276, 178] on input "19850" at bounding box center [268, 181] width 59 height 20
type input "19850-5369"
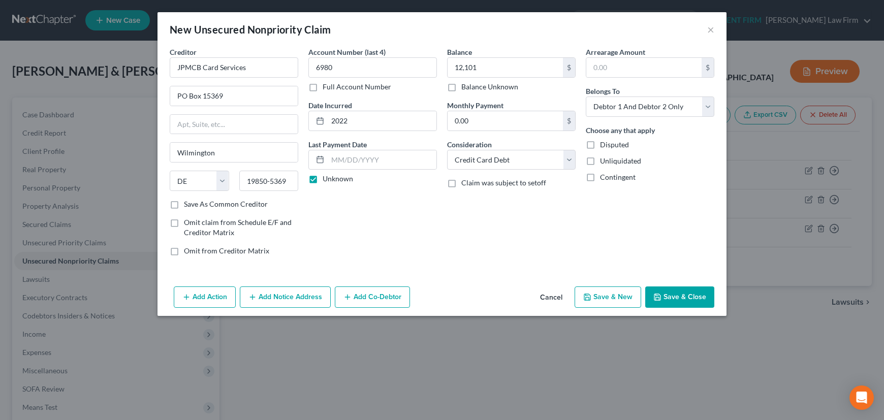
click at [184, 202] on label "Save As Common Creditor" at bounding box center [226, 204] width 84 height 10
click at [188, 202] on input "Save As Common Creditor" at bounding box center [191, 202] width 7 height 7
click at [609, 295] on button "Save & New" at bounding box center [607, 296] width 67 height 21
checkbox input "false"
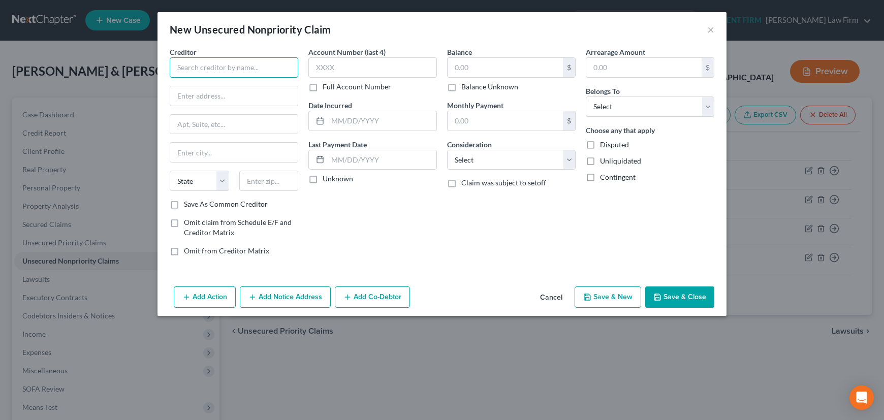
click at [236, 66] on input "text" at bounding box center [234, 67] width 128 height 20
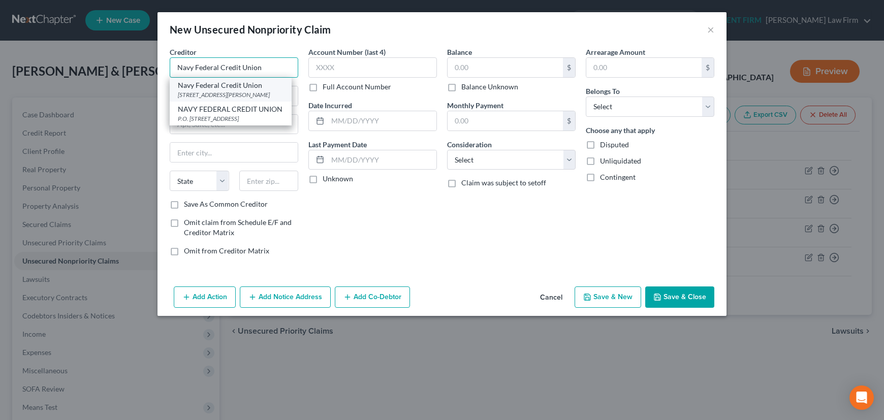
type input "Navy Federal Credit Union"
click at [239, 90] on div "[STREET_ADDRESS][PERSON_NAME]" at bounding box center [231, 94] width 106 height 9
type input "PO Box 3000"
type input "[PERSON_NAME]"
select select "48"
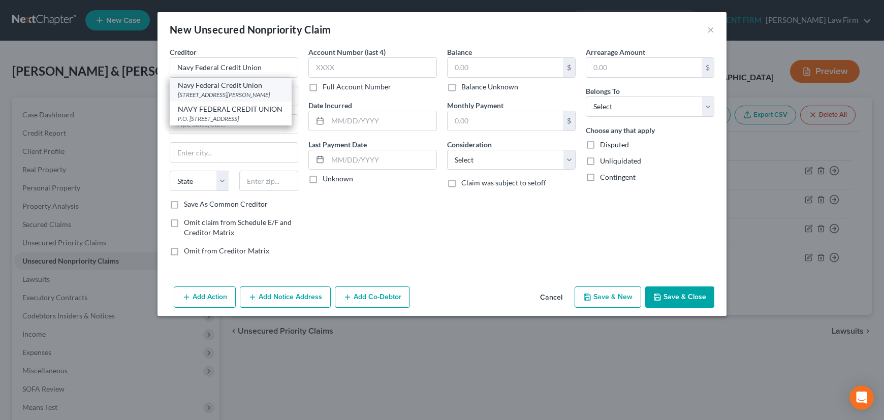
type input "22119"
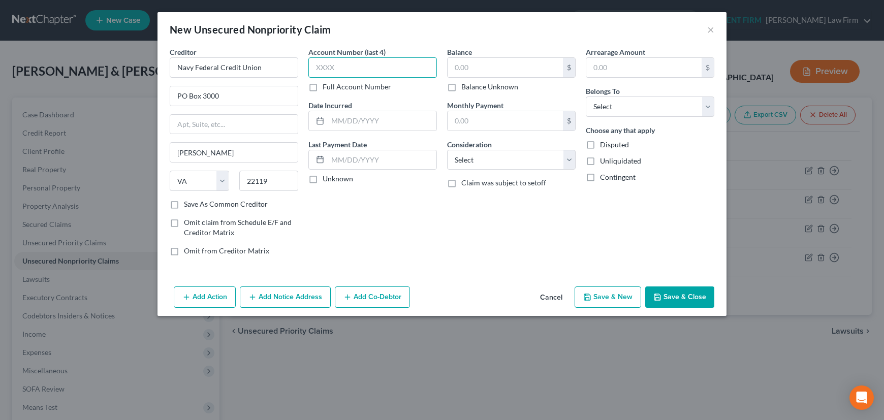
click at [344, 67] on input "text" at bounding box center [372, 67] width 128 height 20
type input "7356"
click at [480, 64] on input "text" at bounding box center [504, 67] width 115 height 19
type input "4,877"
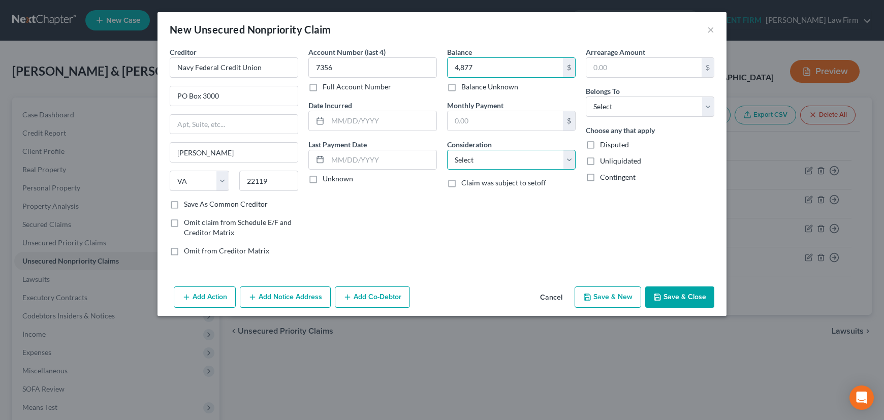
click at [484, 159] on select "Select Cable / Satellite Services Collection Agency Credit Card Debt Debt Couns…" at bounding box center [511, 160] width 128 height 20
select select "2"
click at [447, 150] on select "Select Cable / Satellite Services Collection Agency Credit Card Debt Debt Couns…" at bounding box center [511, 160] width 128 height 20
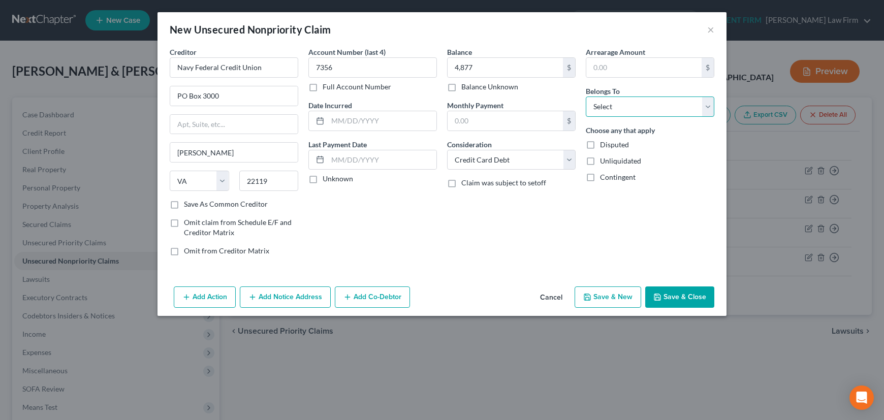
click at [612, 107] on select "Select Debtor 1 Only Debtor 2 Only Debtor 1 And Debtor 2 Only At Least One Of T…" at bounding box center [649, 106] width 128 height 20
select select "2"
click at [585, 96] on select "Select Debtor 1 Only Debtor 2 Only Debtor 1 And Debtor 2 Only At Least One Of T…" at bounding box center [649, 106] width 128 height 20
click at [379, 118] on input "text" at bounding box center [382, 120] width 109 height 19
type input "2006"
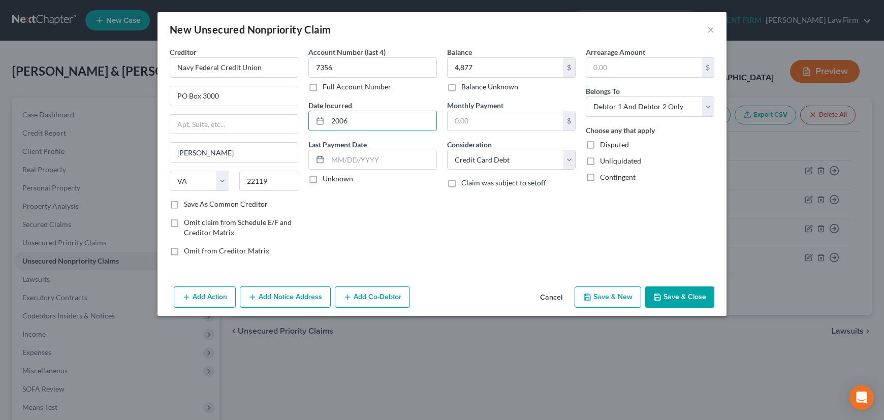
click at [322, 178] on label "Unknown" at bounding box center [337, 179] width 30 height 10
click at [327, 178] on input "Unknown" at bounding box center [330, 177] width 7 height 7
checkbox input "true"
drag, startPoint x: 204, startPoint y: 94, endPoint x: 226, endPoint y: 94, distance: 22.3
click at [226, 94] on input "PO Box 3000" at bounding box center [233, 95] width 127 height 19
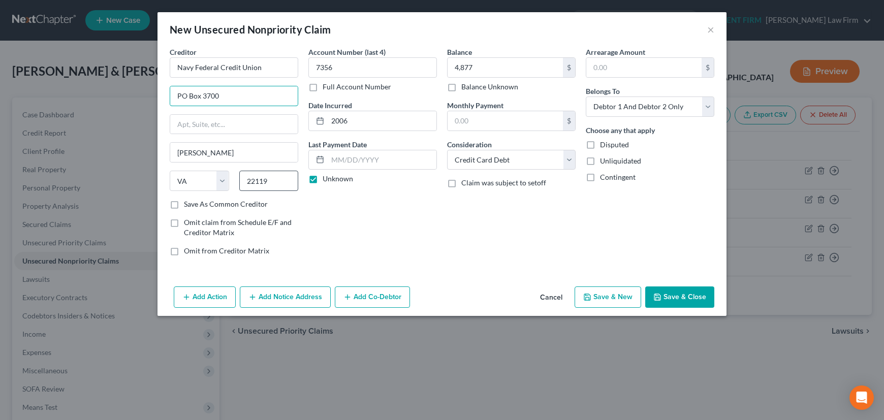
type input "PO Box 3700"
click at [274, 180] on input "22119" at bounding box center [268, 181] width 59 height 20
type input "22119-3700"
click at [184, 203] on label "Save As Common Creditor" at bounding box center [226, 204] width 84 height 10
click at [188, 203] on input "Save As Common Creditor" at bounding box center [191, 202] width 7 height 7
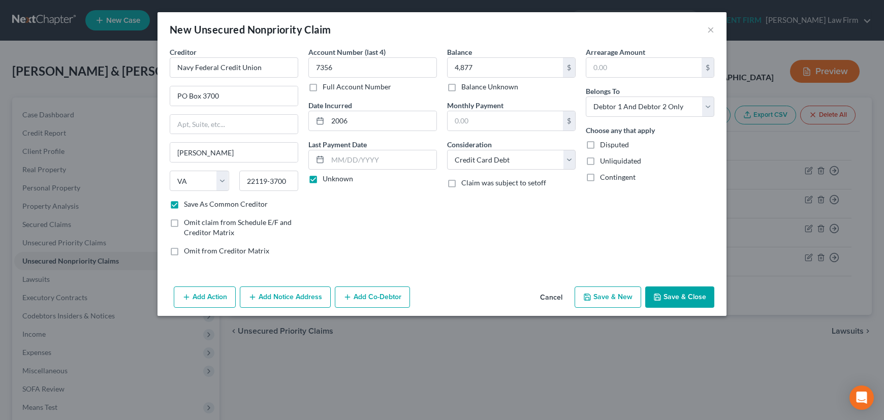
click at [614, 293] on button "Save & New" at bounding box center [607, 296] width 67 height 21
checkbox input "false"
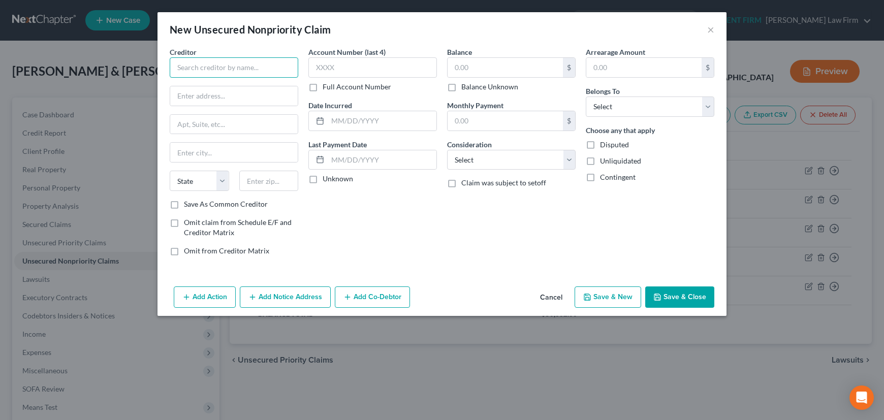
click at [283, 67] on input "text" at bounding box center [234, 67] width 128 height 20
type input "Bank of [US_STATE]"
type input "0"
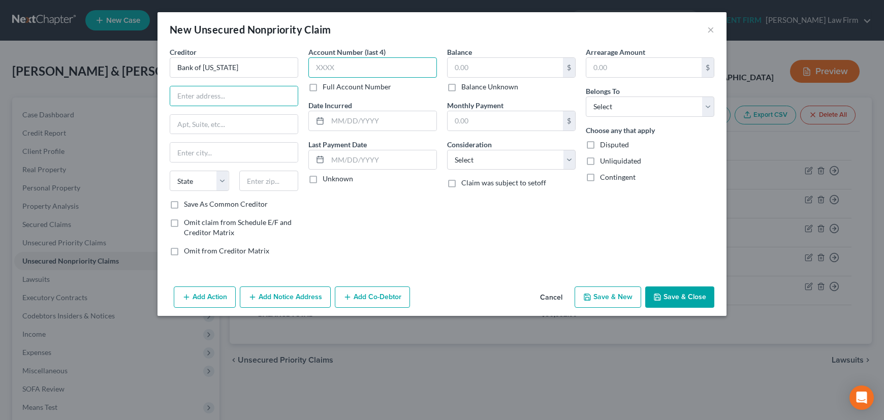
click at [359, 70] on input "text" at bounding box center [372, 67] width 128 height 20
type input "0001"
click at [493, 68] on input "text" at bounding box center [504, 67] width 115 height 19
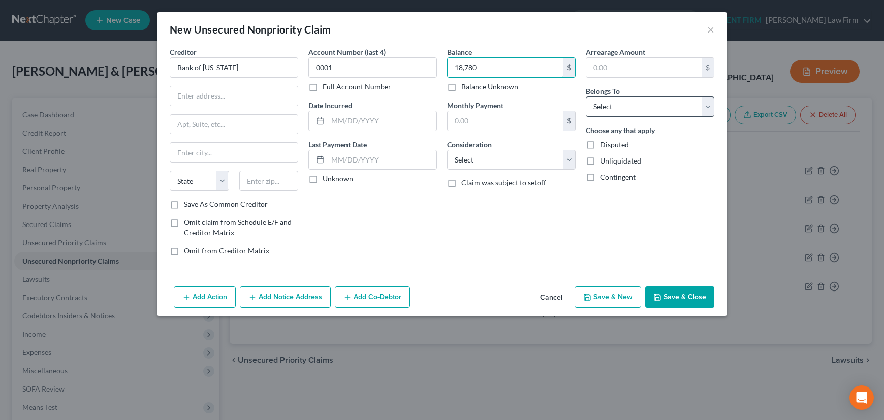
type input "18,780"
click at [618, 108] on select "Select Debtor 1 Only Debtor 2 Only Debtor 1 And Debtor 2 Only At Least One Of T…" at bounding box center [649, 106] width 128 height 20
select select "2"
click at [585, 96] on select "Select Debtor 1 Only Debtor 2 Only Debtor 1 And Debtor 2 Only At Least One Of T…" at bounding box center [649, 106] width 128 height 20
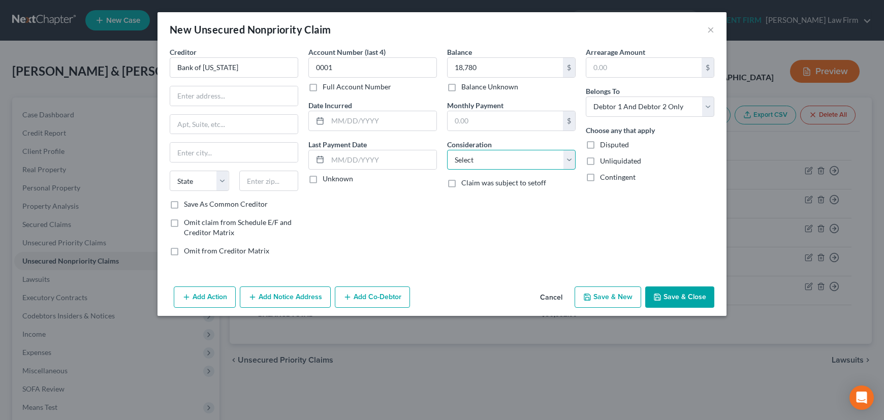
click at [498, 159] on select "Select Cable / Satellite Services Collection Agency Credit Card Debt Debt Couns…" at bounding box center [511, 160] width 128 height 20
select select "10"
click at [447, 150] on select "Select Cable / Satellite Services Collection Agency Credit Card Debt Debt Couns…" at bounding box center [511, 160] width 128 height 20
click at [363, 118] on input "text" at bounding box center [382, 120] width 109 height 19
type input "2023"
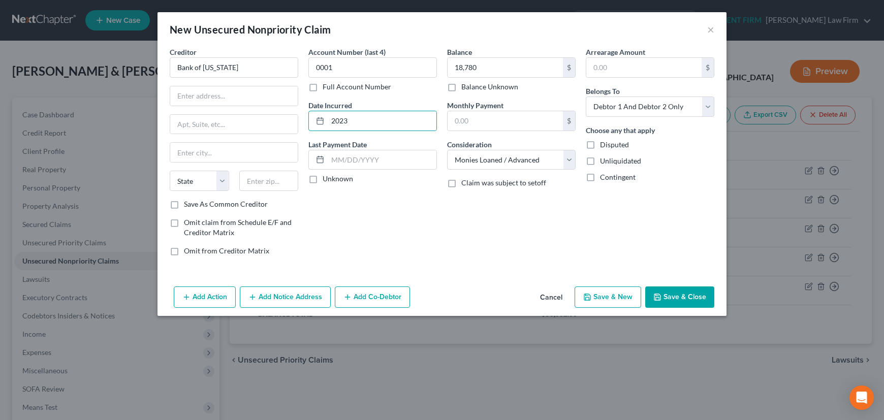
click at [322, 178] on label "Unknown" at bounding box center [337, 179] width 30 height 10
click at [327, 178] on input "Unknown" at bounding box center [330, 177] width 7 height 7
checkbox input "true"
click at [236, 94] on input "text" at bounding box center [233, 95] width 127 height 19
type input "PO Box 1999"
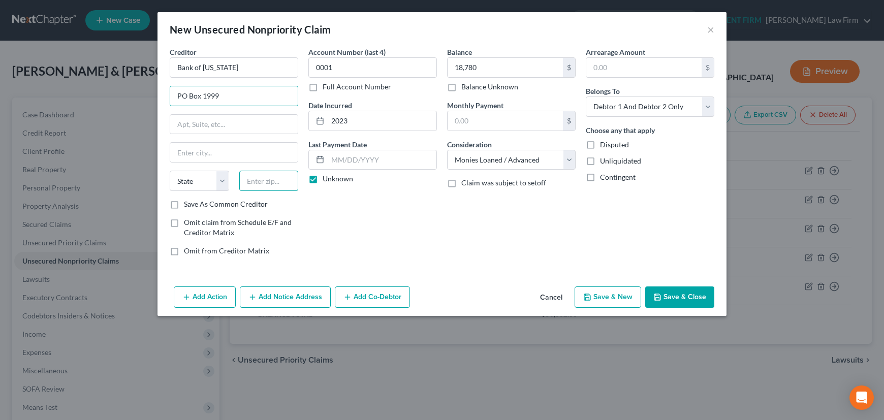
click at [259, 181] on input "text" at bounding box center [268, 181] width 59 height 20
type input "96805"
type input "[GEOGRAPHIC_DATA]"
select select "12"
click at [279, 183] on input "96805" at bounding box center [268, 181] width 59 height 20
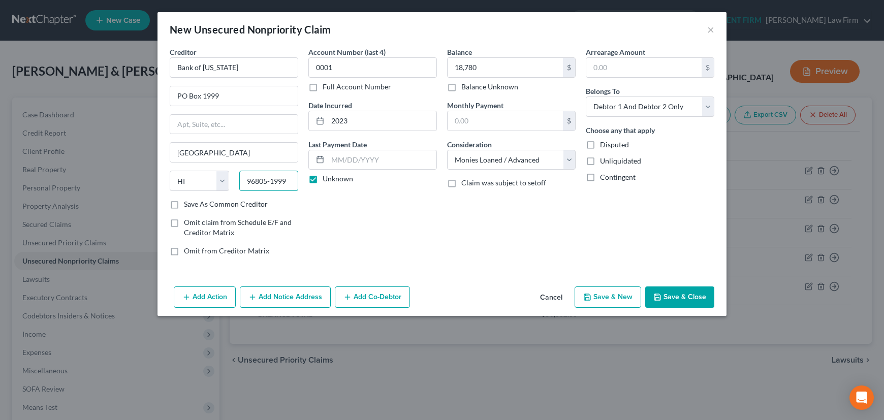
type input "96805-1999"
click at [184, 205] on label "Save As Common Creditor" at bounding box center [226, 204] width 84 height 10
click at [188, 205] on input "Save As Common Creditor" at bounding box center [191, 202] width 7 height 7
checkbox input "true"
click at [614, 296] on button "Save & New" at bounding box center [607, 296] width 67 height 21
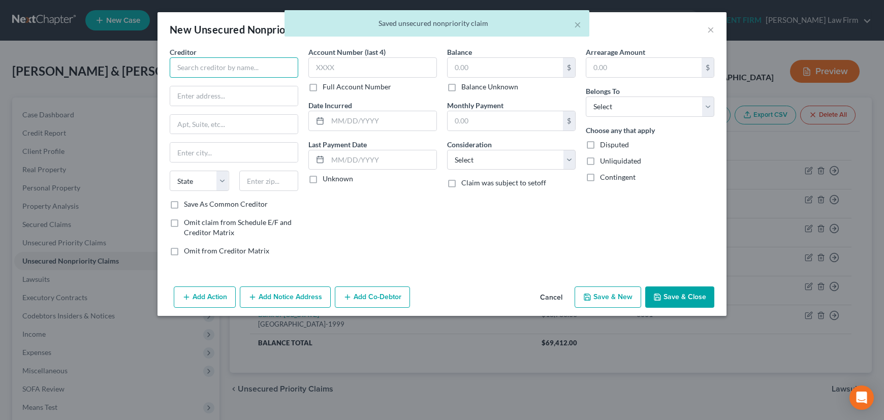
click at [250, 64] on input "text" at bounding box center [234, 67] width 128 height 20
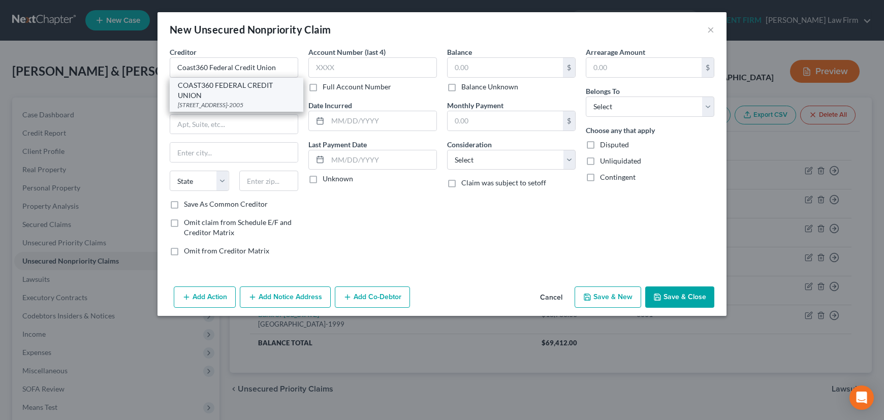
click at [243, 80] on div "COAST360 FEDERAL CREDIT UNION" at bounding box center [236, 90] width 117 height 20
type input "COAST360 FEDERAL CREDIT UNION"
type input "[STREET_ADDRESS]"
type input "Maite"
select select "11"
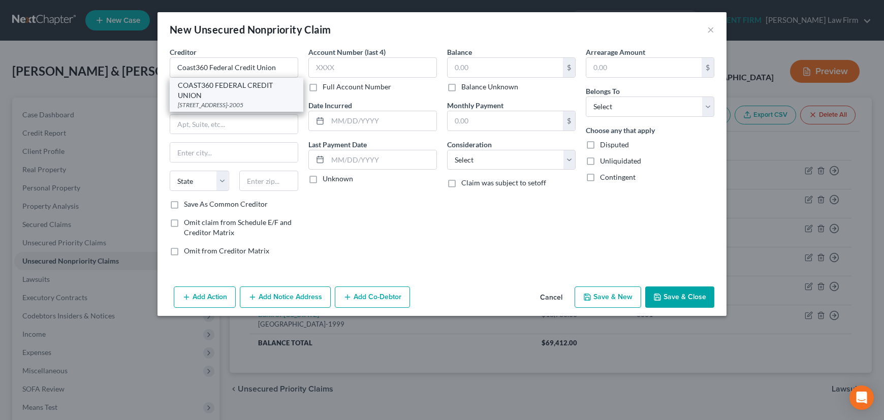
type input "96910-2005"
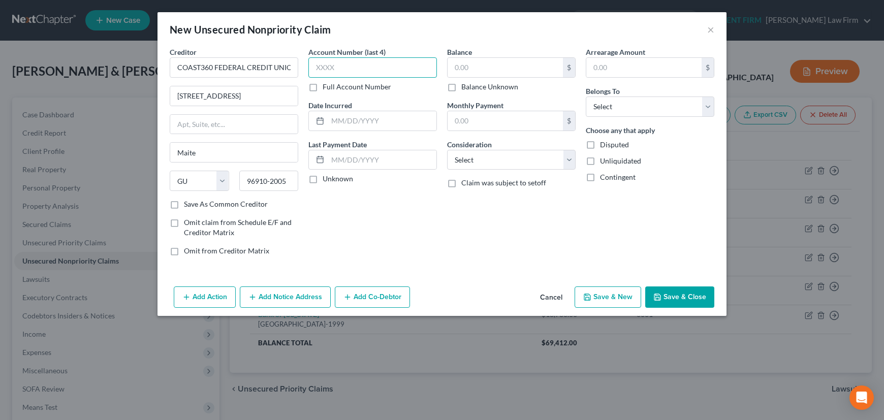
click at [336, 66] on input "text" at bounding box center [372, 67] width 128 height 20
drag, startPoint x: 234, startPoint y: 95, endPoint x: 194, endPoint y: 96, distance: 39.1
click at [194, 96] on input "[STREET_ADDRESS]" at bounding box center [233, 95] width 127 height 19
type input "[STREET_ADDRESS]"
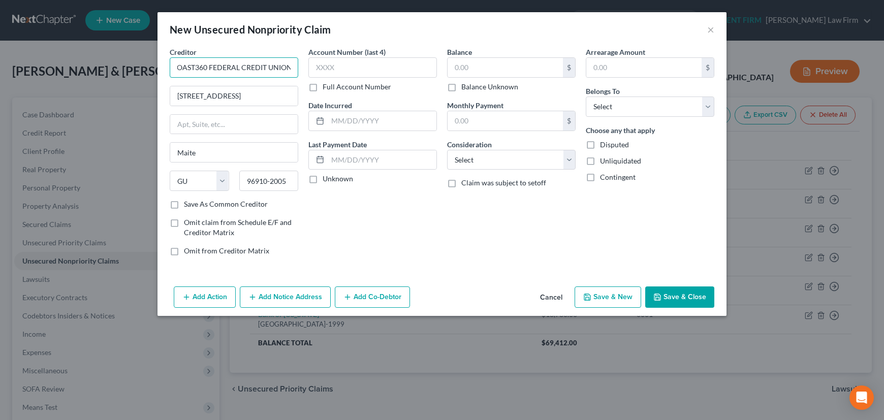
drag, startPoint x: 217, startPoint y: 67, endPoint x: 299, endPoint y: 65, distance: 82.3
click at [299, 65] on div "Creditor * COAST360 FEDERAL CREDIT UNION [GEOGRAPHIC_DATA] [US_STATE] AK AR AZ …" at bounding box center [234, 155] width 139 height 217
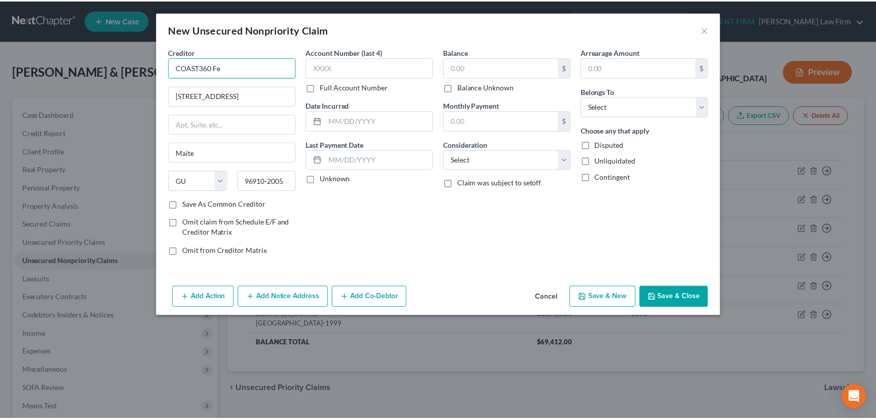
scroll to position [0, 0]
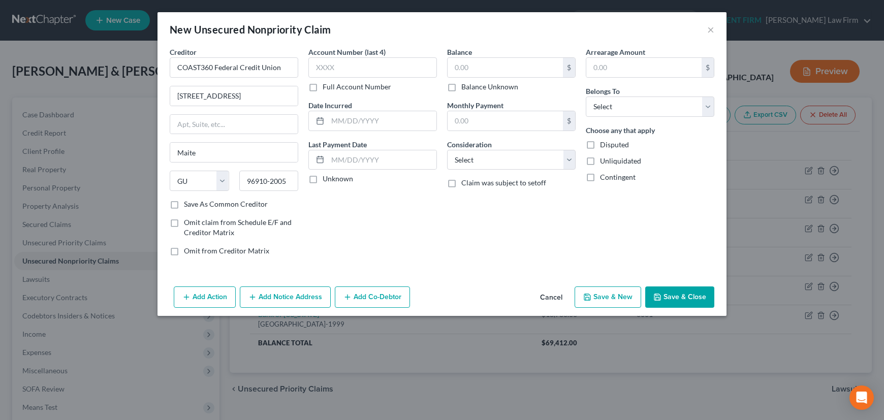
click at [384, 214] on div "Account Number (last 4) Full Account Number Date Incurred Last Payment Date Unk…" at bounding box center [372, 155] width 139 height 217
drag, startPoint x: 199, startPoint y: 67, endPoint x: 182, endPoint y: 70, distance: 17.0
click at [182, 70] on input "COAST360 Federal Credit Union" at bounding box center [234, 67] width 128 height 20
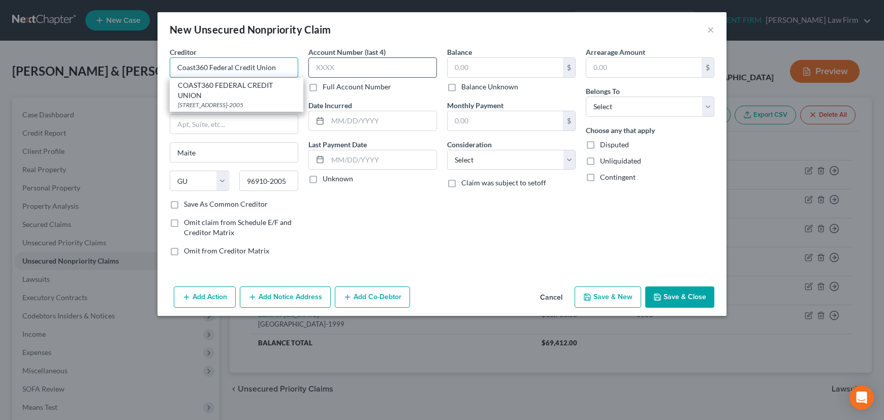
type input "Coast360 Federal Credit Union"
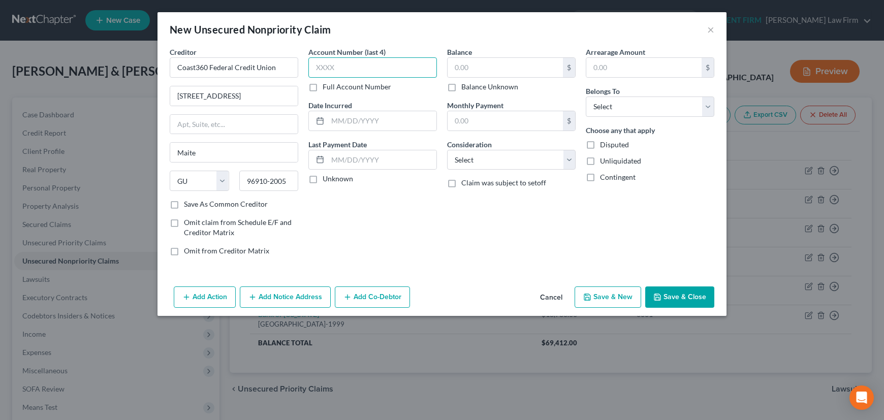
click at [344, 66] on input "text" at bounding box center [372, 67] width 128 height 20
type input "0101"
click at [471, 68] on input "text" at bounding box center [504, 67] width 115 height 19
type input "13,520"
click at [360, 120] on input "text" at bounding box center [382, 120] width 109 height 19
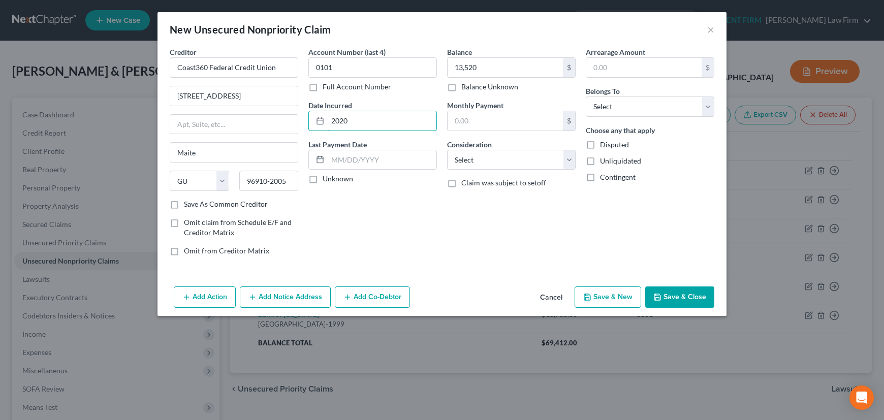
type input "2020"
click at [322, 178] on label "Unknown" at bounding box center [337, 179] width 30 height 10
click at [327, 178] on input "Unknown" at bounding box center [330, 177] width 7 height 7
checkbox input "true"
click at [501, 161] on select "Select Cable / Satellite Services Collection Agency Credit Card Debt Debt Couns…" at bounding box center [511, 160] width 128 height 20
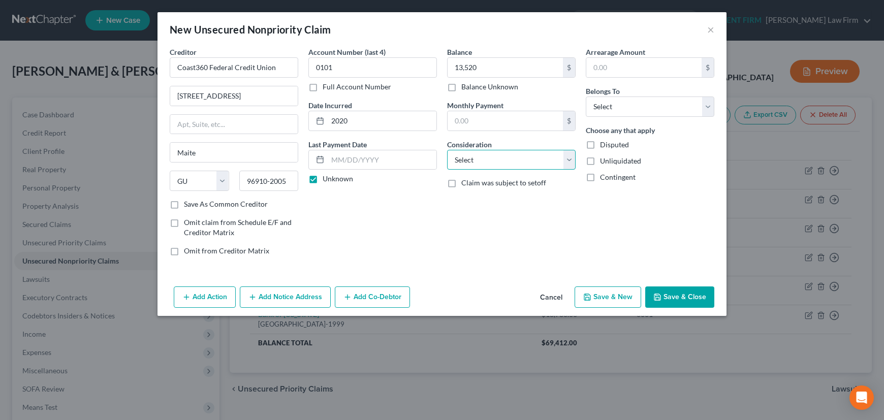
select select "10"
click at [447, 150] on select "Select Cable / Satellite Services Collection Agency Credit Card Debt Debt Couns…" at bounding box center [511, 160] width 128 height 20
click at [640, 105] on select "Select Debtor 1 Only Debtor 2 Only Debtor 1 And Debtor 2 Only At Least One Of T…" at bounding box center [649, 106] width 128 height 20
select select "2"
click at [585, 96] on select "Select Debtor 1 Only Debtor 2 Only Debtor 1 And Debtor 2 Only At Least One Of T…" at bounding box center [649, 106] width 128 height 20
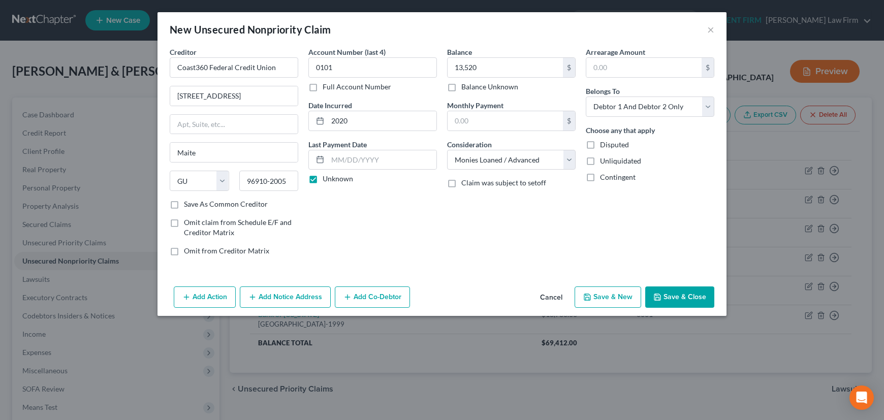
click at [184, 205] on label "Save As Common Creditor" at bounding box center [226, 204] width 84 height 10
click at [188, 205] on input "Save As Common Creditor" at bounding box center [191, 202] width 7 height 7
click at [604, 294] on button "Save & New" at bounding box center [607, 296] width 67 height 21
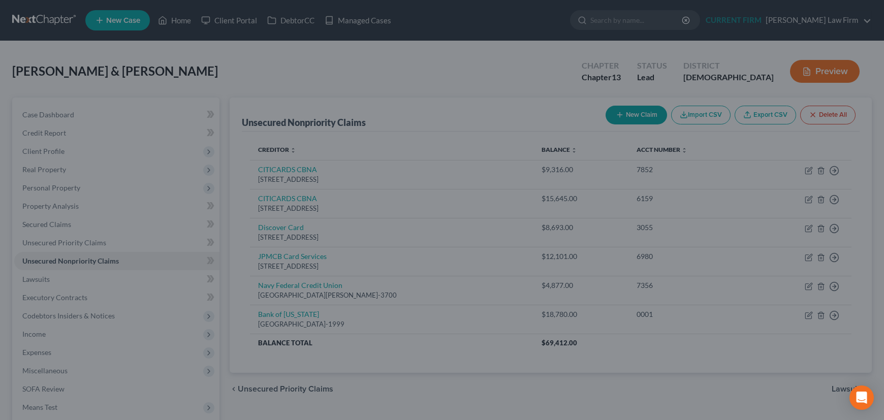
checkbox input "false"
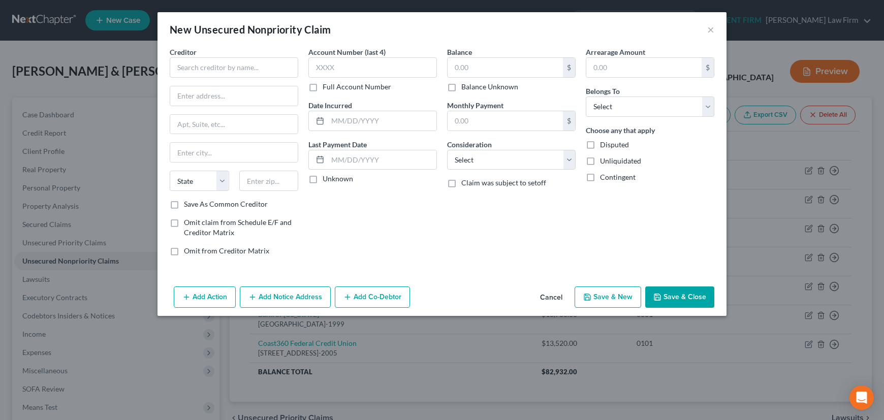
click at [559, 295] on button "Cancel" at bounding box center [551, 297] width 39 height 20
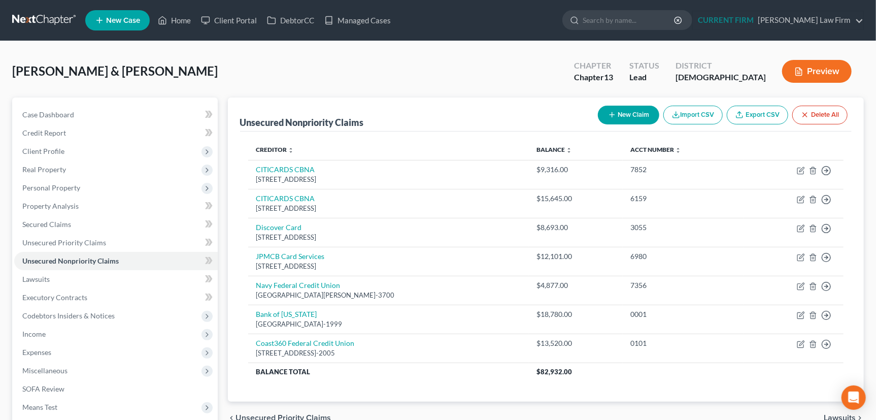
drag, startPoint x: 272, startPoint y: 413, endPoint x: 269, endPoint y: 409, distance: 5.4
click at [272, 414] on span "Unsecured Priority Claims" at bounding box center [283, 418] width 95 height 8
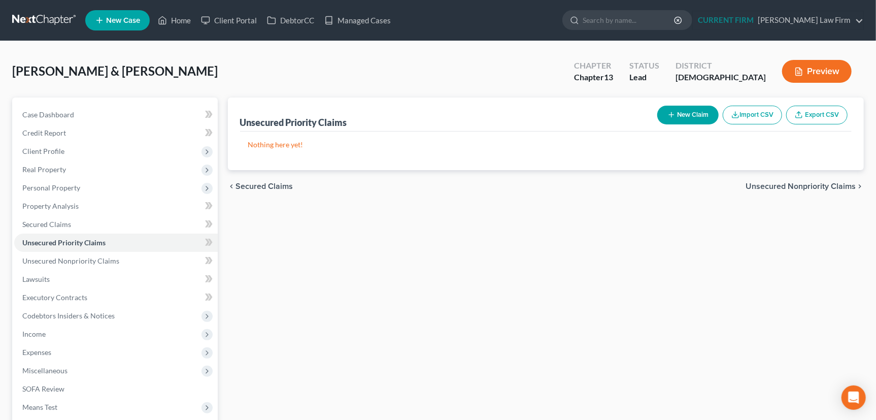
click at [668, 111] on icon "button" at bounding box center [672, 115] width 8 height 8
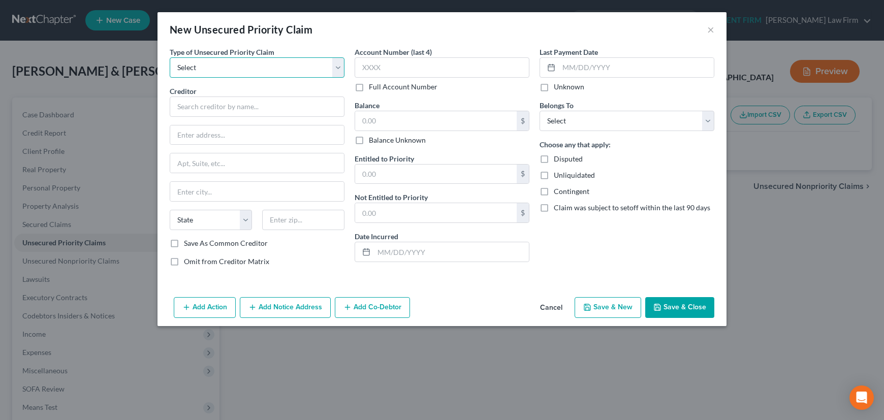
click at [336, 68] on select "Select Taxes & Other Government Units Domestic Support Obligations Extensions o…" at bounding box center [257, 67] width 175 height 20
select select "0"
click at [170, 57] on select "Select Taxes & Other Government Units Domestic Support Obligations Extensions o…" at bounding box center [257, 67] width 175 height 20
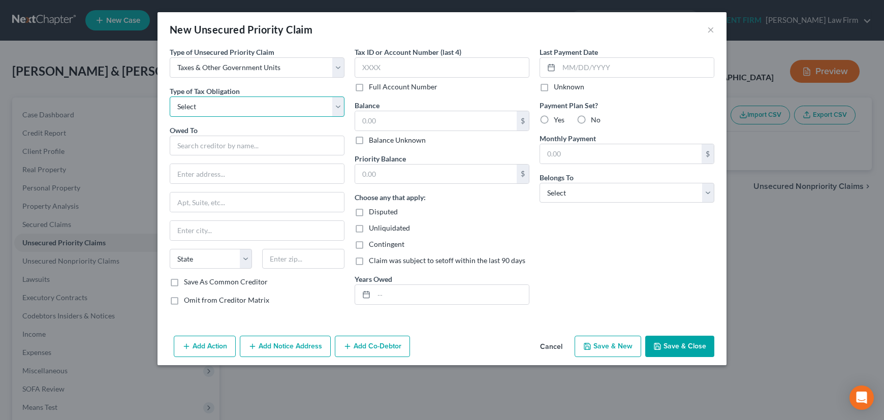
click at [340, 107] on select "Select Federal City State Franchise Tax Board Other" at bounding box center [257, 106] width 175 height 20
select select "0"
click at [170, 96] on select "Select Federal City State Franchise Tax Board Other" at bounding box center [257, 106] width 175 height 20
click at [321, 151] on input "text" at bounding box center [257, 146] width 175 height 20
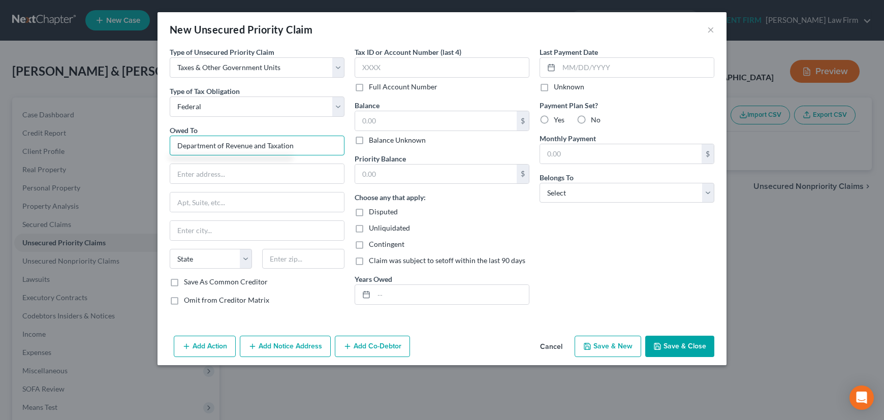
type input "Department of Revenue and Taxation"
type input "ATTN: Collection Branch"
type input "PO Box 23607"
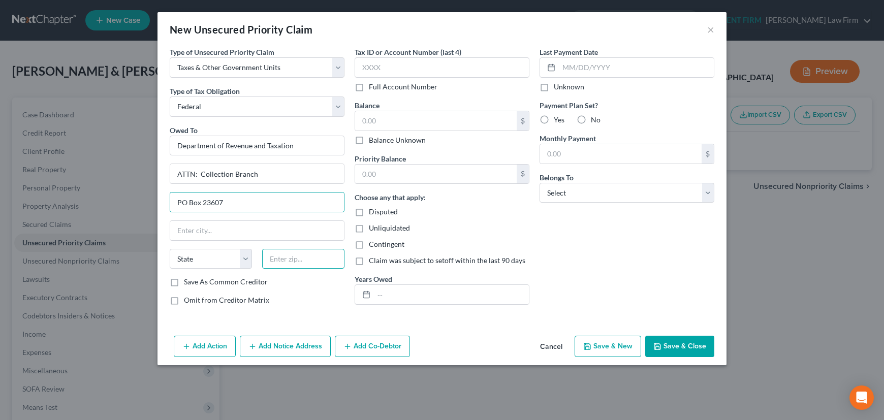
click at [299, 258] on input "text" at bounding box center [303, 259] width 82 height 20
type input "96921"
type input "Barrigada"
select select "11"
click at [184, 279] on label "Save As Common Creditor" at bounding box center [226, 282] width 84 height 10
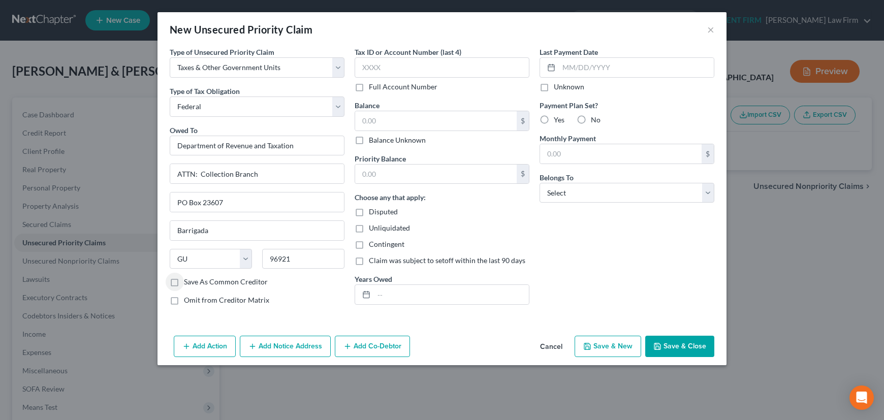
click at [188, 279] on input "Save As Common Creditor" at bounding box center [191, 280] width 7 height 7
checkbox input "true"
click at [388, 71] on input "text" at bounding box center [441, 67] width 175 height 20
type input "0637"
click at [383, 123] on input "text" at bounding box center [435, 120] width 161 height 19
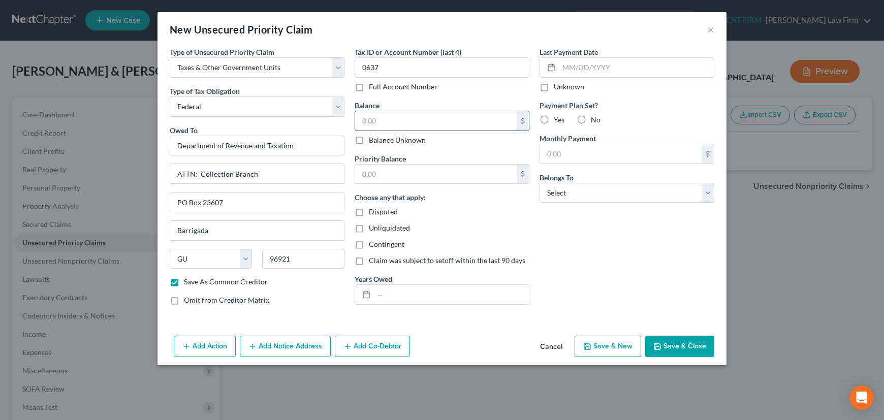
click at [378, 119] on input "text" at bounding box center [435, 120] width 161 height 19
type input "4,409.84"
click at [373, 176] on input "text" at bounding box center [435, 174] width 161 height 19
type input "4,409.84"
click at [396, 296] on input "text" at bounding box center [451, 294] width 155 height 19
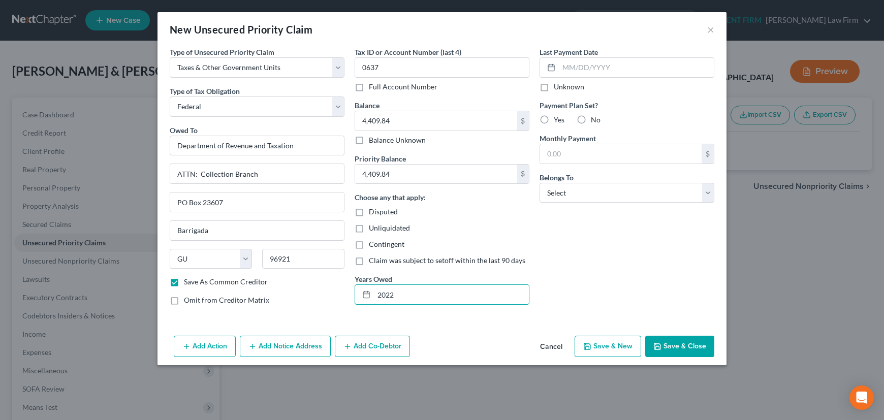
type input "2022"
click at [553, 88] on label "Unknown" at bounding box center [568, 87] width 30 height 10
click at [558, 88] on input "Unknown" at bounding box center [561, 85] width 7 height 7
checkbox input "true"
click at [591, 119] on label "No" at bounding box center [596, 120] width 10 height 10
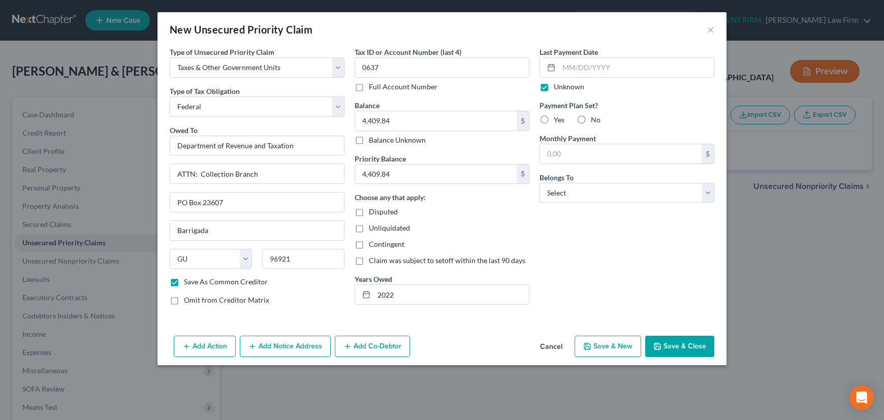
click at [595, 119] on input "No" at bounding box center [598, 118] width 7 height 7
radio input "true"
click at [586, 190] on select "Select Debtor 1 Only Debtor 2 Only Debtor 1 And Debtor 2 Only At Least One Of T…" at bounding box center [626, 193] width 175 height 20
select select "2"
click at [539, 183] on select "Select Debtor 1 Only Debtor 2 Only Debtor 1 And Debtor 2 Only At Least One Of T…" at bounding box center [626, 193] width 175 height 20
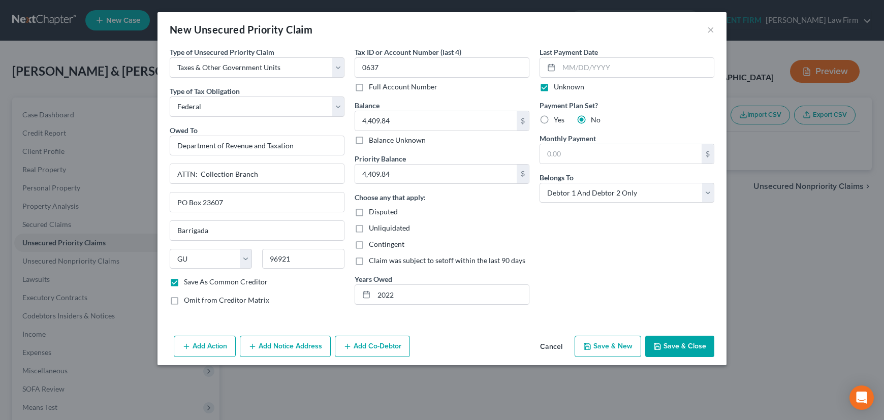
click at [680, 347] on button "Save & Close" at bounding box center [679, 346] width 69 height 21
checkbox input "false"
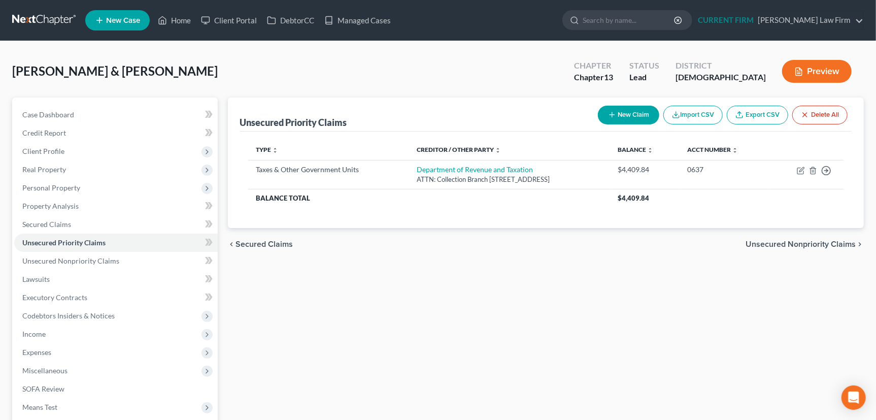
click at [795, 241] on span "Unsecured Nonpriority Claims" at bounding box center [801, 244] width 110 height 8
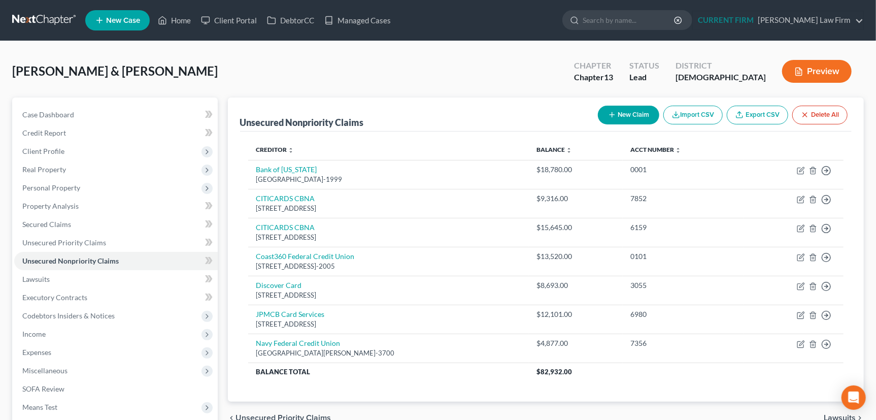
click at [616, 112] on button "New Claim" at bounding box center [628, 115] width 61 height 19
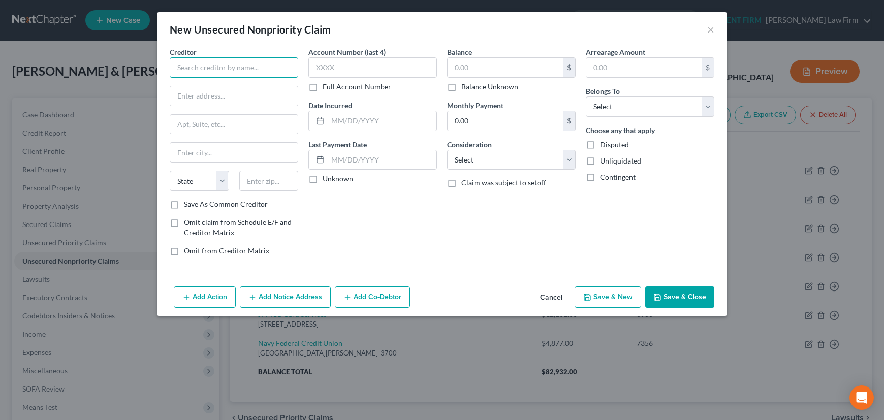
click at [255, 69] on input "text" at bounding box center [234, 67] width 128 height 20
type input "Bank of Hawaii"
click at [232, 91] on div "PO Box 1999, Honolulu, HI 96805-1999" at bounding box center [231, 94] width 106 height 9
type input "PO Box 1999"
type input "Honolulu"
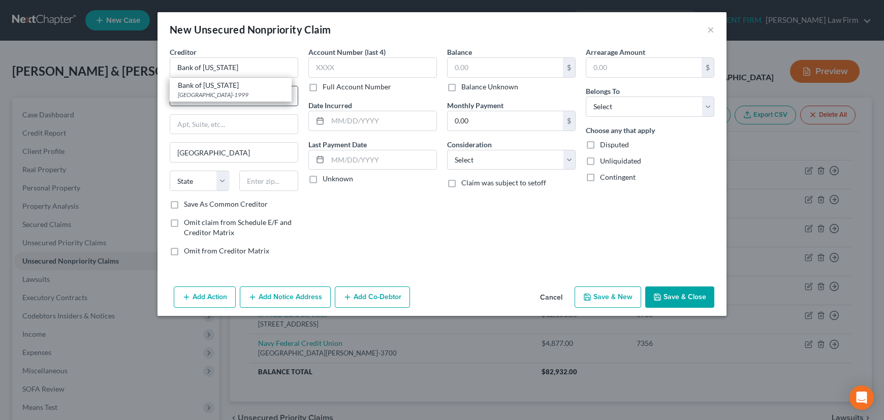
select select "12"
type input "96805-1999"
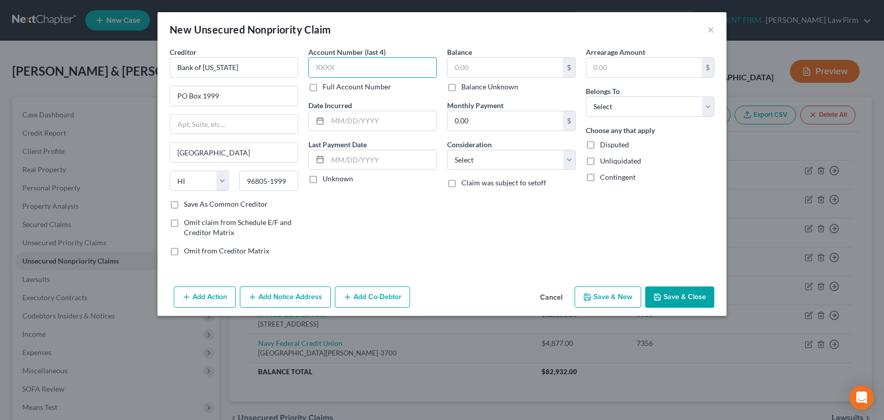
click at [345, 70] on input "text" at bounding box center [372, 67] width 128 height 20
type input "0001"
click at [482, 68] on input "text" at bounding box center [504, 67] width 115 height 19
type input "14,579"
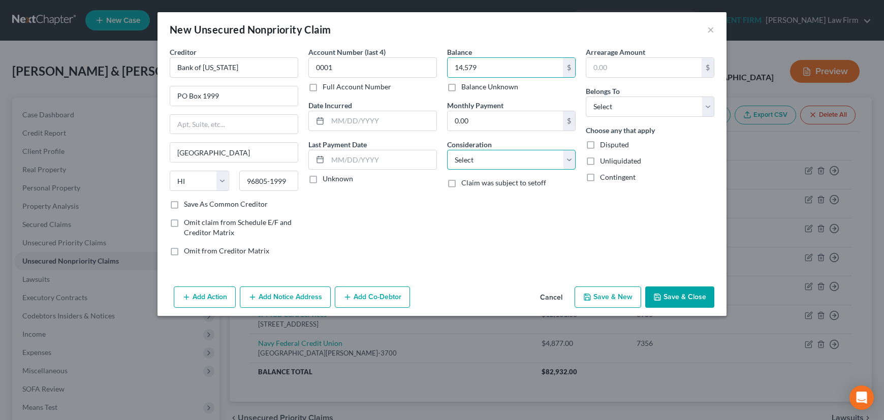
click at [501, 157] on select "Select Cable / Satellite Services Collection Agency Credit Card Debt Debt Couns…" at bounding box center [511, 160] width 128 height 20
select select "10"
click at [447, 150] on select "Select Cable / Satellite Services Collection Agency Credit Card Debt Debt Couns…" at bounding box center [511, 160] width 128 height 20
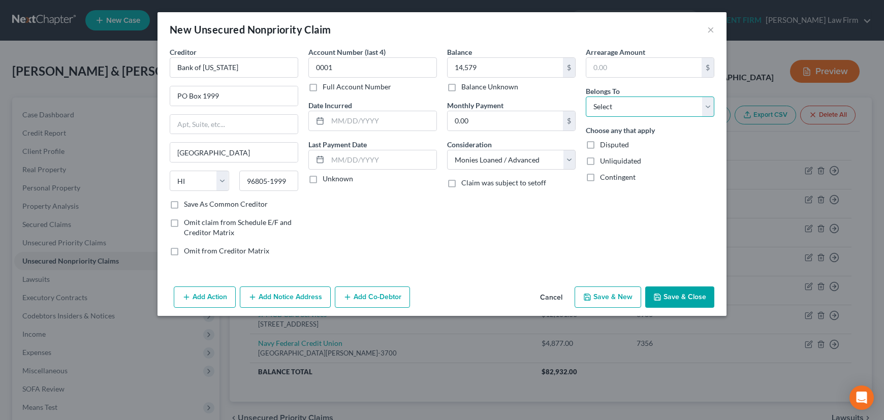
click at [631, 105] on select "Select Debtor 1 Only Debtor 2 Only Debtor 1 And Debtor 2 Only At Least One Of T…" at bounding box center [649, 106] width 128 height 20
select select "2"
click at [585, 96] on select "Select Debtor 1 Only Debtor 2 Only Debtor 1 And Debtor 2 Only At Least One Of T…" at bounding box center [649, 106] width 128 height 20
click at [364, 122] on input "text" at bounding box center [382, 120] width 109 height 19
type input "2022"
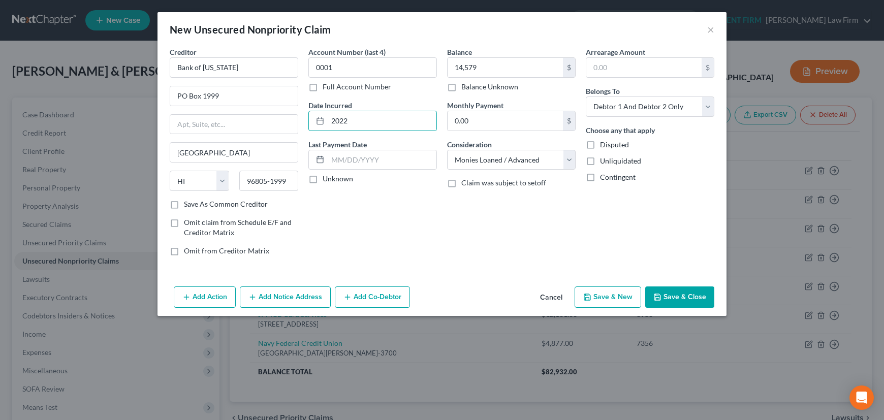
click at [322, 179] on label "Unknown" at bounding box center [337, 179] width 30 height 10
click at [327, 179] on input "Unknown" at bounding box center [330, 177] width 7 height 7
checkbox input "true"
click at [184, 206] on label "Save As Common Creditor" at bounding box center [226, 204] width 84 height 10
click at [188, 206] on input "Save As Common Creditor" at bounding box center [191, 202] width 7 height 7
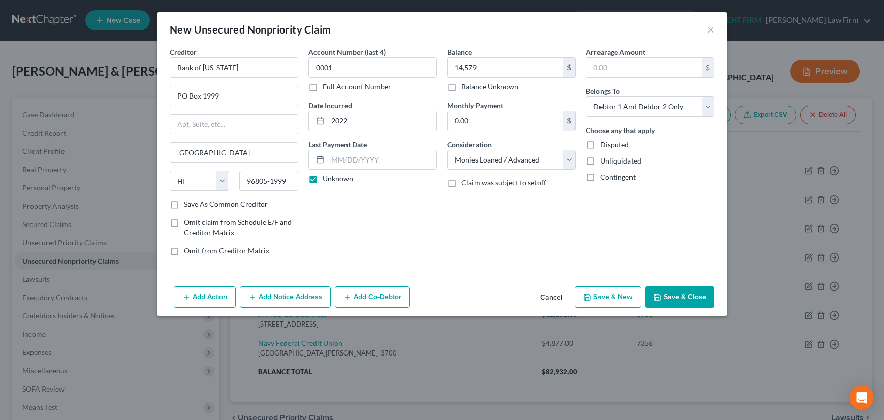
checkbox input "true"
click at [610, 298] on button "Save & New" at bounding box center [607, 296] width 67 height 21
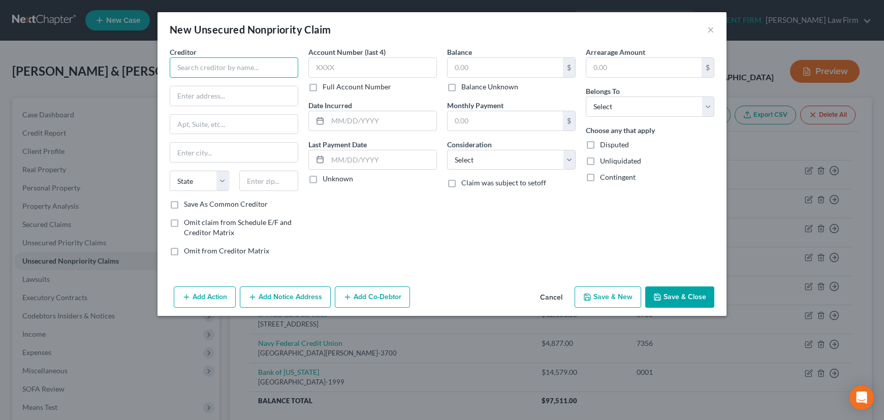
click at [234, 69] on input "text" at bounding box center [234, 67] width 128 height 20
type input "Community First Guam Federal CU"
click at [337, 68] on input "text" at bounding box center [372, 67] width 128 height 20
type input "4150"
click at [489, 70] on input "text" at bounding box center [504, 67] width 115 height 19
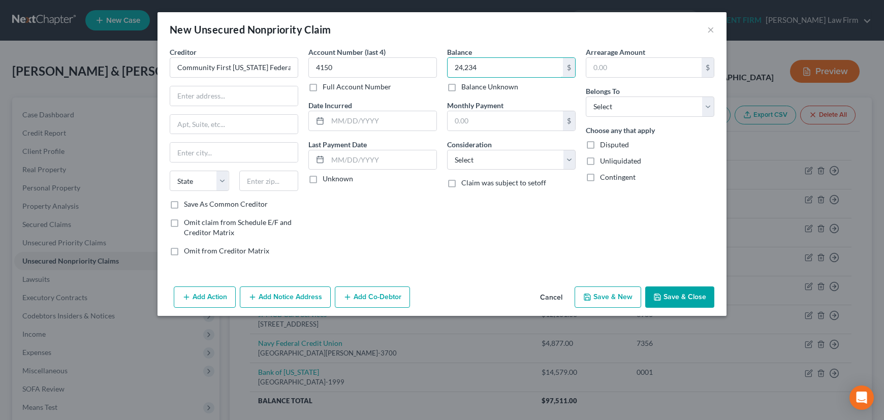
type input "24,234"
click at [486, 159] on select "Select Cable / Satellite Services Collection Agency Credit Card Debt Debt Couns…" at bounding box center [511, 160] width 128 height 20
select select "10"
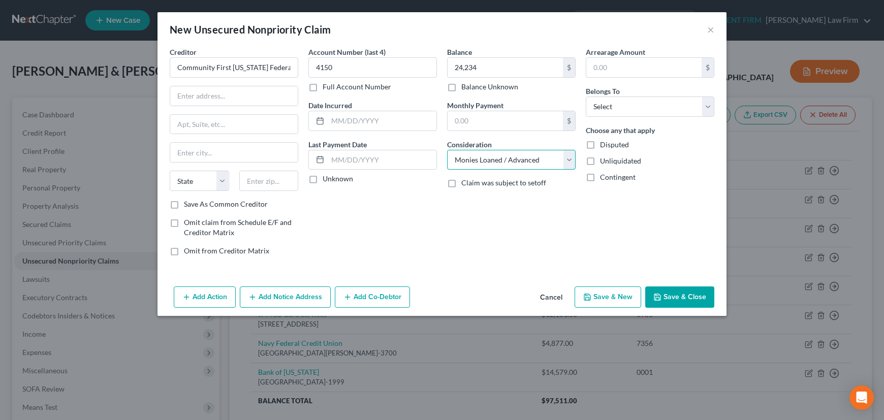
click at [447, 150] on select "Select Cable / Satellite Services Collection Agency Credit Card Debt Debt Couns…" at bounding box center [511, 160] width 128 height 20
click at [369, 120] on input "text" at bounding box center [382, 120] width 109 height 19
type input "2022"
click at [666, 110] on select "Select Debtor 1 Only Debtor 2 Only Debtor 1 And Debtor 2 Only At Least One Of T…" at bounding box center [649, 106] width 128 height 20
select select "2"
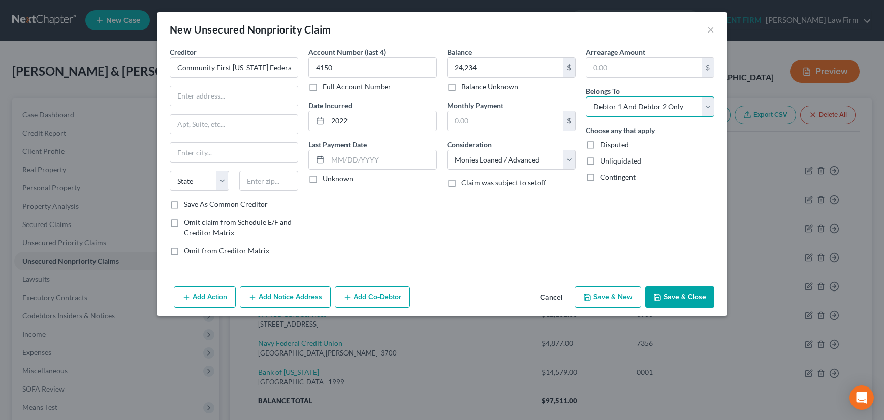
click at [585, 96] on select "Select Debtor 1 Only Debtor 2 Only Debtor 1 And Debtor 2 Only At Least One Of T…" at bounding box center [649, 106] width 128 height 20
click at [224, 95] on input "text" at bounding box center [233, 95] width 127 height 19
type input "238 Archbishop Flores St"
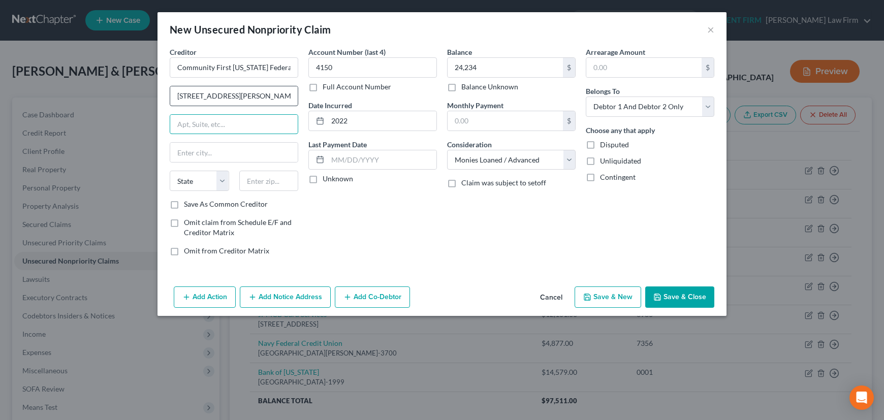
type input "A"
type input "Ste 102"
click at [257, 181] on input "text" at bounding box center [268, 181] width 59 height 20
click at [275, 182] on input "969110" at bounding box center [268, 181] width 59 height 20
type input "96910"
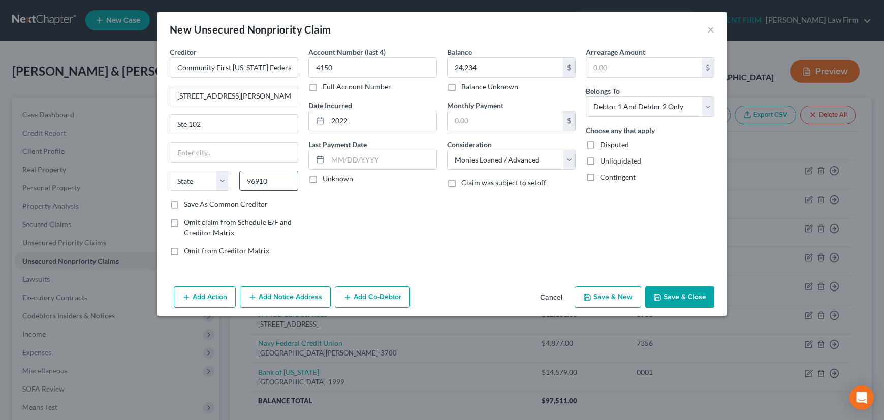
type input "Hagatna"
select select "11"
click at [184, 203] on label "Save As Common Creditor" at bounding box center [226, 204] width 84 height 10
click at [188, 203] on input "Save As Common Creditor" at bounding box center [191, 202] width 7 height 7
checkbox input "true"
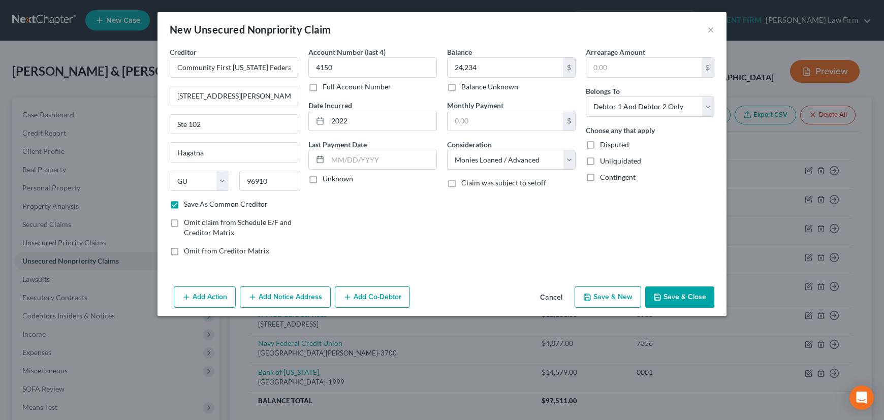
click at [322, 178] on label "Unknown" at bounding box center [337, 179] width 30 height 10
click at [327, 178] on input "Unknown" at bounding box center [330, 177] width 7 height 7
checkbox input "true"
click at [670, 293] on button "Save & Close" at bounding box center [679, 296] width 69 height 21
checkbox input "false"
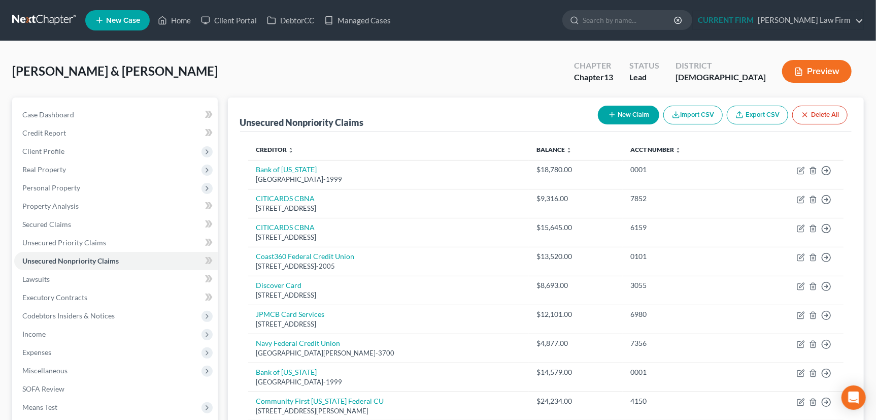
click at [613, 112] on icon "button" at bounding box center [612, 115] width 8 height 8
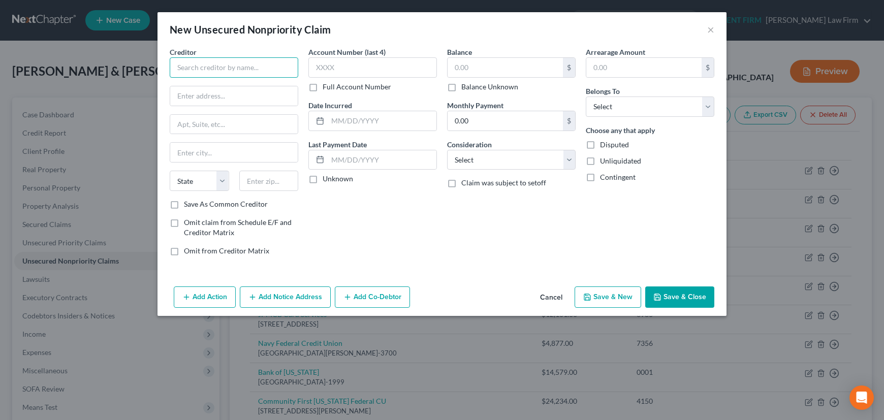
click at [242, 65] on input "text" at bounding box center [234, 67] width 128 height 20
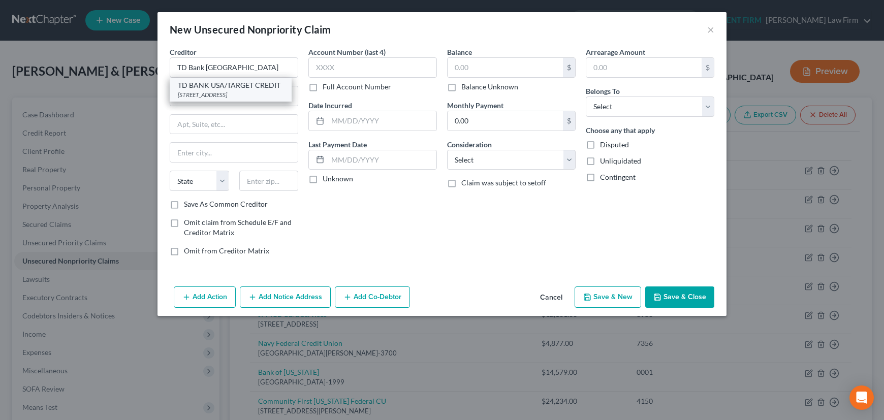
click at [238, 85] on div "TD BANK USA/TARGET CREDIT" at bounding box center [231, 85] width 106 height 10
type input "TD BANK USA/TARGET CREDIT"
type input "PO Box 673"
type input "Minneapolis"
select select "24"
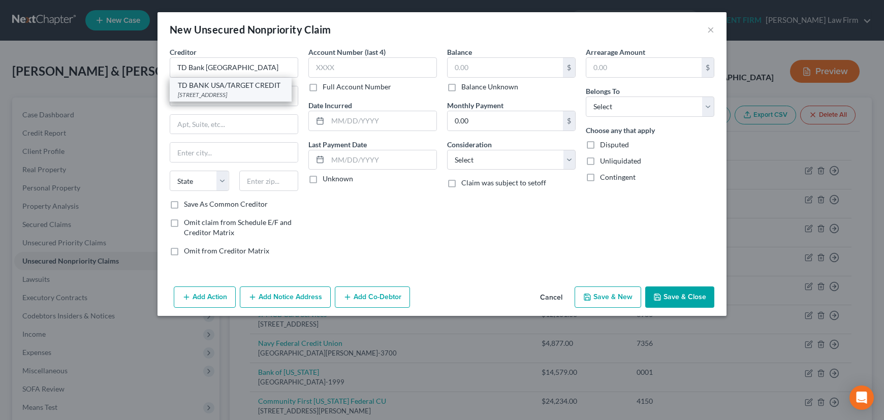
type input "55440-0673"
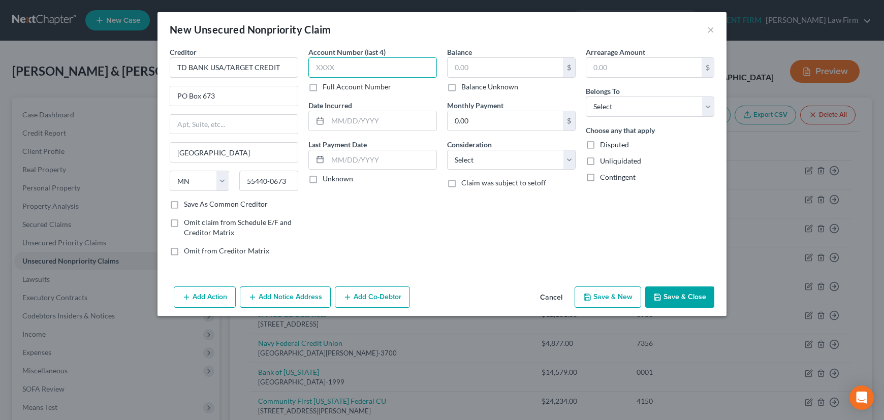
click at [345, 67] on input "text" at bounding box center [372, 67] width 128 height 20
type input "6918"
click at [476, 69] on input "text" at bounding box center [504, 67] width 115 height 19
type input "3,283"
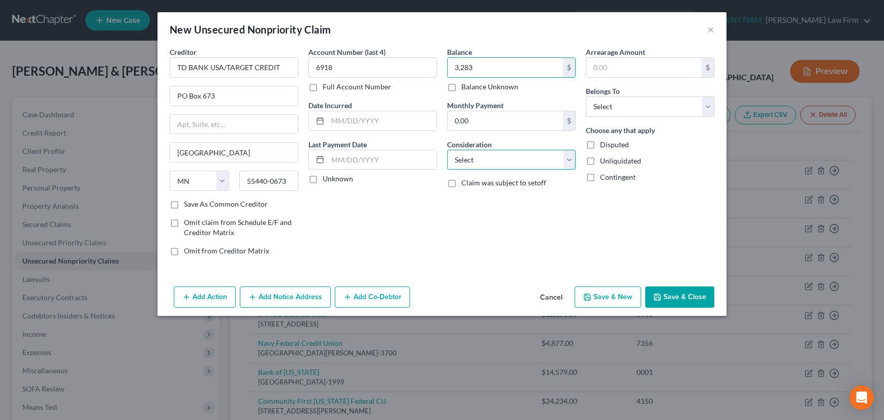
click at [487, 161] on select "Select Cable / Satellite Services Collection Agency Credit Card Debt Debt Couns…" at bounding box center [511, 160] width 128 height 20
select select "2"
click at [447, 150] on select "Select Cable / Satellite Services Collection Agency Credit Card Debt Debt Couns…" at bounding box center [511, 160] width 128 height 20
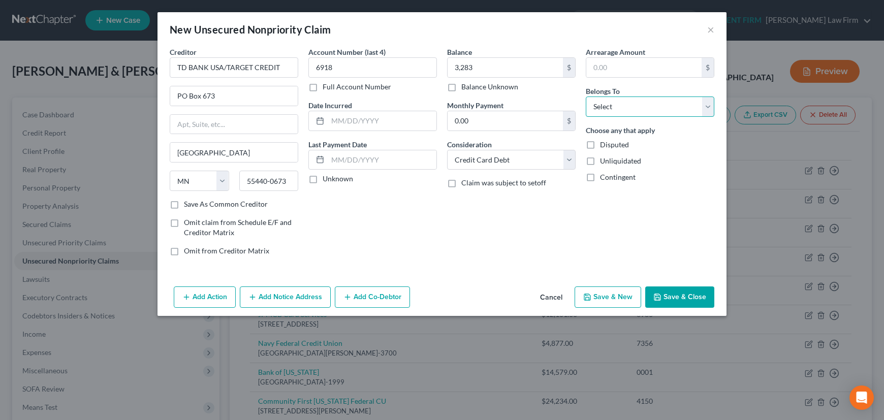
click at [614, 108] on select "Select Debtor 1 Only Debtor 2 Only Debtor 1 And Debtor 2 Only At Least One Of T…" at bounding box center [649, 106] width 128 height 20
select select "2"
click at [585, 96] on select "Select Debtor 1 Only Debtor 2 Only Debtor 1 And Debtor 2 Only At Least One Of T…" at bounding box center [649, 106] width 128 height 20
click at [374, 119] on input "text" at bounding box center [382, 120] width 109 height 19
type input "2000"
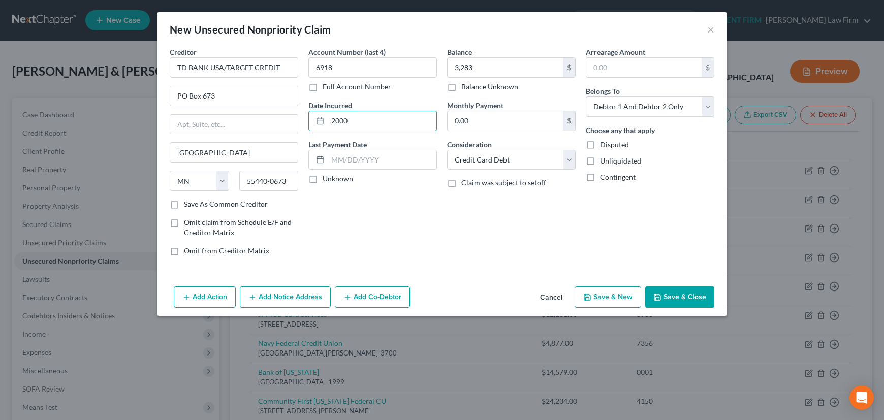
click at [322, 179] on label "Unknown" at bounding box center [337, 179] width 30 height 10
click at [327, 179] on input "Unknown" at bounding box center [330, 177] width 7 height 7
checkbox input "true"
drag, startPoint x: 176, startPoint y: 203, endPoint x: 295, endPoint y: 238, distance: 123.9
click at [184, 203] on label "Save As Common Creditor" at bounding box center [226, 204] width 84 height 10
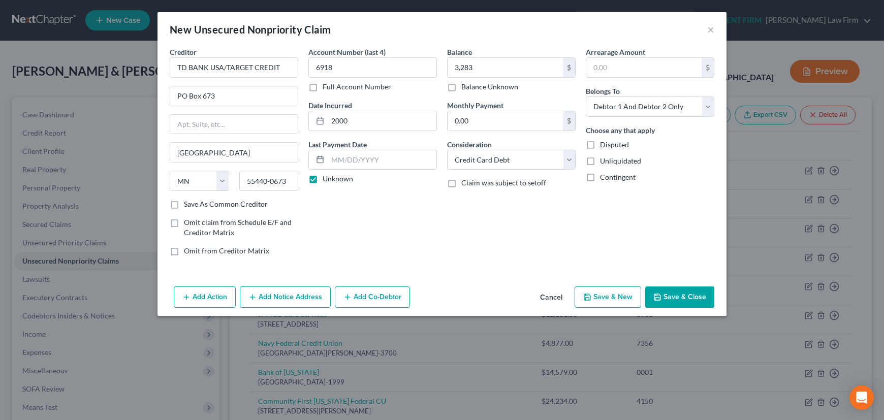
click at [188, 203] on input "Save As Common Creditor" at bounding box center [191, 202] width 7 height 7
click at [589, 298] on icon "button" at bounding box center [587, 297] width 8 height 8
checkbox input "false"
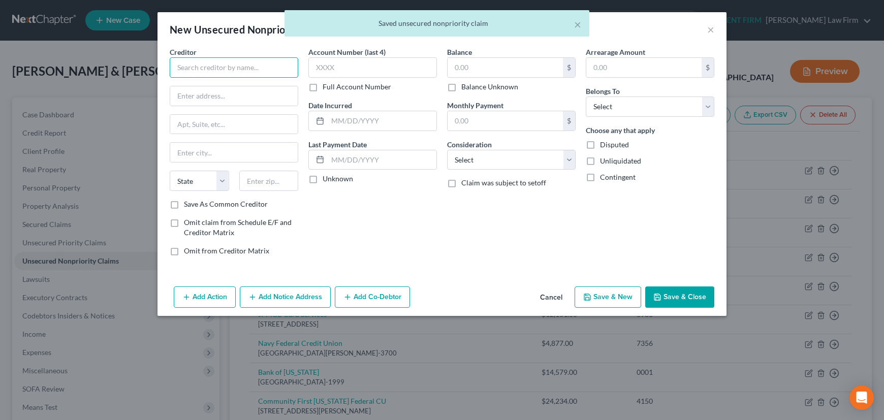
click at [242, 68] on input "text" at bounding box center [234, 67] width 128 height 20
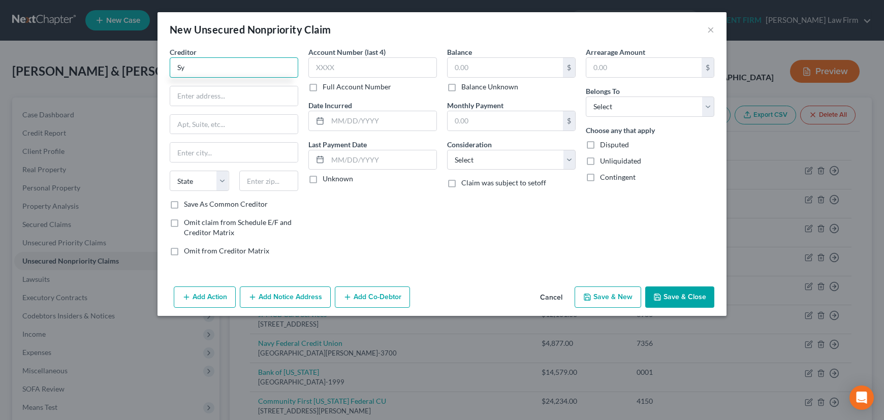
type input "S"
type input "SYNCB/Synchrony Networks"
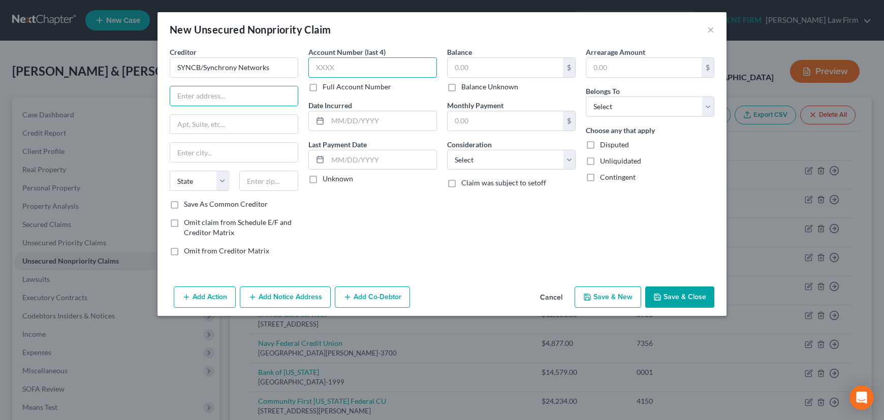
click at [340, 67] on input "text" at bounding box center [372, 67] width 128 height 20
type input "1133"
click at [466, 66] on input "text" at bounding box center [504, 67] width 115 height 19
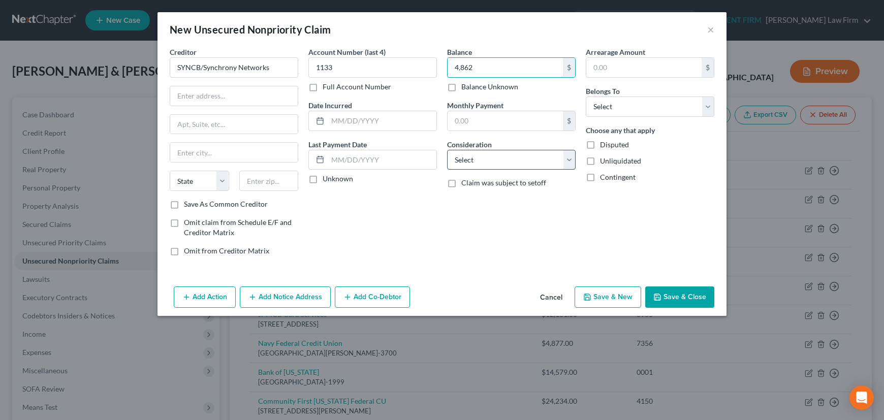
type input "4,862"
click at [489, 161] on select "Select Cable / Satellite Services Collection Agency Credit Card Debt Debt Couns…" at bounding box center [511, 160] width 128 height 20
select select "2"
click at [447, 150] on select "Select Cable / Satellite Services Collection Agency Credit Card Debt Debt Couns…" at bounding box center [511, 160] width 128 height 20
click at [617, 106] on select "Select Debtor 1 Only Debtor 2 Only Debtor 1 And Debtor 2 Only At Least One Of T…" at bounding box center [649, 106] width 128 height 20
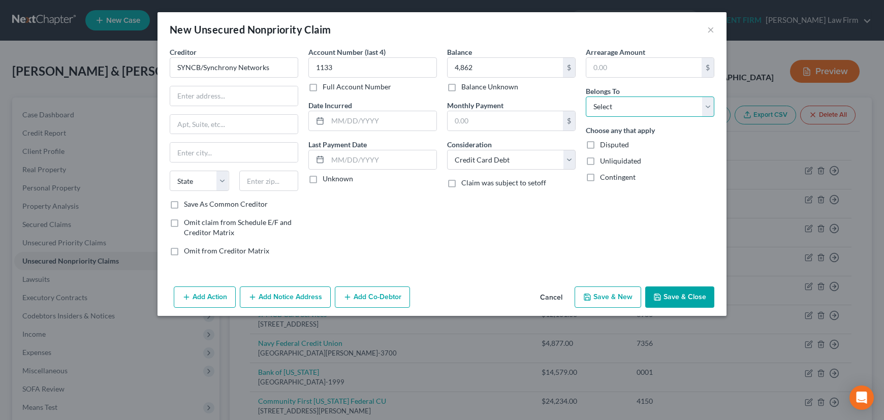
select select "2"
click at [585, 96] on select "Select Debtor 1 Only Debtor 2 Only Debtor 1 And Debtor 2 Only At Least One Of T…" at bounding box center [649, 106] width 128 height 20
click at [350, 122] on input "text" at bounding box center [382, 120] width 109 height 19
type input "2021"
click at [322, 179] on label "Unknown" at bounding box center [337, 179] width 30 height 10
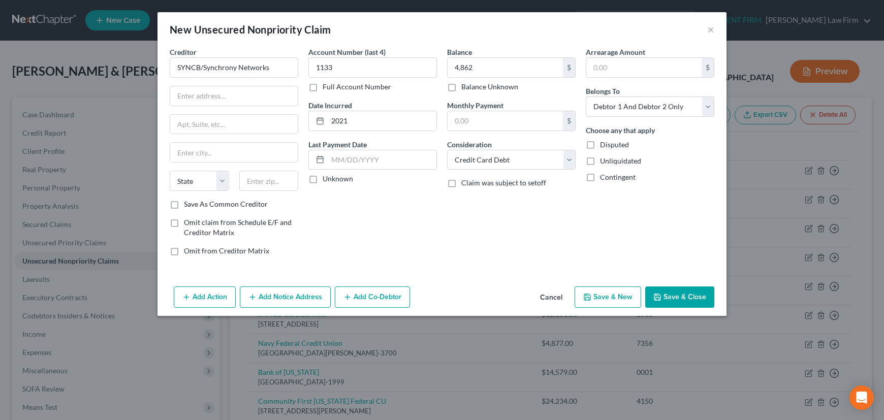
click at [327, 179] on input "Unknown" at bounding box center [330, 177] width 7 height 7
checkbox input "true"
click at [247, 97] on input "text" at bounding box center [233, 95] width 127 height 19
type input "PO Box 71757"
click at [277, 181] on input "text" at bounding box center [268, 181] width 59 height 20
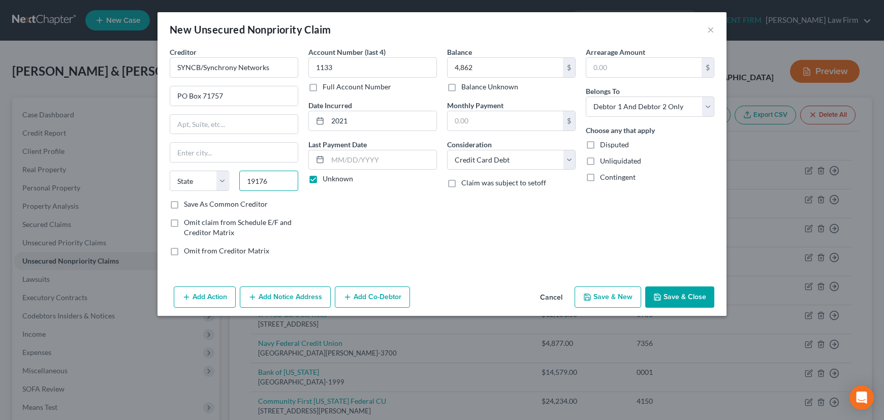
type input "19176"
click at [346, 212] on div "Account Number (last 4) 1133 Full Account Number Date Incurred 2021 Last Paymen…" at bounding box center [372, 155] width 139 height 217
click at [208, 150] on input "text" at bounding box center [233, 152] width 127 height 19
type input "Philadelphia"
select select "39"
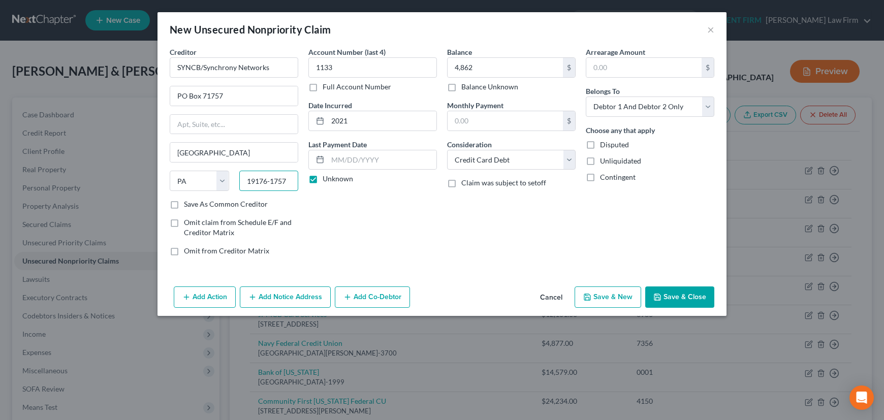
type input "19176-1757"
click at [388, 239] on div "Account Number (last 4) 1133 Full Account Number Date Incurred 2021 Last Paymen…" at bounding box center [372, 155] width 139 height 217
click at [184, 202] on label "Save As Common Creditor" at bounding box center [226, 204] width 84 height 10
click at [188, 202] on input "Save As Common Creditor" at bounding box center [191, 202] width 7 height 7
click at [674, 296] on button "Save & Close" at bounding box center [679, 296] width 69 height 21
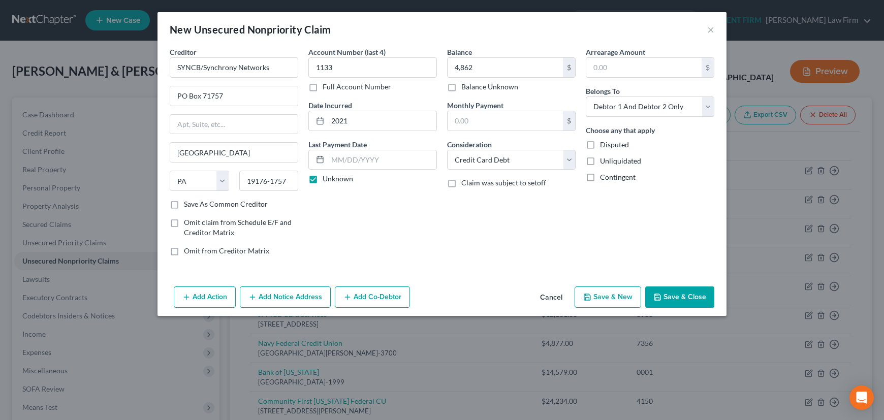
checkbox input "false"
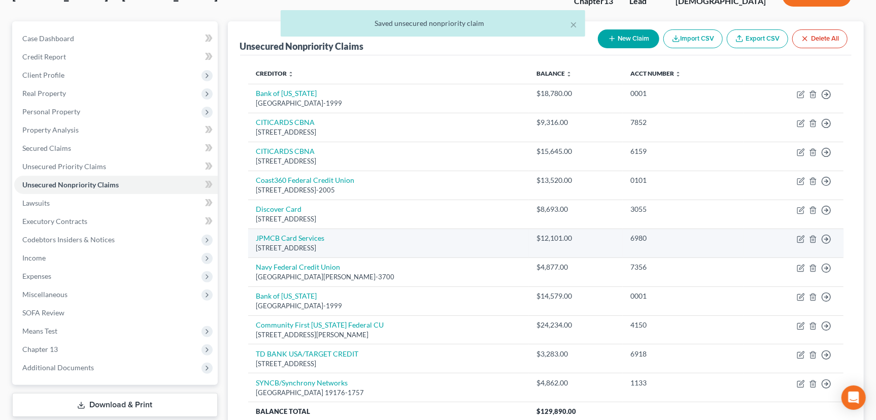
scroll to position [92, 0]
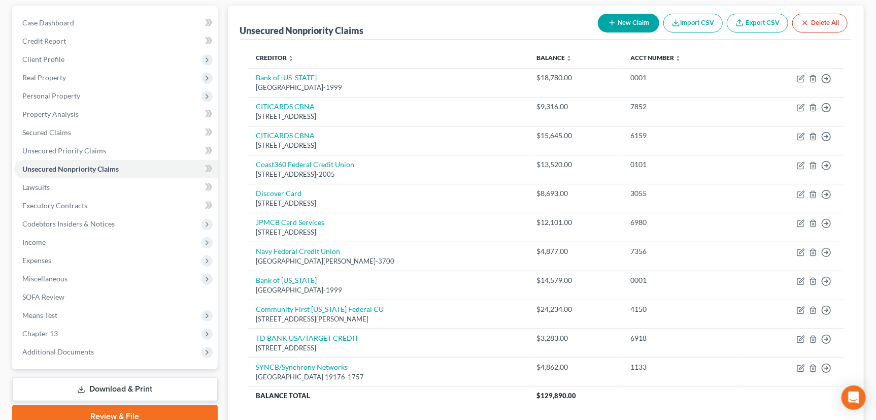
click at [608, 22] on icon "button" at bounding box center [612, 23] width 8 height 8
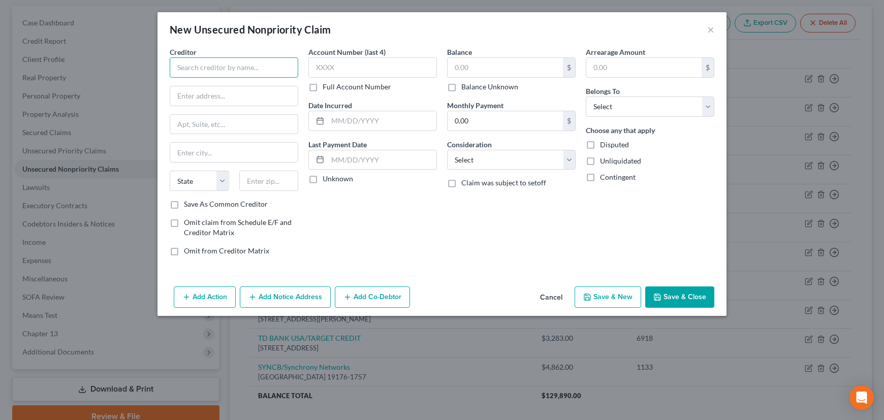
click at [267, 67] on input "text" at bounding box center [234, 67] width 128 height 20
type input "Discover Card"
click at [247, 88] on div "Discover Card" at bounding box center [231, 85] width 106 height 10
type input "PO Box 30939"
type input "Salt Lake City"
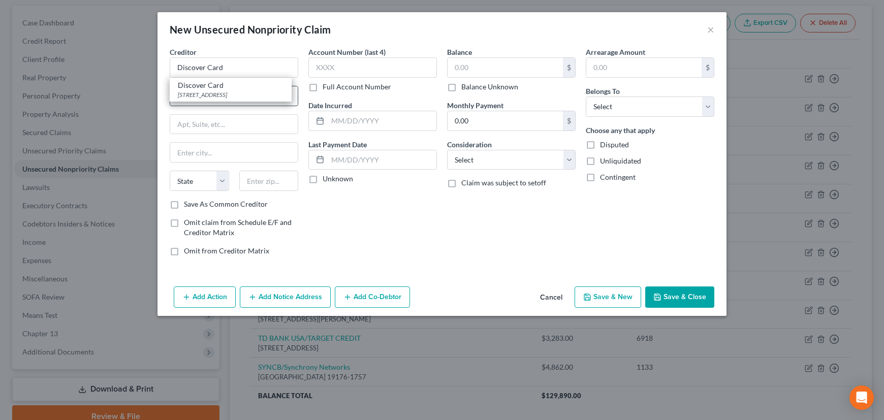
select select "46"
type input "84130-0939"
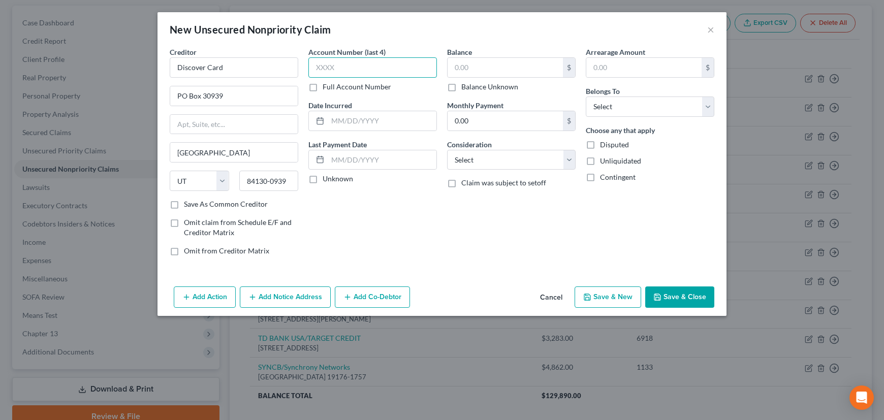
click at [361, 70] on input "text" at bounding box center [372, 67] width 128 height 20
type input "2833"
click at [508, 63] on input "text" at bounding box center [504, 67] width 115 height 19
type input "10,279"
click at [516, 155] on select "Select Cable / Satellite Services Collection Agency Credit Card Debt Debt Couns…" at bounding box center [511, 160] width 128 height 20
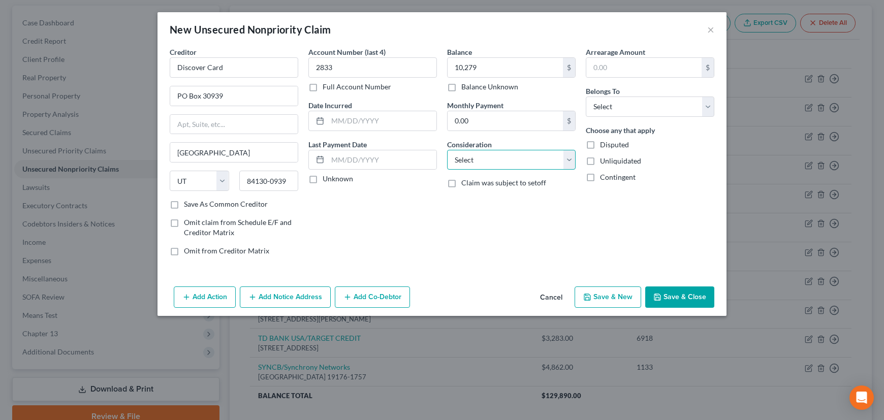
select select "2"
click at [447, 150] on select "Select Cable / Satellite Services Collection Agency Credit Card Debt Debt Couns…" at bounding box center [511, 160] width 128 height 20
click at [620, 105] on select "Select Debtor 1 Only Debtor 2 Only Debtor 1 And Debtor 2 Only At Least One Of T…" at bounding box center [649, 106] width 128 height 20
select select "2"
click at [585, 96] on select "Select Debtor 1 Only Debtor 2 Only Debtor 1 And Debtor 2 Only At Least One Of T…" at bounding box center [649, 106] width 128 height 20
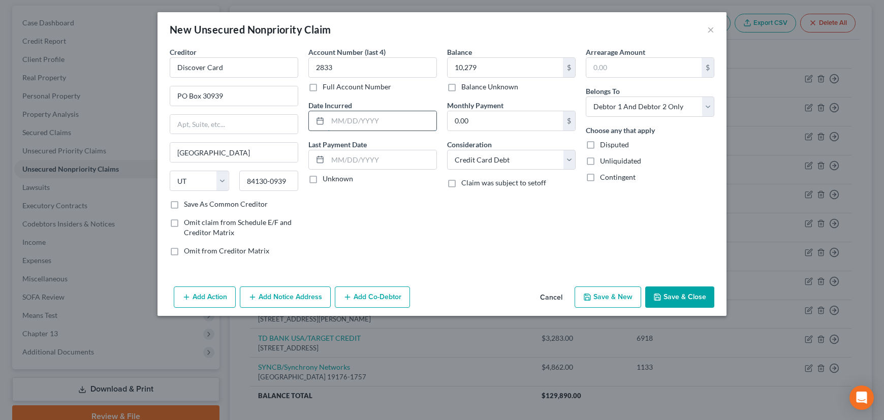
click at [373, 121] on input "text" at bounding box center [382, 120] width 109 height 19
type input "2022"
click at [184, 204] on label "Save As Common Creditor" at bounding box center [226, 204] width 84 height 10
click at [188, 204] on input "Save As Common Creditor" at bounding box center [191, 202] width 7 height 7
click at [674, 299] on button "Save & Close" at bounding box center [679, 296] width 69 height 21
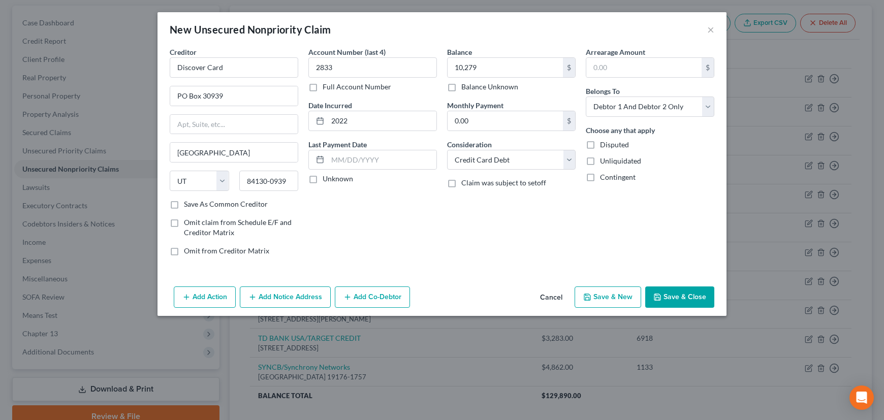
checkbox input "false"
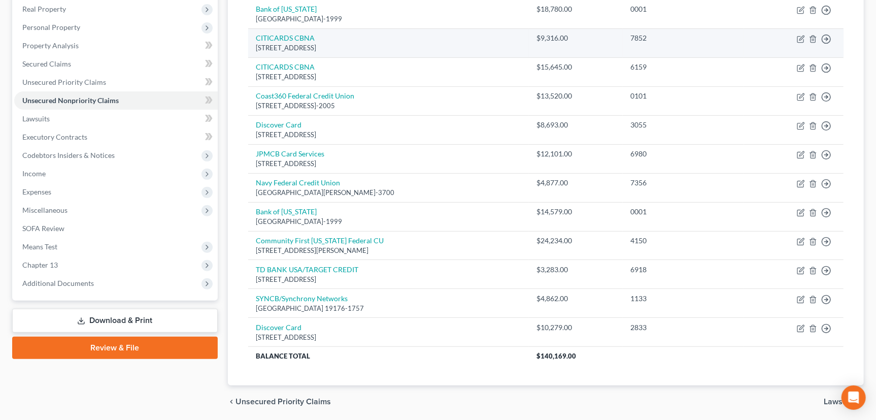
scroll to position [103, 0]
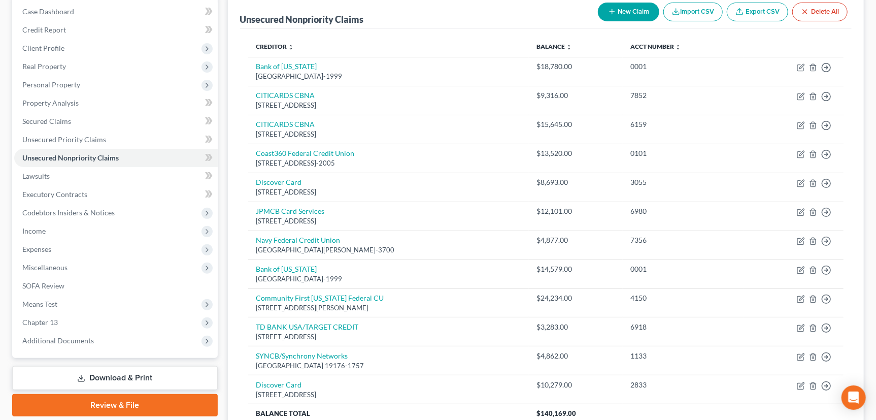
click at [623, 15] on button "New Claim" at bounding box center [628, 12] width 61 height 19
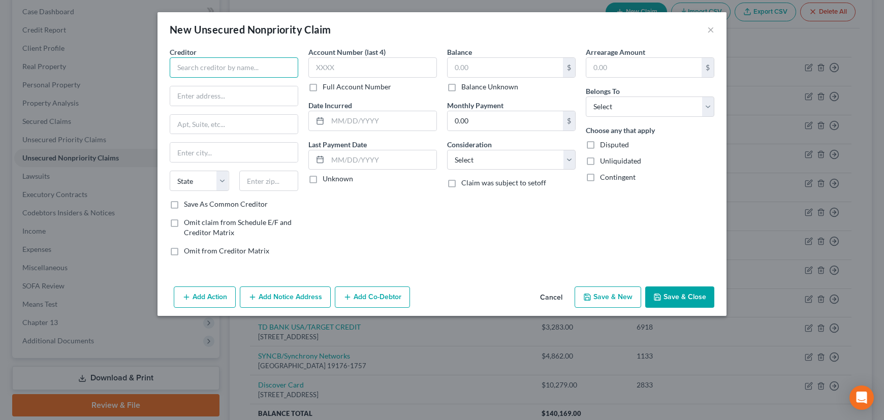
click at [252, 63] on input "text" at bounding box center [234, 67] width 128 height 20
type input "Portfolio Recovery Associates"
click at [340, 68] on input "text" at bounding box center [372, 67] width 128 height 20
type input "7439"
click at [490, 67] on input "text" at bounding box center [504, 67] width 115 height 19
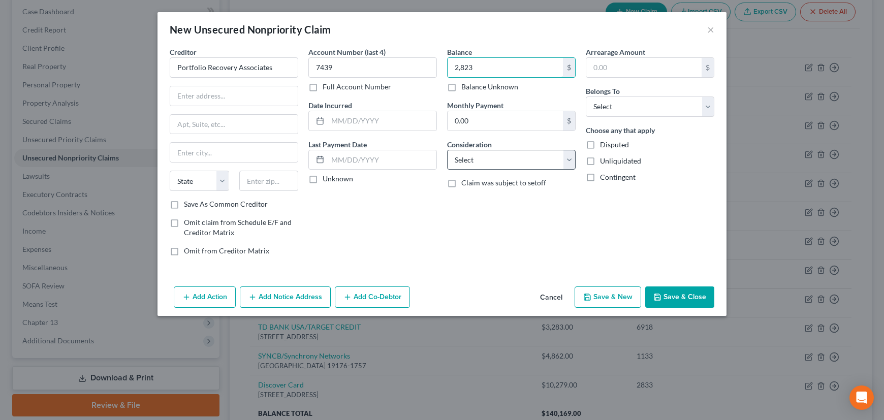
type input "2,823"
click at [503, 159] on select "Select Cable / Satellite Services Collection Agency Credit Card Debt Debt Couns…" at bounding box center [511, 160] width 128 height 20
select select "1"
click at [447, 150] on select "Select Cable / Satellite Services Collection Agency Credit Card Debt Debt Couns…" at bounding box center [511, 160] width 128 height 20
click at [624, 106] on select "Select Debtor 1 Only Debtor 2 Only Debtor 1 And Debtor 2 Only At Least One Of T…" at bounding box center [649, 106] width 128 height 20
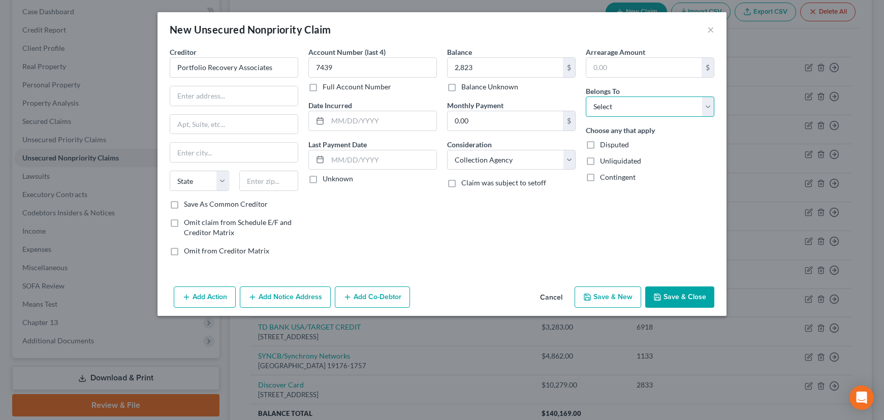
select select "2"
click at [585, 96] on select "Select Debtor 1 Only Debtor 2 Only Debtor 1 And Debtor 2 Only At Least One Of T…" at bounding box center [649, 106] width 128 height 20
click at [355, 118] on input "text" at bounding box center [382, 120] width 109 height 19
type input "2025"
drag, startPoint x: 313, startPoint y: 178, endPoint x: 283, endPoint y: 174, distance: 30.2
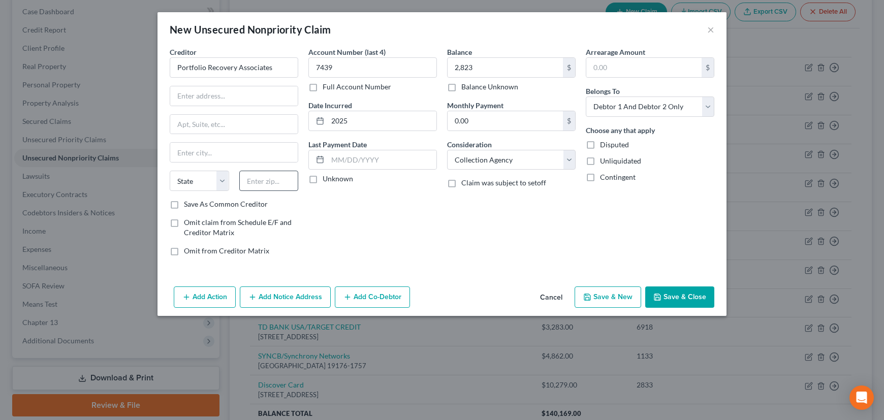
click at [322, 178] on label "Unknown" at bounding box center [337, 179] width 30 height 10
click at [327, 178] on input "Unknown" at bounding box center [330, 177] width 7 height 7
checkbox input "true"
click at [195, 93] on input "text" at bounding box center [233, 95] width 127 height 19
type input "Riverside Commerce Center"
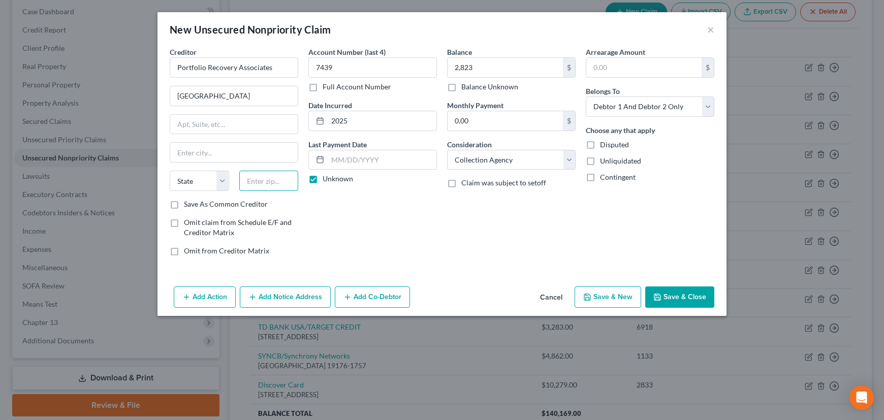
click at [260, 177] on input "text" at bounding box center [268, 181] width 59 height 20
type input "23502"
click at [376, 224] on div "Account Number (last 4) 7439 Full Account Number Date Incurred 2025 Last Paymen…" at bounding box center [372, 155] width 139 height 217
type input "Norfolk"
select select "48"
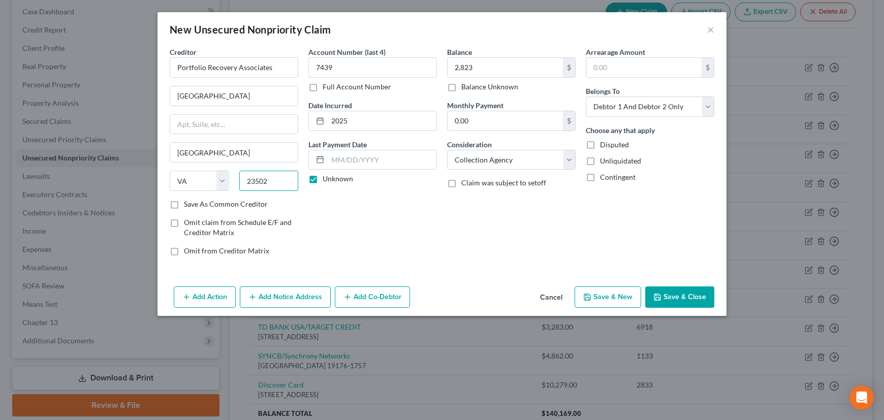
click at [271, 182] on input "23502" at bounding box center [268, 181] width 59 height 20
click at [361, 223] on div "Account Number (last 4) 7439 Full Account Number Date Incurred 2025 Last Paymen…" at bounding box center [372, 155] width 139 height 217
click at [184, 203] on label "Save As Common Creditor" at bounding box center [226, 204] width 84 height 10
click at [188, 203] on input "Save As Common Creditor" at bounding box center [191, 202] width 7 height 7
drag, startPoint x: 671, startPoint y: 293, endPoint x: 609, endPoint y: 276, distance: 63.8
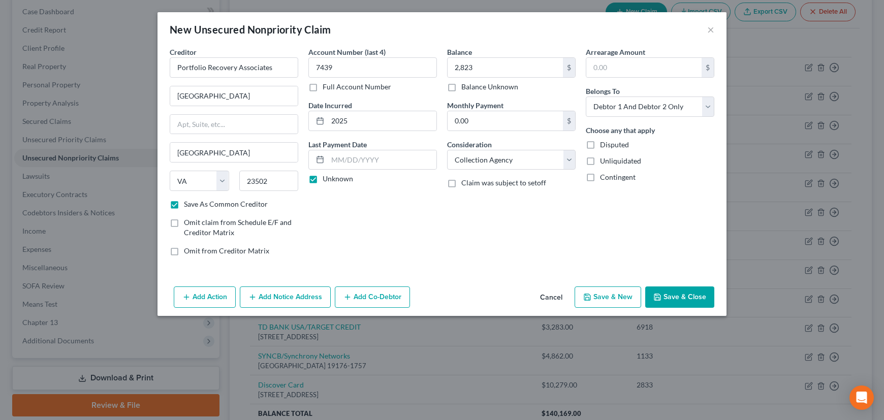
click at [671, 293] on button "Save & Close" at bounding box center [679, 296] width 69 height 21
checkbox input "false"
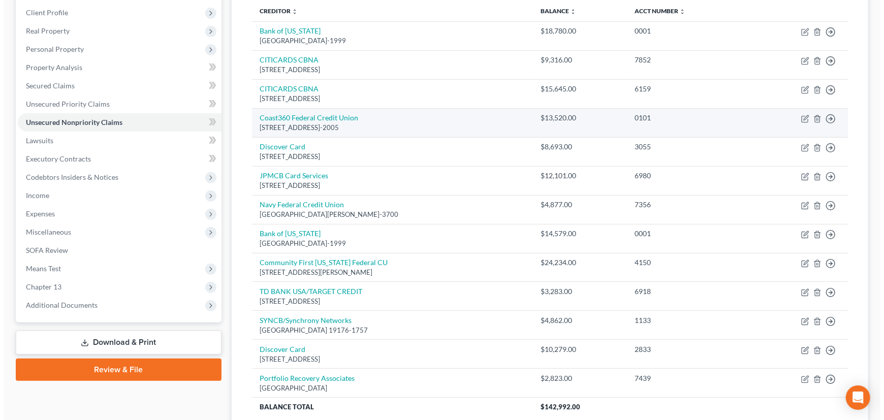
scroll to position [149, 0]
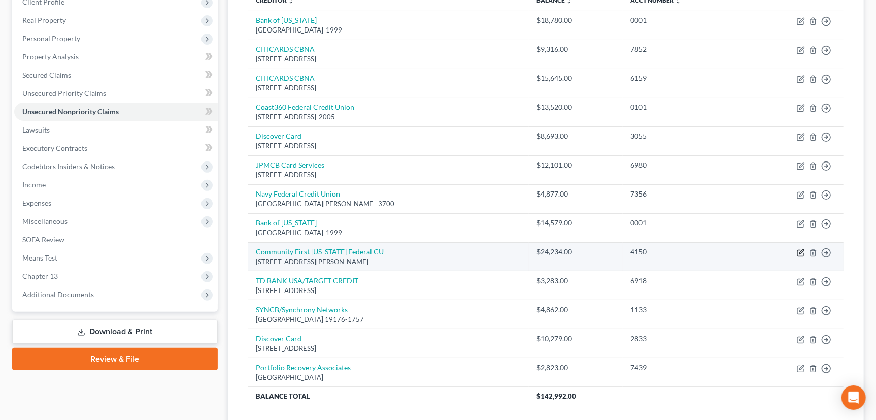
click at [800, 250] on icon "button" at bounding box center [801, 253] width 6 height 6
select select "11"
select select "10"
select select "2"
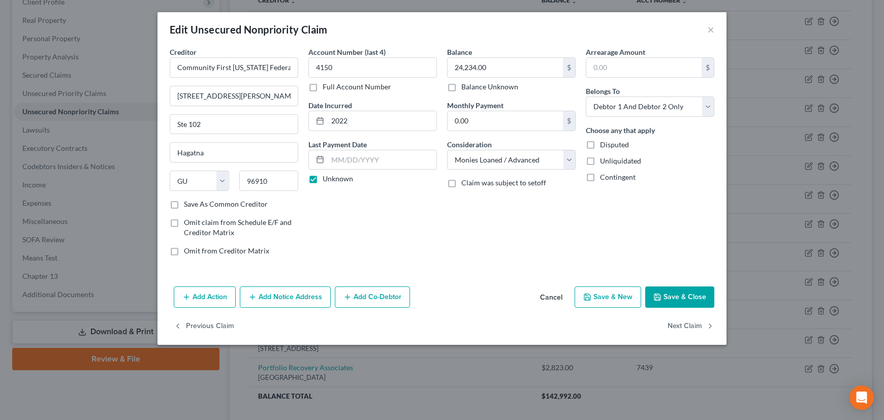
click at [271, 296] on button "Add Notice Address" at bounding box center [285, 296] width 91 height 21
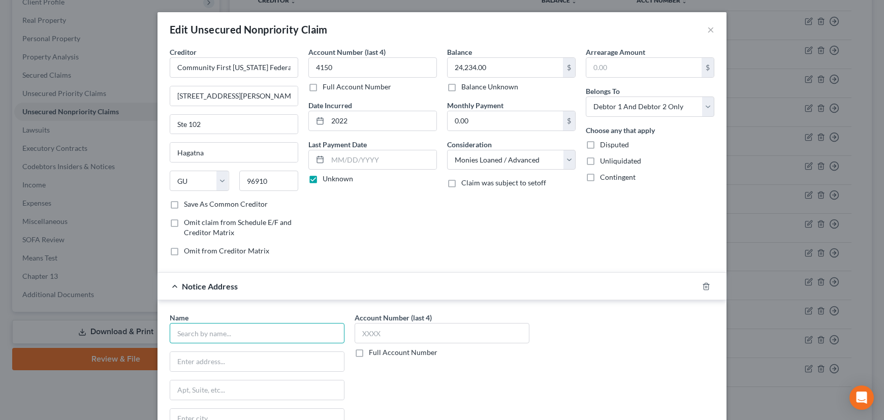
click at [243, 331] on input "text" at bounding box center [257, 333] width 175 height 20
type input "Law Offices of Jacques G. Bronze"
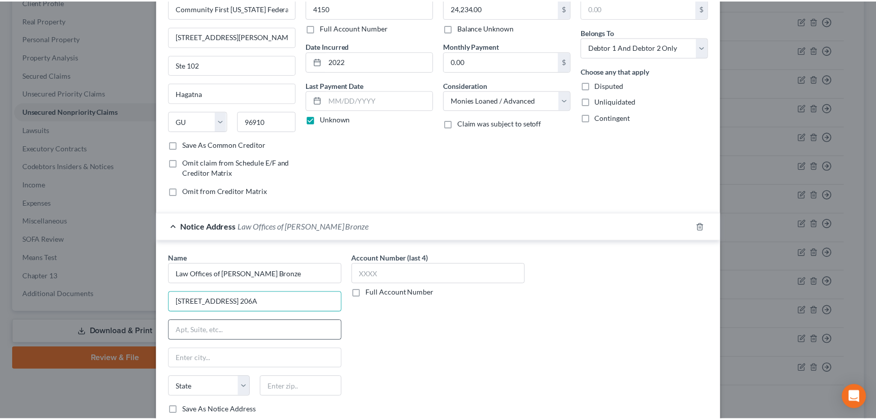
scroll to position [92, 0]
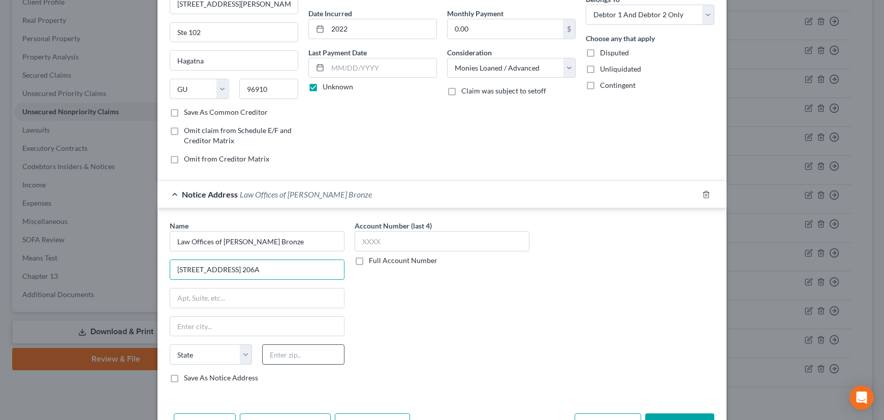
type input "173 Aspinall Ave., Ste. 206A"
click at [301, 352] on input "text" at bounding box center [303, 354] width 82 height 20
type input "96910"
type input "Hagatna"
select select "11"
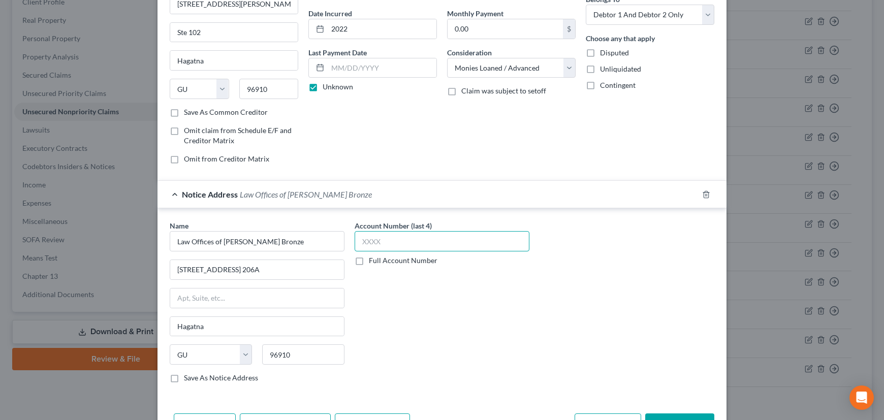
click at [396, 239] on input "text" at bounding box center [441, 241] width 175 height 20
type input "XXXX"
click at [657, 414] on button "Save & Close" at bounding box center [679, 423] width 69 height 21
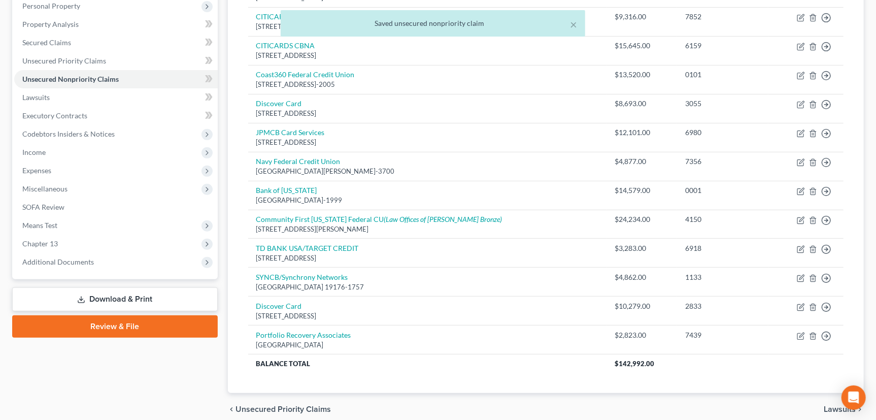
scroll to position [224, 0]
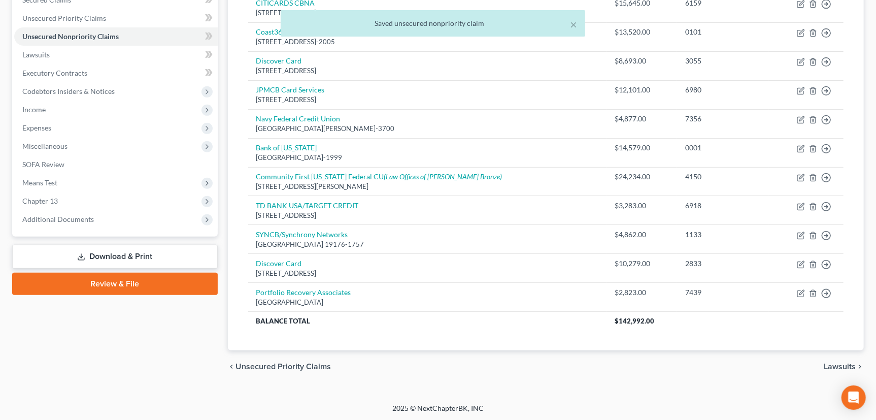
click at [837, 363] on span "Lawsuits" at bounding box center [840, 367] width 32 height 8
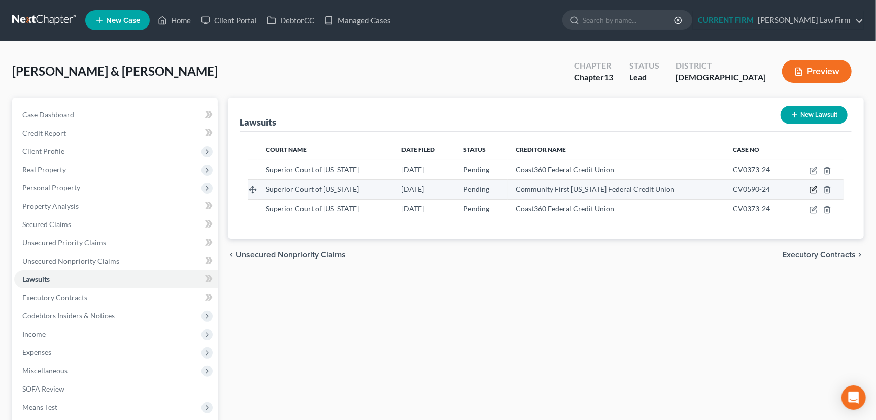
click at [814, 189] on icon "button" at bounding box center [814, 190] width 8 height 8
select select "11"
select select "0"
select select "4"
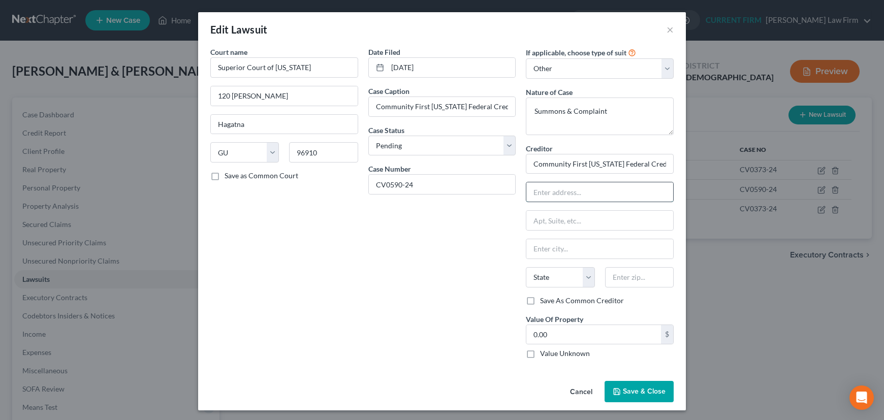
click at [560, 187] on input "text" at bounding box center [599, 191] width 147 height 19
click at [625, 282] on input "text" at bounding box center [639, 277] width 69 height 20
click at [501, 314] on div "Date Filed 10/31/2024 Case Caption Community First Guam Federal Credit Union vs…" at bounding box center [442, 207] width 158 height 320
click at [504, 142] on select "Select Pending On Appeal Concluded" at bounding box center [442, 146] width 148 height 20
click at [502, 142] on select "Select Pending On Appeal Concluded" at bounding box center [442, 146] width 148 height 20
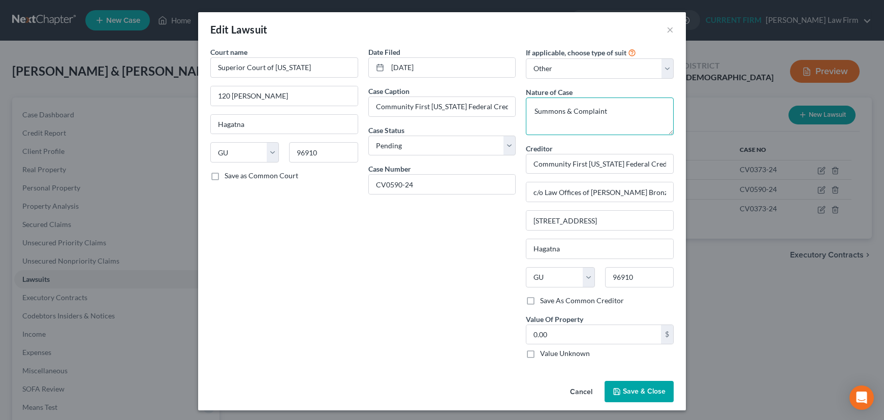
drag, startPoint x: 528, startPoint y: 111, endPoint x: 611, endPoint y: 111, distance: 83.3
click at [611, 111] on textarea "Summons & Complaint" at bounding box center [600, 116] width 148 height 38
click at [540, 300] on label "Save As Common Creditor" at bounding box center [582, 301] width 84 height 10
click at [544, 300] on input "Save As Common Creditor" at bounding box center [547, 299] width 7 height 7
click at [540, 353] on label "Value Unknown" at bounding box center [565, 353] width 50 height 10
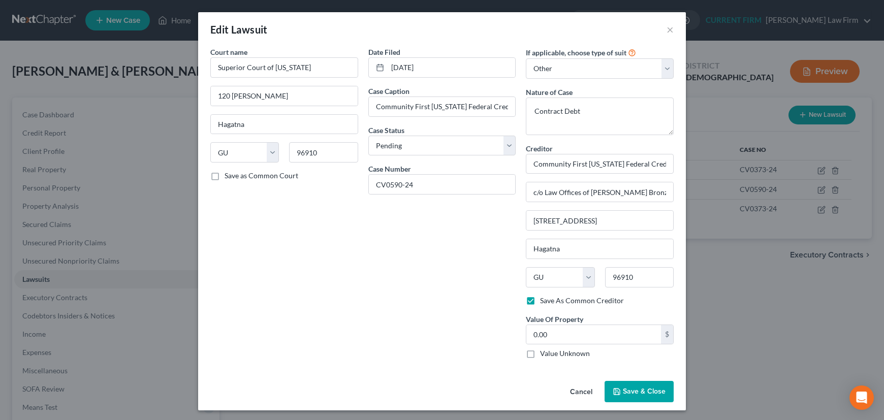
click at [544, 353] on input "Value Unknown" at bounding box center [547, 351] width 7 height 7
click at [639, 389] on span "Save & Close" at bounding box center [644, 391] width 43 height 9
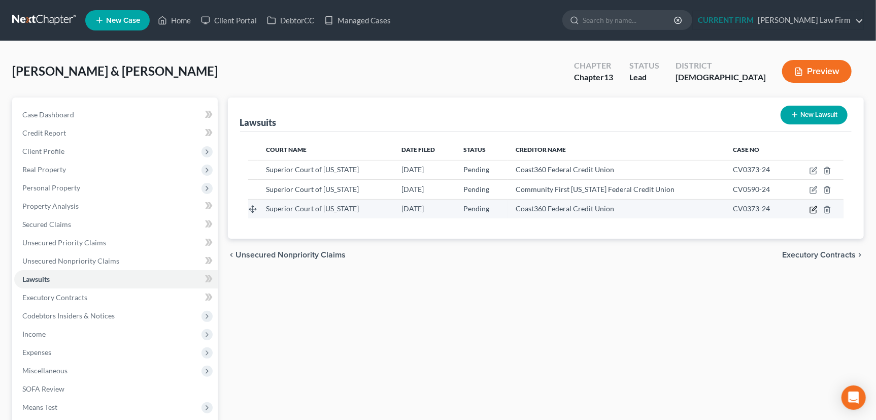
click at [812, 209] on icon "button" at bounding box center [814, 210] width 8 height 8
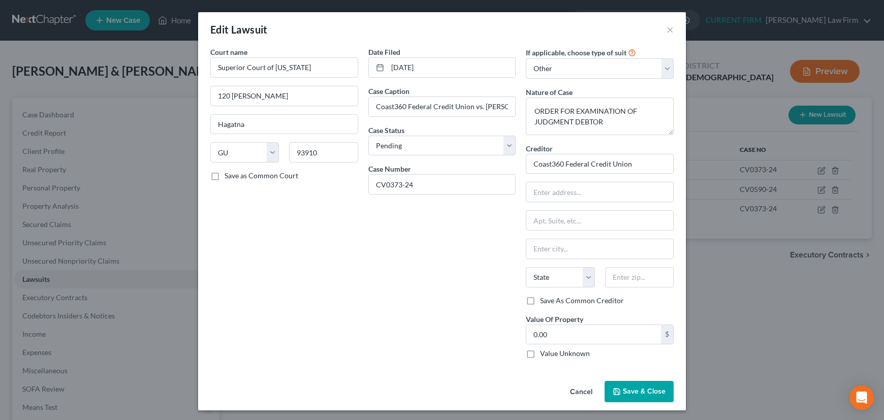
click at [576, 389] on button "Cancel" at bounding box center [581, 392] width 39 height 20
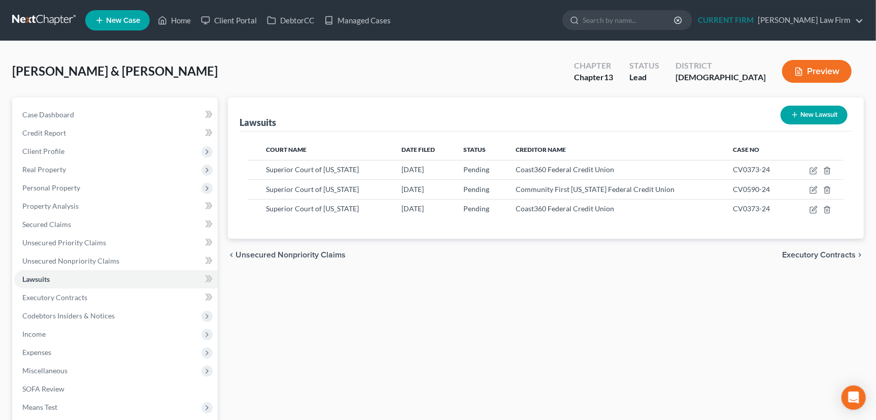
click at [272, 253] on span "Unsecured Nonpriority Claims" at bounding box center [291, 255] width 110 height 8
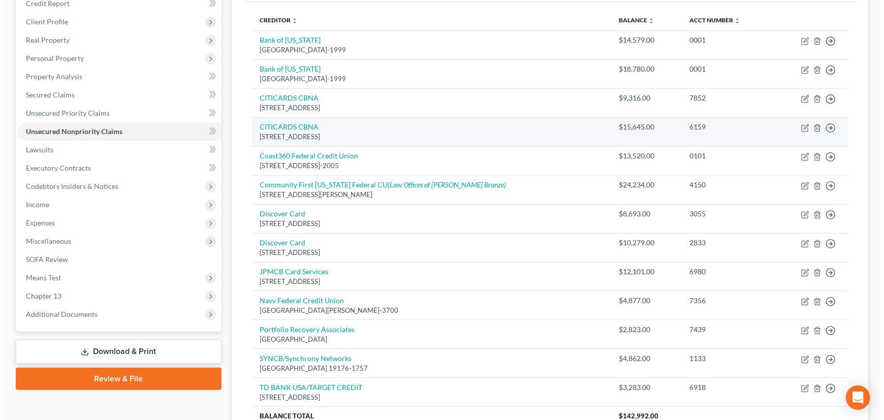
scroll to position [138, 0]
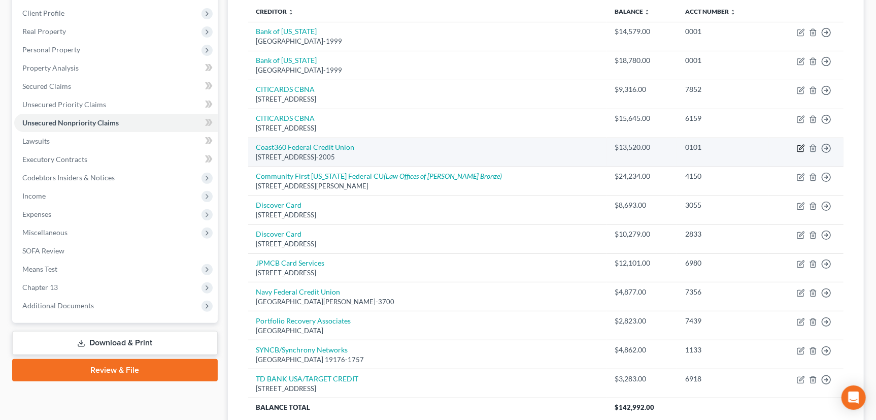
click at [800, 146] on icon "button" at bounding box center [801, 148] width 8 height 8
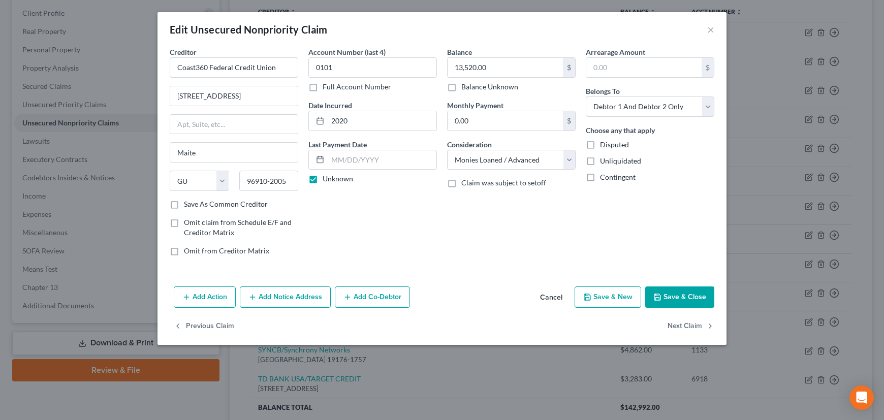
click at [276, 294] on button "Add Notice Address" at bounding box center [285, 296] width 91 height 21
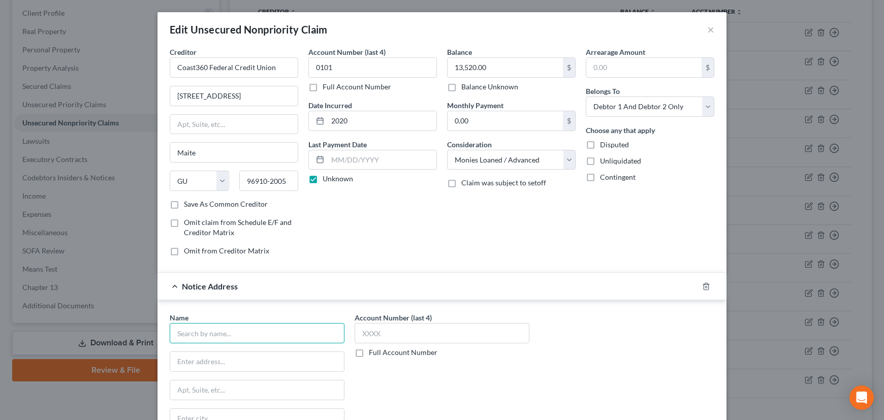
click at [228, 330] on input "text" at bounding box center [257, 333] width 175 height 20
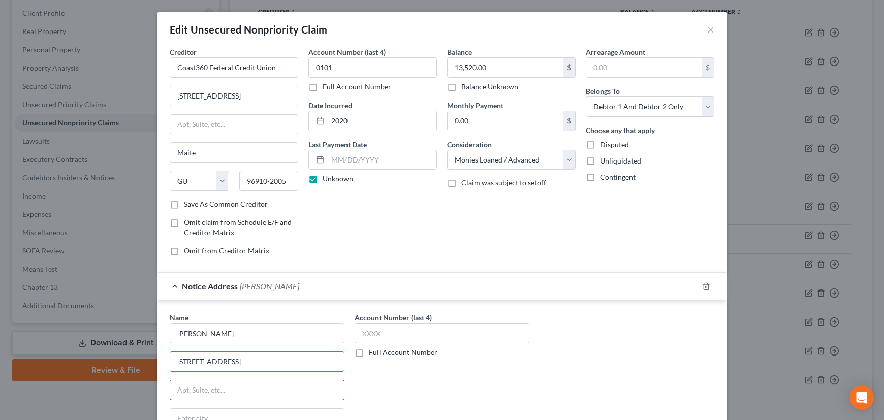
click at [243, 380] on input "text" at bounding box center [257, 389] width 174 height 19
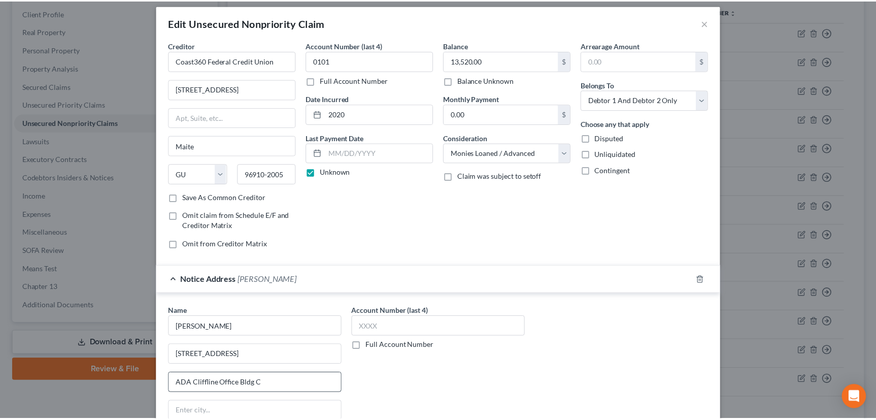
scroll to position [154, 0]
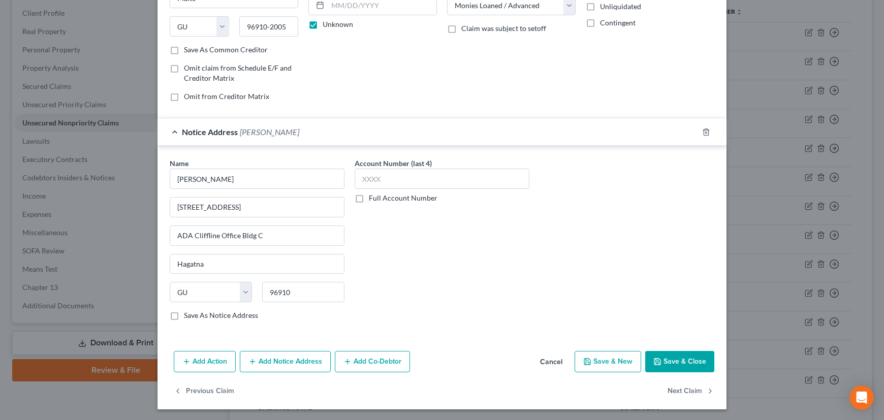
click at [184, 313] on label "Save As Notice Address" at bounding box center [221, 315] width 74 height 10
click at [188, 313] on input "Save As Notice Address" at bounding box center [191, 313] width 7 height 7
click at [403, 179] on input "text" at bounding box center [441, 179] width 175 height 20
click at [680, 357] on button "Save & Close" at bounding box center [679, 361] width 69 height 21
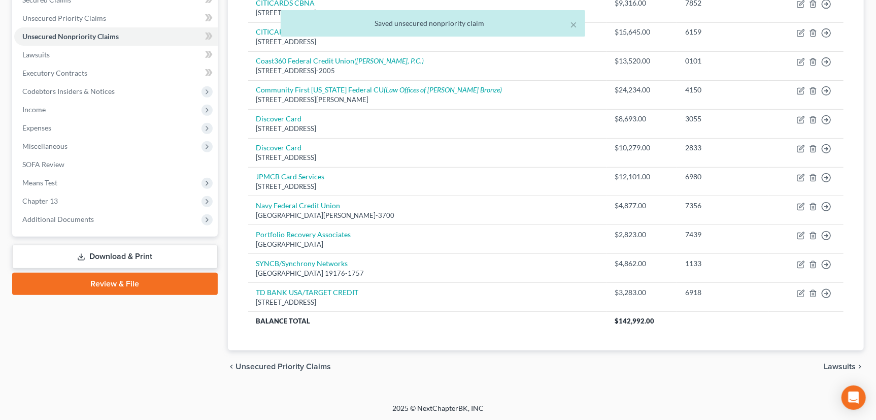
click at [835, 363] on span "Lawsuits" at bounding box center [840, 367] width 32 height 8
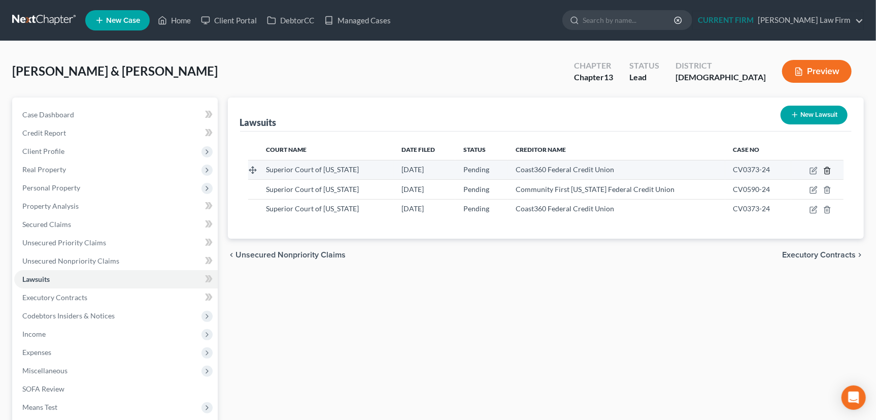
click at [826, 169] on icon "button" at bounding box center [828, 171] width 8 height 8
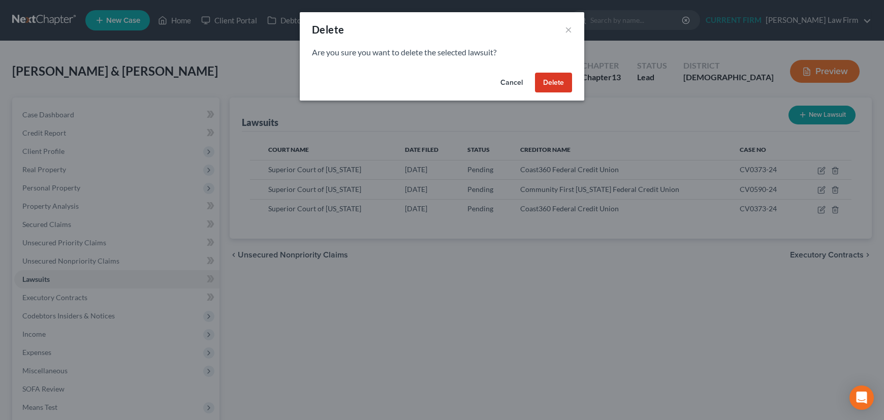
click at [545, 81] on button "Delete" at bounding box center [553, 83] width 37 height 20
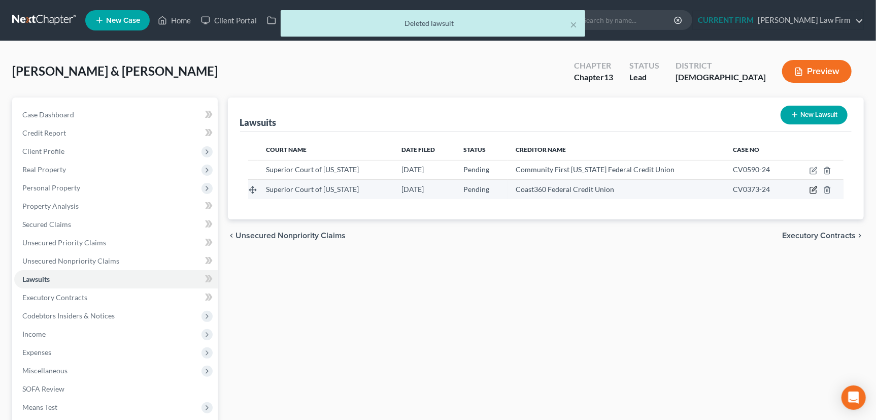
click at [812, 191] on icon "button" at bounding box center [814, 190] width 8 height 8
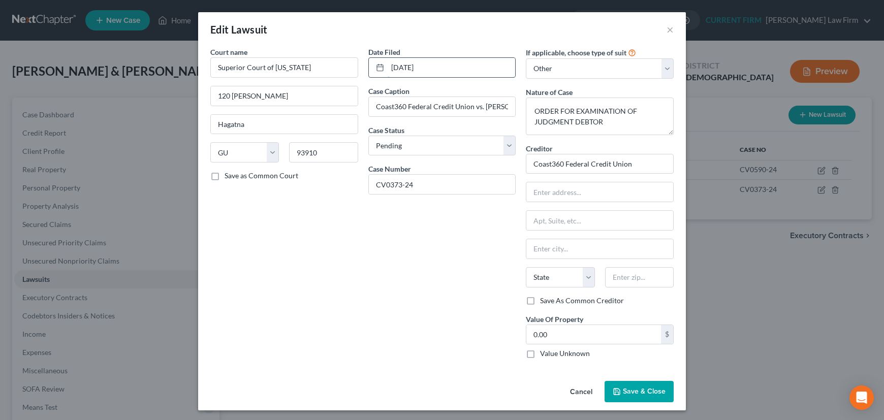
click at [437, 67] on input "01/17/2025" at bounding box center [451, 67] width 128 height 19
drag, startPoint x: 429, startPoint y: 66, endPoint x: 381, endPoint y: 68, distance: 47.8
click at [381, 68] on div "01/17/2025" at bounding box center [442, 67] width 148 height 20
drag, startPoint x: 533, startPoint y: 109, endPoint x: 622, endPoint y: 122, distance: 89.8
click at [622, 122] on textarea "ORDER FOR EXAMINATION OF JUDGMENT DEBTOR" at bounding box center [600, 116] width 148 height 38
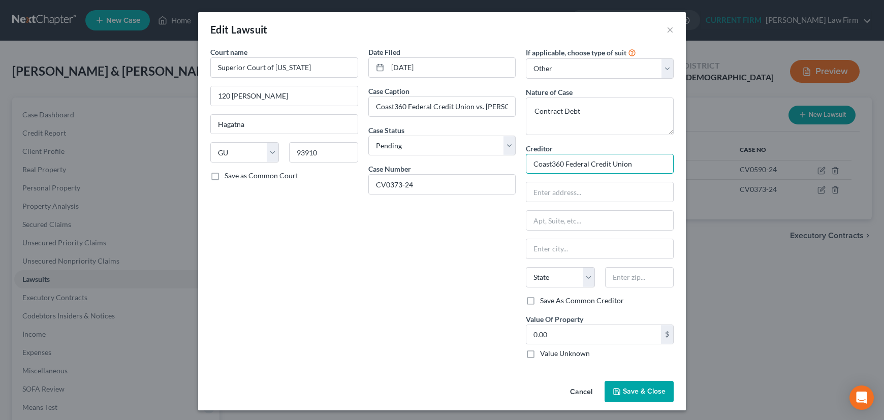
drag, startPoint x: 528, startPoint y: 162, endPoint x: 647, endPoint y: 165, distance: 118.9
click at [647, 165] on input "Coast360 Federal Credit Union" at bounding box center [600, 164] width 148 height 20
click at [585, 181] on div "Duncan G. McCully, P.C." at bounding box center [587, 181] width 106 height 10
click at [528, 164] on input "Duncan G. McCully, P.C." at bounding box center [600, 164] width 148 height 20
drag, startPoint x: 529, startPoint y: 192, endPoint x: 639, endPoint y: 196, distance: 110.7
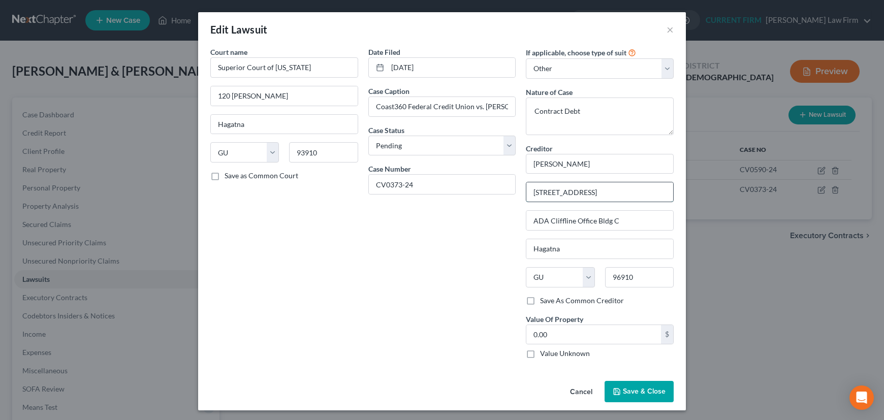
click at [639, 196] on input "434 W O'Brien Drive, Ste. 201" at bounding box center [599, 191] width 147 height 19
click at [531, 220] on input "ADA Cliffline Office Bldg C" at bounding box center [599, 220] width 147 height 19
click at [529, 220] on input "ADA Cliffline Office Bldg C" at bounding box center [599, 220] width 147 height 19
paste input "434 W O'Brien Drive, Ste. 201"
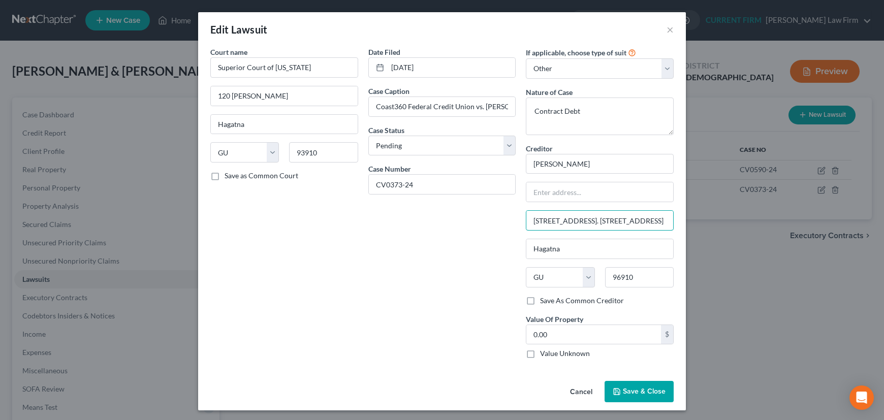
drag, startPoint x: 623, startPoint y: 220, endPoint x: 696, endPoint y: 221, distance: 72.6
click at [696, 221] on div "Edit Lawsuit × Court name * Superior Court of Guam 120 W. O'Brien Hagatna State…" at bounding box center [442, 210] width 884 height 420
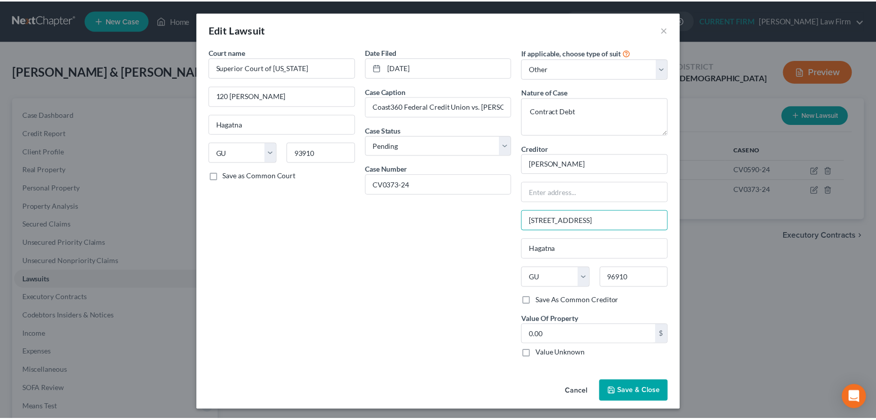
scroll to position [0, 0]
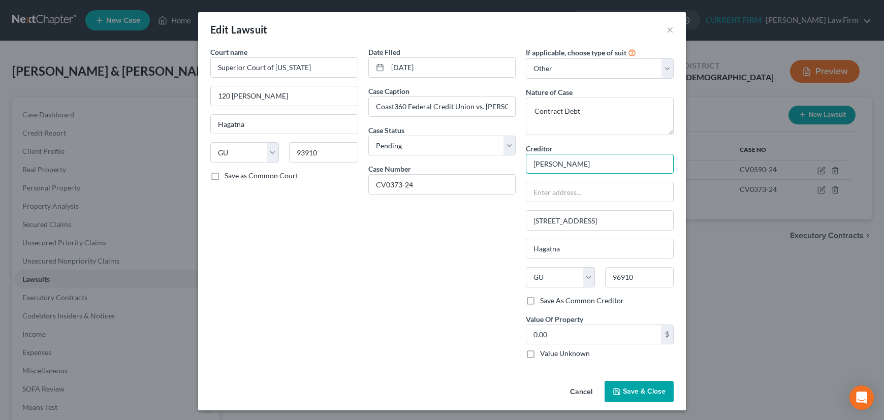
drag, startPoint x: 529, startPoint y: 165, endPoint x: 602, endPoint y: 165, distance: 73.1
click at [602, 165] on input "Duncan G. McCully, P.C." at bounding box center [600, 164] width 148 height 20
drag, startPoint x: 574, startPoint y: 165, endPoint x: 561, endPoint y: 185, distance: 24.4
click at [561, 185] on input "text" at bounding box center [599, 191] width 147 height 19
drag, startPoint x: 528, startPoint y: 164, endPoint x: 636, endPoint y: 167, distance: 108.2
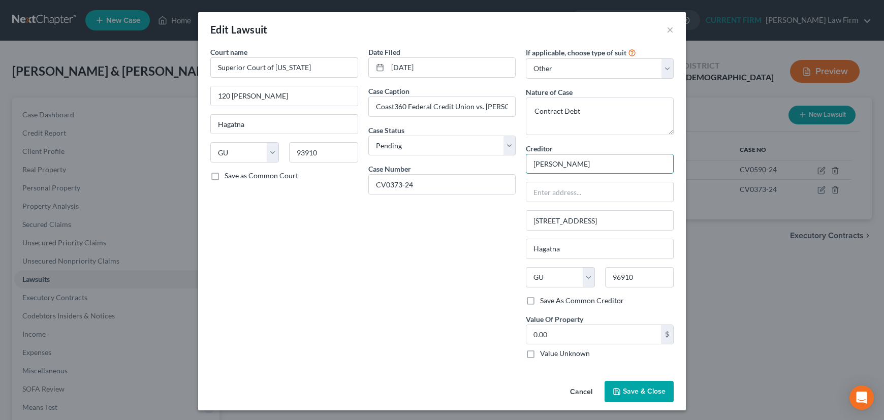
click at [636, 167] on input "Duncan G. McCully, P.C." at bounding box center [600, 164] width 148 height 20
click at [559, 194] on input "text" at bounding box center [599, 191] width 147 height 19
paste input "Duncan G. McCully, P.C."
click at [528, 192] on input "Duncan G. McCully, P.C." at bounding box center [599, 191] width 147 height 19
click at [540, 166] on input "text" at bounding box center [600, 164] width 148 height 20
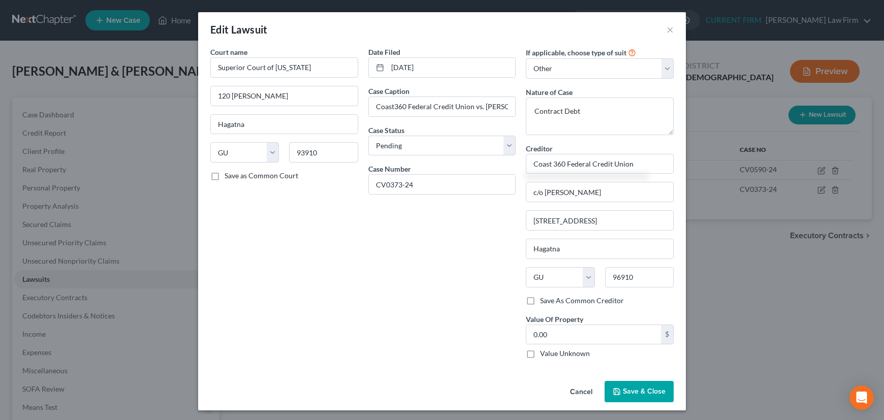
click at [540, 299] on label "Save As Common Creditor" at bounding box center [582, 301] width 84 height 10
click at [544, 299] on input "Save As Common Creditor" at bounding box center [547, 299] width 7 height 7
click at [540, 352] on label "Value Unknown" at bounding box center [565, 353] width 50 height 10
click at [544, 352] on input "Value Unknown" at bounding box center [547, 351] width 7 height 7
click at [638, 390] on span "Save & Close" at bounding box center [644, 391] width 43 height 9
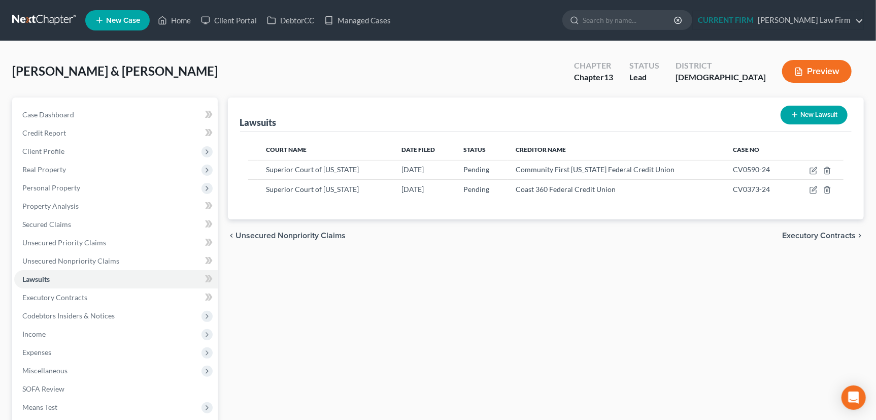
click at [265, 232] on span "Unsecured Nonpriority Claims" at bounding box center [291, 236] width 110 height 8
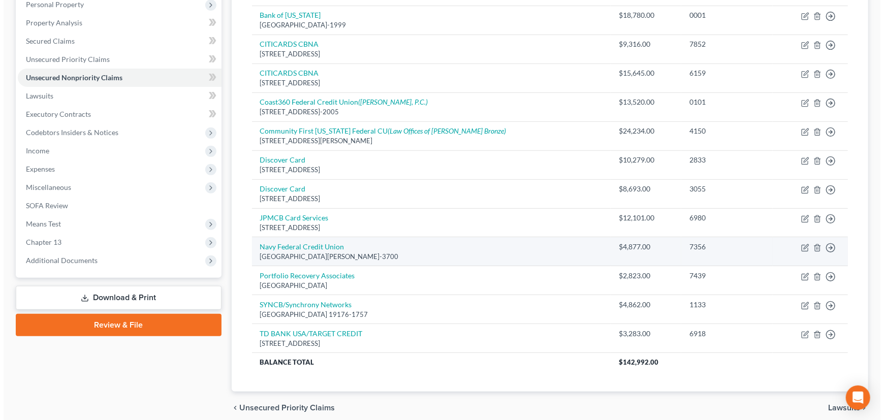
scroll to position [184, 0]
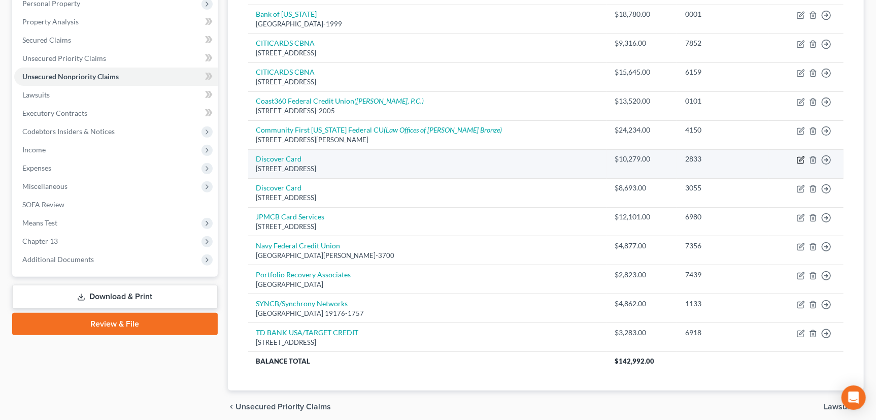
click at [802, 159] on icon "button" at bounding box center [802, 158] width 5 height 5
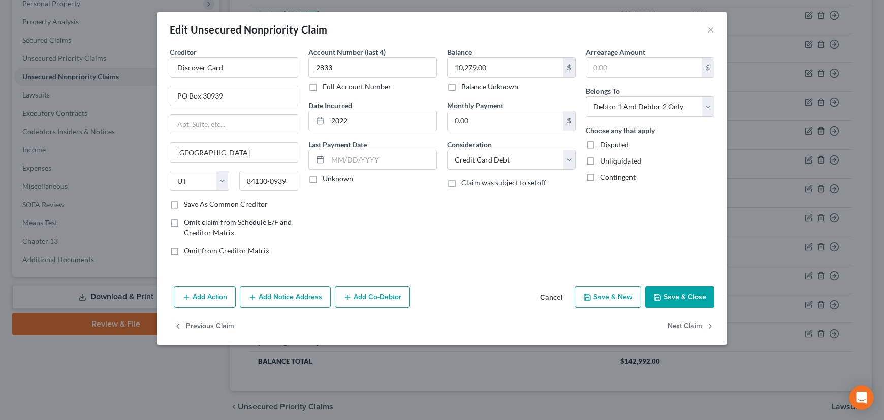
click at [280, 299] on button "Add Notice Address" at bounding box center [285, 296] width 91 height 21
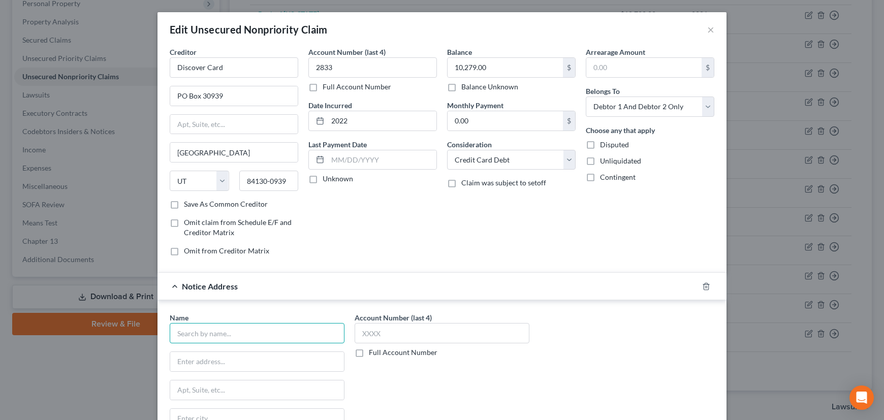
click at [237, 335] on input "text" at bounding box center [257, 333] width 175 height 20
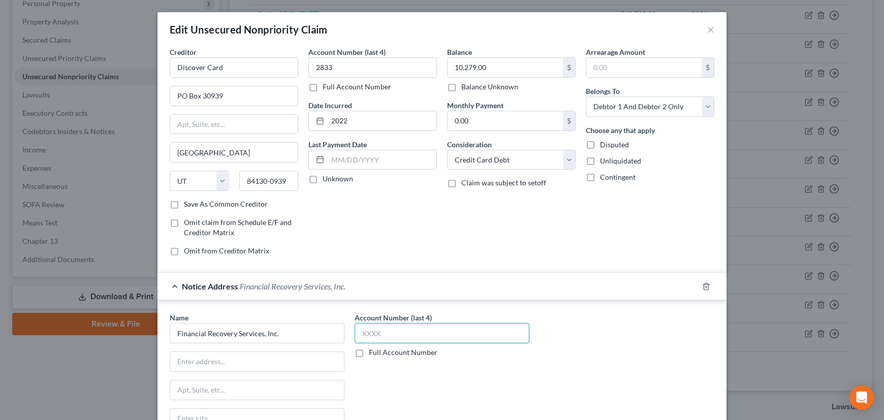
click at [404, 329] on input "text" at bounding box center [441, 333] width 175 height 20
click at [246, 363] on input "text" at bounding box center [257, 361] width 174 height 19
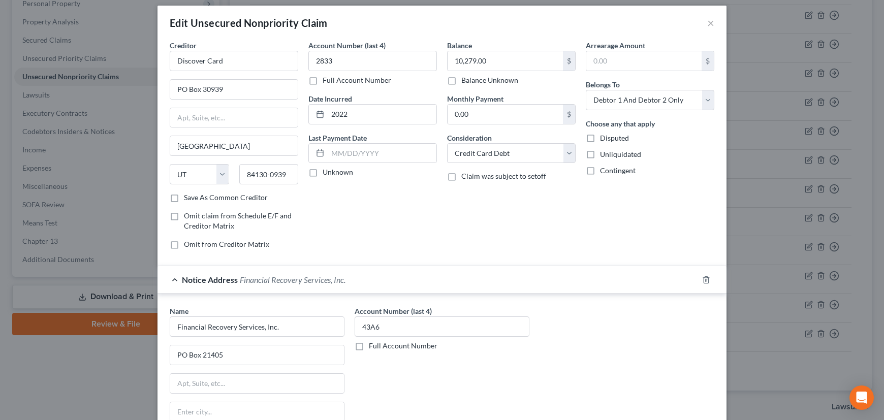
scroll to position [154, 0]
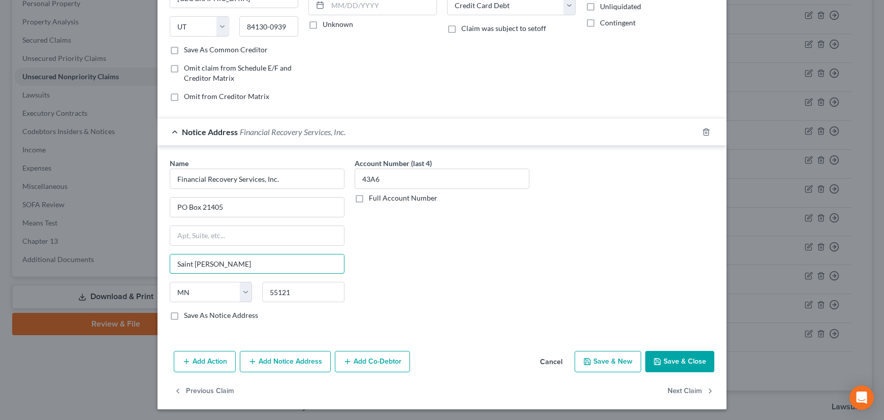
drag, startPoint x: 206, startPoint y: 263, endPoint x: 124, endPoint y: 270, distance: 82.1
click at [170, 264] on input "Saint Paul" at bounding box center [257, 263] width 174 height 19
click at [294, 294] on input "55121" at bounding box center [303, 292] width 82 height 20
click at [184, 312] on label "Save As Notice Address" at bounding box center [221, 315] width 74 height 10
click at [188, 312] on input "Save As Notice Address" at bounding box center [191, 313] width 7 height 7
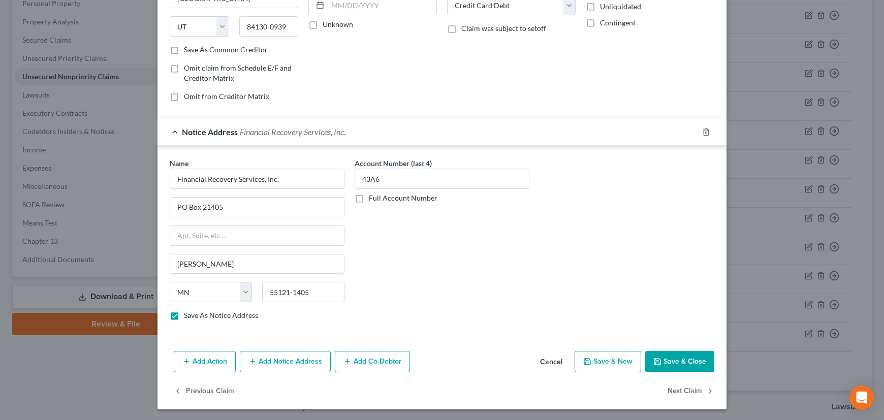
click at [673, 356] on button "Save & Close" at bounding box center [679, 361] width 69 height 21
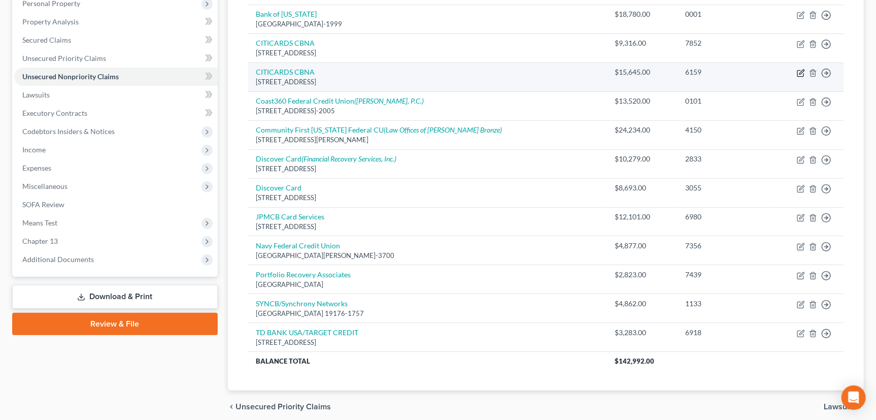
click at [800, 72] on icon "button" at bounding box center [802, 72] width 5 height 5
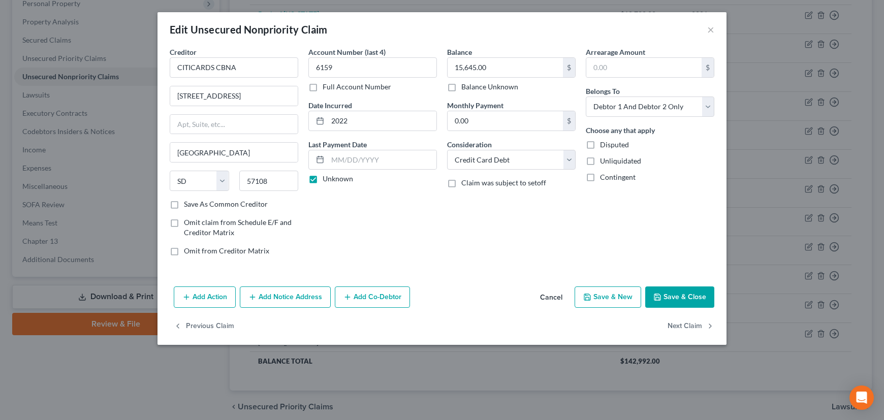
click at [266, 294] on button "Add Notice Address" at bounding box center [285, 296] width 91 height 21
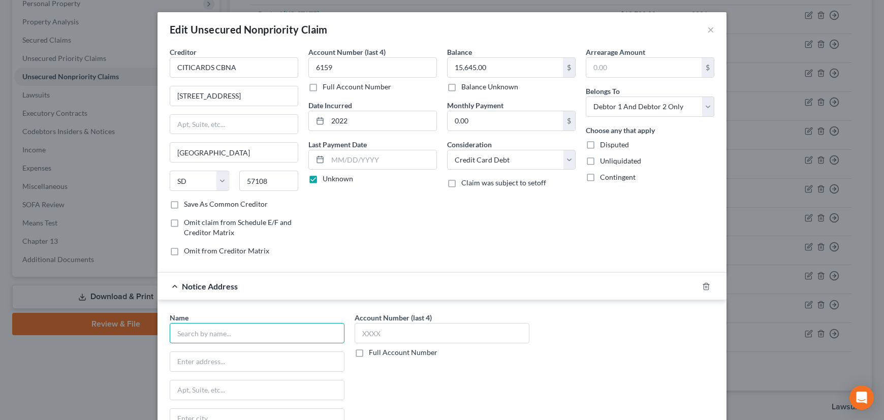
click at [243, 332] on input "text" at bounding box center [257, 333] width 175 height 20
click at [237, 357] on input "text" at bounding box center [257, 361] width 174 height 19
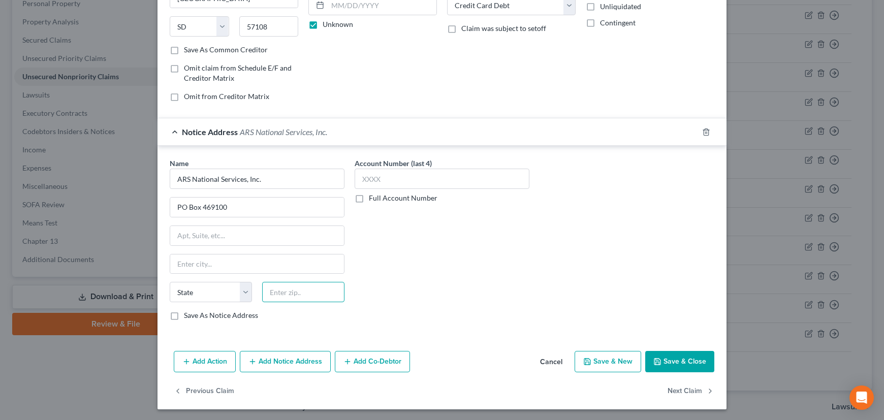
click at [295, 290] on input "text" at bounding box center [303, 292] width 82 height 20
click at [295, 290] on input "92046" at bounding box center [303, 292] width 82 height 20
click at [184, 317] on label "Save As Notice Address" at bounding box center [221, 315] width 74 height 10
click at [188, 317] on input "Save As Notice Address" at bounding box center [191, 313] width 7 height 7
click at [399, 181] on input "text" at bounding box center [441, 179] width 175 height 20
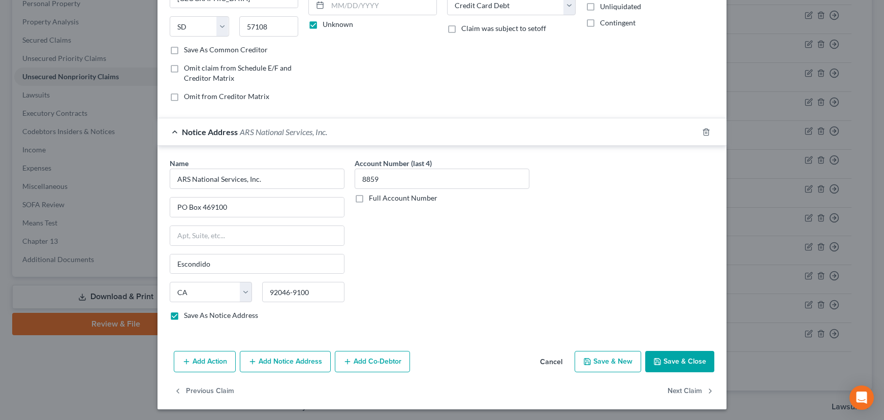
click at [670, 355] on button "Save & Close" at bounding box center [679, 361] width 69 height 21
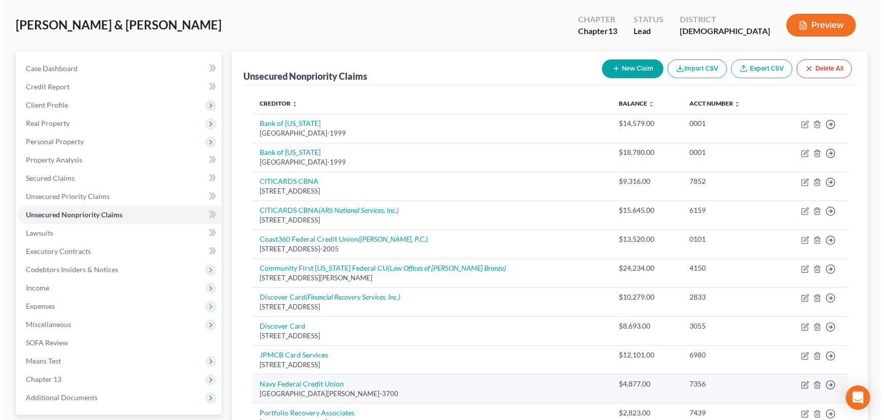
scroll to position [46, 0]
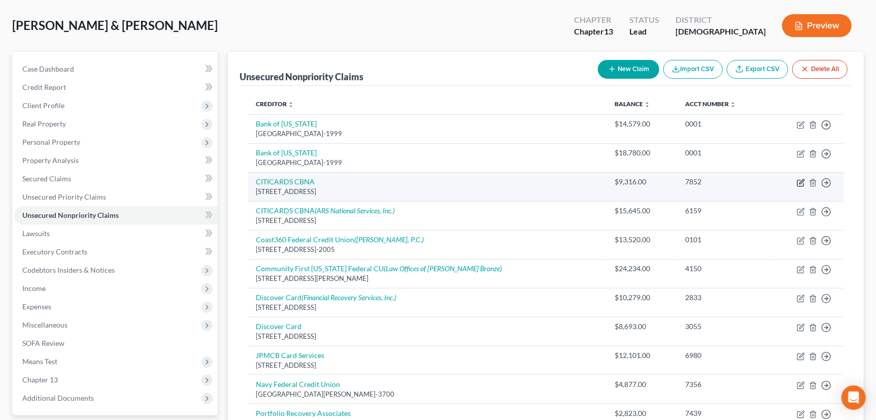
click at [798, 182] on icon "button" at bounding box center [801, 183] width 8 height 8
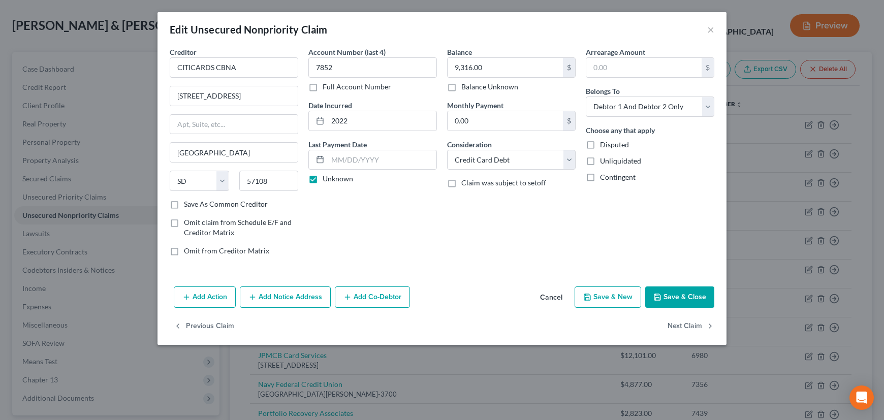
click at [284, 295] on button "Add Notice Address" at bounding box center [285, 296] width 91 height 21
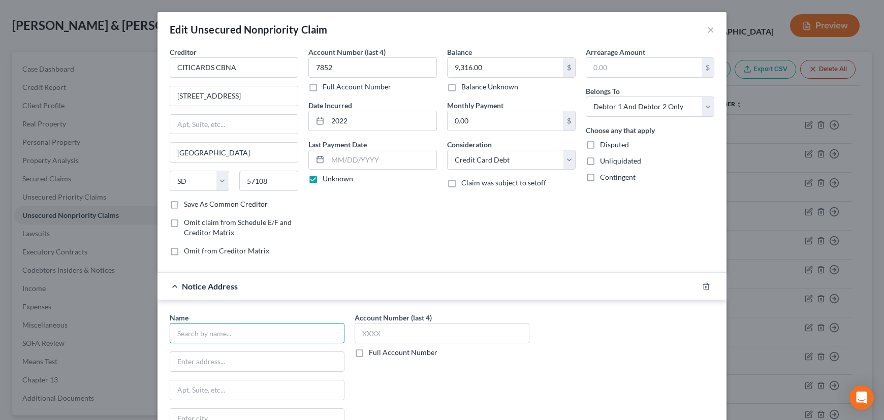
click at [231, 329] on input "text" at bounding box center [257, 333] width 175 height 20
click at [238, 359] on input "text" at bounding box center [257, 361] width 174 height 19
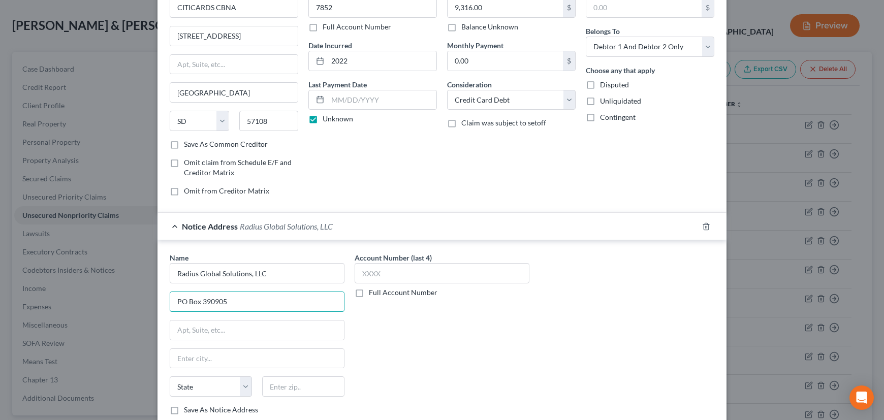
scroll to position [92, 0]
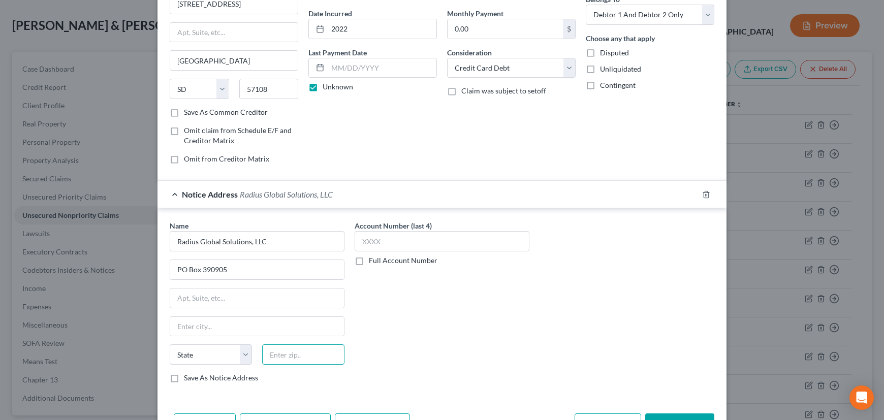
click at [305, 353] on input "text" at bounding box center [303, 354] width 82 height 20
click at [432, 344] on div "Account Number (last 4) Full Account Number" at bounding box center [441, 305] width 185 height 171
click at [376, 239] on input "text" at bounding box center [441, 241] width 175 height 20
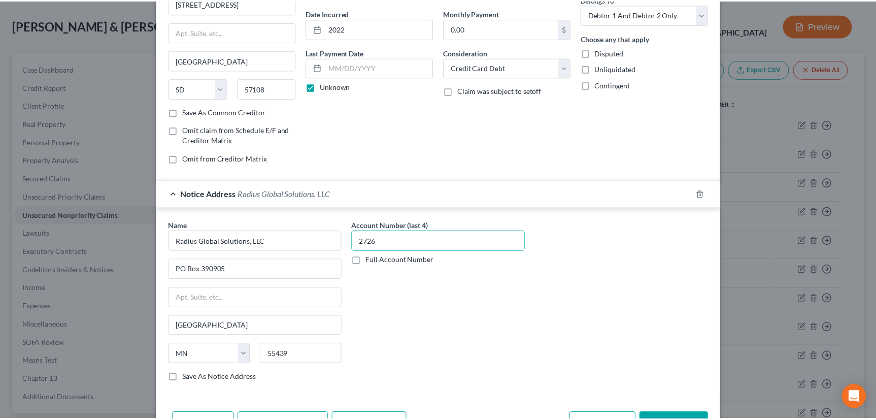
scroll to position [154, 0]
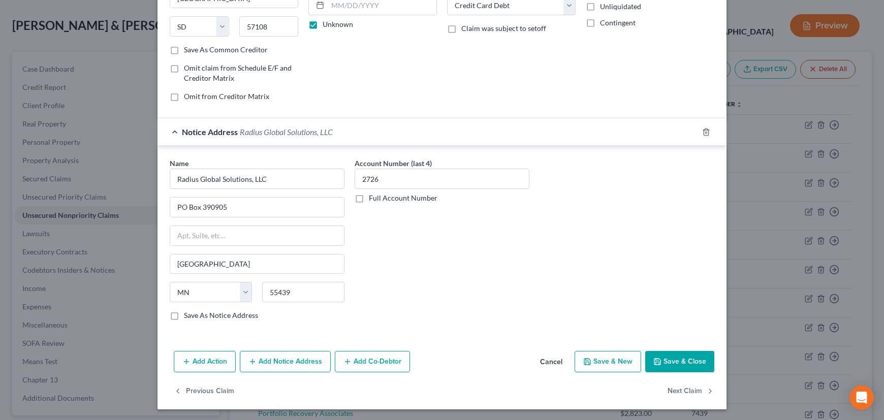
click at [184, 314] on label "Save As Notice Address" at bounding box center [221, 315] width 74 height 10
click at [188, 314] on input "Save As Notice Address" at bounding box center [191, 313] width 7 height 7
click at [677, 355] on button "Save & Close" at bounding box center [679, 361] width 69 height 21
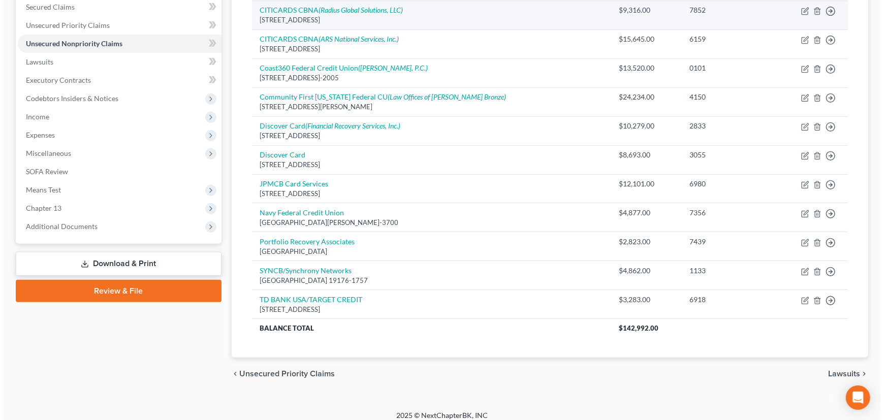
scroll to position [224, 0]
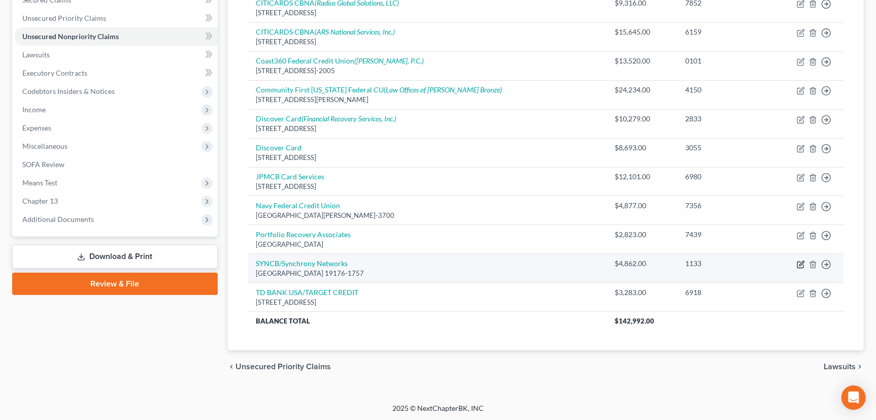
click at [802, 264] on icon "button" at bounding box center [801, 264] width 8 height 8
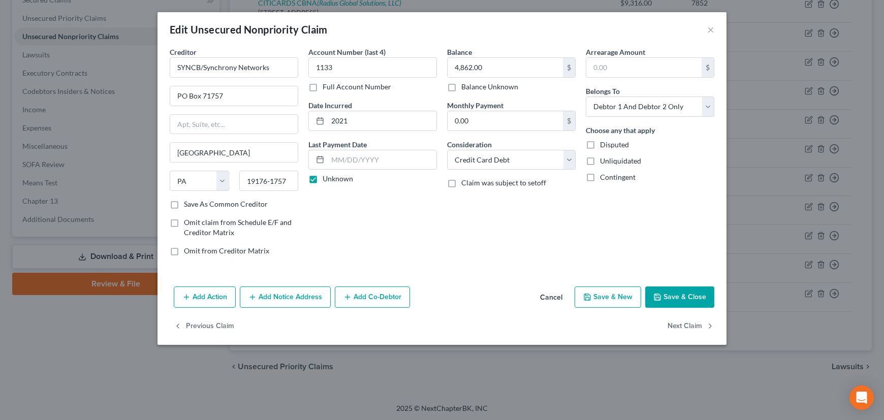
click at [277, 296] on button "Add Notice Address" at bounding box center [285, 296] width 91 height 21
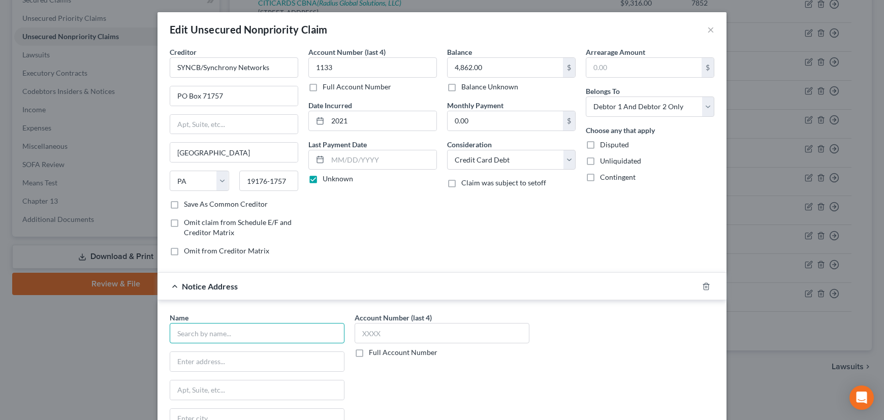
click at [226, 334] on input "text" at bounding box center [257, 333] width 175 height 20
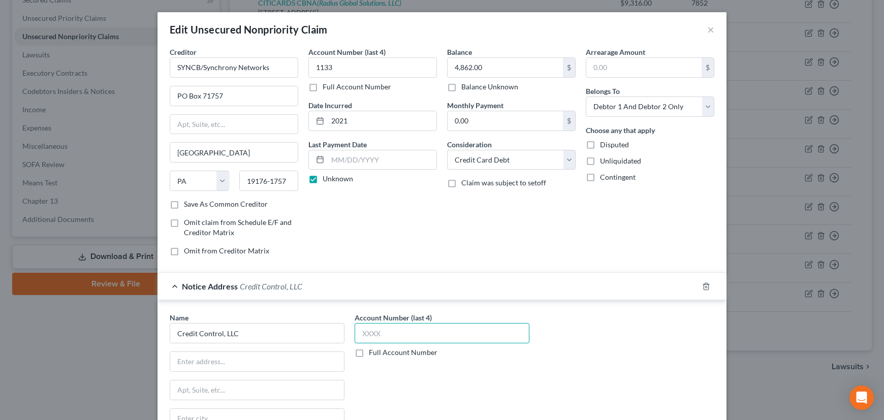
click at [367, 331] on input "text" at bounding box center [441, 333] width 175 height 20
click at [201, 355] on input "text" at bounding box center [257, 361] width 174 height 19
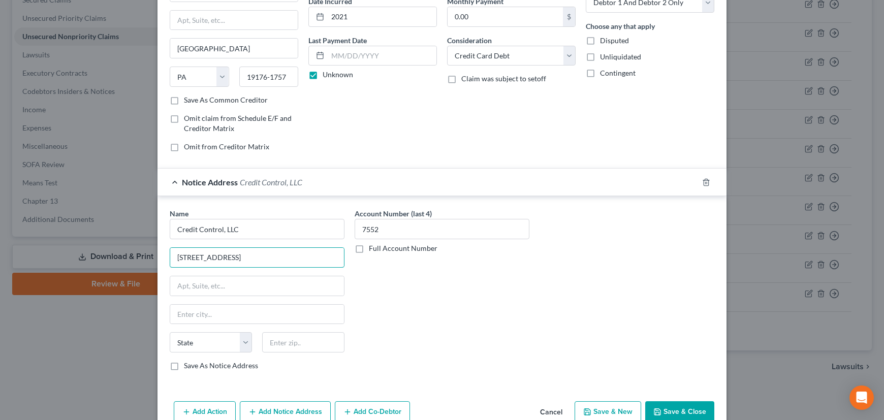
scroll to position [92, 0]
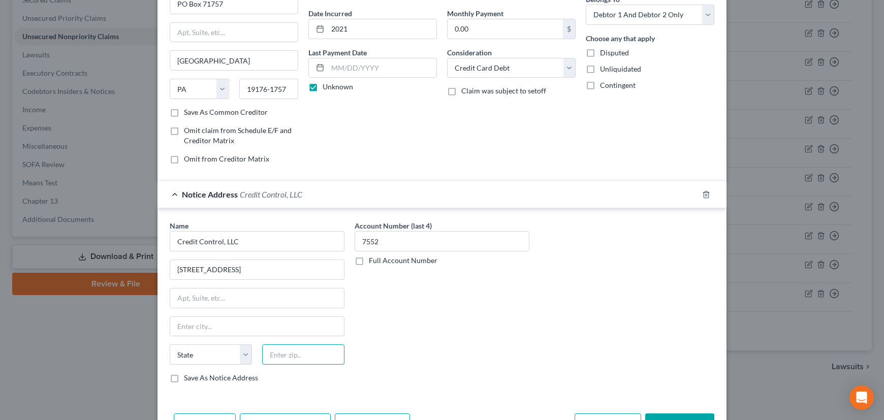
click at [287, 351] on input "text" at bounding box center [303, 354] width 82 height 20
click at [415, 335] on div "Account Number (last 4) 7552 Full Account Number" at bounding box center [441, 305] width 185 height 171
click at [184, 376] on label "Save As Notice Address" at bounding box center [221, 378] width 74 height 10
click at [188, 376] on input "Save As Notice Address" at bounding box center [191, 376] width 7 height 7
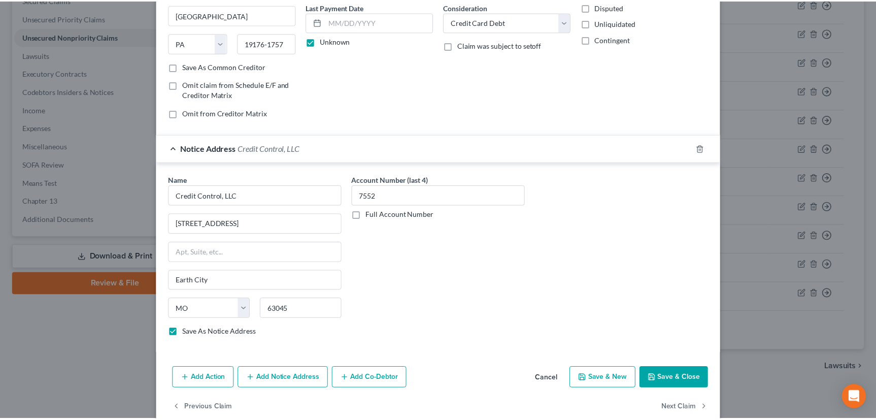
scroll to position [138, 0]
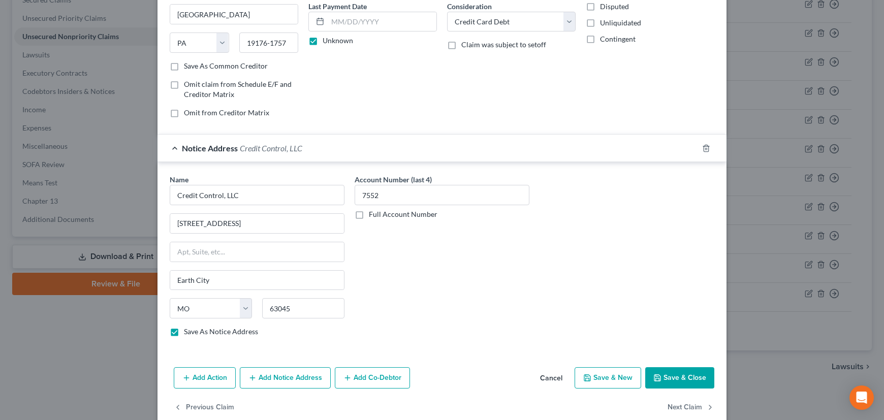
click at [672, 376] on button "Save & Close" at bounding box center [679, 377] width 69 height 21
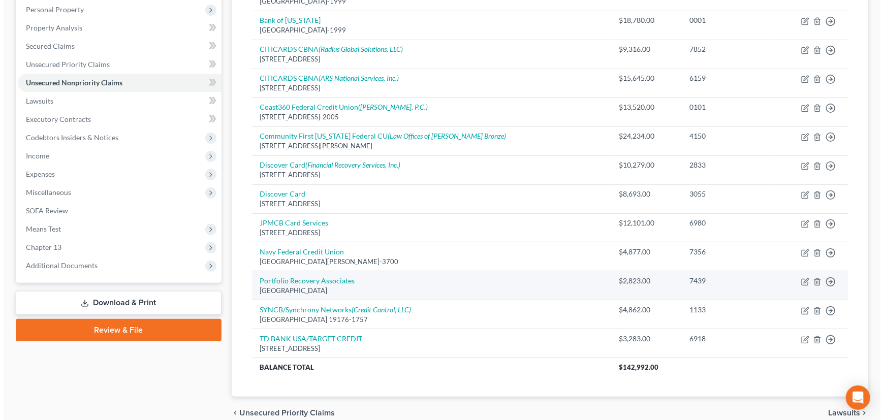
scroll to position [132, 0]
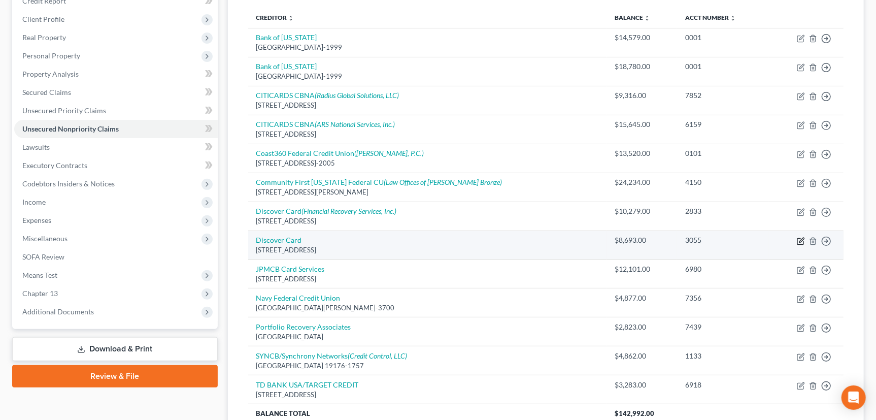
click at [803, 240] on icon "button" at bounding box center [801, 241] width 8 height 8
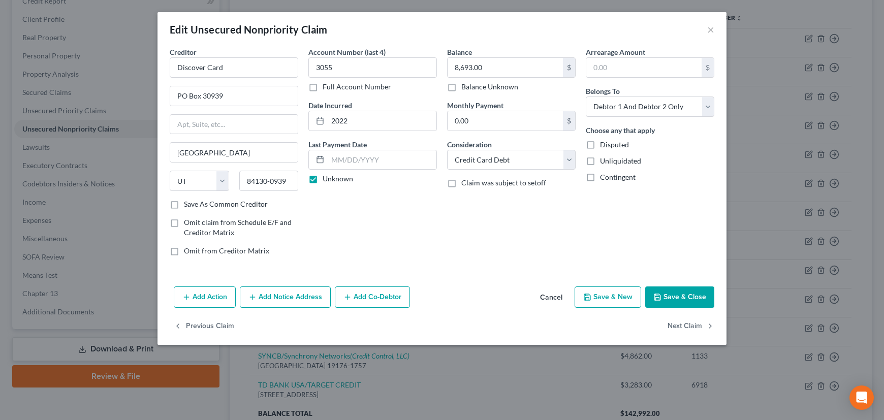
click at [275, 295] on button "Add Notice Address" at bounding box center [285, 296] width 91 height 21
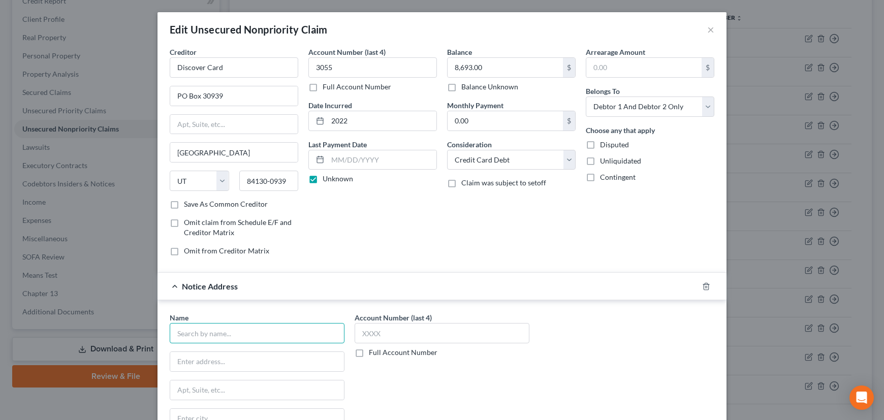
click at [256, 337] on input "text" at bounding box center [257, 333] width 175 height 20
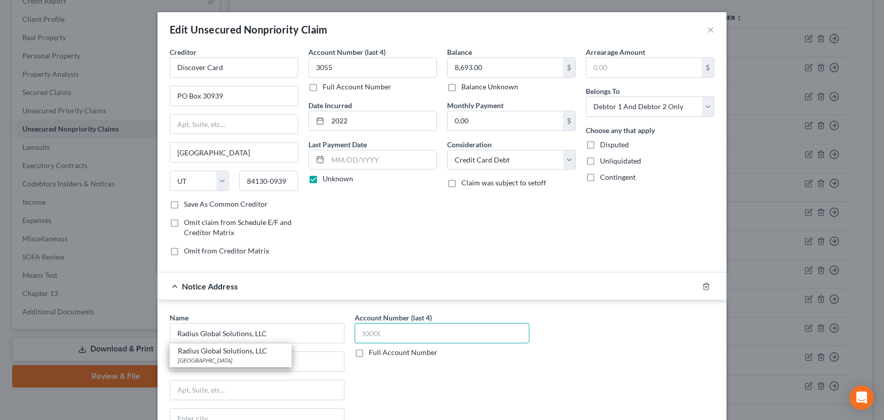
click at [389, 330] on input "text" at bounding box center [441, 333] width 175 height 20
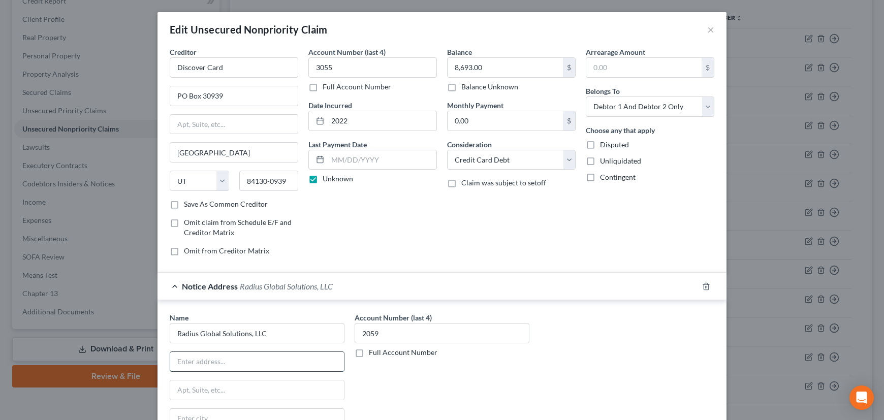
click at [292, 363] on input "text" at bounding box center [257, 361] width 174 height 19
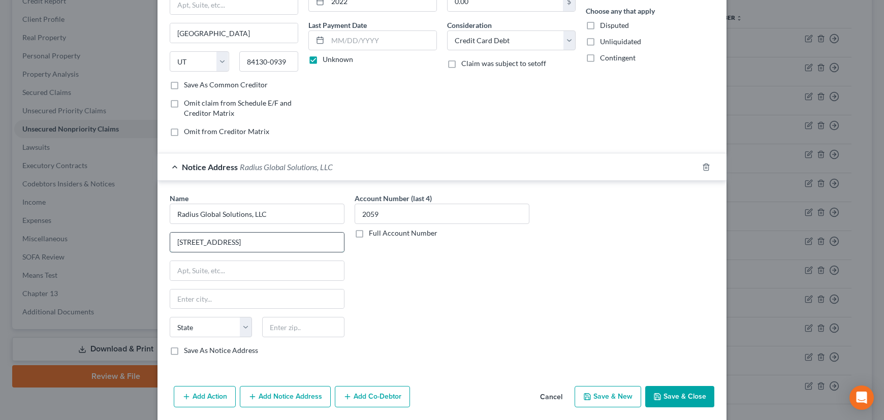
scroll to position [138, 0]
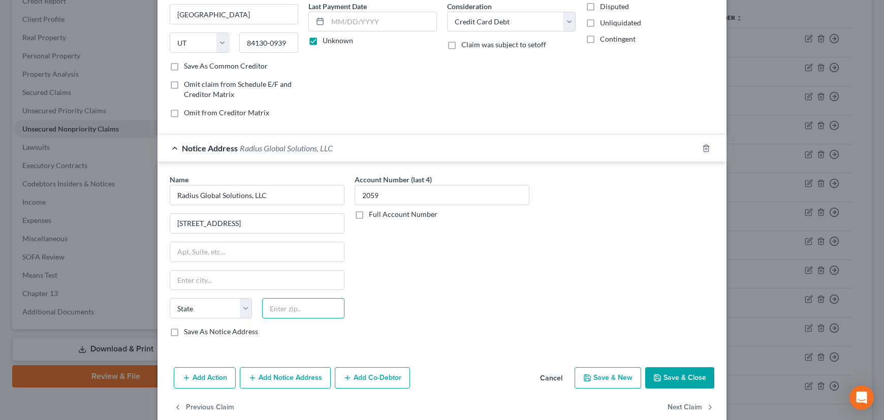
click at [300, 305] on input "text" at bounding box center [303, 308] width 82 height 20
click at [400, 285] on div "Account Number (last 4) 2059 Full Account Number" at bounding box center [441, 259] width 185 height 171
drag, startPoint x: 202, startPoint y: 276, endPoint x: 165, endPoint y: 275, distance: 37.6
click at [165, 275] on div "Name * Radius Global Solutions, LLC 7505 Metro Blvd., Ste. 400 Minneapolis Stat…" at bounding box center [257, 259] width 185 height 171
click at [269, 193] on input "Radius Global Solutions, LLC" at bounding box center [257, 195] width 175 height 20
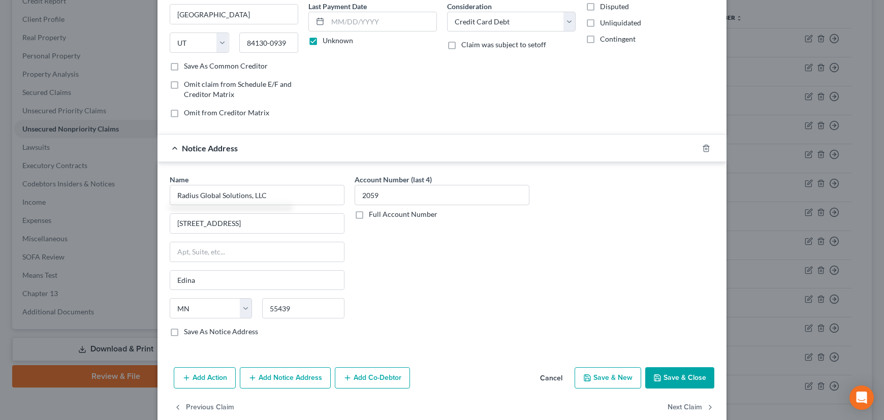
click at [468, 297] on div "Account Number (last 4) 2059 Full Account Number" at bounding box center [441, 259] width 185 height 171
click at [184, 330] on label "Save As Notice Address" at bounding box center [221, 332] width 74 height 10
click at [188, 330] on input "Save As Notice Address" at bounding box center [191, 330] width 7 height 7
click at [674, 377] on button "Save & Close" at bounding box center [679, 377] width 69 height 21
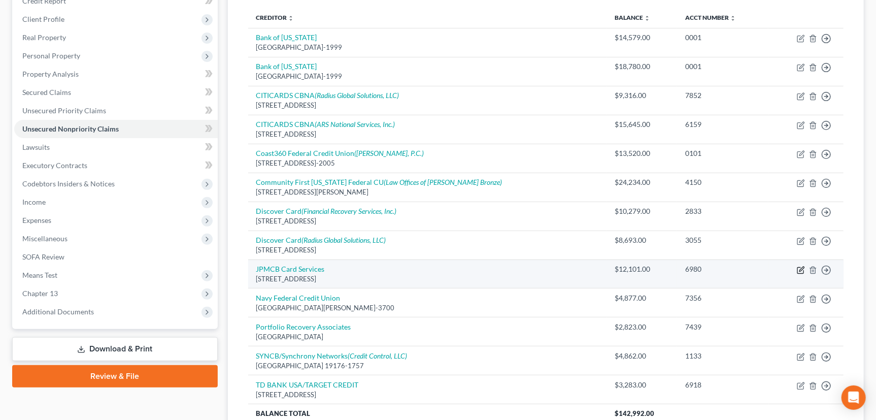
click at [802, 269] on icon "button" at bounding box center [801, 270] width 8 height 8
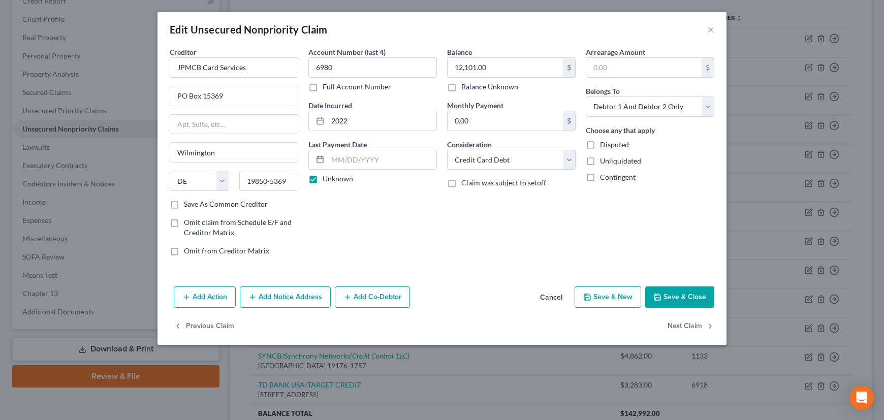
click at [275, 300] on button "Add Notice Address" at bounding box center [285, 296] width 91 height 21
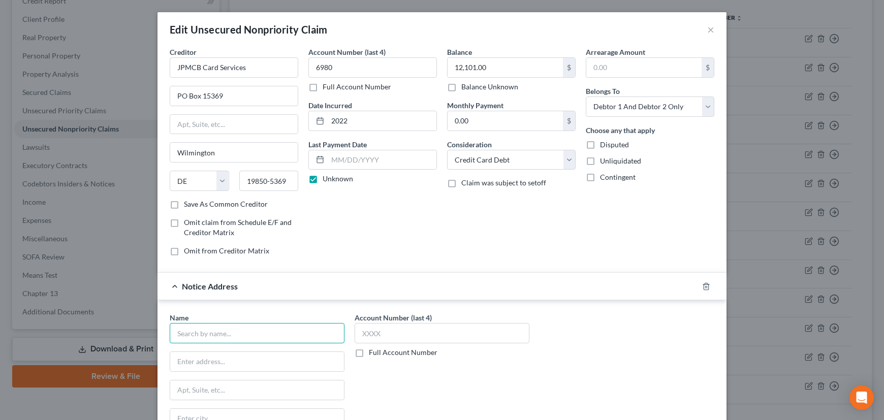
click at [236, 334] on input "text" at bounding box center [257, 333] width 175 height 20
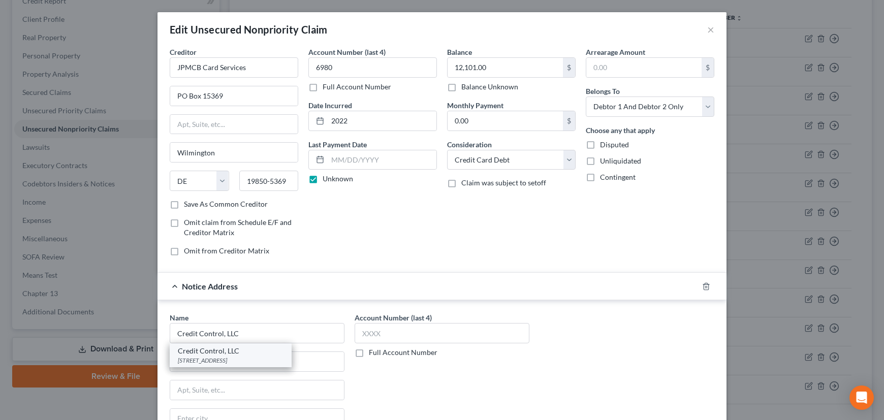
click at [224, 354] on div "Credit Control, LLC" at bounding box center [231, 351] width 106 height 10
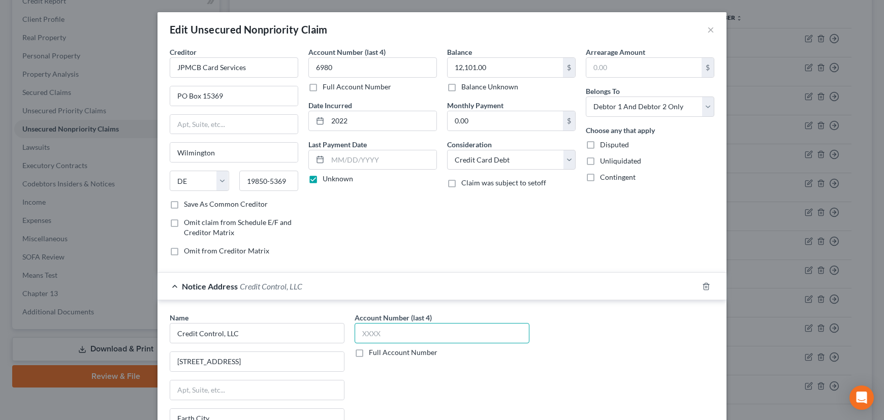
click at [391, 331] on input "text" at bounding box center [441, 333] width 175 height 20
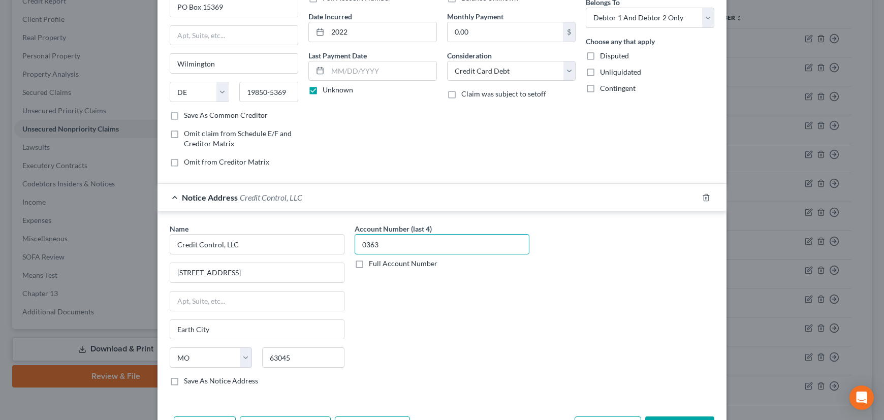
scroll to position [92, 0]
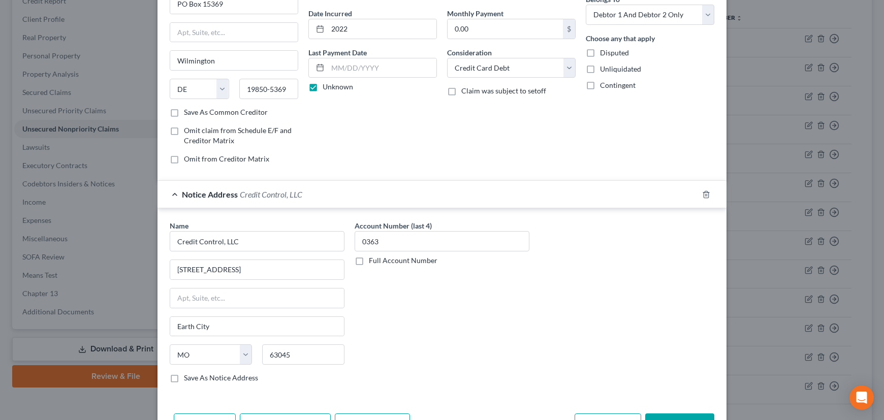
click at [184, 376] on label "Save As Notice Address" at bounding box center [221, 378] width 74 height 10
click at [188, 376] on input "Save As Notice Address" at bounding box center [191, 376] width 7 height 7
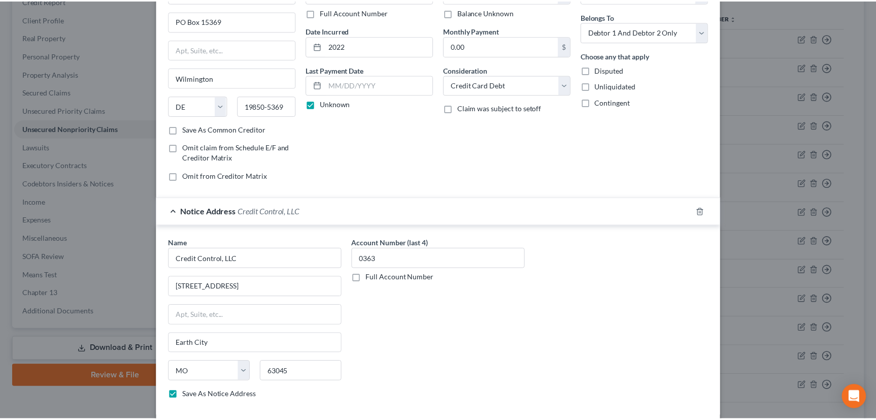
scroll to position [138, 0]
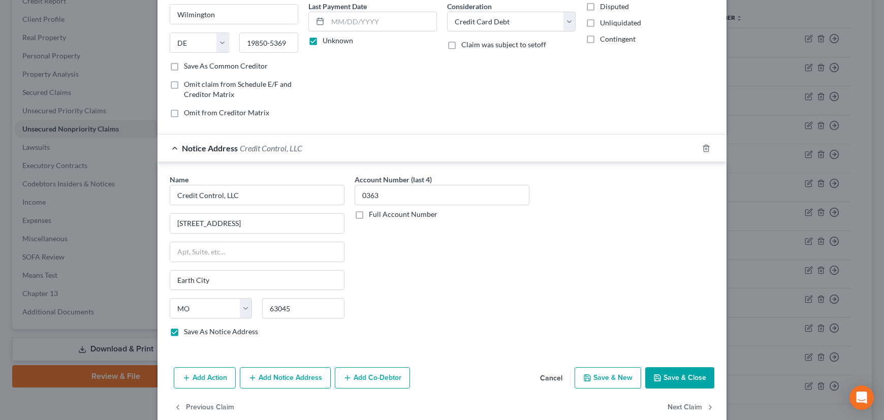
click at [664, 368] on button "Save & Close" at bounding box center [679, 377] width 69 height 21
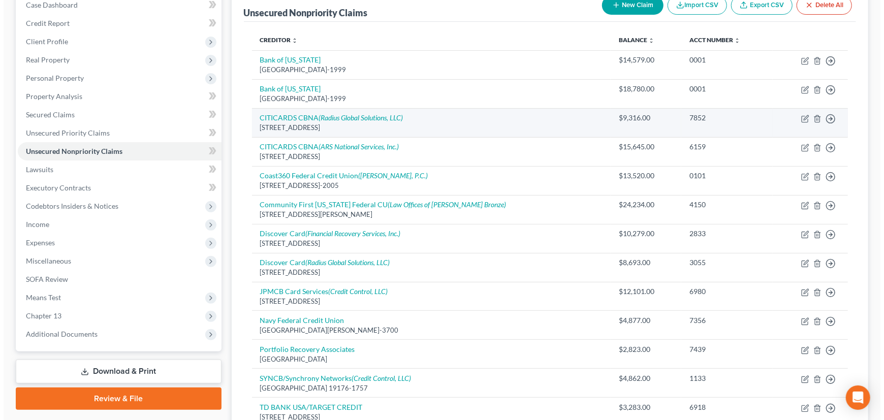
scroll to position [46, 0]
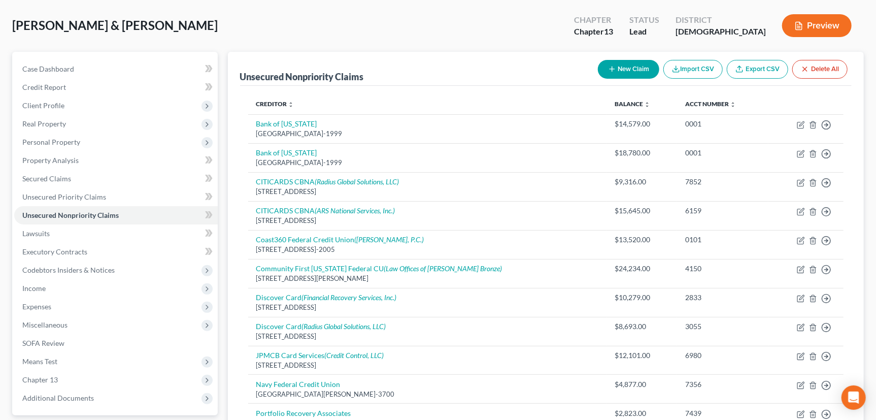
click at [618, 71] on button "New Claim" at bounding box center [628, 69] width 61 height 19
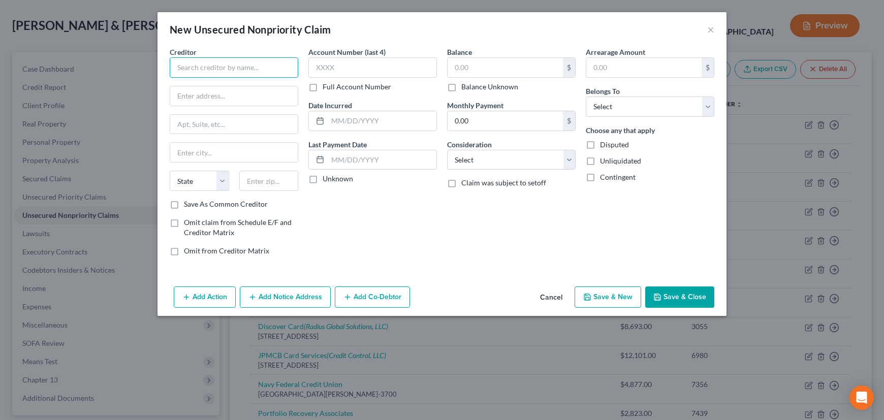
click at [246, 66] on input "text" at bounding box center [234, 67] width 128 height 20
click at [344, 70] on input "text" at bounding box center [372, 67] width 128 height 20
click at [253, 95] on input "text" at bounding box center [233, 95] width 127 height 19
drag, startPoint x: 272, startPoint y: 97, endPoint x: 291, endPoint y: 94, distance: 20.0
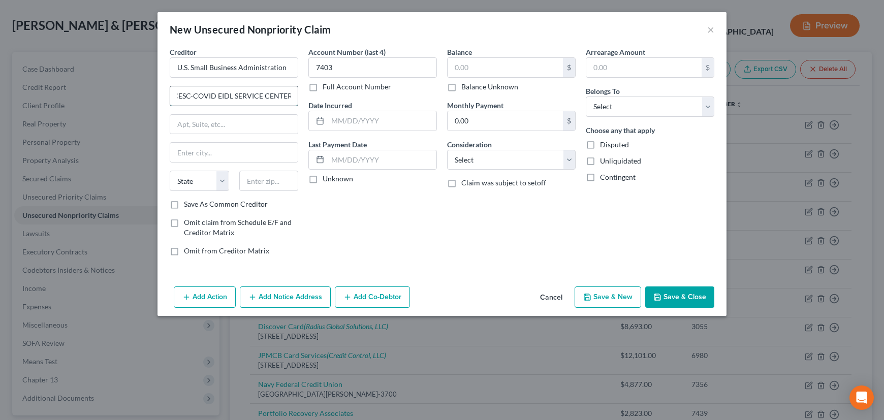
click at [291, 94] on input "CESC-COVID EIDL SERVICE CENTER" at bounding box center [233, 95] width 127 height 19
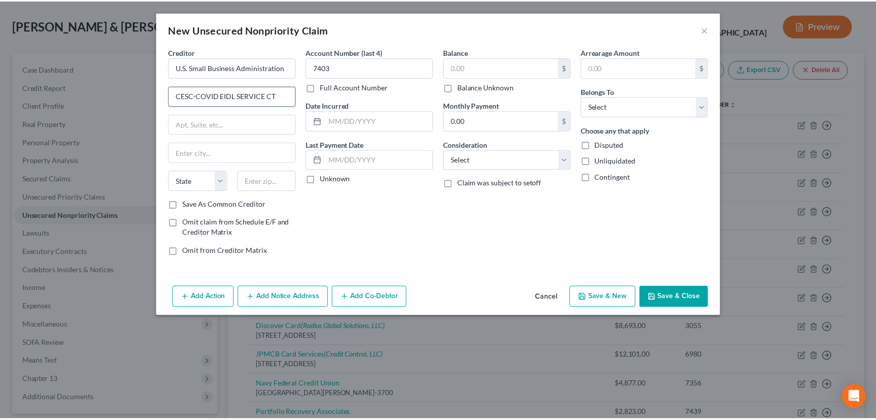
scroll to position [0, 0]
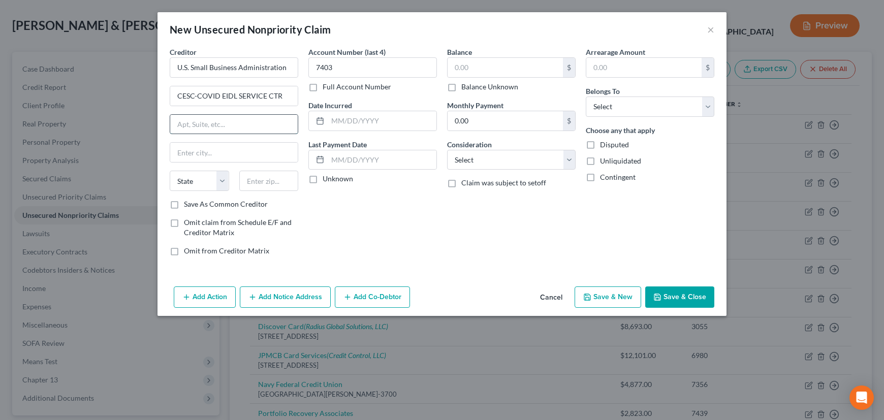
click at [245, 118] on input "text" at bounding box center [233, 124] width 127 height 19
click at [259, 182] on input "text" at bounding box center [268, 181] width 59 height 20
click at [338, 214] on div "Account Number (last 4) 7403 Full Account Number Date Incurred Last Payment Dat…" at bounding box center [372, 155] width 139 height 217
click at [184, 202] on label "Save As Common Creditor" at bounding box center [226, 204] width 84 height 10
click at [188, 202] on input "Save As Common Creditor" at bounding box center [191, 202] width 7 height 7
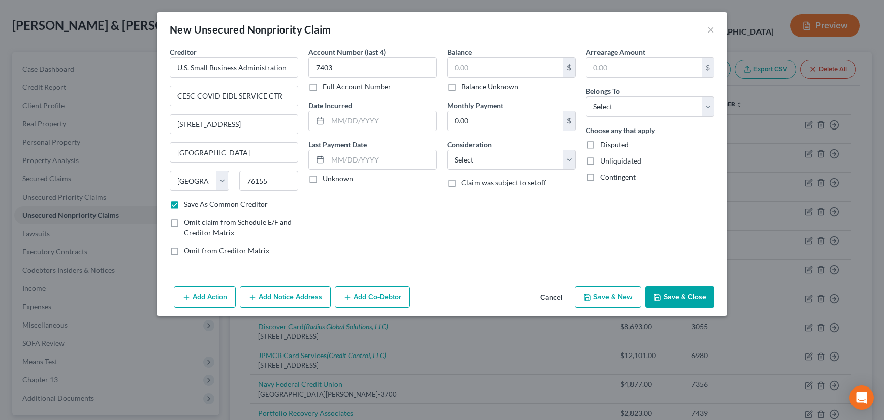
click at [322, 178] on label "Unknown" at bounding box center [337, 179] width 30 height 10
click at [327, 178] on input "Unknown" at bounding box center [330, 177] width 7 height 7
click at [473, 67] on input "text" at bounding box center [504, 67] width 115 height 19
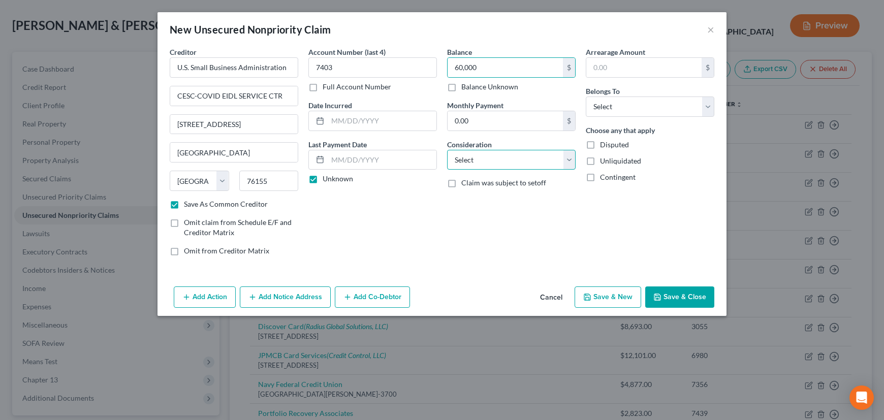
click at [488, 162] on select "Select Cable / Satellite Services Collection Agency Credit Card Debt Debt Couns…" at bounding box center [511, 160] width 128 height 20
click at [447, 150] on select "Select Cable / Satellite Services Collection Agency Credit Card Debt Debt Couns…" at bounding box center [511, 160] width 128 height 20
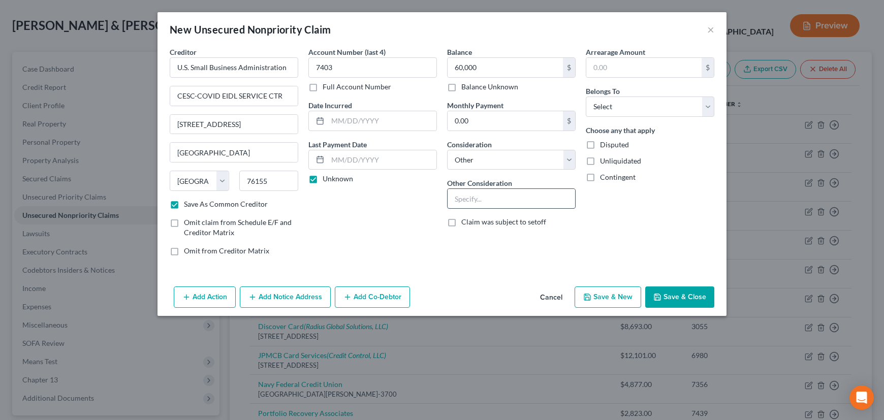
click at [481, 194] on input "text" at bounding box center [510, 198] width 127 height 19
click at [635, 104] on select "Select Debtor 1 Only Debtor 2 Only Debtor 1 And Debtor 2 Only At Least One Of T…" at bounding box center [649, 106] width 128 height 20
click at [585, 96] on select "Select Debtor 1 Only Debtor 2 Only Debtor 1 And Debtor 2 Only At Least One Of T…" at bounding box center [649, 106] width 128 height 20
click at [666, 292] on button "Save & Close" at bounding box center [679, 296] width 69 height 21
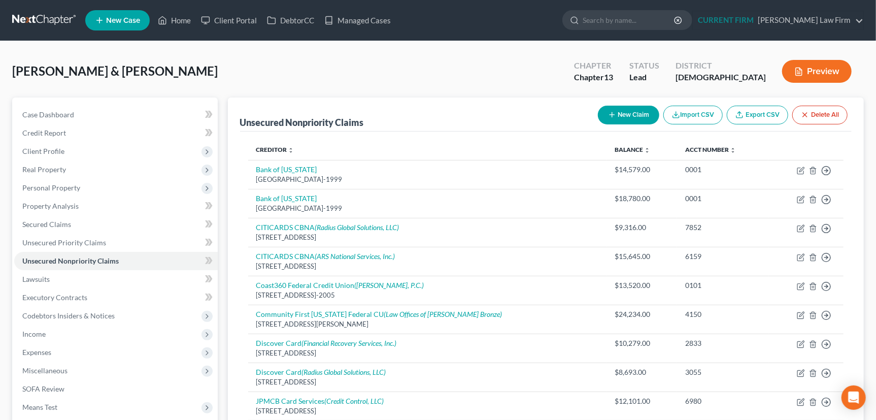
click at [620, 111] on button "New Claim" at bounding box center [628, 115] width 61 height 19
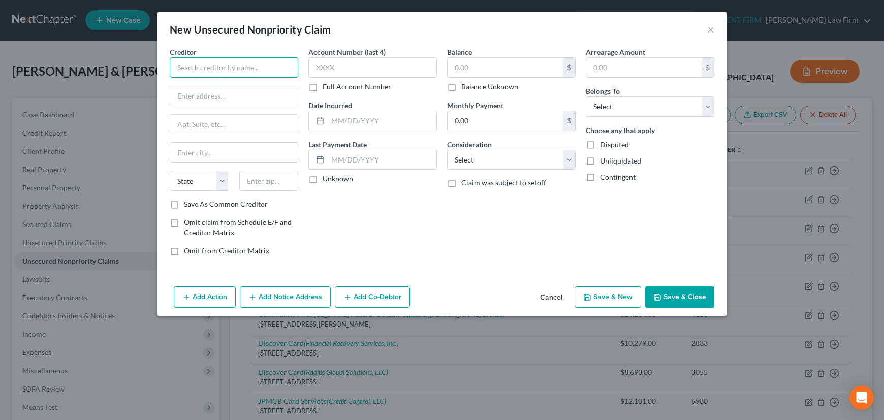
click at [245, 70] on input "text" at bounding box center [234, 67] width 128 height 20
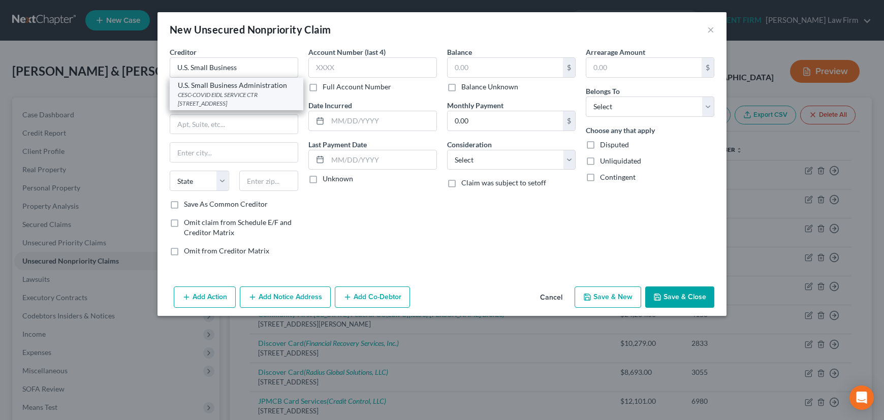
click at [247, 86] on div "U.S. Small Business Administration" at bounding box center [236, 85] width 117 height 10
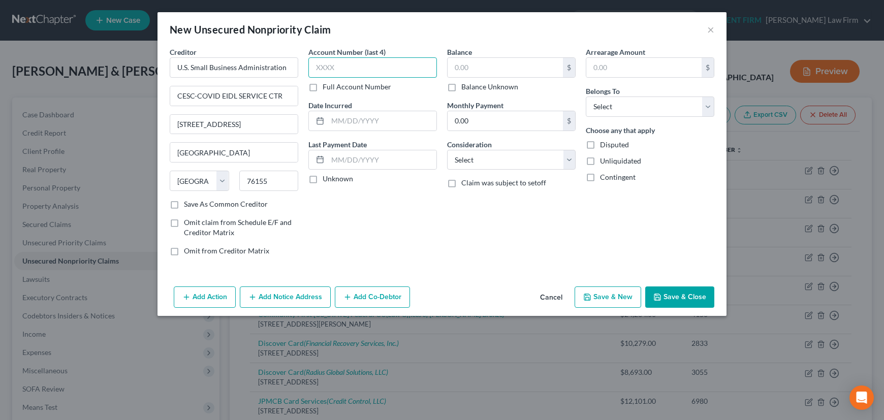
click at [349, 68] on input "text" at bounding box center [372, 67] width 128 height 20
click at [322, 176] on label "Unknown" at bounding box center [337, 179] width 30 height 10
click at [327, 176] on input "Unknown" at bounding box center [330, 177] width 7 height 7
click at [483, 67] on input "text" at bounding box center [504, 67] width 115 height 19
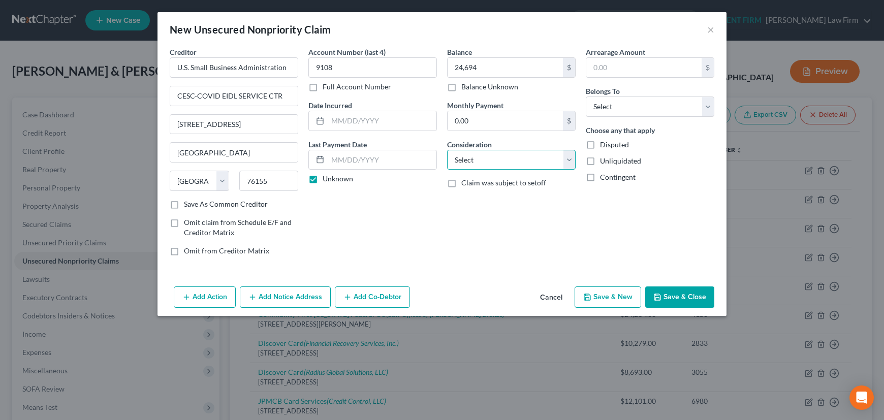
click at [493, 159] on select "Select Cable / Satellite Services Collection Agency Credit Card Debt Debt Couns…" at bounding box center [511, 160] width 128 height 20
click at [447, 150] on select "Select Cable / Satellite Services Collection Agency Credit Card Debt Debt Couns…" at bounding box center [511, 160] width 128 height 20
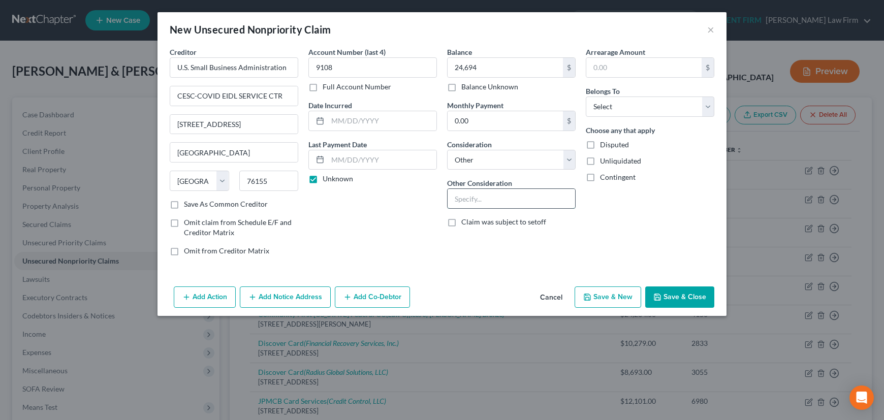
click at [498, 202] on input "text" at bounding box center [510, 198] width 127 height 19
drag, startPoint x: 177, startPoint y: 96, endPoint x: 290, endPoint y: 92, distance: 113.3
click at [290, 92] on input "CESC-COVID EIDL SERVICE CTR" at bounding box center [233, 95] width 127 height 19
drag, startPoint x: 271, startPoint y: 173, endPoint x: 231, endPoint y: 180, distance: 40.2
click at [231, 180] on div "State AL AK AR AZ CA CO CT DE DC FL GA GU HI ID IL IN IA KS KY LA ME MD MA MI M…" at bounding box center [234, 185] width 139 height 28
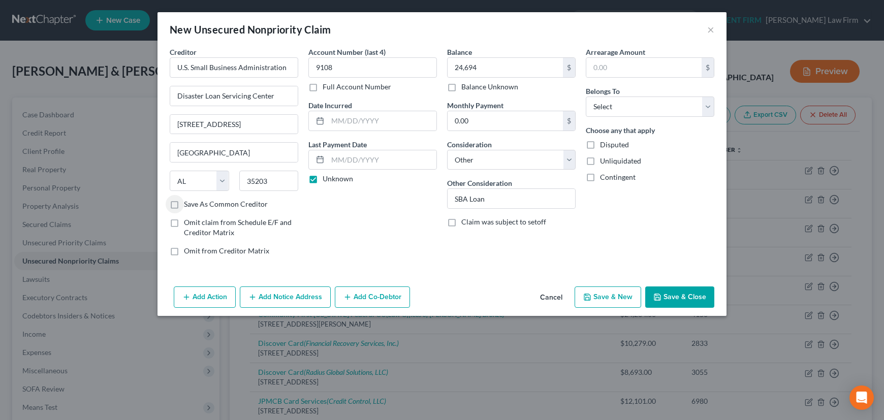
click at [184, 201] on label "Save As Common Creditor" at bounding box center [226, 204] width 84 height 10
click at [188, 201] on input "Save As Common Creditor" at bounding box center [191, 202] width 7 height 7
click at [637, 108] on select "Select Debtor 1 Only Debtor 2 Only Debtor 1 And Debtor 2 Only At Least One Of T…" at bounding box center [649, 106] width 128 height 20
click at [585, 96] on select "Select Debtor 1 Only Debtor 2 Only Debtor 1 And Debtor 2 Only At Least One Of T…" at bounding box center [649, 106] width 128 height 20
click at [672, 294] on button "Save & Close" at bounding box center [679, 296] width 69 height 21
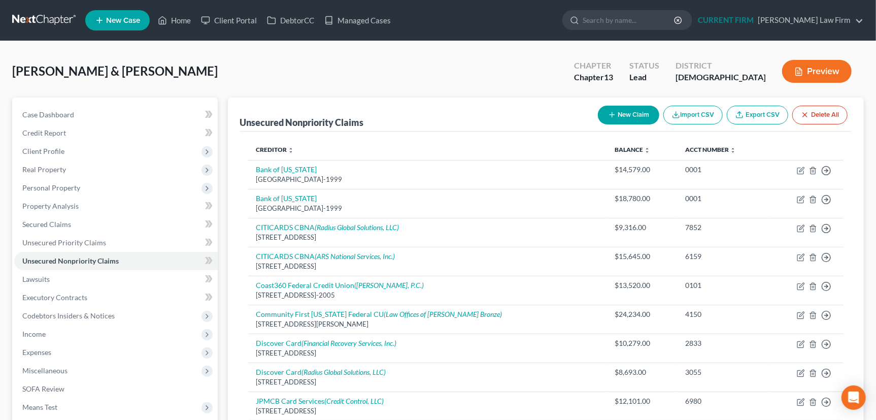
click at [609, 111] on icon "button" at bounding box center [612, 115] width 8 height 8
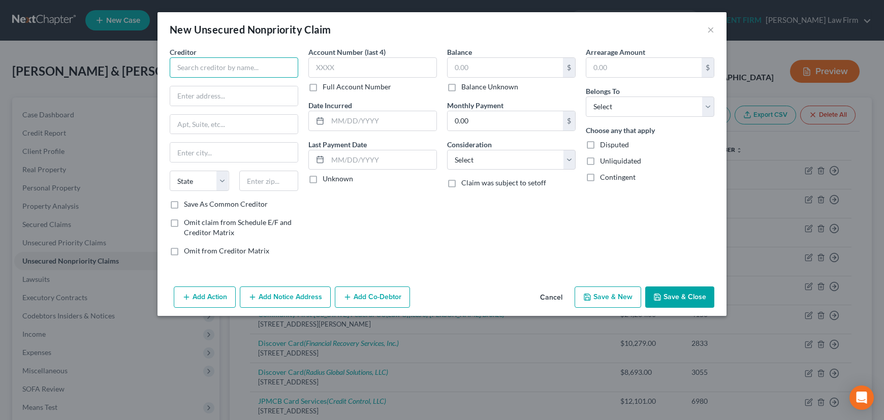
click at [242, 63] on input "text" at bounding box center [234, 67] width 128 height 20
click at [184, 69] on input "Northstar Location Services, LLC" at bounding box center [234, 67] width 128 height 20
click at [344, 68] on input "text" at bounding box center [372, 67] width 128 height 20
click at [322, 178] on label "Unknown" at bounding box center [337, 179] width 30 height 10
click at [327, 178] on input "Unknown" at bounding box center [330, 177] width 7 height 7
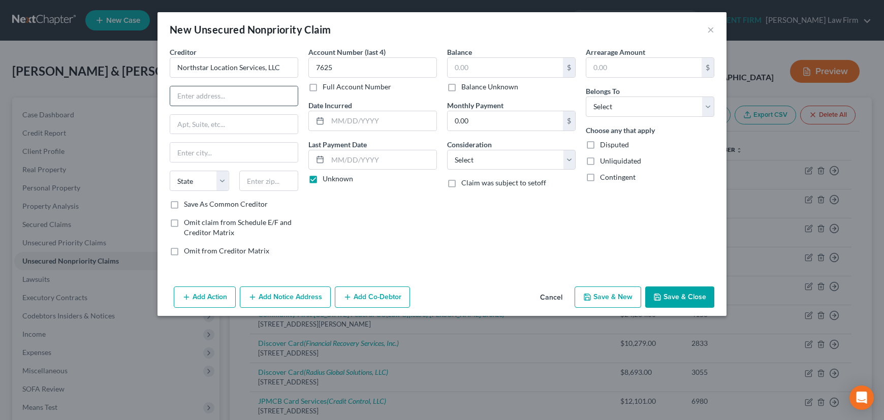
click at [193, 96] on input "text" at bounding box center [233, 95] width 127 height 19
click at [259, 183] on input "text" at bounding box center [268, 181] width 59 height 20
drag, startPoint x: 220, startPoint y: 152, endPoint x: 167, endPoint y: 154, distance: 53.3
click at [167, 154] on div "Creditor * Northstar Location Services, LLC 4825 Genesee Street Buffalo State A…" at bounding box center [234, 155] width 139 height 217
click at [184, 204] on label "Save As Common Creditor" at bounding box center [226, 204] width 84 height 10
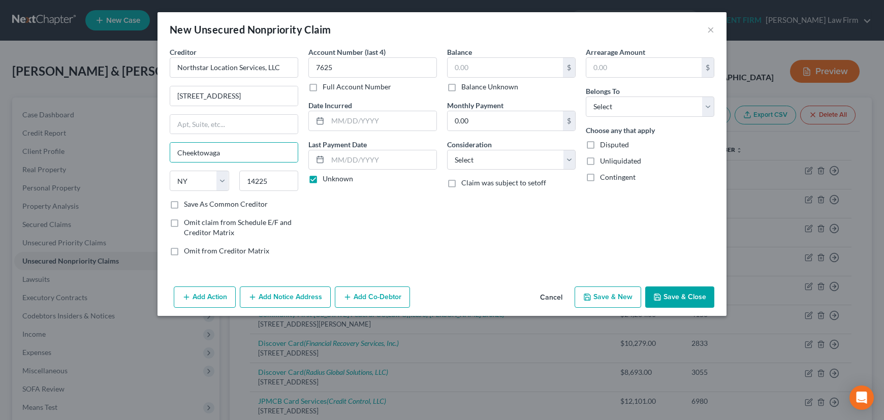
click at [188, 204] on input "Save As Common Creditor" at bounding box center [191, 202] width 7 height 7
click at [479, 62] on input "text" at bounding box center [504, 67] width 115 height 19
click at [487, 159] on select "Select Cable / Satellite Services Collection Agency Credit Card Debt Debt Couns…" at bounding box center [511, 160] width 128 height 20
click at [447, 150] on select "Select Cable / Satellite Services Collection Agency Credit Card Debt Debt Couns…" at bounding box center [511, 160] width 128 height 20
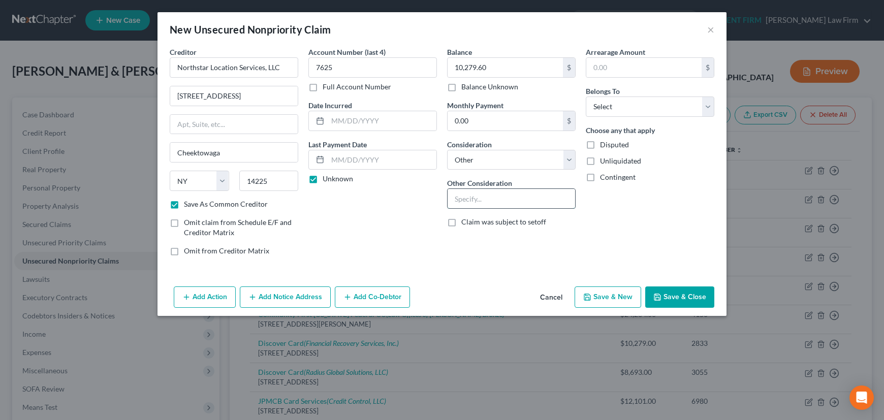
click at [490, 201] on input "text" at bounding box center [510, 198] width 127 height 19
click at [556, 297] on button "Cancel" at bounding box center [551, 297] width 39 height 20
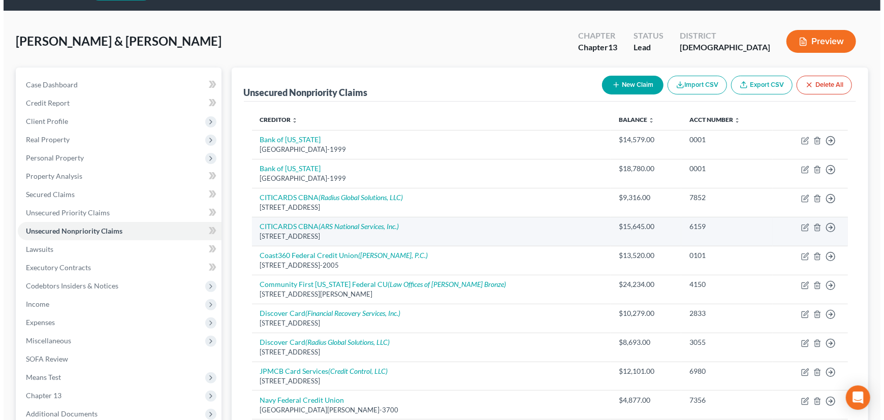
scroll to position [46, 0]
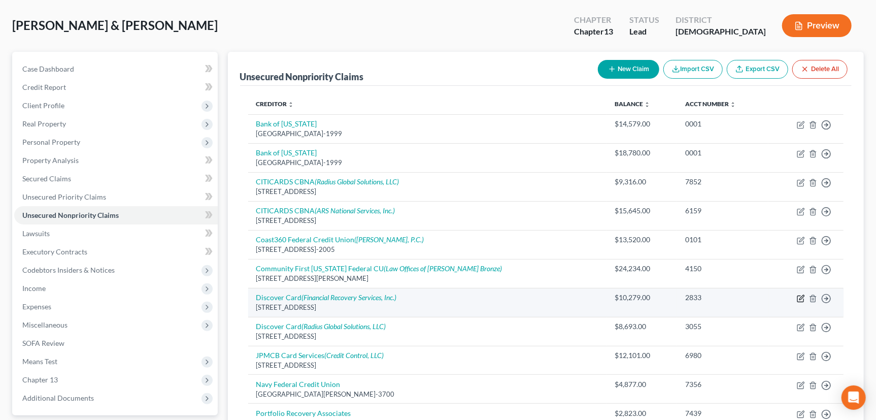
click at [798, 297] on icon "button" at bounding box center [801, 299] width 8 height 8
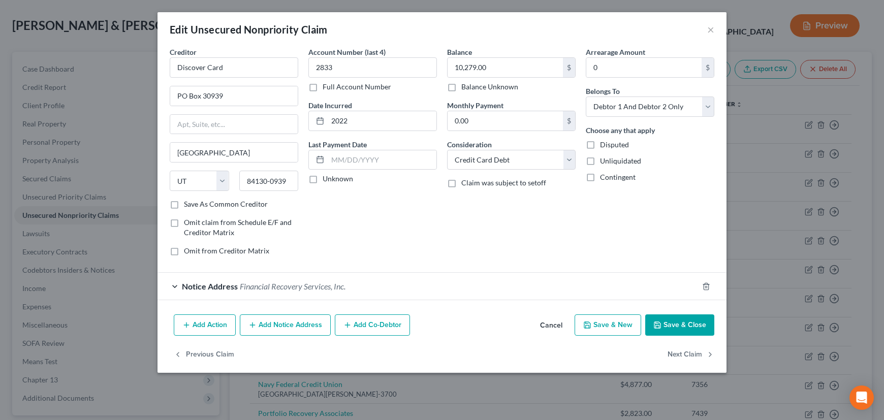
click at [286, 325] on button "Add Notice Address" at bounding box center [285, 324] width 91 height 21
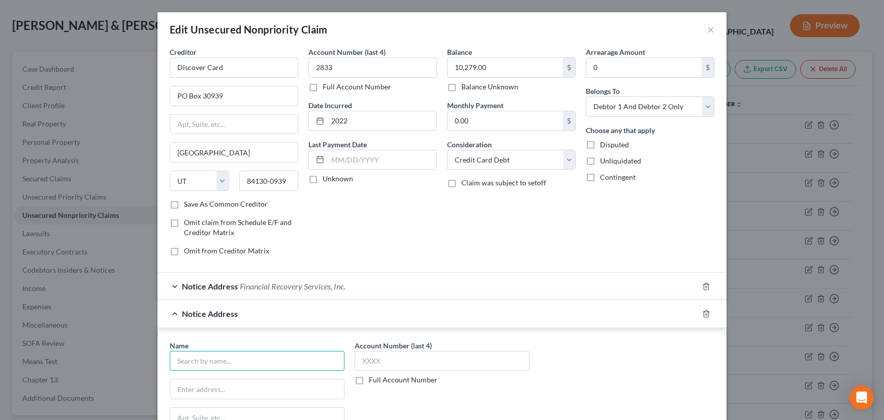
click at [253, 359] on input "text" at bounding box center [257, 361] width 175 height 20
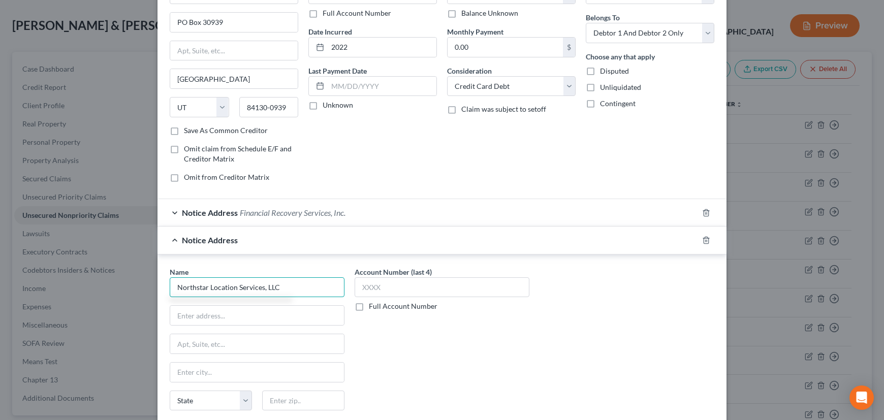
scroll to position [138, 0]
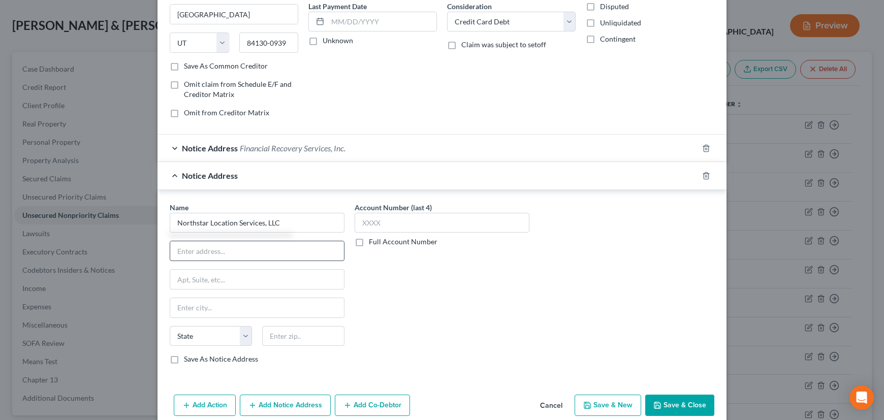
click at [234, 249] on input "text" at bounding box center [257, 250] width 174 height 19
click at [288, 335] on input "text" at bounding box center [303, 336] width 82 height 20
drag, startPoint x: 208, startPoint y: 305, endPoint x: 159, endPoint y: 306, distance: 49.3
click at [159, 306] on div "Name * Northstar Location Services, LLC 4285 Genesee Street Buffalo State AL AK…" at bounding box center [441, 285] width 569 height 191
click at [269, 365] on div "Name * Northstar Location Services, LLC 4285 Genesee Street Cheektowaga State A…" at bounding box center [257, 287] width 185 height 171
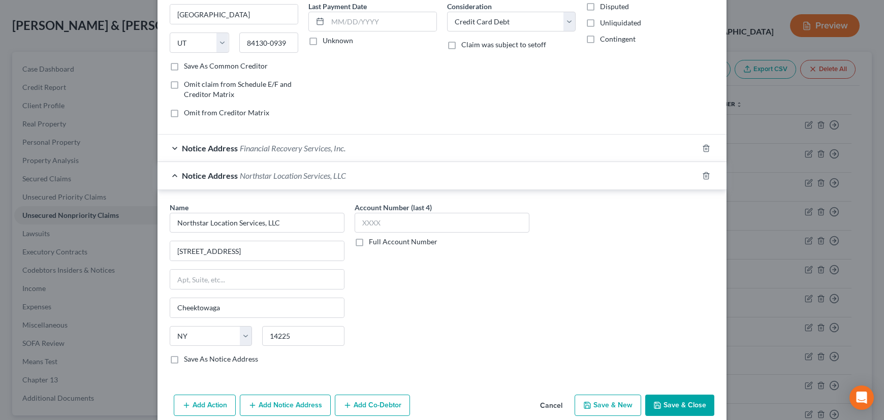
click at [184, 358] on label "Save As Notice Address" at bounding box center [221, 359] width 74 height 10
click at [188, 358] on input "Save As Notice Address" at bounding box center [191, 357] width 7 height 7
click at [391, 221] on input "text" at bounding box center [441, 223] width 175 height 20
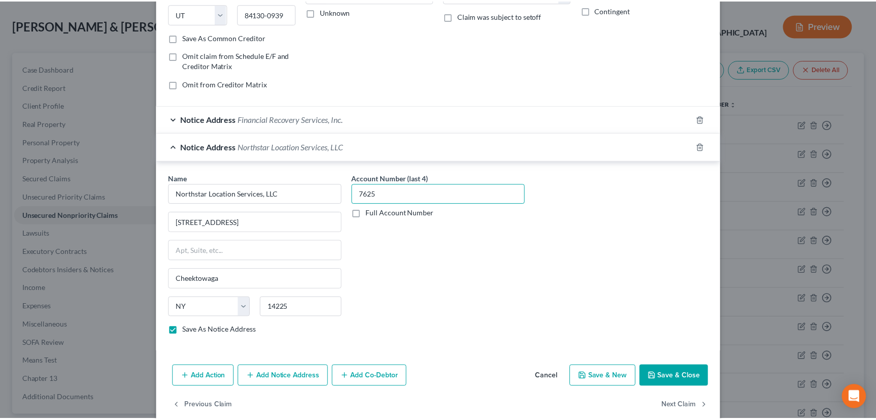
scroll to position [182, 0]
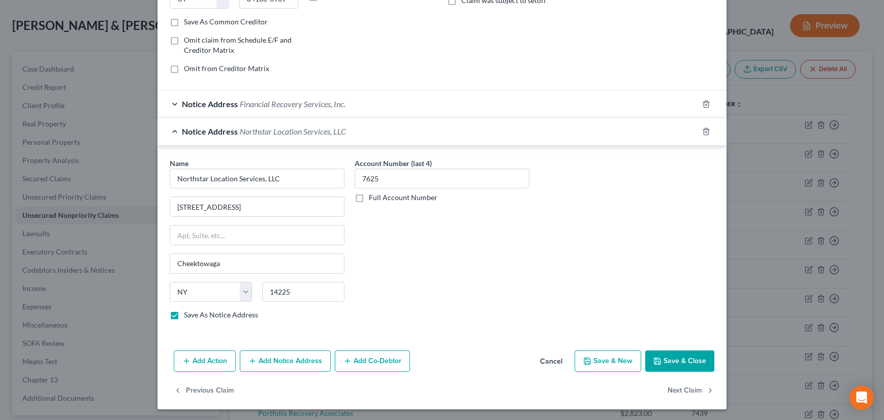
click at [678, 360] on button "Save & Close" at bounding box center [679, 360] width 69 height 21
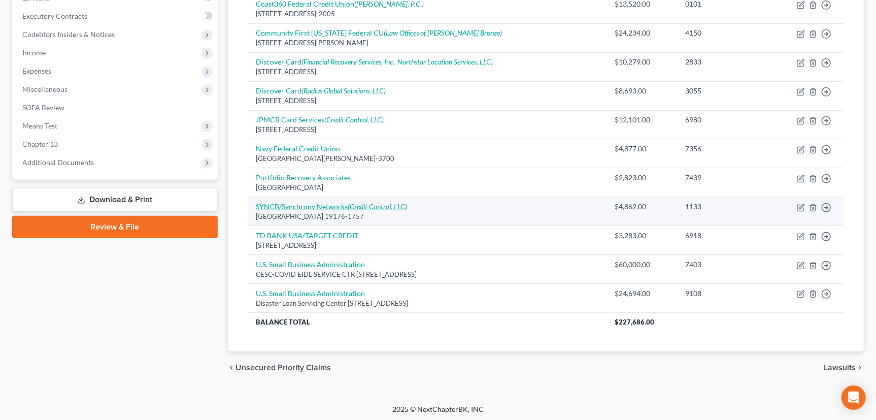
scroll to position [282, 0]
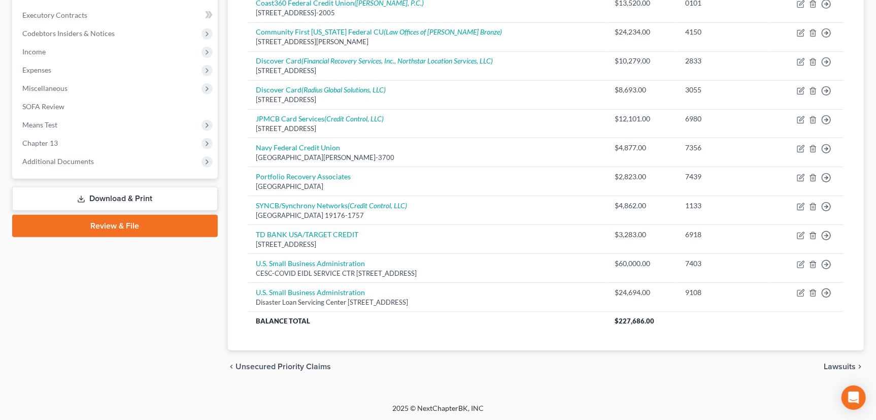
click at [286, 365] on span "Unsecured Priority Claims" at bounding box center [283, 367] width 95 height 8
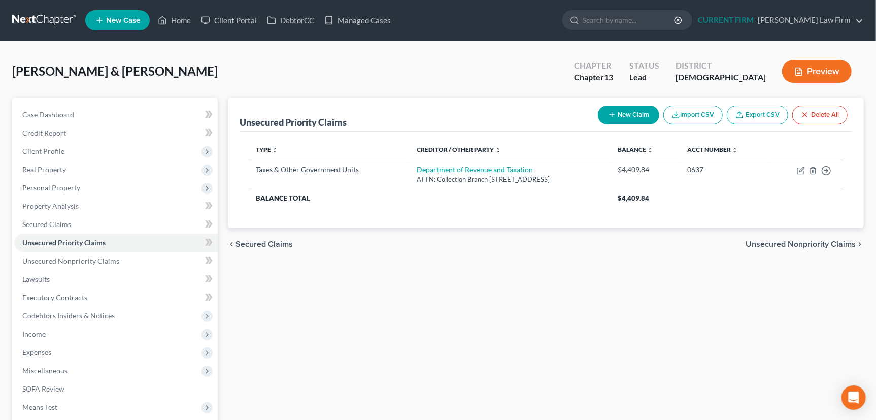
click at [264, 241] on span "Secured Claims" at bounding box center [264, 244] width 57 height 8
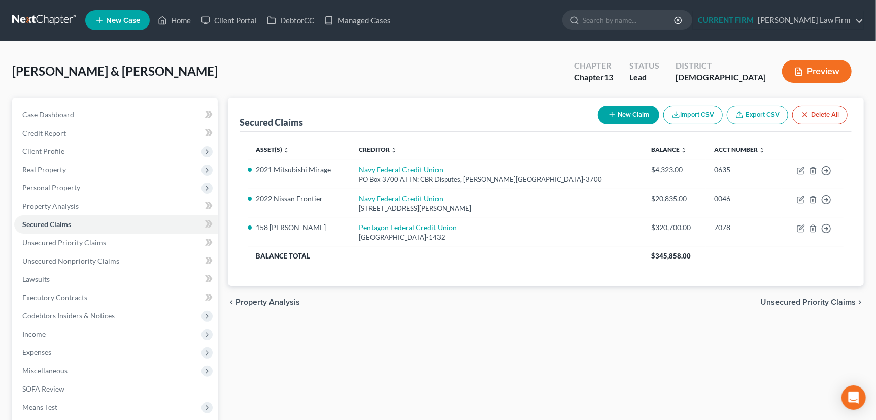
click at [809, 300] on span "Unsecured Priority Claims" at bounding box center [808, 302] width 95 height 8
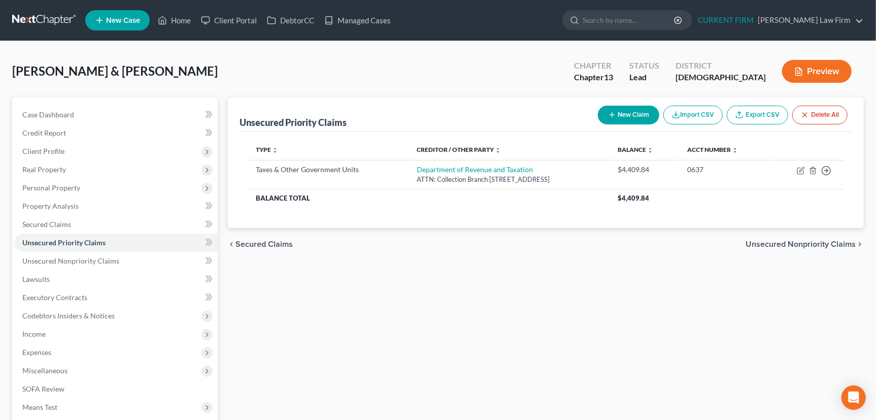
click at [798, 244] on span "Unsecured Nonpriority Claims" at bounding box center [801, 244] width 110 height 8
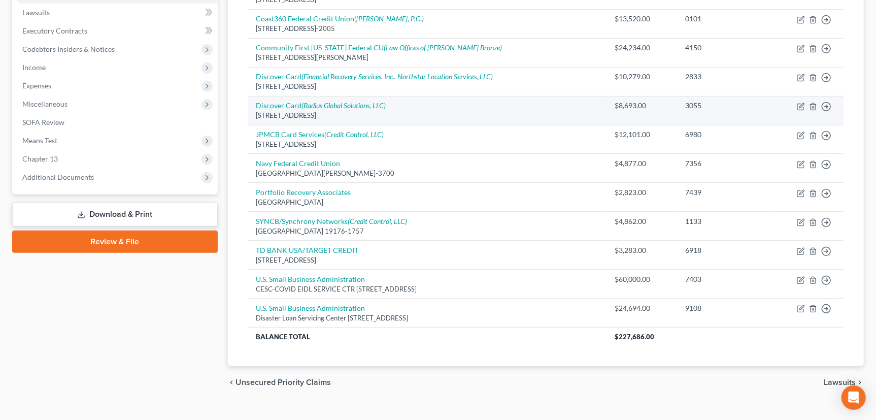
scroll to position [277, 0]
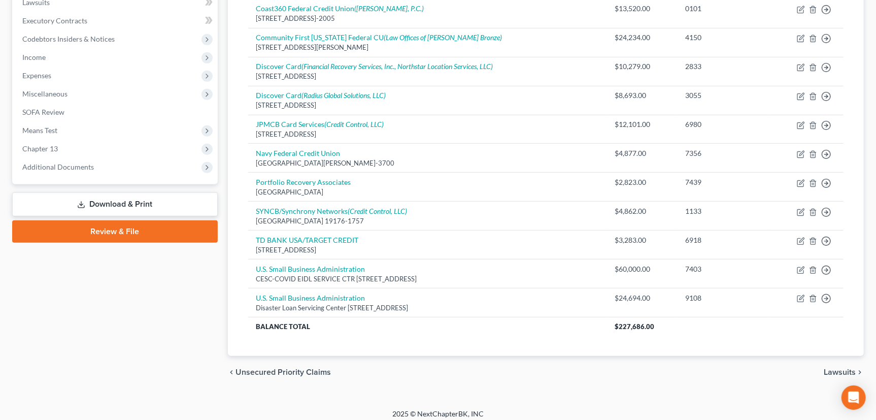
click at [285, 373] on span "Unsecured Priority Claims" at bounding box center [283, 372] width 95 height 8
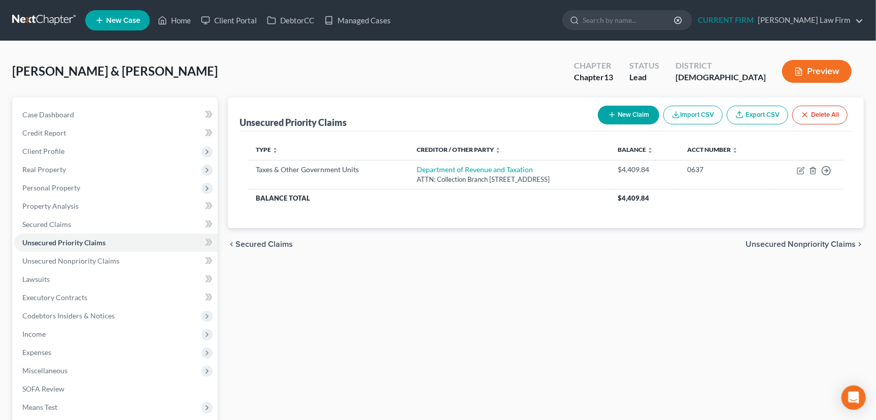
click at [263, 245] on span "Secured Claims" at bounding box center [264, 244] width 57 height 8
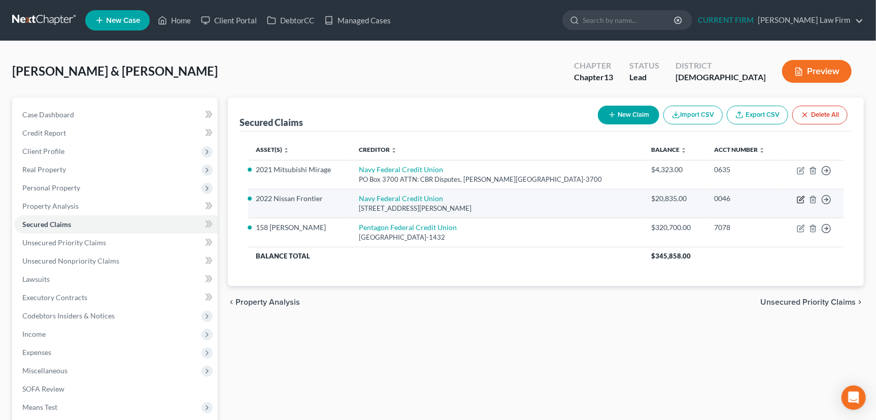
click at [802, 198] on icon "button" at bounding box center [802, 198] width 5 height 5
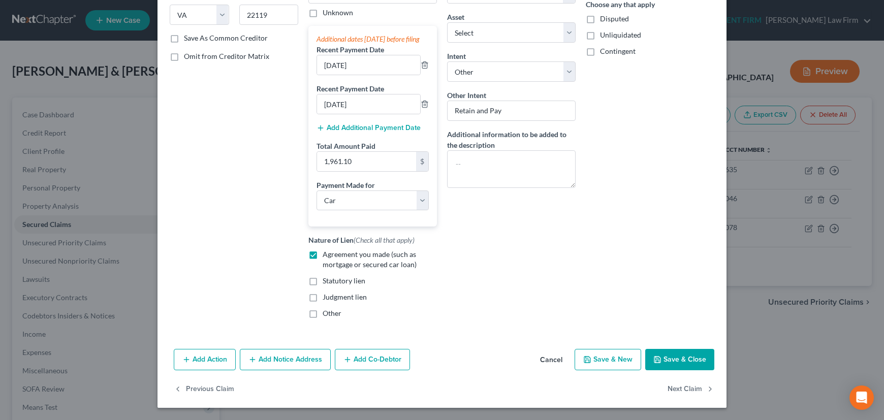
scroll to position [175, 0]
click at [671, 356] on button "Save & Close" at bounding box center [679, 359] width 69 height 21
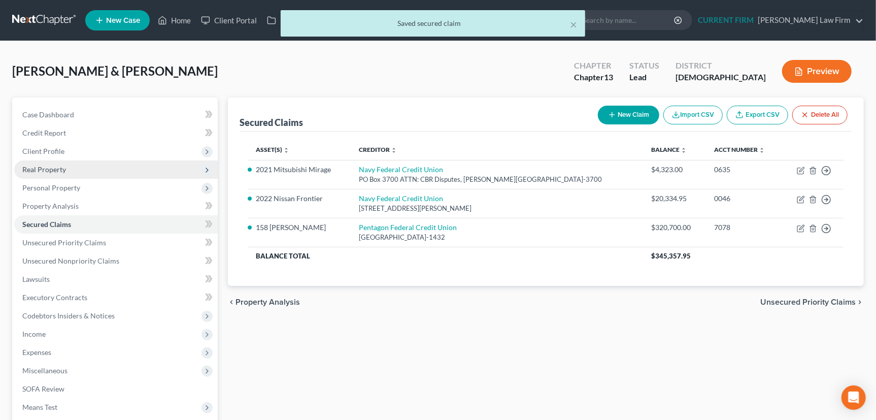
click at [46, 173] on span "Real Property" at bounding box center [44, 169] width 44 height 9
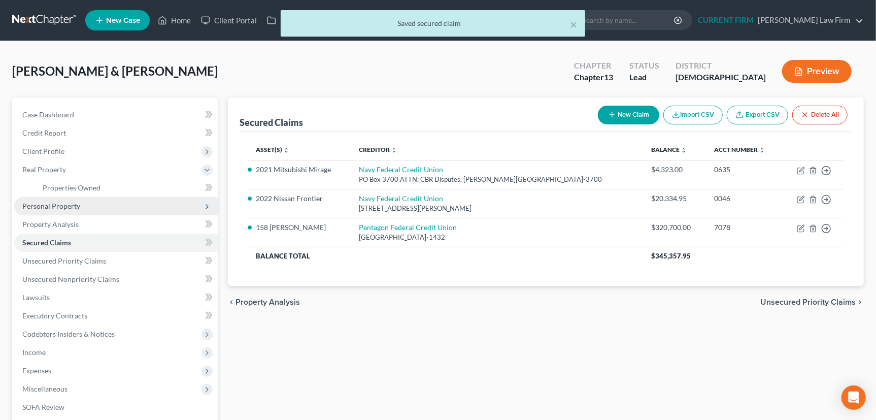
click at [48, 203] on span "Personal Property" at bounding box center [51, 206] width 58 height 9
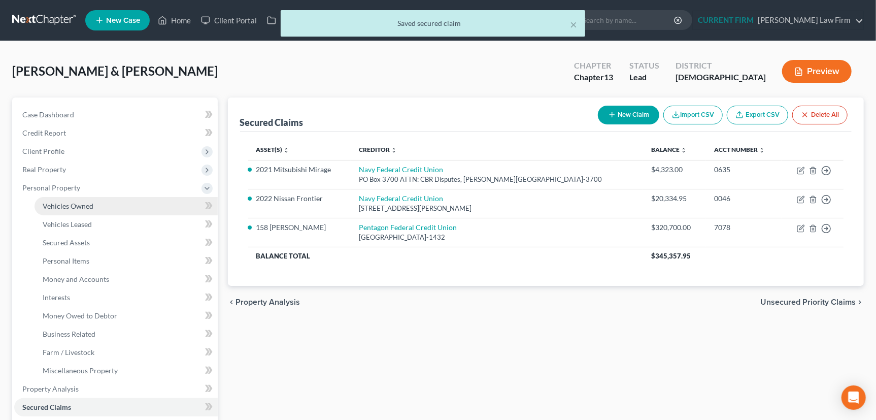
click at [60, 204] on span "Vehicles Owned" at bounding box center [68, 206] width 51 height 9
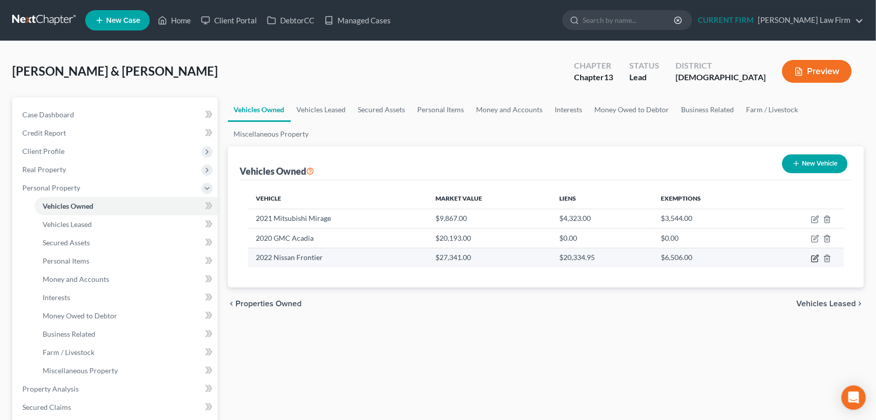
click at [815, 256] on icon "button" at bounding box center [815, 258] width 8 height 8
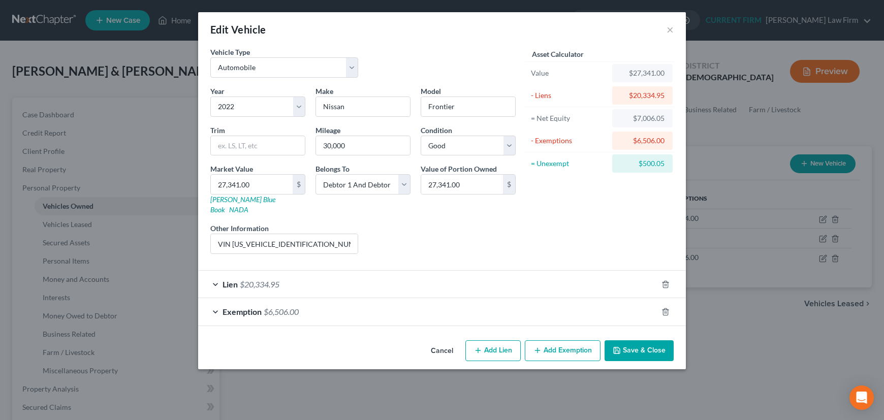
click at [576, 305] on div "Exemption $6,506.00" at bounding box center [427, 311] width 459 height 27
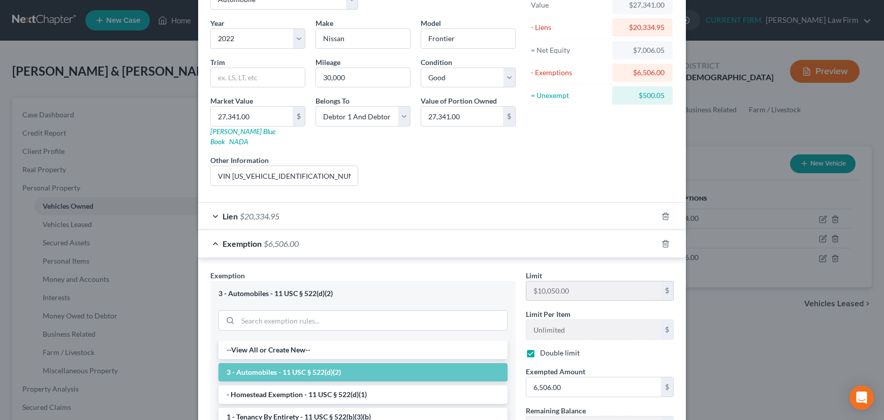
scroll to position [92, 0]
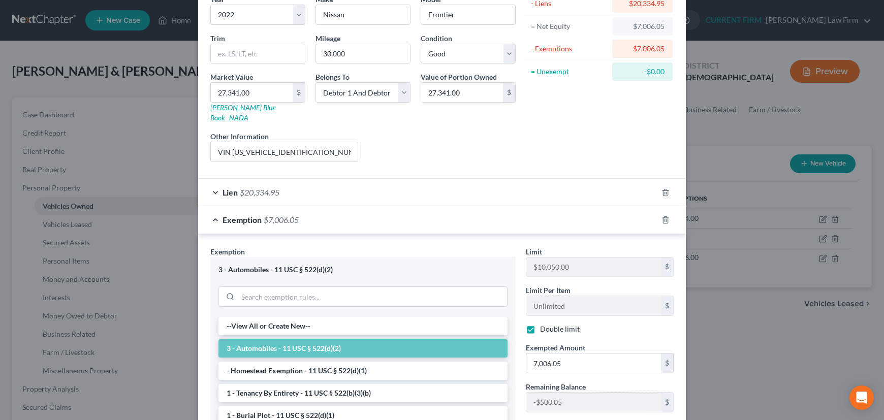
click at [539, 212] on div "Exemption $7,006.05" at bounding box center [427, 219] width 459 height 27
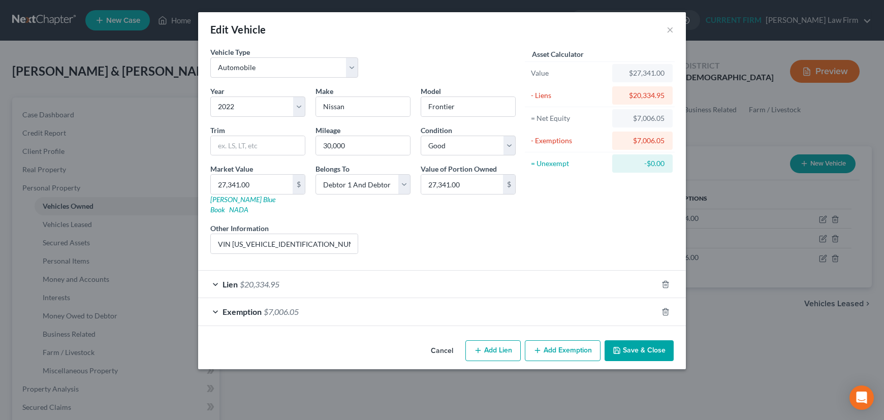
scroll to position [0, 0]
click at [630, 340] on button "Save & Close" at bounding box center [638, 350] width 69 height 21
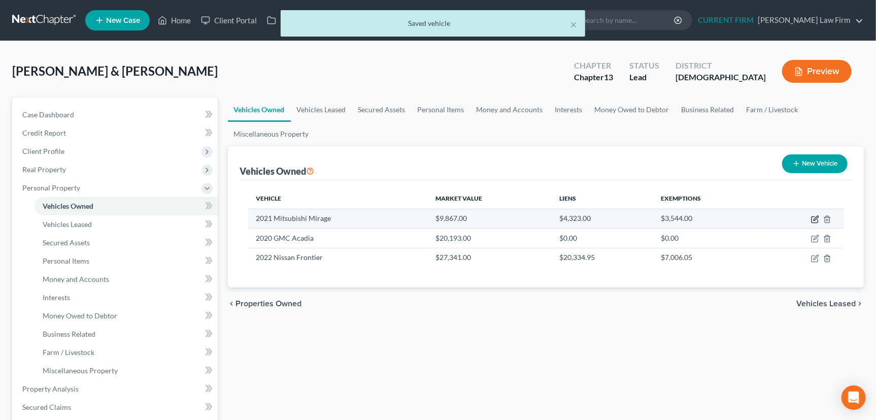
click at [816, 219] on icon "button" at bounding box center [816, 218] width 5 height 5
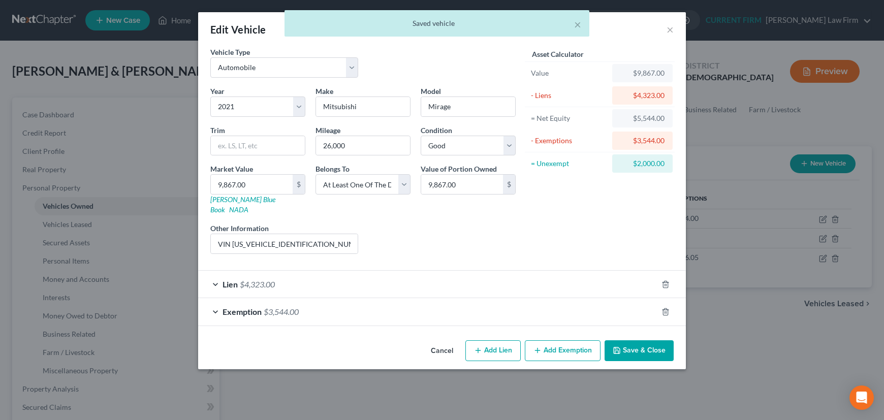
click at [559, 304] on div "Exemption $3,544.00" at bounding box center [427, 311] width 459 height 27
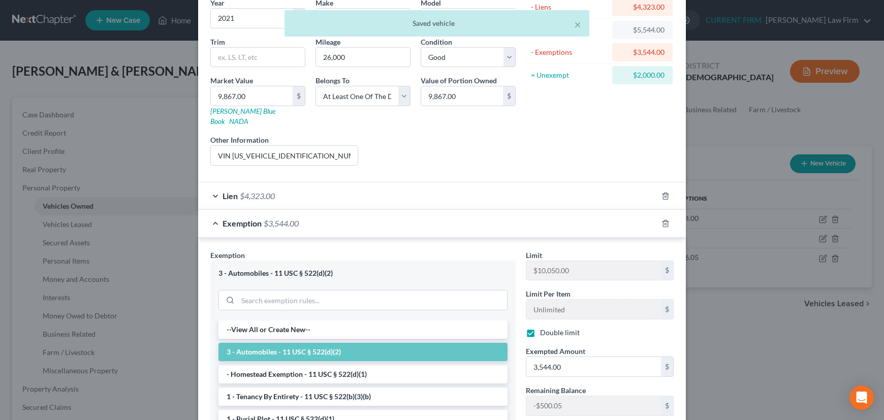
scroll to position [92, 0]
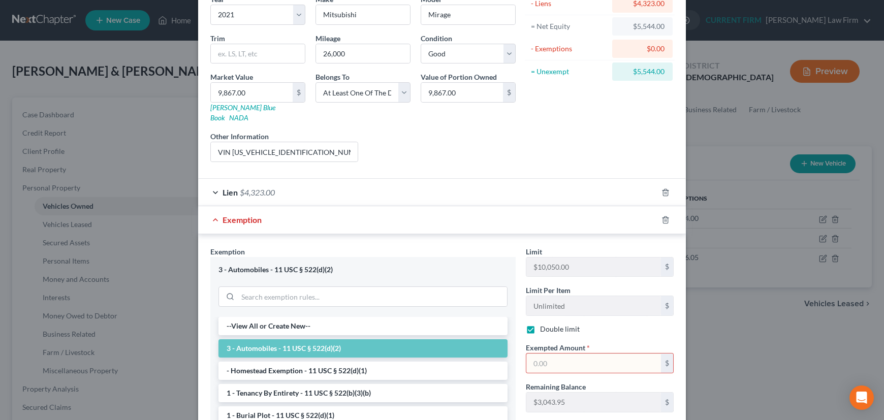
click at [554, 353] on input "text" at bounding box center [593, 362] width 135 height 19
click at [570, 209] on div "Exemption $3,043.95" at bounding box center [427, 219] width 459 height 27
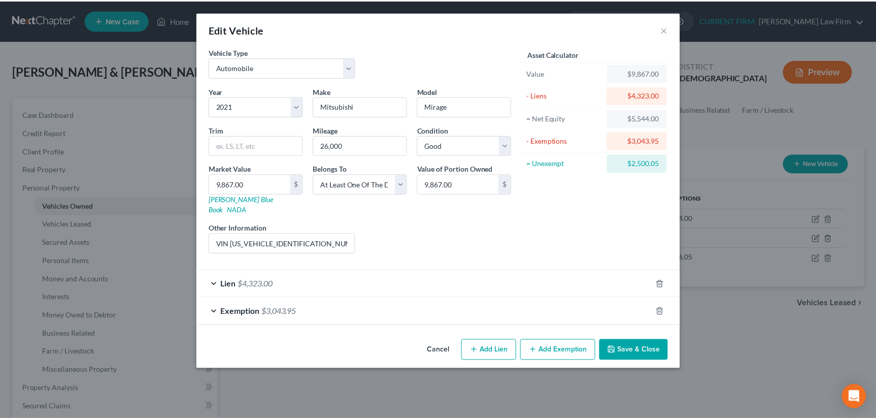
scroll to position [0, 0]
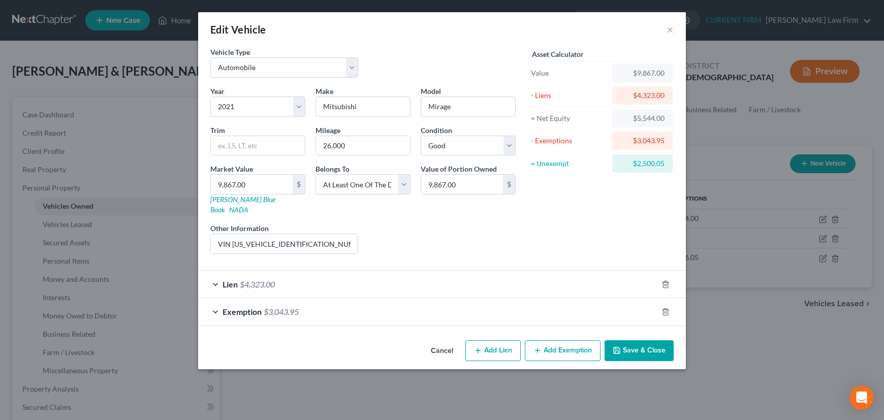
click at [630, 340] on button "Save & Close" at bounding box center [638, 350] width 69 height 21
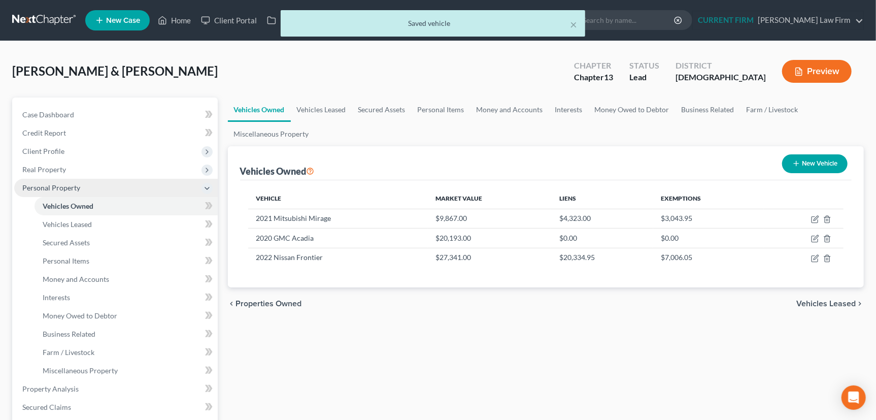
click at [66, 193] on span "Personal Property" at bounding box center [116, 188] width 204 height 18
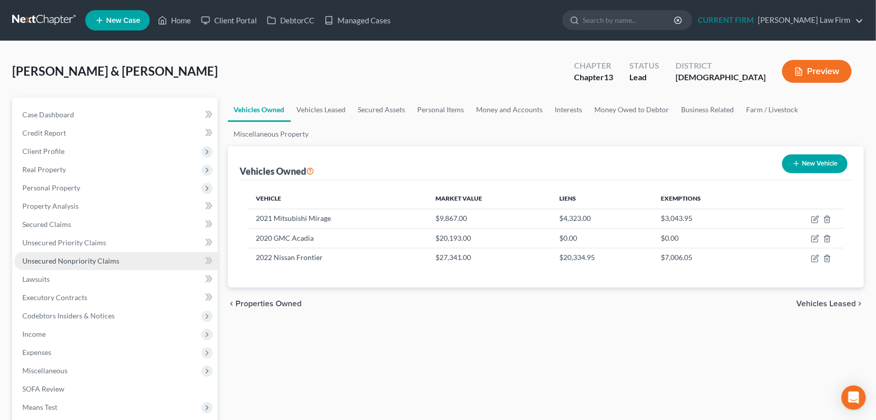
click at [76, 259] on span "Unsecured Nonpriority Claims" at bounding box center [70, 260] width 97 height 9
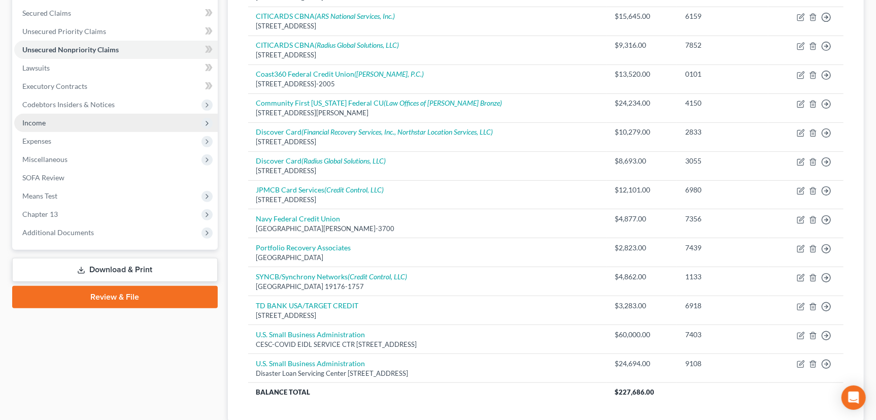
scroll to position [236, 0]
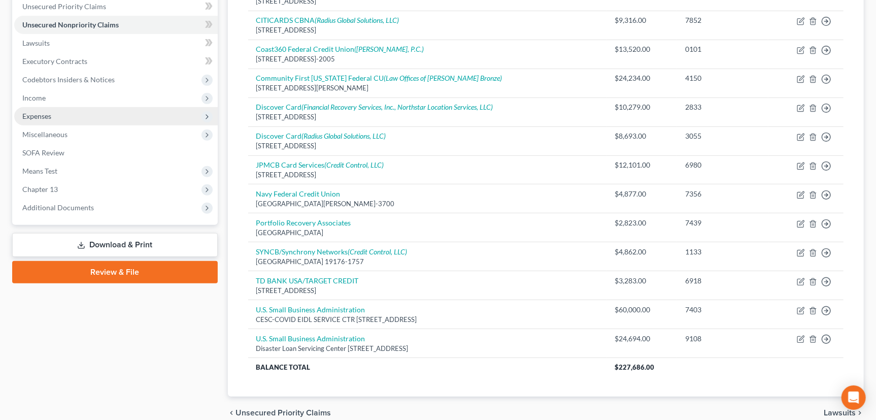
click at [42, 114] on span "Expenses" at bounding box center [36, 116] width 29 height 9
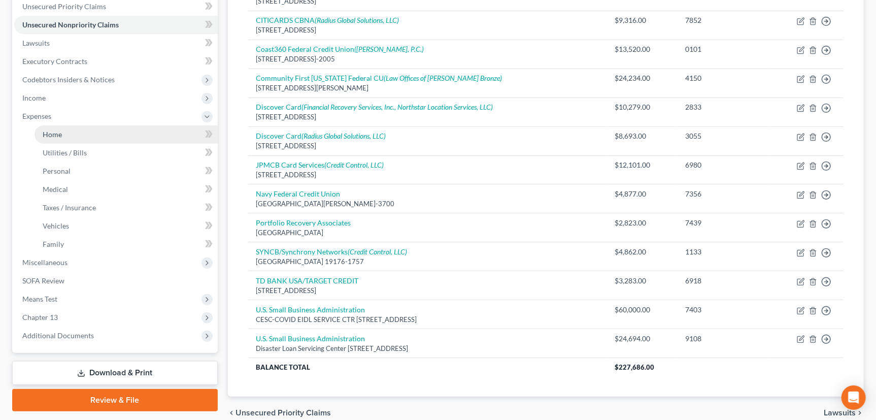
click at [47, 135] on span "Home" at bounding box center [52, 134] width 19 height 9
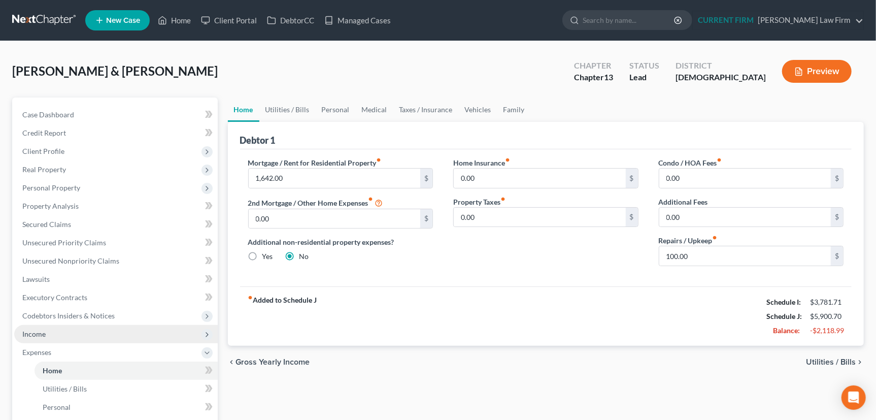
click at [36, 335] on span "Income" at bounding box center [33, 334] width 23 height 9
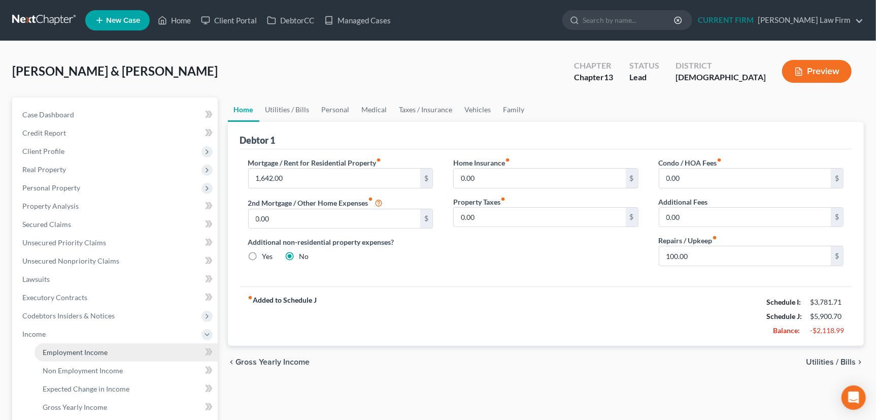
click at [70, 349] on span "Employment Income" at bounding box center [75, 352] width 65 height 9
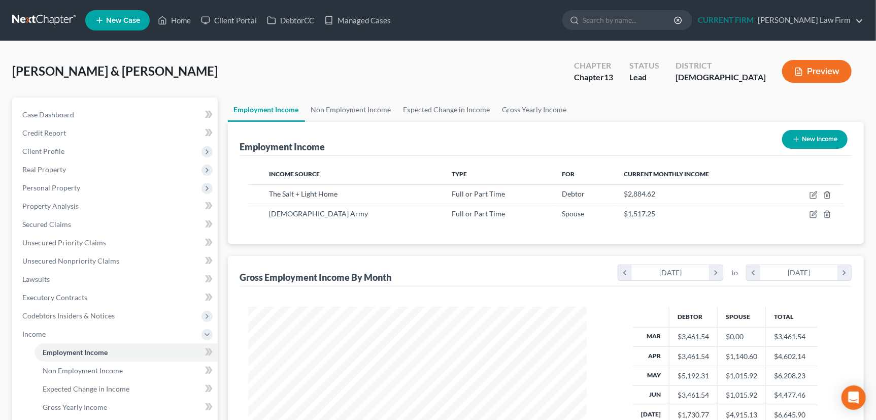
click at [825, 66] on button "Preview" at bounding box center [818, 71] width 70 height 23
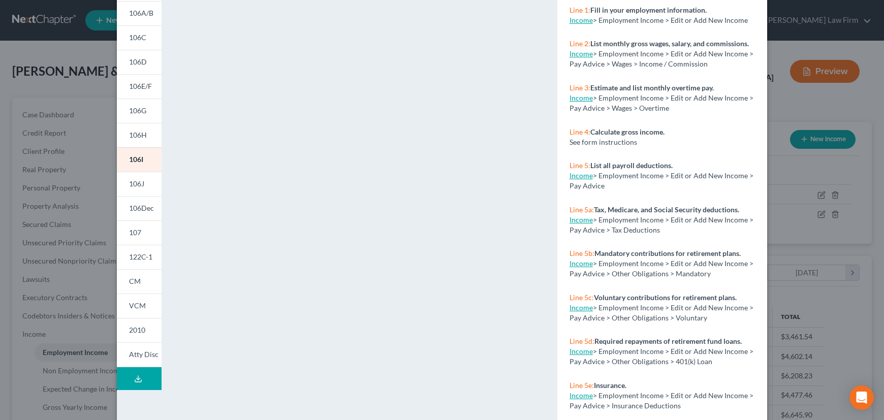
scroll to position [106, 0]
click at [134, 376] on icon at bounding box center [138, 379] width 8 height 8
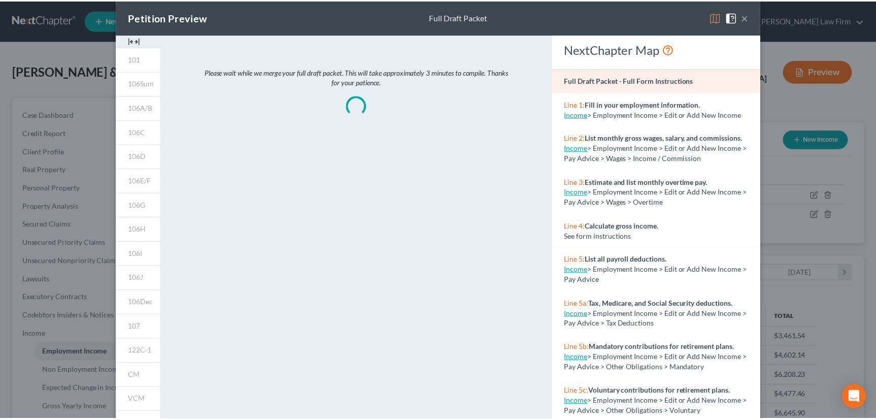
scroll to position [0, 0]
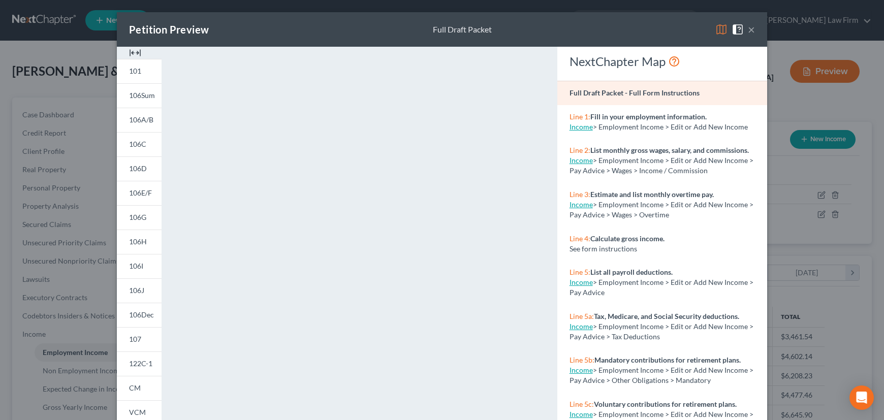
click at [750, 27] on button "×" at bounding box center [750, 29] width 7 height 12
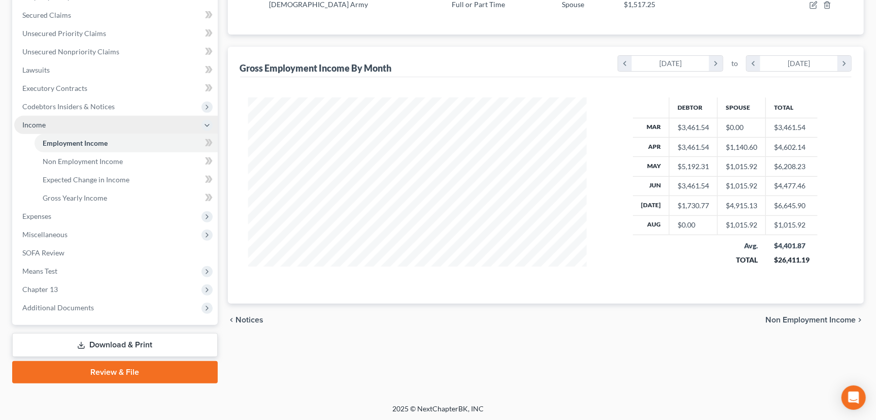
scroll to position [210, 0]
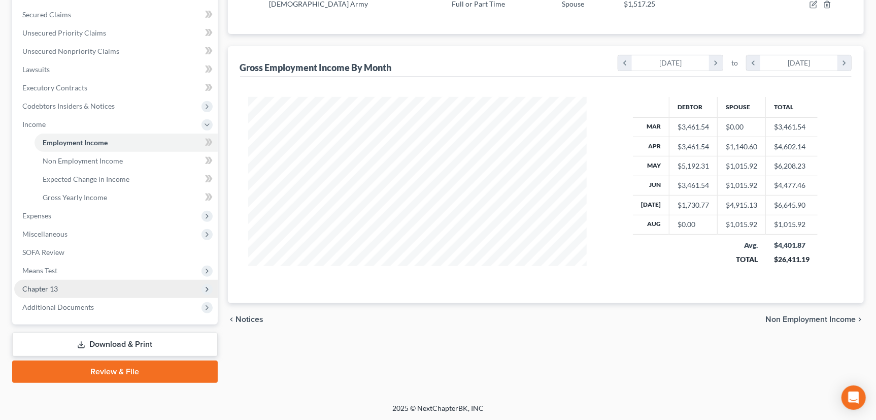
click at [35, 287] on span "Chapter 13" at bounding box center [40, 288] width 36 height 9
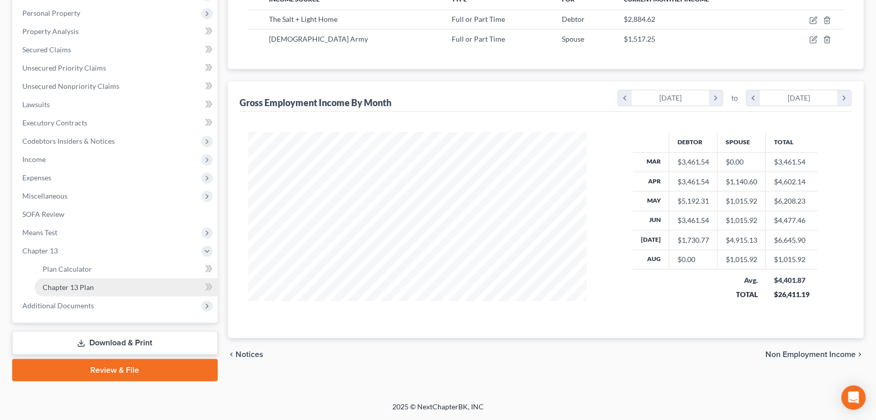
scroll to position [173, 0]
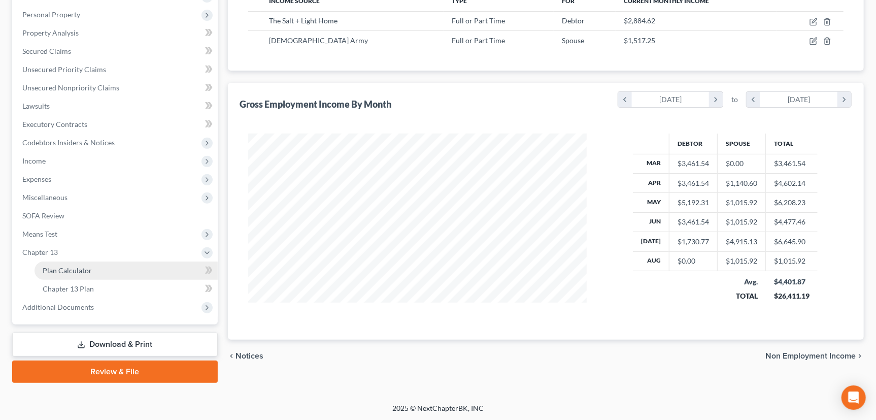
click at [73, 268] on span "Plan Calculator" at bounding box center [67, 270] width 49 height 9
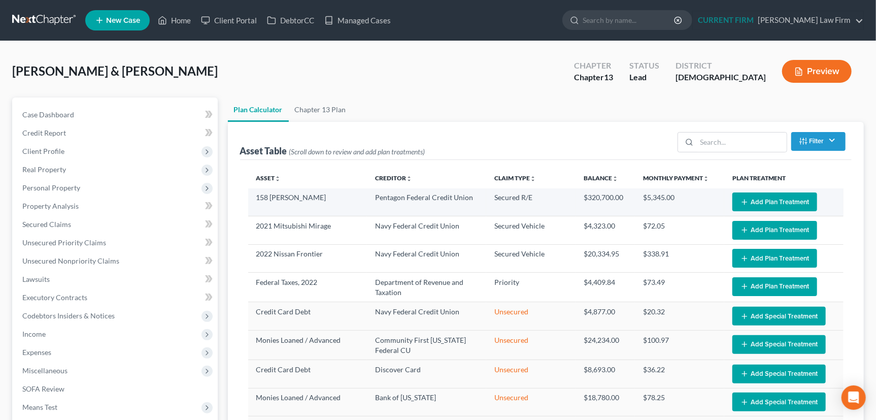
click at [741, 199] on icon "button" at bounding box center [745, 202] width 8 height 8
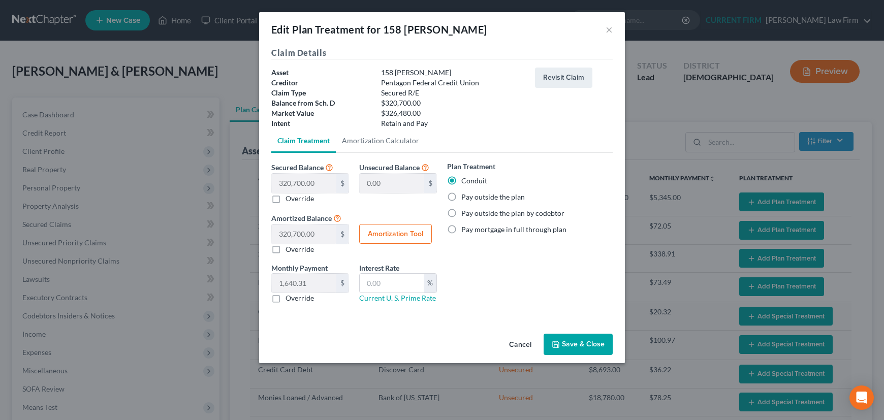
click at [285, 298] on label "Override" at bounding box center [299, 298] width 28 height 10
click at [289, 298] on input "Override" at bounding box center [292, 296] width 7 height 7
click at [277, 281] on input "text" at bounding box center [304, 283] width 64 height 19
click at [523, 341] on button "Cancel" at bounding box center [520, 345] width 39 height 20
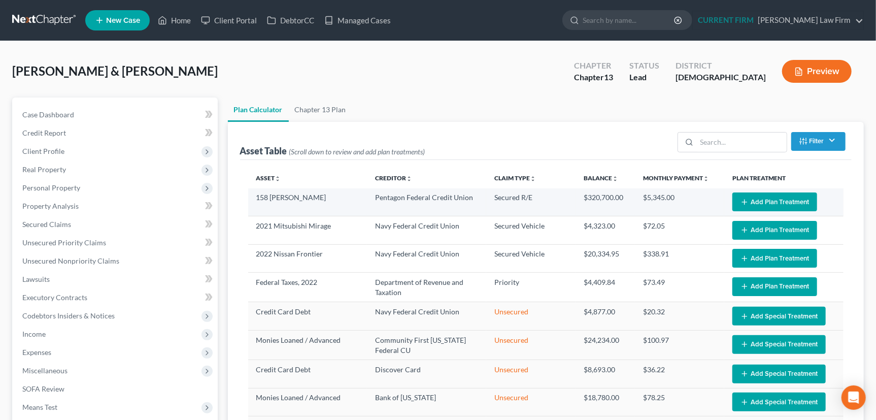
click at [762, 204] on button "Add Plan Treatment" at bounding box center [775, 201] width 85 height 19
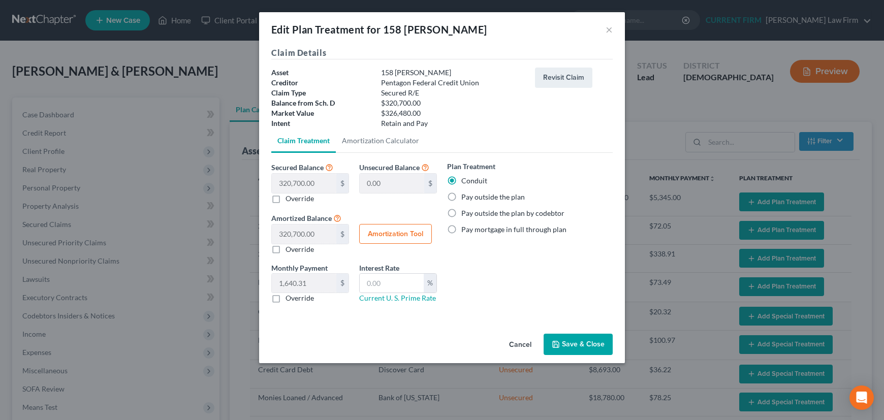
click at [285, 297] on label "Override" at bounding box center [299, 298] width 28 height 10
click at [289, 297] on input "Override" at bounding box center [292, 296] width 7 height 7
click at [461, 197] on label "Pay outside the plan" at bounding box center [492, 197] width 63 height 10
click at [465, 197] on input "Pay outside the plan" at bounding box center [468, 195] width 7 height 7
click at [573, 338] on button "Save & Close" at bounding box center [577, 344] width 69 height 21
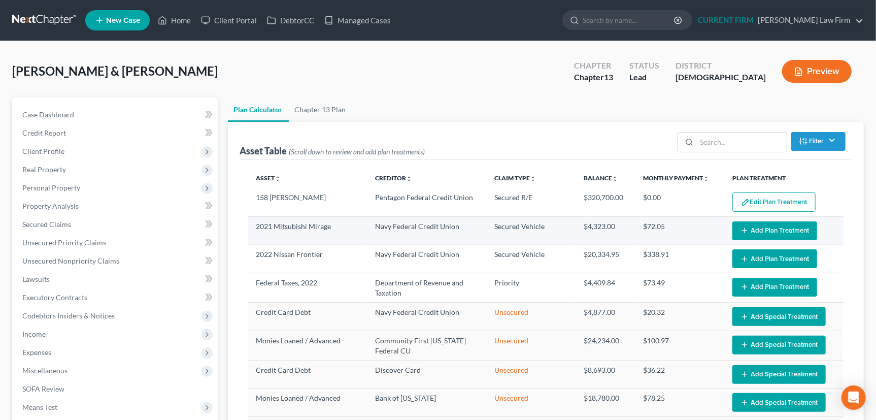
click at [745, 229] on line "button" at bounding box center [745, 231] width 0 height 5
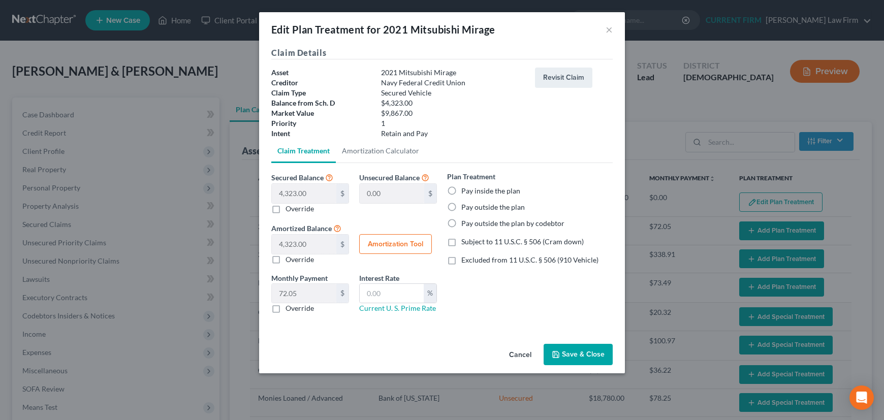
click at [461, 207] on label "Pay outside the plan" at bounding box center [492, 207] width 63 height 10
click at [465, 207] on input "Pay outside the plan" at bounding box center [468, 205] width 7 height 7
click at [285, 307] on label "Override" at bounding box center [299, 308] width 28 height 10
click at [289, 307] on input "Override" at bounding box center [292, 306] width 7 height 7
drag, startPoint x: 292, startPoint y: 292, endPoint x: 308, endPoint y: 291, distance: 16.3
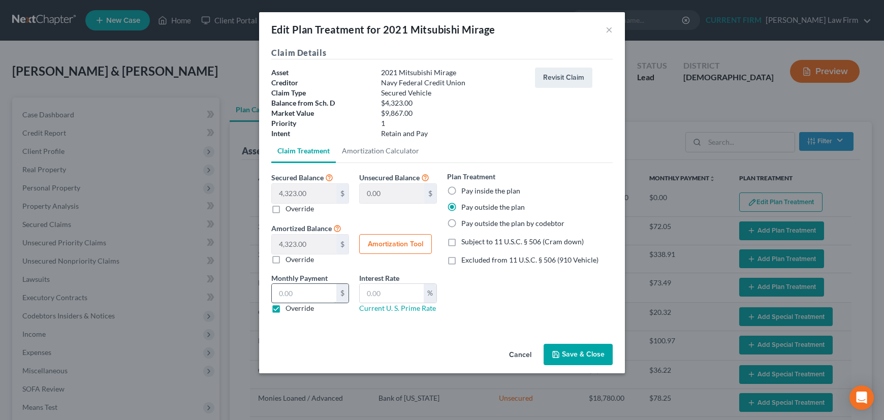
click at [292, 292] on input "text" at bounding box center [304, 293] width 64 height 19
click at [579, 350] on button "Save & Close" at bounding box center [577, 354] width 69 height 21
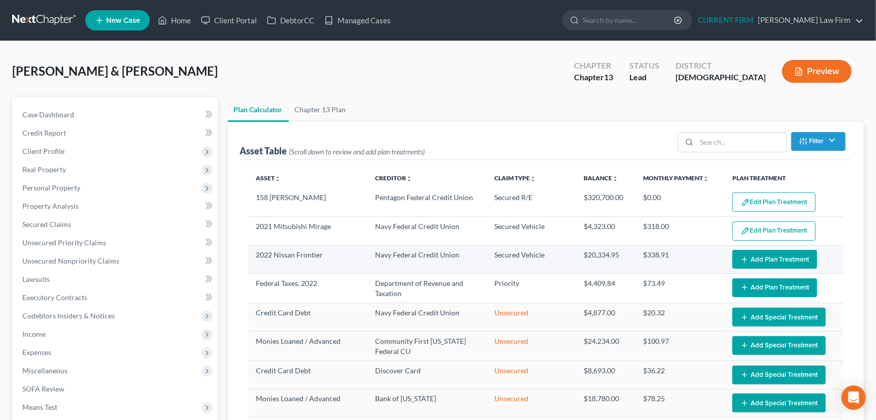
click at [767, 258] on button "Add Plan Treatment" at bounding box center [775, 259] width 85 height 19
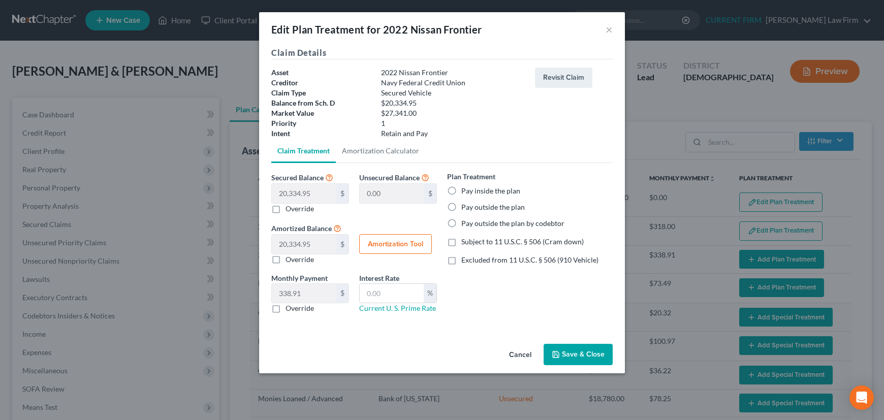
click at [285, 305] on label "Override" at bounding box center [299, 308] width 28 height 10
click at [289, 305] on input "Override" at bounding box center [292, 306] width 7 height 7
click at [305, 289] on input "text" at bounding box center [304, 293] width 64 height 19
click at [461, 206] on label "Pay outside the plan" at bounding box center [492, 207] width 63 height 10
click at [465, 206] on input "Pay outside the plan" at bounding box center [468, 205] width 7 height 7
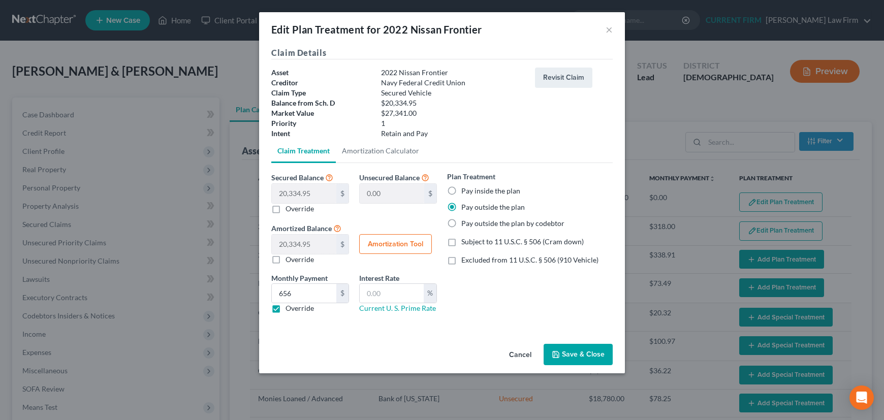
click at [575, 349] on button "Save & Close" at bounding box center [577, 354] width 69 height 21
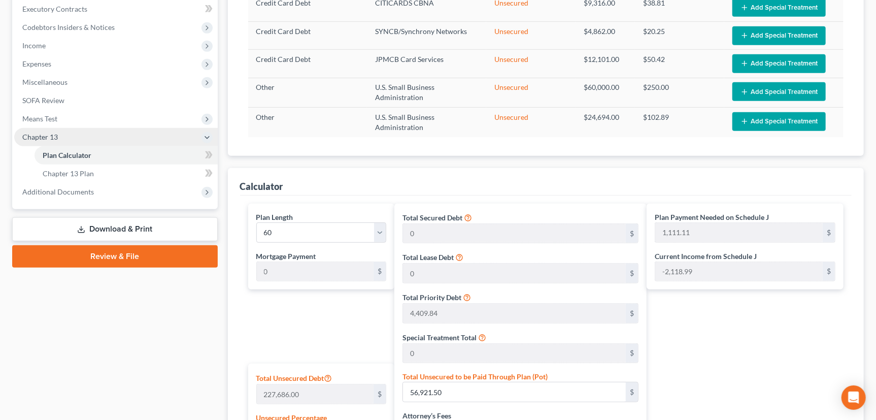
scroll to position [242, 0]
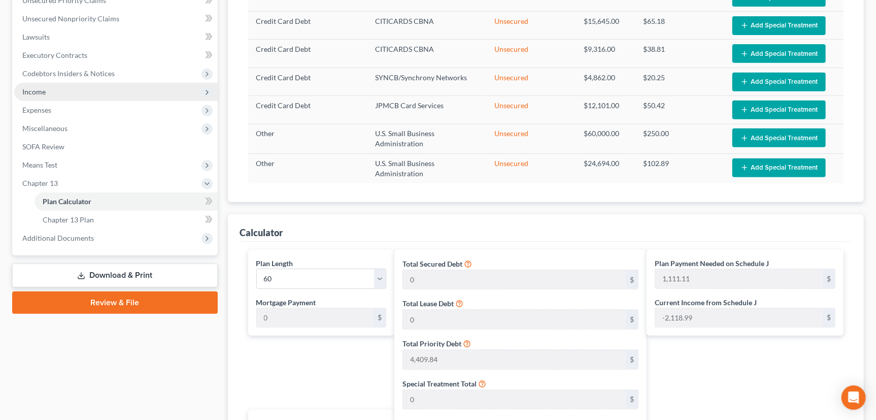
click at [47, 89] on span "Income" at bounding box center [116, 92] width 204 height 18
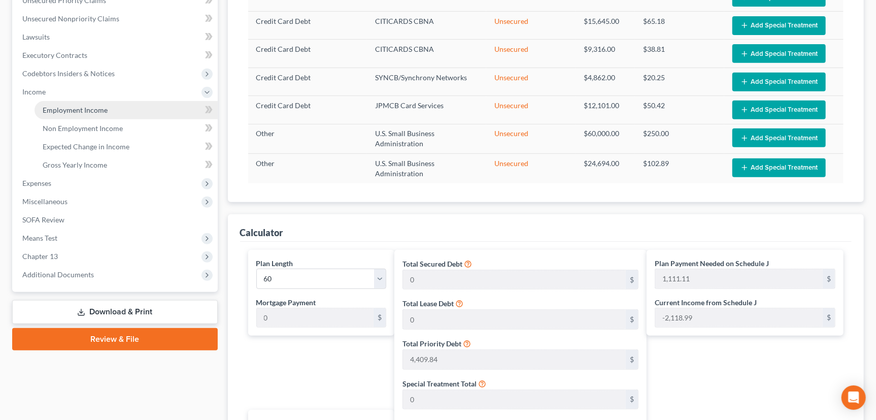
click at [58, 110] on span "Employment Income" at bounding box center [75, 110] width 65 height 9
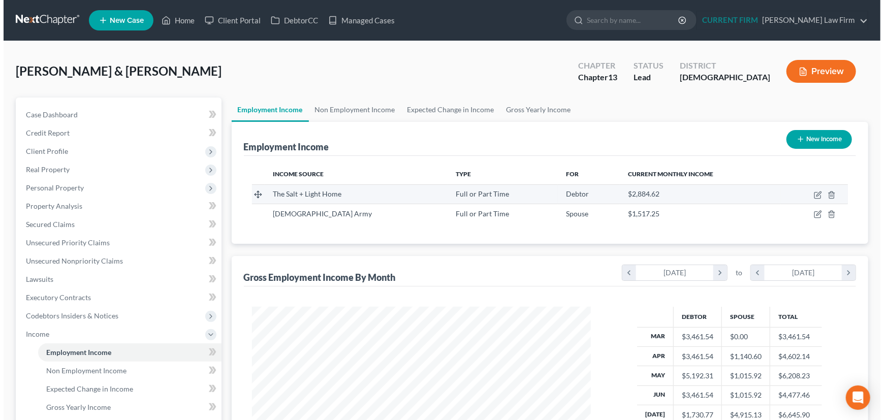
scroll to position [182, 360]
click at [808, 192] on td at bounding box center [810, 193] width 67 height 19
click at [813, 193] on icon "button" at bounding box center [814, 195] width 8 height 8
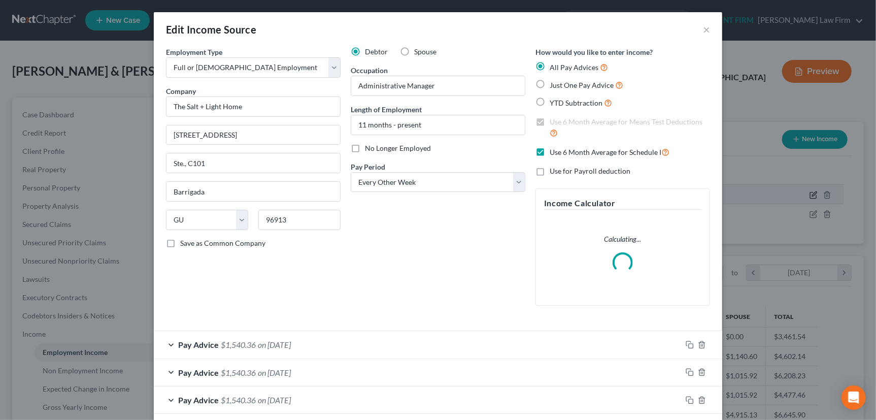
scroll to position [182, 363]
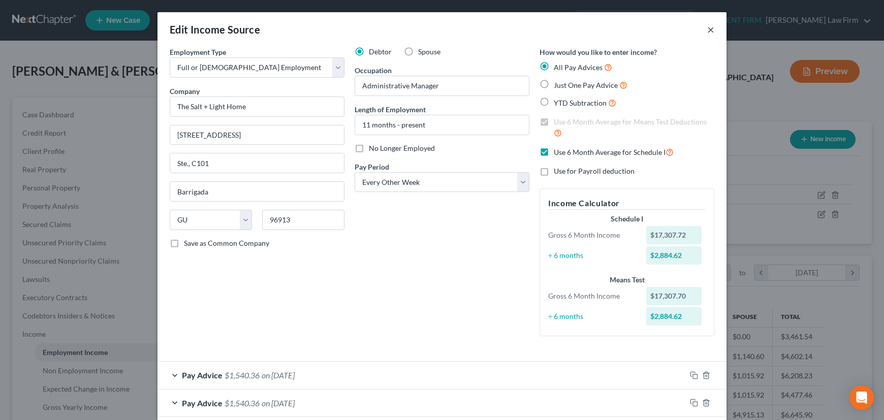
click at [707, 26] on button "×" at bounding box center [710, 29] width 7 height 12
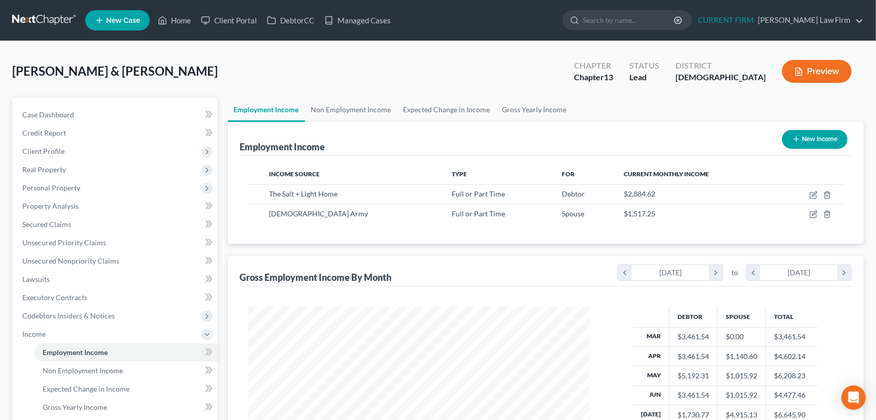
scroll to position [507612, 507433]
click at [363, 18] on link "Managed Cases" at bounding box center [357, 20] width 77 height 18
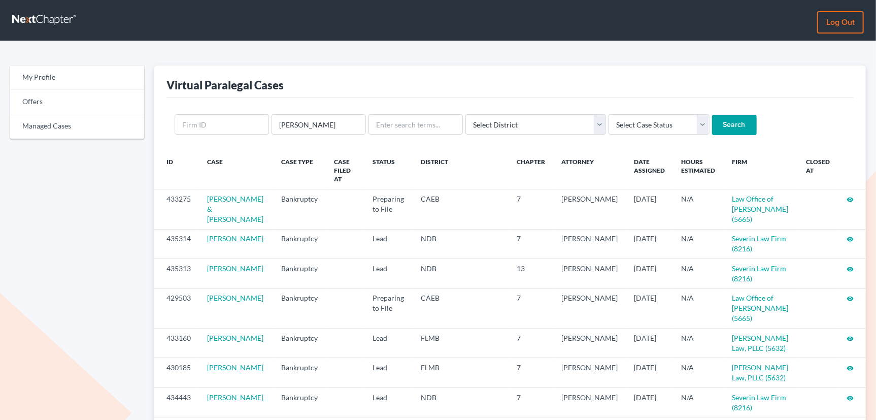
type input "[PERSON_NAME]"
click at [712, 115] on input "Search" at bounding box center [734, 125] width 45 height 20
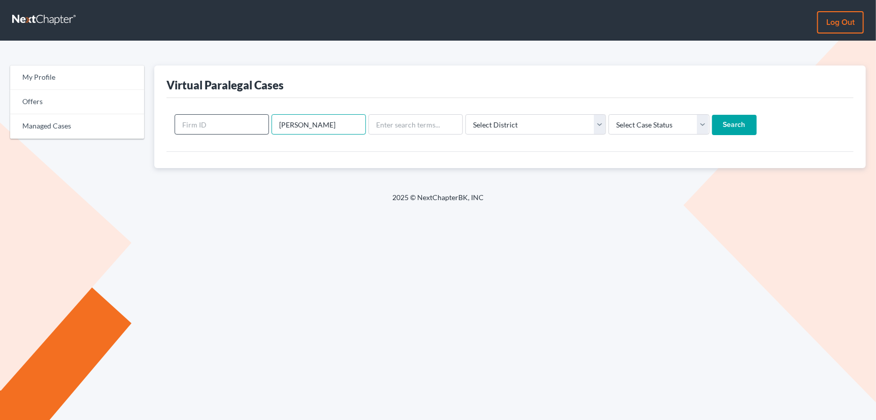
drag, startPoint x: 305, startPoint y: 123, endPoint x: 238, endPoint y: 133, distance: 67.2
click at [238, 133] on form "[PERSON_NAME] Select District [US_STATE] - [GEOGRAPHIC_DATA] [US_STATE] - [GEOG…" at bounding box center [510, 124] width 671 height 21
type input "[PERSON_NAME]"
click at [712, 115] on input "Search" at bounding box center [734, 125] width 45 height 20
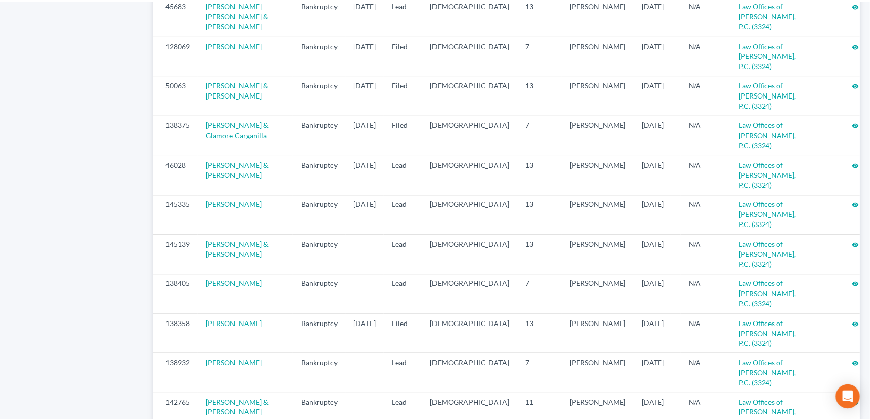
scroll to position [696, 0]
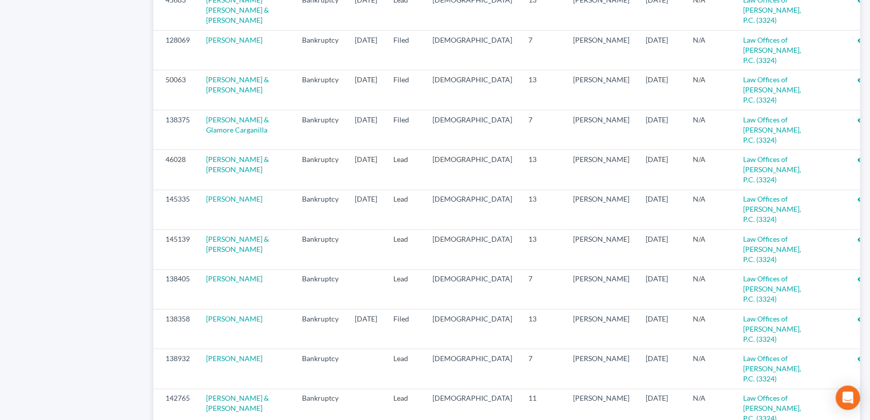
click at [869, 31] on div "My Profile Offers Managed Cases Virtual Paralegal Cases [PERSON_NAME] Select Di…" at bounding box center [435, 10] width 870 height 1331
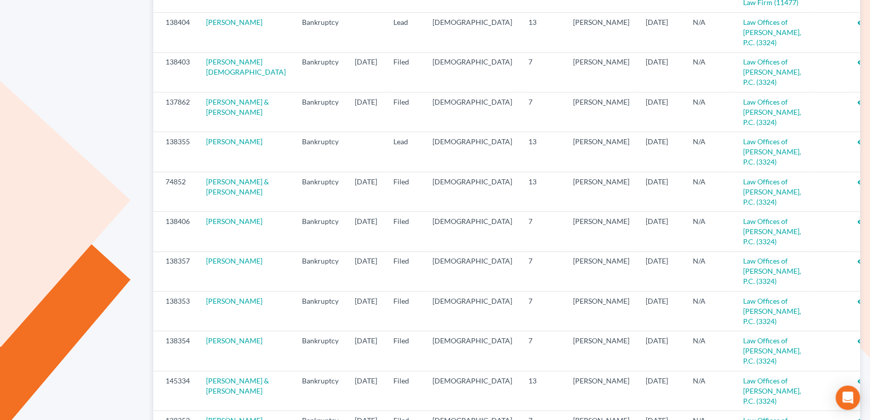
scroll to position [0, 0]
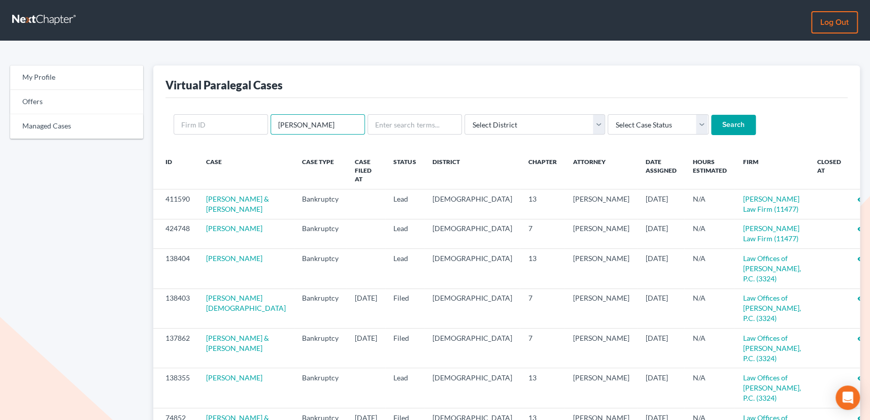
drag, startPoint x: 312, startPoint y: 124, endPoint x: 269, endPoint y: 127, distance: 43.2
click at [269, 127] on form "[PERSON_NAME] Select District [US_STATE] - [GEOGRAPHIC_DATA] [US_STATE] - [GEOG…" at bounding box center [507, 124] width 666 height 21
click at [54, 123] on link "Managed Cases" at bounding box center [76, 126] width 133 height 24
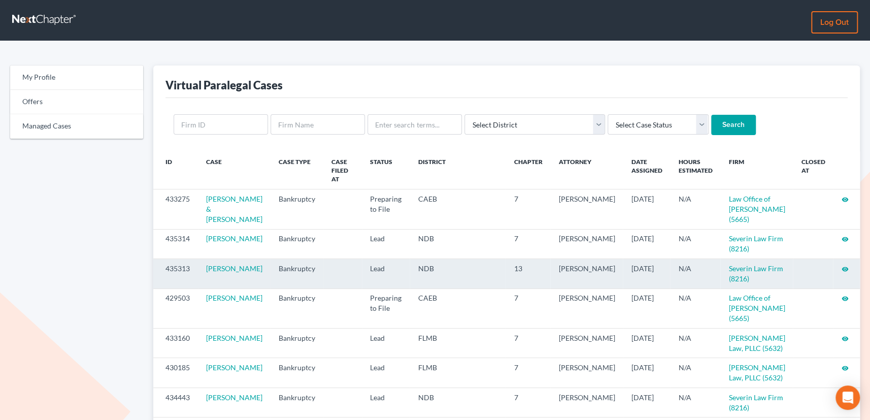
click at [845, 266] on icon "visibility" at bounding box center [844, 269] width 7 height 7
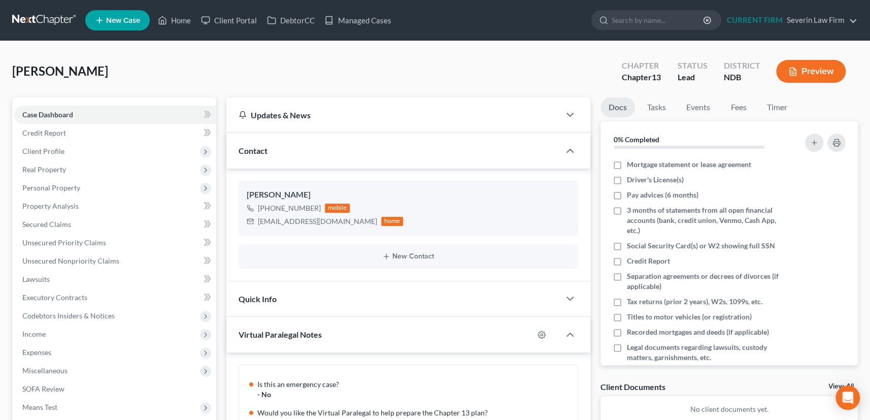
scroll to position [143, 0]
drag, startPoint x: 258, startPoint y: 221, endPoint x: 353, endPoint y: 220, distance: 94.5
click at [353, 220] on div "[EMAIL_ADDRESS][DOMAIN_NAME] home" at bounding box center [325, 221] width 157 height 13
copy div "[EMAIL_ADDRESS][DOMAIN_NAME]"
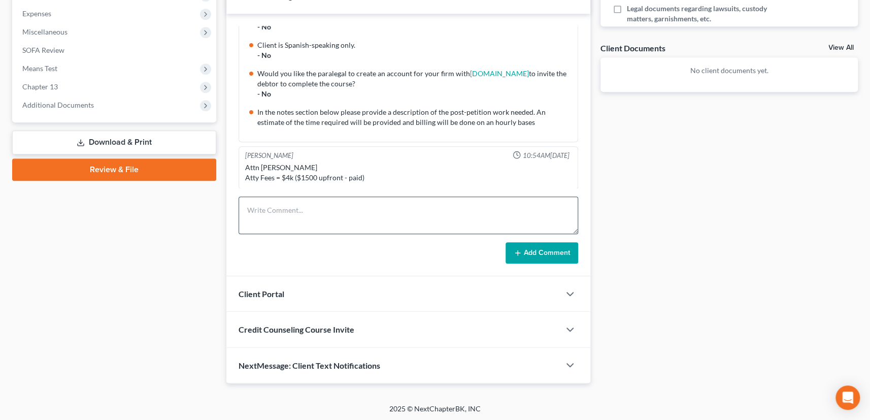
scroll to position [339, 0]
click at [571, 291] on icon "button" at bounding box center [570, 293] width 12 height 12
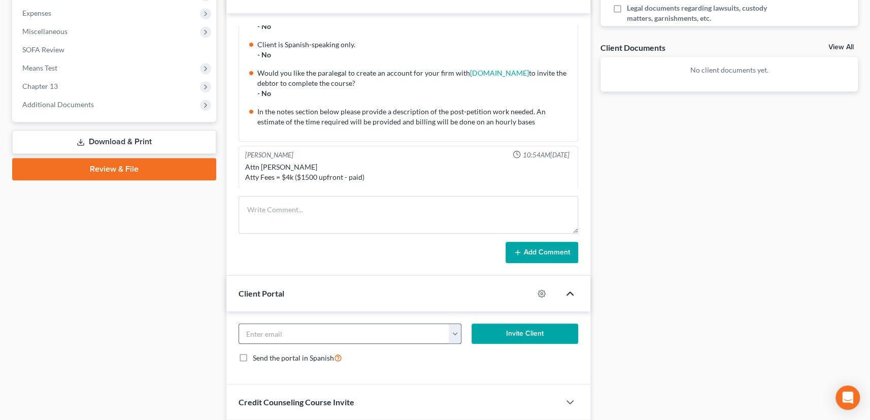
click at [453, 334] on button "button" at bounding box center [455, 333] width 13 height 19
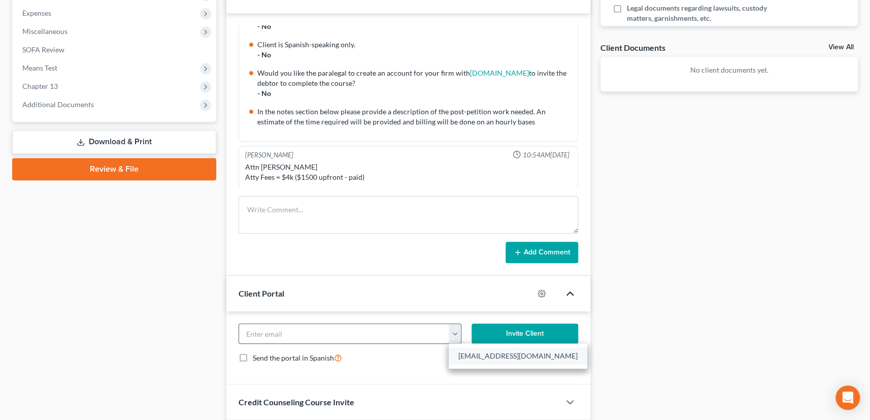
click at [466, 354] on link "[EMAIL_ADDRESS][DOMAIN_NAME]" at bounding box center [518, 355] width 139 height 17
type input "[EMAIL_ADDRESS][DOMAIN_NAME]"
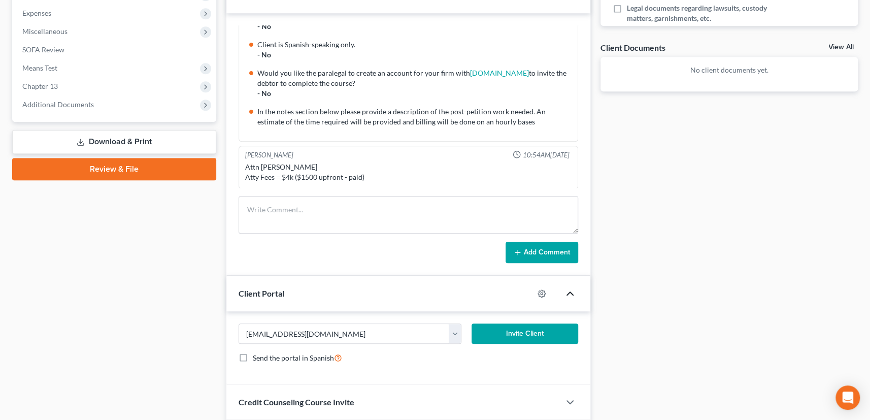
click at [519, 330] on button "Invite Client" at bounding box center [525, 333] width 107 height 20
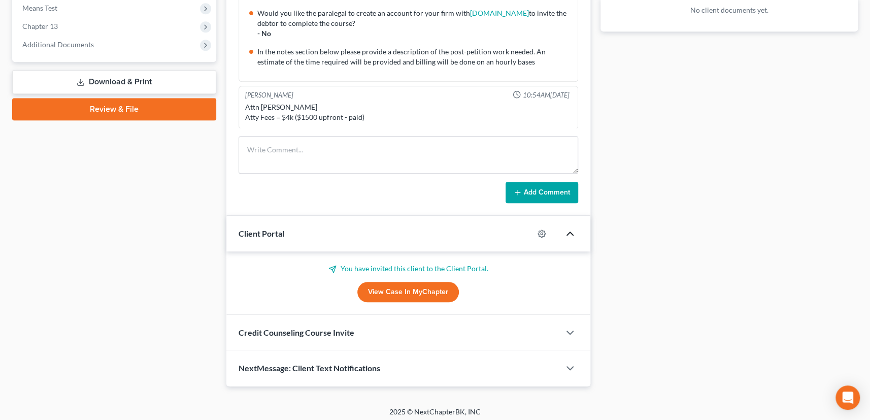
scroll to position [402, 0]
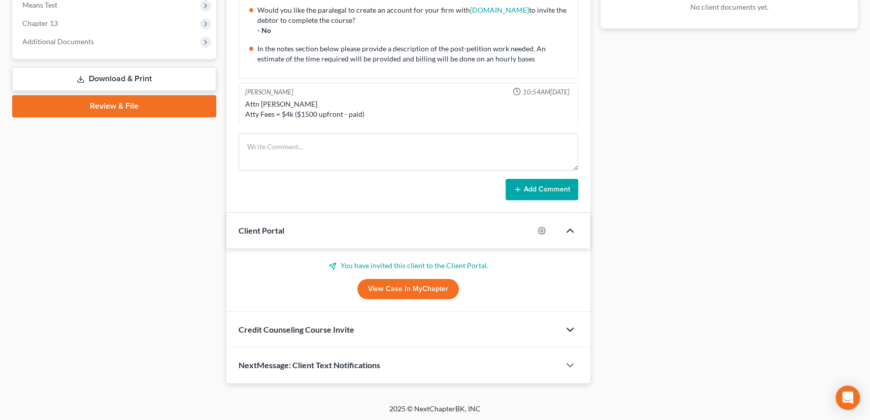
click at [571, 323] on icon "button" at bounding box center [570, 329] width 12 height 12
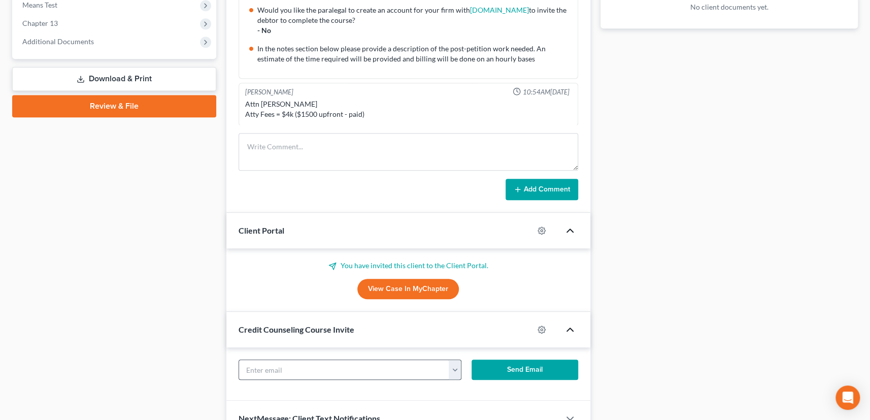
click at [453, 366] on button "button" at bounding box center [455, 369] width 13 height 19
click at [466, 389] on link "[EMAIL_ADDRESS][DOMAIN_NAME]" at bounding box center [518, 391] width 139 height 17
type input "[EMAIL_ADDRESS][DOMAIN_NAME]"
click at [518, 369] on button "Send Email" at bounding box center [525, 370] width 107 height 20
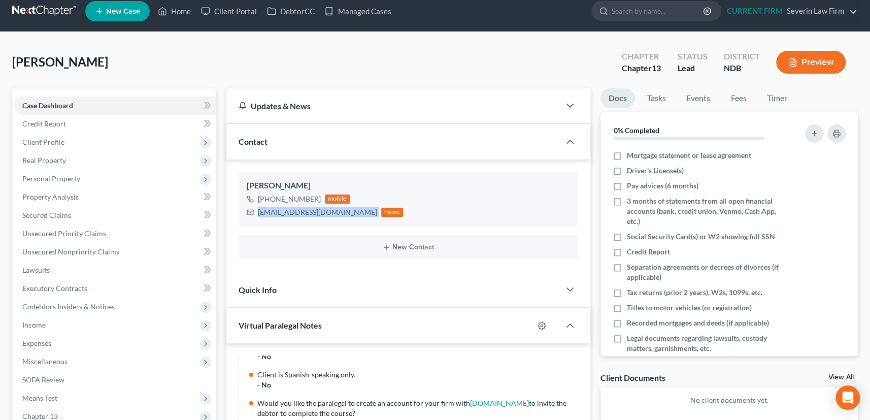
scroll to position [0, 0]
